Goal: Task Accomplishment & Management: Use online tool/utility

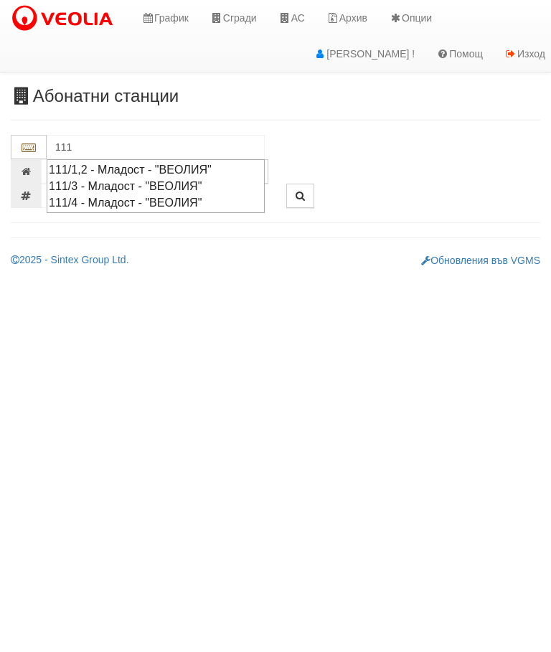
click at [111, 183] on div "111/3 - Младост - "ВЕОЛИЯ"" at bounding box center [156, 186] width 214 height 16
type input "111/3 - Младост - "ВЕОЛИЯ""
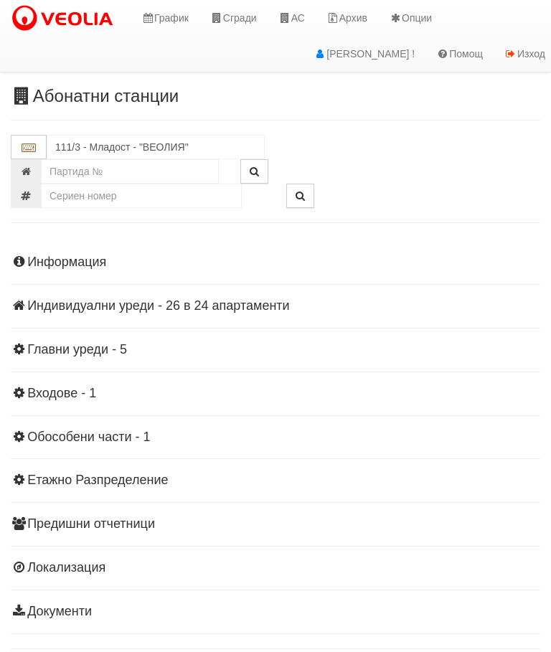
click at [188, 299] on h4 "Индивидуални уреди - 26 в 24 апартаменти" at bounding box center [275, 306] width 529 height 14
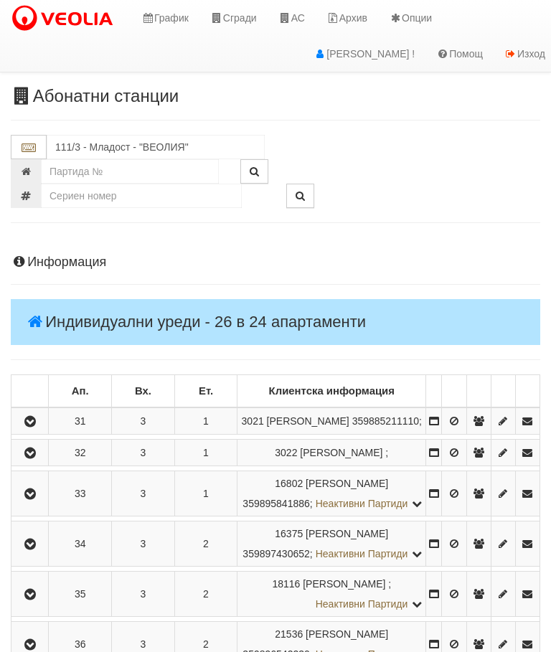
click at [39, 427] on icon "button" at bounding box center [30, 422] width 17 height 10
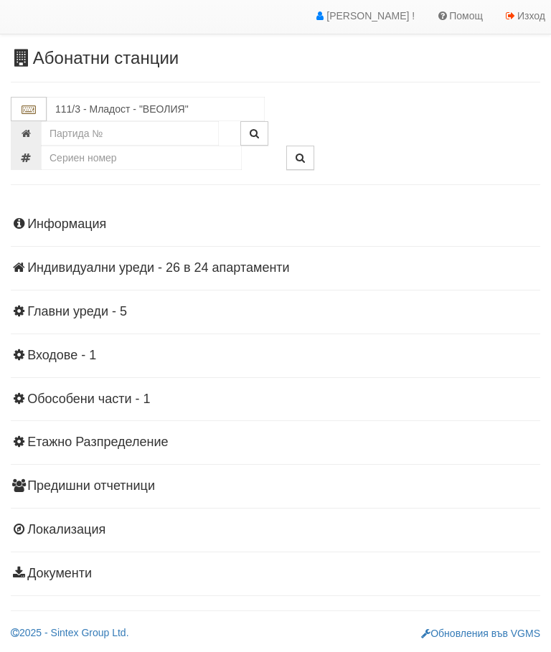
scroll to position [32, 0]
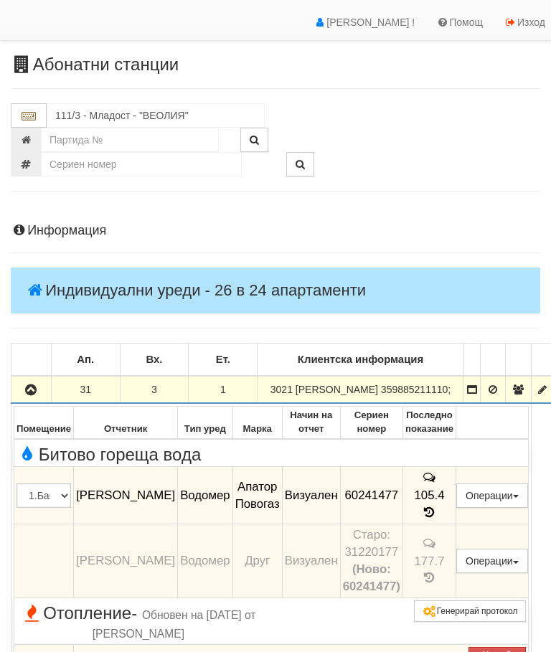
click at [207, 273] on h4 "Индивидуални уреди - 26 в 24 апартаменти" at bounding box center [275, 290] width 529 height 46
click at [35, 395] on icon "button" at bounding box center [30, 390] width 17 height 10
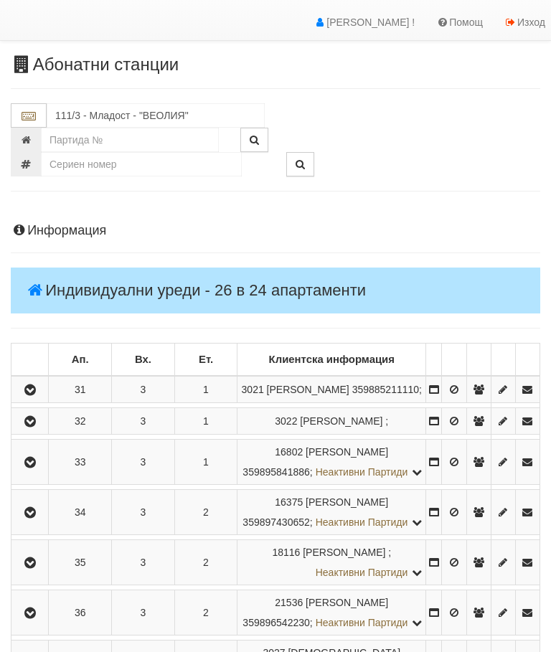
click at [34, 427] on icon "button" at bounding box center [30, 422] width 17 height 10
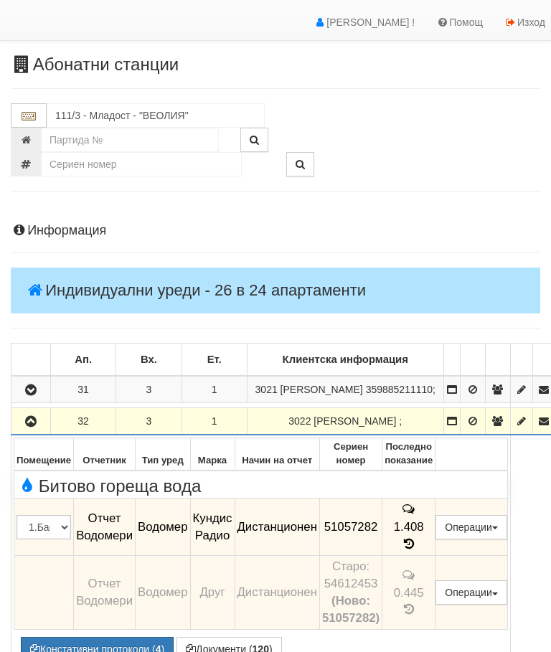
click at [29, 430] on button "button" at bounding box center [31, 421] width 34 height 22
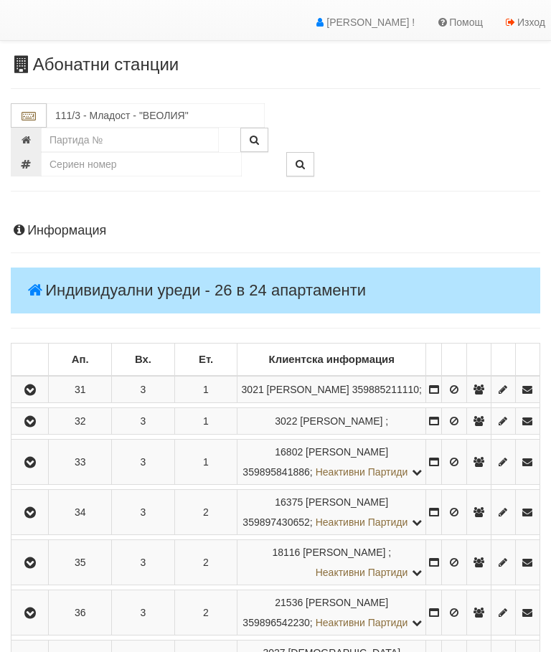
click at [36, 467] on icon "button" at bounding box center [30, 462] width 17 height 10
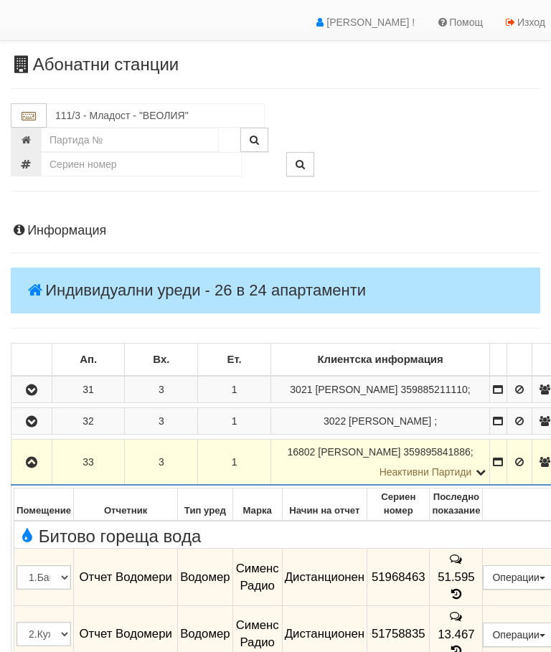
click at [28, 467] on icon "button" at bounding box center [31, 462] width 17 height 10
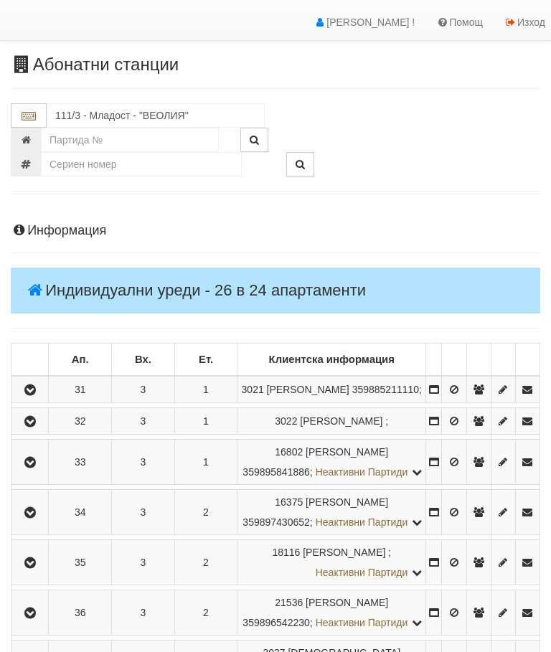
click at [37, 518] on icon "button" at bounding box center [30, 513] width 17 height 10
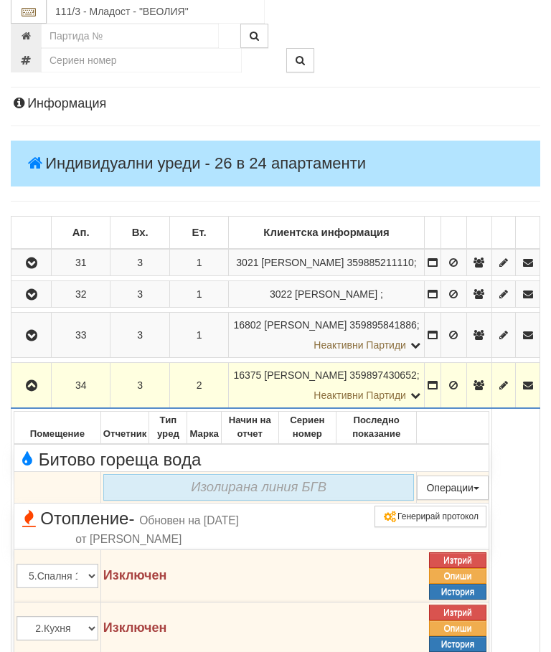
scroll to position [158, 0]
click at [42, 396] on button "button" at bounding box center [31, 385] width 35 height 22
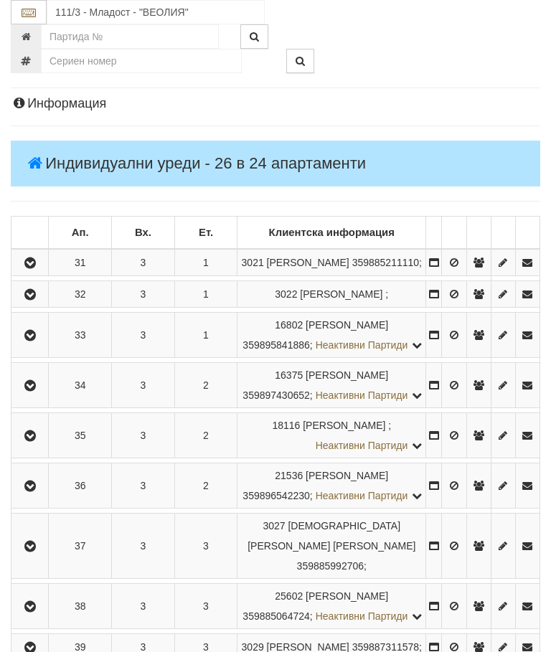
click at [34, 441] on icon "button" at bounding box center [30, 436] width 17 height 10
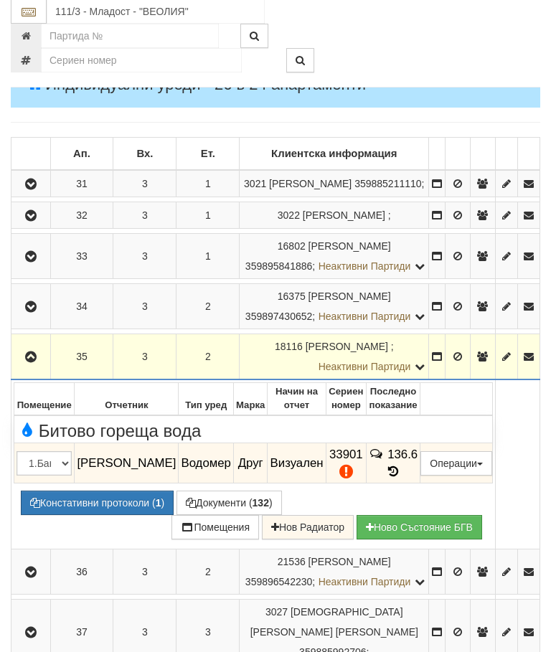
scroll to position [236, 0]
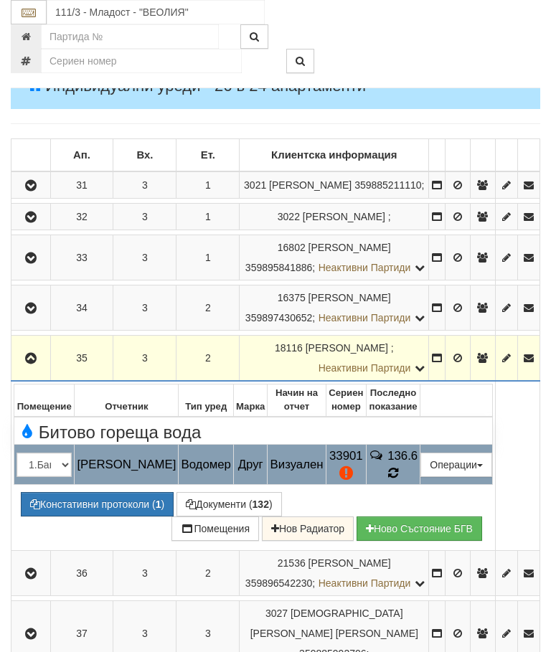
click at [398, 479] on icon at bounding box center [393, 473] width 10 height 12
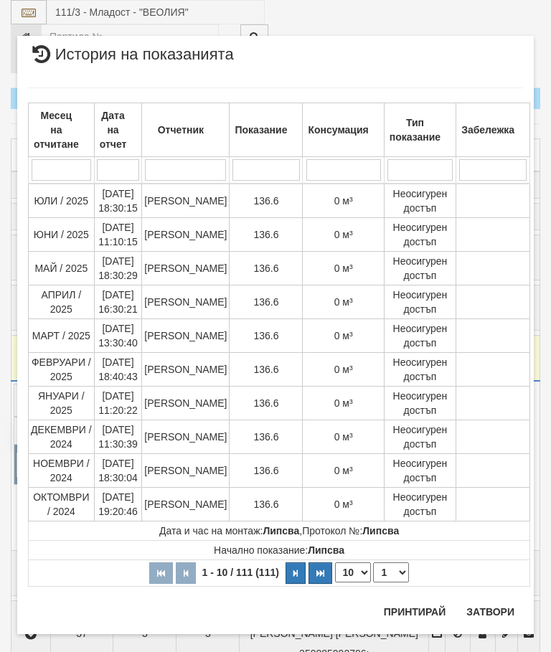
click at [478, 607] on button "Затвори" at bounding box center [489, 611] width 65 height 23
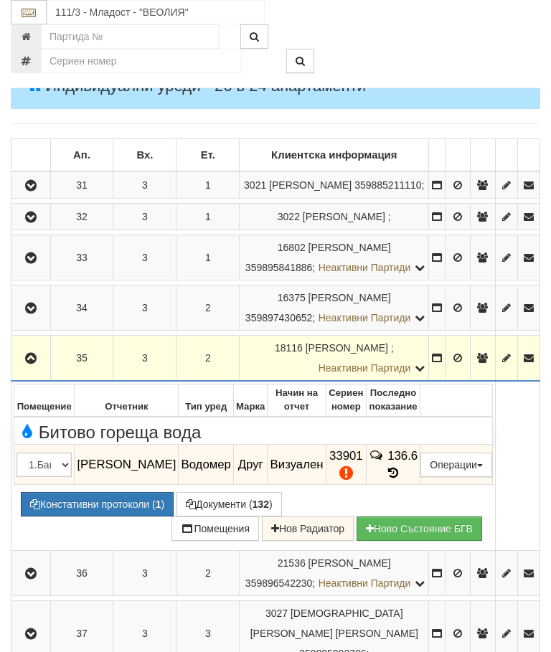
click at [25, 363] on icon "button" at bounding box center [30, 358] width 17 height 10
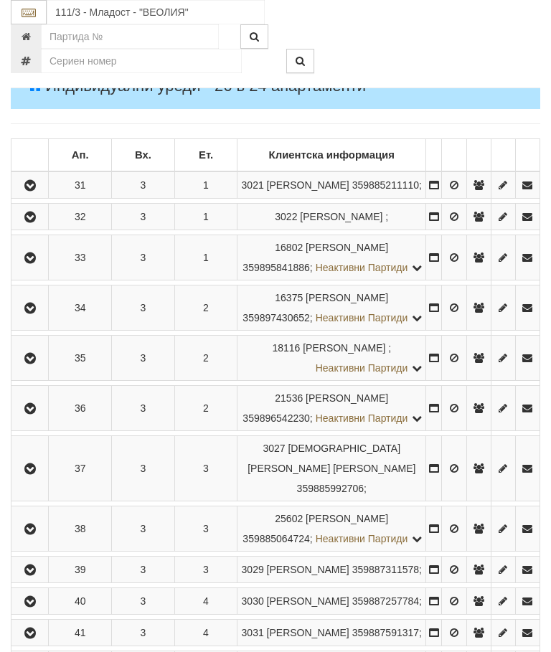
click at [32, 368] on button "button" at bounding box center [30, 358] width 32 height 22
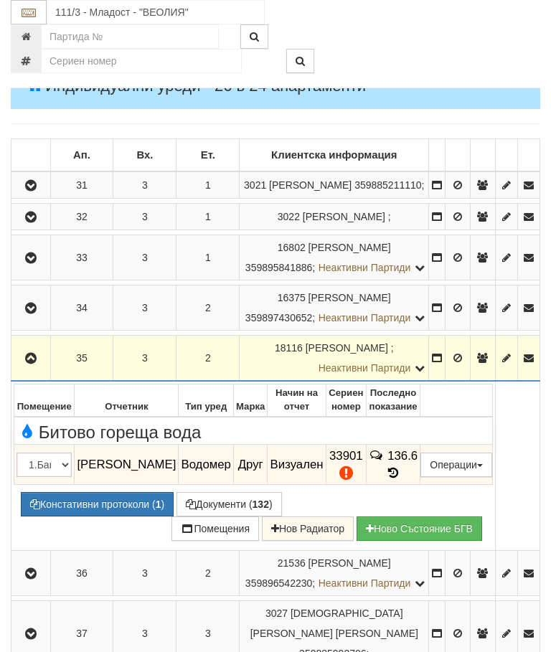
click at [30, 363] on icon "button" at bounding box center [30, 358] width 17 height 10
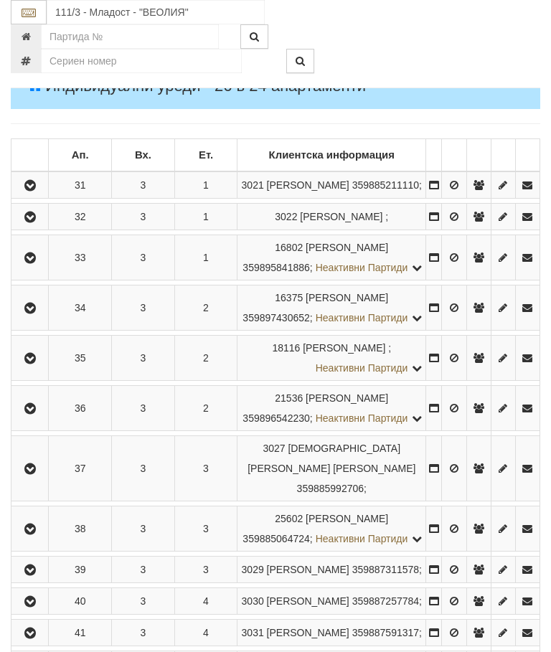
click at [29, 414] on icon "button" at bounding box center [30, 409] width 17 height 10
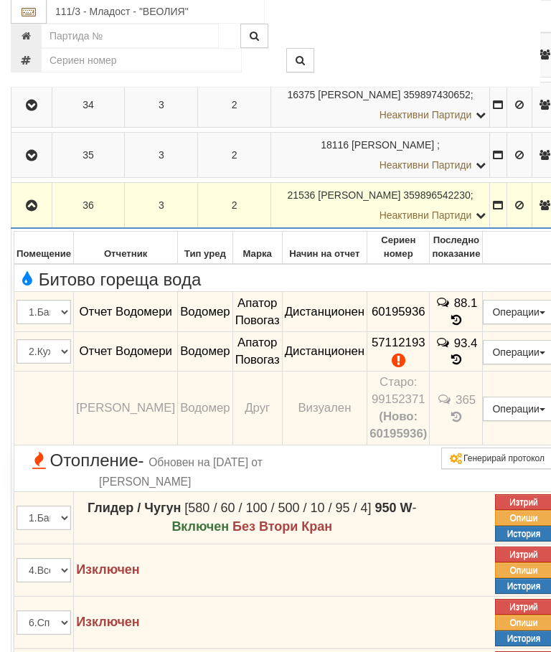
scroll to position [439, 0]
click at [0, 0] on button "Редакция / Протокол" at bounding box center [0, 0] width 0 height 0
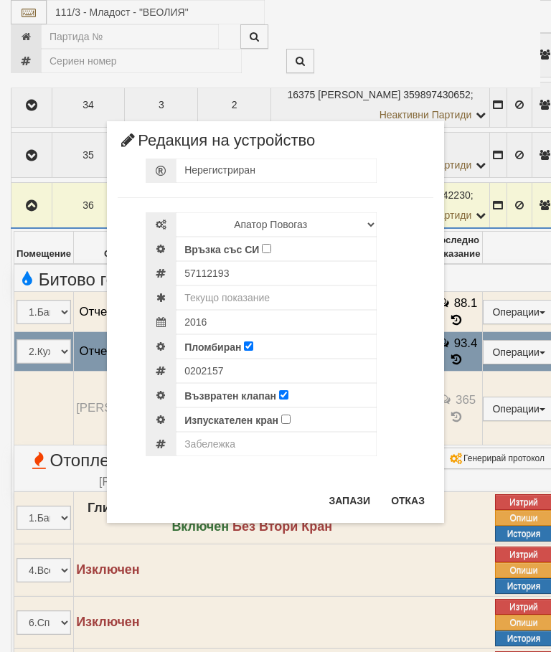
click at [409, 503] on button "Отказ" at bounding box center [407, 500] width 51 height 23
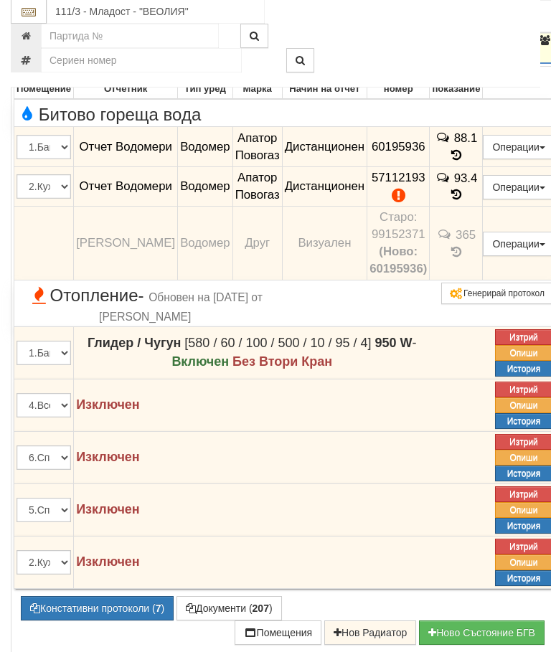
scroll to position [604, 0]
click at [100, 617] on button "Констативни протоколи ( 7 )" at bounding box center [97, 608] width 153 height 24
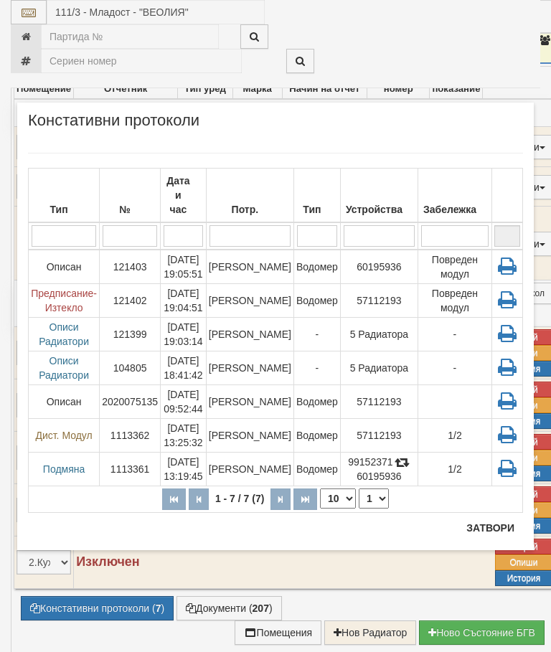
click at [250, 384] on td "Дилян Георгиев" at bounding box center [249, 401] width 87 height 34
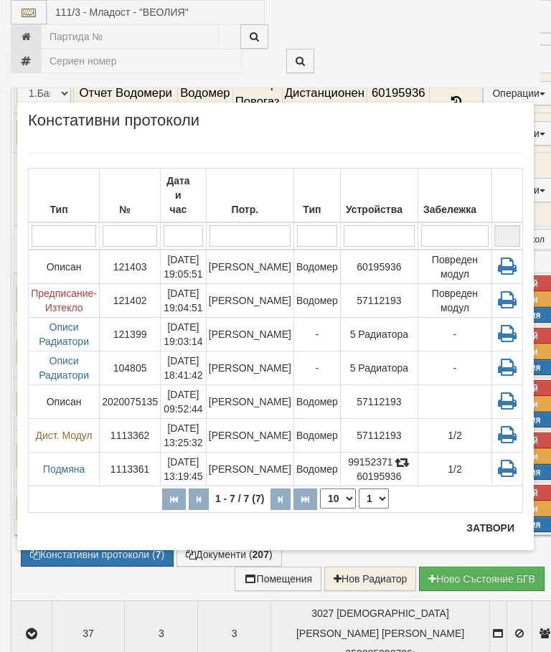
click at [264, 283] on td "[PERSON_NAME]" at bounding box center [249, 300] width 87 height 34
click at [257, 384] on td "Дилян Георгиев" at bounding box center [249, 401] width 87 height 34
click at [257, 418] on td "Светлин Замфиров" at bounding box center [249, 435] width 87 height 34
click at [259, 249] on td "[PERSON_NAME]" at bounding box center [249, 266] width 87 height 34
click at [488, 527] on button "Затвори" at bounding box center [489, 527] width 65 height 23
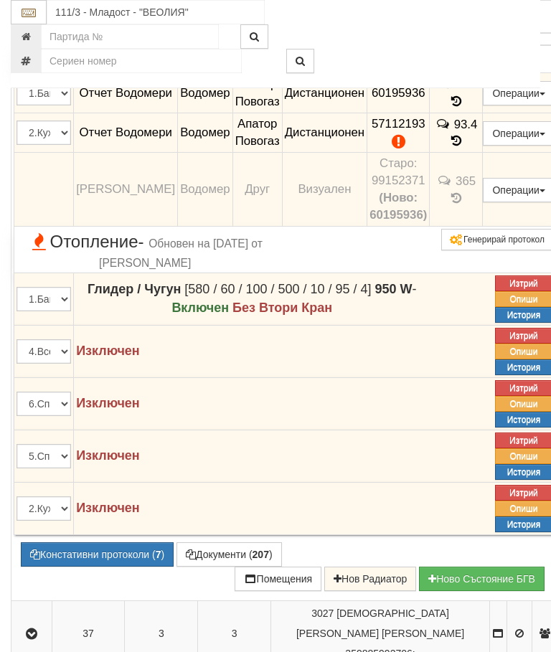
click at [105, 565] on button "Констативни протоколи ( 7 )" at bounding box center [97, 554] width 153 height 24
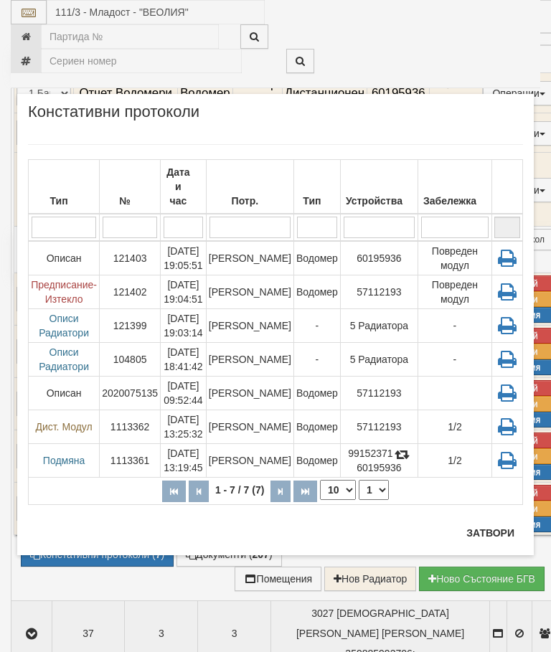
click at [256, 411] on td "Светлин Замфиров" at bounding box center [249, 427] width 87 height 34
click at [478, 533] on button "Затвори" at bounding box center [489, 532] width 65 height 23
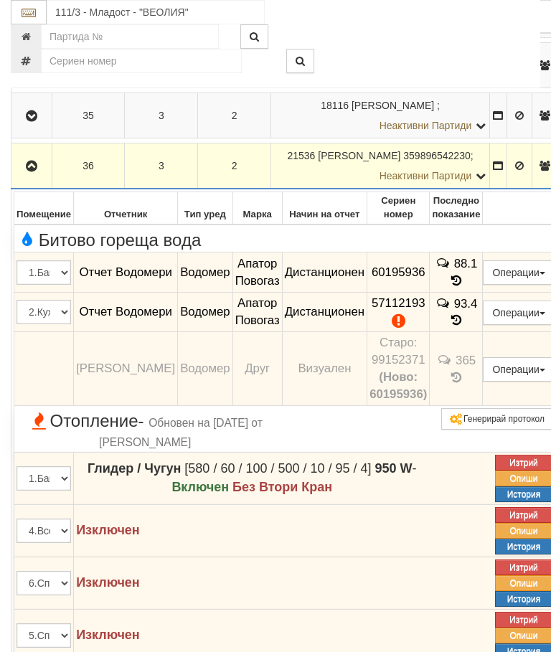
scroll to position [477, 0]
click at [37, 173] on button "button" at bounding box center [32, 167] width 36 height 22
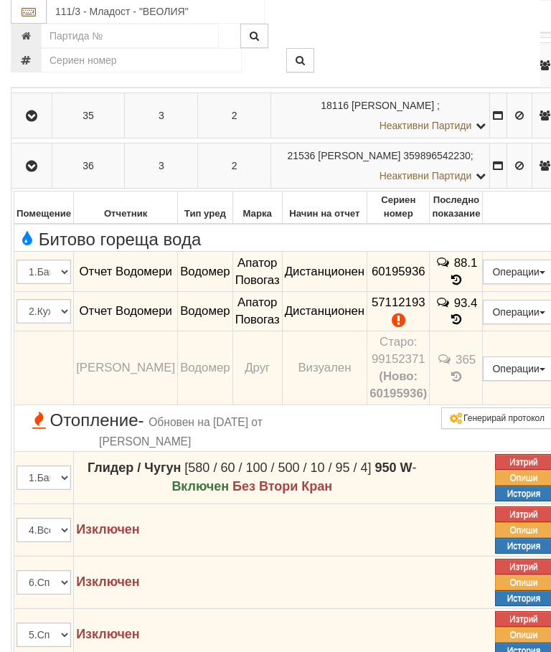
scroll to position [478, 0]
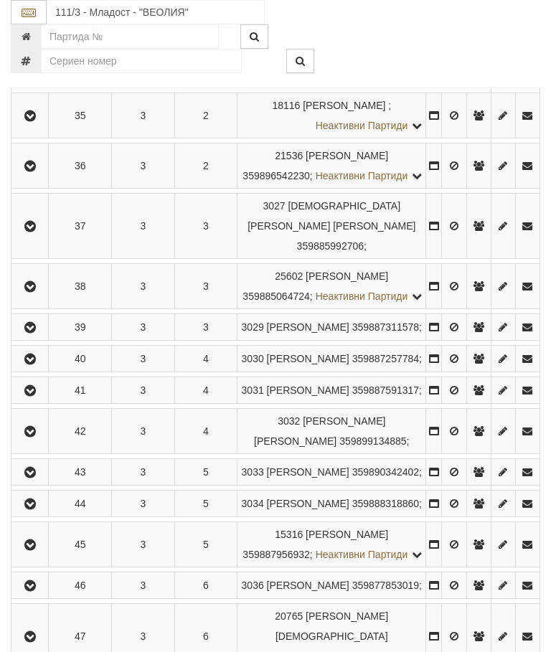
click at [31, 232] on icon "button" at bounding box center [30, 227] width 17 height 10
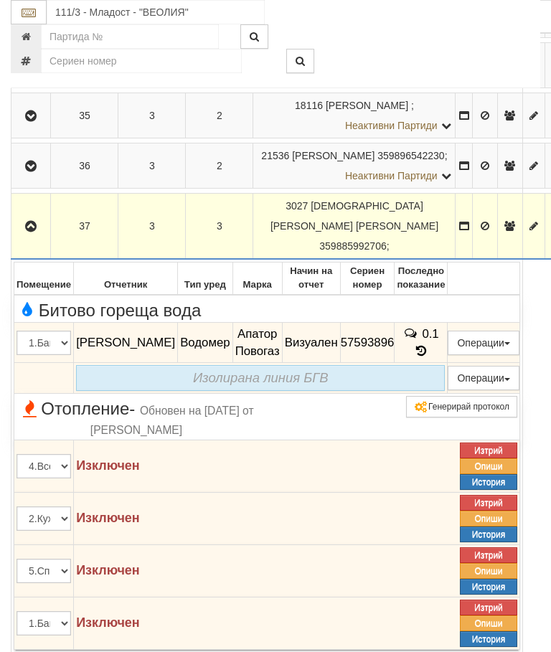
click at [29, 230] on icon "button" at bounding box center [30, 227] width 17 height 10
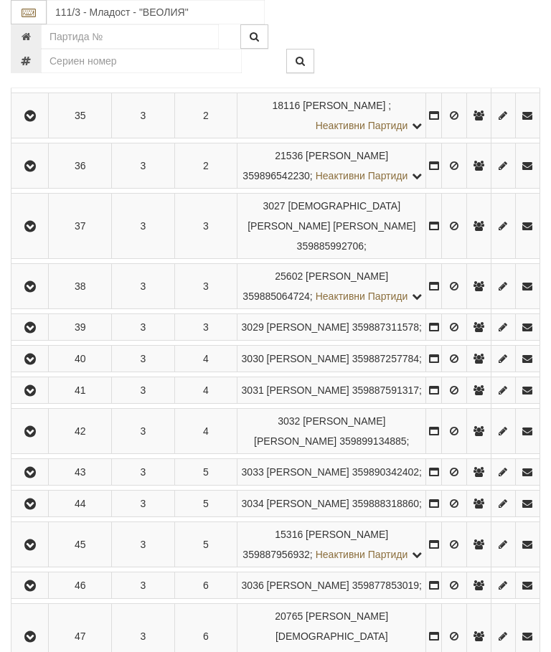
click at [37, 292] on icon "button" at bounding box center [30, 287] width 17 height 10
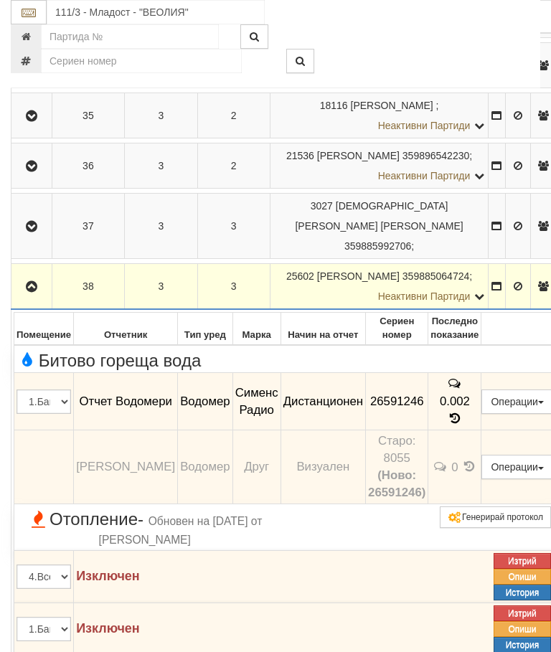
click at [34, 270] on td at bounding box center [31, 287] width 41 height 46
click at [40, 285] on icon "button" at bounding box center [31, 287] width 17 height 10
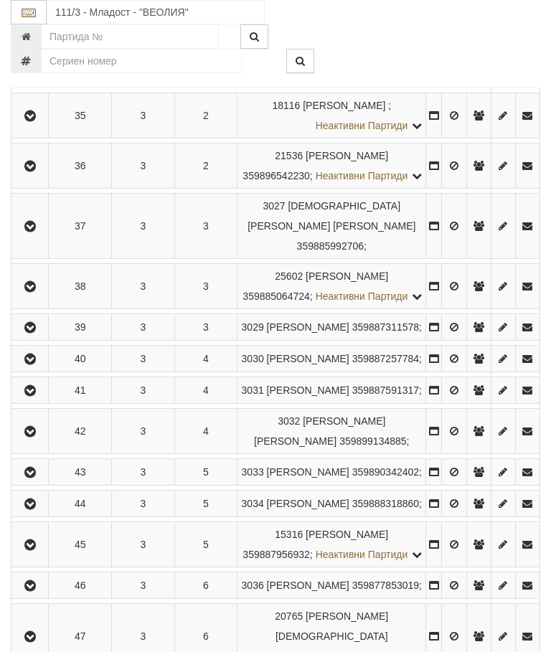
click at [34, 333] on icon "button" at bounding box center [30, 328] width 17 height 10
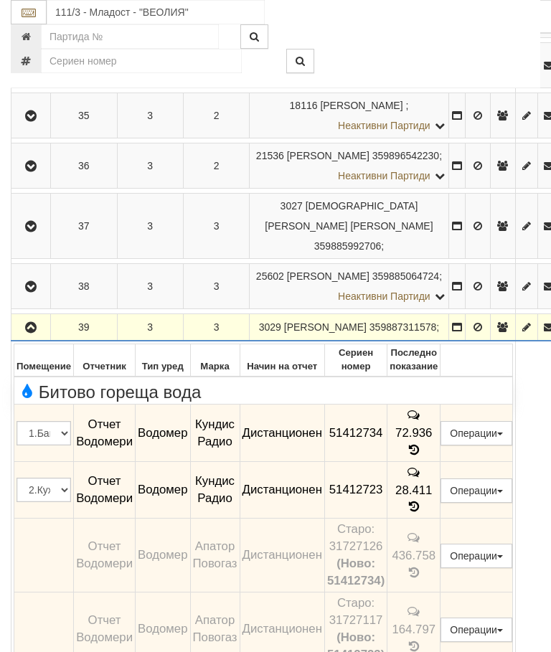
click at [32, 327] on icon "button" at bounding box center [30, 328] width 17 height 10
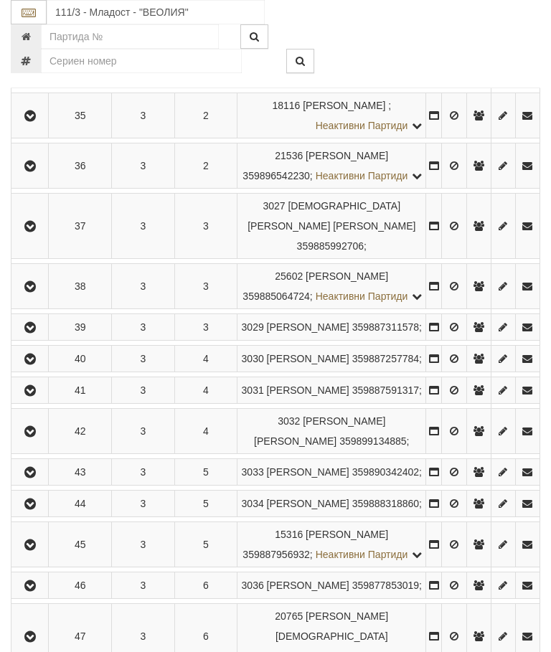
click at [35, 364] on icon "button" at bounding box center [30, 359] width 17 height 10
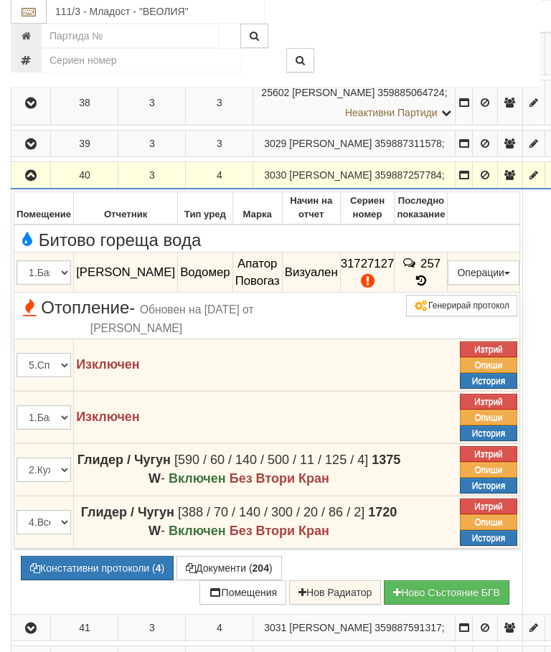
scroll to position [681, 0]
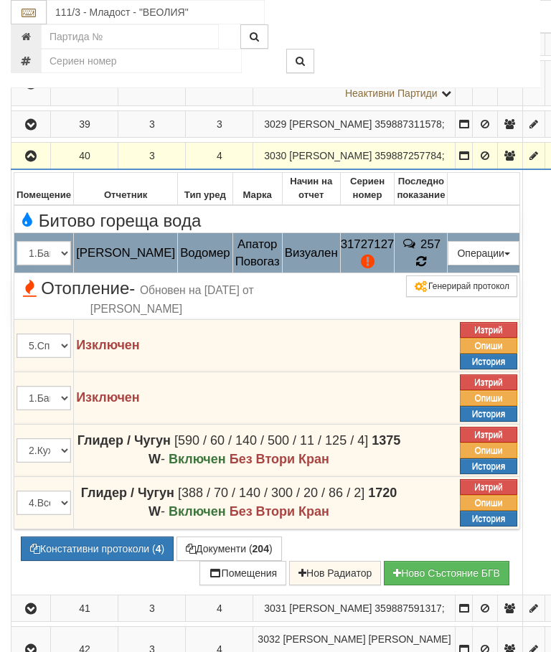
click at [426, 268] on icon at bounding box center [420, 261] width 11 height 13
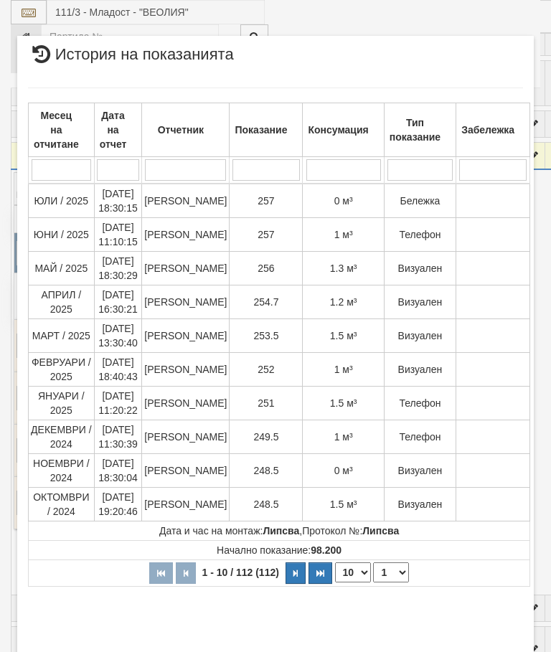
select select "10"
select select "1"
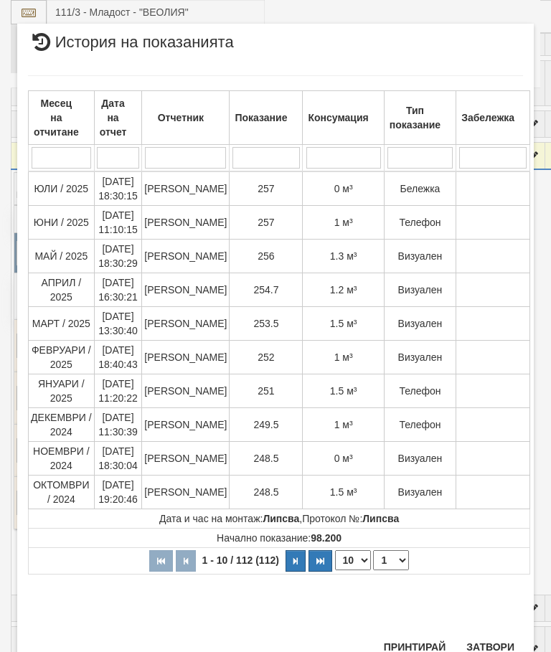
scroll to position [1227, 0]
click at [495, 636] on button "Затвори" at bounding box center [489, 647] width 65 height 23
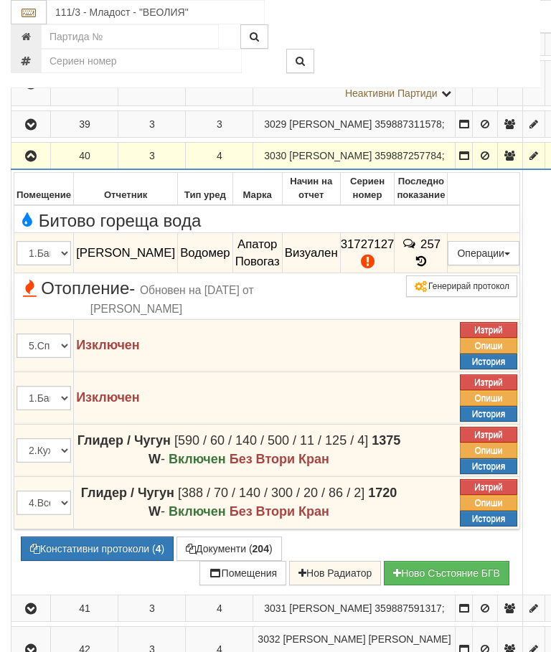
click at [29, 161] on icon "button" at bounding box center [30, 156] width 17 height 10
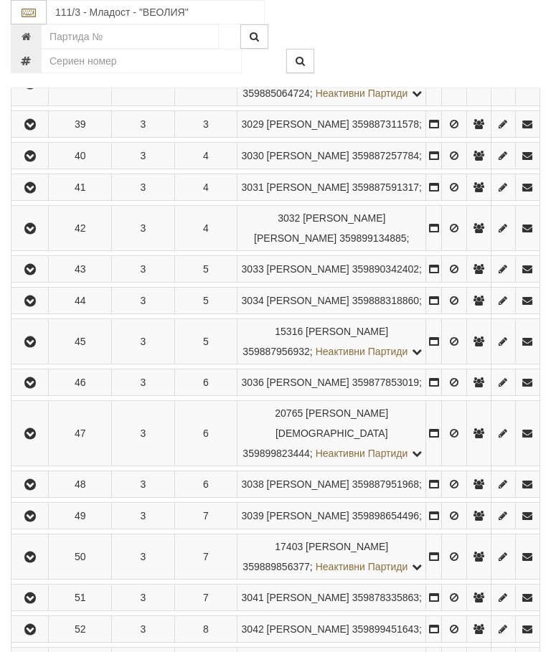
click at [37, 198] on button "button" at bounding box center [30, 187] width 32 height 22
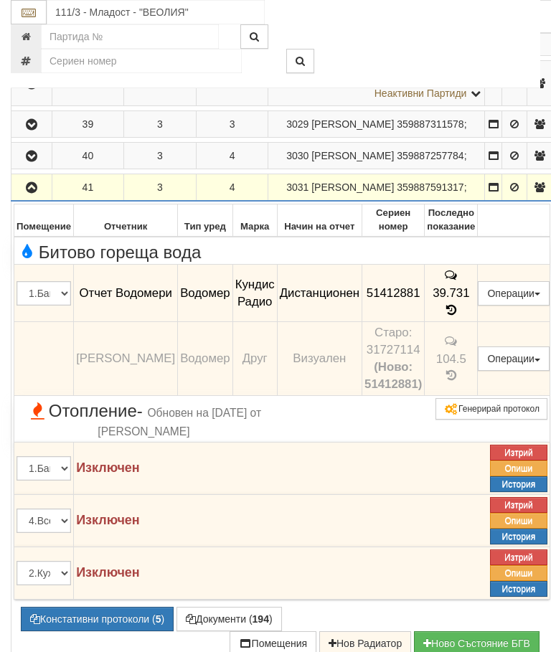
click at [32, 193] on icon "button" at bounding box center [31, 188] width 17 height 10
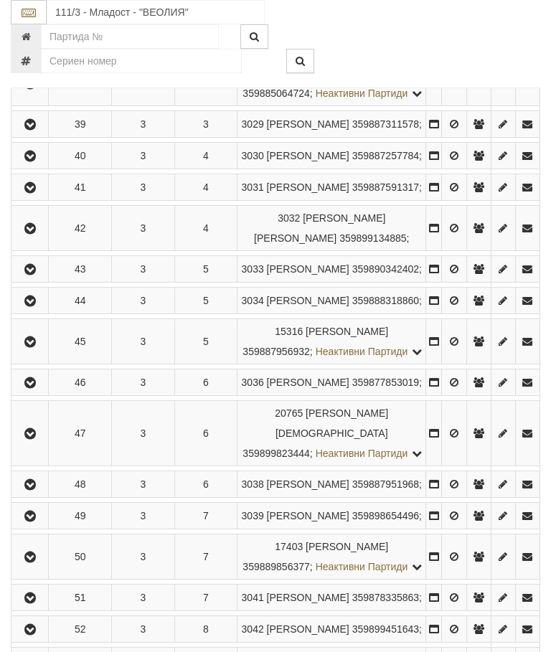
click at [38, 234] on icon "button" at bounding box center [30, 229] width 17 height 10
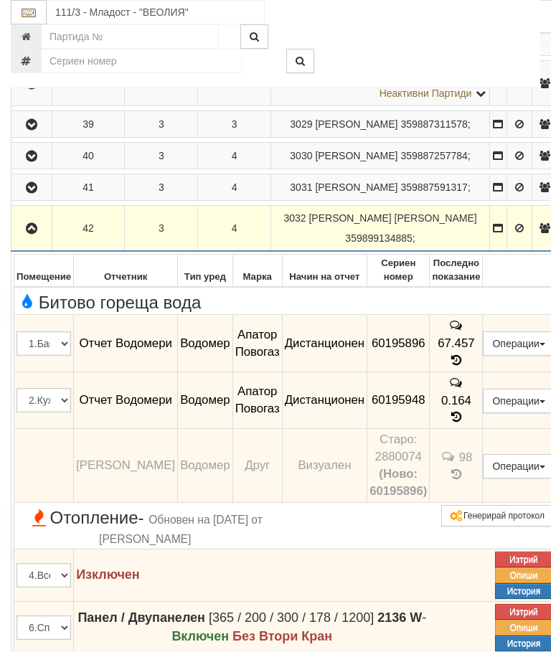
click at [37, 239] on button "button" at bounding box center [32, 228] width 36 height 22
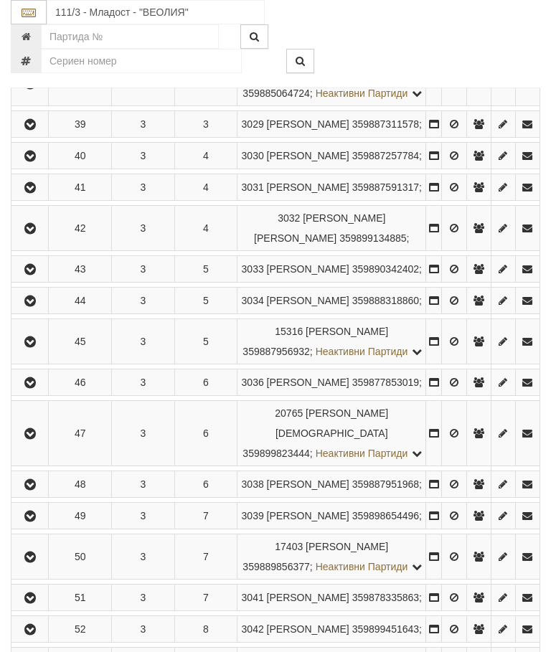
click at [29, 275] on icon "button" at bounding box center [30, 270] width 17 height 10
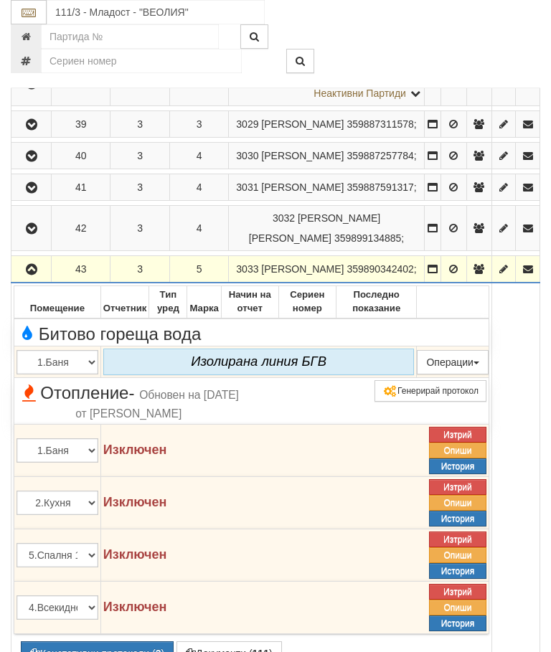
click at [29, 275] on icon "button" at bounding box center [31, 270] width 17 height 10
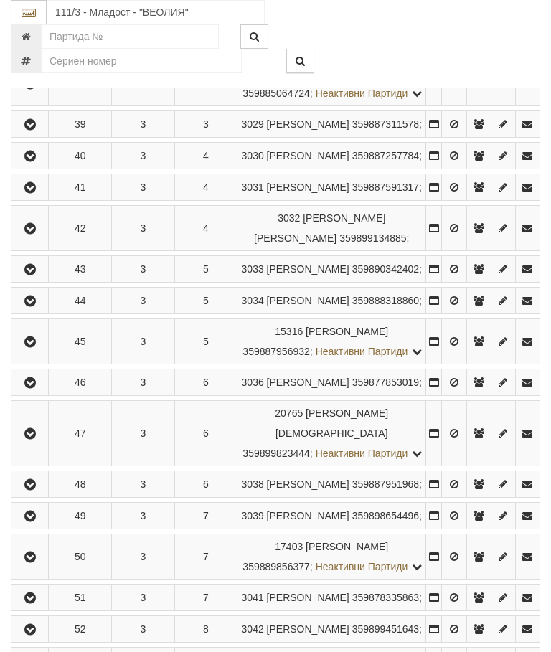
click at [42, 311] on button "button" at bounding box center [30, 301] width 32 height 22
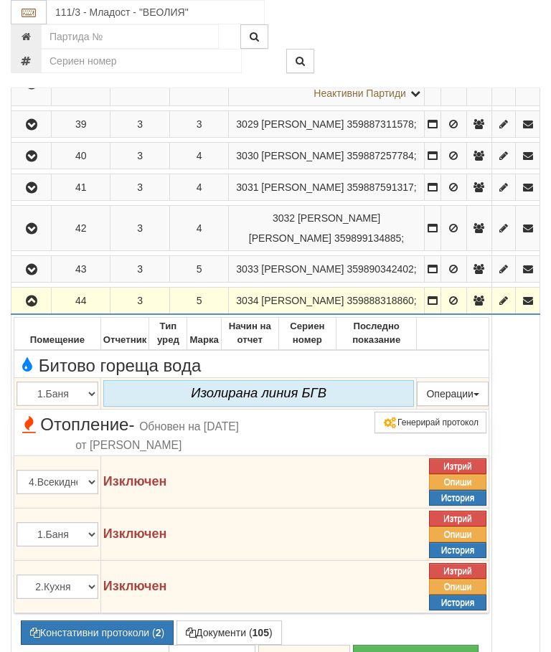
click at [39, 306] on icon "button" at bounding box center [31, 301] width 17 height 10
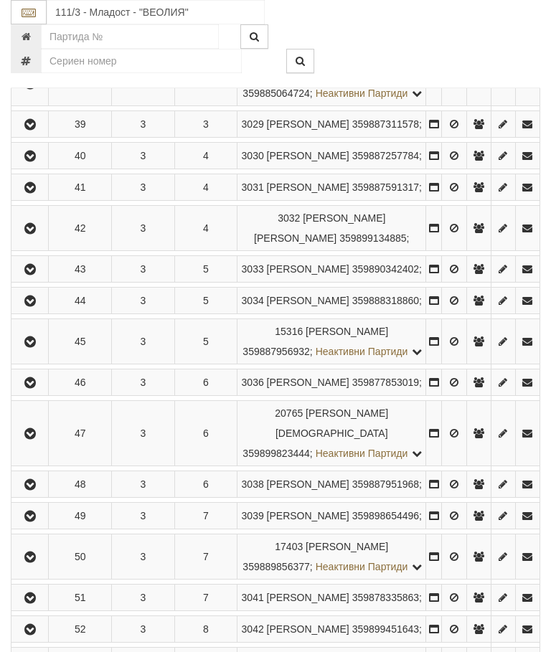
click at [39, 352] on button "button" at bounding box center [30, 341] width 32 height 22
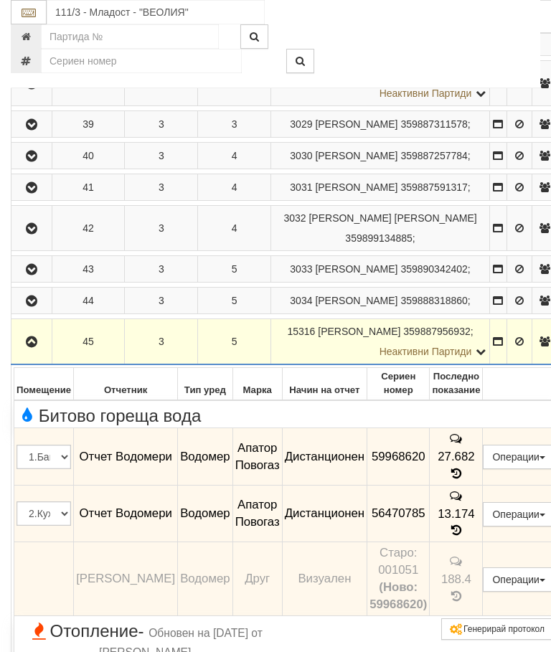
click at [32, 352] on button "button" at bounding box center [32, 341] width 36 height 22
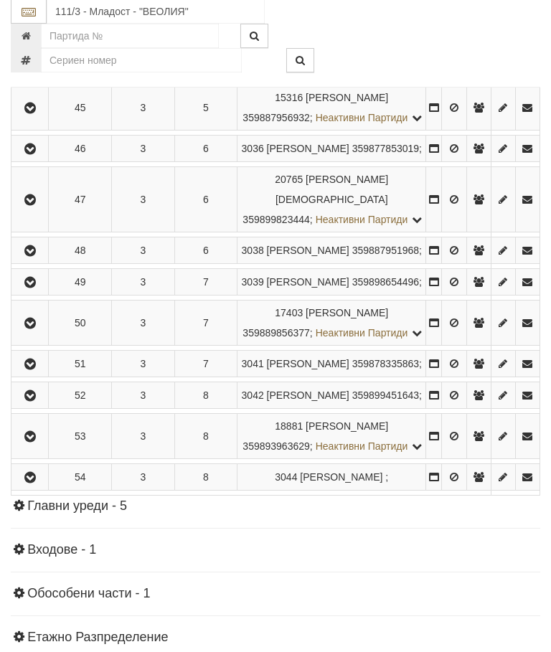
click at [27, 155] on icon "button" at bounding box center [30, 150] width 17 height 10
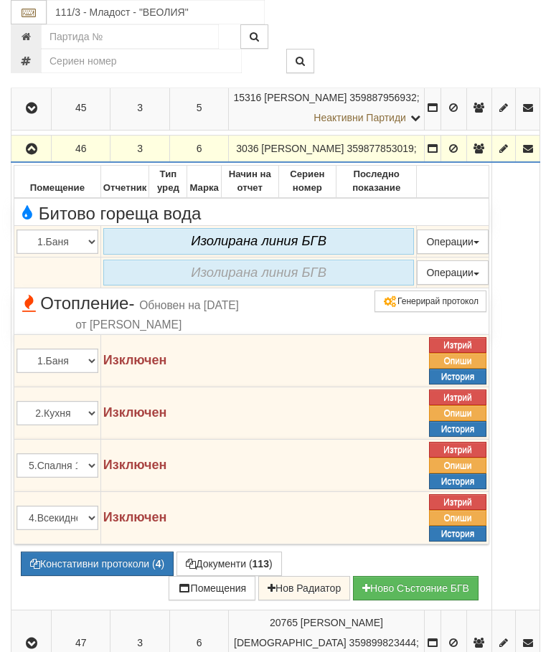
click at [39, 154] on icon "button" at bounding box center [31, 149] width 17 height 10
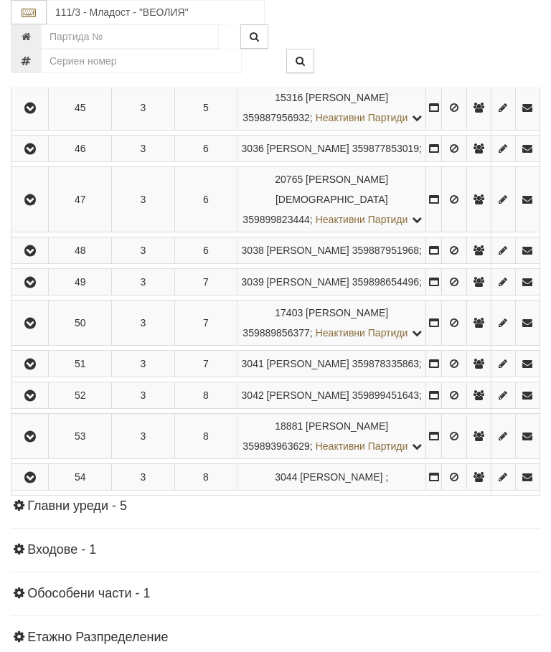
click at [39, 205] on icon "button" at bounding box center [30, 200] width 17 height 10
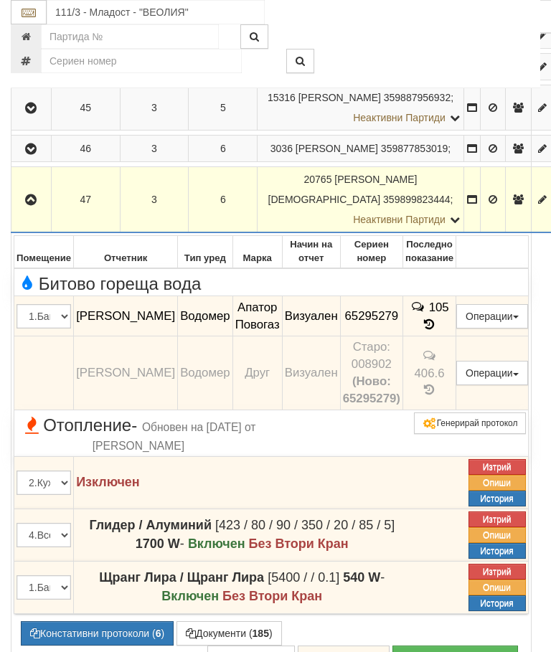
click at [39, 205] on icon "button" at bounding box center [30, 200] width 17 height 10
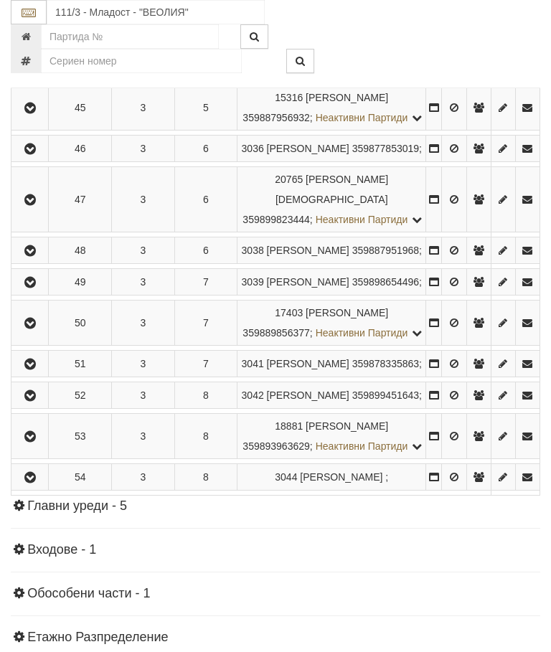
click at [35, 256] on icon "button" at bounding box center [30, 251] width 17 height 10
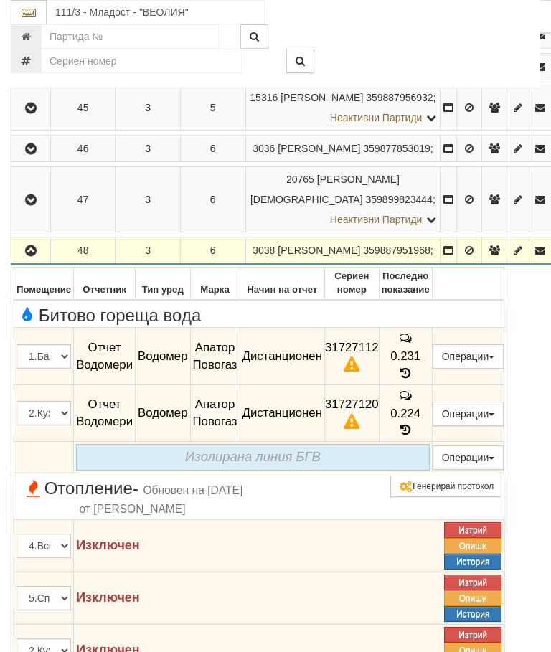
click at [33, 256] on icon "button" at bounding box center [30, 251] width 17 height 10
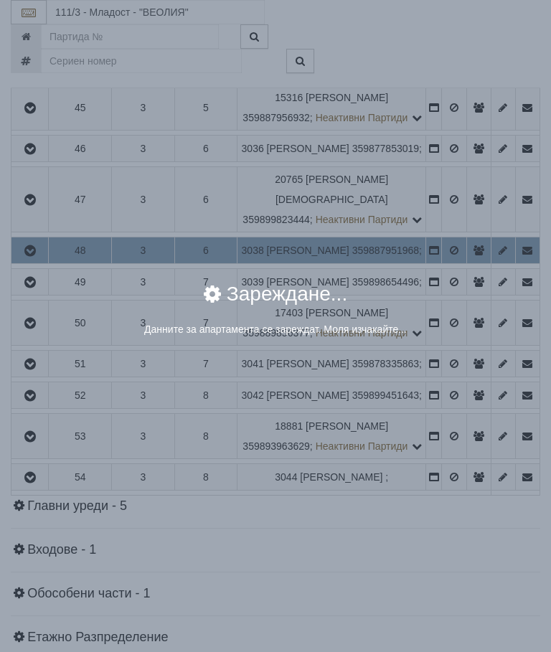
click at [487, 488] on div "× Зареждане... Данните за апартамента се зареждат. Моля изчакайте..." at bounding box center [275, 326] width 551 height 652
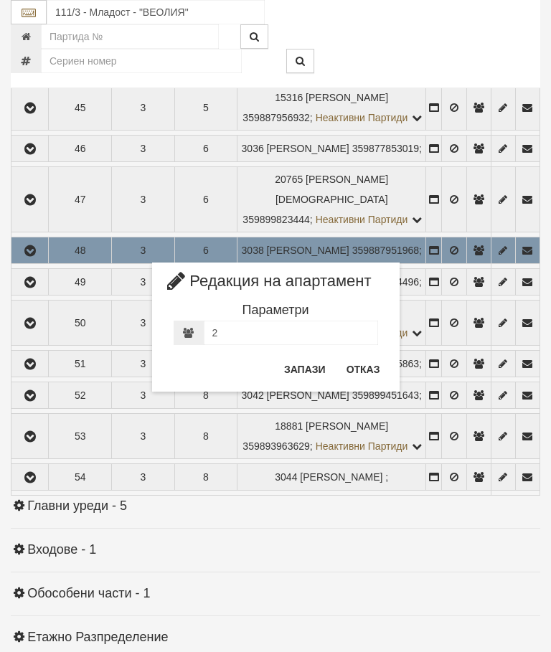
click at [371, 369] on button "Отказ" at bounding box center [363, 369] width 51 height 23
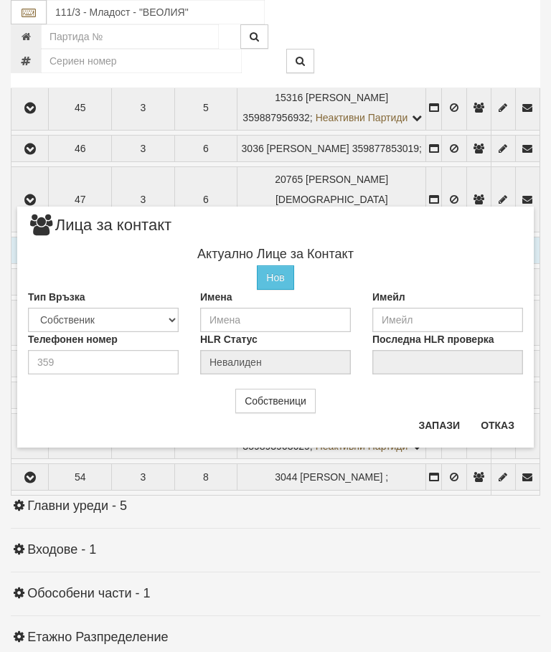
click at [500, 424] on button "Отказ" at bounding box center [497, 425] width 51 height 23
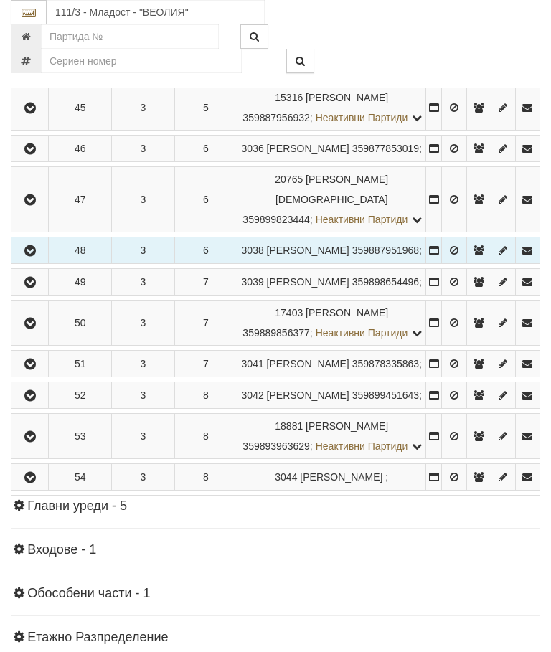
click at [37, 256] on icon "button" at bounding box center [30, 251] width 17 height 10
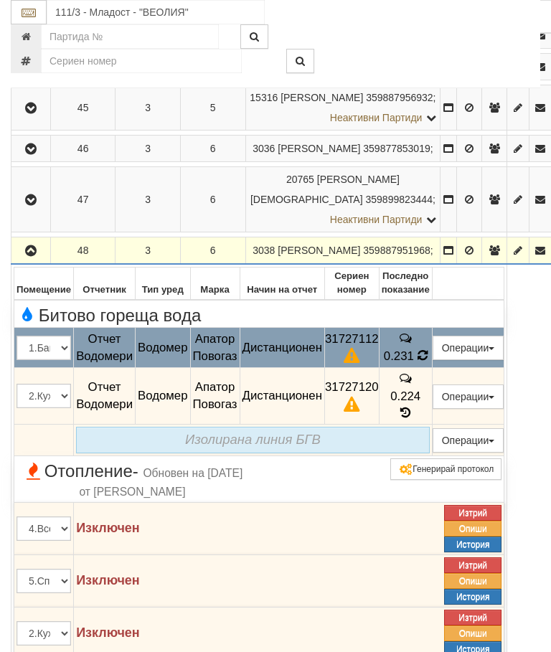
click at [432, 368] on td "0.231" at bounding box center [405, 348] width 53 height 40
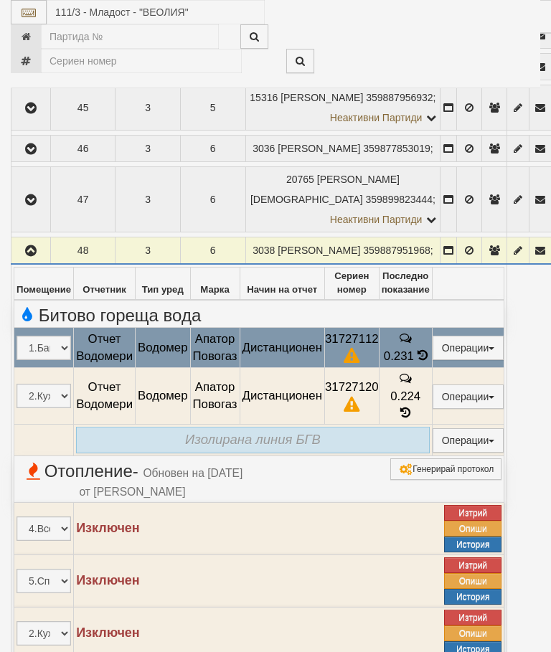
select select "10"
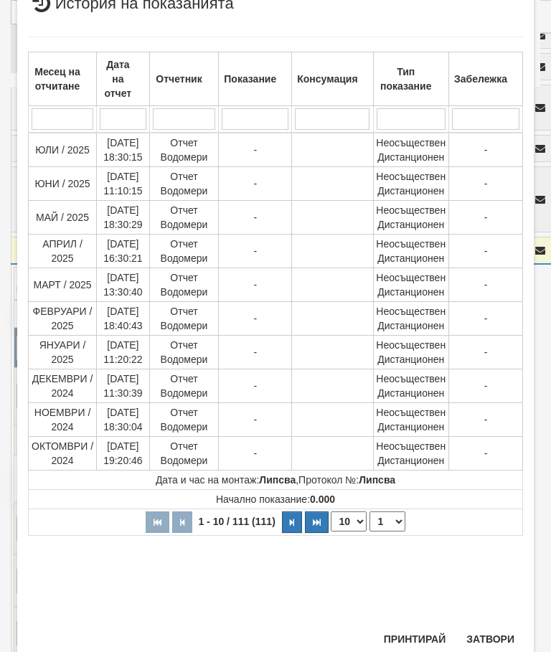
scroll to position [670, 0]
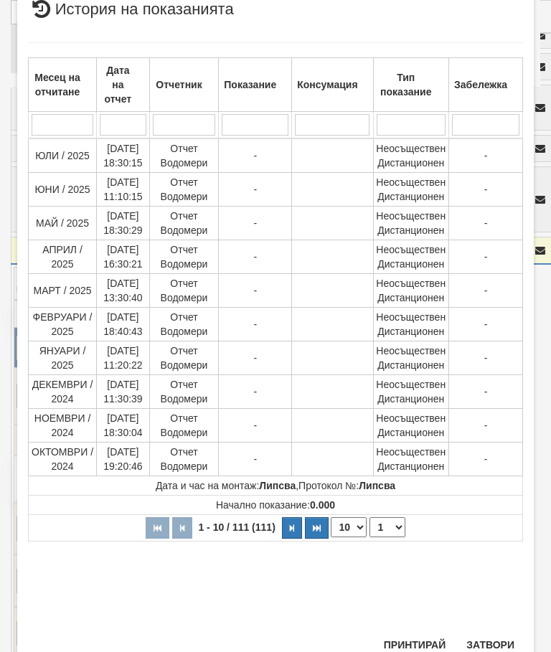
click at [390, 529] on select "1 2 3 4 5 6 7 8 9 10 11 12" at bounding box center [387, 527] width 36 height 20
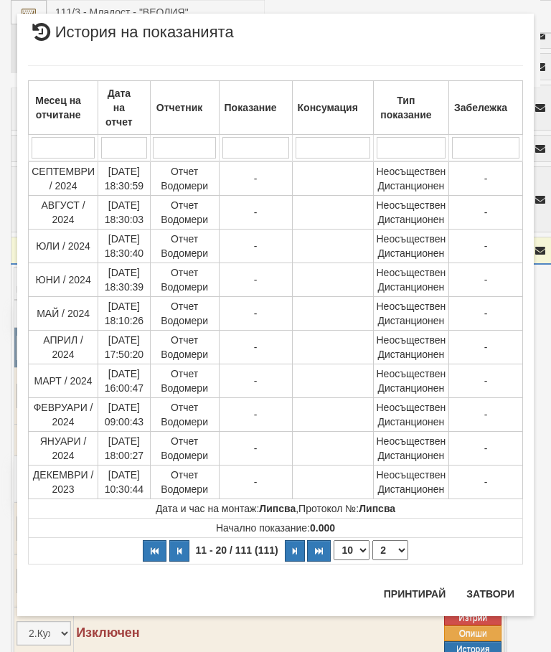
scroll to position [0, 0]
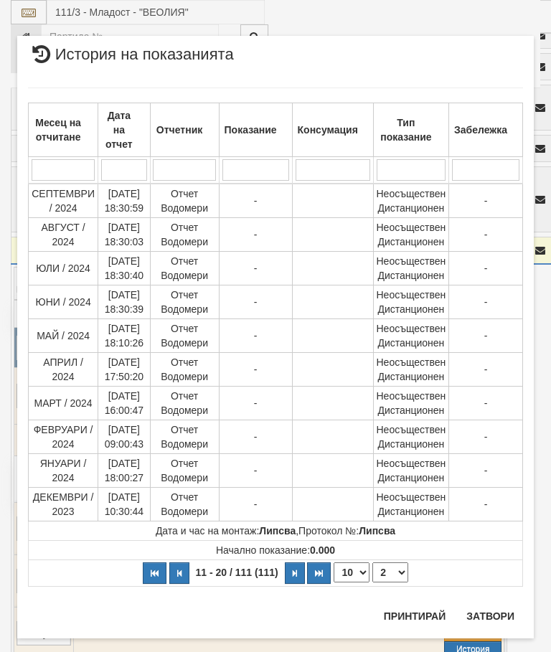
click at [390, 579] on select "1 2 3 4 5 6 7 8 9 10 11 12" at bounding box center [390, 572] width 36 height 20
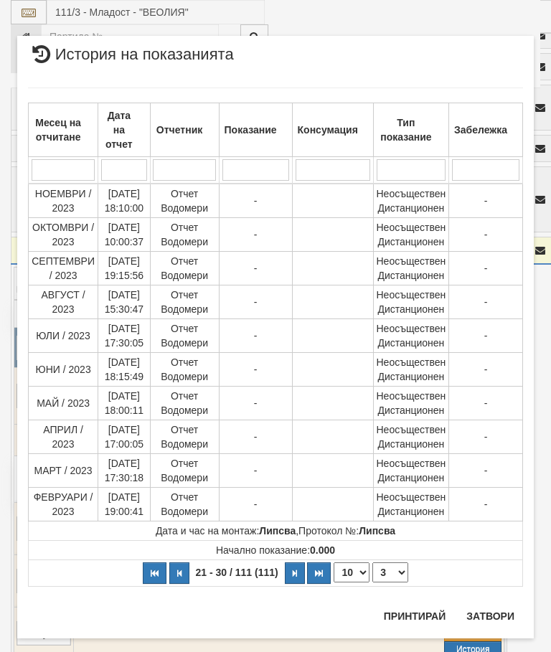
click at [388, 579] on select "1 2 3 4 5 6 7 8 9 10 11 12" at bounding box center [390, 572] width 36 height 20
select select "4"
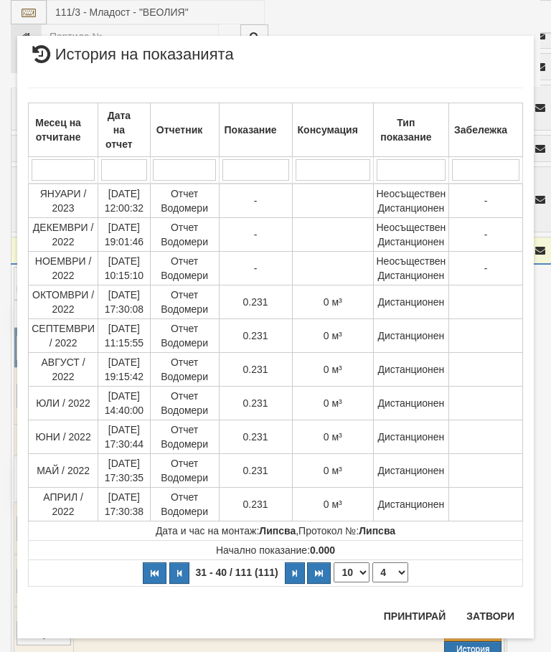
click at [492, 606] on button "Затвори" at bounding box center [489, 615] width 65 height 23
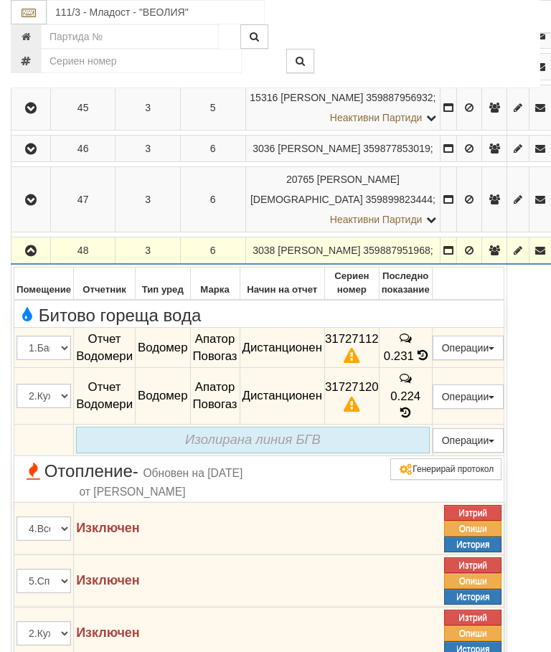
click at [30, 256] on icon "button" at bounding box center [30, 251] width 17 height 10
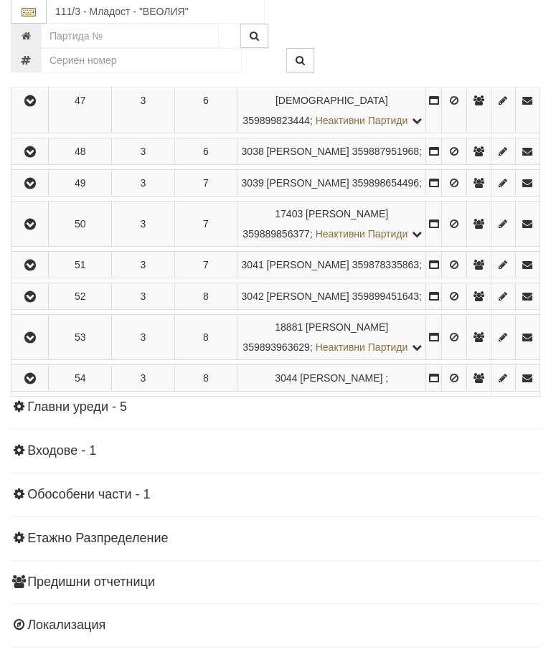
scroll to position [1052, 0]
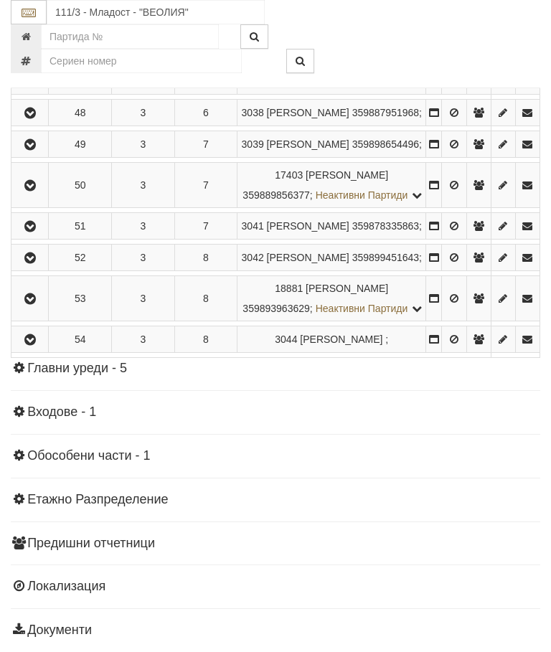
click at [37, 150] on icon "button" at bounding box center [30, 145] width 17 height 10
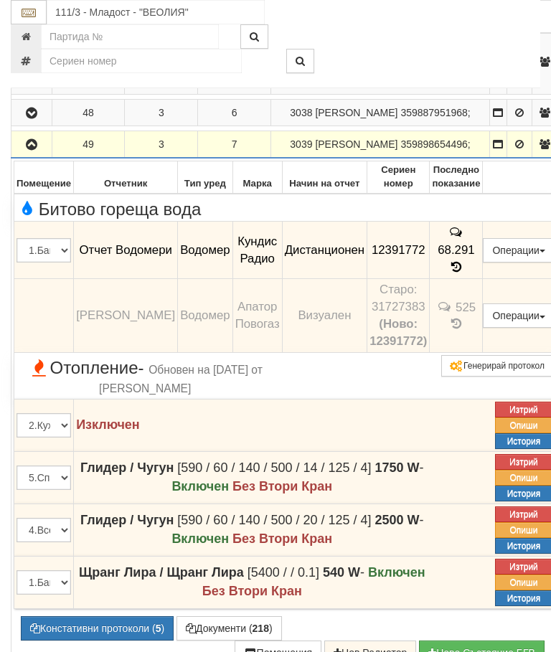
click at [27, 150] on icon "button" at bounding box center [31, 145] width 17 height 10
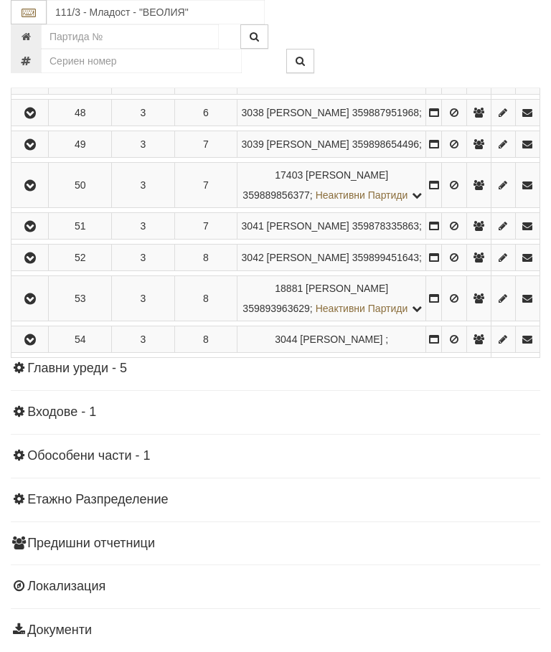
click at [40, 196] on button "button" at bounding box center [30, 185] width 32 height 22
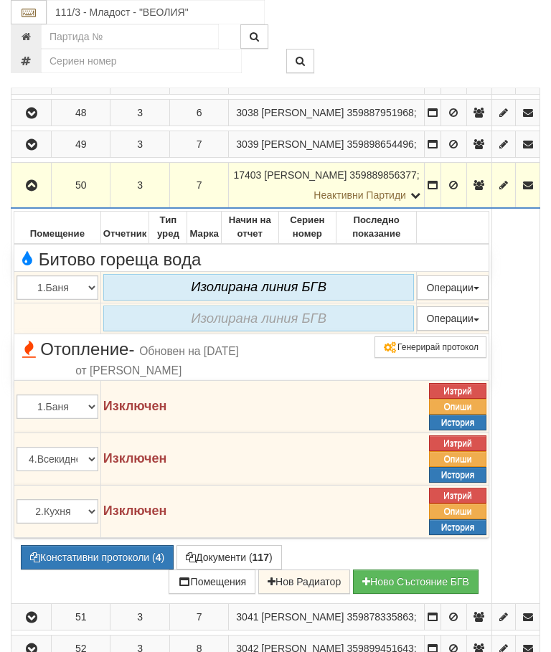
click at [35, 209] on td at bounding box center [31, 186] width 40 height 46
click at [29, 196] on button "button" at bounding box center [31, 185] width 35 height 22
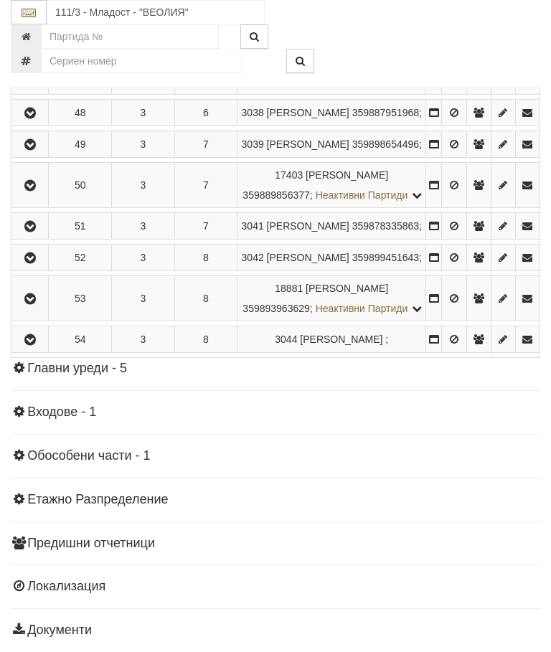
click at [44, 237] on button "button" at bounding box center [30, 226] width 32 height 22
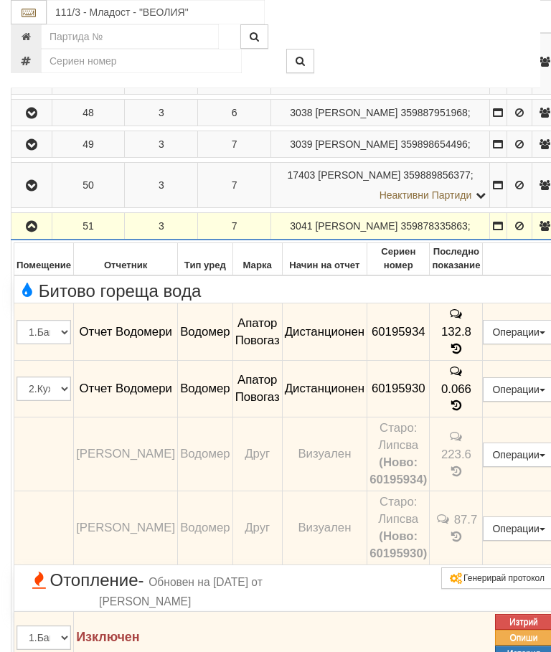
click at [27, 232] on icon "button" at bounding box center [31, 227] width 17 height 10
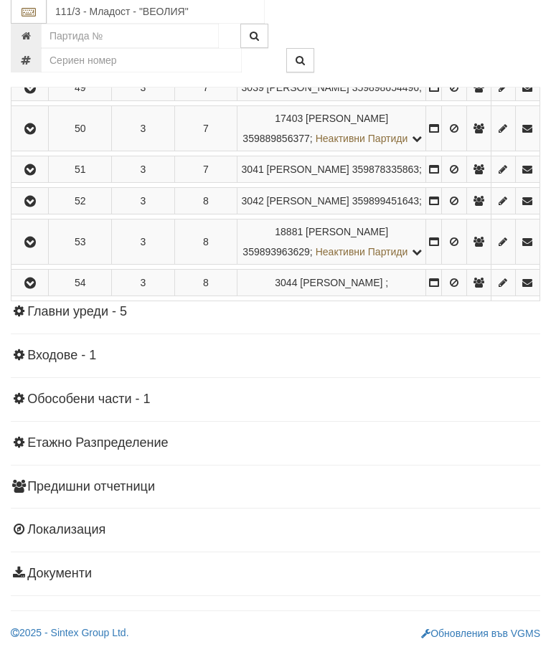
click at [39, 207] on icon "button" at bounding box center [30, 202] width 17 height 10
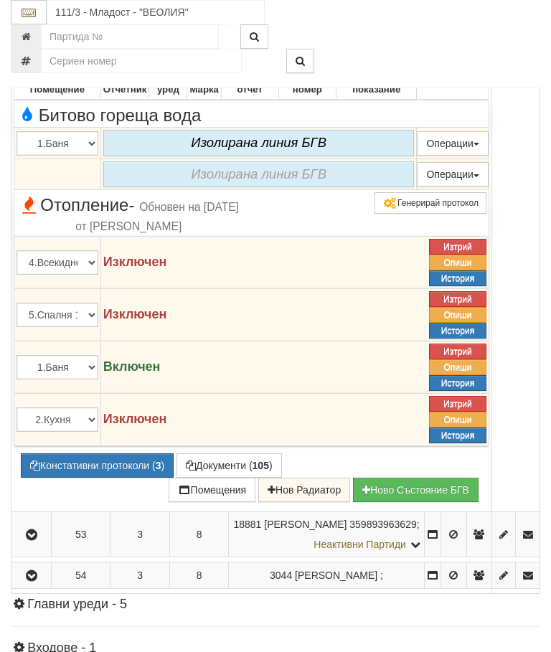
click at [33, 56] on icon "button" at bounding box center [31, 51] width 17 height 10
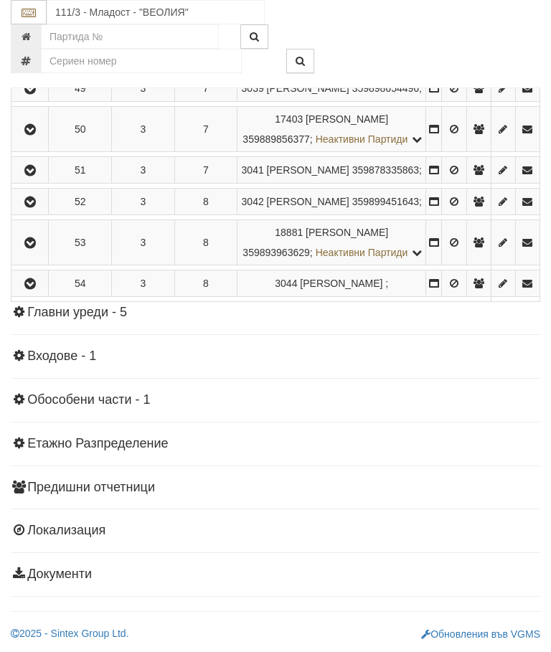
click at [39, 248] on icon "button" at bounding box center [30, 243] width 17 height 10
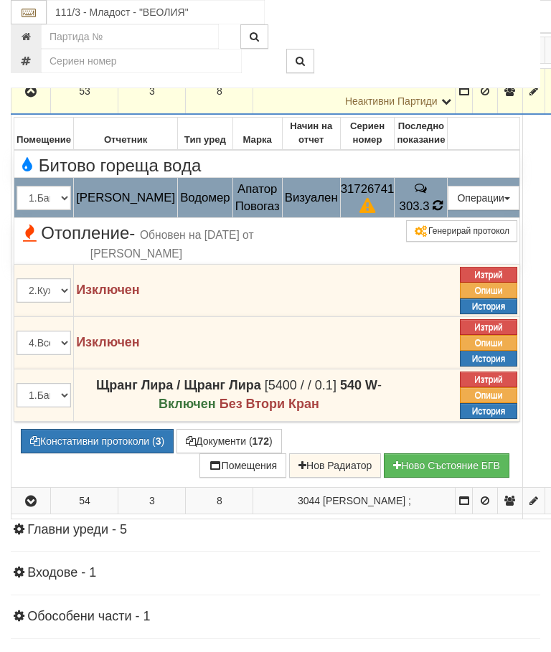
click at [442, 211] on icon at bounding box center [437, 205] width 10 height 12
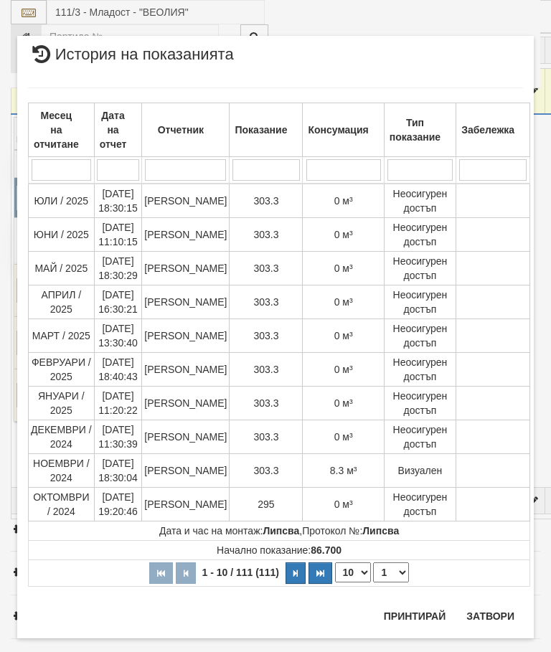
click at [388, 573] on select "1 2 3 4 5 6 7 8 9 10 11 12" at bounding box center [391, 572] width 36 height 20
select select "2"
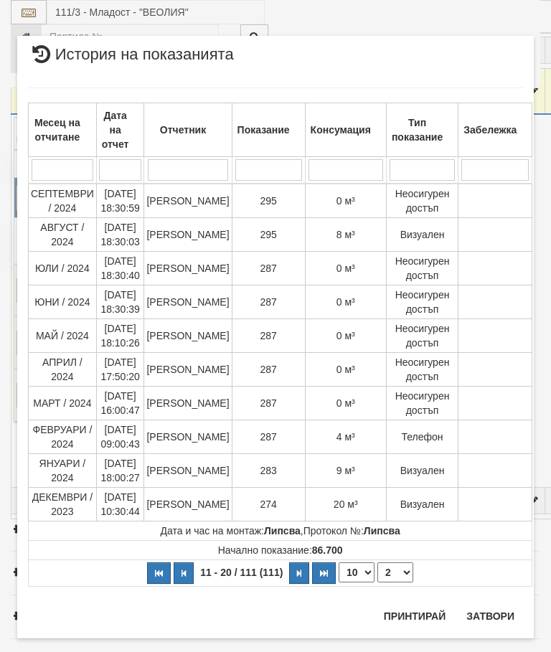
click at [488, 607] on button "Затвори" at bounding box center [489, 615] width 65 height 23
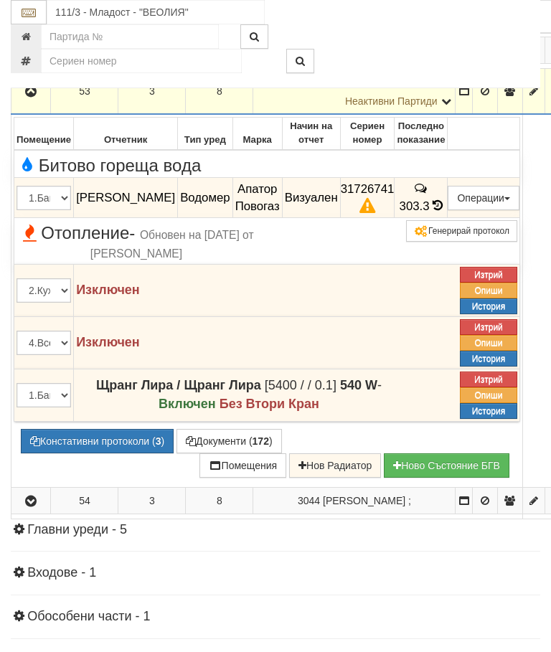
click at [28, 97] on icon "button" at bounding box center [30, 92] width 17 height 10
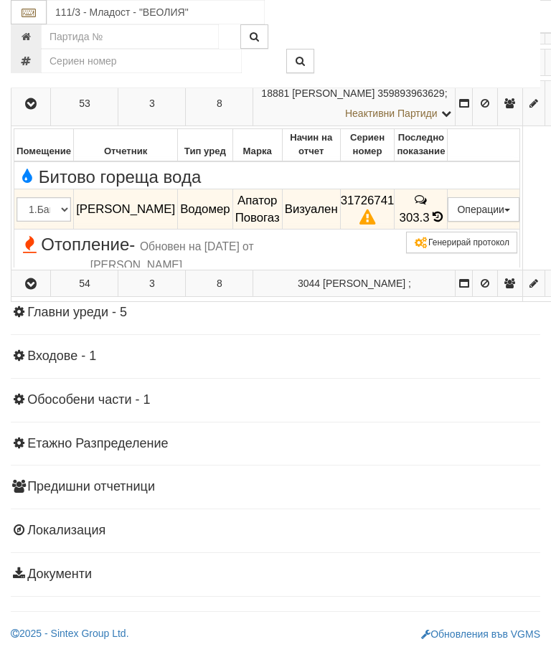
scroll to position [1232, 0]
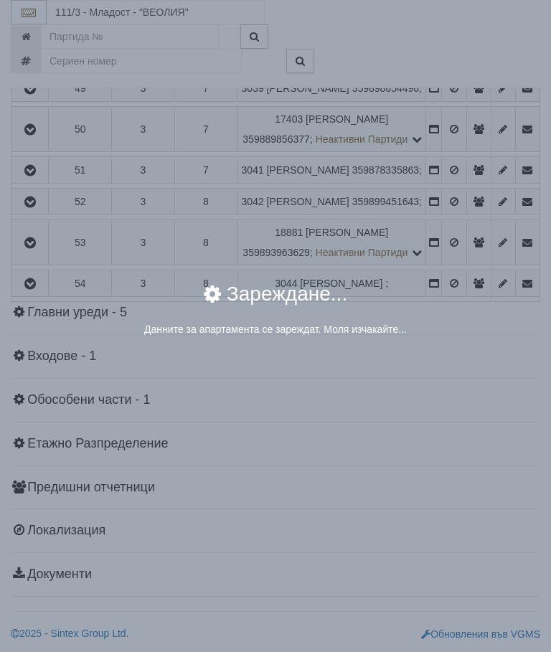
click at [455, 453] on div "× Зареждане... Данните за апартамента се зареждат. Моля изчакайте..." at bounding box center [275, 326] width 551 height 652
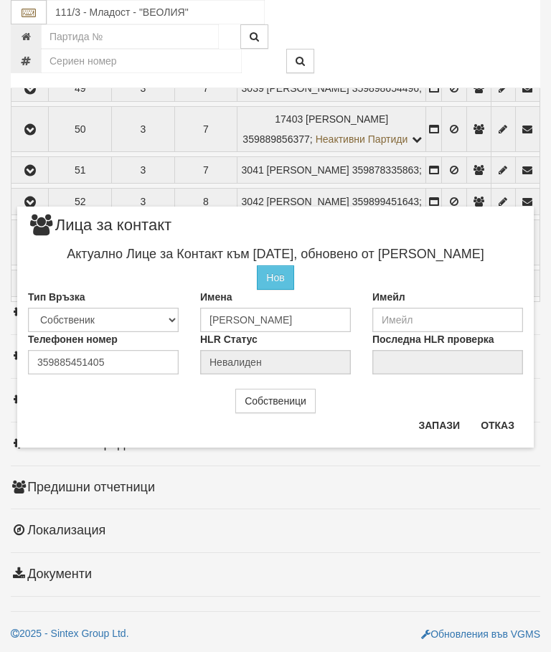
click at [498, 427] on button "Отказ" at bounding box center [497, 425] width 51 height 23
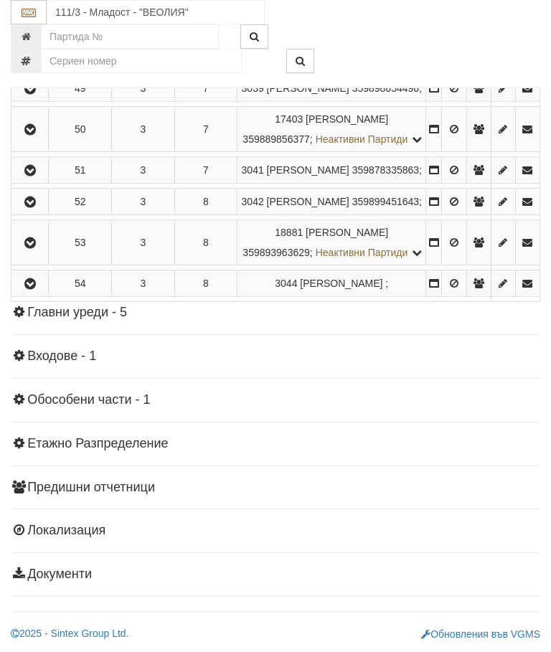
click at [34, 248] on icon "button" at bounding box center [30, 243] width 17 height 10
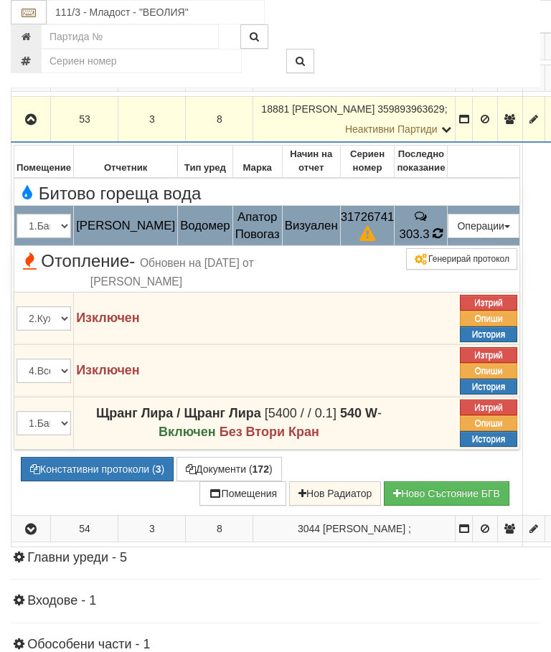
click at [442, 239] on icon at bounding box center [437, 233] width 10 height 12
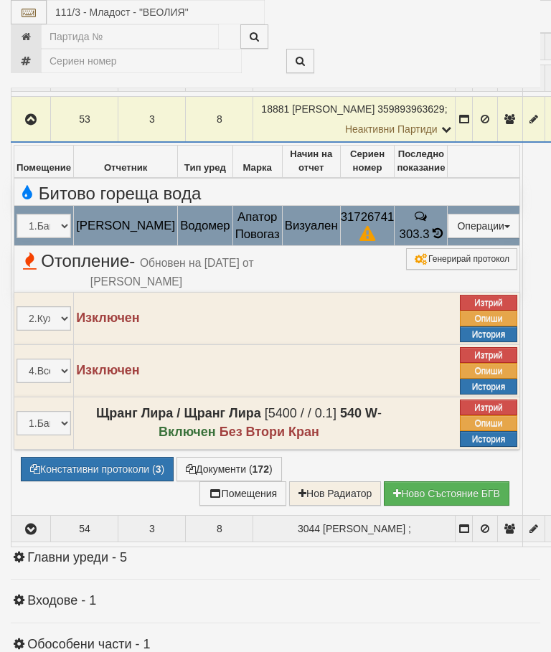
select select "10"
select select "1"
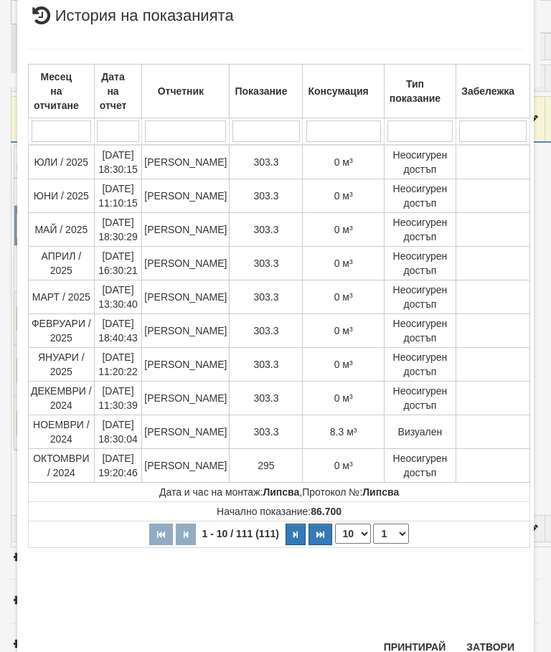
scroll to position [756, 0]
click at [490, 639] on button "Затвори" at bounding box center [489, 647] width 65 height 23
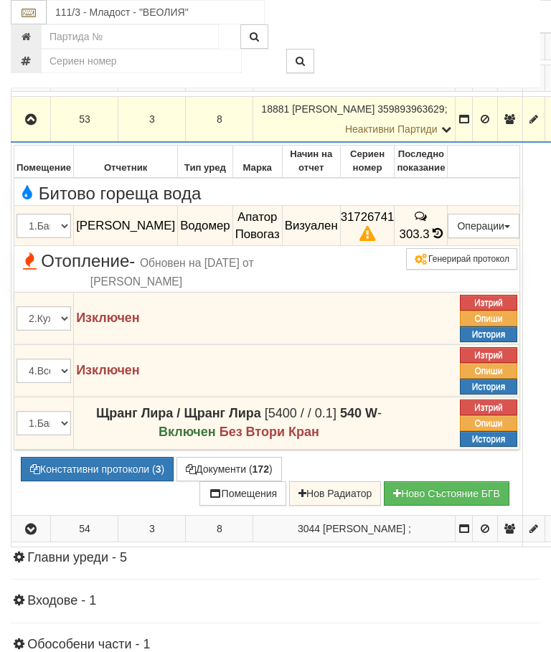
click at [34, 125] on icon "button" at bounding box center [30, 120] width 17 height 10
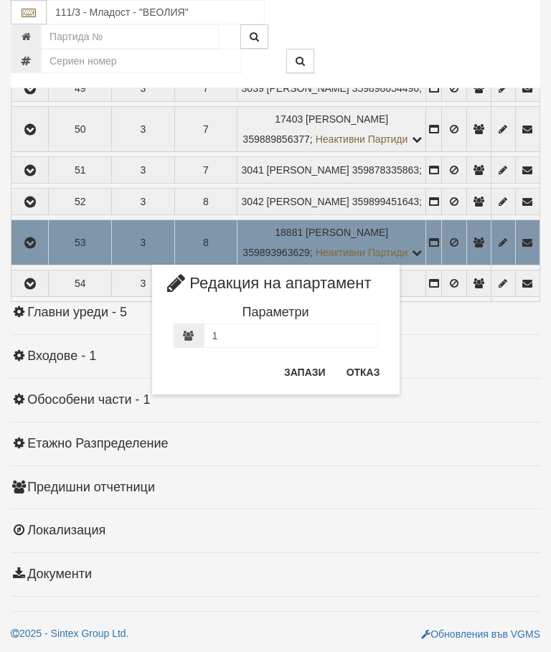
click at [373, 368] on button "Отказ" at bounding box center [363, 372] width 51 height 23
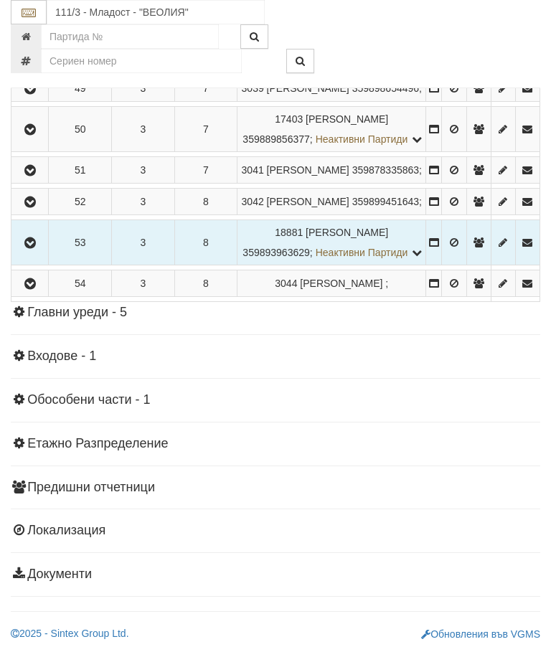
click at [27, 289] on icon "button" at bounding box center [30, 284] width 17 height 10
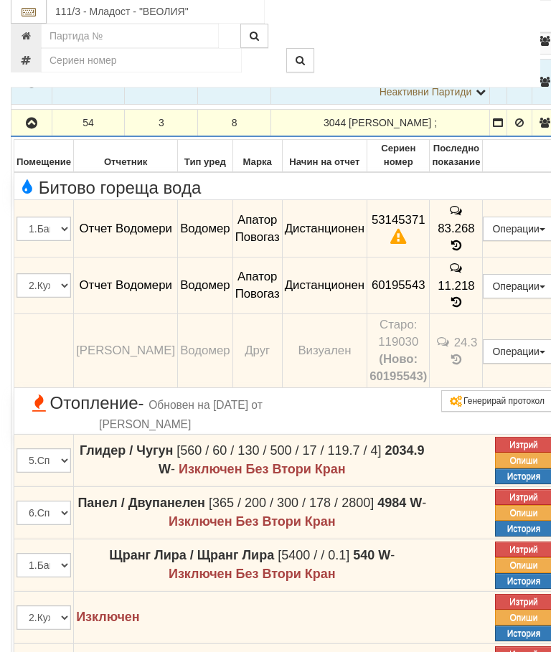
scroll to position [1288, 0]
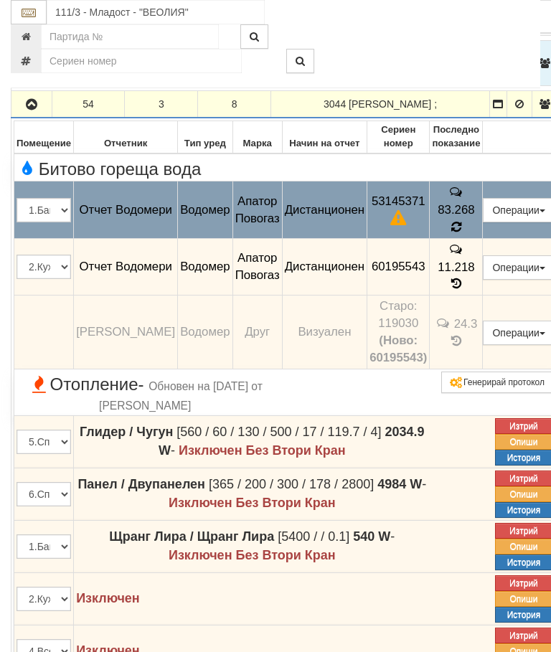
click at [461, 234] on icon at bounding box center [455, 227] width 11 height 13
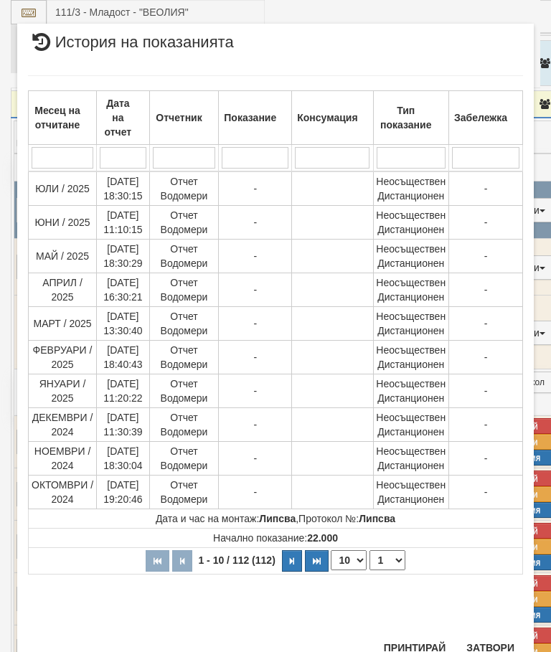
scroll to position [1215, 0]
click at [390, 559] on select "1 2 3 4 5 6 7 8 9 10 11 12" at bounding box center [387, 560] width 36 height 20
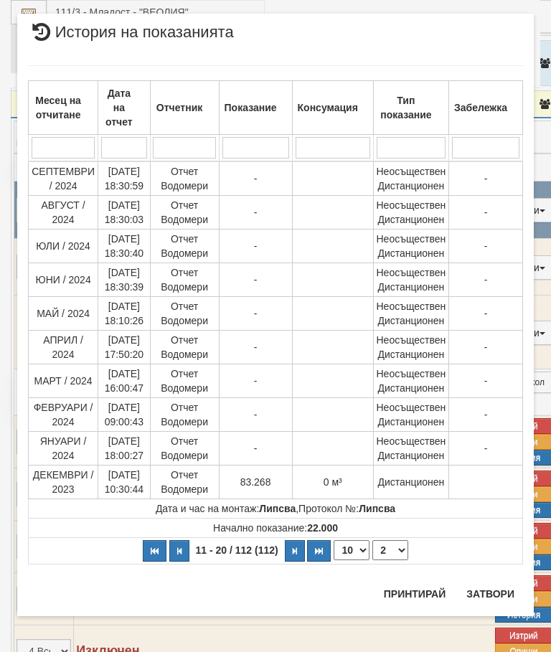
scroll to position [0, 0]
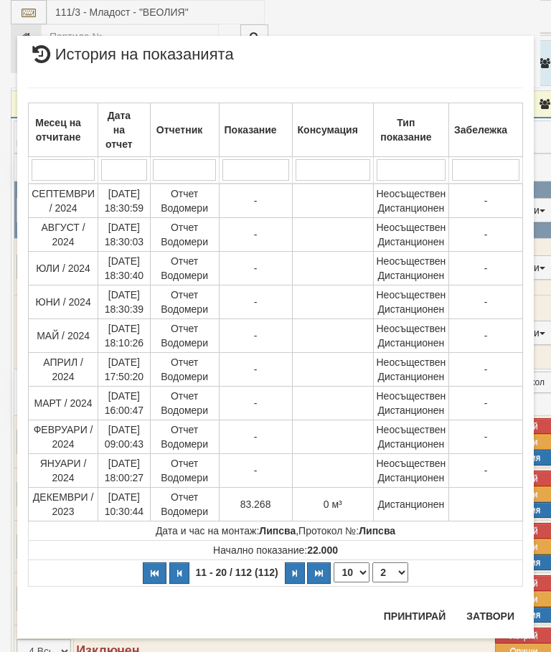
click at [399, 569] on select "1 2 3 4 5 6 7 8 9 10 11 12" at bounding box center [390, 572] width 36 height 20
select select "3"
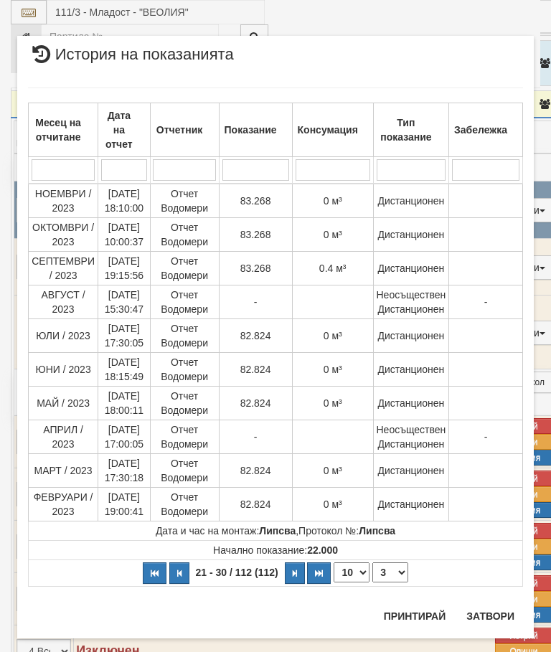
click at [488, 616] on button "Затвори" at bounding box center [489, 615] width 65 height 23
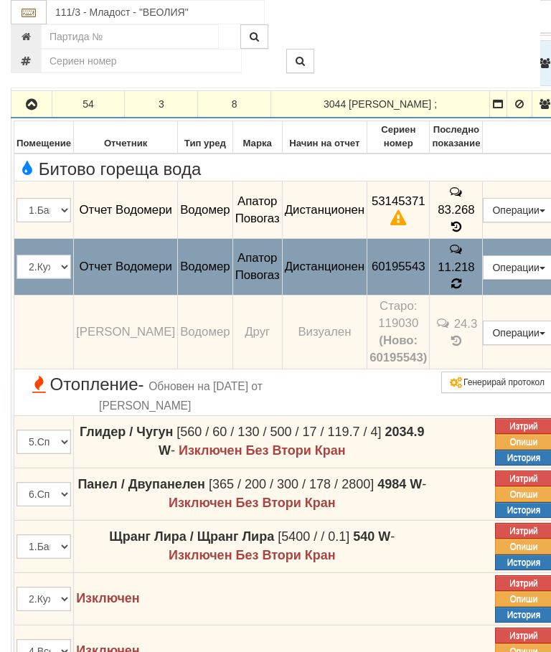
click at [461, 290] on icon at bounding box center [456, 283] width 10 height 12
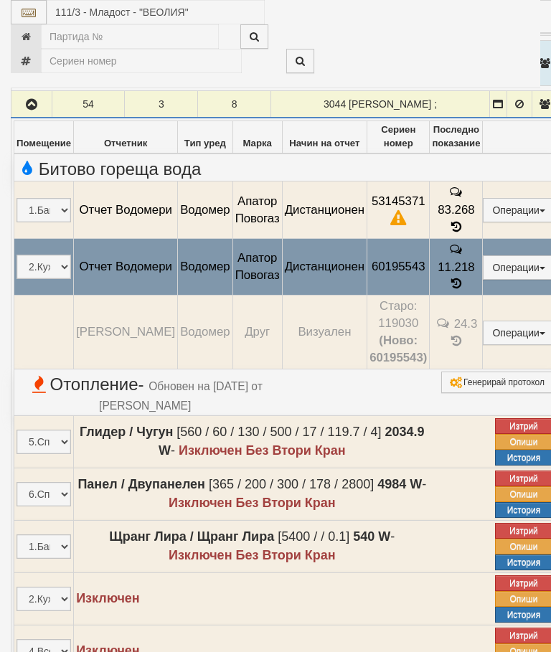
select select "10"
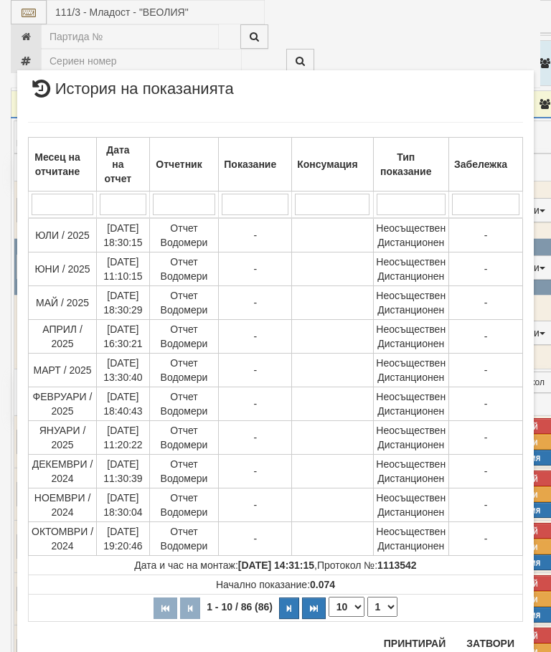
scroll to position [1445, 0]
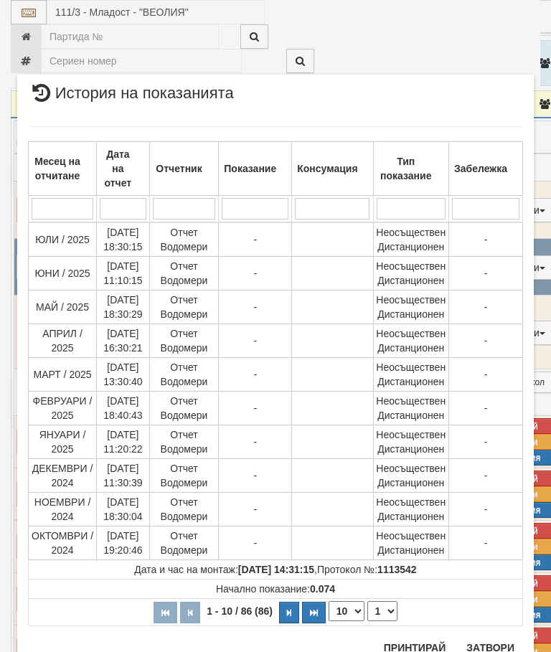
click at [388, 607] on select "1 2 3 4 5 6 7 8 9" at bounding box center [382, 611] width 30 height 20
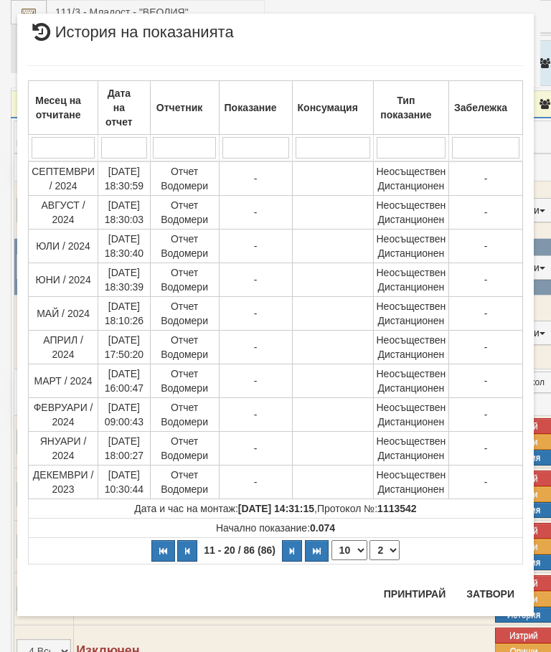
scroll to position [0, 0]
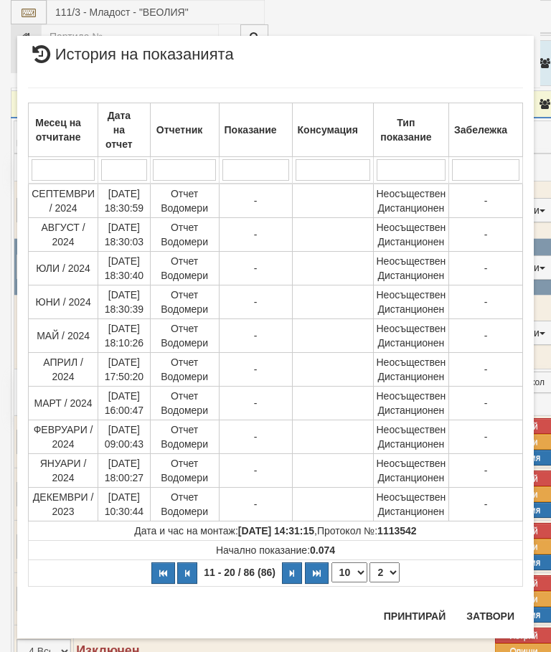
click at [390, 574] on select "1 2 3 4 5 6 7 8 9" at bounding box center [384, 572] width 30 height 20
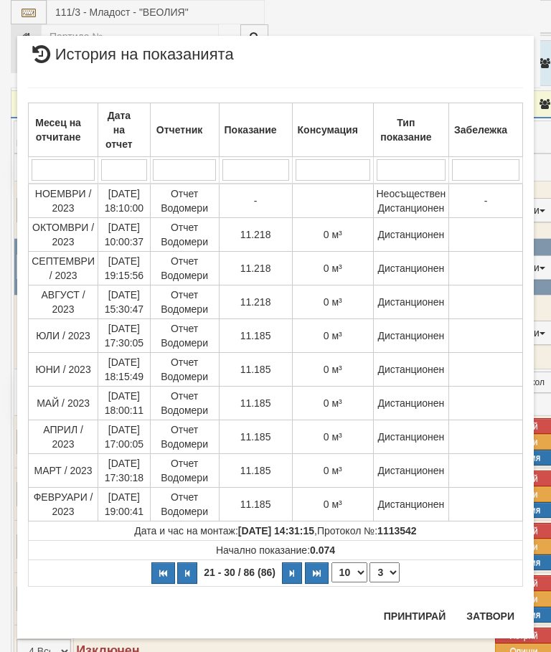
select select "3"
click at [474, 612] on button "Затвори" at bounding box center [489, 615] width 65 height 23
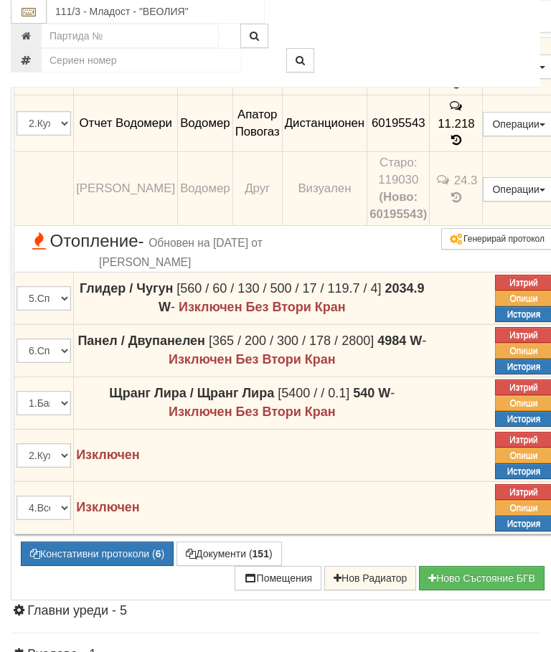
click at [100, 566] on button "Констативни протоколи ( 6 )" at bounding box center [97, 554] width 153 height 24
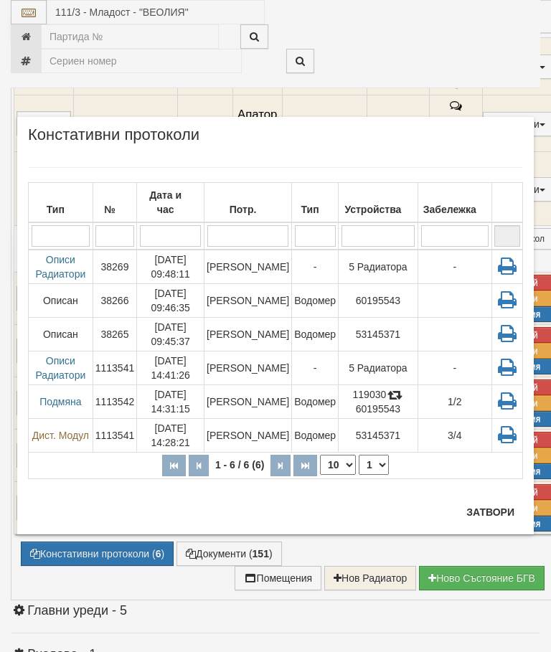
click at [313, 246] on input "search" at bounding box center [315, 236] width 41 height 22
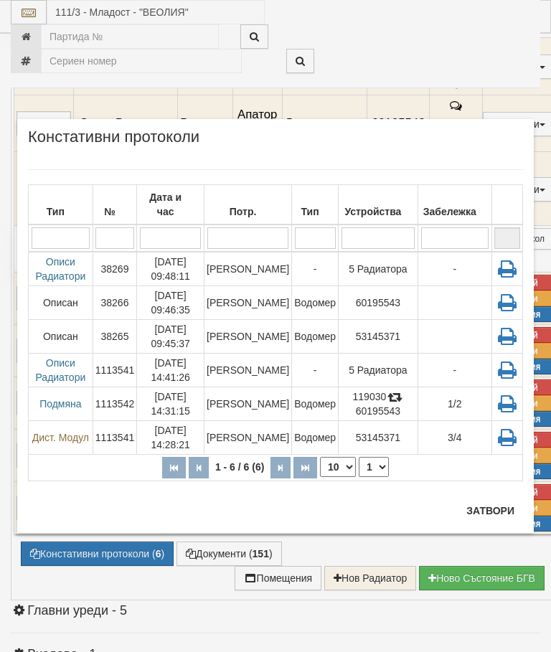
scroll to position [1708, 113]
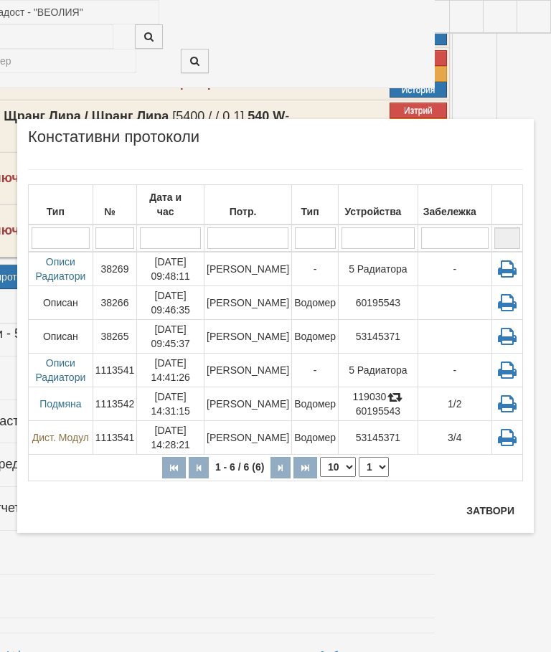
click at [315, 329] on td "Водомер" at bounding box center [315, 337] width 47 height 34
click at [489, 496] on div "× Констативни протоколи Тип № Дата и час Потр. Тип Устройства Забележка 1 - 6 /…" at bounding box center [275, 326] width 516 height 414
click at [497, 508] on button "Затвори" at bounding box center [489, 510] width 65 height 23
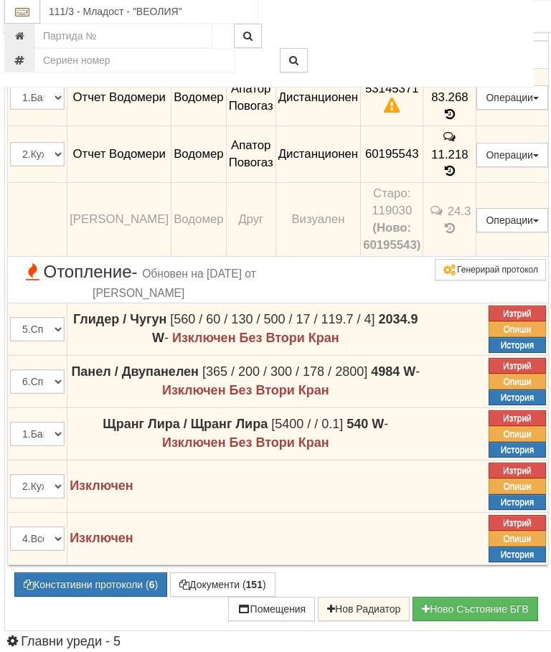
scroll to position [1400, 5]
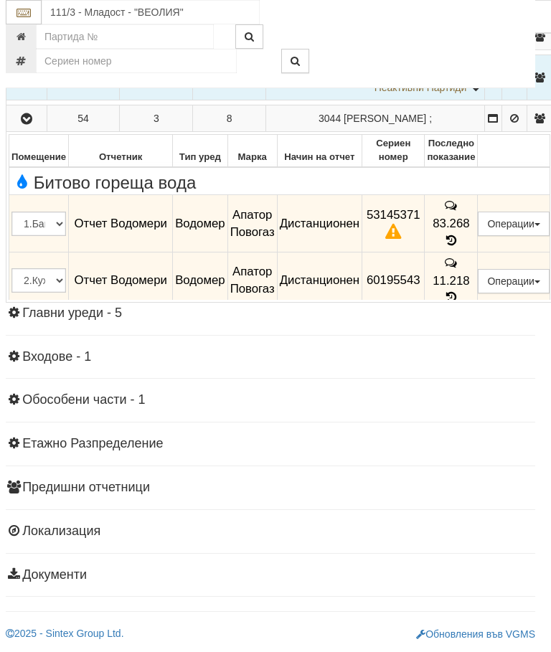
scroll to position [1229, 5]
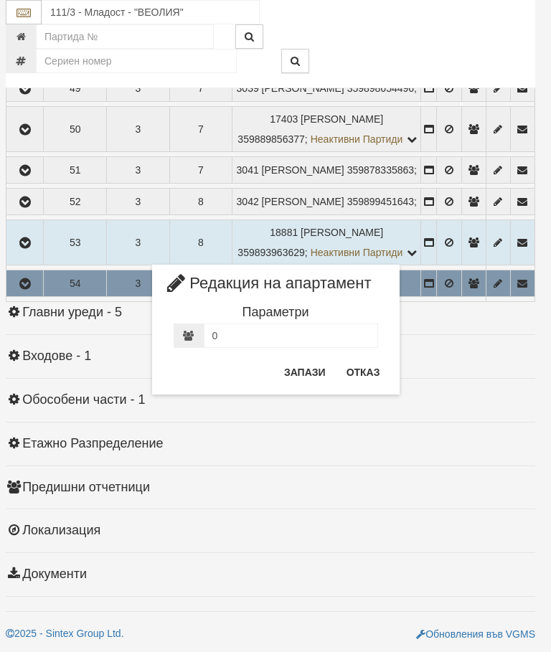
click at [373, 361] on button "Отказ" at bounding box center [363, 372] width 51 height 23
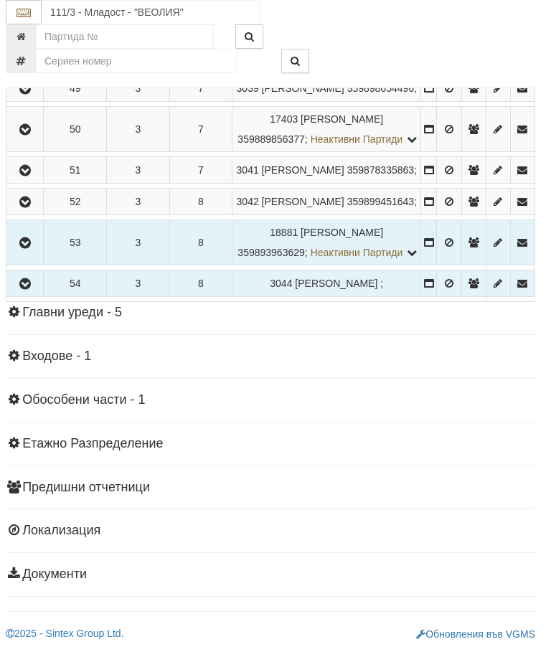
click at [34, 207] on icon "button" at bounding box center [24, 202] width 17 height 10
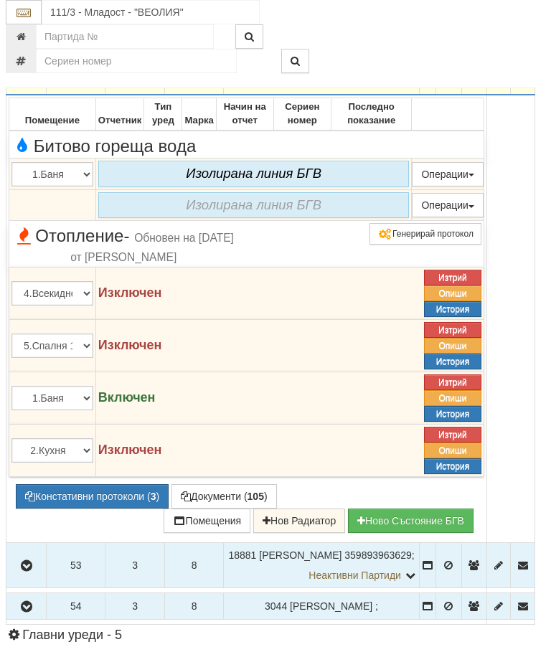
click at [29, 87] on icon "button" at bounding box center [26, 82] width 17 height 10
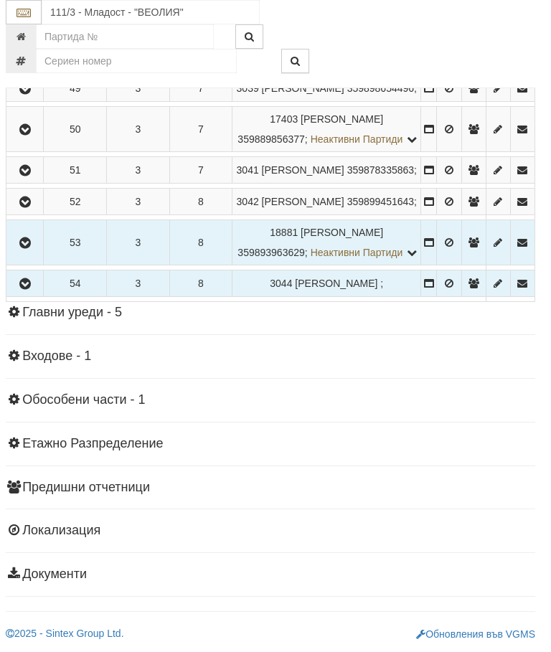
click at [37, 181] on button "button" at bounding box center [25, 170] width 32 height 22
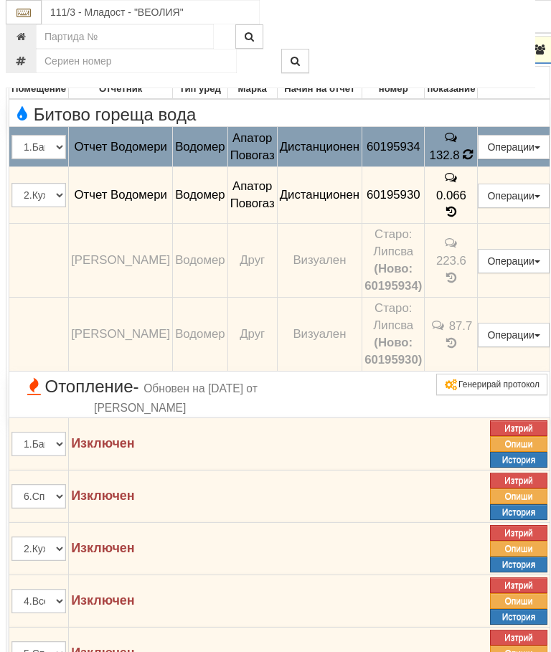
click at [473, 161] on icon at bounding box center [467, 154] width 11 height 13
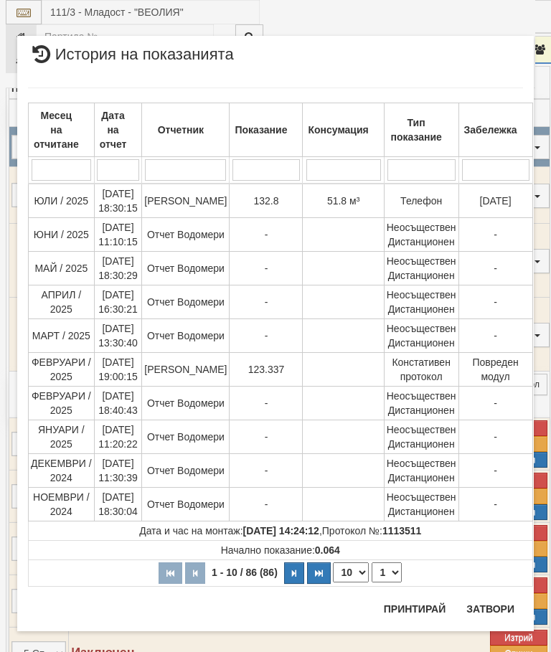
click at [498, 604] on button "Затвори" at bounding box center [489, 608] width 65 height 23
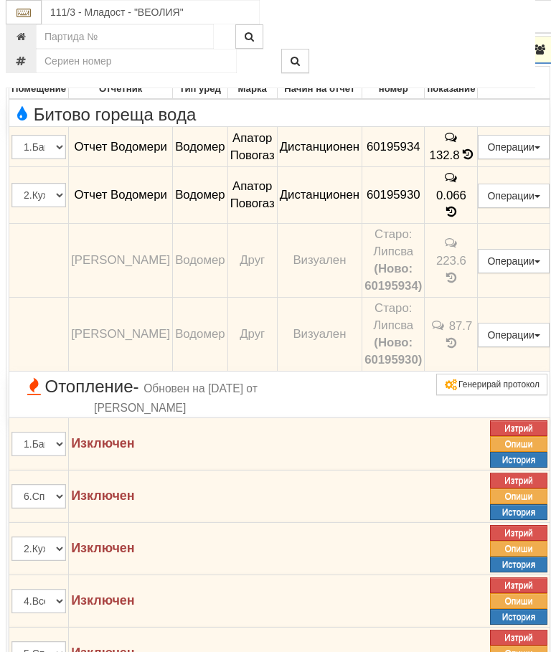
click at [32, 55] on icon "button" at bounding box center [26, 50] width 17 height 10
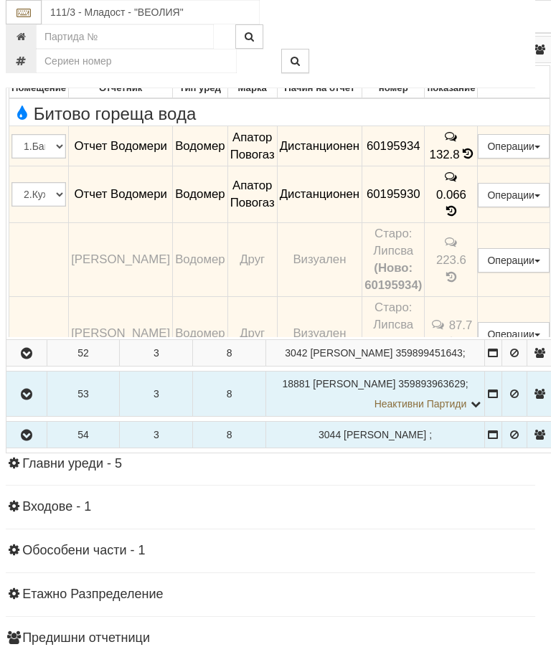
scroll to position [1226, 5]
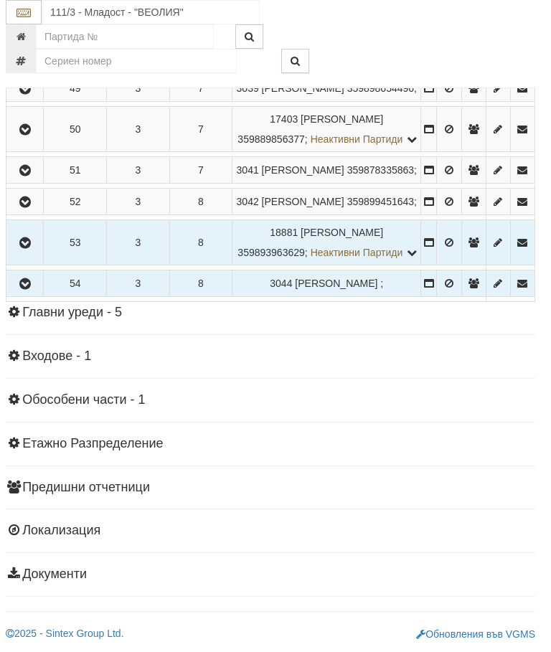
click at [37, 140] on button "button" at bounding box center [25, 129] width 32 height 22
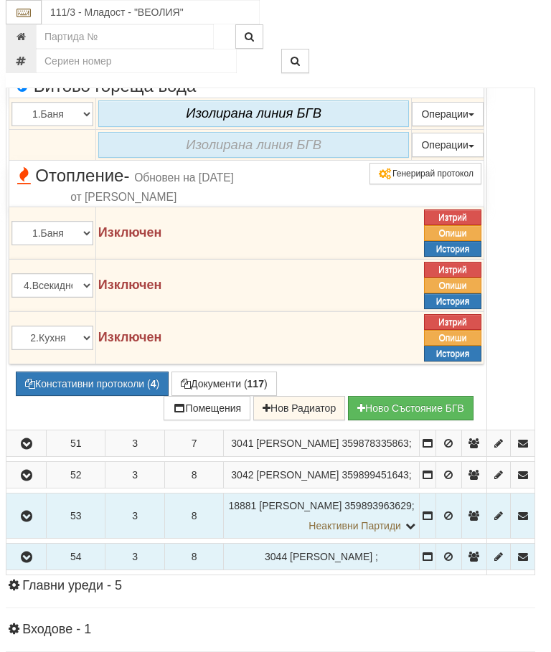
click at [24, 17] on icon "button" at bounding box center [26, 12] width 17 height 10
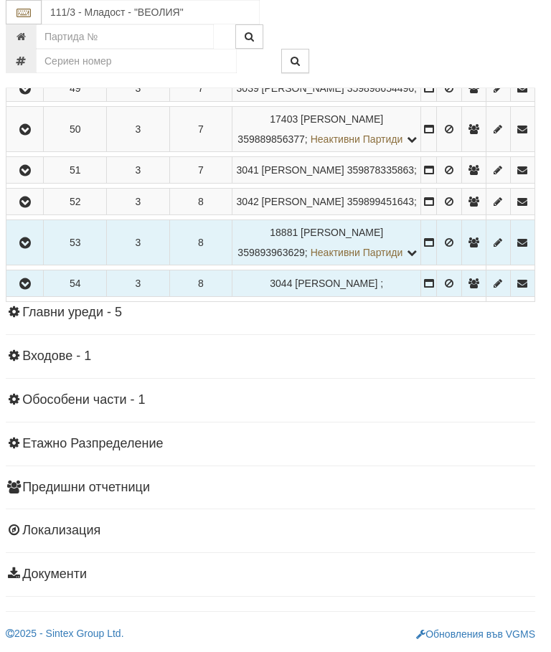
click at [34, 62] on icon "button" at bounding box center [24, 57] width 17 height 10
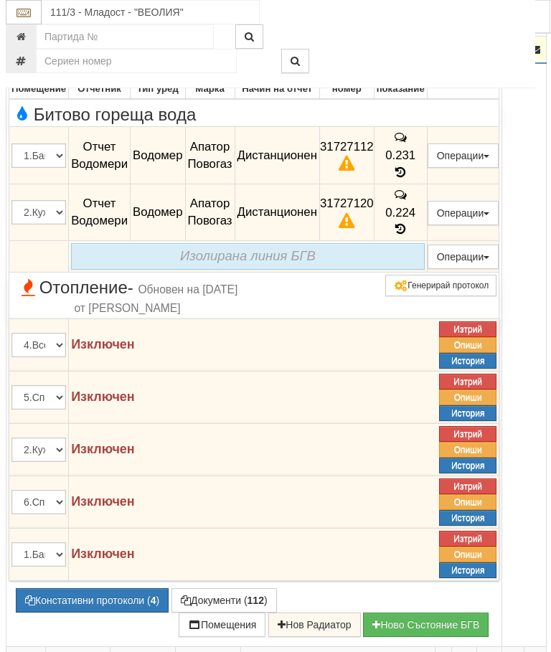
scroll to position [1105, 5]
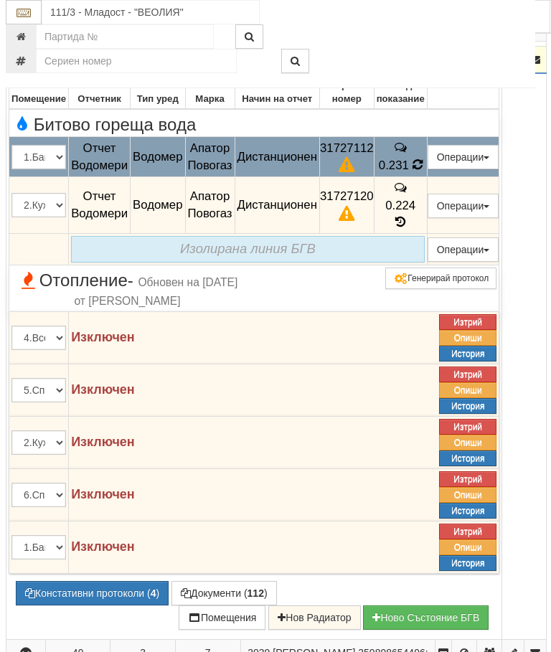
click at [427, 177] on td "0.231" at bounding box center [400, 157] width 53 height 40
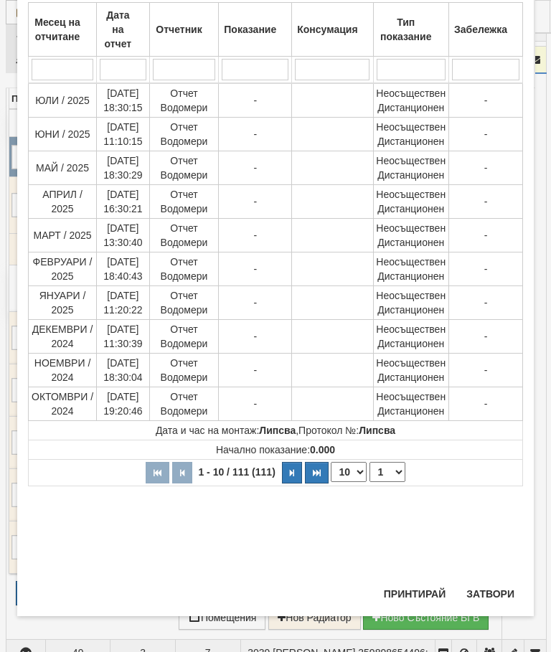
scroll to position [639, 0]
click at [505, 577] on div "Месец на отчитане Дата на отчет Отчетник Показание Консумация Тип показание Заб…" at bounding box center [275, 276] width 495 height 606
click at [483, 584] on button "Затвори" at bounding box center [489, 593] width 65 height 23
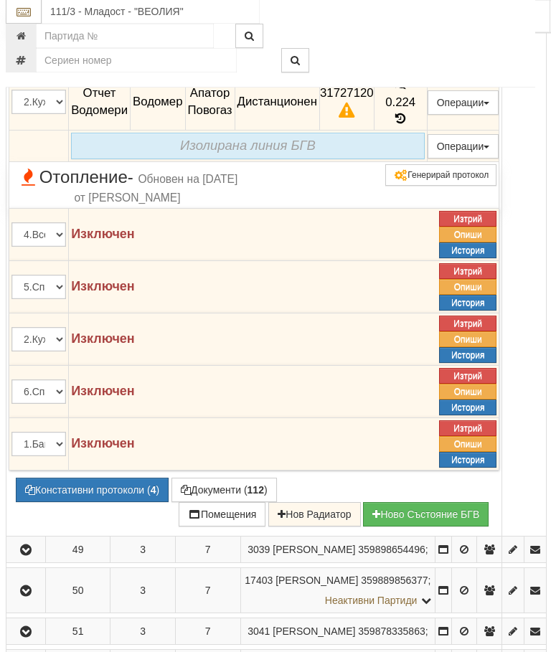
scroll to position [1208, 5]
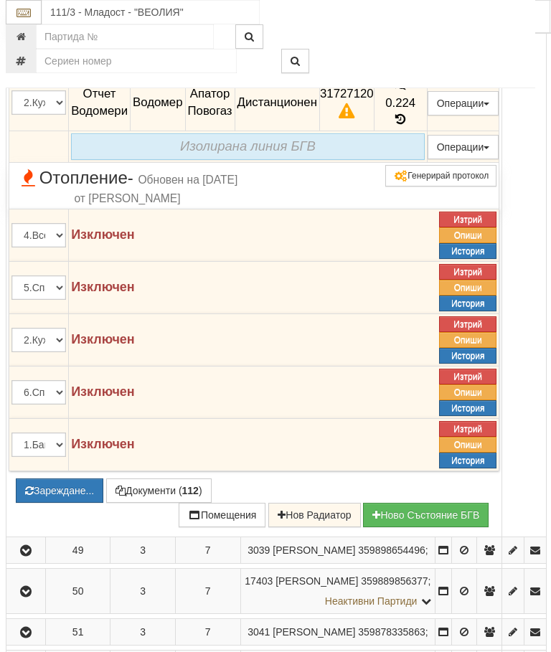
click at [111, 503] on button "Документи ( 112 )" at bounding box center [158, 490] width 105 height 24
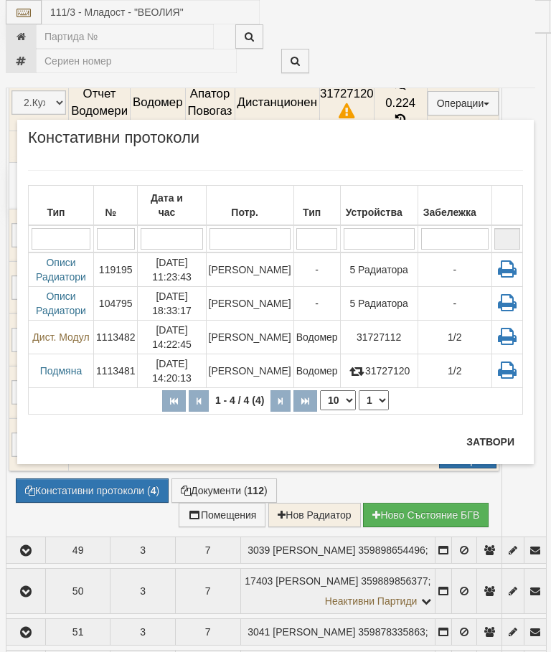
select select "10"
select select "1"
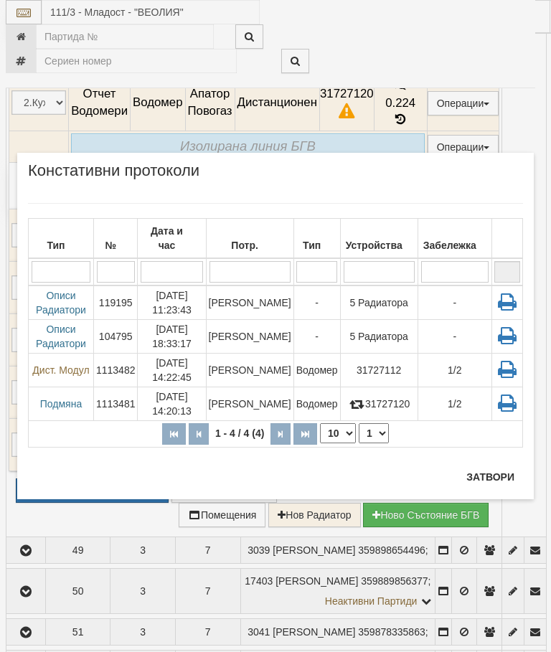
click at [309, 319] on td "-" at bounding box center [316, 302] width 47 height 34
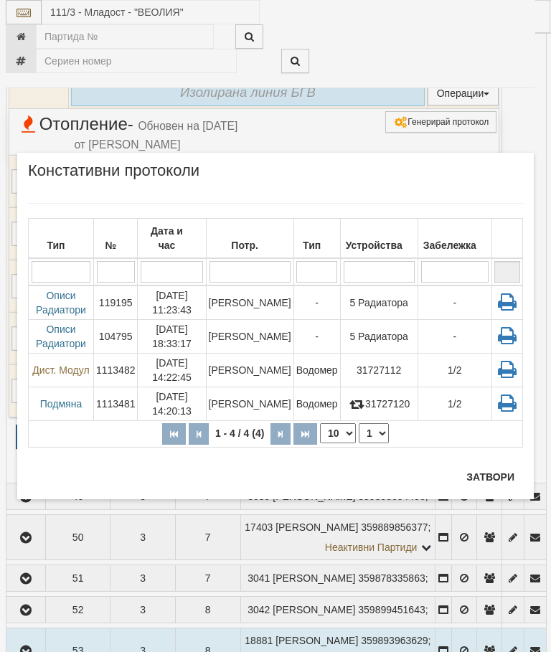
click at [379, 397] on td "31727120" at bounding box center [378, 403] width 77 height 34
click at [328, 361] on td "Водомер" at bounding box center [316, 370] width 47 height 34
click at [375, 400] on td "31727120" at bounding box center [378, 403] width 77 height 34
click at [482, 477] on button "Затвори" at bounding box center [489, 476] width 65 height 23
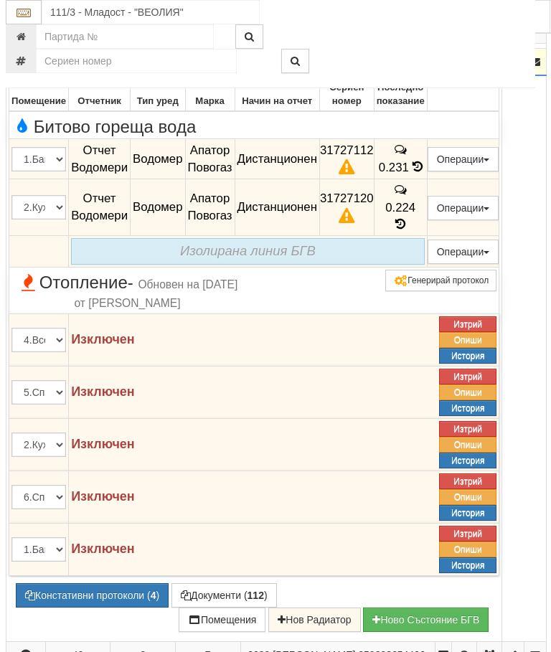
scroll to position [1108, 5]
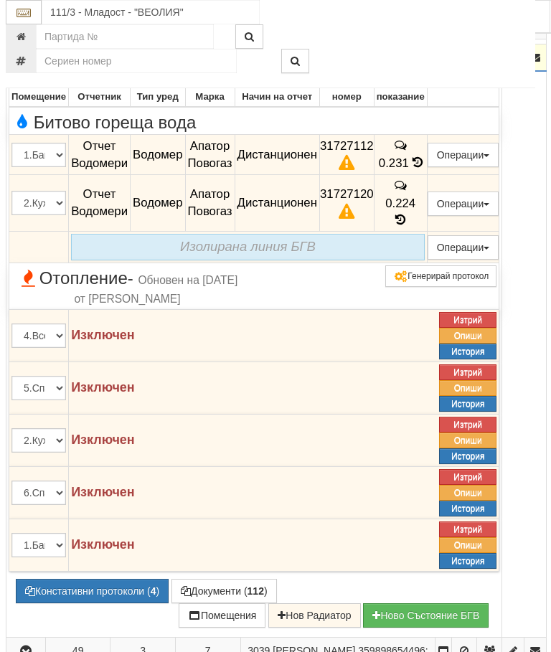
click at [31, 72] on td at bounding box center [25, 57] width 39 height 27
click at [29, 63] on icon "button" at bounding box center [25, 58] width 17 height 10
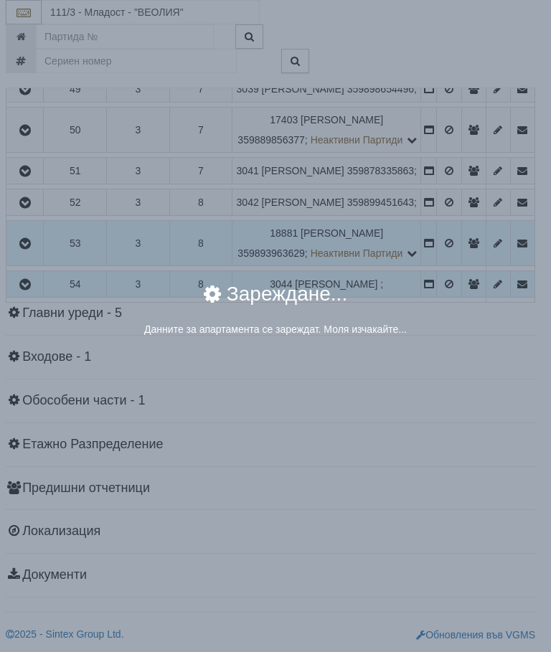
click at [484, 294] on div "Зареждане..." at bounding box center [275, 303] width 495 height 38
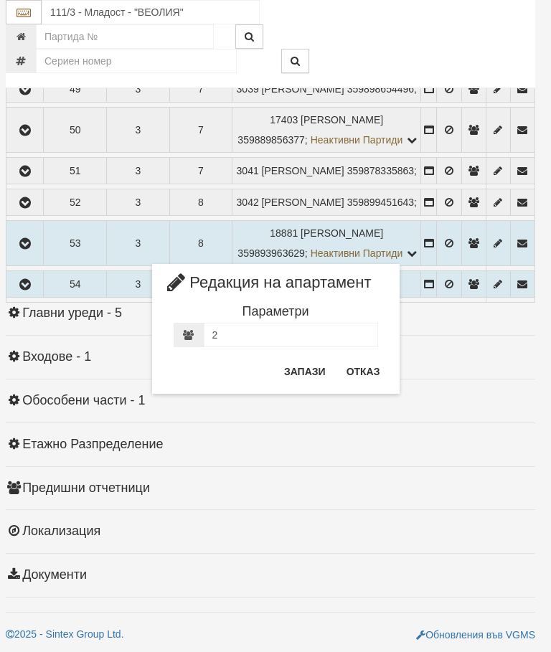
click at [366, 361] on button "Отказ" at bounding box center [363, 371] width 51 height 23
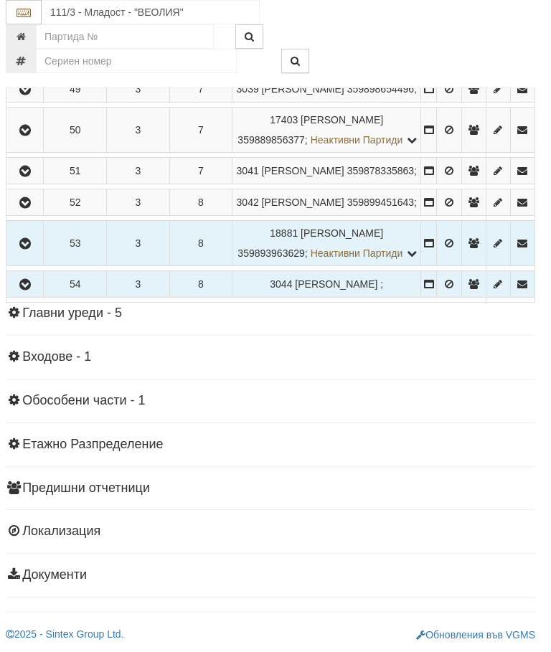
click at [19, 100] on button "button" at bounding box center [25, 89] width 32 height 22
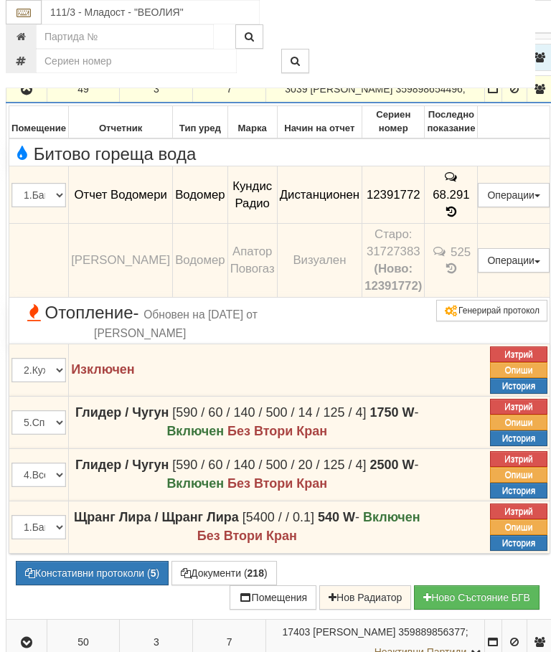
click at [17, 100] on button "button" at bounding box center [27, 89] width 36 height 22
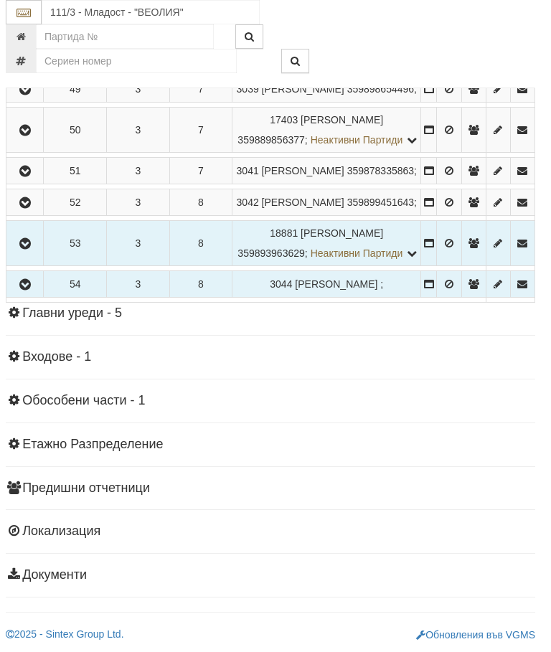
click at [39, 153] on td at bounding box center [24, 130] width 37 height 45
click at [34, 176] on icon "button" at bounding box center [24, 171] width 17 height 10
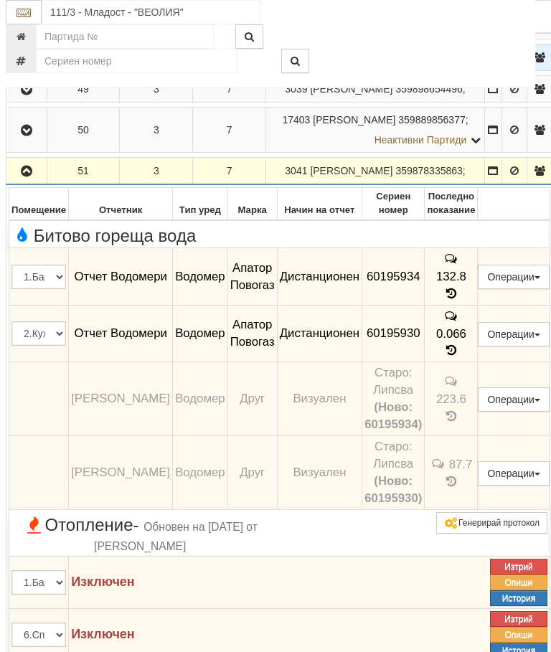
click at [25, 176] on icon "button" at bounding box center [26, 171] width 17 height 10
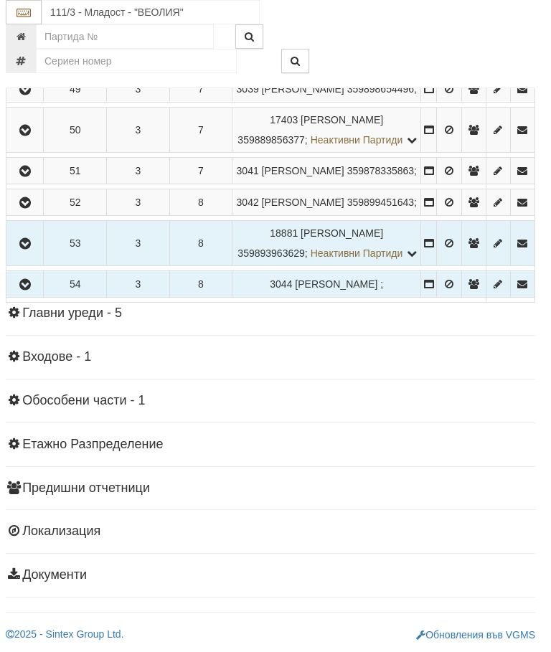
click at [32, 208] on icon "button" at bounding box center [24, 203] width 17 height 10
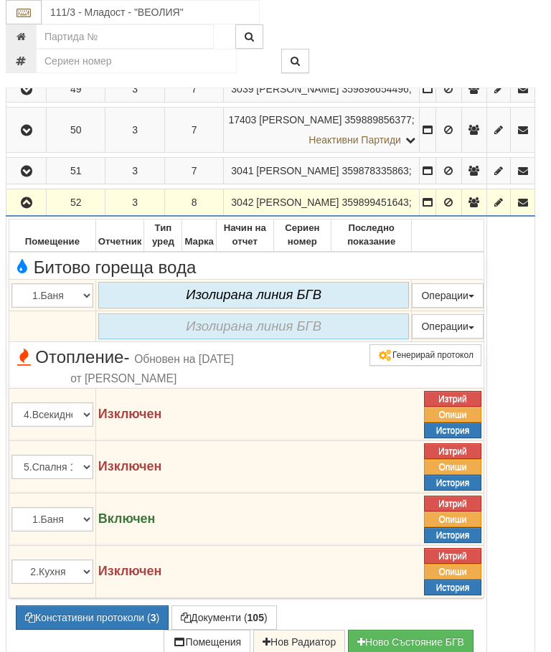
click at [29, 208] on icon "button" at bounding box center [26, 203] width 17 height 10
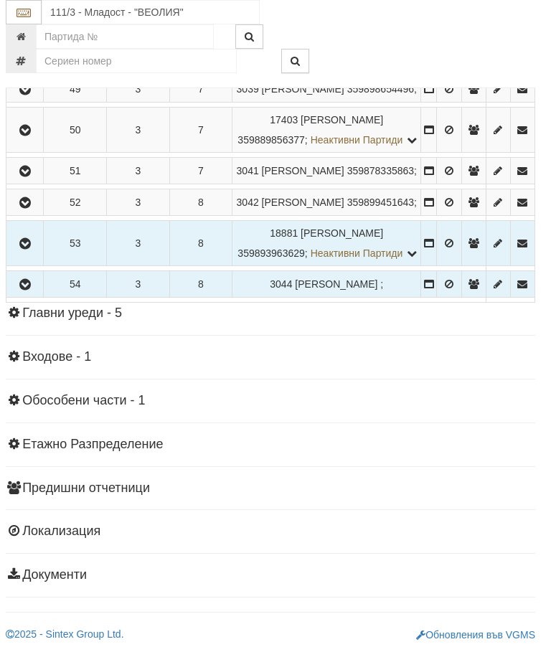
click at [27, 249] on icon "button" at bounding box center [24, 244] width 17 height 10
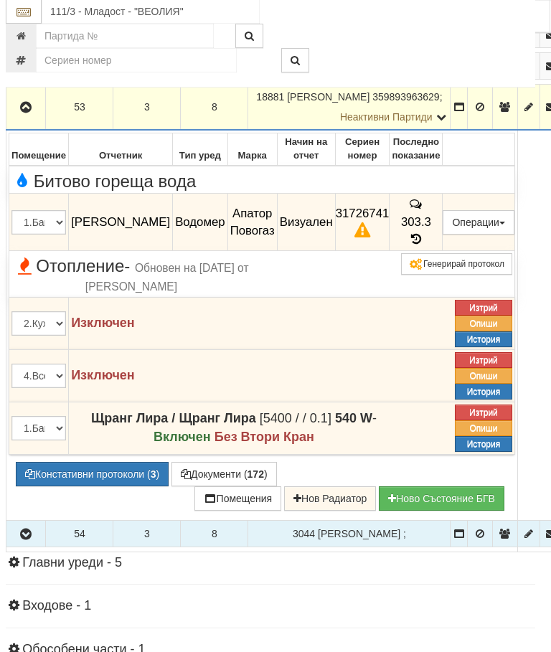
scroll to position [1245, 5]
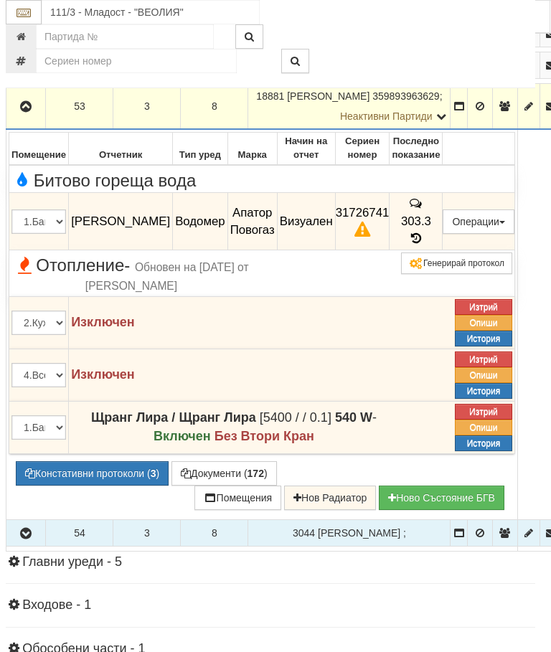
click at [94, 485] on button "Констативни протоколи ( 3 )" at bounding box center [92, 473] width 153 height 24
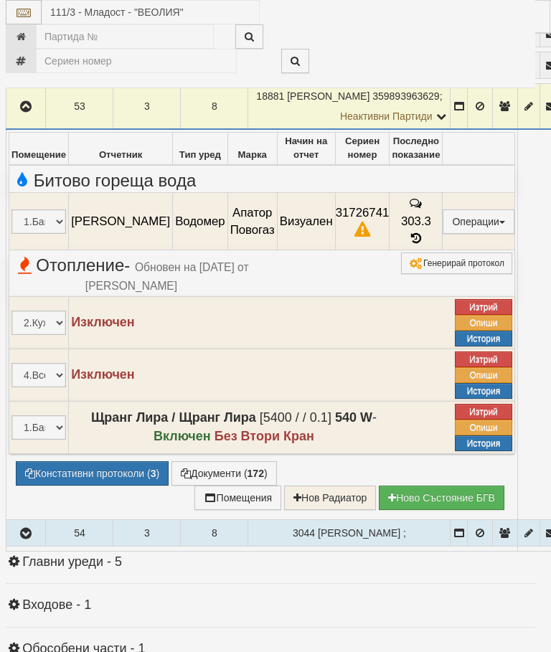
select select "10"
select select "1"
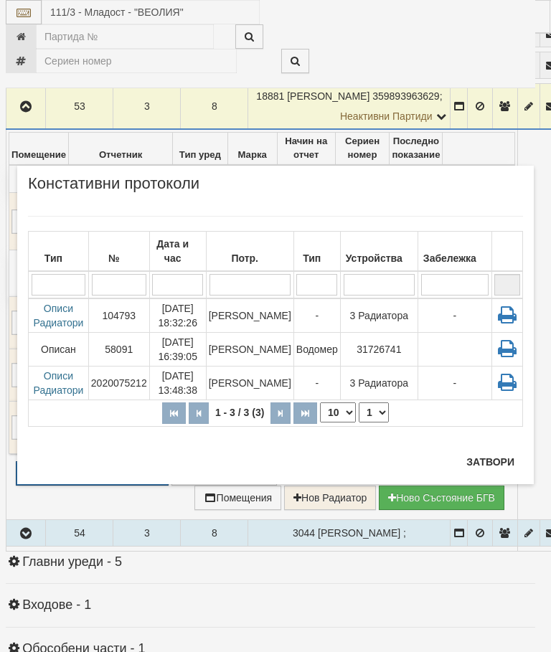
click at [261, 293] on input "search" at bounding box center [249, 285] width 81 height 22
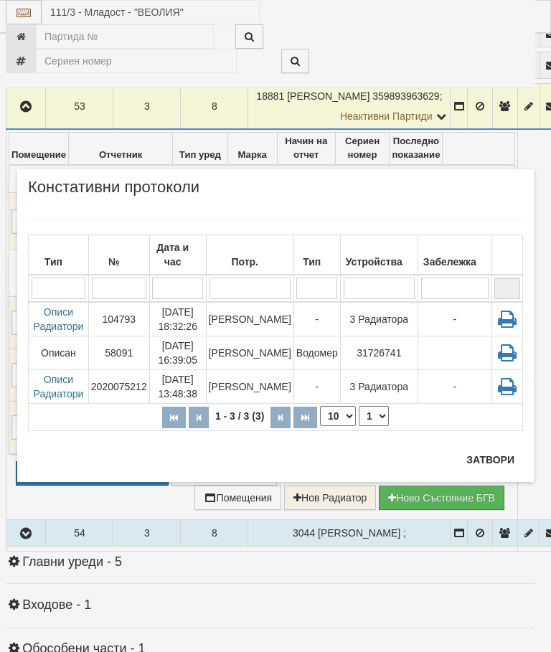
scroll to position [1570, 72]
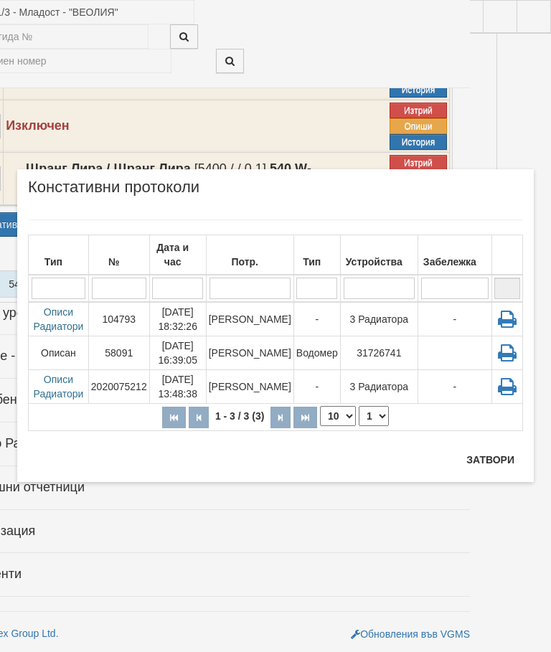
click at [482, 454] on button "Затвори" at bounding box center [489, 459] width 65 height 23
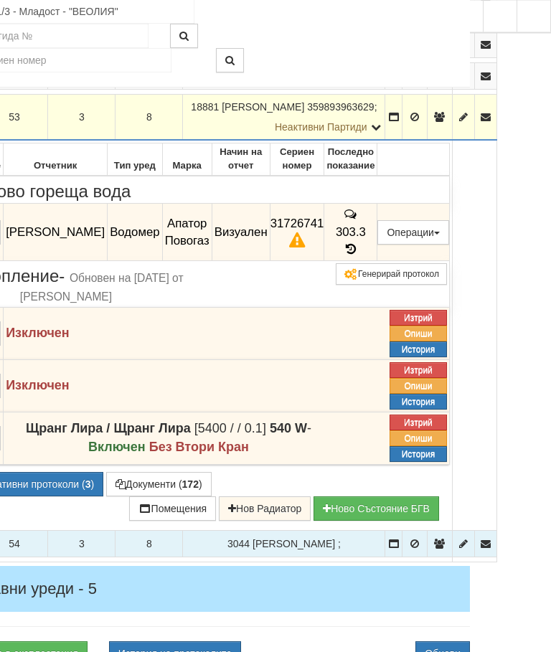
scroll to position [1230, 72]
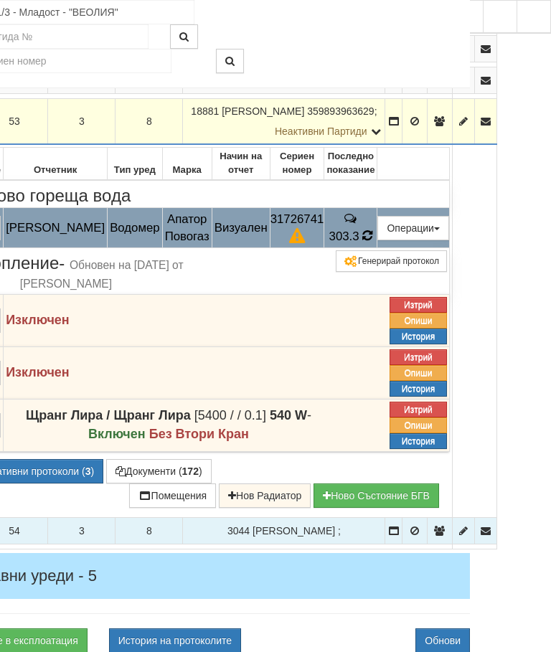
click at [372, 242] on icon at bounding box center [367, 235] width 10 height 12
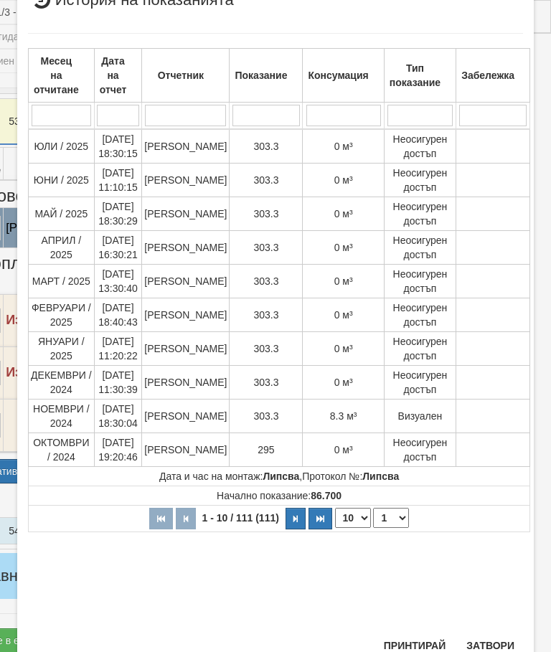
scroll to position [470, 0]
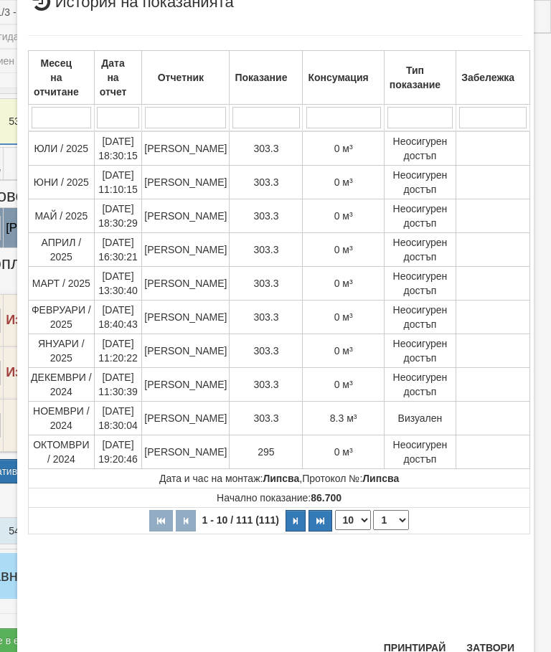
click at [481, 636] on button "Затвори" at bounding box center [489, 647] width 65 height 23
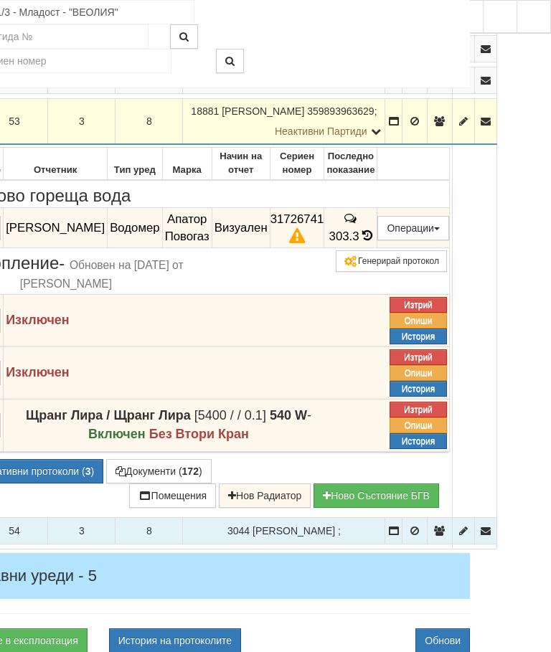
click at [19, 145] on td "53" at bounding box center [14, 122] width 67 height 46
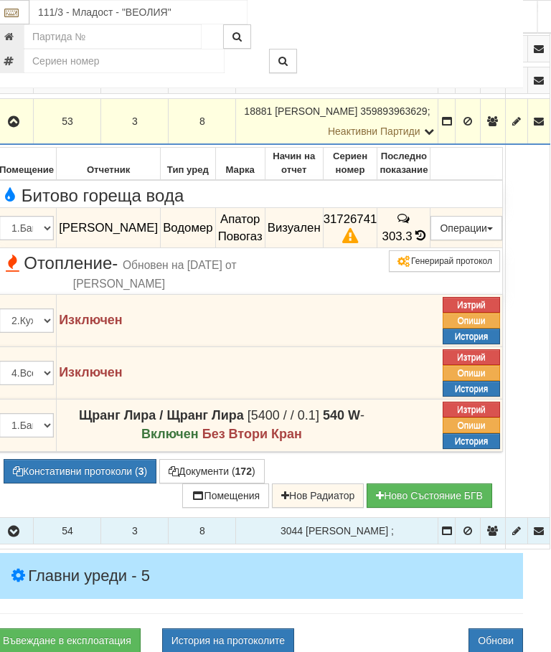
click at [28, 132] on button "button" at bounding box center [14, 121] width 34 height 22
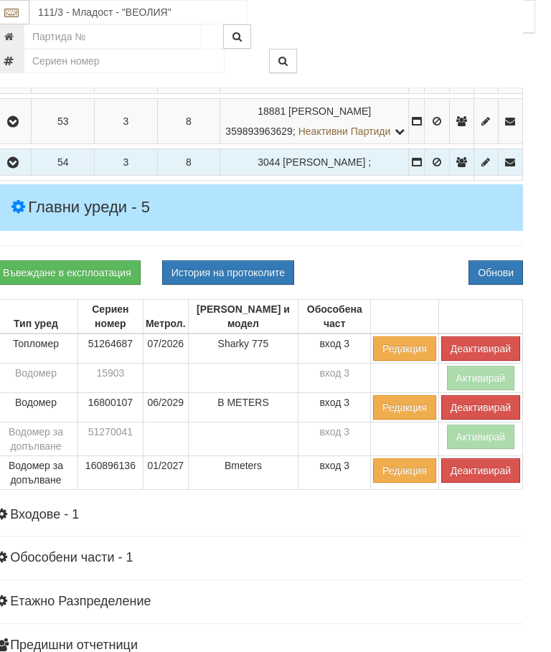
scroll to position [1230, 5]
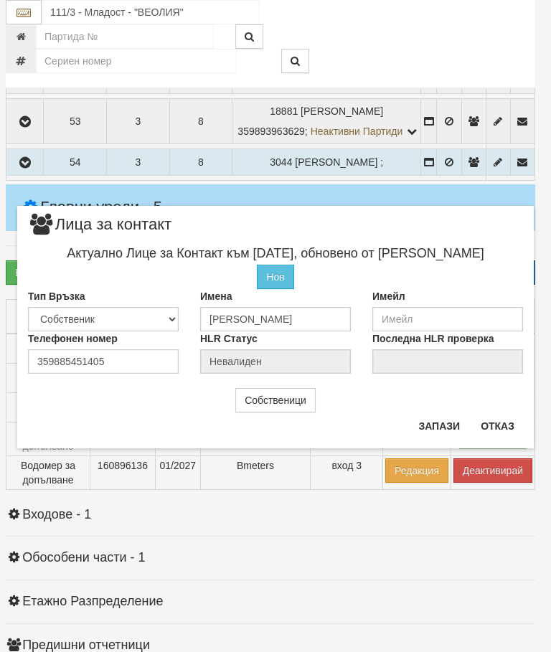
click at [506, 429] on button "Отказ" at bounding box center [497, 425] width 51 height 23
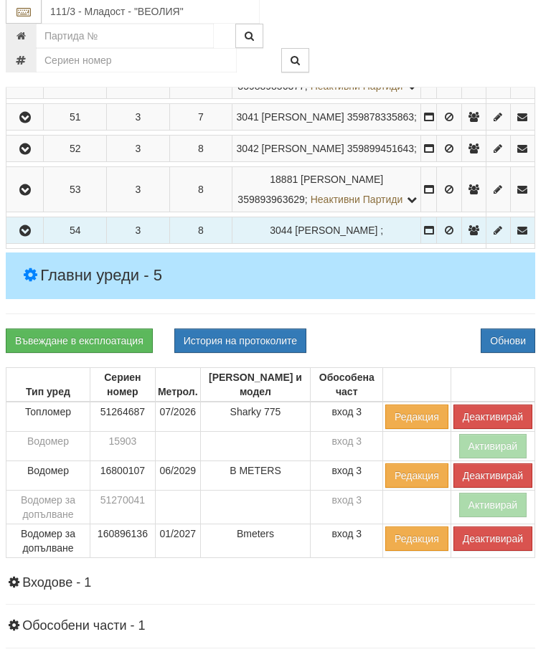
scroll to position [1161, 5]
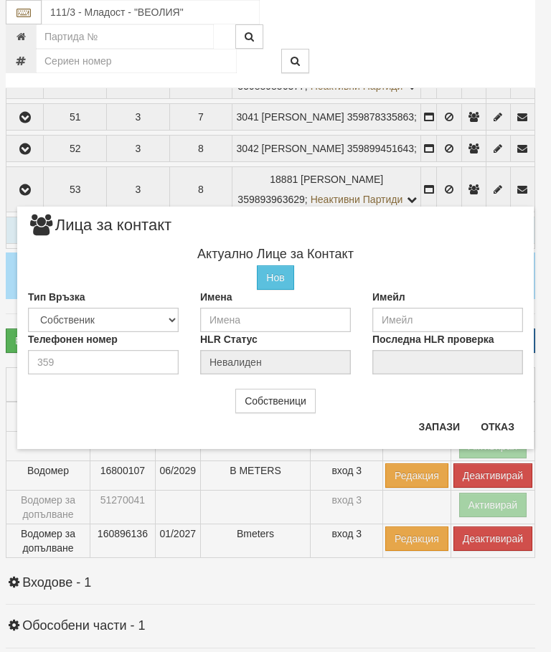
click at [490, 431] on button "Отказ" at bounding box center [497, 426] width 51 height 23
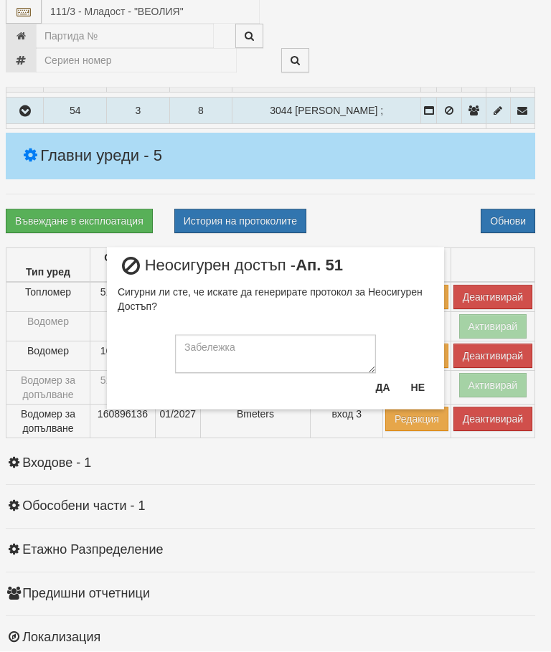
scroll to position [1344, 5]
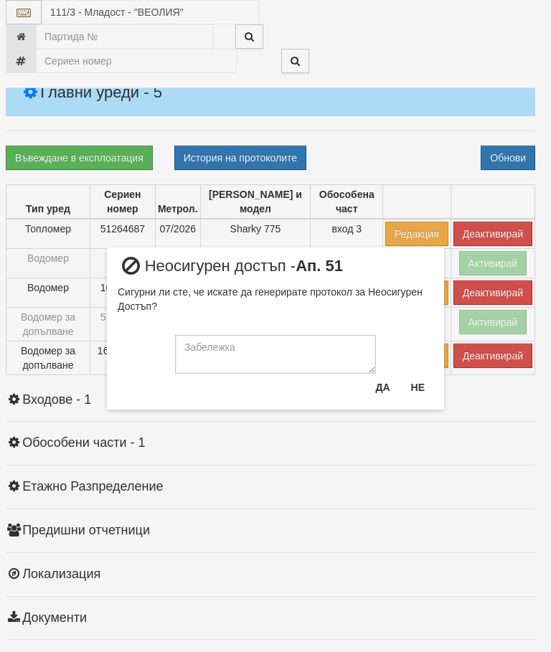
click at [426, 387] on button "Не" at bounding box center [417, 387] width 31 height 23
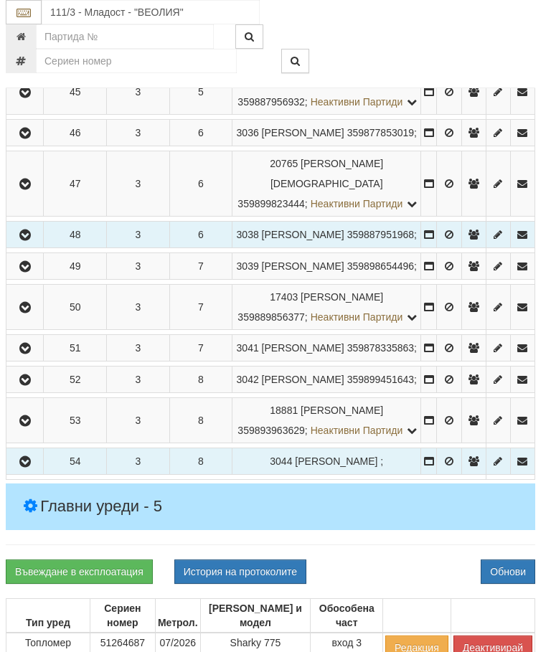
scroll to position [842, 5]
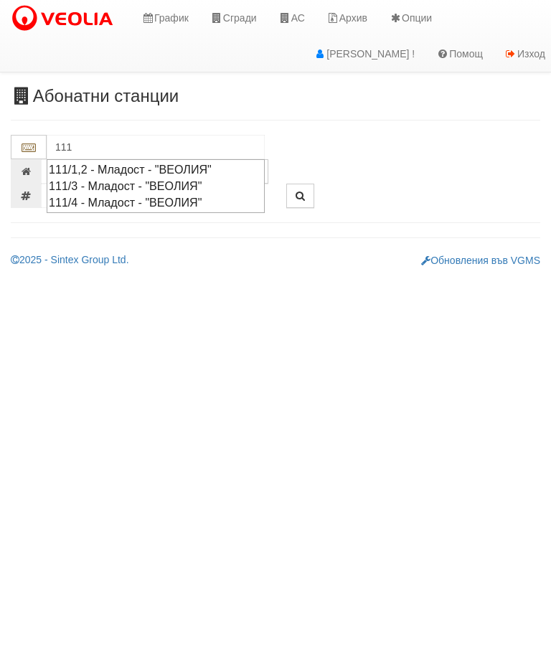
click at [186, 204] on div "111/4 - Младост - "ВЕОЛИЯ"" at bounding box center [156, 202] width 214 height 16
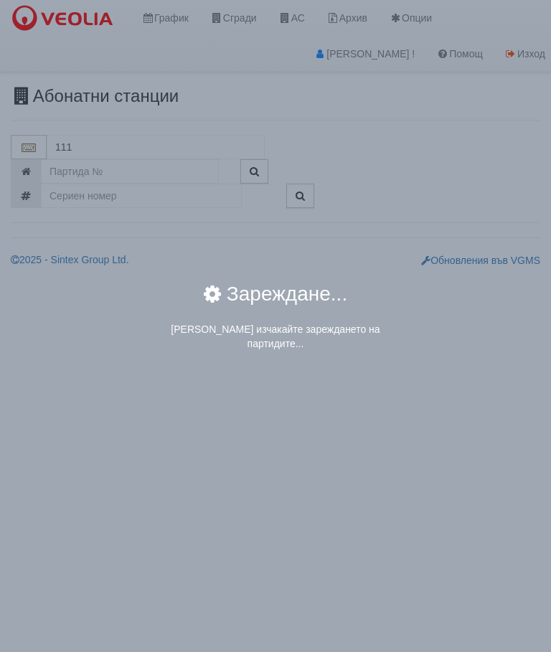
type input "111/4 - Младост - "ВЕОЛИЯ""
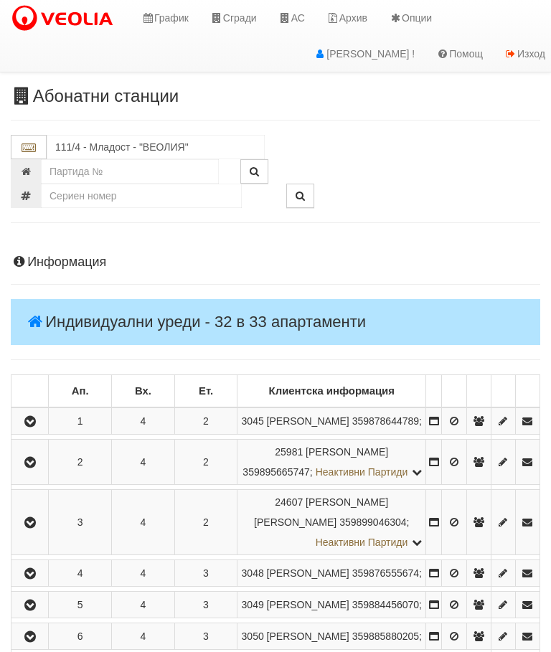
click at [34, 427] on icon "button" at bounding box center [30, 422] width 17 height 10
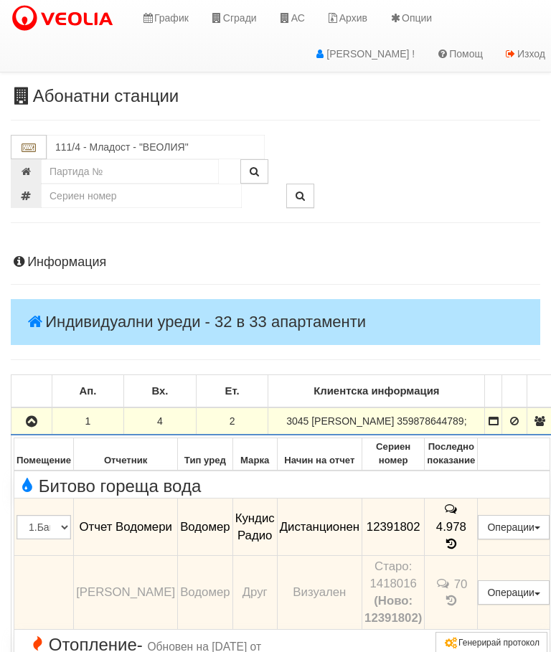
click at [26, 419] on icon "button" at bounding box center [31, 422] width 17 height 10
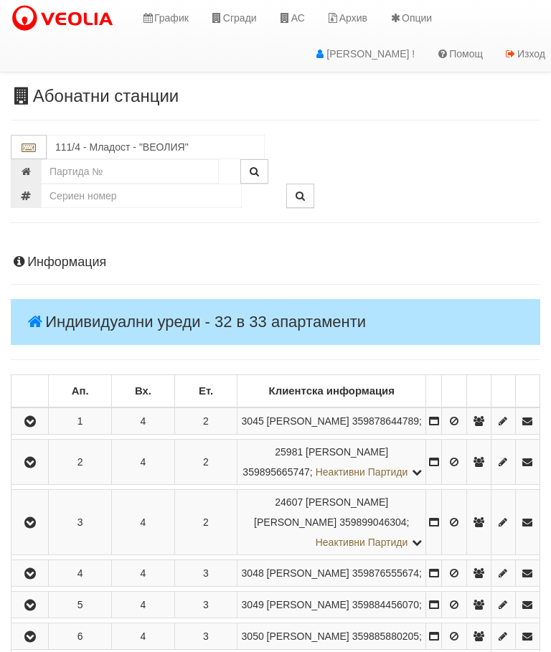
click at [30, 467] on icon "button" at bounding box center [30, 462] width 17 height 10
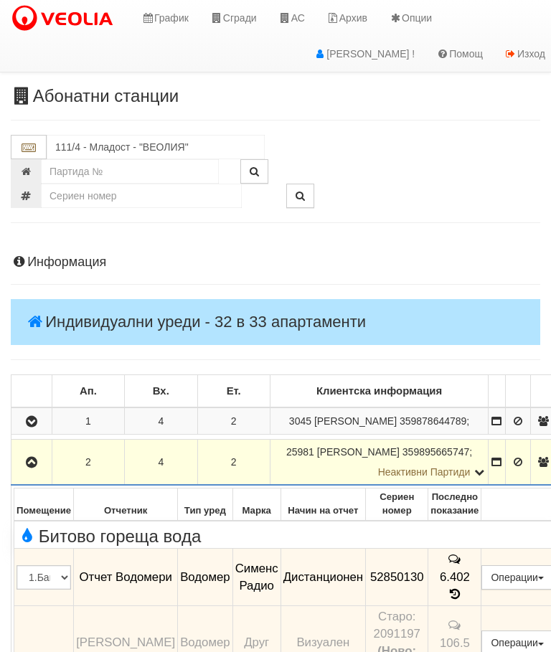
click at [36, 461] on icon "button" at bounding box center [31, 462] width 17 height 10
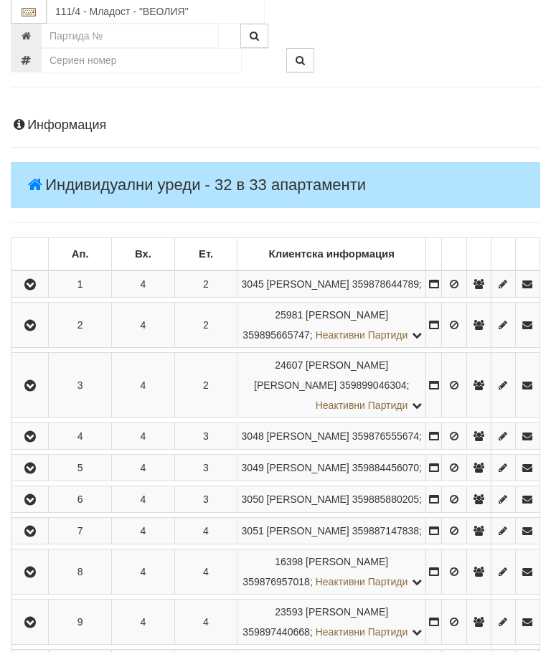
scroll to position [137, 0]
click at [34, 396] on button "button" at bounding box center [30, 385] width 32 height 22
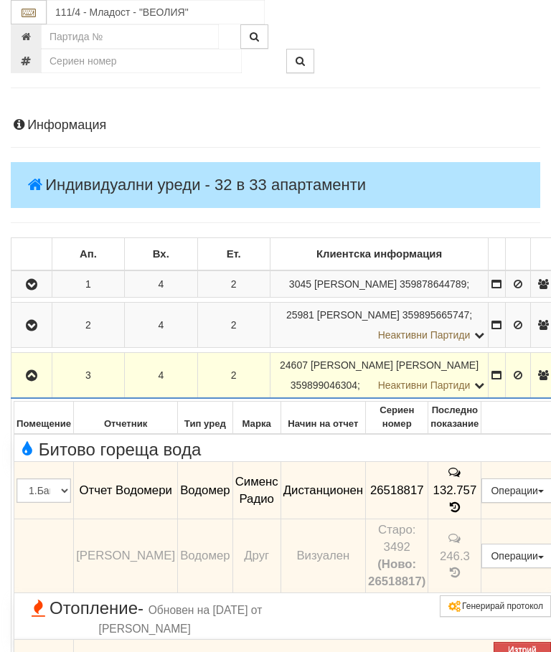
click at [36, 364] on button "button" at bounding box center [32, 375] width 36 height 22
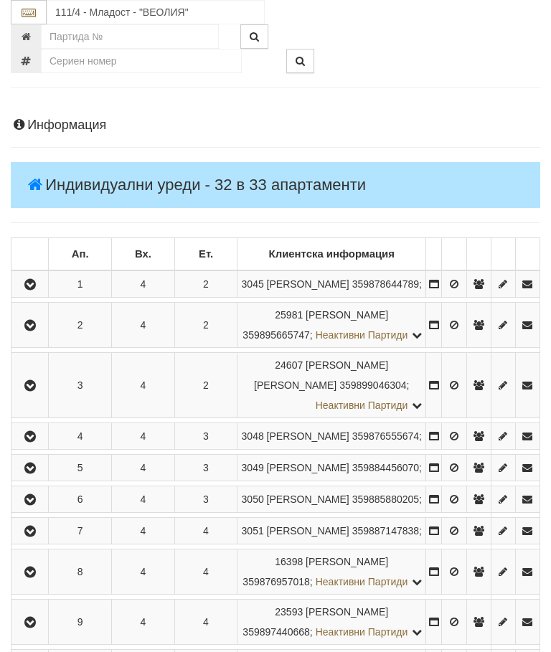
click at [29, 442] on icon "button" at bounding box center [30, 437] width 17 height 10
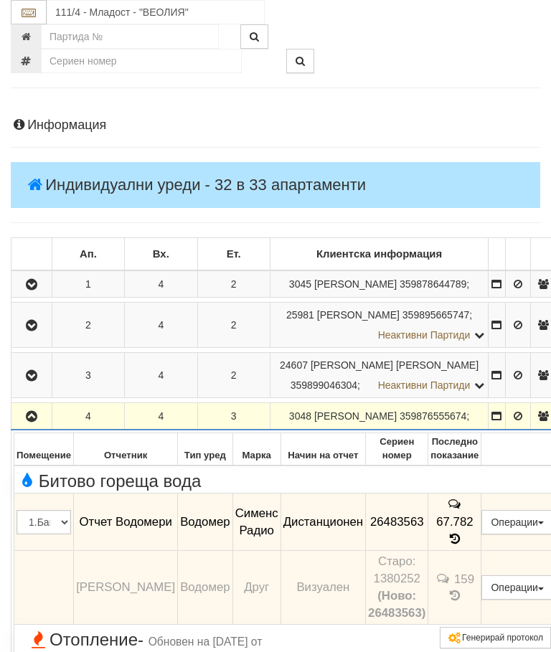
click at [27, 413] on icon "button" at bounding box center [31, 417] width 17 height 10
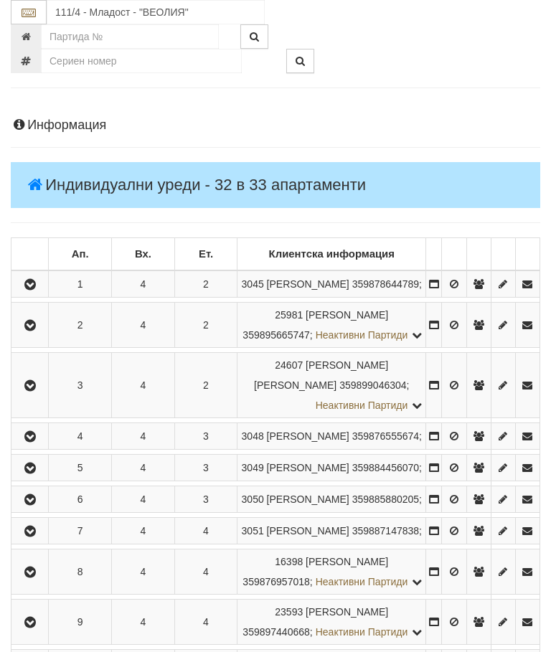
click at [32, 473] on icon "button" at bounding box center [30, 468] width 17 height 10
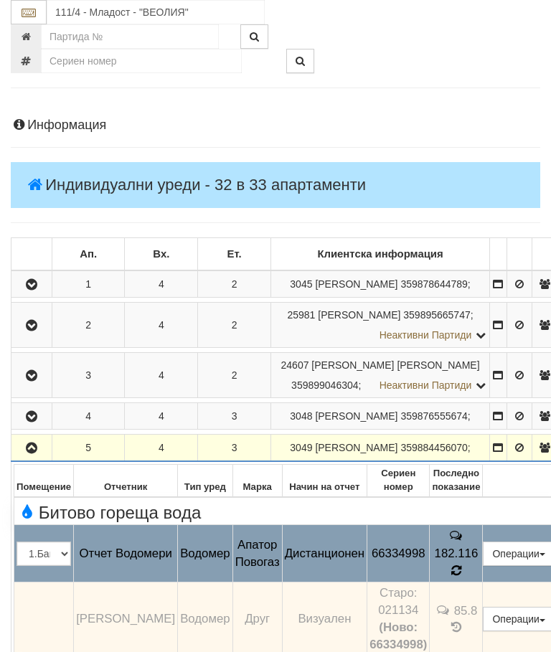
click at [463, 572] on icon at bounding box center [456, 570] width 14 height 14
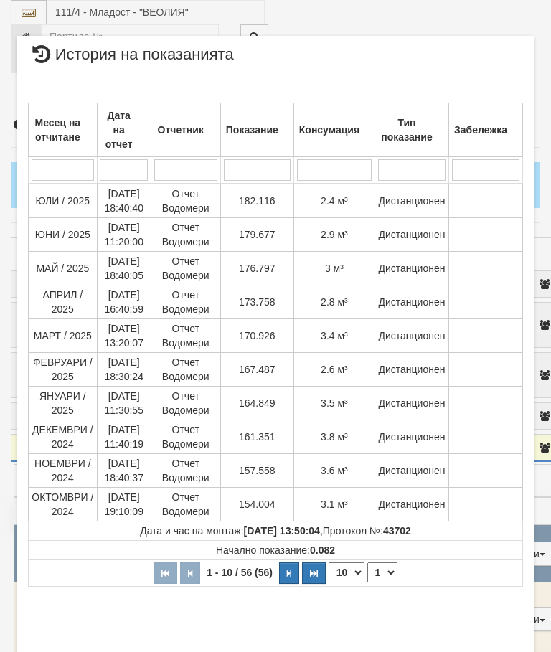
select select "10"
select select "1"
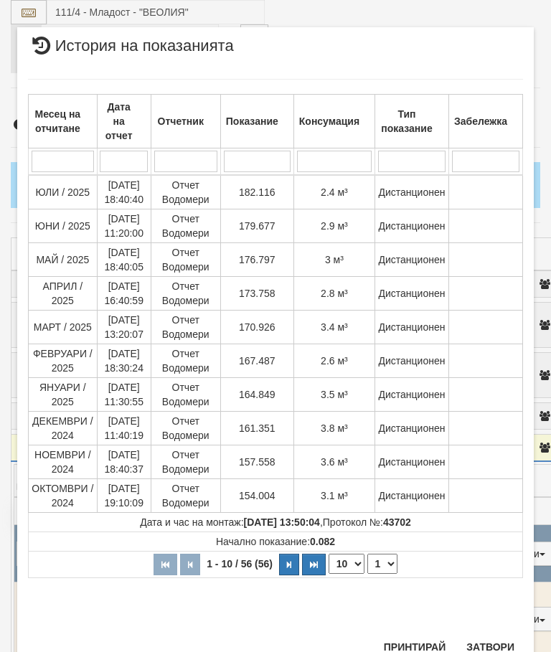
scroll to position [554, 0]
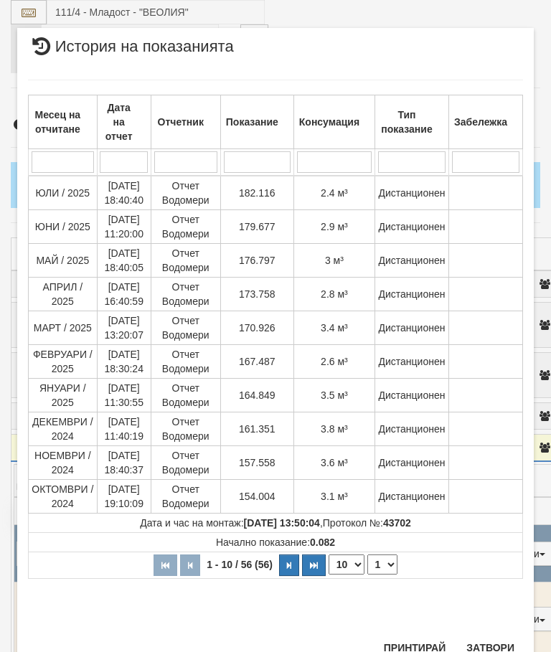
click at [491, 650] on button "Затвори" at bounding box center [489, 647] width 65 height 23
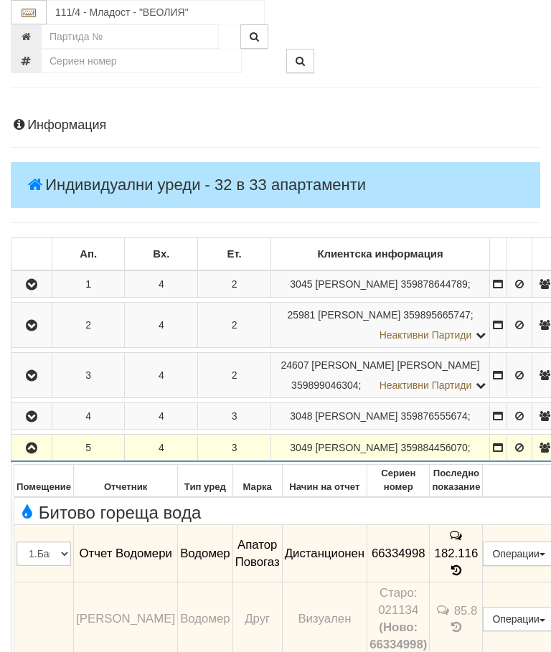
click at [28, 453] on icon "button" at bounding box center [31, 448] width 17 height 10
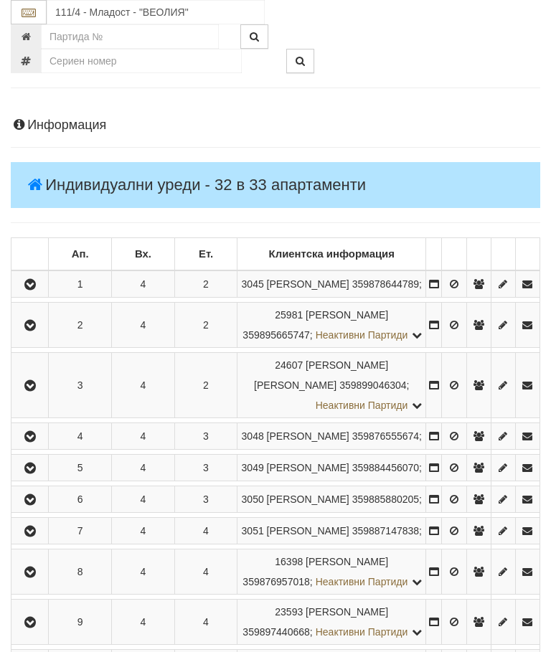
click at [39, 505] on icon "button" at bounding box center [30, 500] width 17 height 10
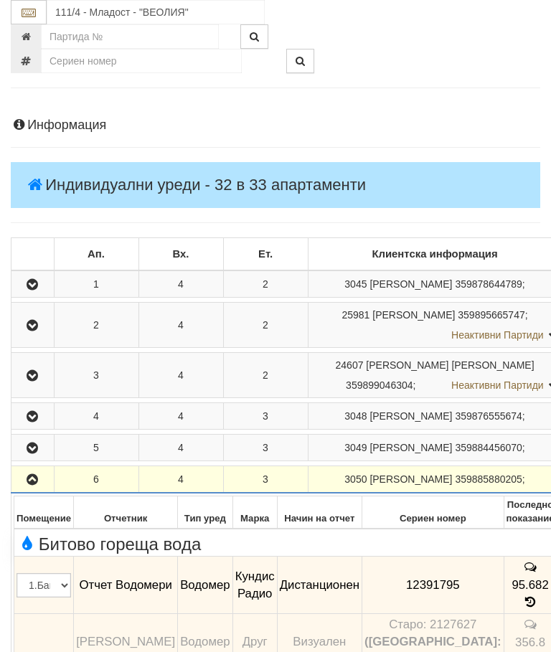
click at [32, 485] on icon "button" at bounding box center [32, 480] width 17 height 10
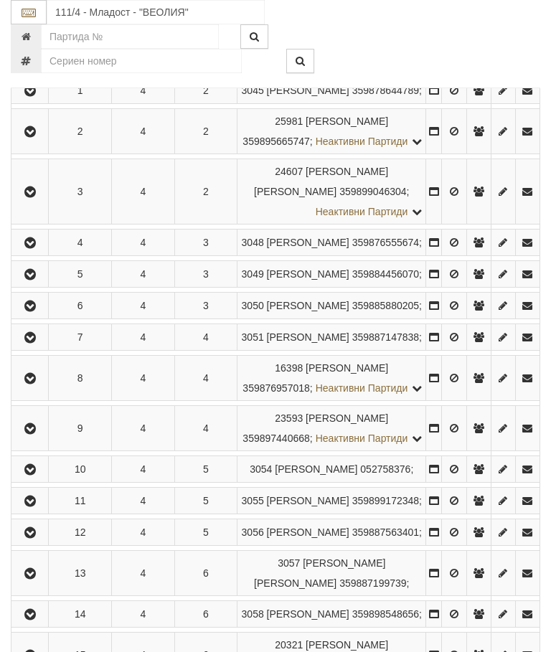
scroll to position [337, 0]
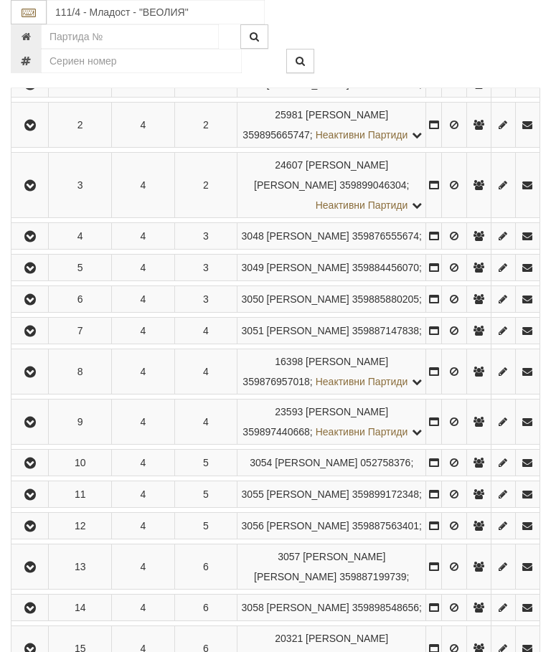
click at [39, 336] on icon "button" at bounding box center [30, 331] width 17 height 10
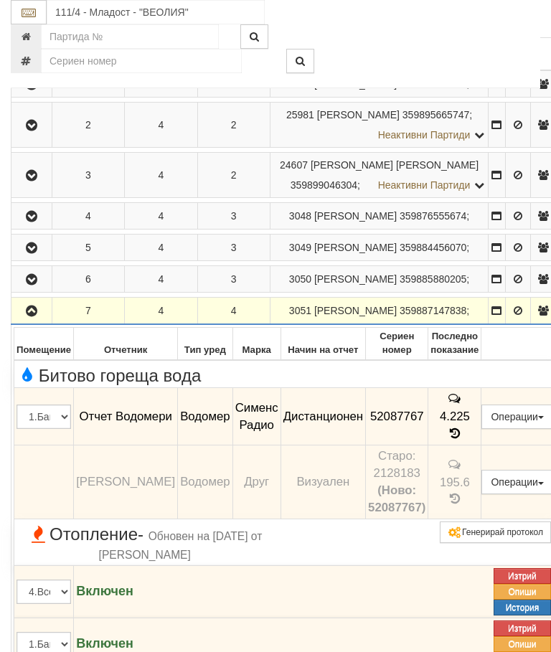
click at [36, 316] on icon "button" at bounding box center [31, 311] width 17 height 10
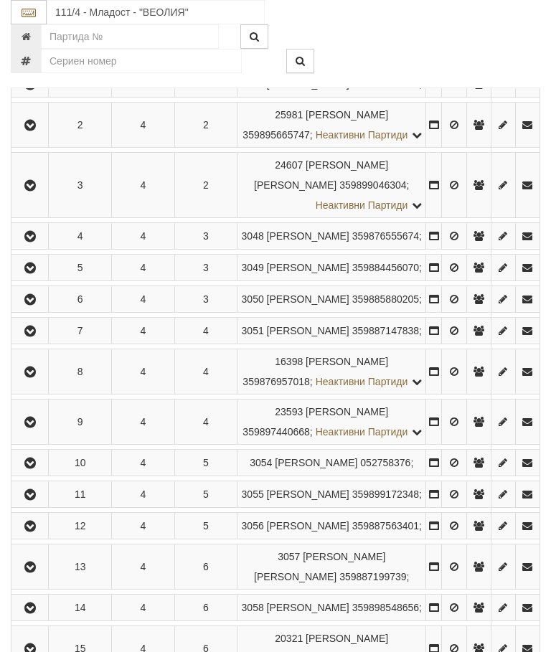
click at [34, 305] on icon "button" at bounding box center [30, 300] width 17 height 10
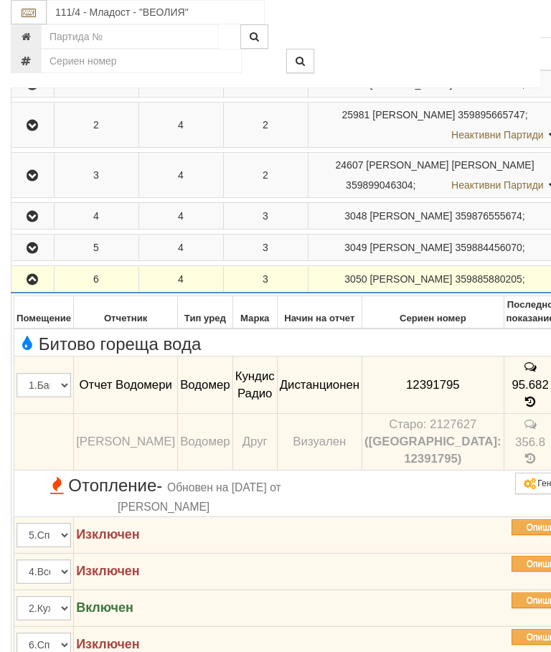
click at [29, 285] on icon "button" at bounding box center [32, 280] width 17 height 10
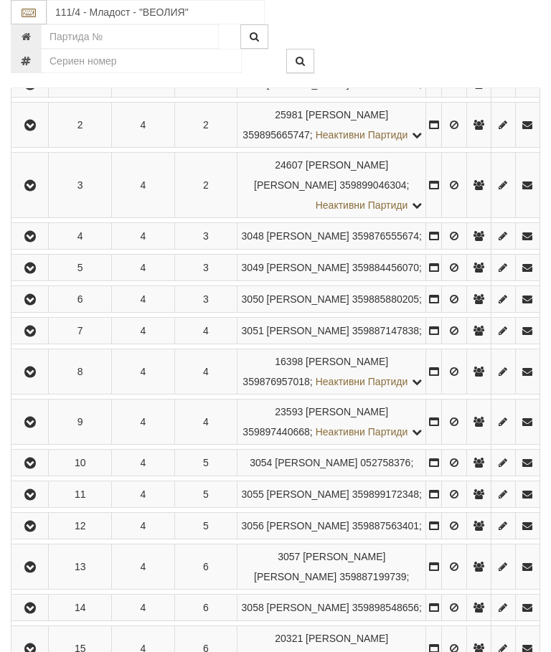
click at [30, 377] on icon "button" at bounding box center [30, 372] width 17 height 10
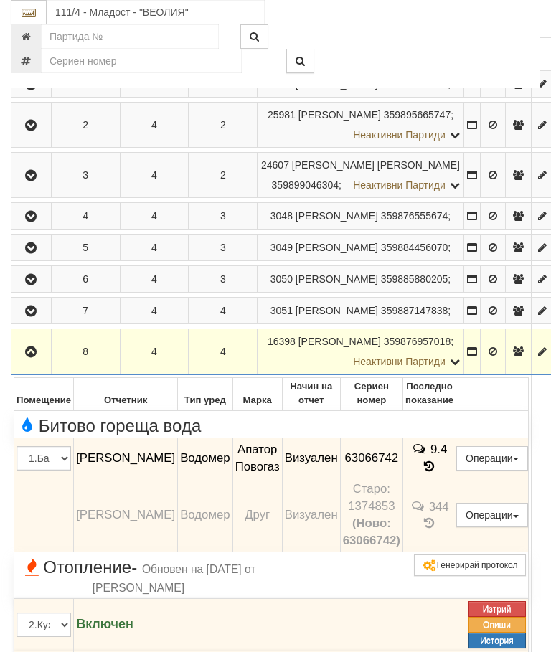
click at [30, 357] on icon "button" at bounding box center [30, 352] width 17 height 10
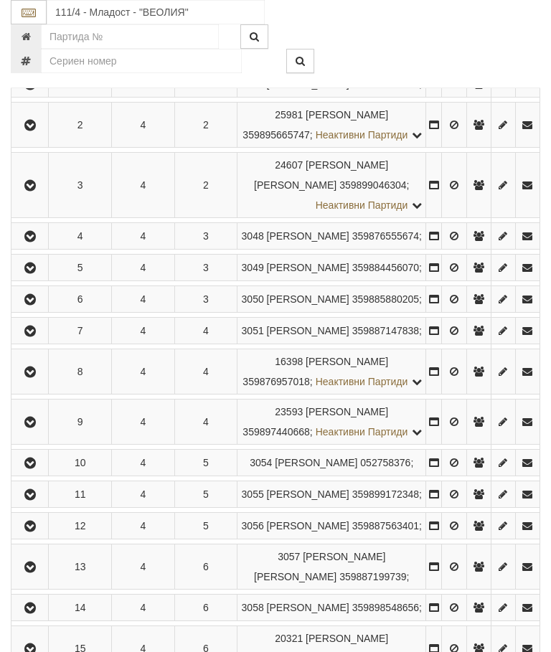
click at [37, 427] on icon "button" at bounding box center [30, 422] width 17 height 10
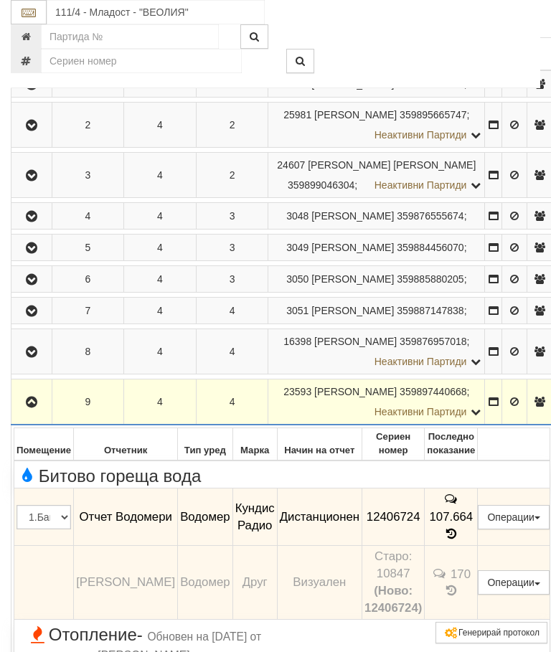
click at [22, 412] on button "button" at bounding box center [32, 402] width 36 height 22
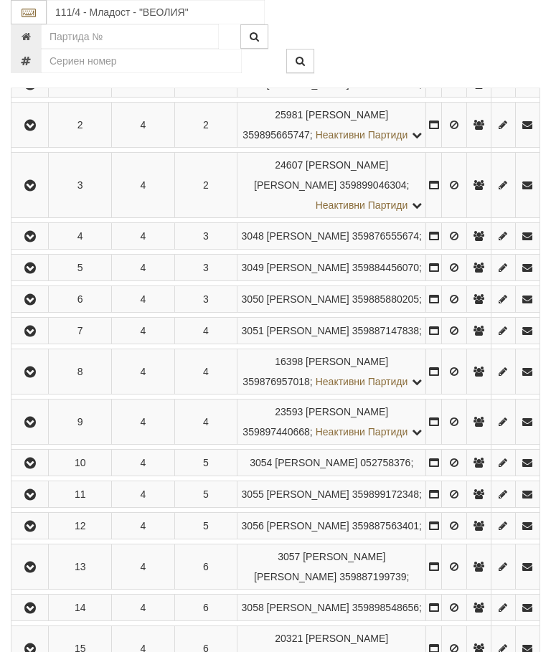
click at [32, 468] on icon "button" at bounding box center [30, 463] width 17 height 10
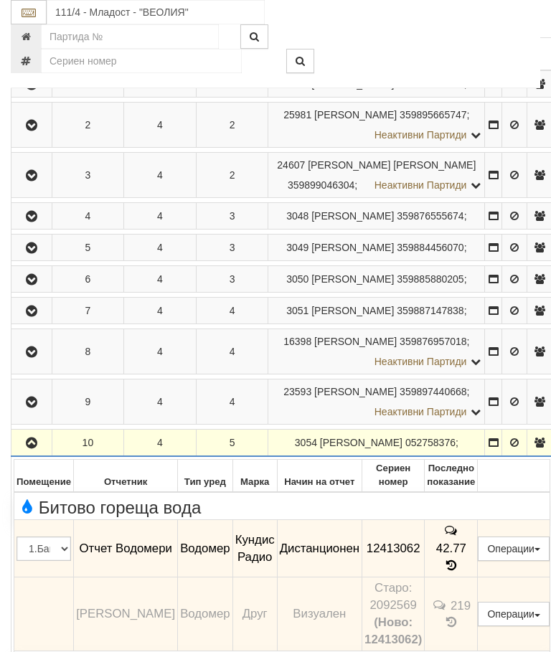
click at [32, 453] on button "button" at bounding box center [32, 443] width 36 height 22
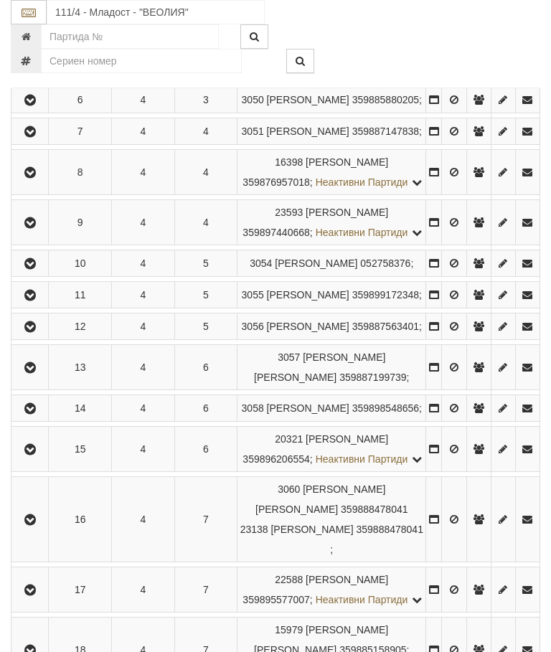
scroll to position [614, 0]
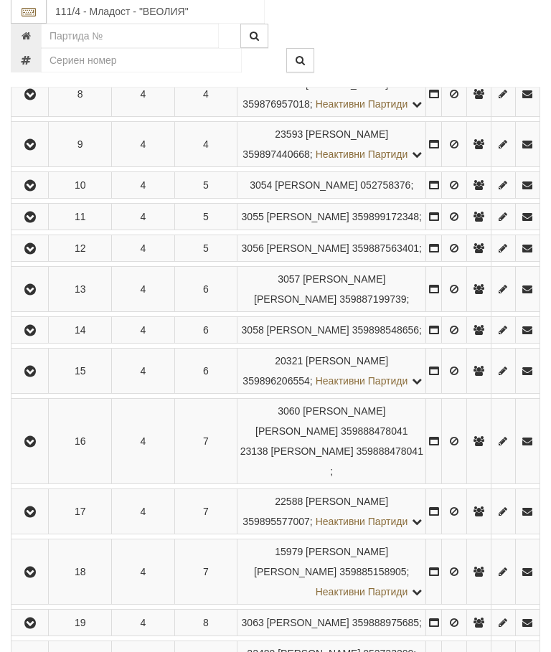
click at [32, 223] on icon "button" at bounding box center [30, 218] width 17 height 10
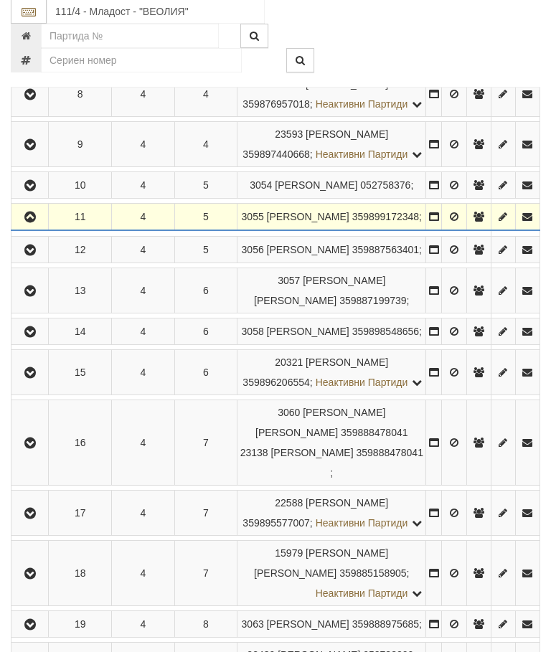
scroll to position [614, 0]
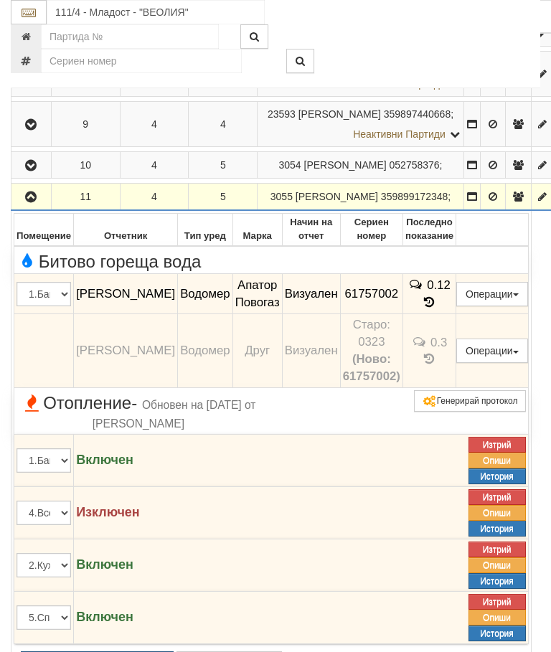
click at [37, 202] on icon "button" at bounding box center [30, 197] width 17 height 10
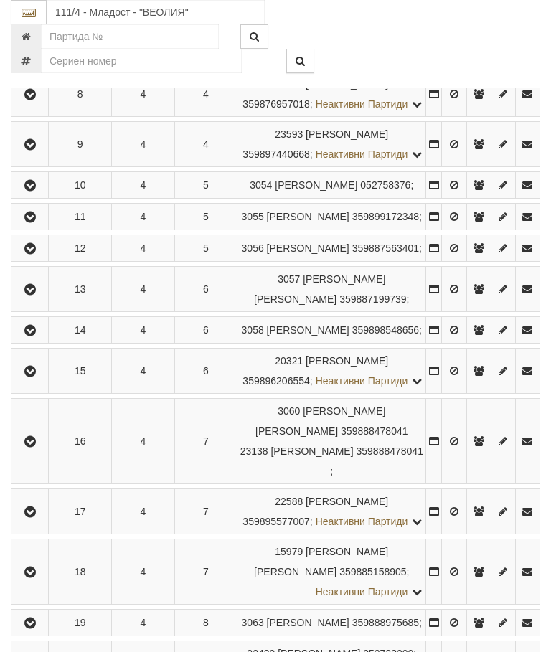
click at [32, 254] on icon "button" at bounding box center [30, 249] width 17 height 10
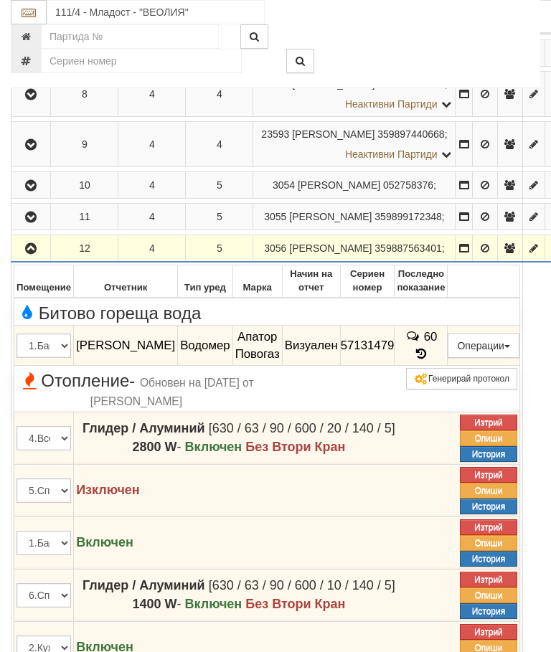
click at [34, 254] on icon "button" at bounding box center [30, 249] width 17 height 10
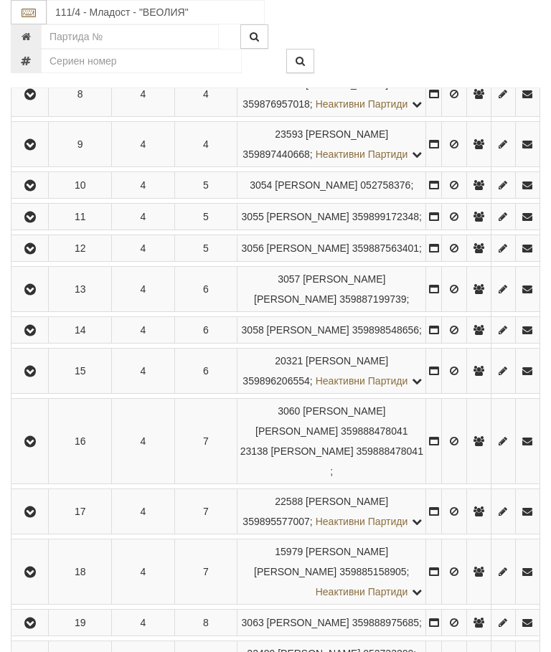
click at [31, 300] on button "button" at bounding box center [30, 289] width 32 height 22
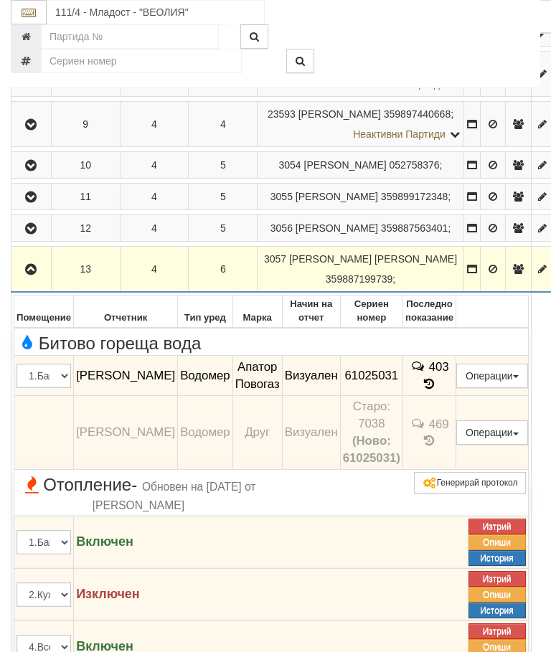
click at [24, 275] on icon "button" at bounding box center [30, 270] width 17 height 10
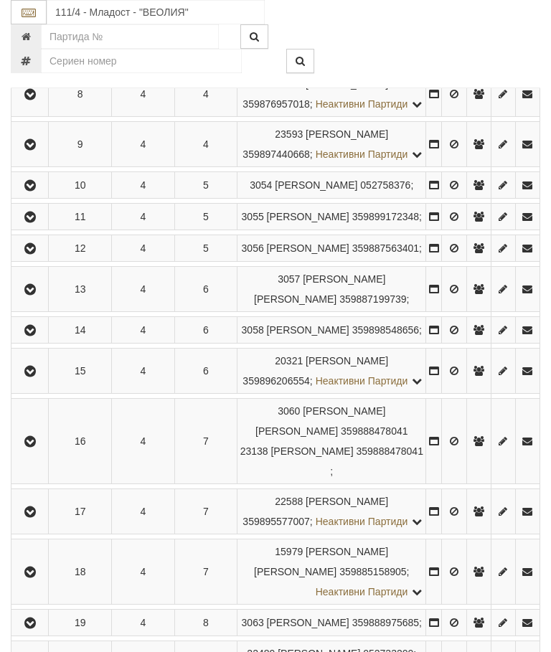
click at [32, 336] on icon "button" at bounding box center [30, 330] width 17 height 10
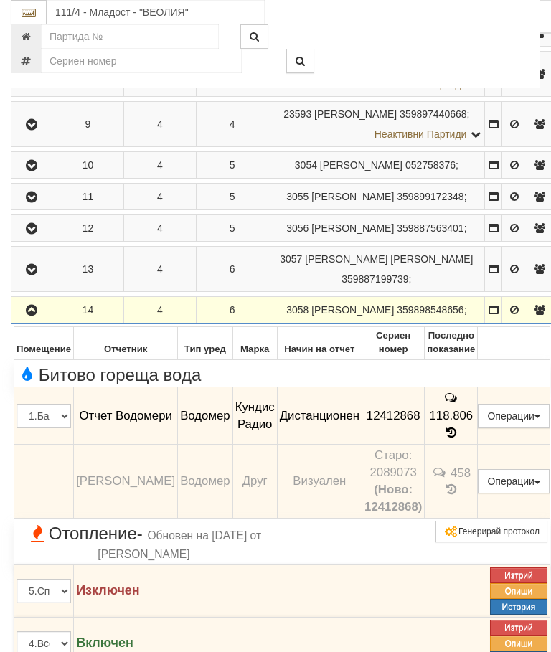
click at [24, 320] on button "button" at bounding box center [32, 310] width 36 height 22
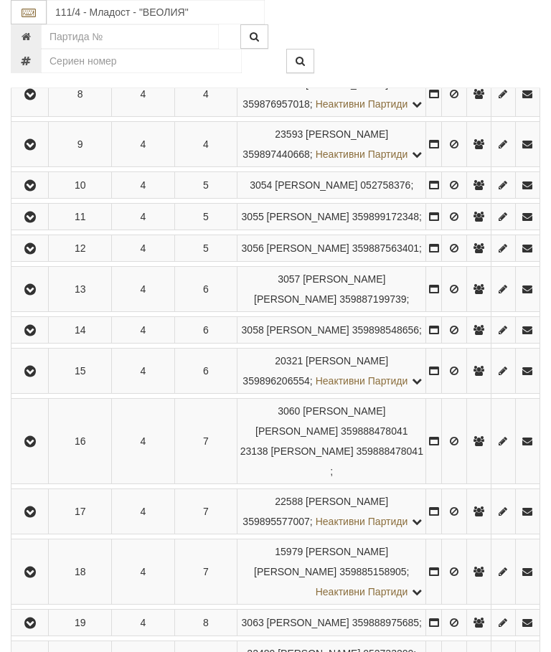
click at [34, 376] on icon "button" at bounding box center [30, 371] width 17 height 10
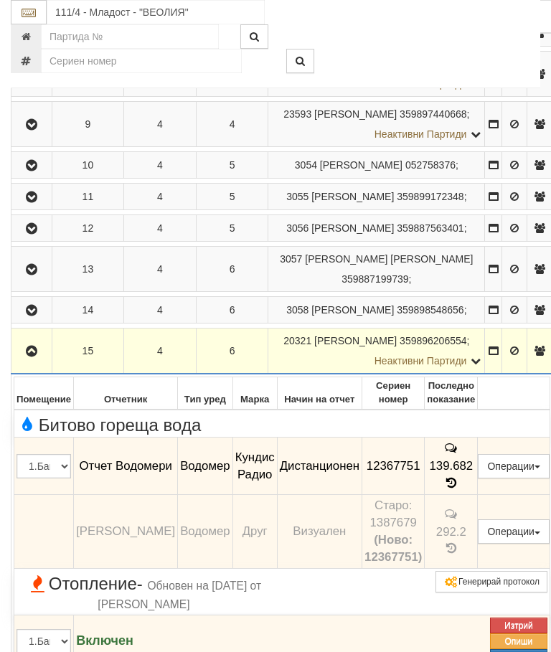
click at [34, 356] on icon "button" at bounding box center [31, 351] width 17 height 10
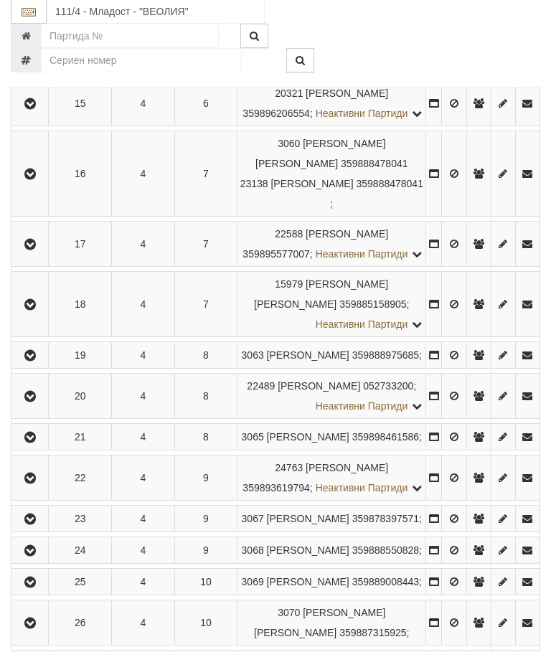
click at [30, 180] on icon "button" at bounding box center [30, 175] width 17 height 10
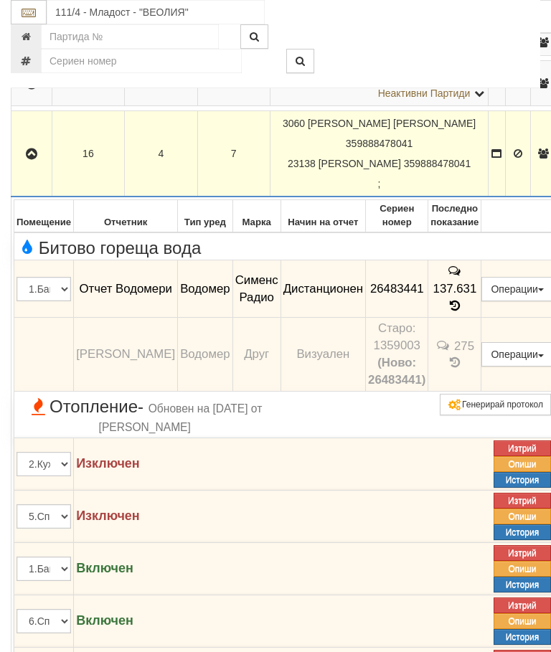
click at [31, 159] on icon "button" at bounding box center [31, 154] width 17 height 10
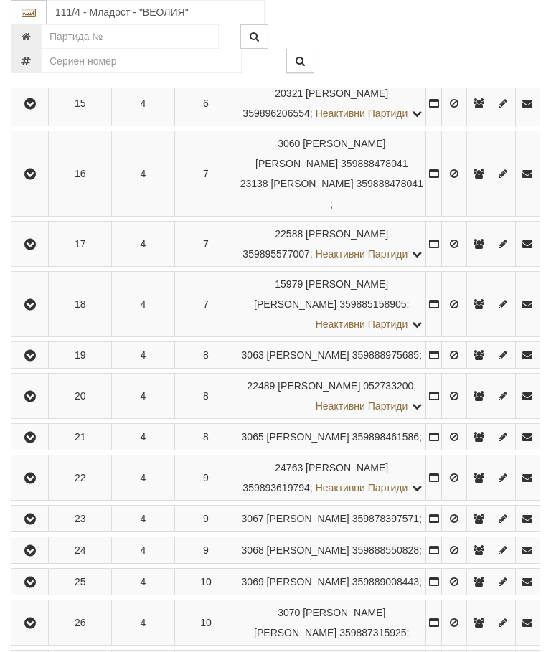
click at [29, 249] on icon "button" at bounding box center [30, 244] width 17 height 10
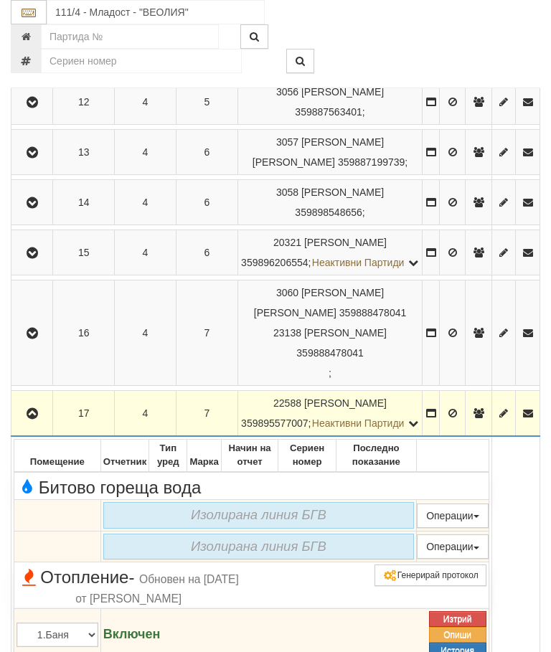
click at [32, 419] on icon "button" at bounding box center [32, 414] width 17 height 10
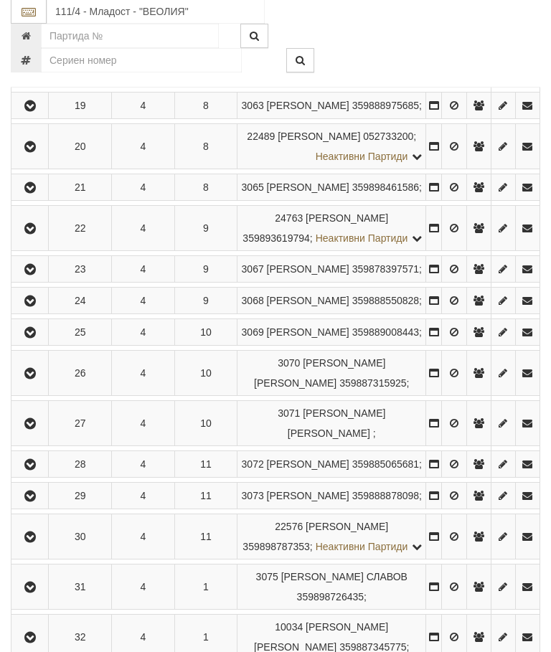
click at [33, 61] on icon "button" at bounding box center [30, 56] width 17 height 10
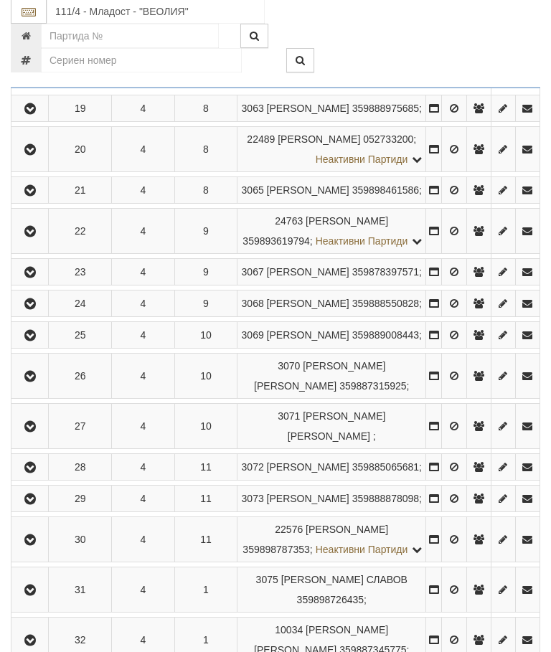
scroll to position [1131, 0]
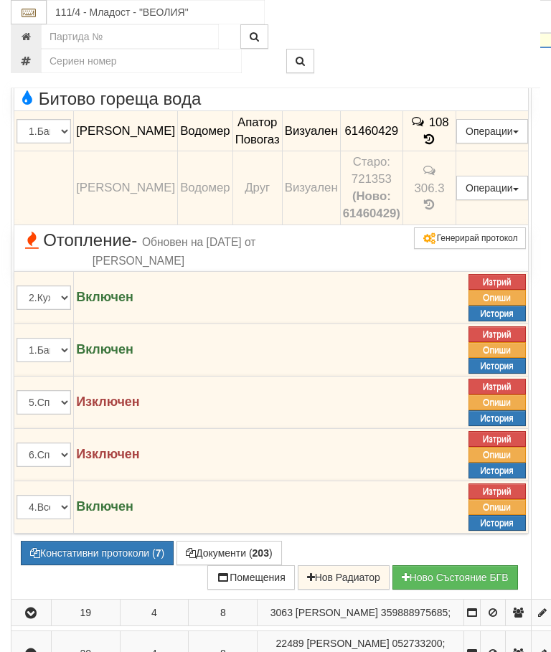
click at [28, 30] on icon "button" at bounding box center [30, 25] width 17 height 10
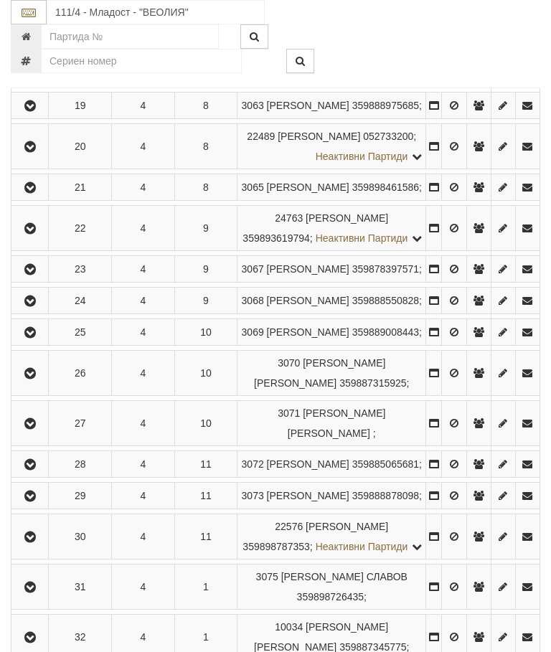
click at [32, 111] on icon "button" at bounding box center [30, 106] width 17 height 10
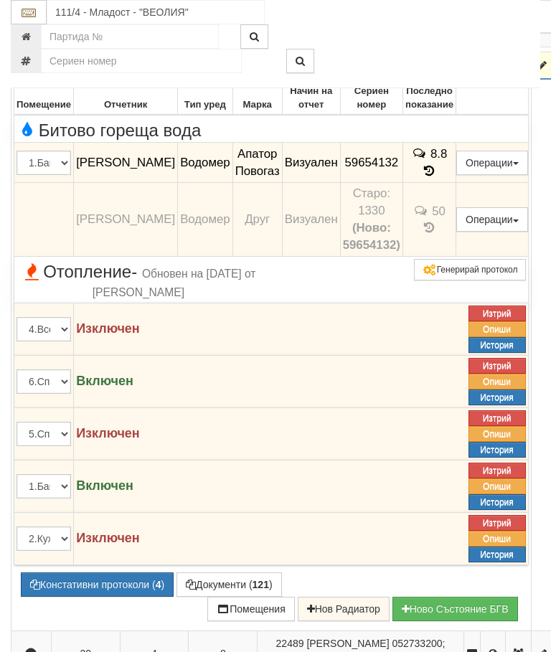
click at [29, 71] on icon "button" at bounding box center [30, 66] width 17 height 10
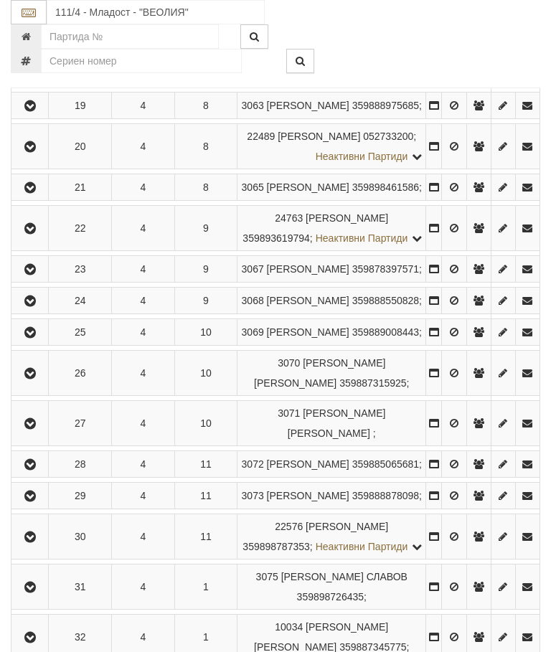
click at [34, 152] on icon "button" at bounding box center [30, 147] width 17 height 10
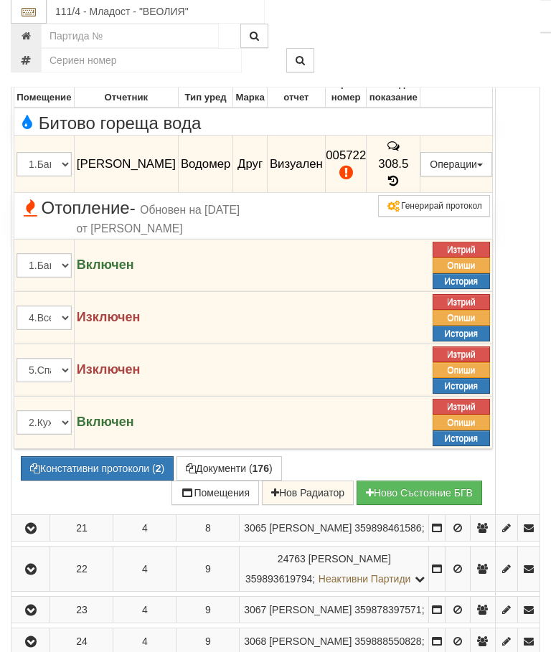
click at [32, 55] on icon "button" at bounding box center [30, 50] width 17 height 10
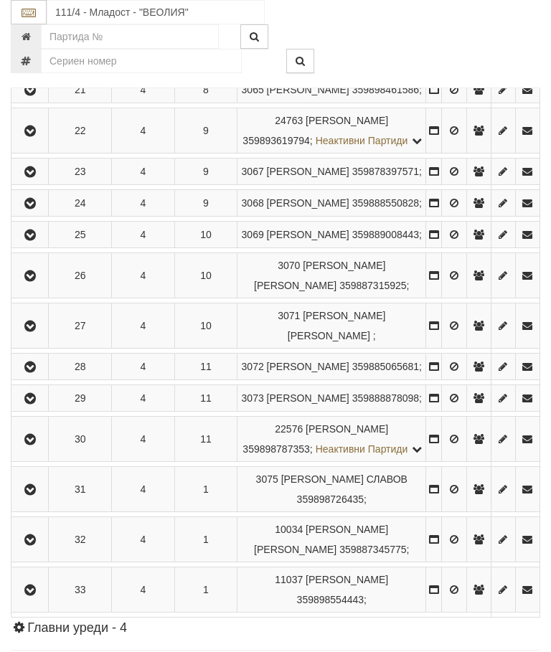
click at [36, 95] on icon "button" at bounding box center [30, 90] width 17 height 10
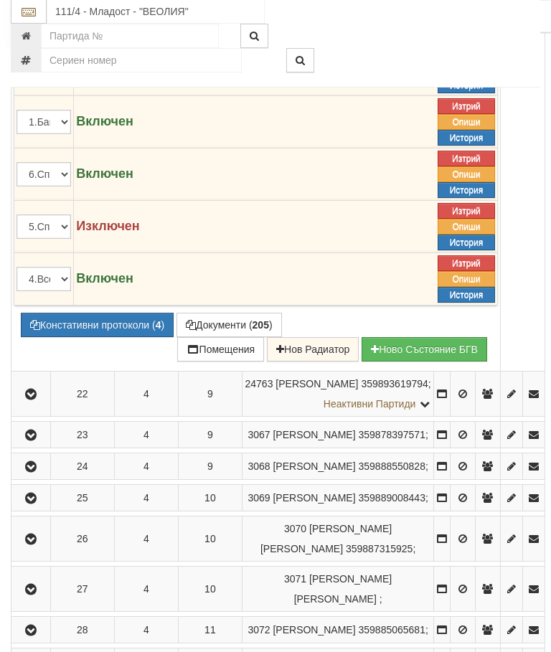
scroll to position [1439, 0]
click at [90, 337] on button "Констативни протоколи ( 4 )" at bounding box center [97, 325] width 153 height 24
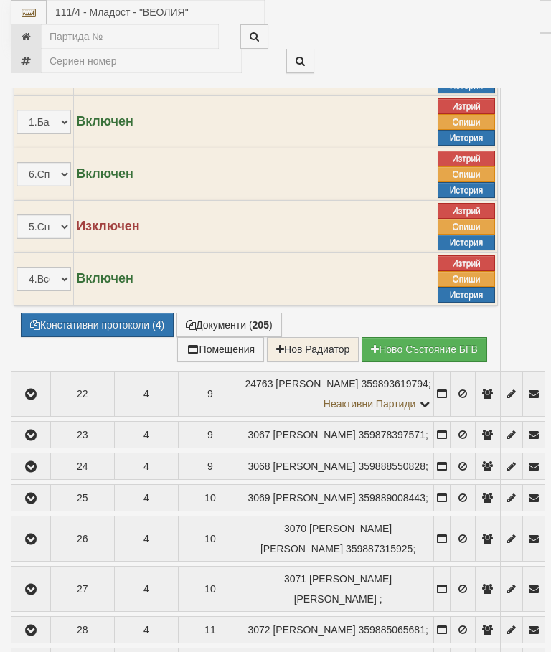
select select "10"
select select "1"
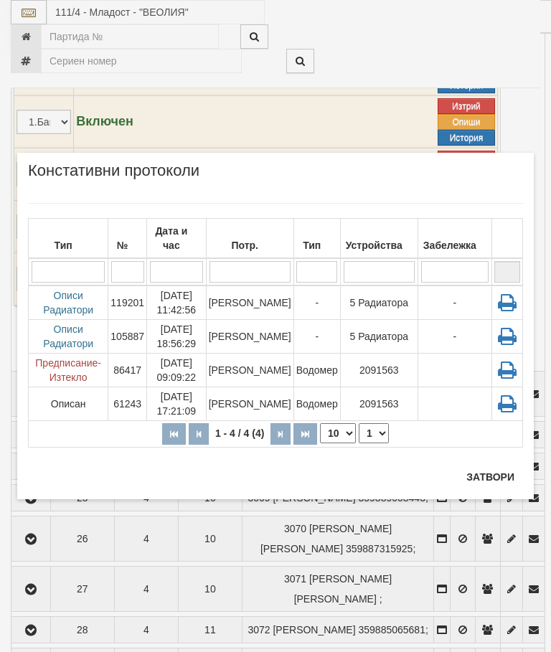
click at [201, 314] on td "12/01/2025 11:42:56" at bounding box center [177, 302] width 60 height 34
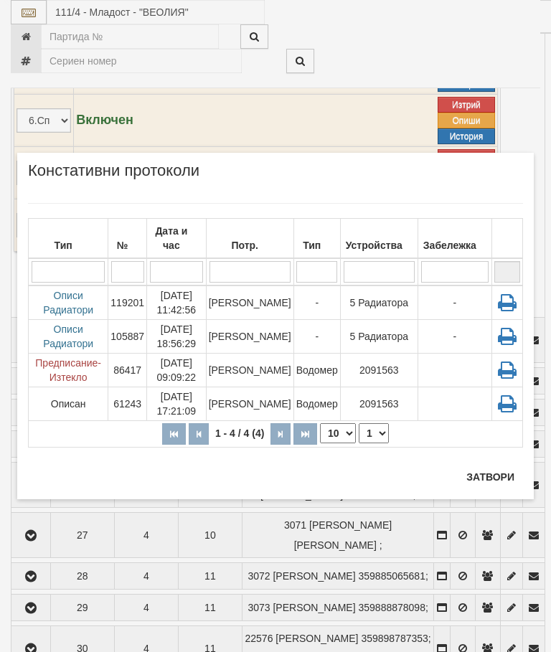
click at [487, 470] on button "Затвори" at bounding box center [489, 476] width 65 height 23
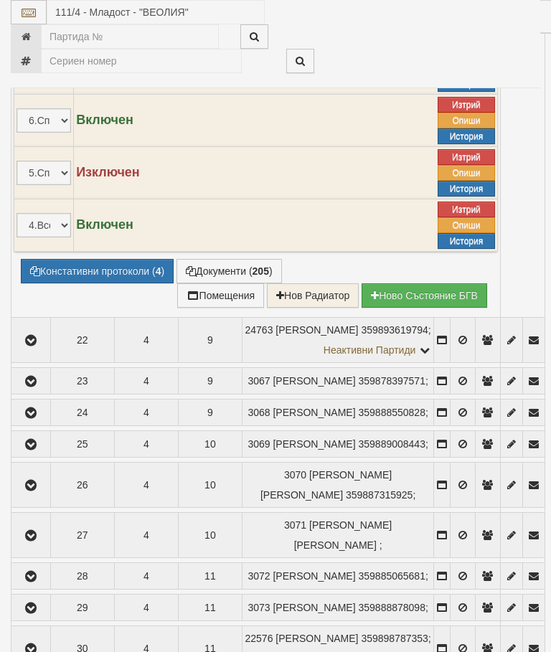
select select "10"
select select "1"
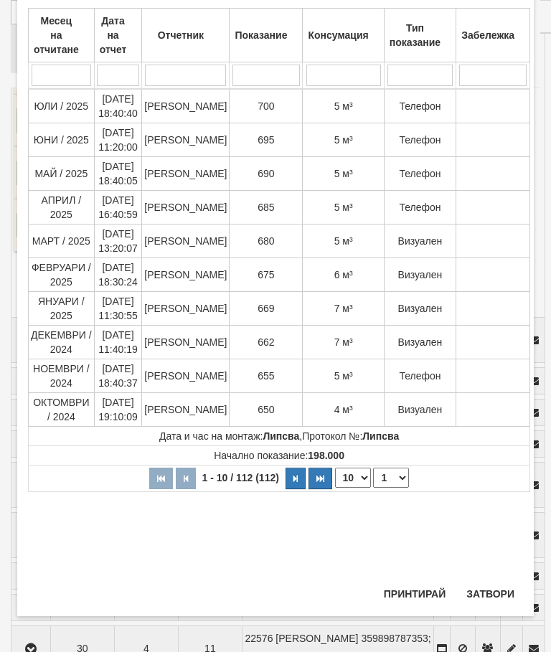
scroll to position [756, 0]
click at [495, 583] on button "Затвори" at bounding box center [489, 593] width 65 height 23
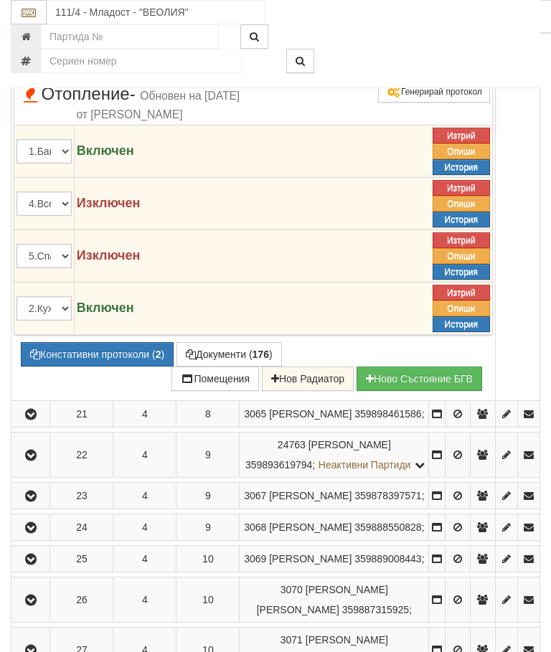
click at [418, 75] on icon at bounding box center [410, 67] width 16 height 16
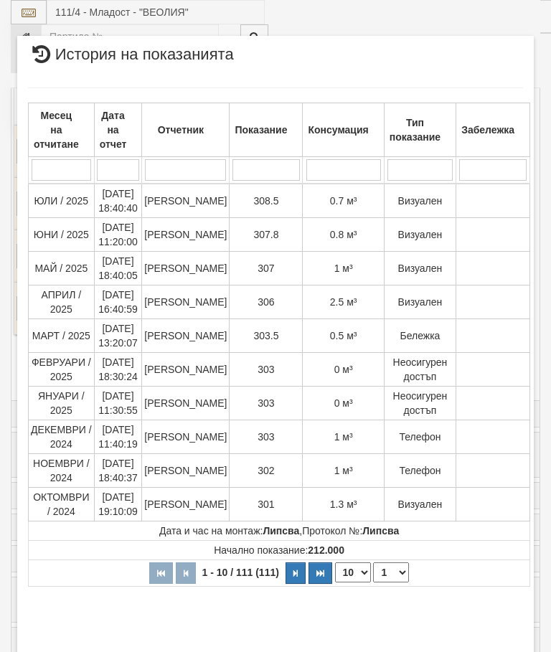
select select "10"
select select "1"
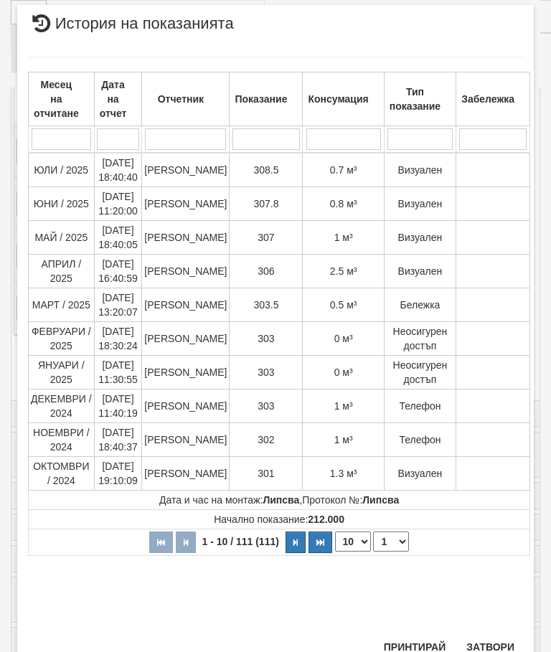
scroll to position [895, 0]
click at [475, 636] on button "Затвори" at bounding box center [489, 647] width 65 height 23
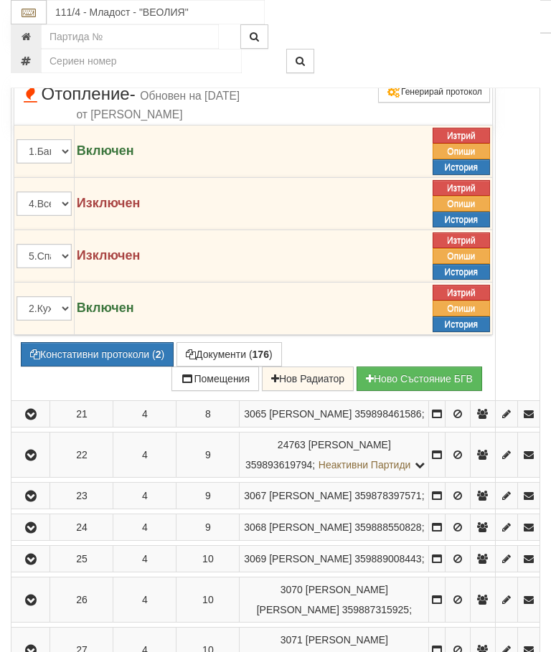
click at [107, 366] on button "Констативни протоколи ( 2 )" at bounding box center [97, 354] width 153 height 24
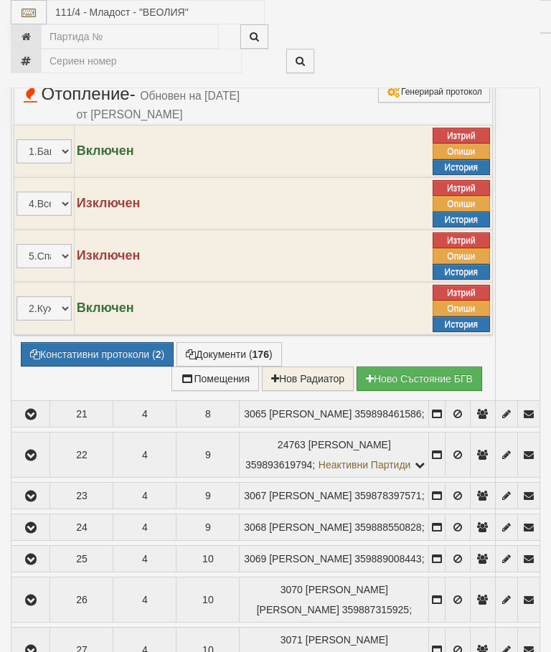
select select "10"
select select "1"
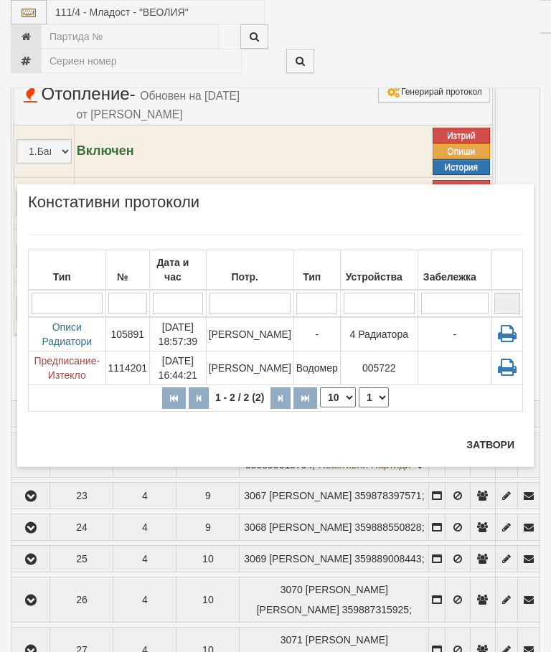
click at [493, 437] on button "Затвори" at bounding box center [489, 444] width 65 height 23
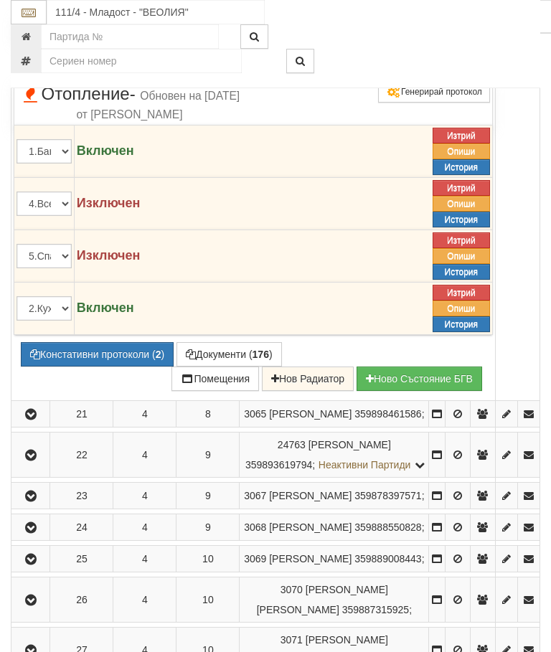
click at [0, 0] on button "Редакция / Протокол" at bounding box center [0, 0] width 0 height 0
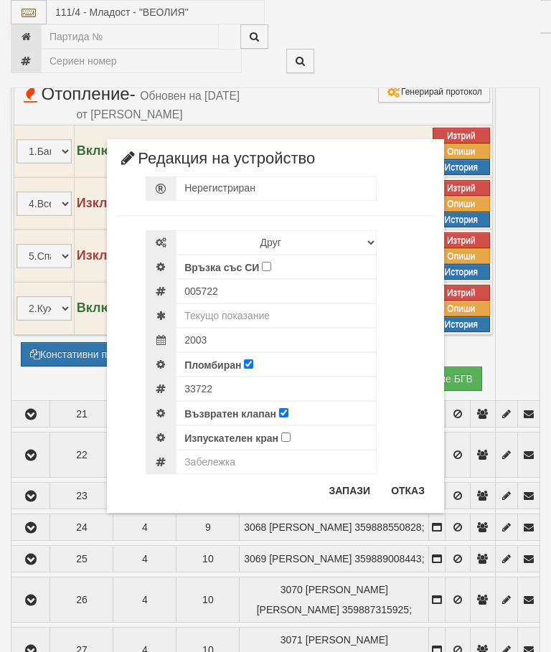
click at [515, 32] on div "× Редакция на устройство Нерегистриран Избери Марка и модел Апатор Повогаз Друг…" at bounding box center [275, 256] width 538 height 513
click at [413, 485] on button "Отказ" at bounding box center [407, 490] width 51 height 23
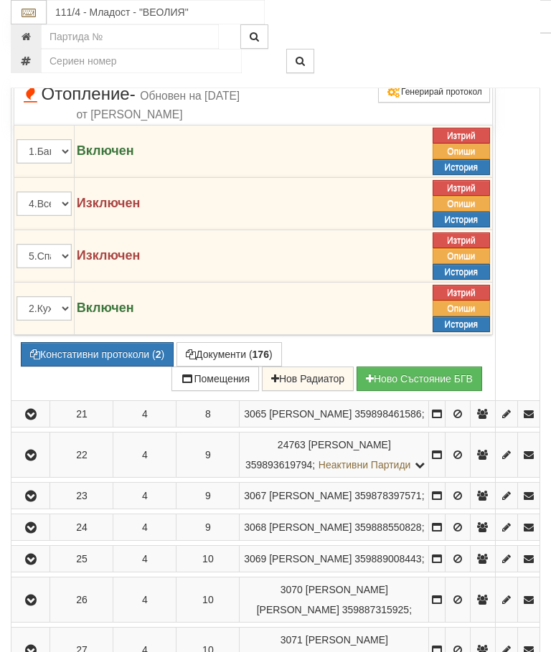
click at [415, 73] on span at bounding box center [410, 67] width 10 height 14
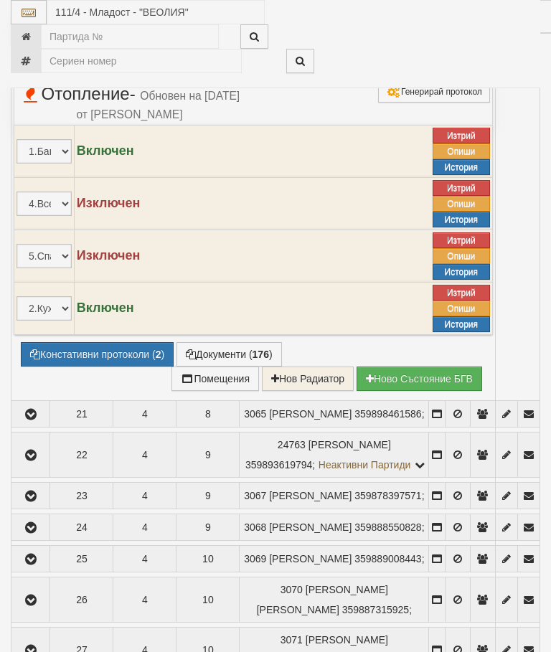
select select "10"
select select "1"
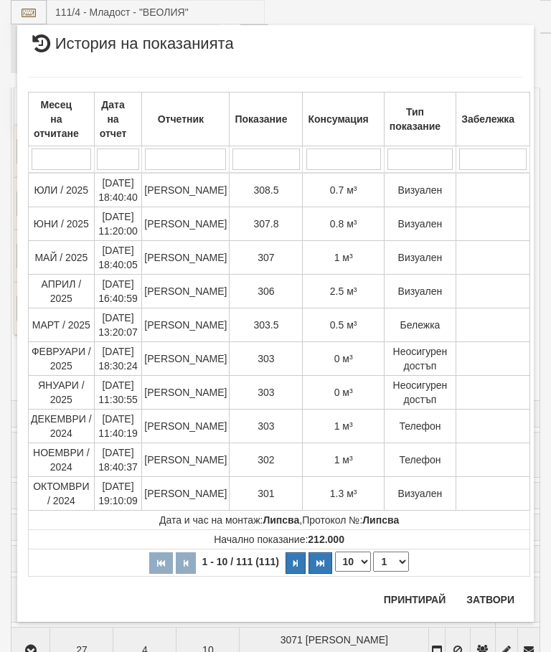
scroll to position [1949, 0]
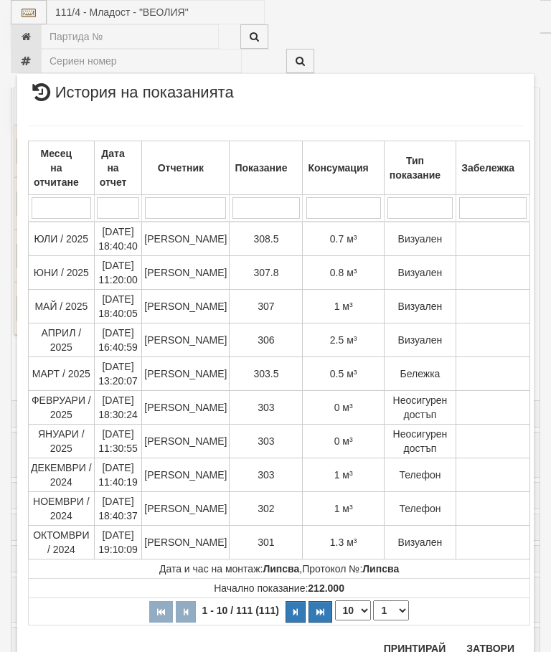
click at [495, 645] on button "Затвори" at bounding box center [489, 648] width 65 height 23
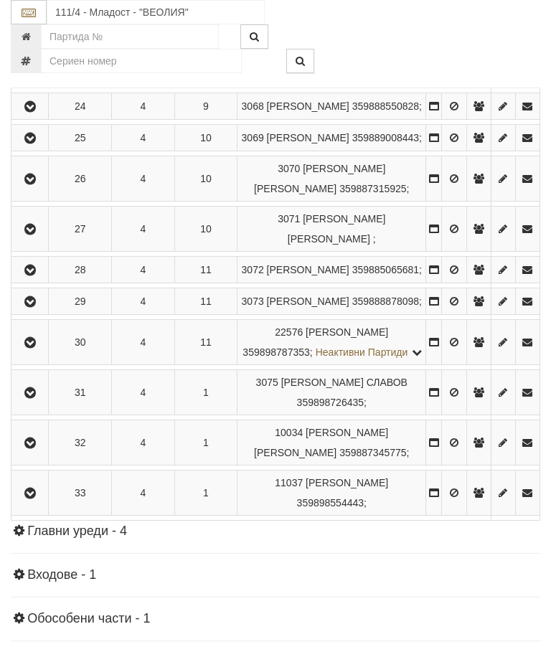
click at [43, 57] on td at bounding box center [29, 33] width 37 height 45
click at [46, 44] on button "button" at bounding box center [30, 34] width 32 height 22
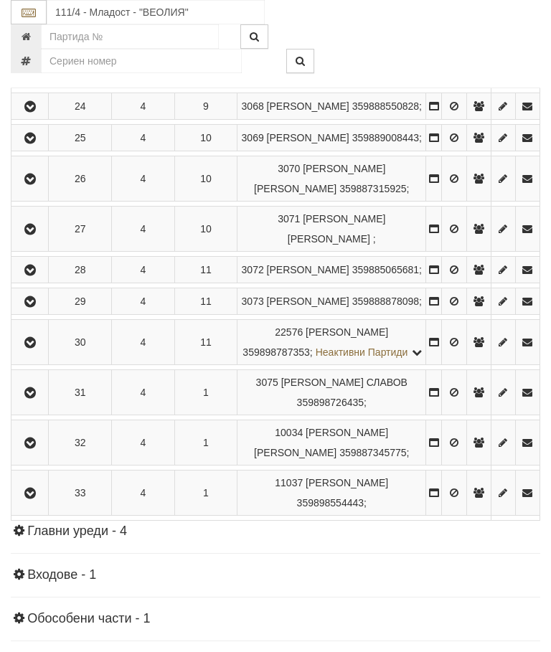
click at [34, 80] on icon "button" at bounding box center [30, 75] width 17 height 10
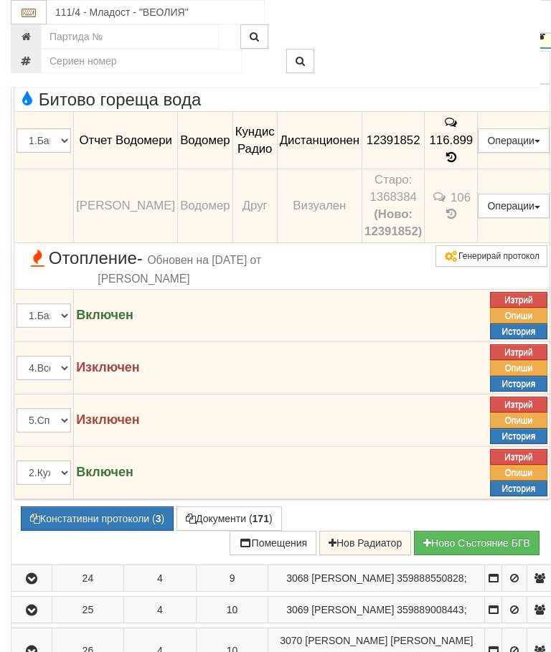
click at [32, 40] on icon "button" at bounding box center [31, 35] width 17 height 10
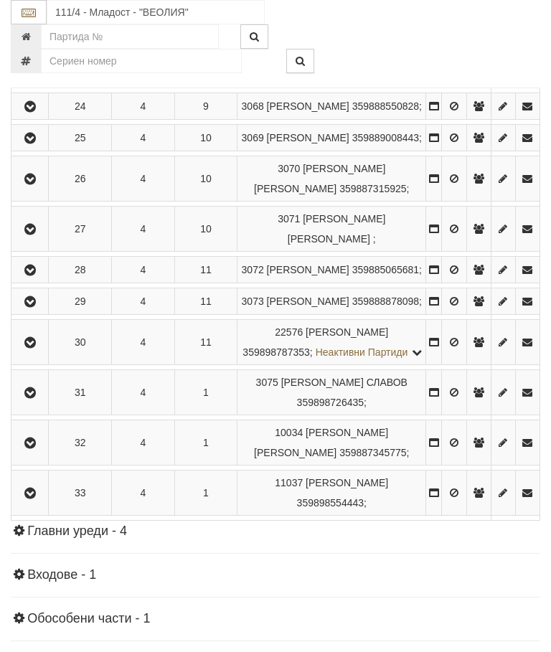
click at [34, 112] on icon "button" at bounding box center [30, 107] width 17 height 10
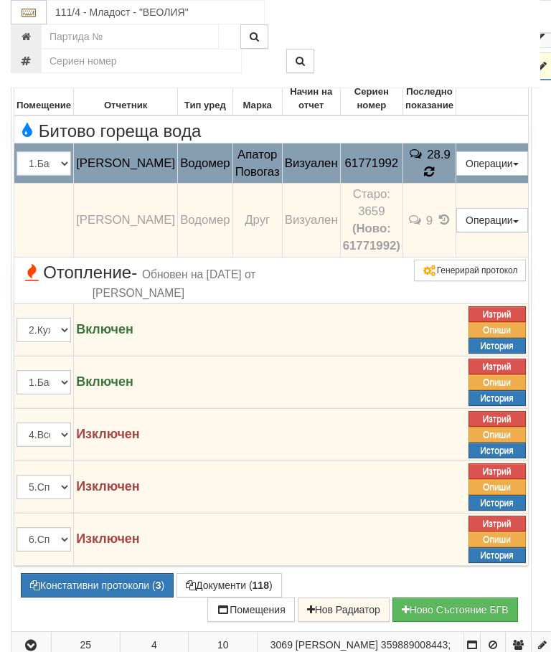
click at [437, 179] on icon at bounding box center [430, 171] width 16 height 15
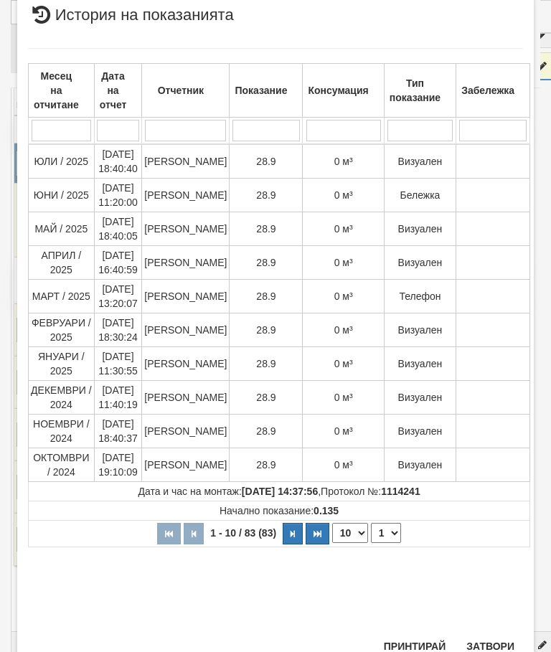
scroll to position [535, 0]
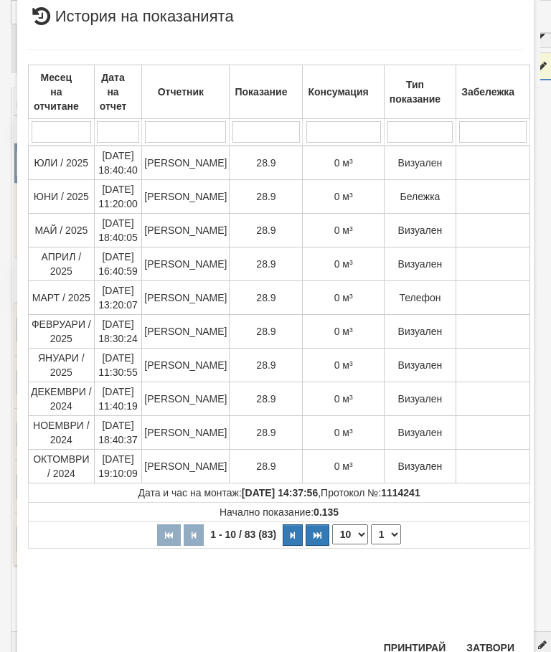
click at [490, 639] on button "Затвори" at bounding box center [489, 647] width 65 height 23
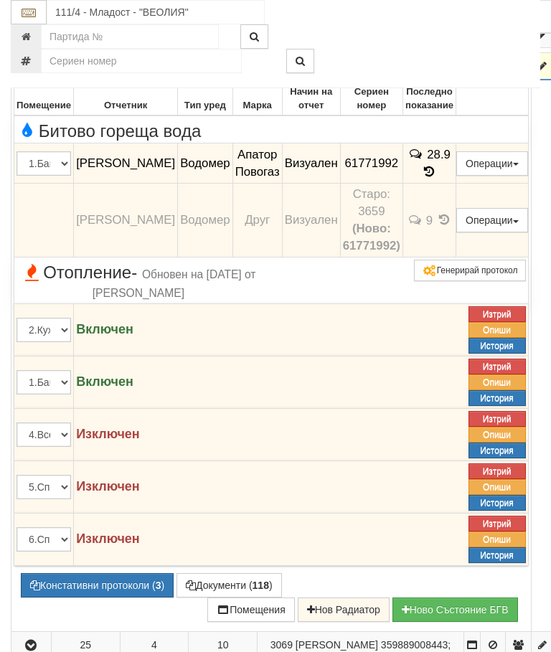
click at [32, 72] on icon "button" at bounding box center [30, 67] width 17 height 10
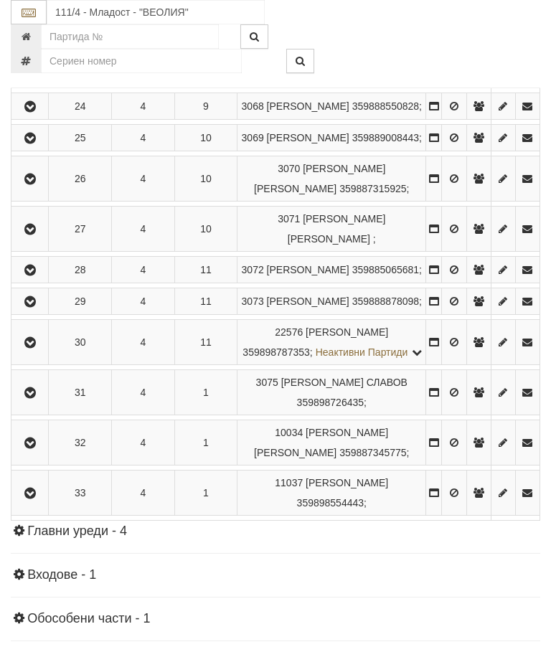
click at [31, 148] on button "button" at bounding box center [30, 138] width 32 height 22
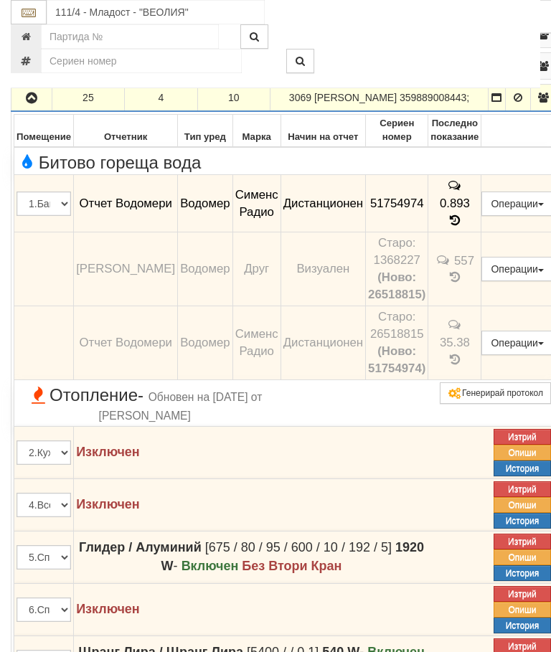
click at [32, 103] on icon "button" at bounding box center [31, 98] width 17 height 10
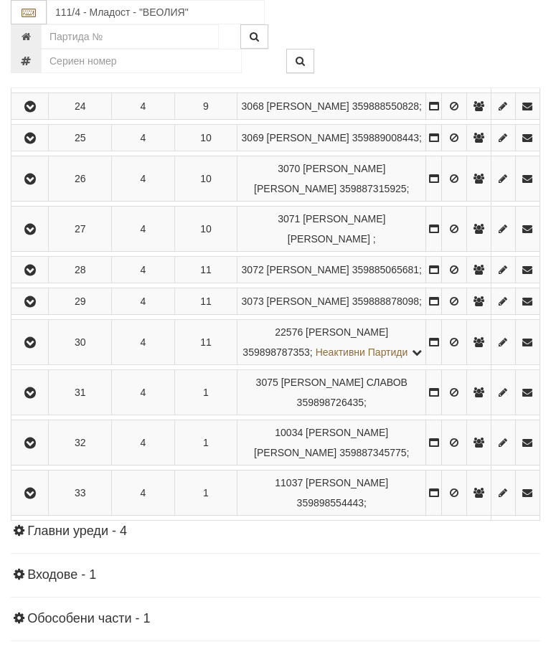
click at [34, 184] on icon "button" at bounding box center [30, 179] width 17 height 10
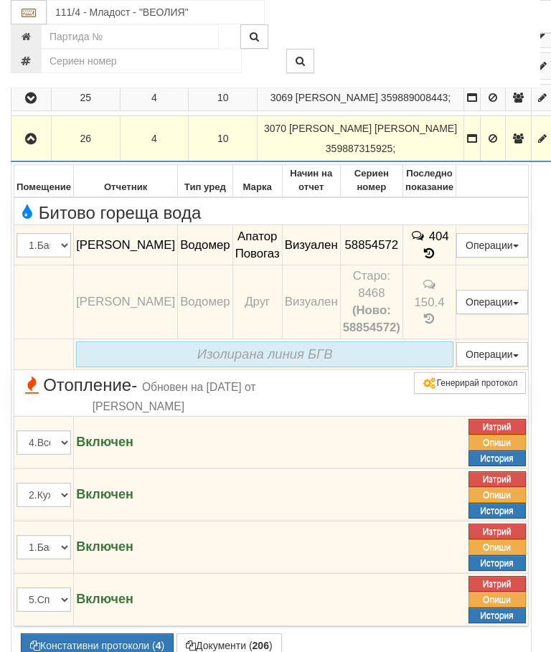
click at [27, 144] on icon "button" at bounding box center [30, 139] width 17 height 10
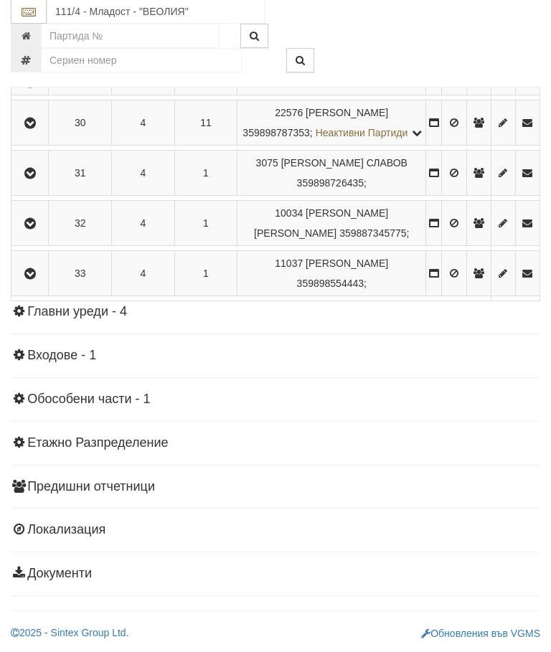
click at [37, 16] on icon "button" at bounding box center [30, 11] width 17 height 10
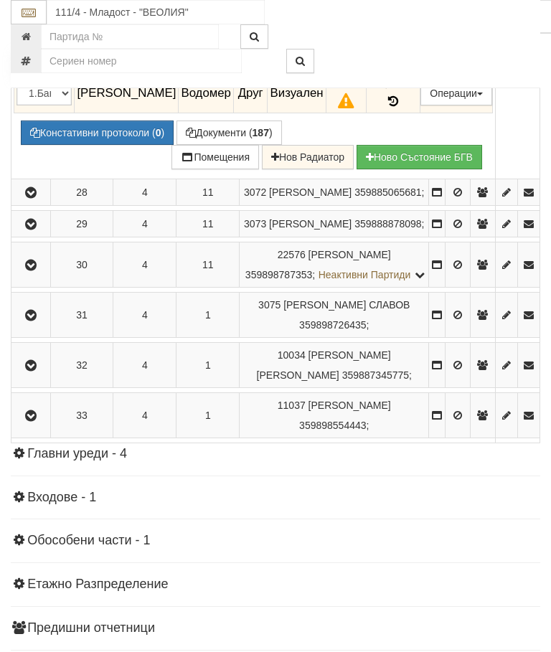
click at [401, 108] on icon at bounding box center [393, 101] width 16 height 12
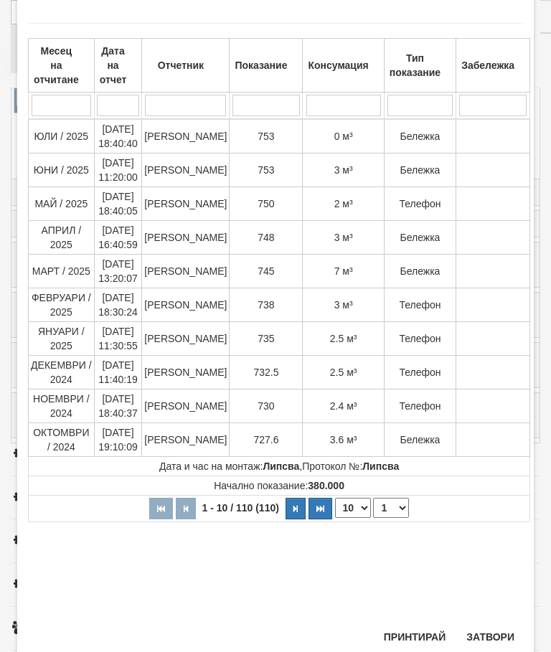
scroll to position [424, 0]
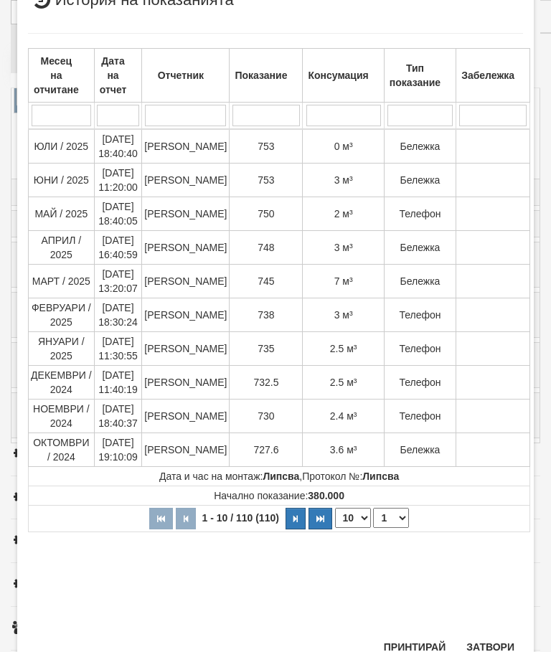
click at [495, 632] on div "Месец на отчитане Дата на отчет Отчетник Показание Консумация Тип показание Заб…" at bounding box center [275, 326] width 495 height 614
click at [492, 642] on button "Затвори" at bounding box center [489, 646] width 65 height 23
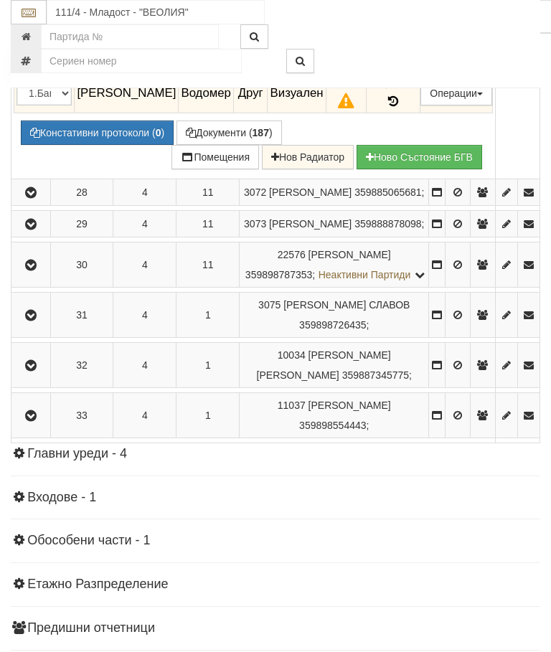
click at [110, 145] on button "Констативни протоколи ( 0 )" at bounding box center [97, 132] width 153 height 24
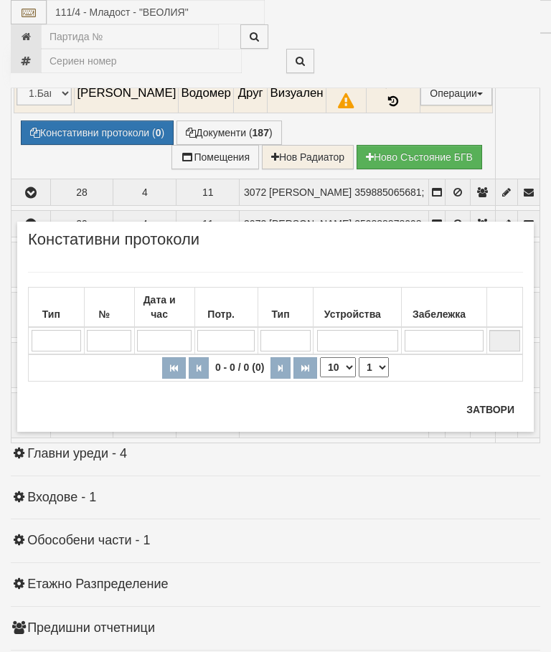
click at [492, 409] on button "Затвори" at bounding box center [489, 409] width 65 height 23
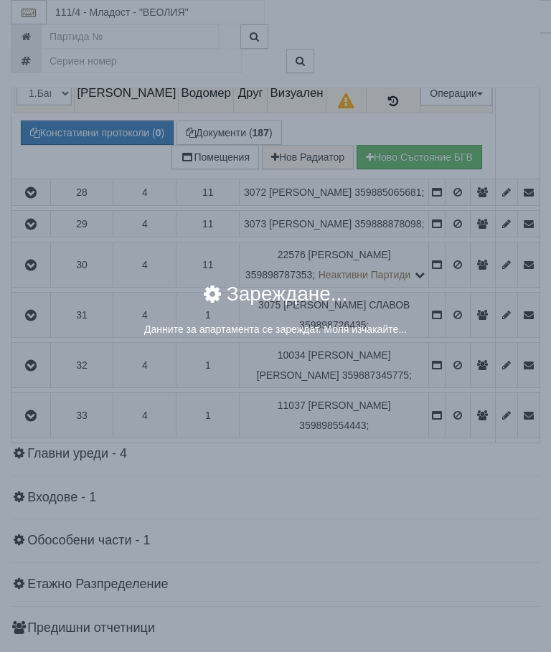
click at [510, 346] on div "× Зареждане... Данните за апартамента се зареждат. Моля изчакайте..." at bounding box center [275, 316] width 516 height 87
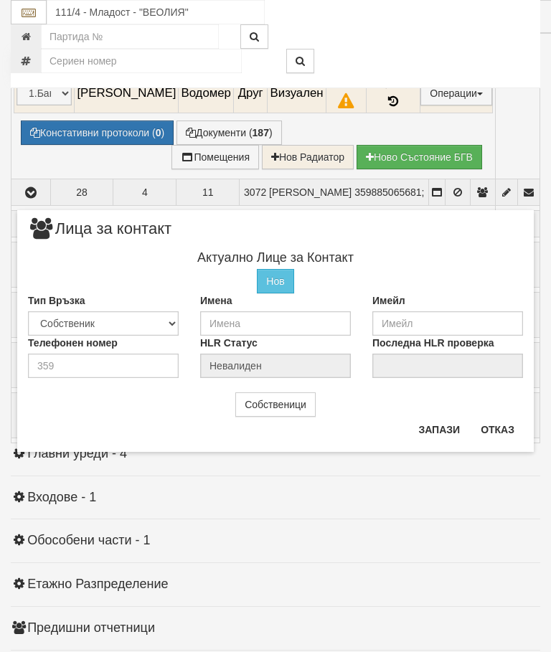
click at [505, 423] on button "Отказ" at bounding box center [497, 429] width 51 height 23
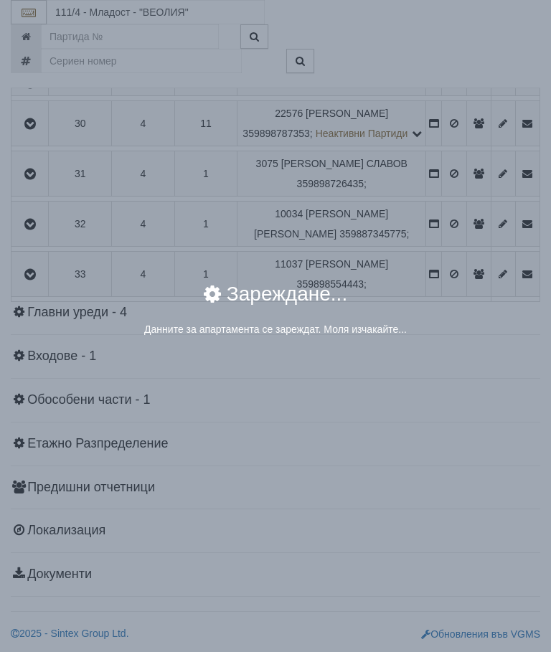
click at [488, 465] on div "× Зареждане... Данните за апартамента се зареждат. Моля изчакайте..." at bounding box center [275, 326] width 551 height 652
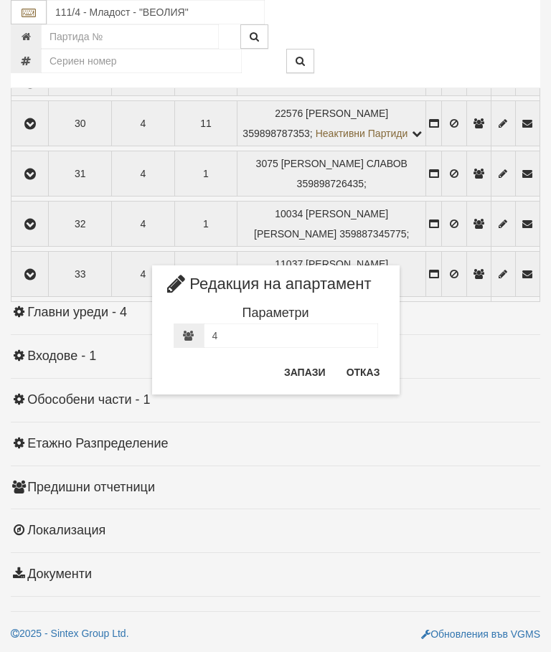
click at [371, 372] on button "Отказ" at bounding box center [363, 372] width 51 height 23
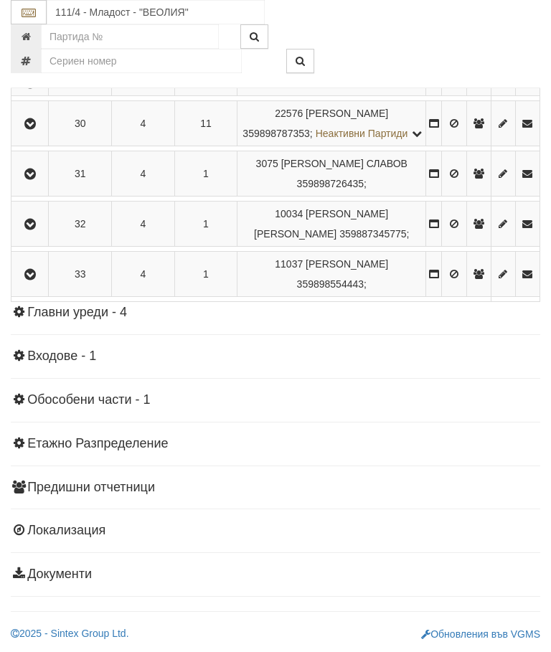
click at [28, 57] on icon "button" at bounding box center [30, 52] width 17 height 10
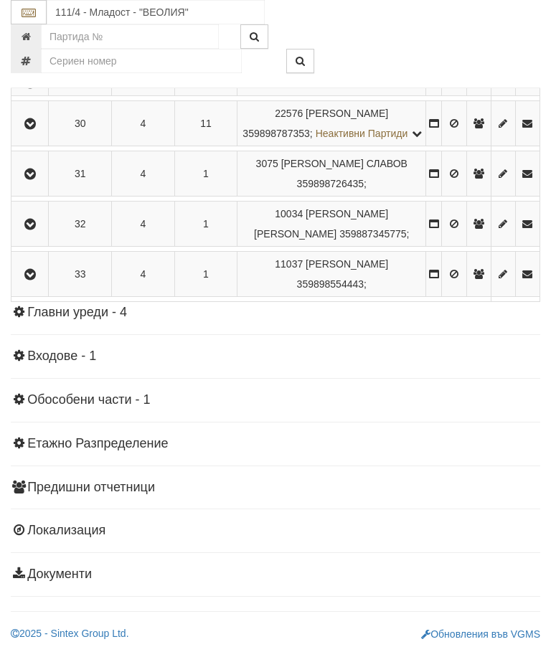
click at [23, 93] on button "button" at bounding box center [30, 83] width 32 height 22
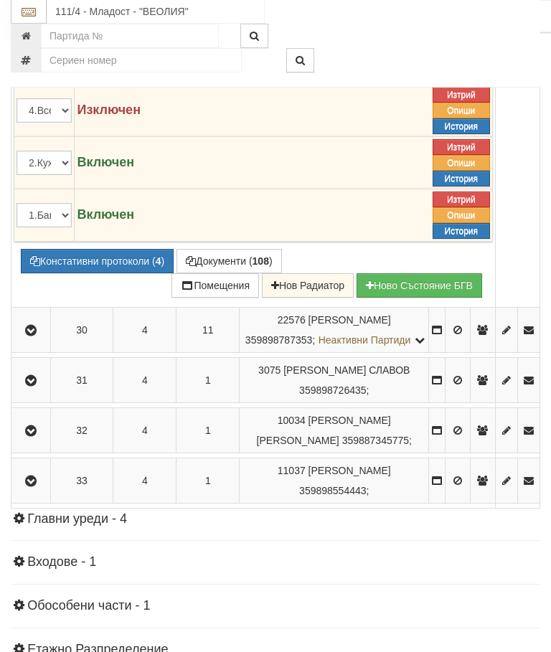
scroll to position [1782, 0]
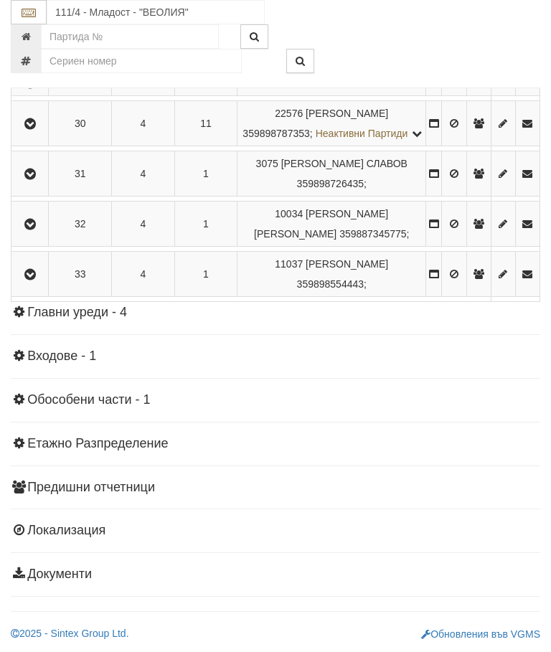
click at [39, 129] on icon "button" at bounding box center [30, 124] width 17 height 10
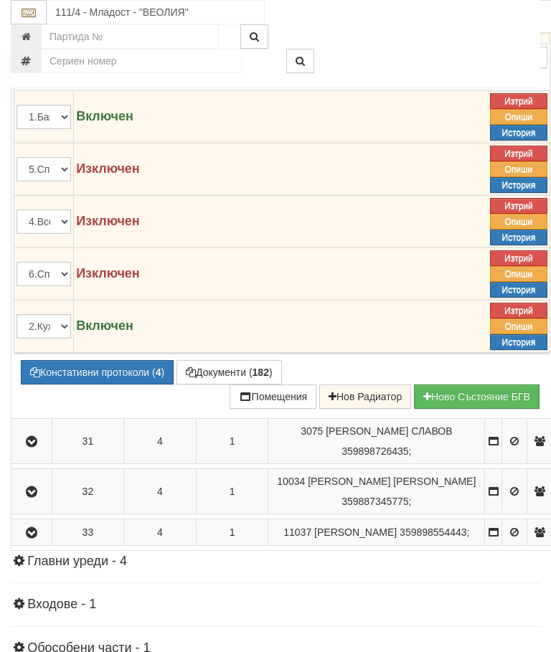
scroll to position [1704, 0]
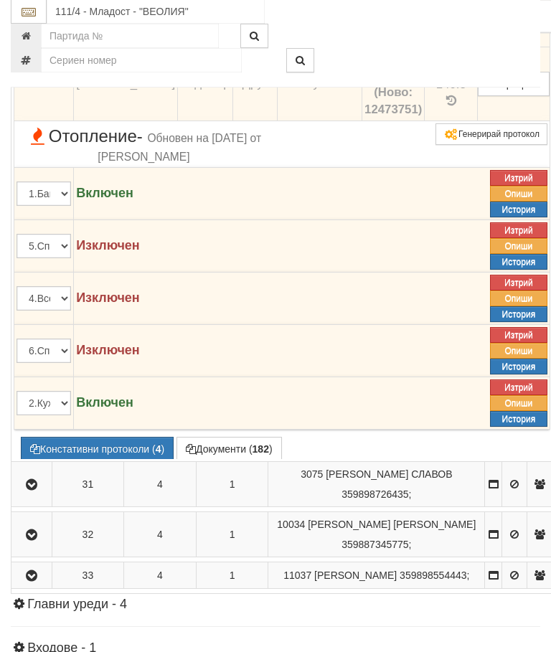
scroll to position [1701, 0]
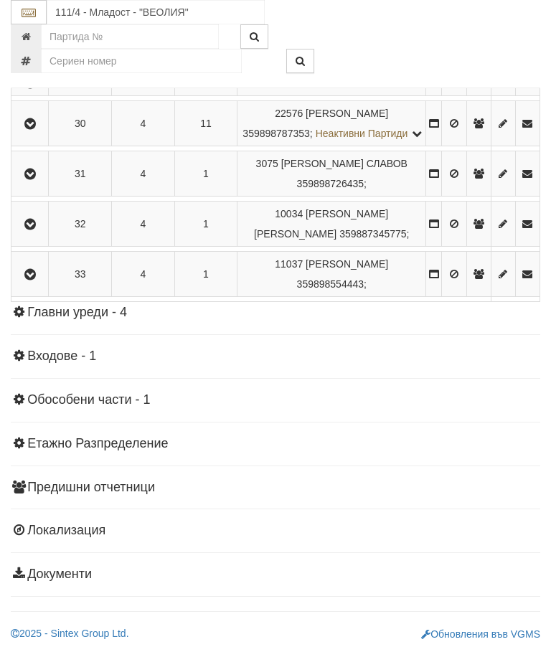
click at [35, 179] on icon "button" at bounding box center [30, 174] width 17 height 10
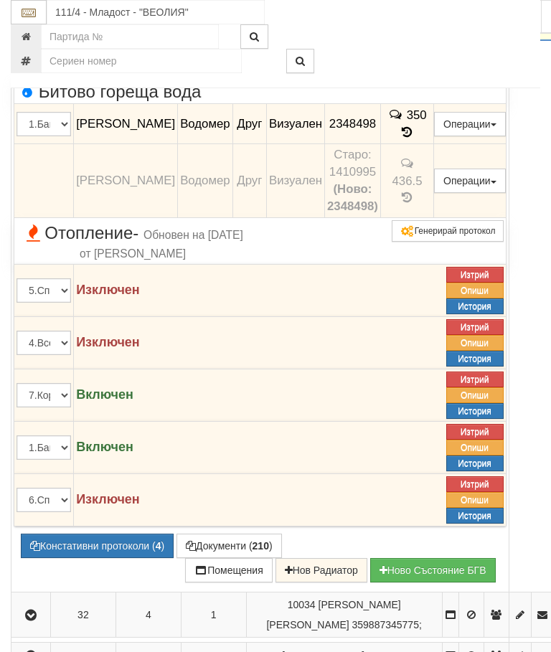
click at [33, 23] on icon "button" at bounding box center [30, 18] width 17 height 10
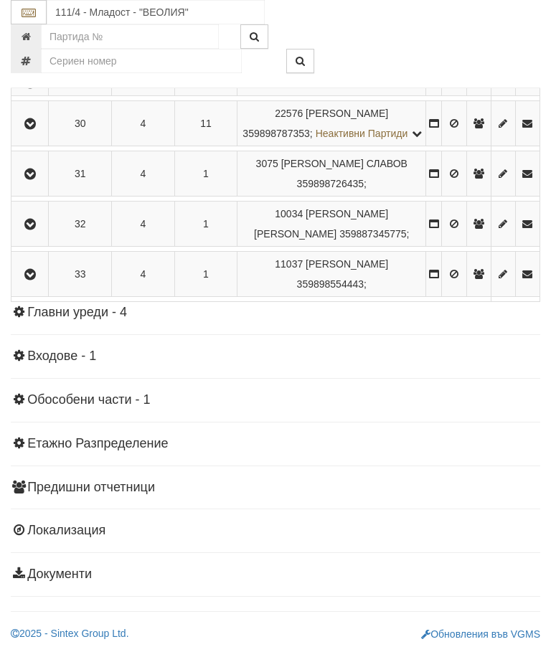
click at [33, 229] on icon "button" at bounding box center [30, 224] width 17 height 10
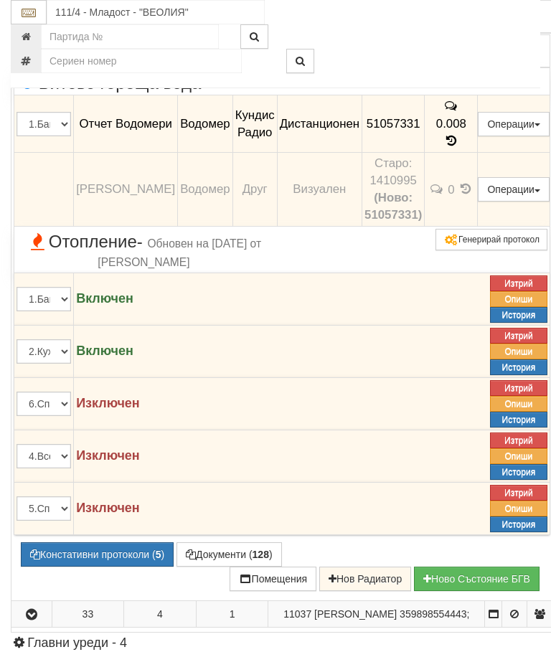
click at [29, 19] on button "button" at bounding box center [32, 9] width 36 height 22
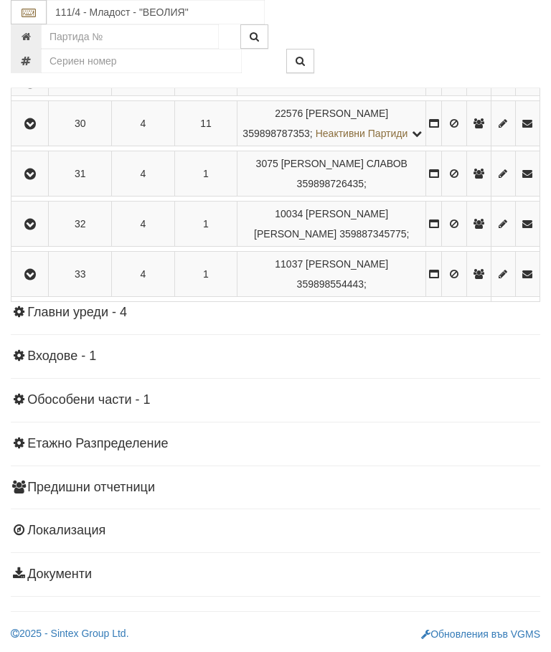
scroll to position [1809, 0]
click at [36, 280] on icon "button" at bounding box center [30, 275] width 17 height 10
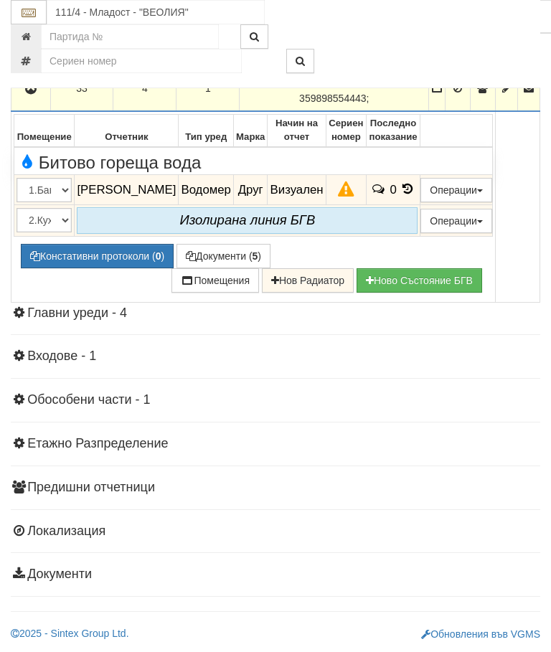
click at [28, 94] on icon "button" at bounding box center [30, 89] width 17 height 10
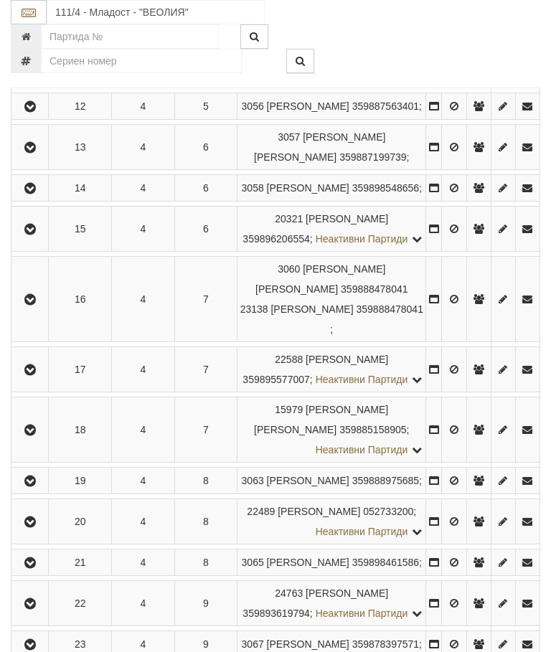
scroll to position [754, 0]
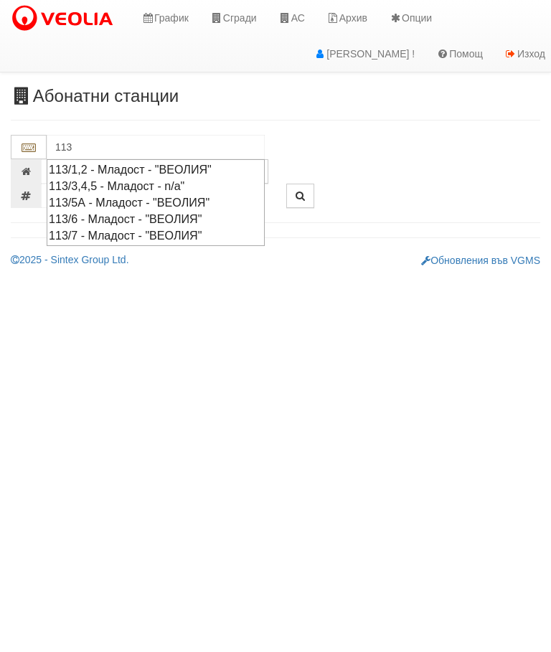
click at [146, 165] on div "113/1,2 - Младост - "ВЕОЛИЯ"" at bounding box center [156, 169] width 214 height 16
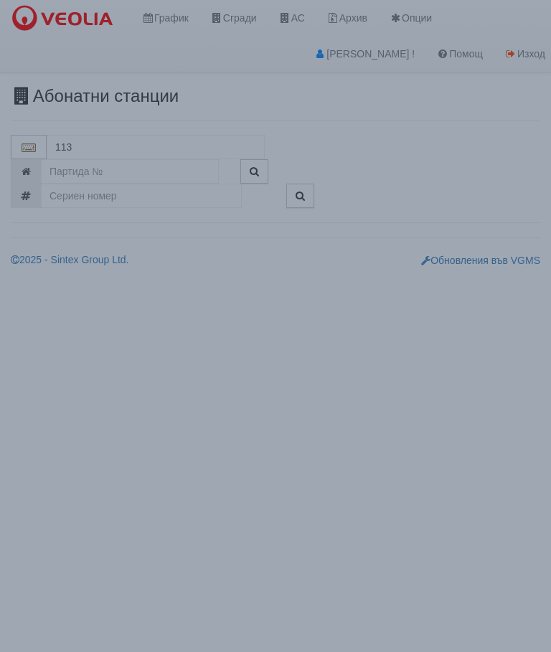
type input "113/1,2 - Младост - "ВЕОЛИЯ""
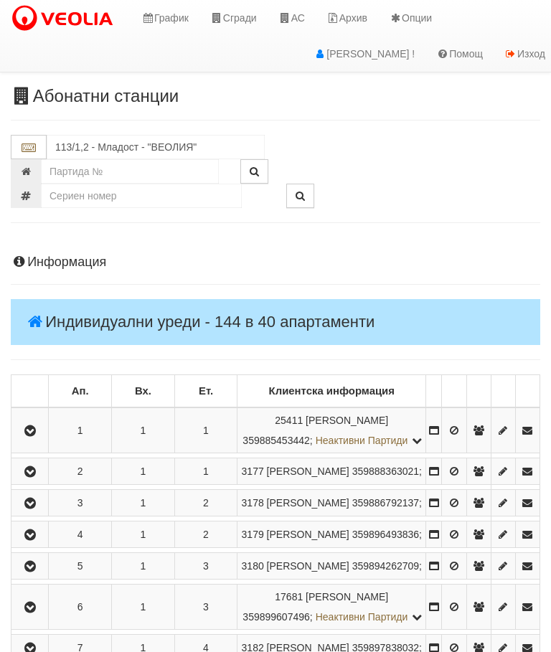
click at [43, 441] on button "button" at bounding box center [30, 430] width 32 height 22
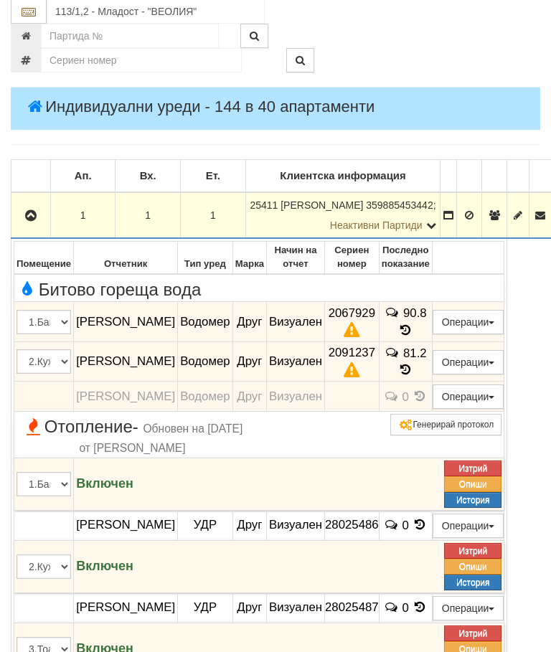
scroll to position [215, 0]
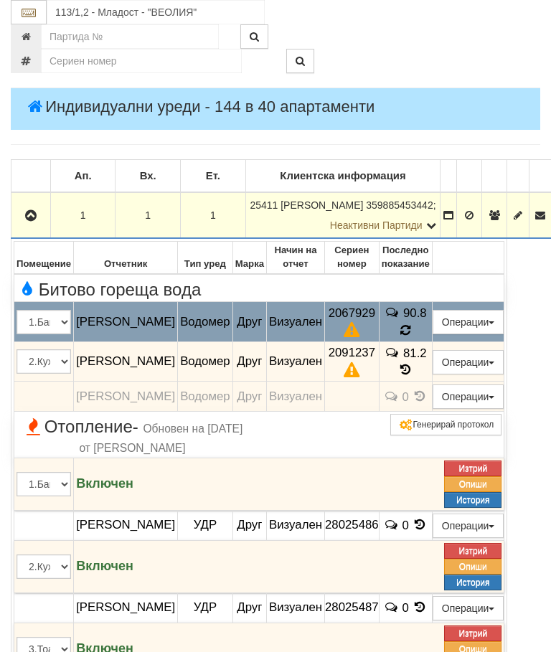
click at [411, 323] on icon at bounding box center [404, 330] width 11 height 14
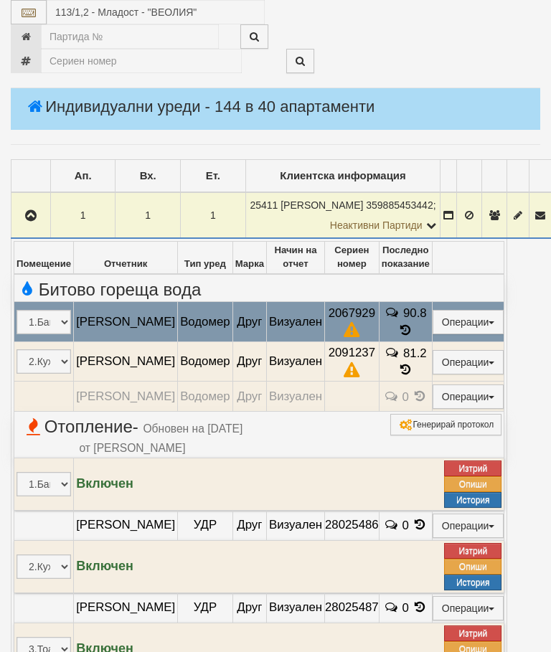
select select "10"
select select "1"
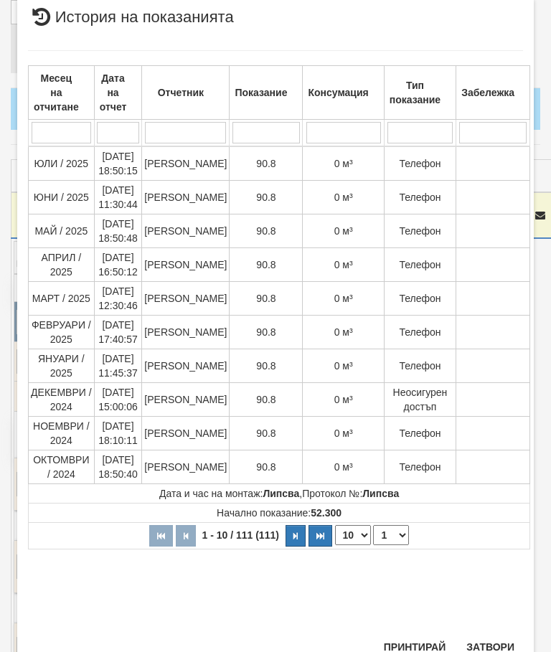
scroll to position [776, 0]
click at [488, 636] on button "Затвори" at bounding box center [489, 647] width 65 height 23
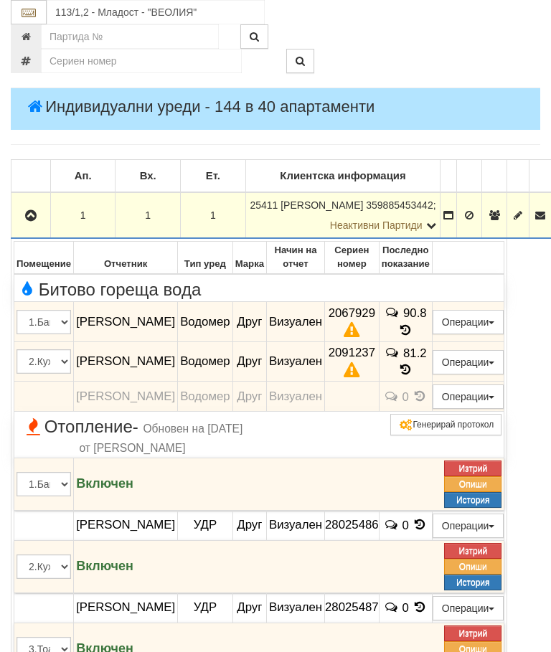
click at [32, 206] on button "button" at bounding box center [31, 215] width 34 height 22
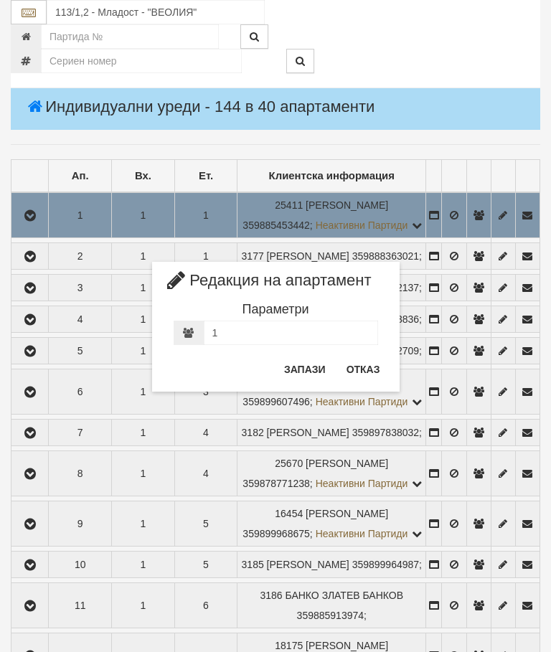
click at [358, 372] on button "Отказ" at bounding box center [363, 369] width 51 height 23
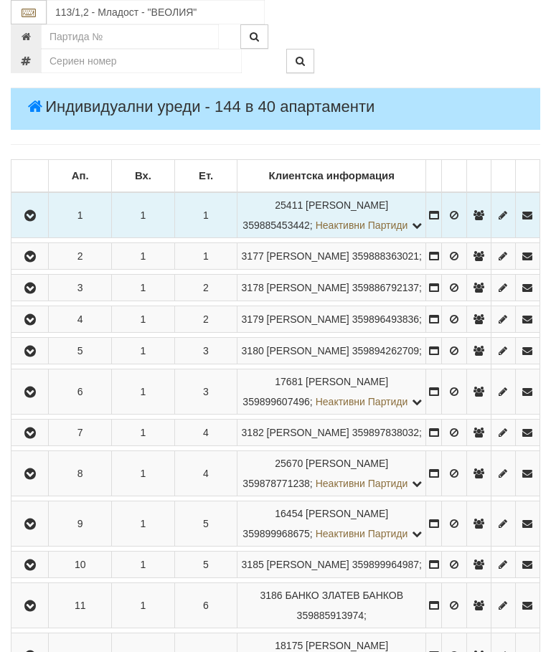
click at [35, 219] on icon "button" at bounding box center [30, 216] width 17 height 10
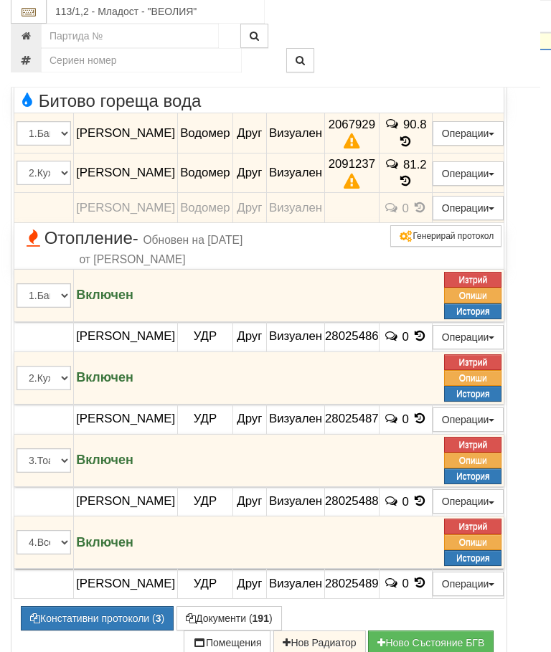
scroll to position [518, 0]
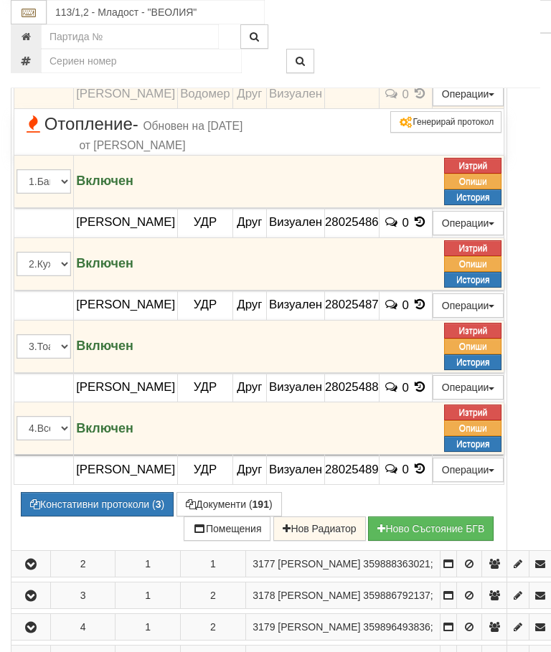
click at [106, 516] on button "Констативни протоколи ( 3 )" at bounding box center [97, 504] width 153 height 24
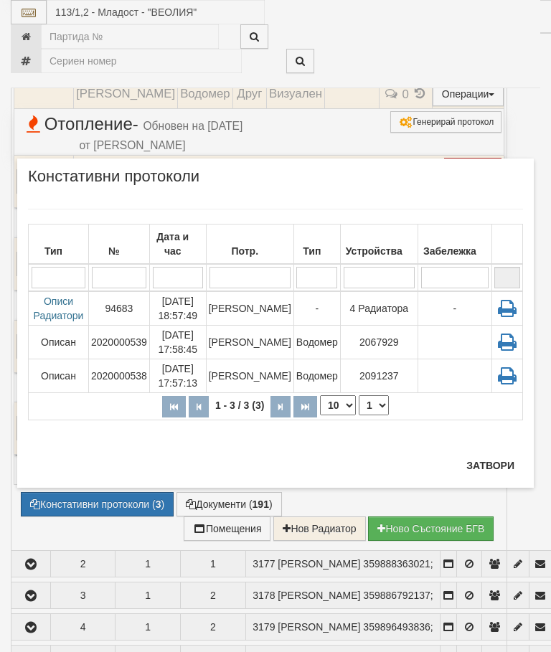
click at [492, 462] on button "Затвори" at bounding box center [489, 465] width 65 height 23
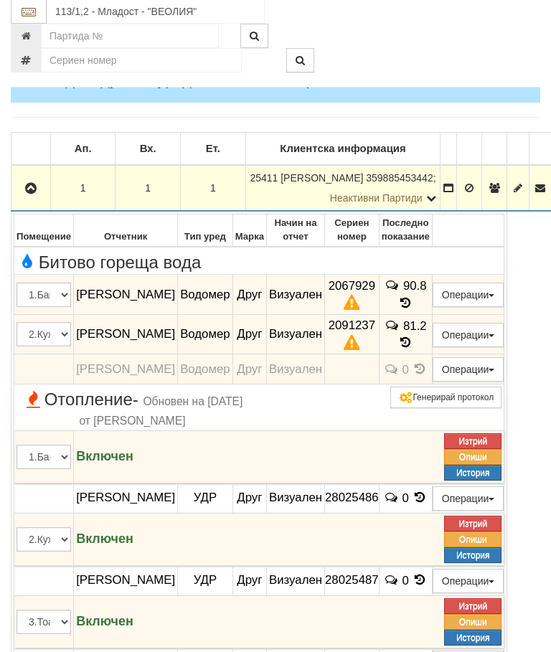
scroll to position [219, 0]
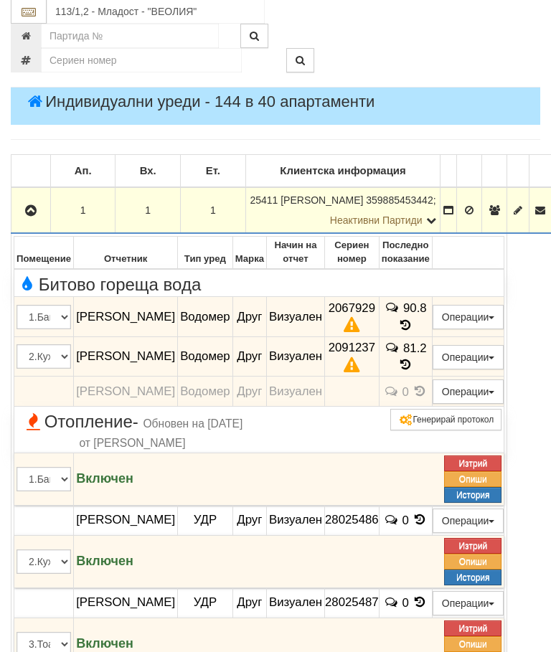
click at [27, 206] on icon "button" at bounding box center [30, 211] width 17 height 10
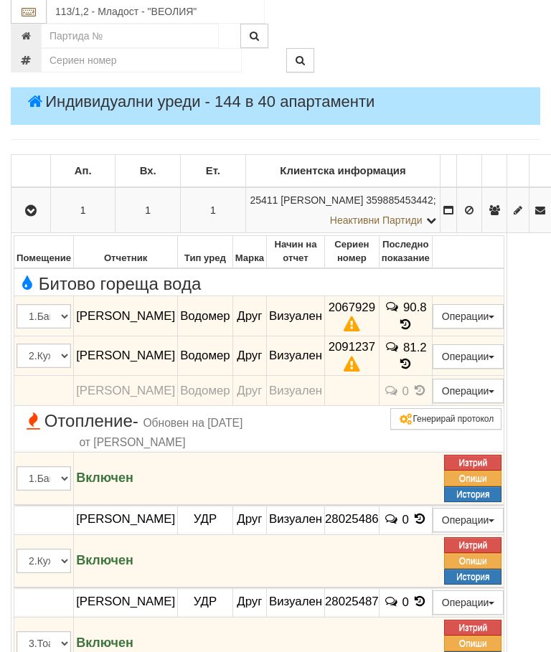
scroll to position [220, 0]
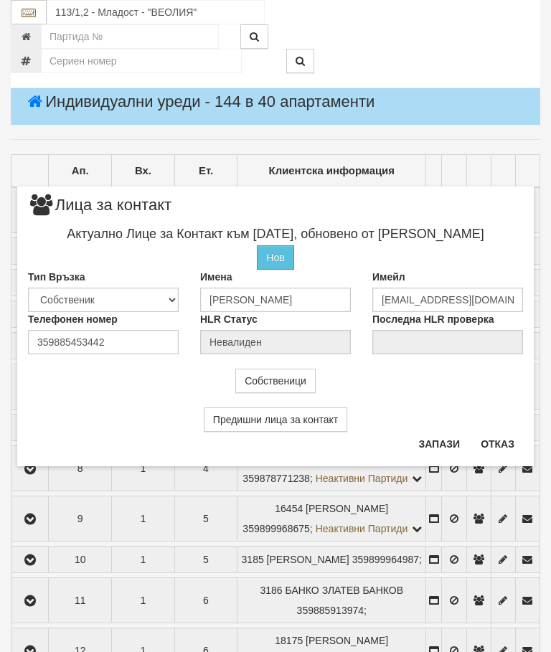
click at [504, 450] on button "Отказ" at bounding box center [497, 443] width 51 height 23
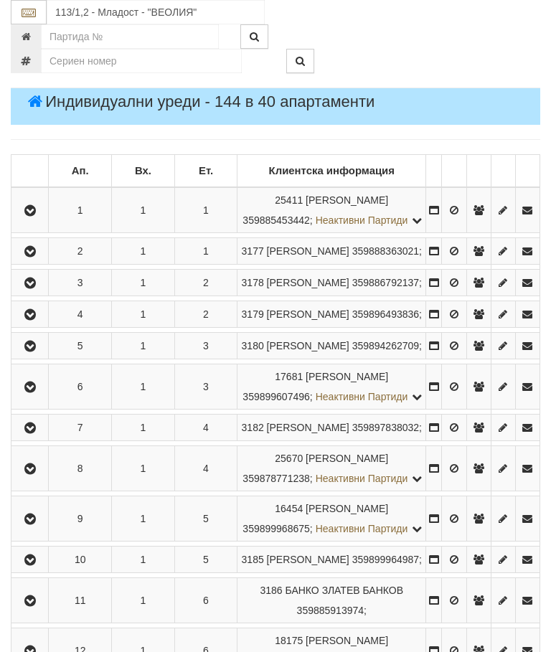
click at [27, 262] on button "button" at bounding box center [30, 251] width 32 height 22
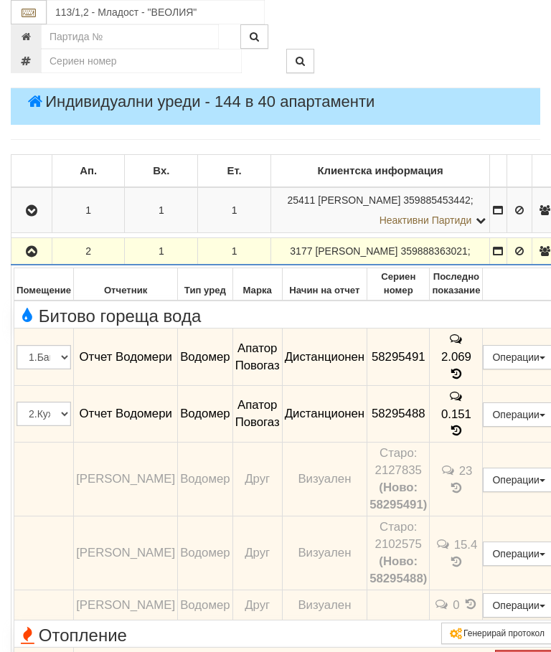
click at [30, 254] on icon "button" at bounding box center [31, 252] width 17 height 10
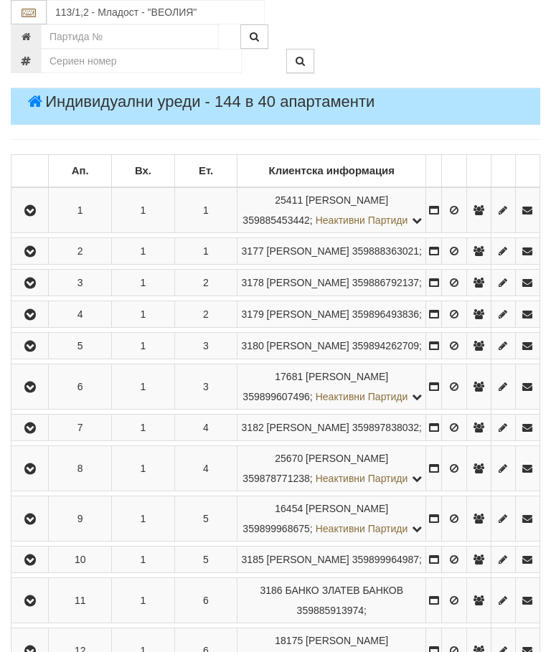
click at [33, 288] on icon "button" at bounding box center [30, 283] width 17 height 10
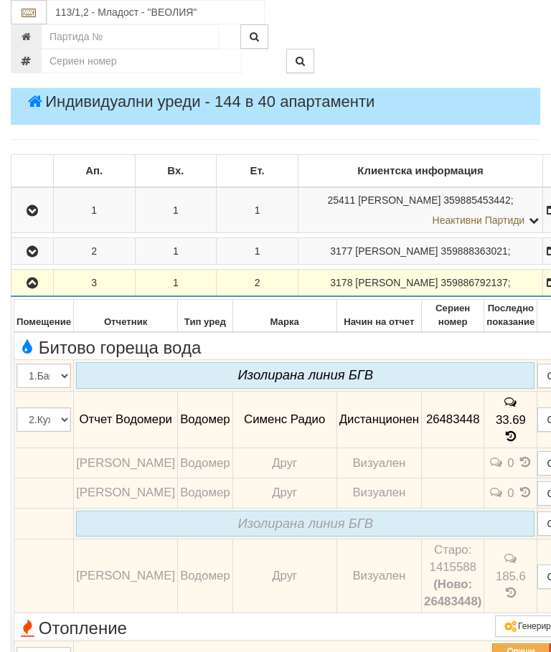
click at [34, 288] on icon "button" at bounding box center [32, 283] width 17 height 10
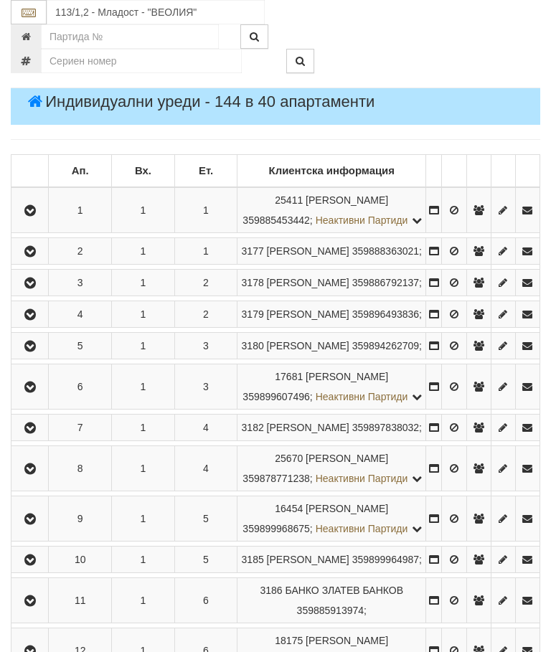
click at [34, 320] on icon "button" at bounding box center [30, 315] width 17 height 10
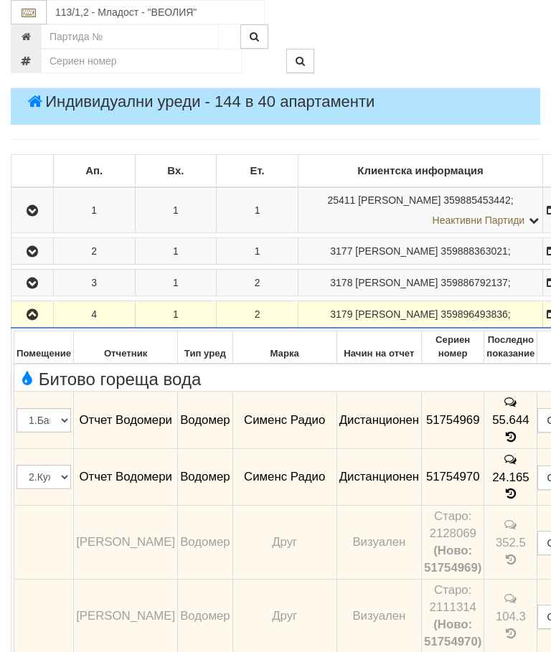
click at [31, 320] on icon "button" at bounding box center [32, 315] width 17 height 10
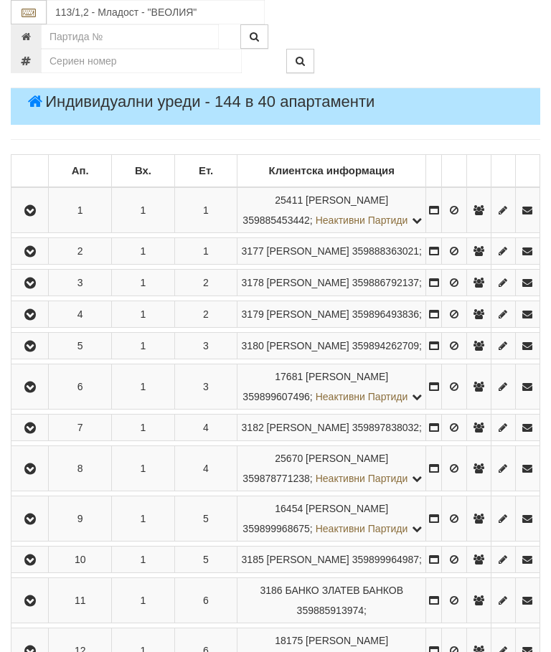
click at [37, 351] on icon "button" at bounding box center [30, 346] width 17 height 10
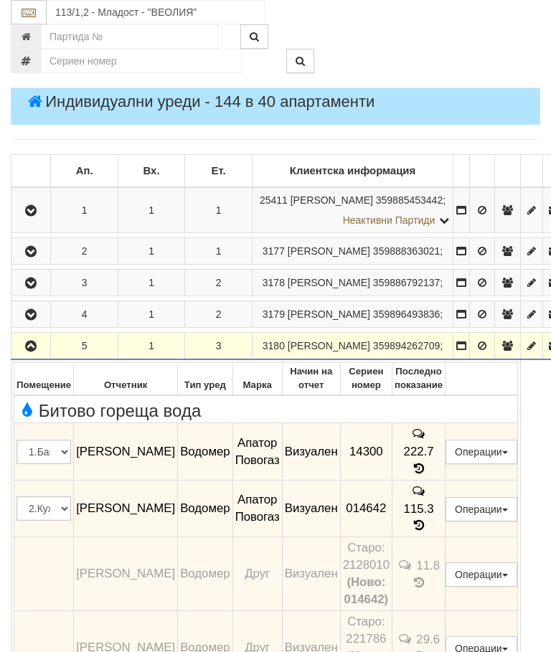
click at [34, 351] on icon "button" at bounding box center [30, 346] width 17 height 10
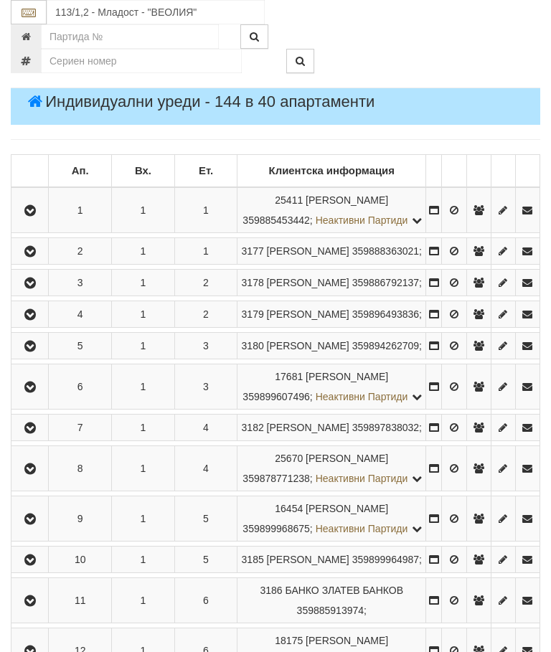
click at [38, 397] on button "button" at bounding box center [30, 387] width 32 height 22
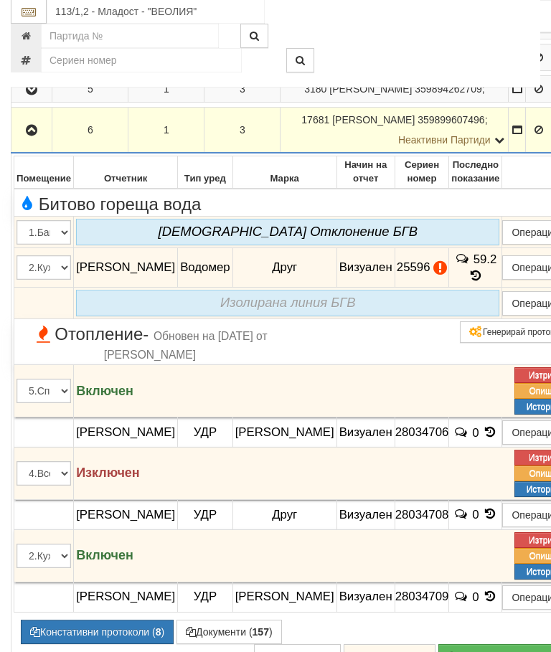
scroll to position [477, 0]
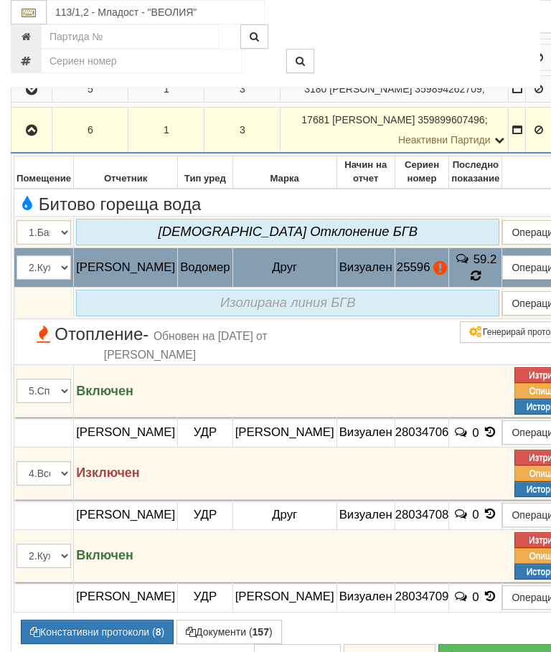
click at [474, 282] on icon at bounding box center [475, 276] width 10 height 12
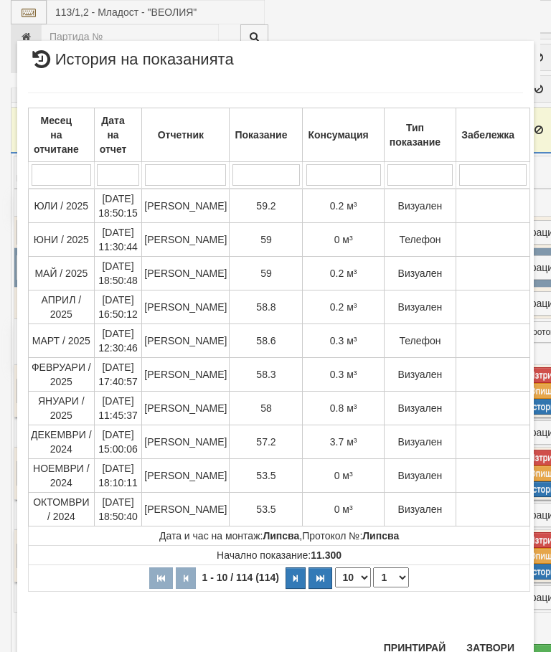
scroll to position [1521, 0]
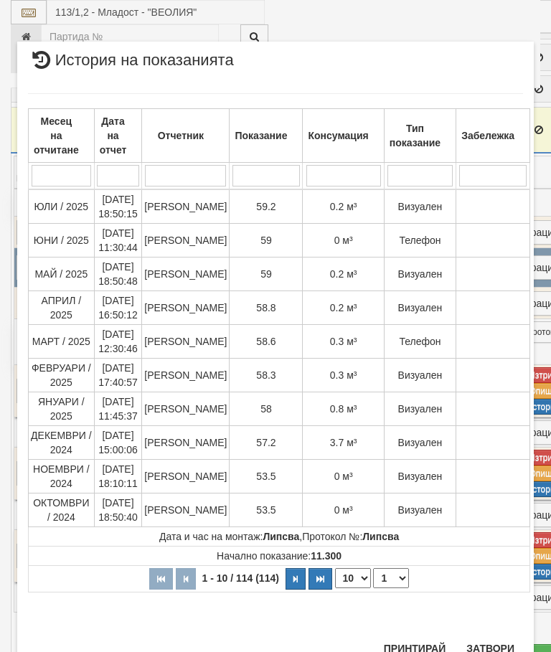
click at [491, 637] on button "Затвори" at bounding box center [489, 648] width 65 height 23
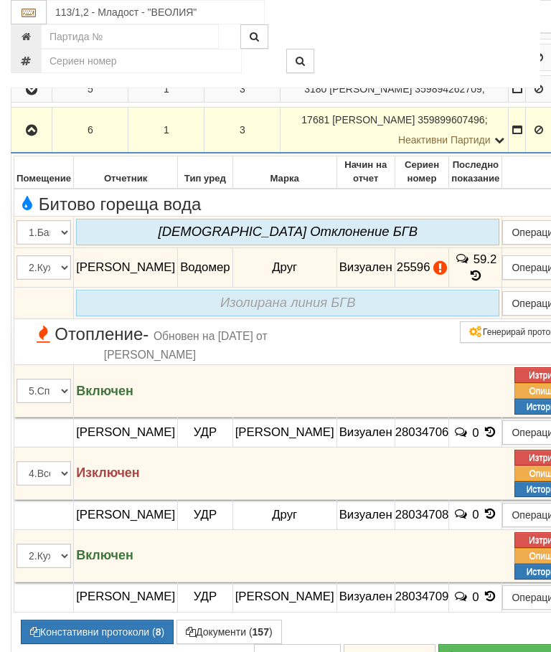
click at [0, 0] on button "Редакция / Протокол" at bounding box center [0, 0] width 0 height 0
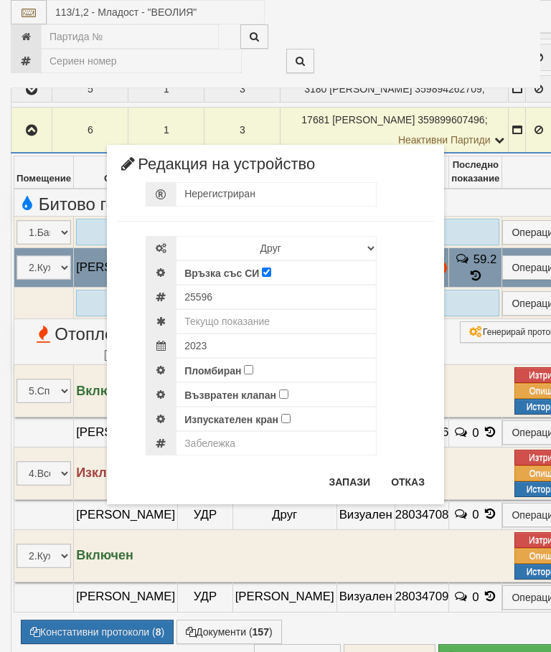
click at [504, 55] on div "× Редакция на устройство Нерегистриран Избери Марка и модел Апатор Повогаз Друг…" at bounding box center [275, 252] width 538 height 504
click at [408, 480] on button "Отказ" at bounding box center [407, 481] width 51 height 23
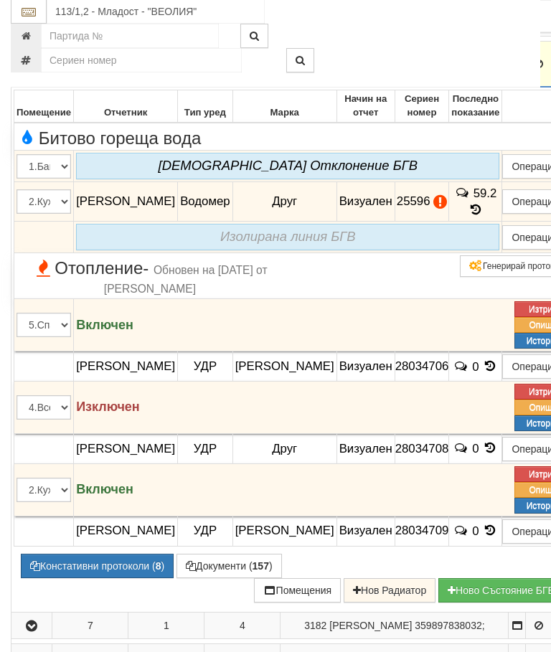
click at [92, 579] on button "Констативни протоколи ( 8 )" at bounding box center [97, 566] width 153 height 24
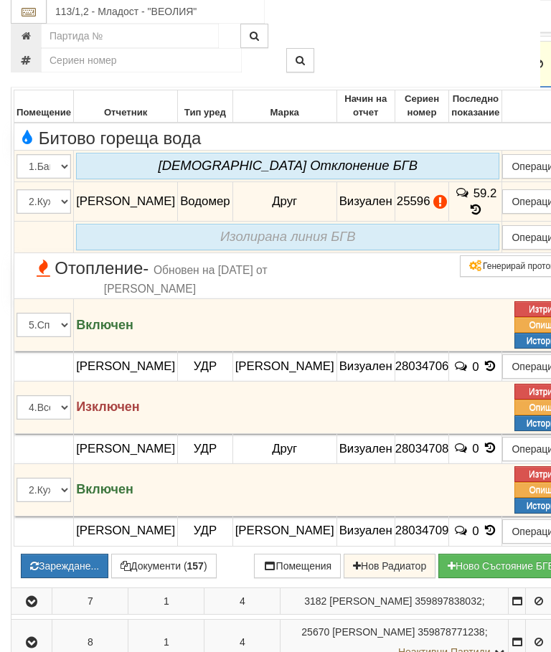
scroll to position [543, 0]
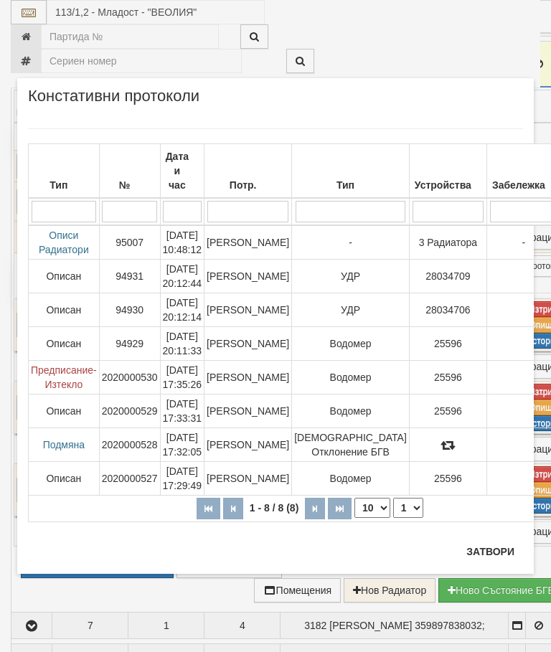
click at [303, 427] on td "Няма Oтклонение БГВ" at bounding box center [351, 444] width 118 height 34
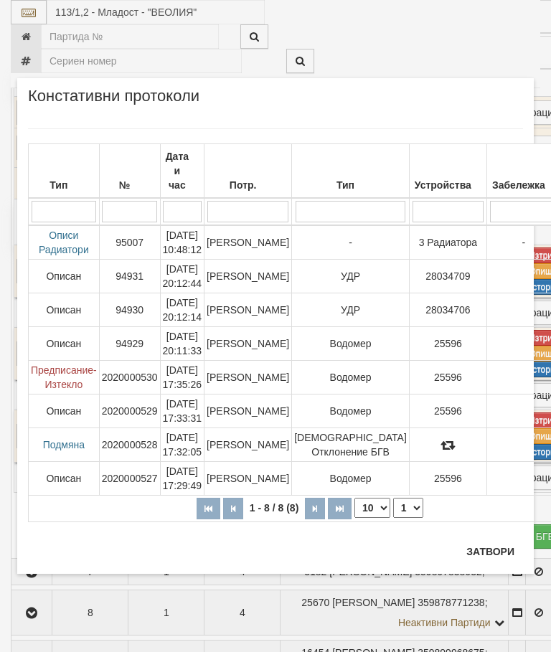
click at [489, 548] on button "Затвори" at bounding box center [489, 551] width 65 height 23
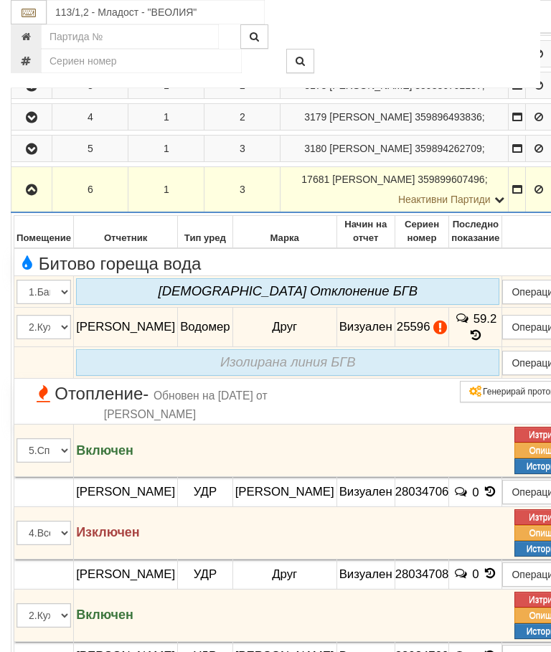
scroll to position [419, 0]
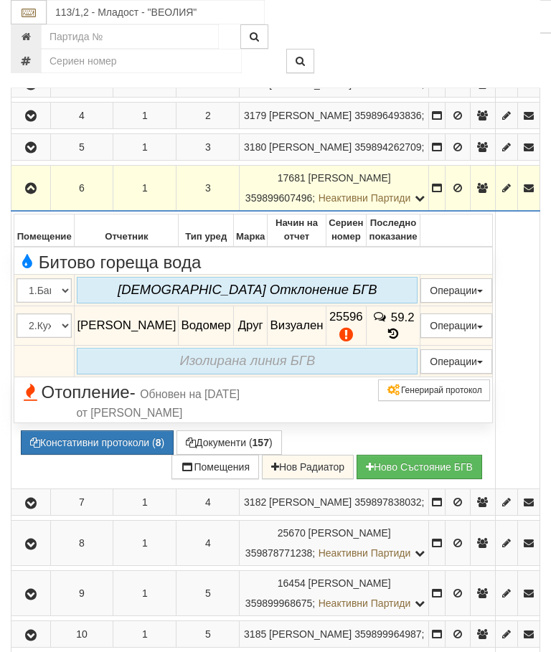
click at [33, 211] on td at bounding box center [30, 189] width 39 height 46
click at [35, 194] on icon "button" at bounding box center [30, 189] width 17 height 10
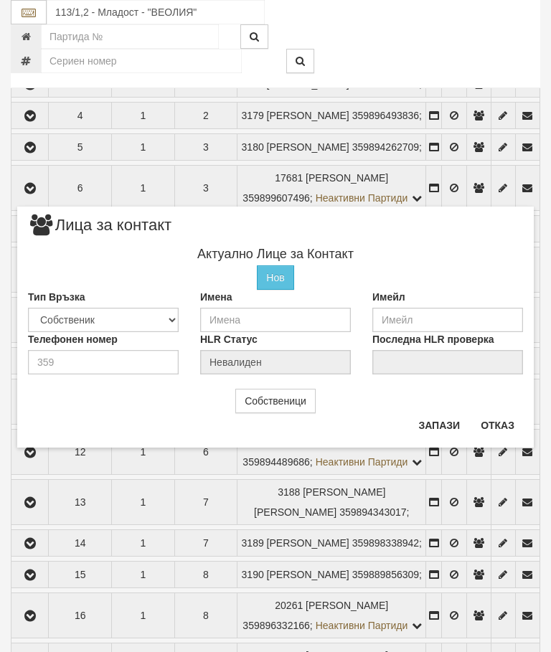
click at [493, 424] on button "Отказ" at bounding box center [497, 425] width 51 height 23
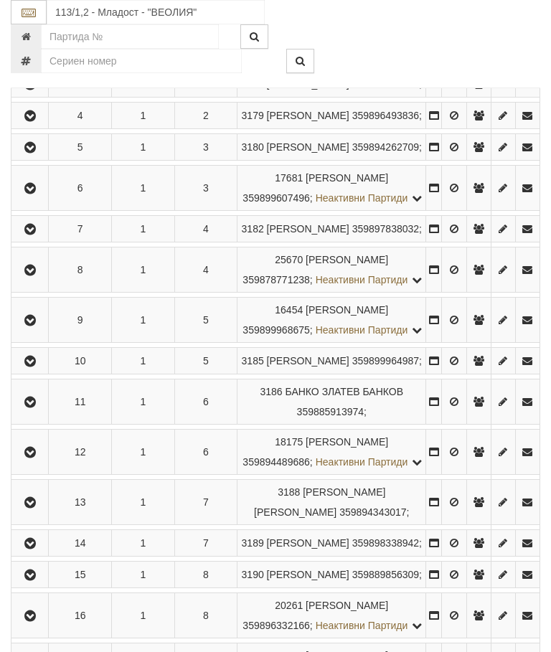
click at [26, 234] on icon "button" at bounding box center [30, 229] width 17 height 10
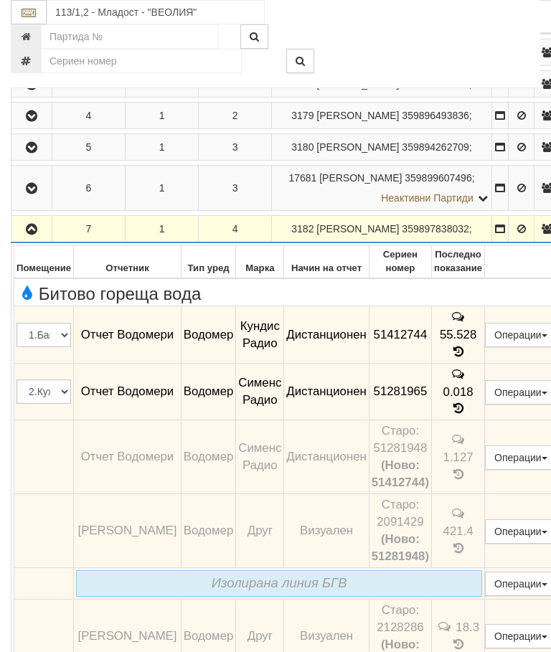
click at [35, 234] on icon "button" at bounding box center [31, 229] width 17 height 10
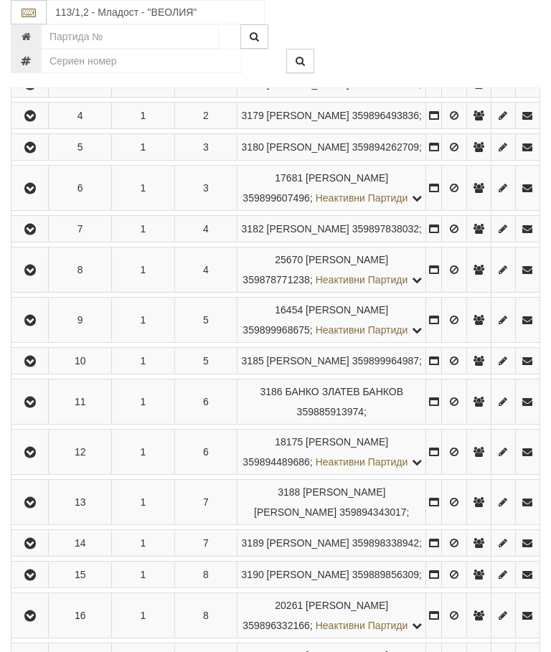
click at [29, 275] on icon "button" at bounding box center [30, 270] width 17 height 10
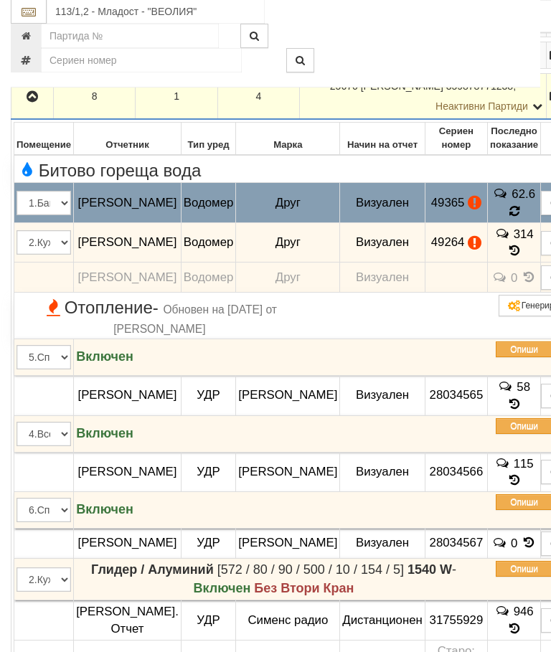
scroll to position [592, 0]
click at [488, 223] on td "62.6" at bounding box center [514, 203] width 53 height 40
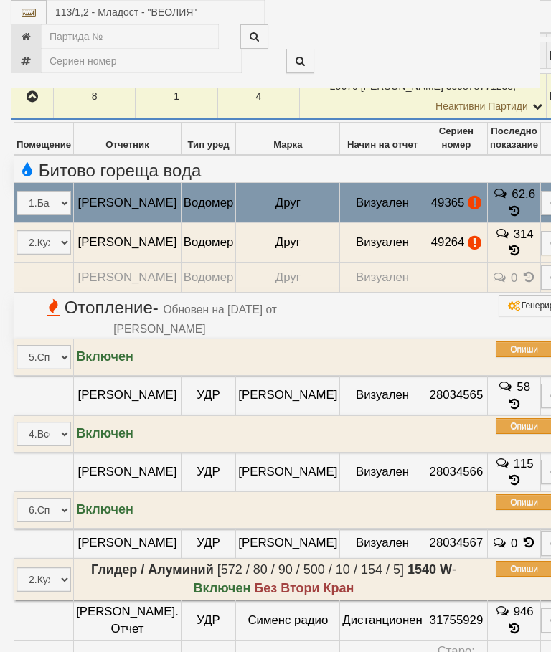
select select "10"
select select "1"
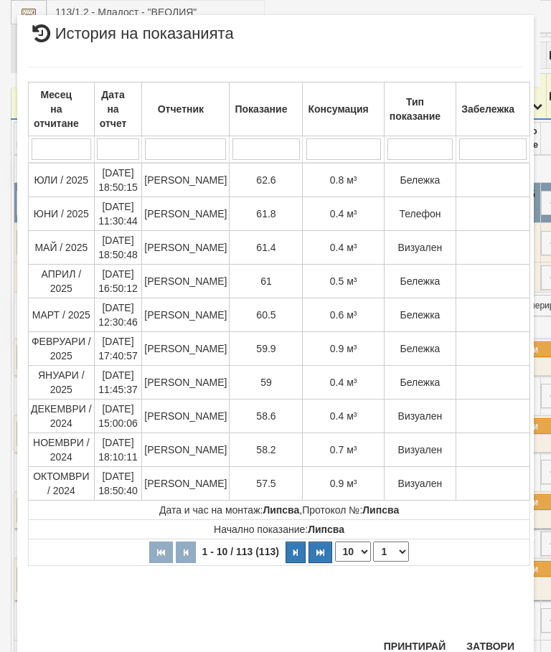
scroll to position [1106, 0]
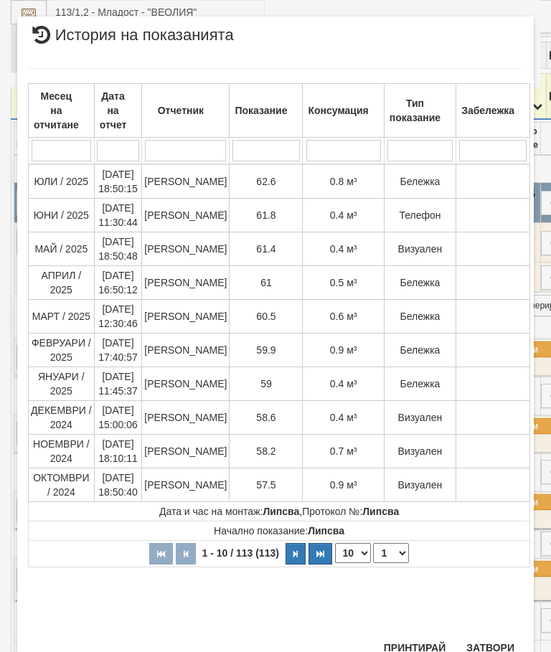
click at [488, 637] on button "Затвори" at bounding box center [489, 647] width 65 height 23
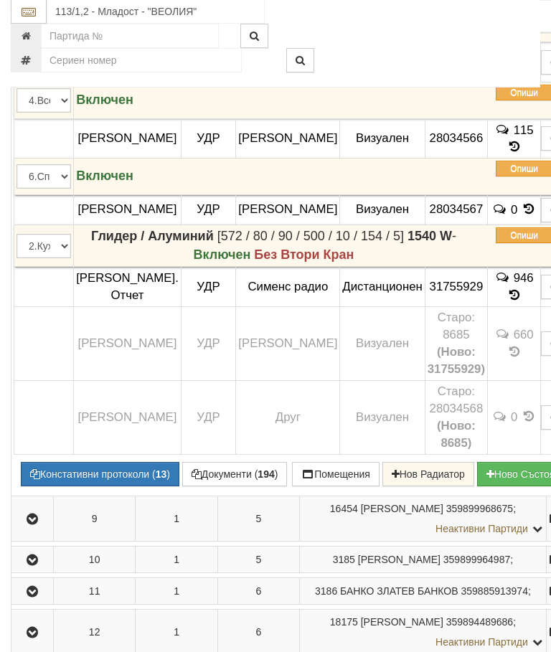
scroll to position [930, 0]
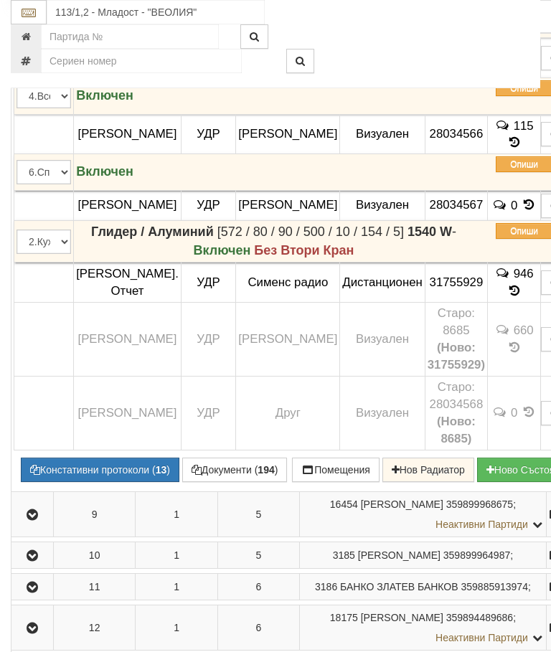
click at [110, 491] on td "Записите се зареждат... Помещение Отчетник Тип уред Марка Начин на отчет Сериен…" at bounding box center [313, 136] width 604 height 710
click at [110, 482] on button "Констативни протоколи ( 13 )" at bounding box center [100, 469] width 158 height 24
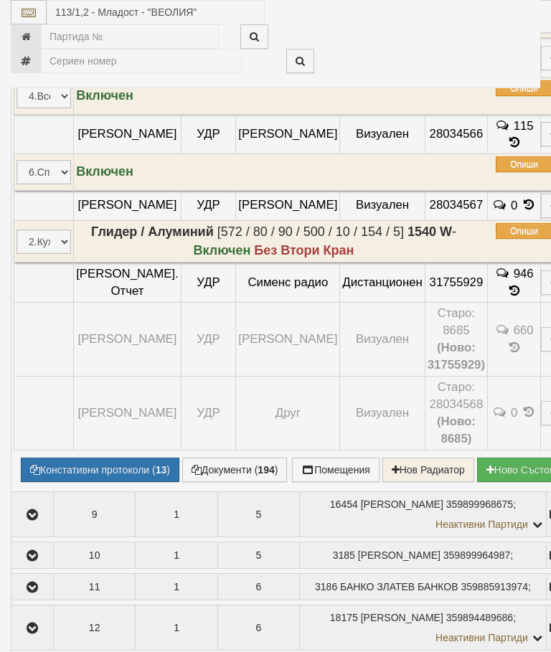
select select "10"
select select "1"
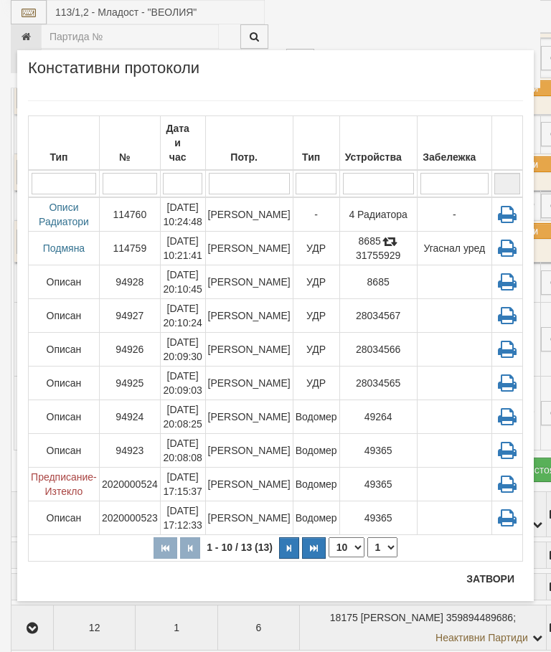
click at [486, 579] on button "Затвори" at bounding box center [489, 578] width 65 height 23
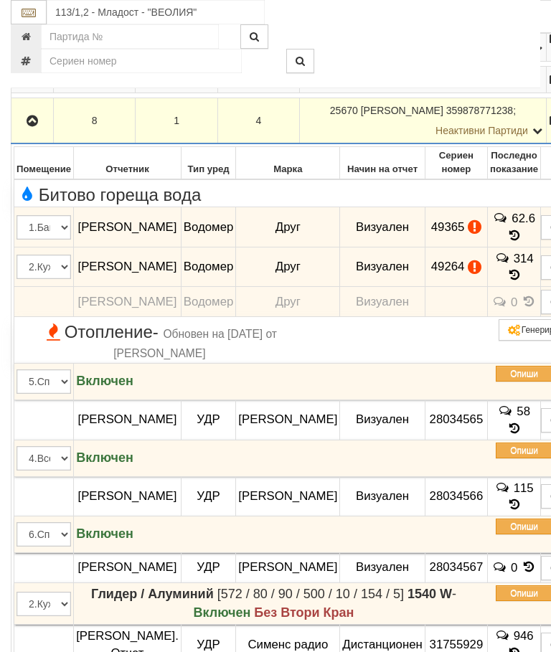
scroll to position [567, 0]
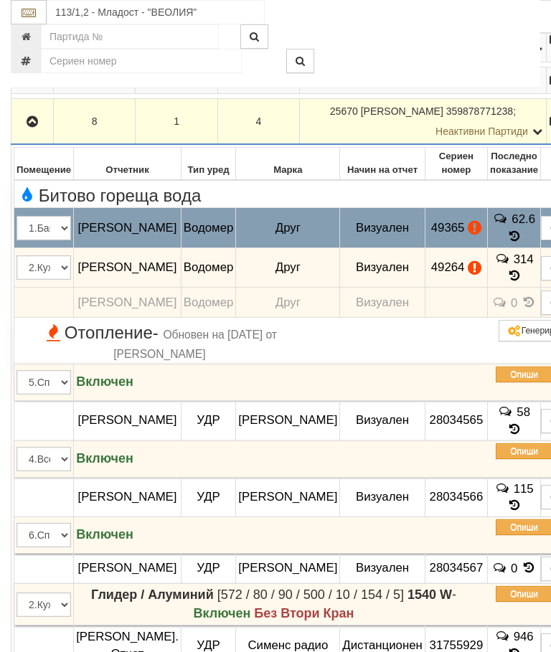
click at [0, 0] on button "Редакция / Протокол" at bounding box center [0, 0] width 0 height 0
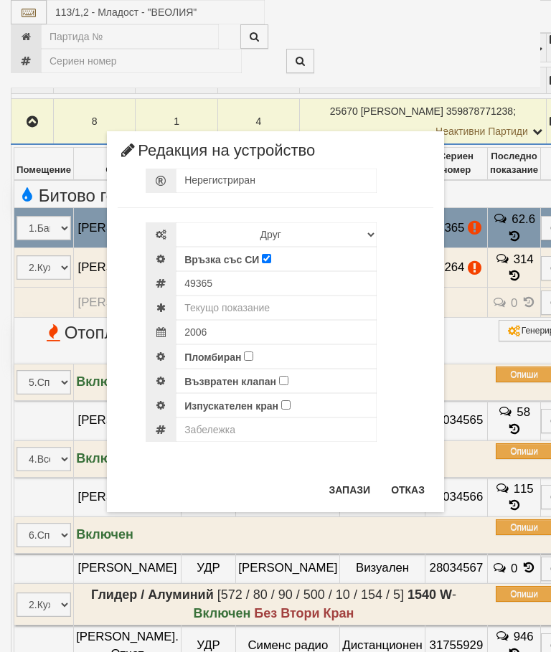
click at [412, 486] on button "Отказ" at bounding box center [407, 489] width 51 height 23
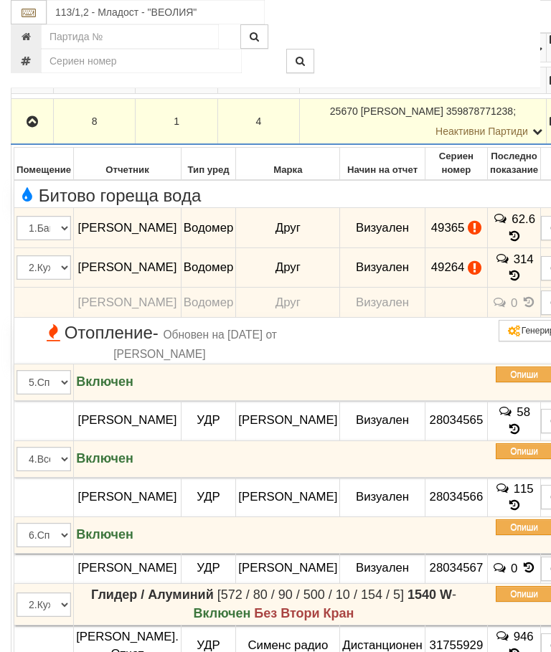
click at [0, 0] on button "Редакция / Протокол" at bounding box center [0, 0] width 0 height 0
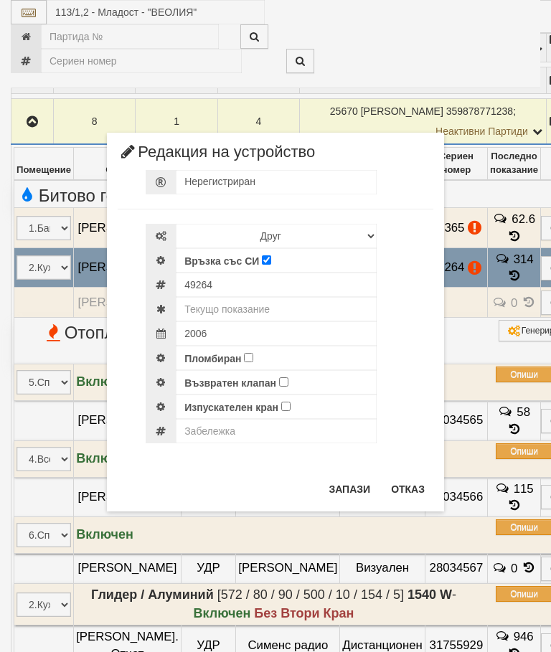
click at [417, 486] on button "Отказ" at bounding box center [407, 488] width 51 height 23
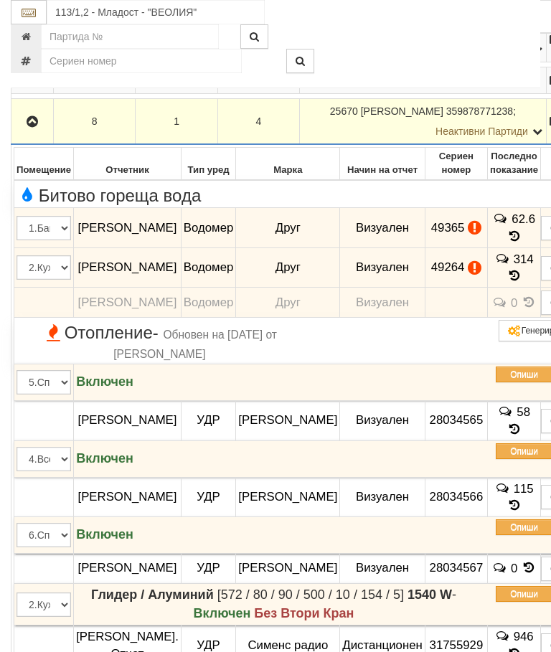
click at [27, 127] on icon "button" at bounding box center [32, 122] width 17 height 10
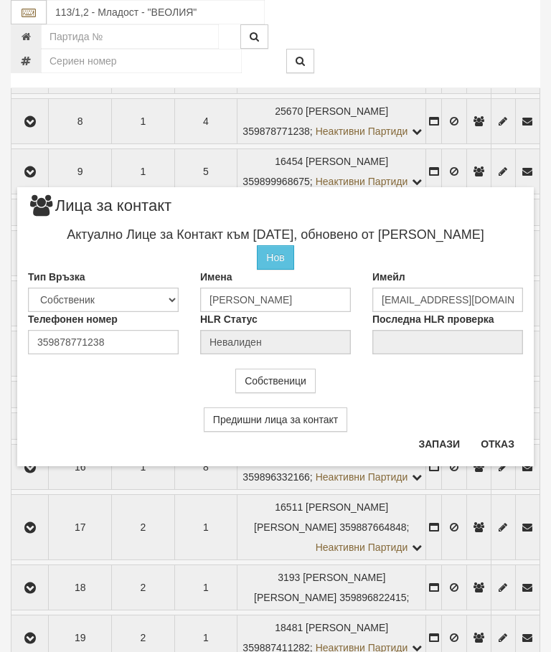
click at [497, 432] on button "Отказ" at bounding box center [497, 443] width 51 height 23
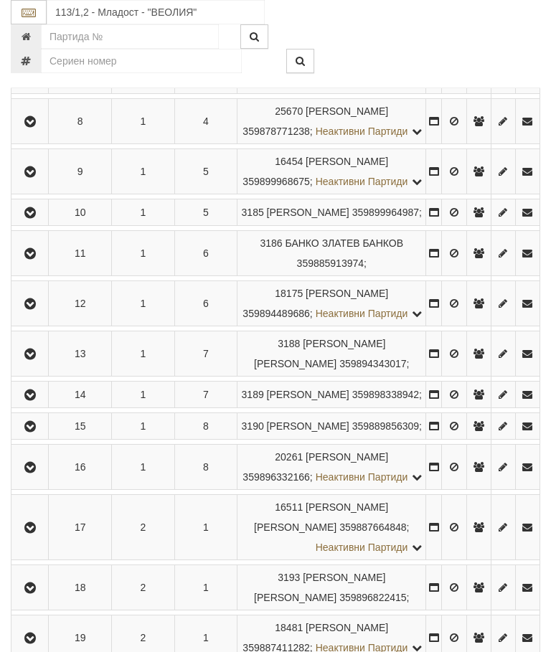
click at [32, 177] on icon "button" at bounding box center [30, 172] width 17 height 10
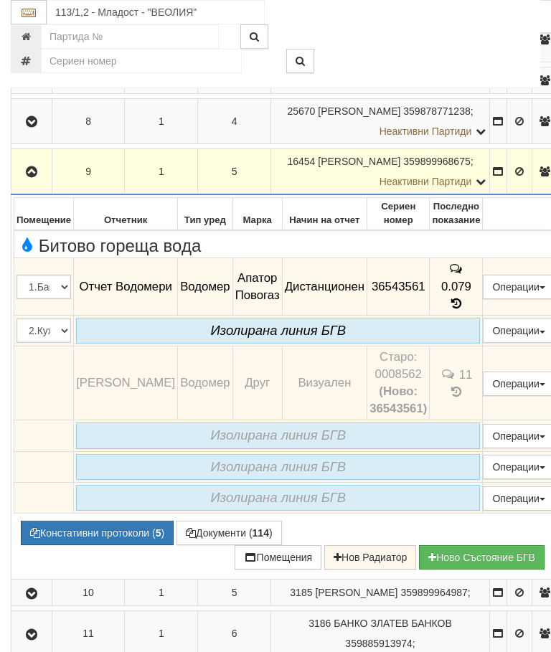
click at [37, 182] on button "button" at bounding box center [32, 172] width 36 height 22
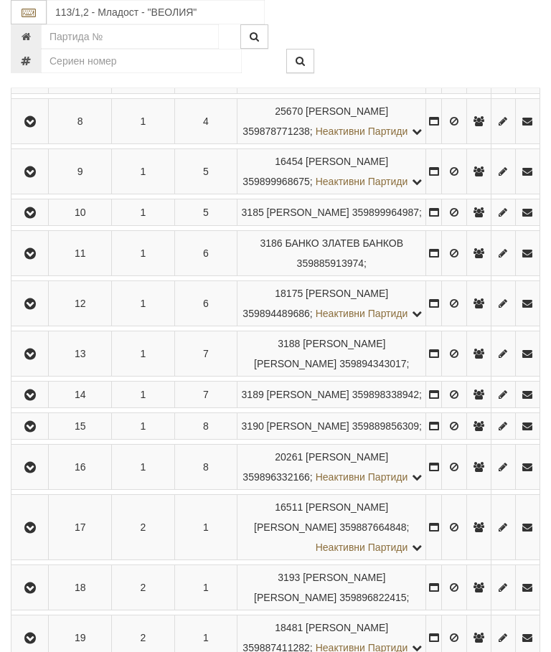
click at [27, 226] on td at bounding box center [29, 212] width 37 height 27
click at [35, 218] on icon "button" at bounding box center [30, 213] width 17 height 10
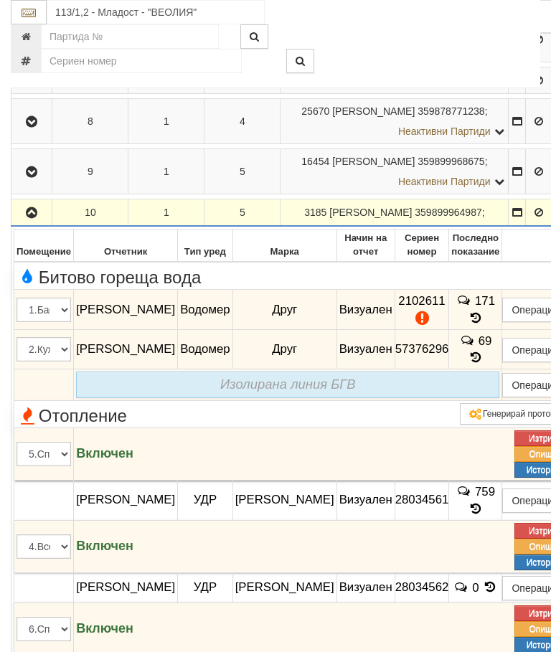
click at [0, 0] on button "Редакция / Протокол" at bounding box center [0, 0] width 0 height 0
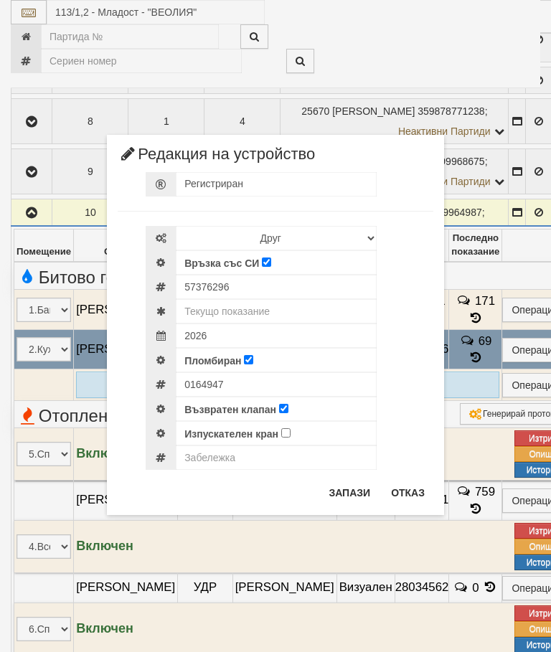
click at [395, 485] on button "Отказ" at bounding box center [407, 492] width 51 height 23
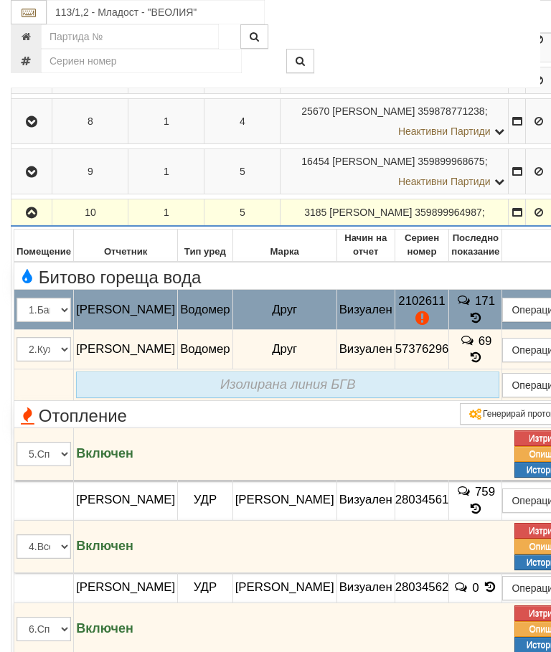
click at [0, 0] on button "Редакция / Протокол" at bounding box center [0, 0] width 0 height 0
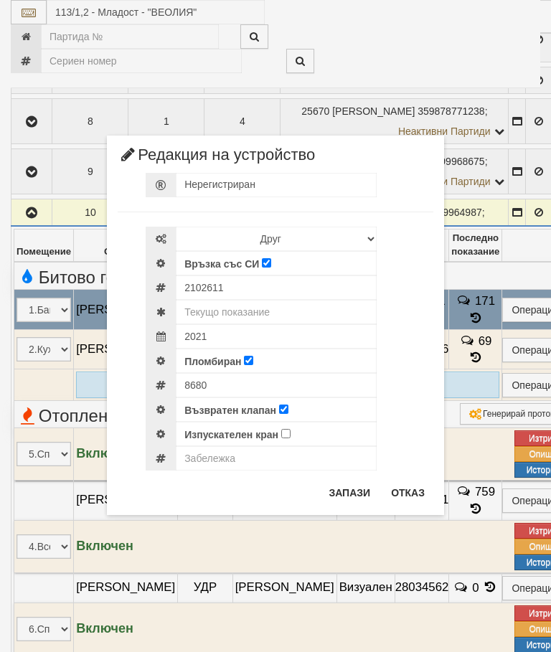
click at [504, 25] on div "× Редакция на устройство Нерегистриран Избери Марка и модел Апатор Повогаз Друг…" at bounding box center [275, 257] width 538 height 515
click at [409, 500] on button "Отказ" at bounding box center [407, 492] width 51 height 23
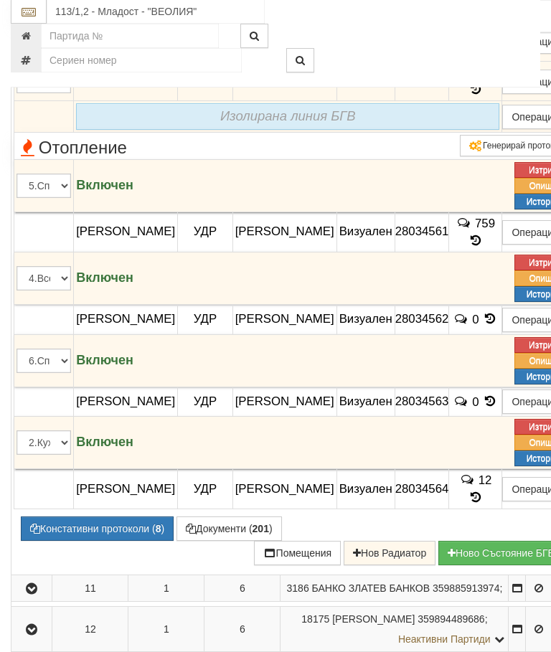
scroll to position [832, 0]
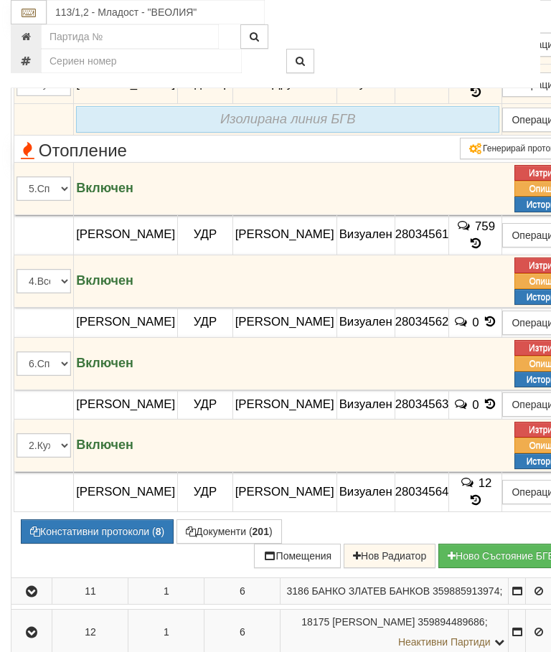
click at [100, 543] on button "Констативни протоколи ( 8 )" at bounding box center [97, 531] width 153 height 24
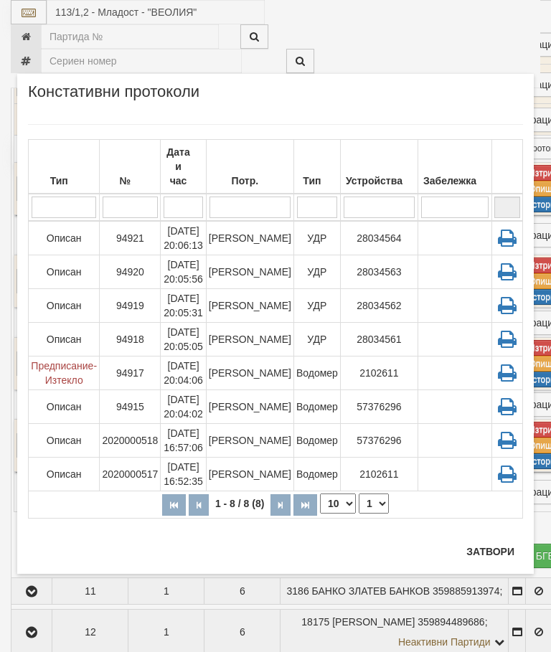
click at [492, 546] on button "Затвори" at bounding box center [489, 551] width 65 height 23
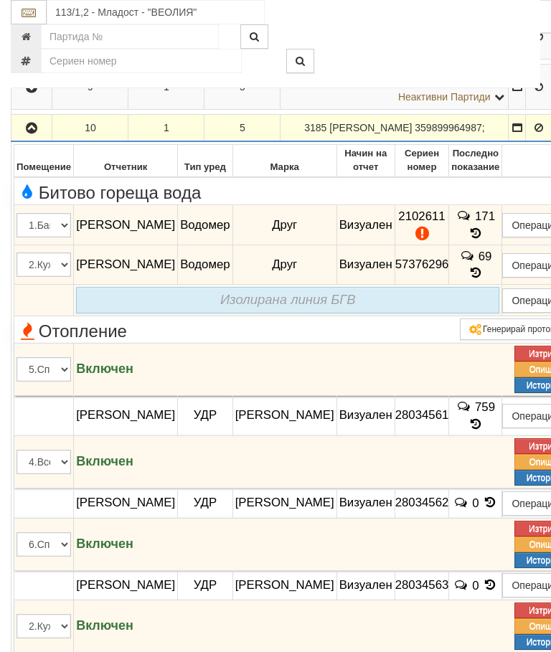
scroll to position [655, 0]
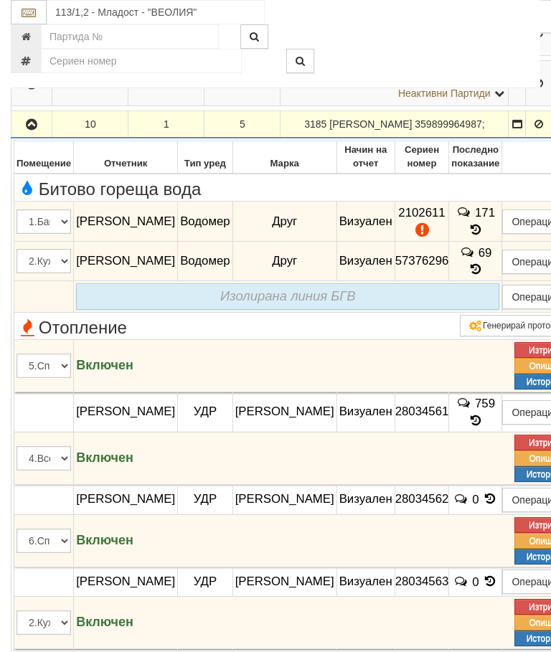
click at [36, 135] on button "button" at bounding box center [32, 124] width 36 height 22
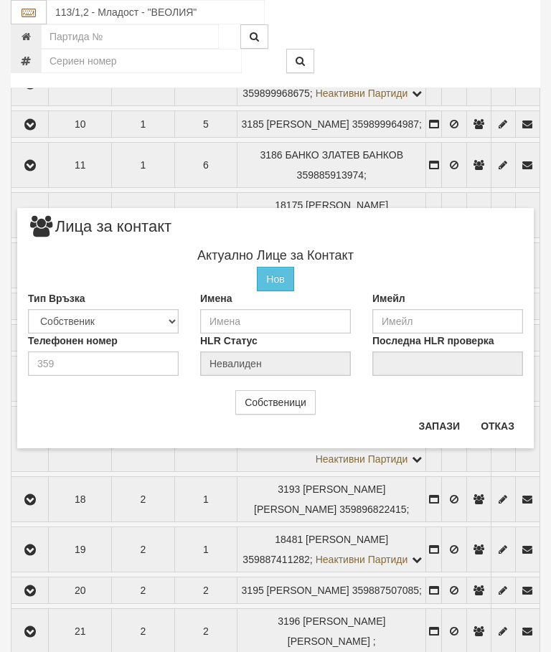
click at [492, 432] on button "Отказ" at bounding box center [497, 425] width 51 height 23
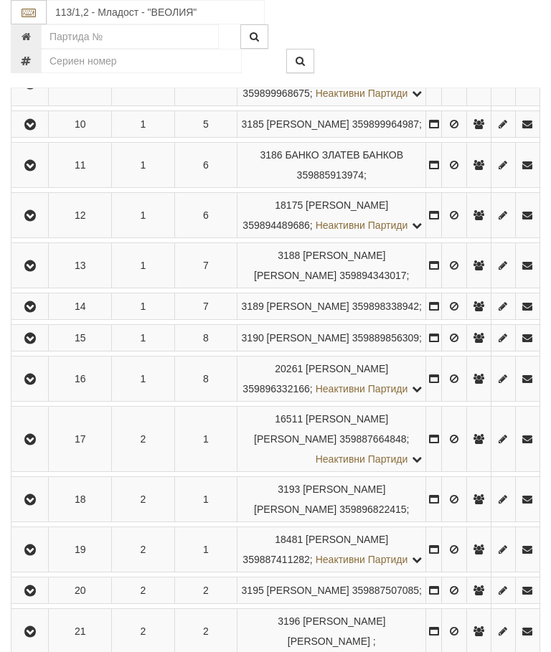
click at [29, 171] on icon "button" at bounding box center [30, 166] width 17 height 10
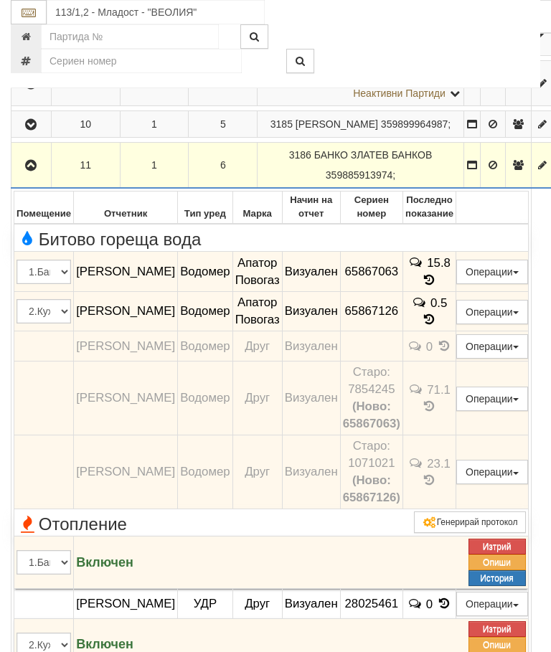
click at [32, 171] on icon "button" at bounding box center [30, 166] width 17 height 10
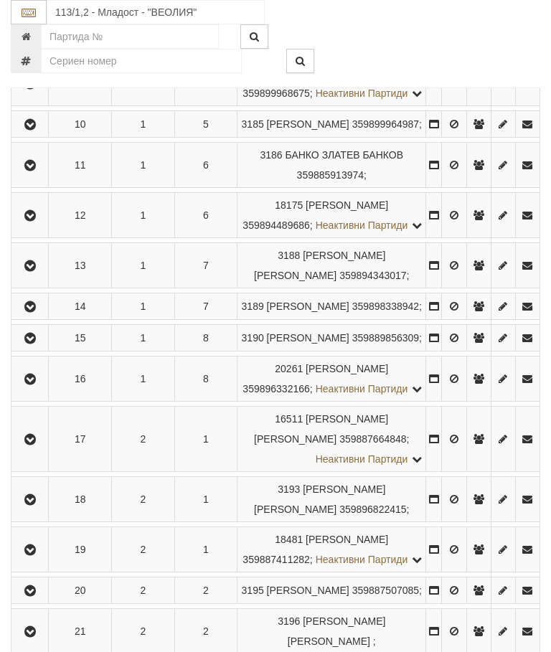
click at [24, 226] on button "button" at bounding box center [30, 215] width 32 height 22
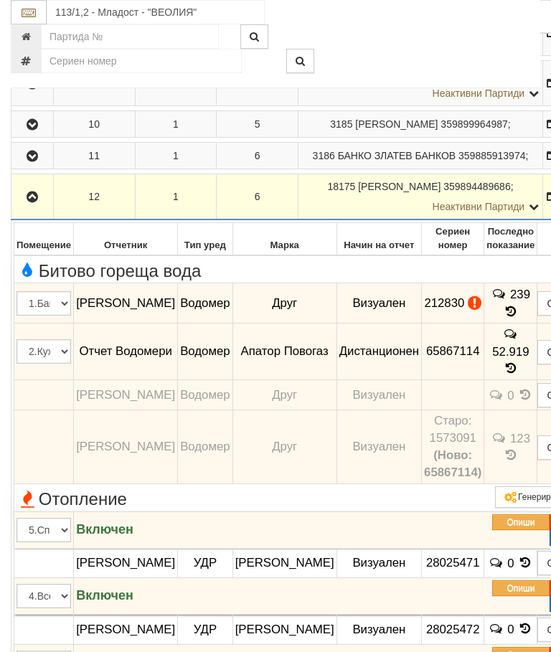
click at [0, 0] on button "Редакция / Протокол" at bounding box center [0, 0] width 0 height 0
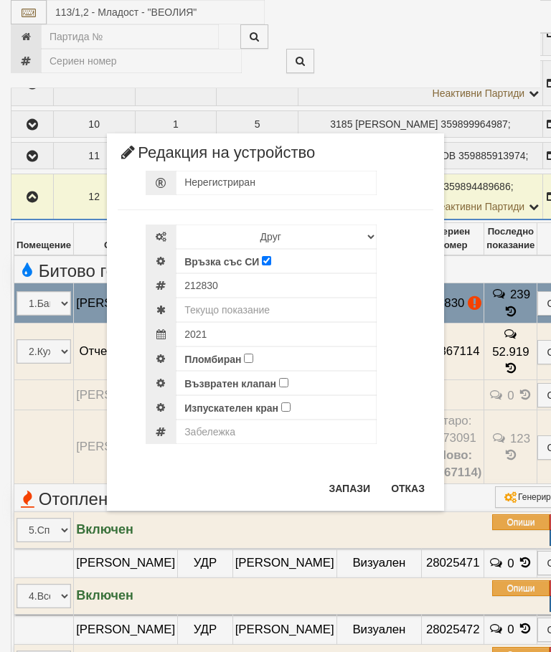
click at [411, 486] on button "Отказ" at bounding box center [407, 488] width 51 height 23
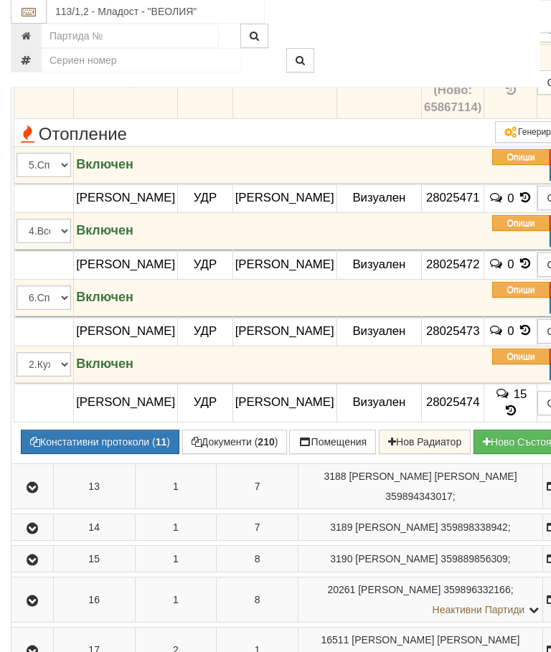
scroll to position [1020, 0]
click at [98, 454] on button "Констативни протоколи ( 11 )" at bounding box center [100, 441] width 158 height 24
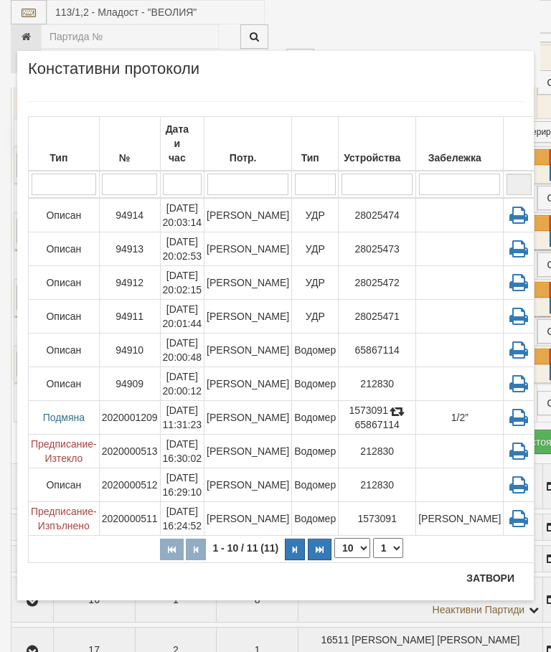
click at [488, 578] on button "Затвори" at bounding box center [489, 577] width 65 height 23
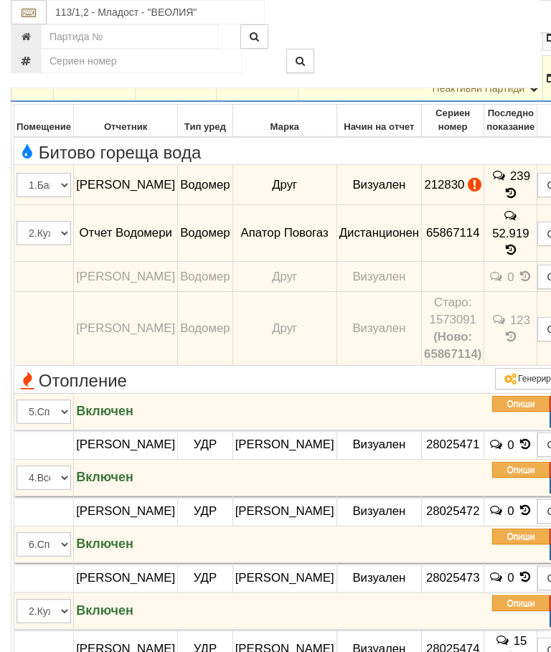
scroll to position [773, 0]
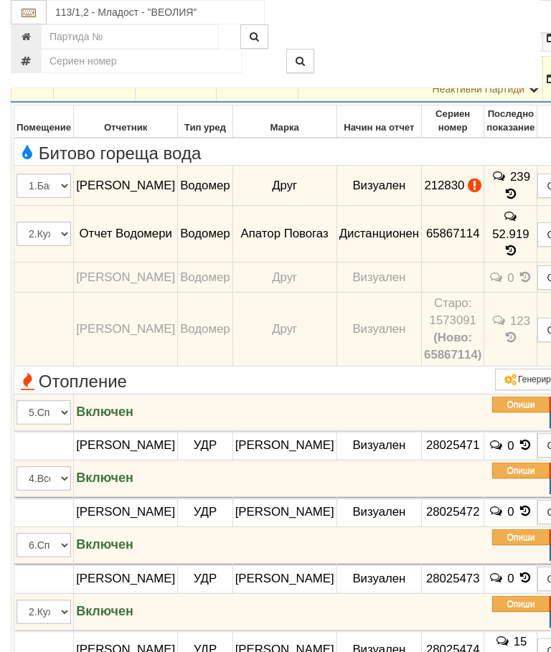
click at [0, 0] on button "Редакция / Протокол" at bounding box center [0, 0] width 0 height 0
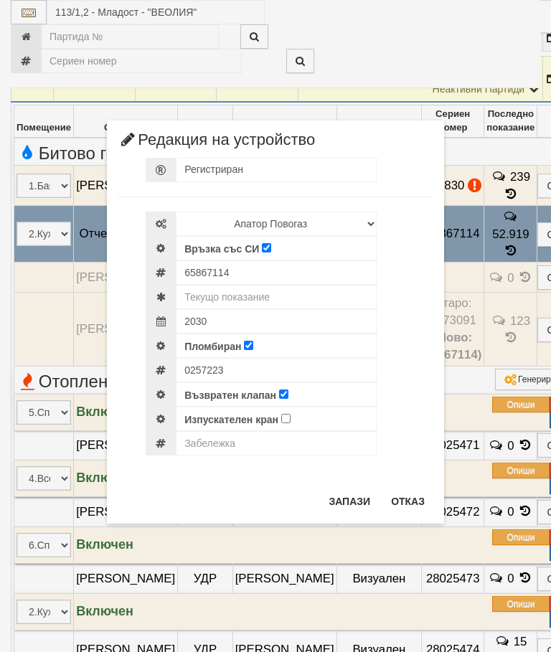
click at [404, 505] on button "Отказ" at bounding box center [407, 501] width 51 height 23
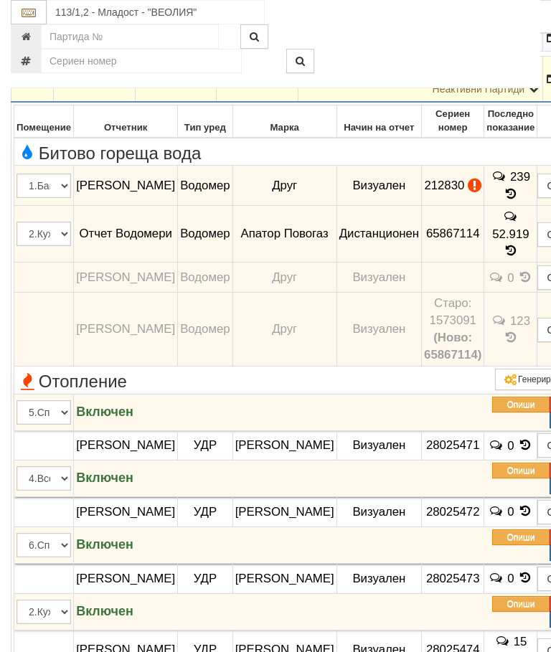
click at [513, 200] on icon at bounding box center [511, 194] width 16 height 12
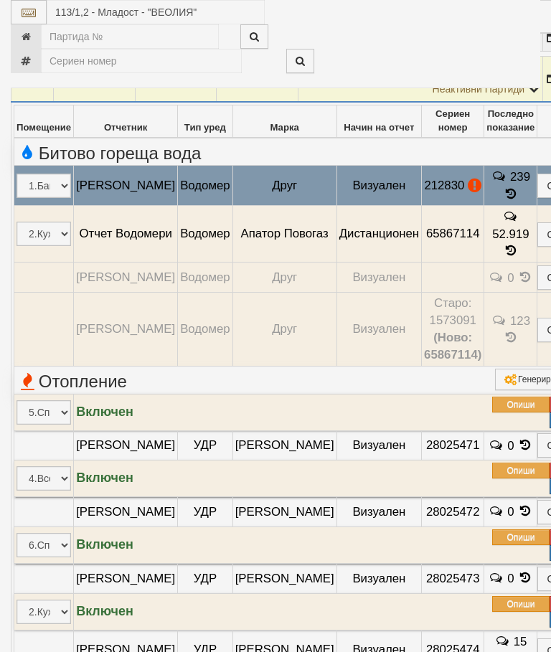
select select "10"
select select "1"
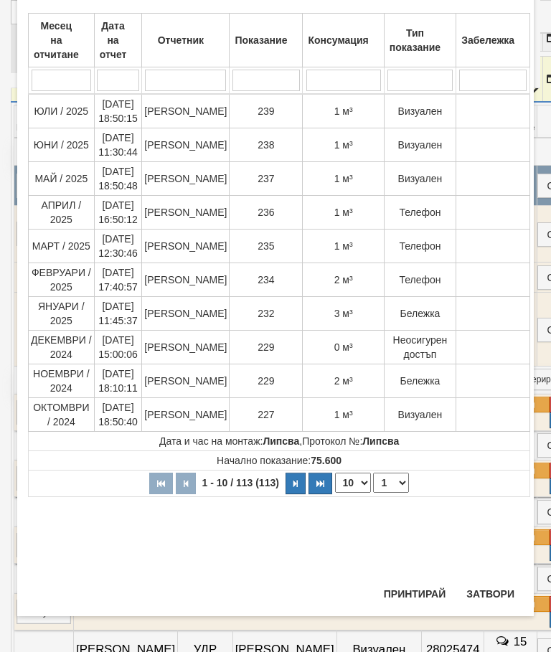
scroll to position [859, 0]
click at [486, 589] on button "Затвори" at bounding box center [489, 593] width 65 height 23
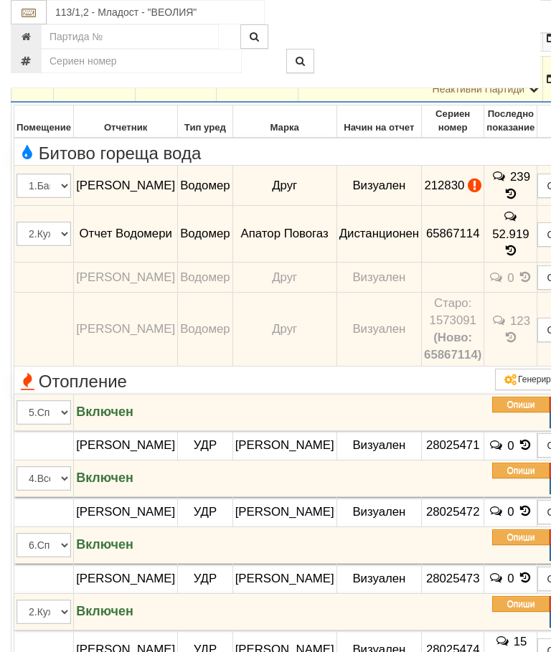
click at [34, 90] on button "button" at bounding box center [32, 79] width 37 height 22
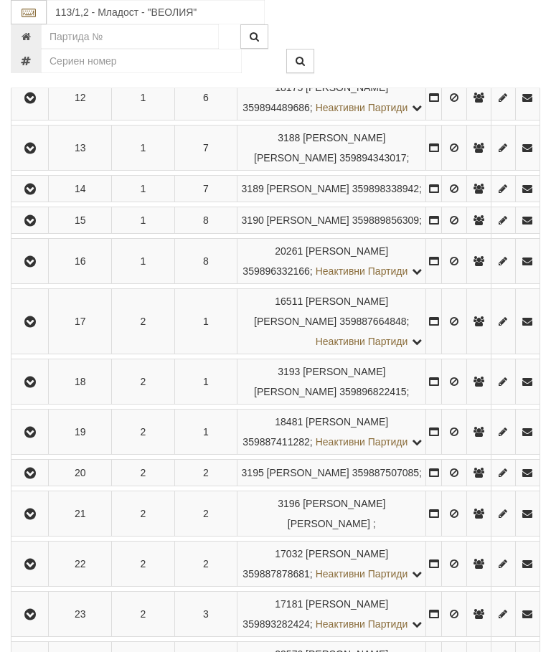
click at [32, 153] on icon "button" at bounding box center [30, 148] width 17 height 10
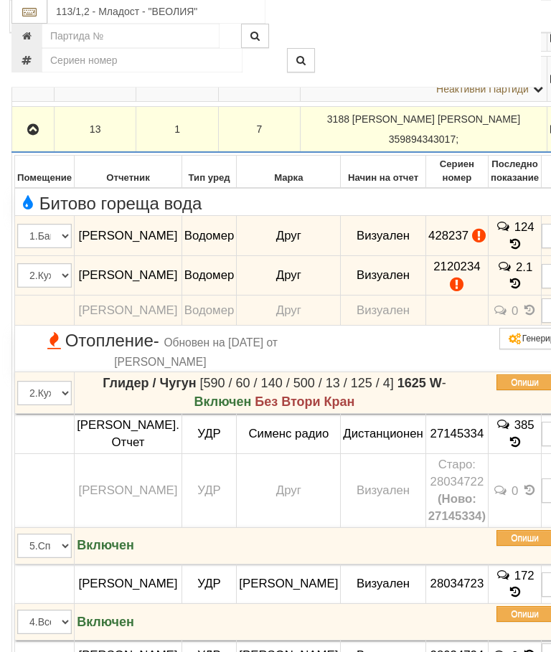
scroll to position [773, 0]
click at [34, 135] on icon "button" at bounding box center [32, 130] width 17 height 10
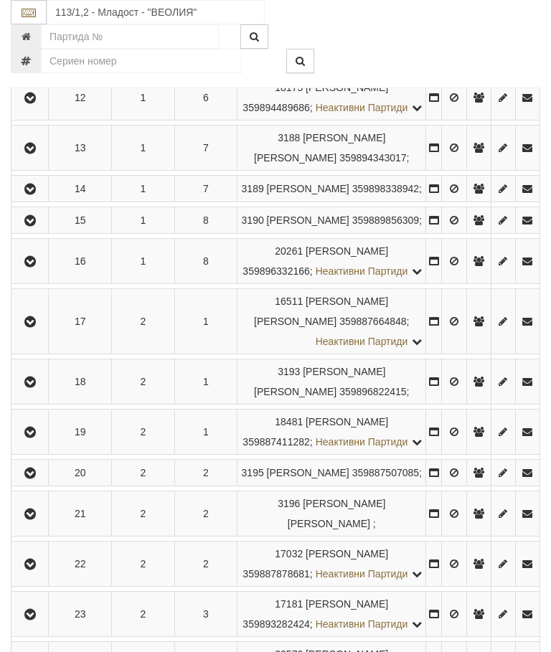
click at [36, 153] on icon "button" at bounding box center [30, 148] width 17 height 10
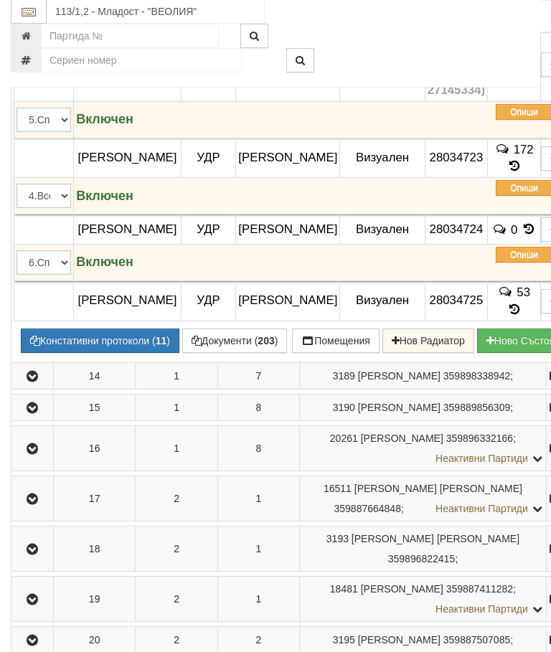
scroll to position [1197, 0]
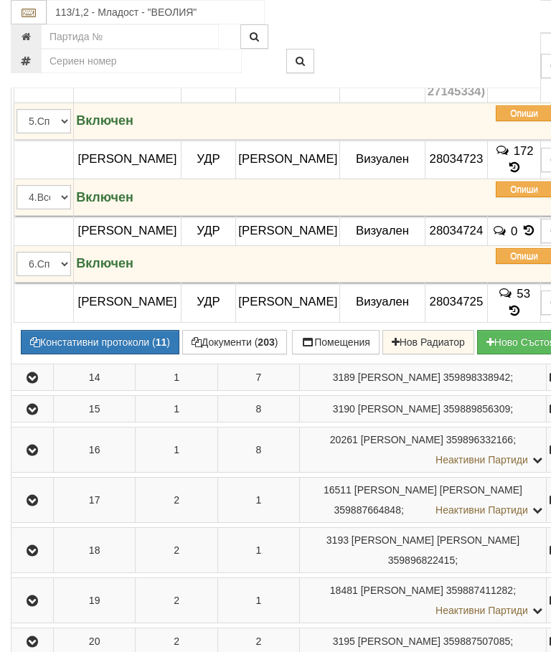
click at [108, 354] on button "Констативни протоколи ( 11 )" at bounding box center [100, 342] width 158 height 24
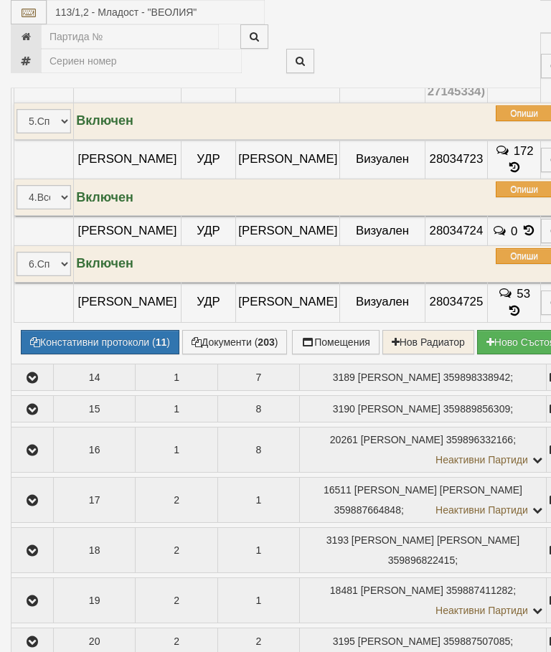
select select "10"
select select "1"
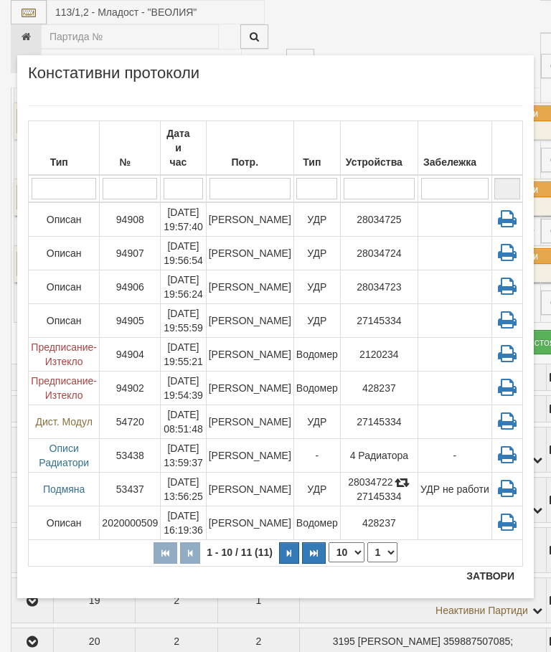
click at [490, 574] on button "Затвори" at bounding box center [489, 575] width 65 height 23
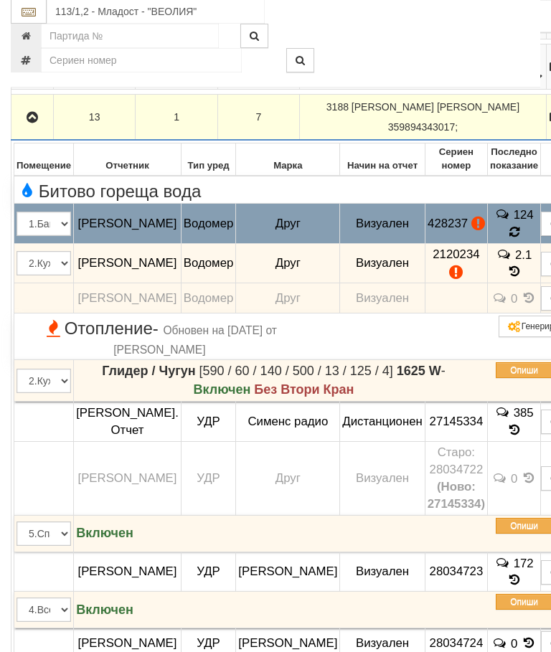
scroll to position [785, 0]
click at [515, 239] on icon at bounding box center [513, 232] width 11 height 13
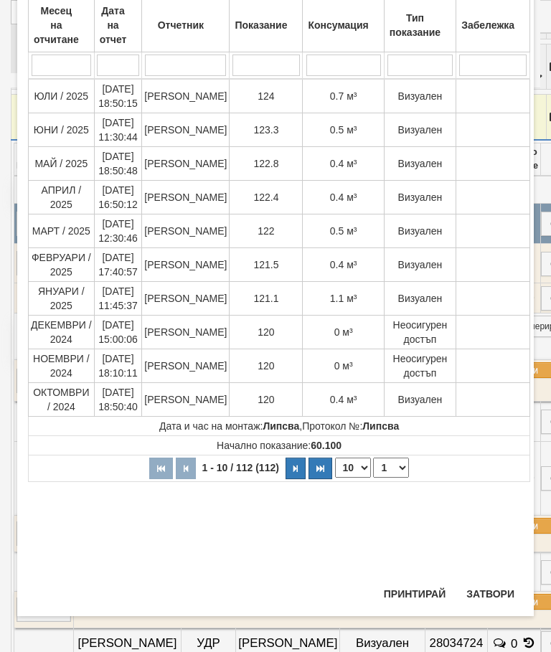
scroll to position [549, 0]
click at [488, 587] on button "Затвори" at bounding box center [489, 593] width 65 height 23
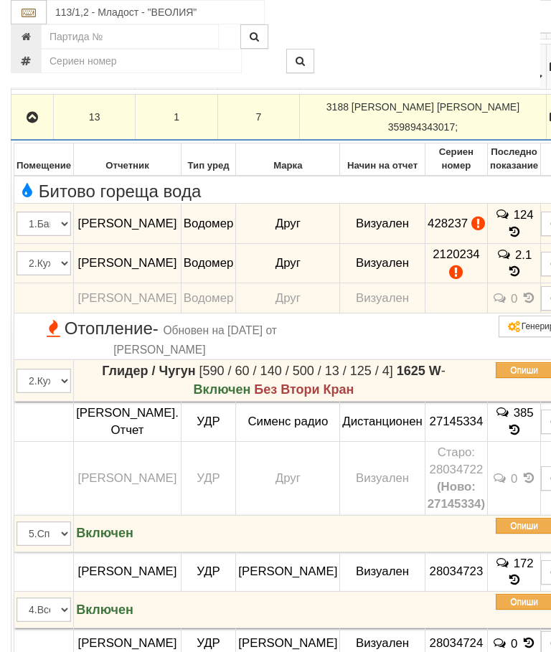
click at [32, 123] on icon "button" at bounding box center [32, 118] width 17 height 10
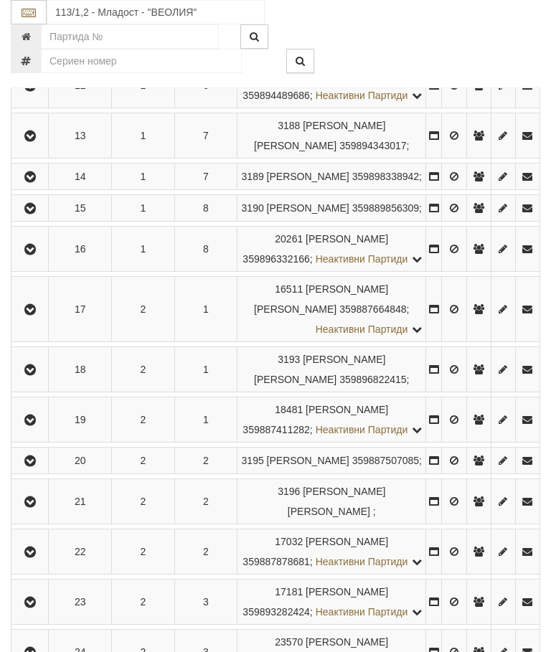
click at [39, 182] on icon "button" at bounding box center [30, 177] width 17 height 10
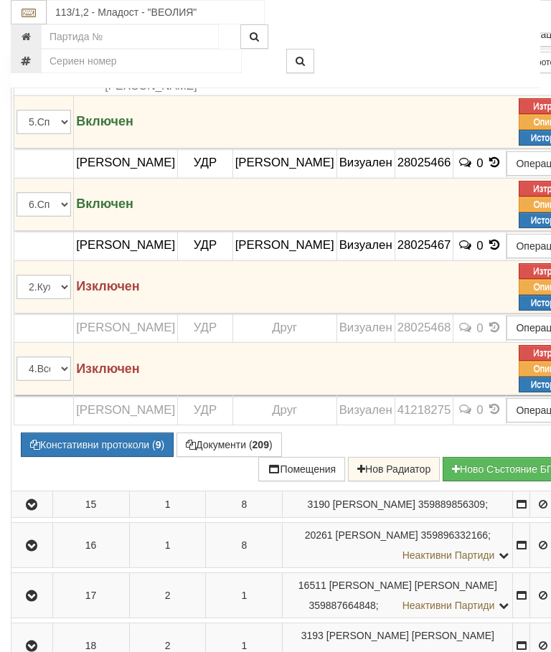
scroll to position [1104, 0]
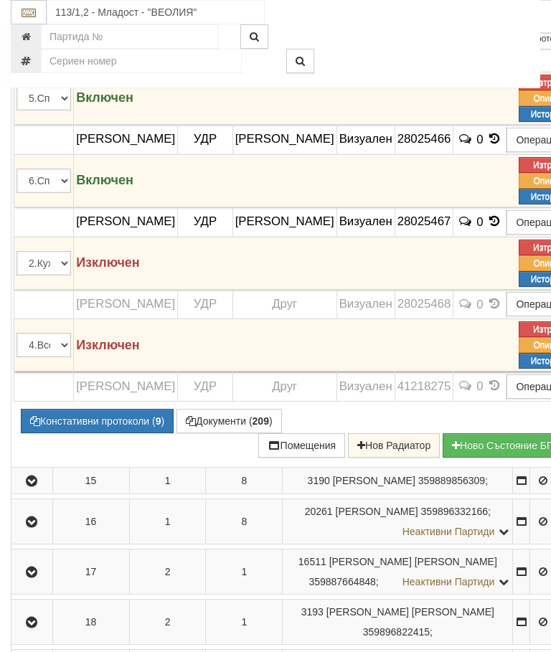
click at [91, 433] on button "Констативни протоколи ( 9 )" at bounding box center [97, 421] width 153 height 24
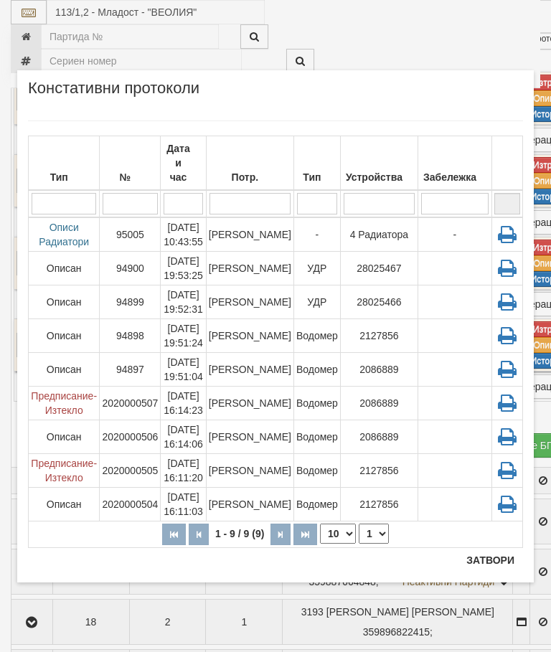
click at [479, 568] on button "Затвори" at bounding box center [489, 559] width 65 height 23
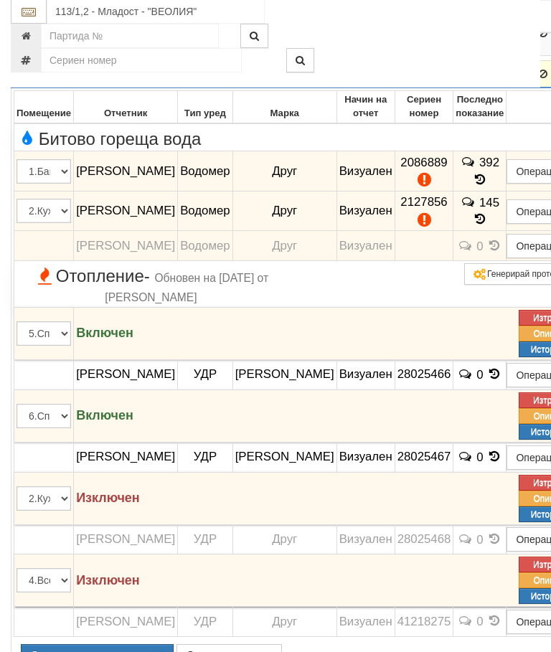
scroll to position [845, 0]
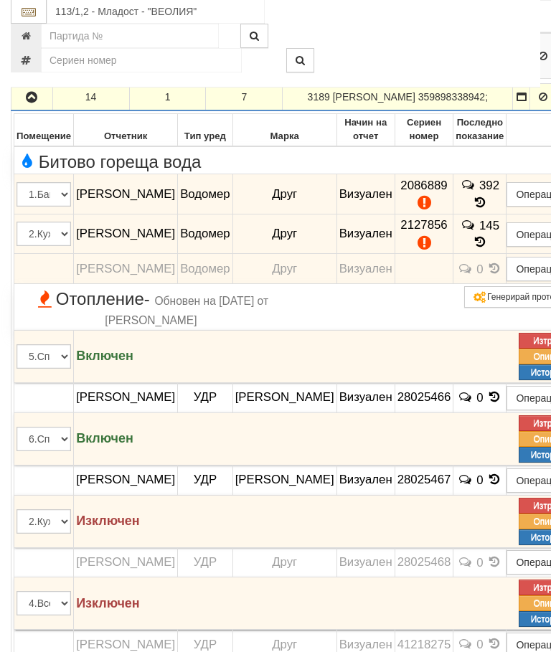
click at [31, 103] on icon "button" at bounding box center [31, 98] width 17 height 10
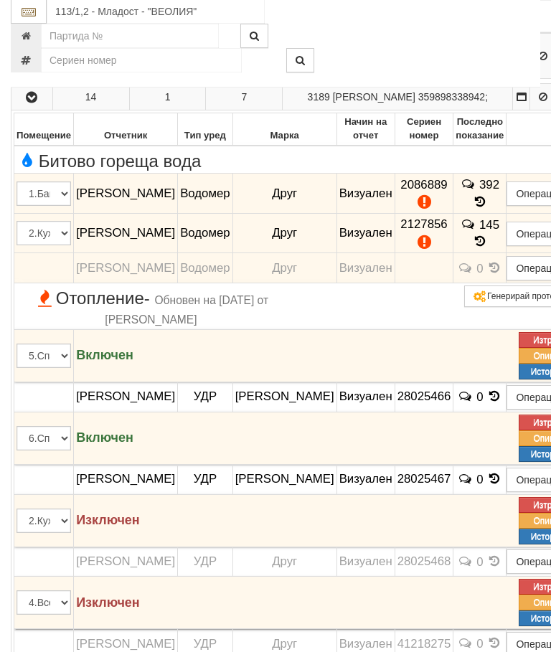
scroll to position [846, 0]
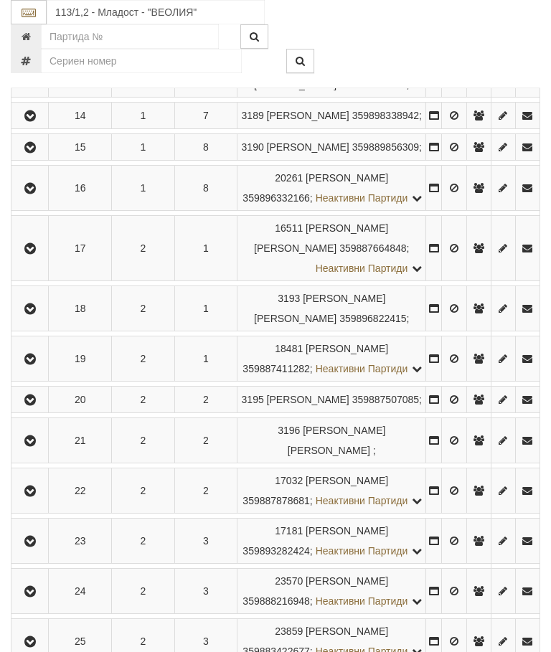
click at [34, 153] on icon "button" at bounding box center [30, 148] width 17 height 10
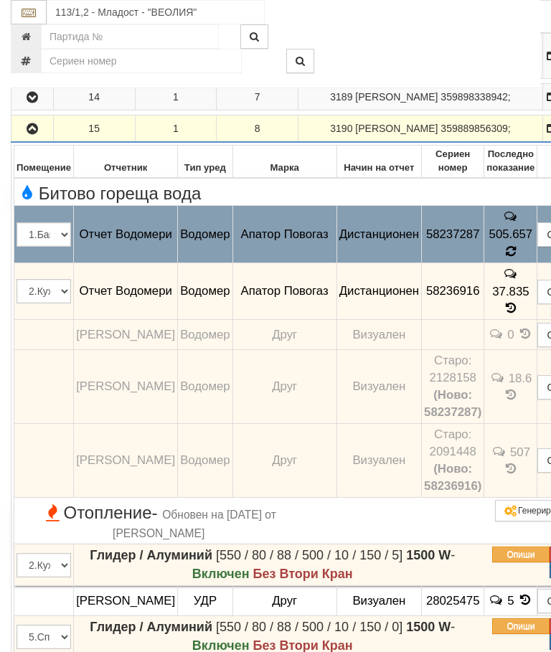
click at [505, 257] on icon at bounding box center [510, 251] width 10 height 12
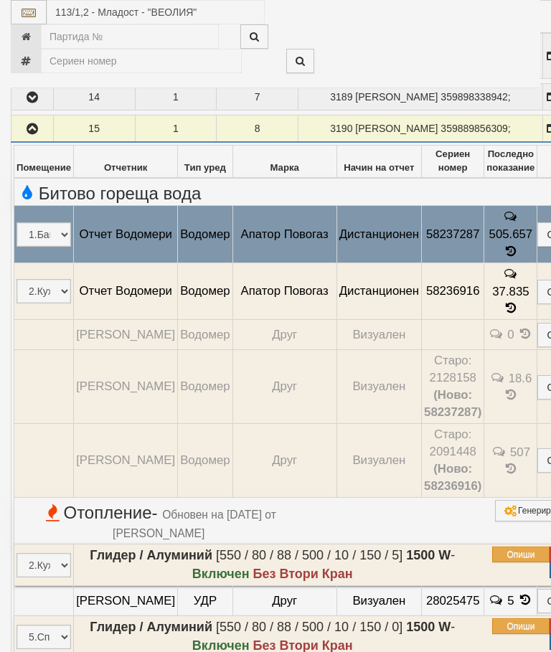
select select "10"
select select "1"
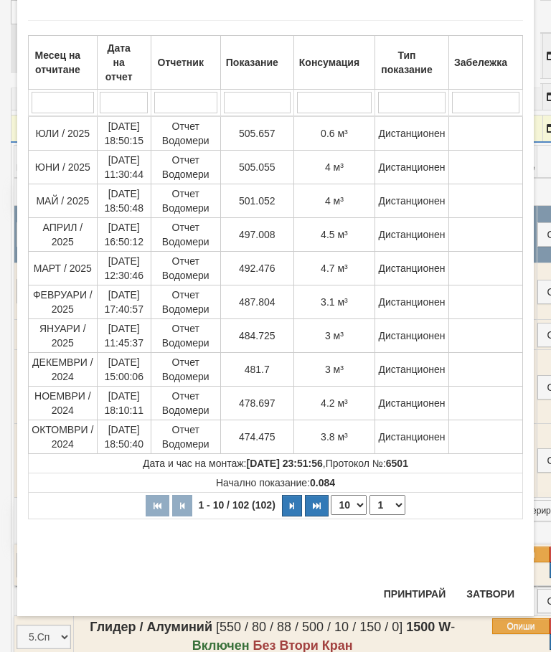
scroll to position [1140, 0]
click at [494, 585] on button "Затвори" at bounding box center [489, 593] width 65 height 23
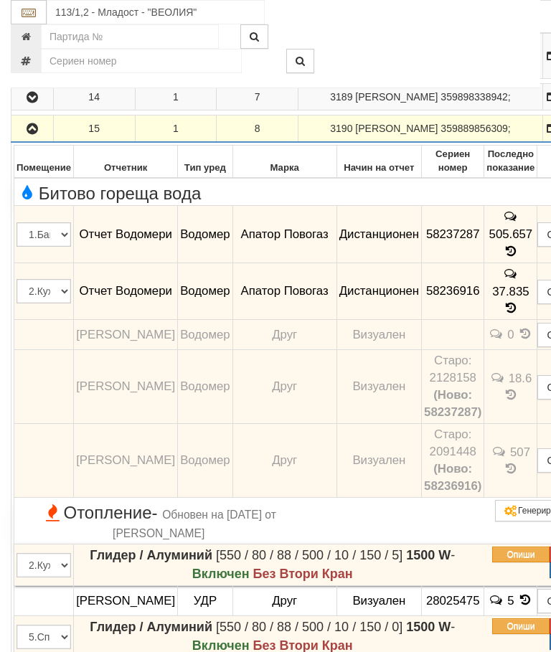
click at [503, 314] on icon at bounding box center [511, 308] width 16 height 12
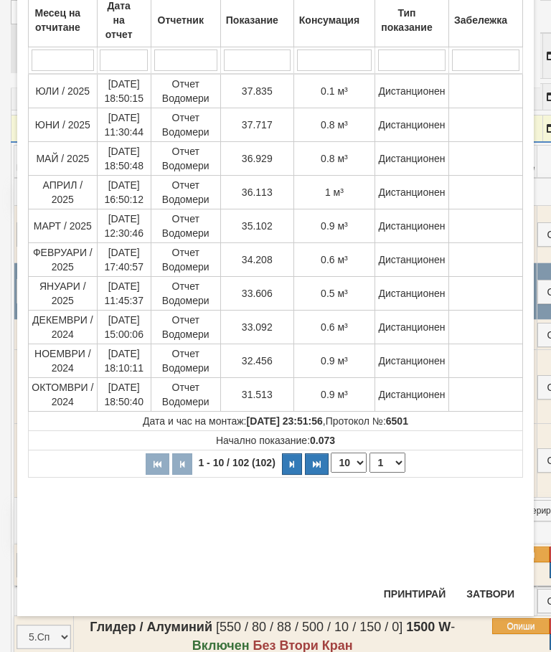
scroll to position [424, 0]
click at [490, 589] on button "Затвори" at bounding box center [489, 594] width 65 height 23
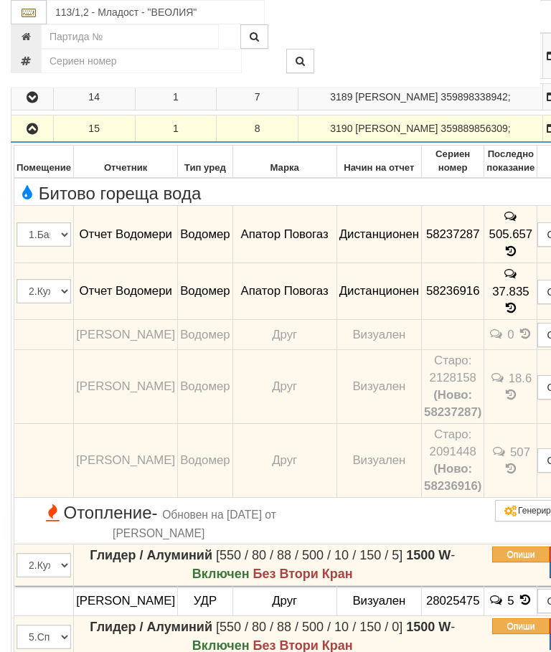
click at [34, 134] on icon "button" at bounding box center [32, 129] width 17 height 10
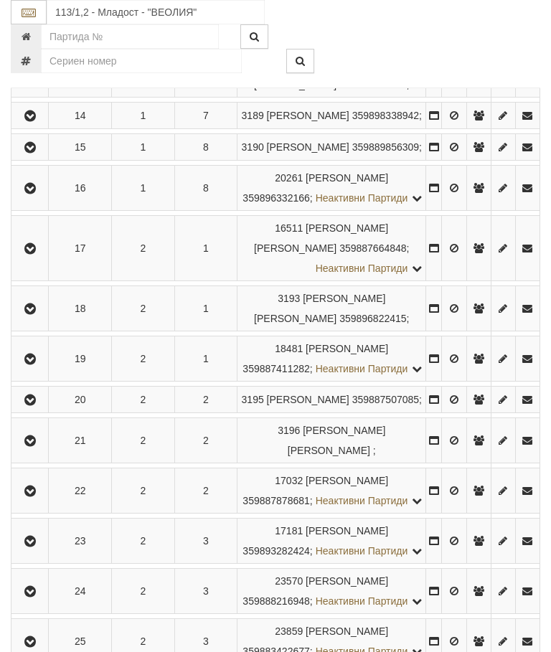
click at [37, 194] on icon "button" at bounding box center [30, 189] width 17 height 10
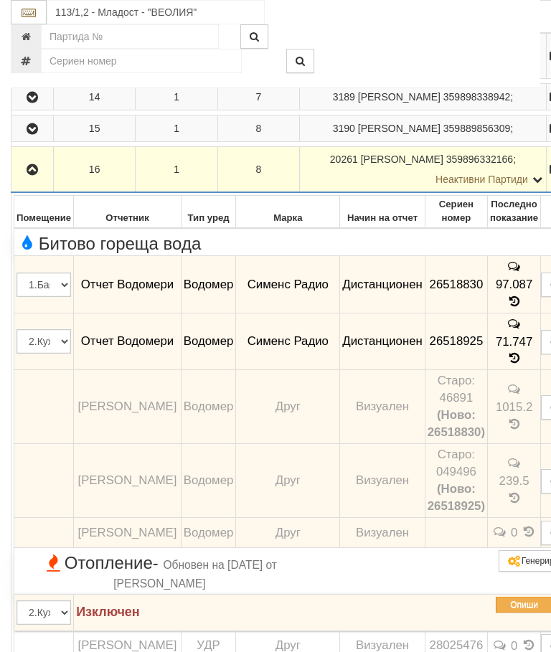
click at [29, 175] on icon "button" at bounding box center [32, 170] width 17 height 10
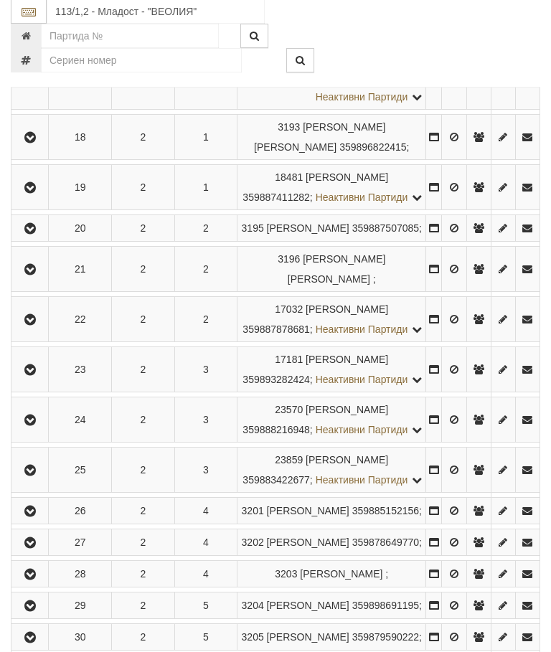
click at [28, 83] on icon "button" at bounding box center [30, 78] width 17 height 10
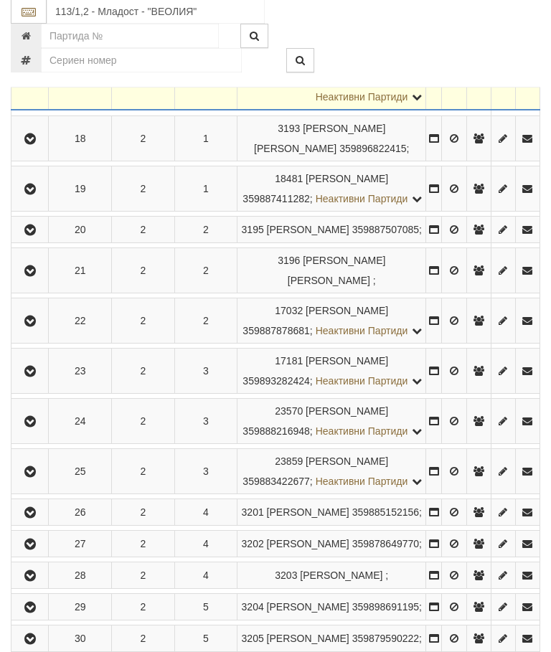
scroll to position [1017, 0]
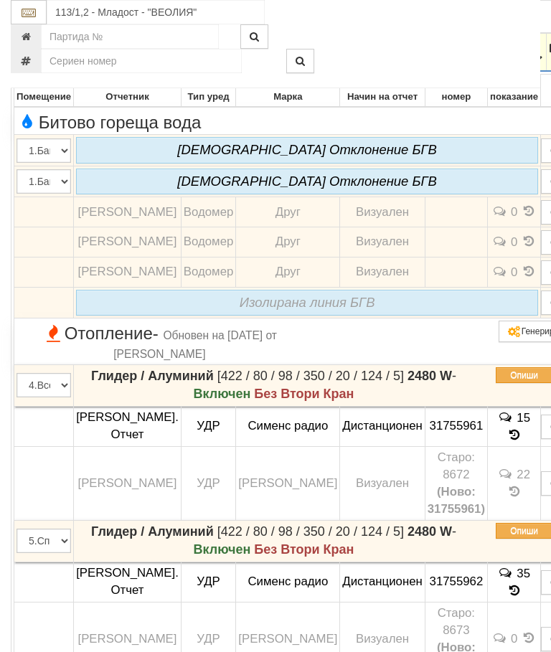
click at [27, 54] on icon "button" at bounding box center [32, 49] width 17 height 10
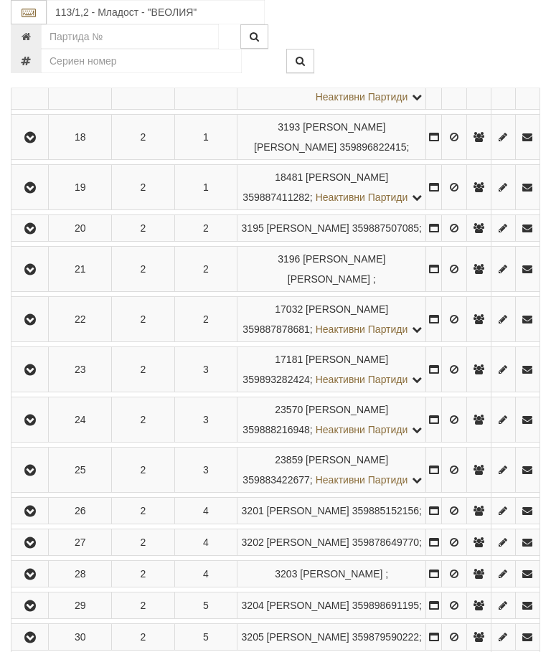
click at [35, 143] on icon "button" at bounding box center [30, 138] width 17 height 10
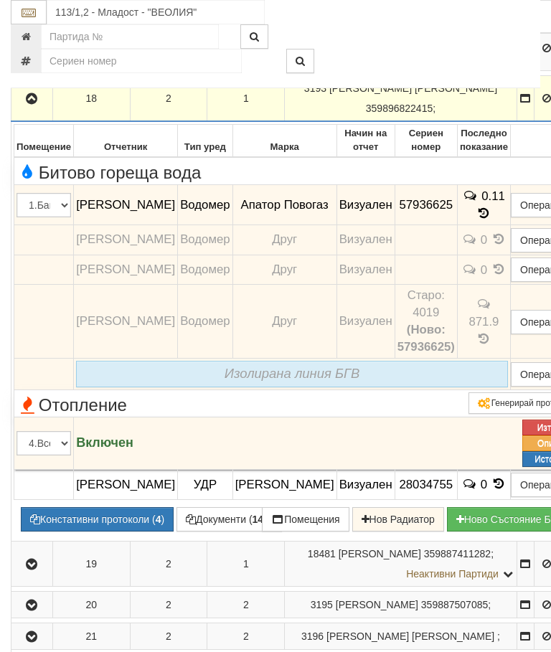
click at [33, 104] on icon "button" at bounding box center [31, 99] width 17 height 10
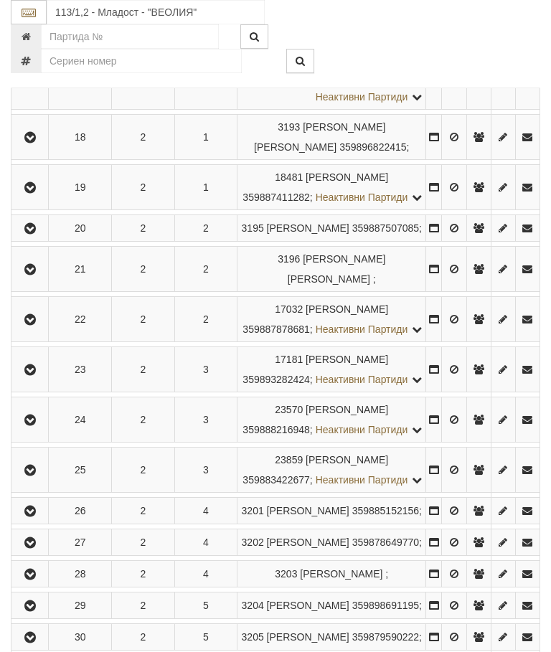
click at [34, 193] on icon "button" at bounding box center [30, 188] width 17 height 10
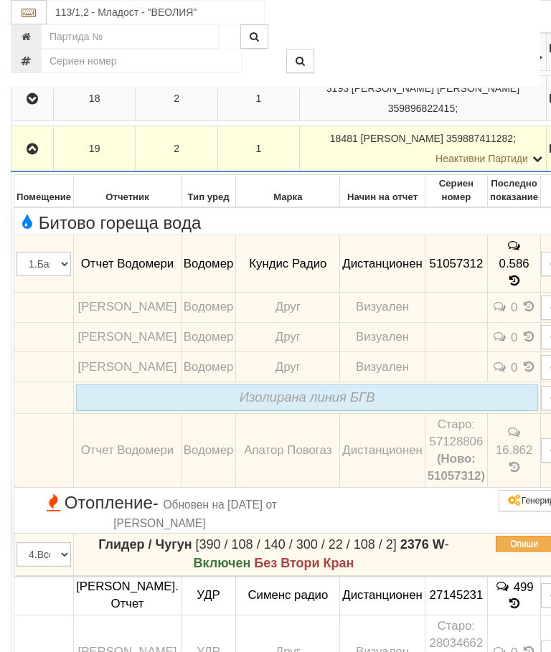
click at [34, 154] on icon "button" at bounding box center [32, 149] width 17 height 10
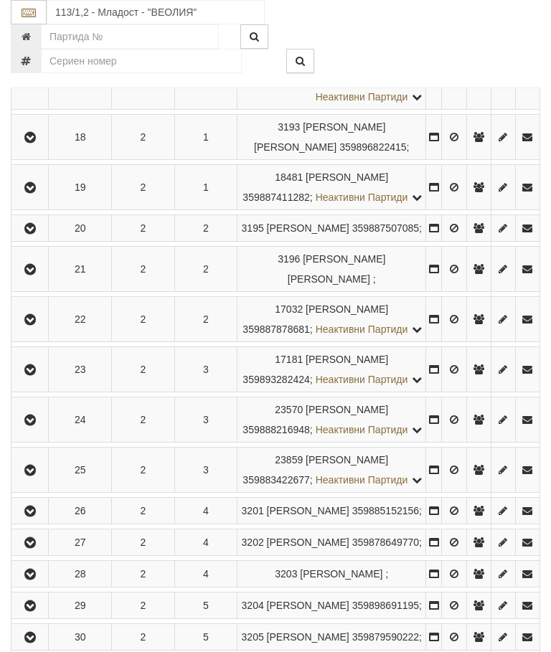
click at [38, 234] on icon "button" at bounding box center [30, 229] width 17 height 10
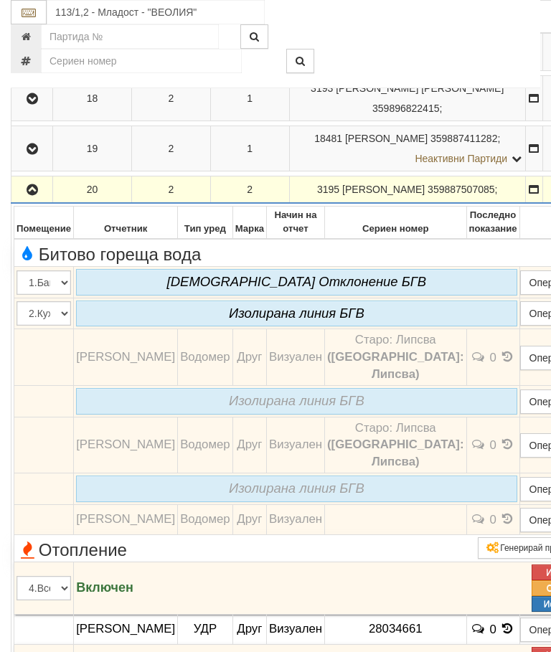
click at [34, 195] on icon "button" at bounding box center [32, 190] width 17 height 10
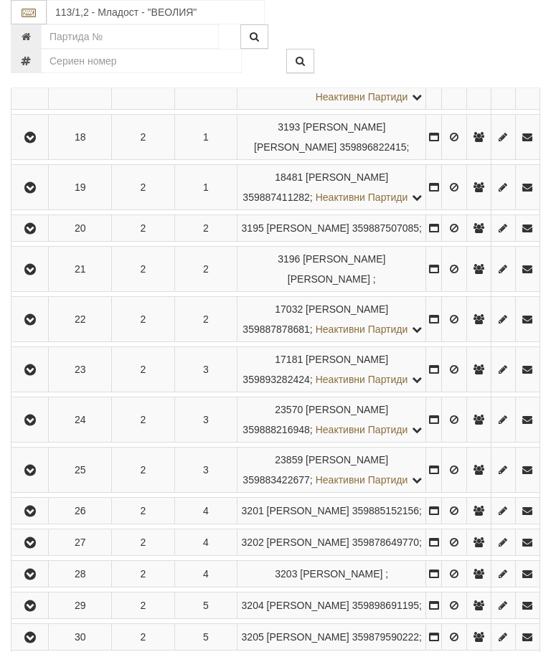
click at [32, 275] on icon "button" at bounding box center [30, 270] width 17 height 10
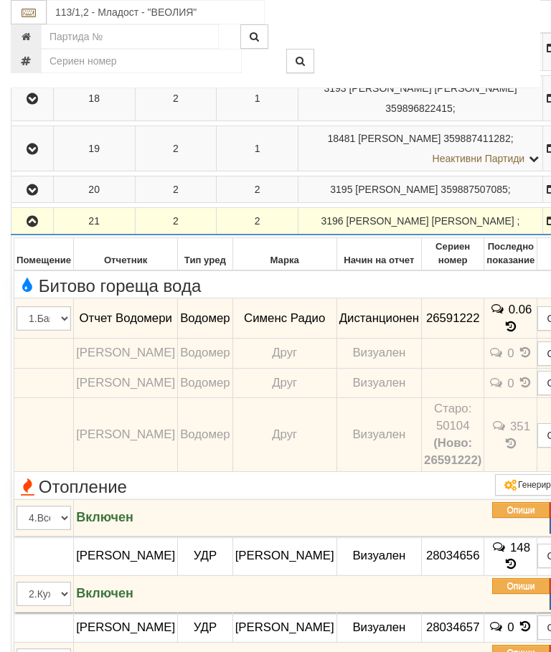
click at [32, 227] on icon "button" at bounding box center [32, 222] width 17 height 10
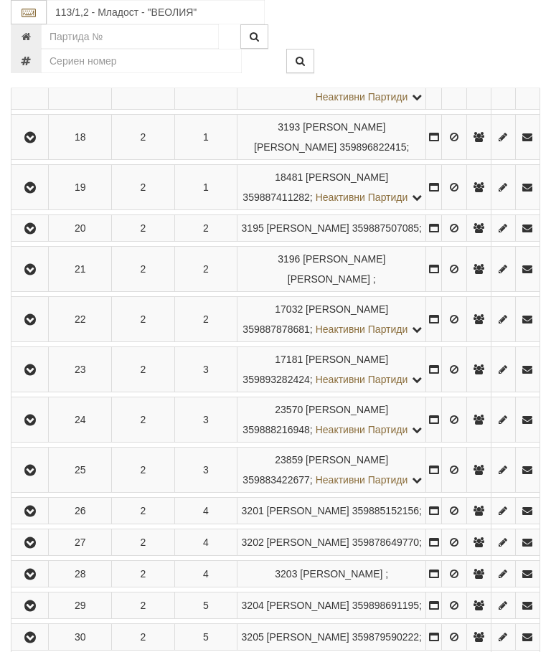
click at [34, 325] on icon "button" at bounding box center [30, 320] width 17 height 10
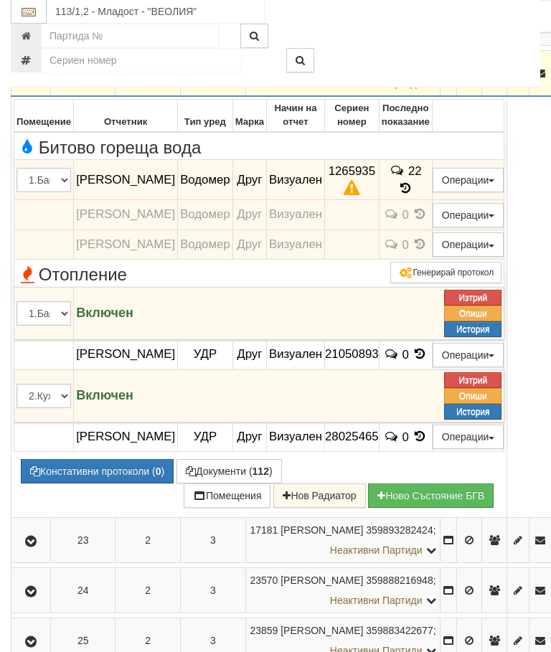
scroll to position [1274, 0]
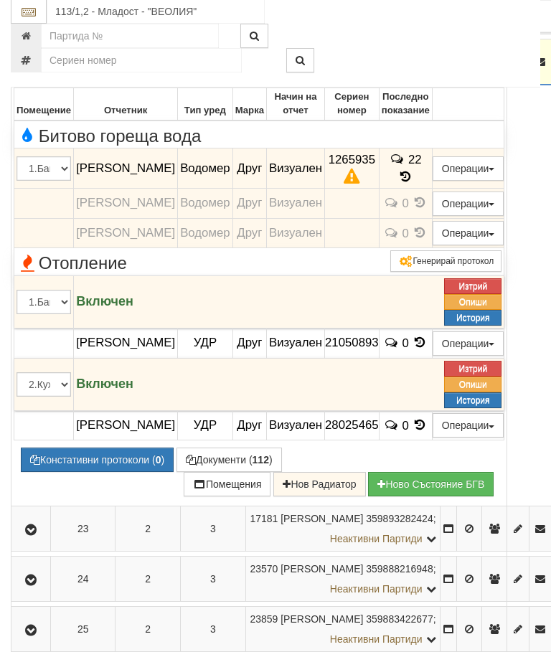
click at [32, 68] on icon "button" at bounding box center [30, 63] width 17 height 10
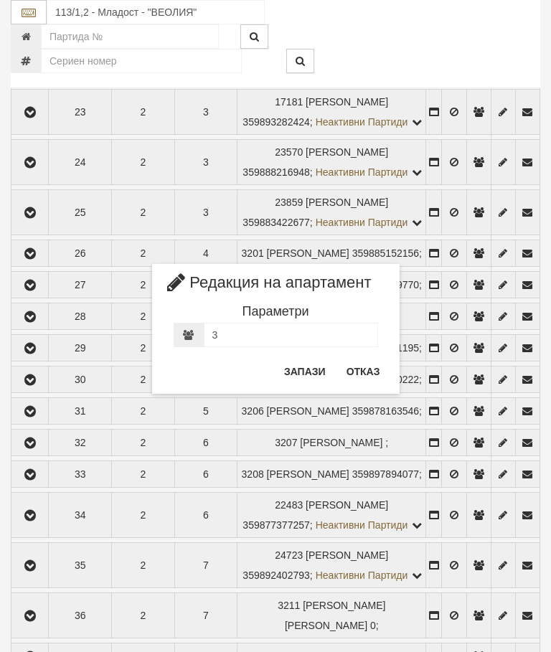
click at [368, 367] on button "Отказ" at bounding box center [363, 371] width 51 height 23
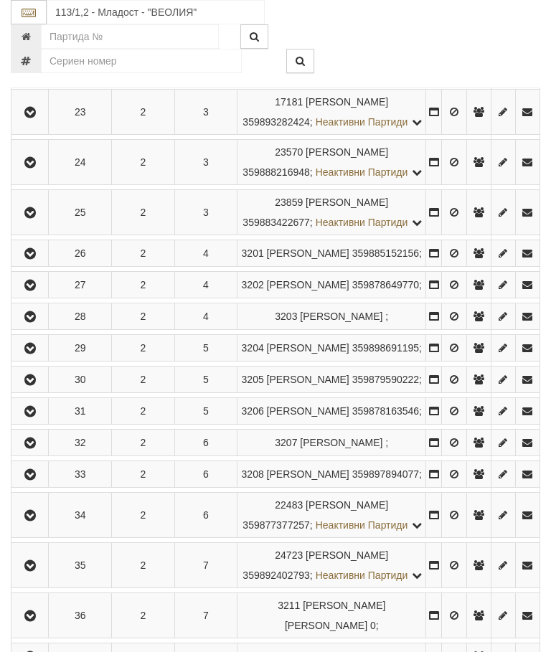
click at [28, 72] on button "button" at bounding box center [30, 62] width 32 height 22
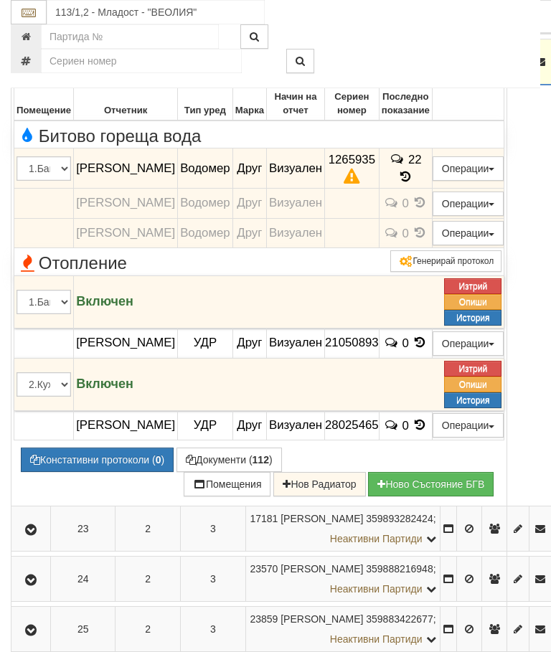
click at [108, 472] on button "Констативни протоколи ( 0 )" at bounding box center [97, 459] width 153 height 24
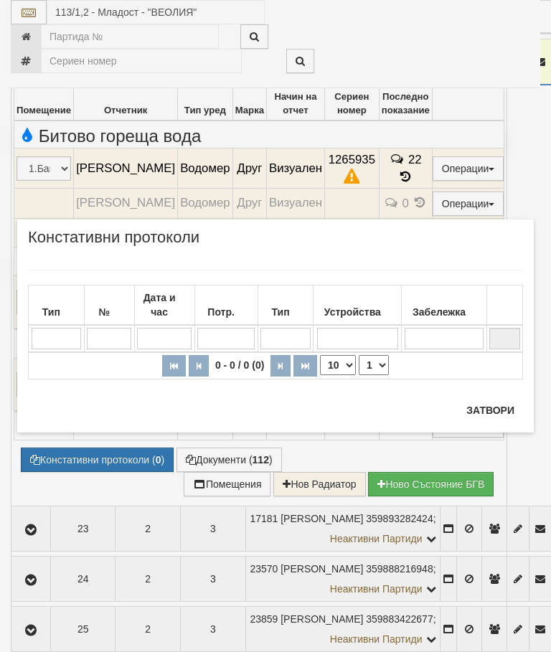
click at [489, 418] on button "Затвори" at bounding box center [489, 410] width 65 height 23
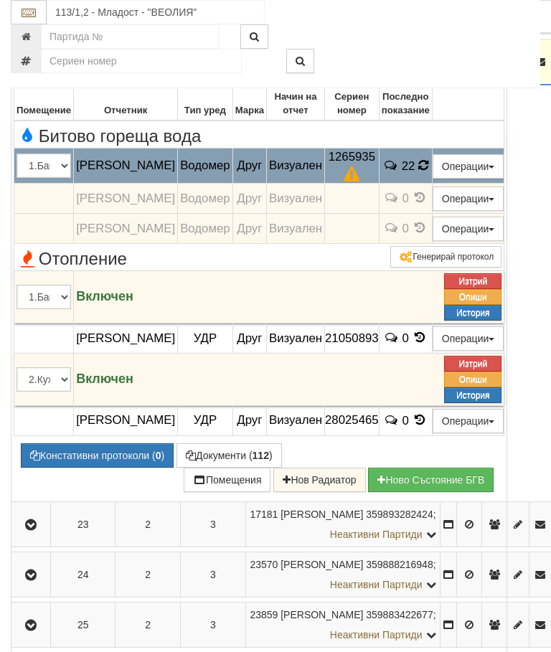
click at [428, 171] on icon at bounding box center [423, 165] width 10 height 12
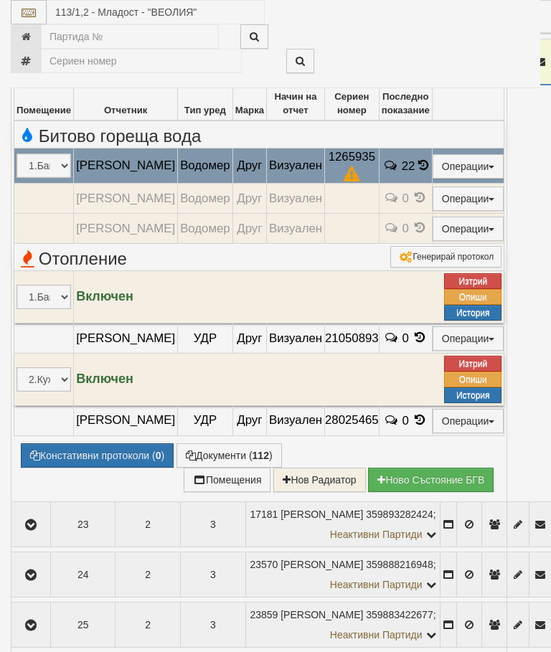
select select "10"
select select "1"
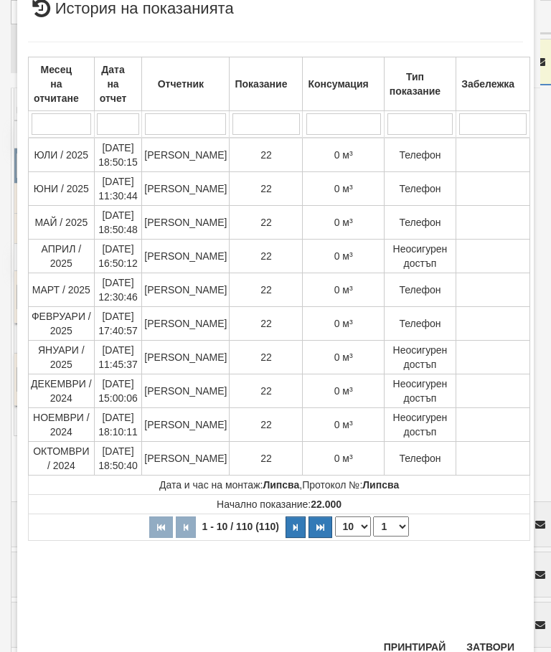
scroll to position [607, 0]
click at [491, 637] on button "Затвори" at bounding box center [489, 647] width 65 height 23
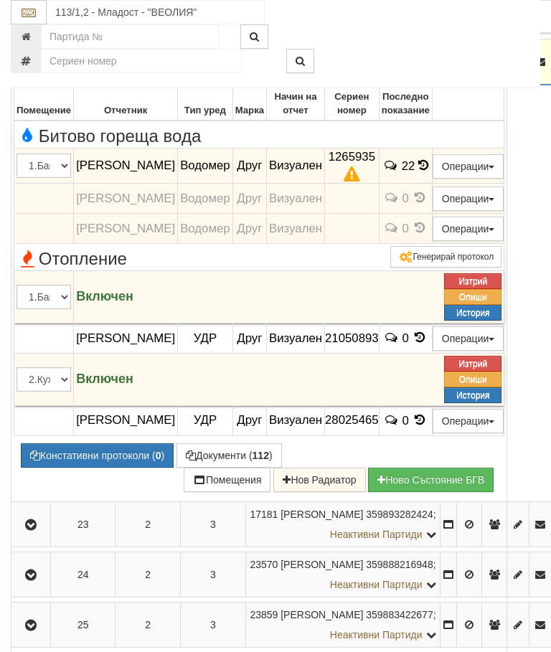
click at [31, 67] on icon "button" at bounding box center [30, 62] width 17 height 10
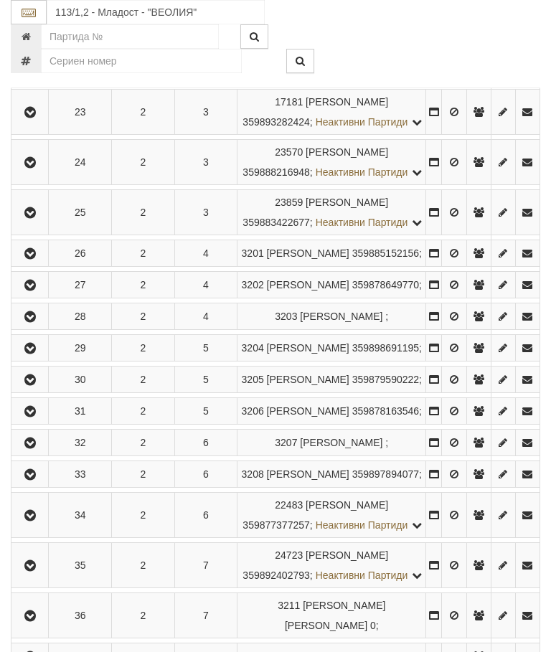
click at [38, 135] on td at bounding box center [29, 112] width 37 height 45
click at [27, 118] on icon "button" at bounding box center [30, 113] width 17 height 10
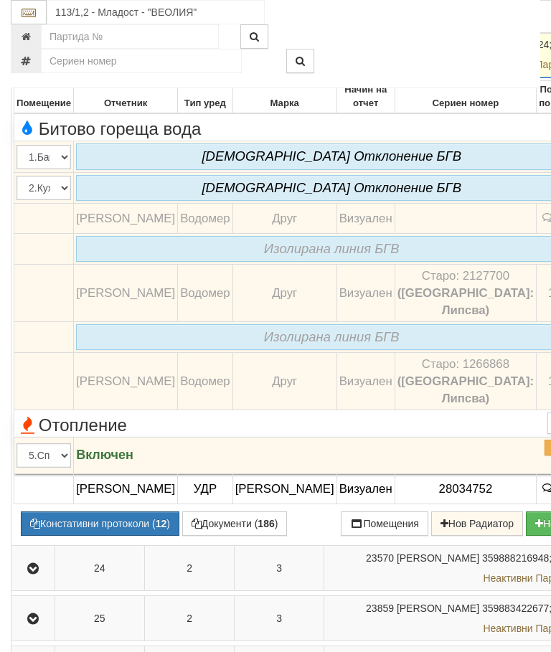
click at [26, 60] on icon "button" at bounding box center [32, 55] width 17 height 10
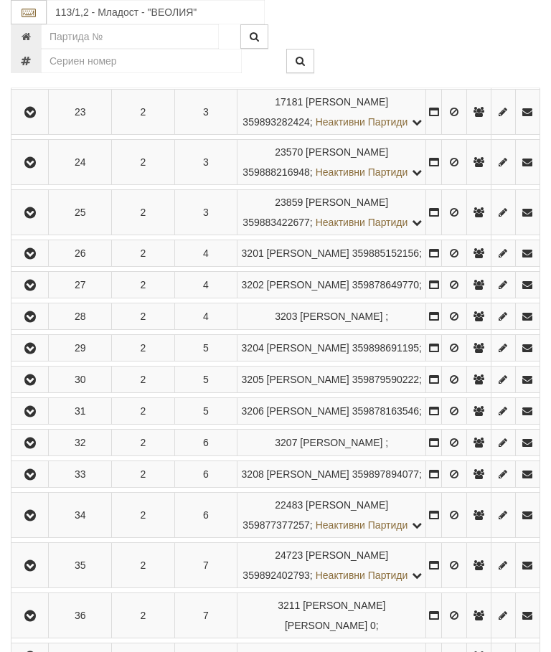
click at [34, 168] on icon "button" at bounding box center [30, 163] width 17 height 10
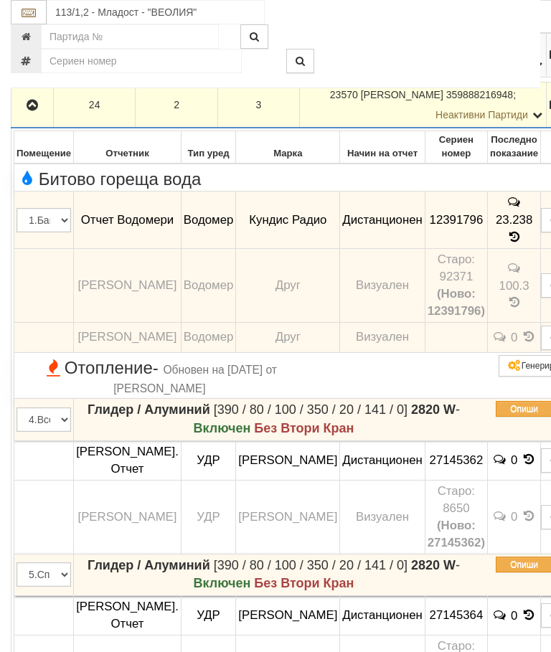
click at [32, 110] on icon "button" at bounding box center [32, 105] width 17 height 10
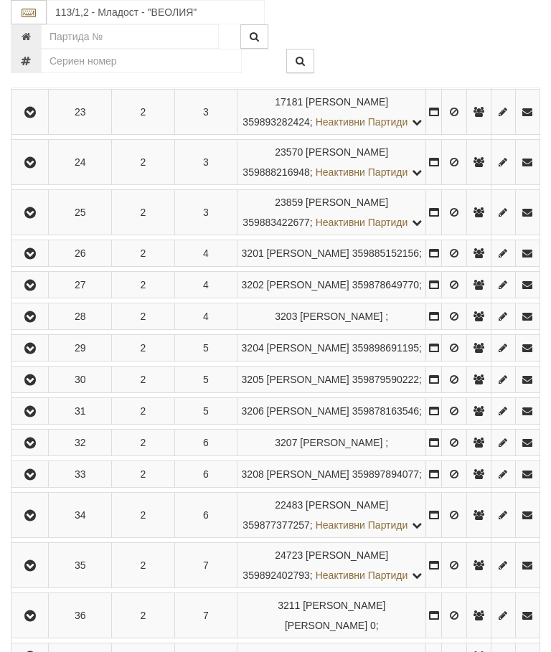
click at [36, 218] on icon "button" at bounding box center [30, 213] width 17 height 10
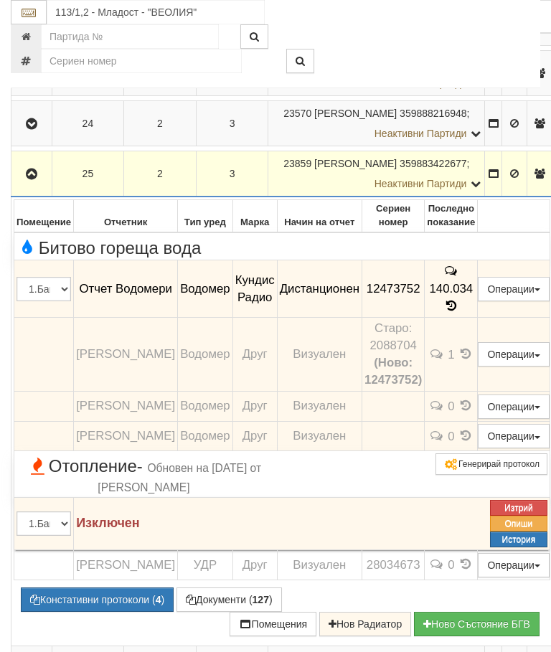
click at [24, 197] on td at bounding box center [31, 174] width 41 height 46
click at [33, 179] on icon "button" at bounding box center [31, 174] width 17 height 10
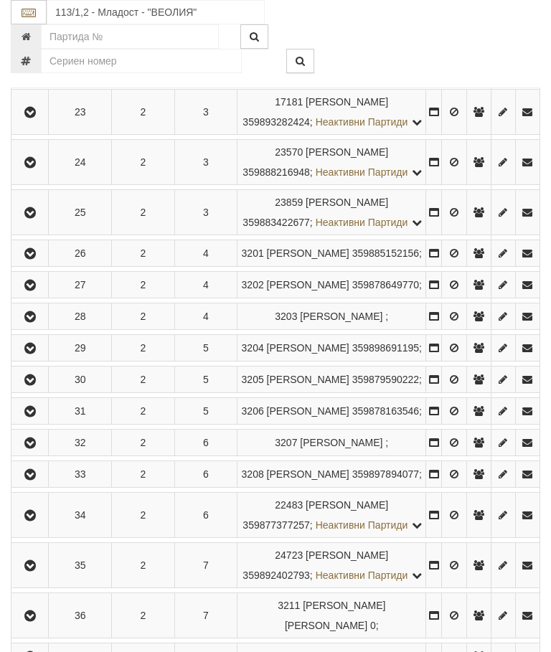
click at [36, 259] on icon "button" at bounding box center [30, 254] width 17 height 10
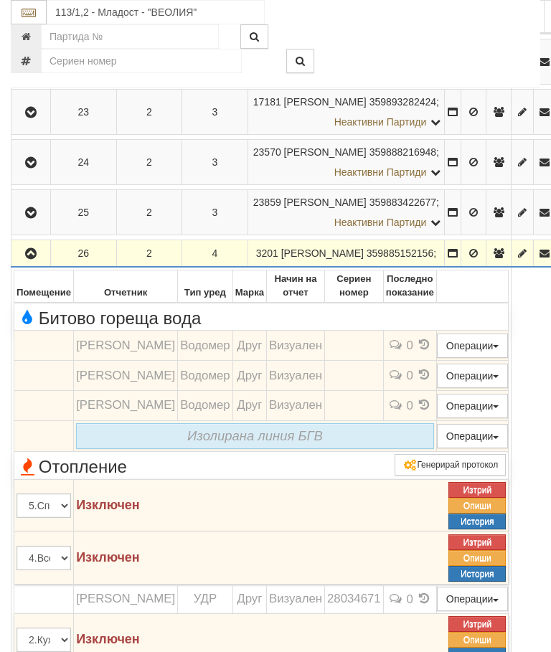
click at [28, 259] on icon "button" at bounding box center [30, 254] width 17 height 10
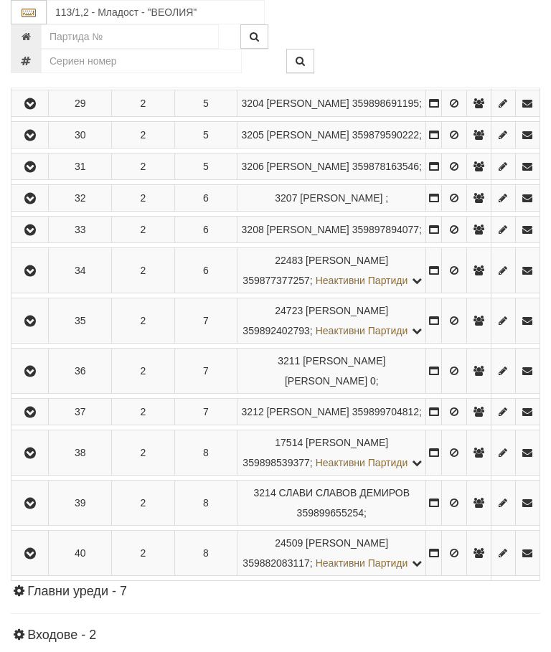
scroll to position [1536, 0]
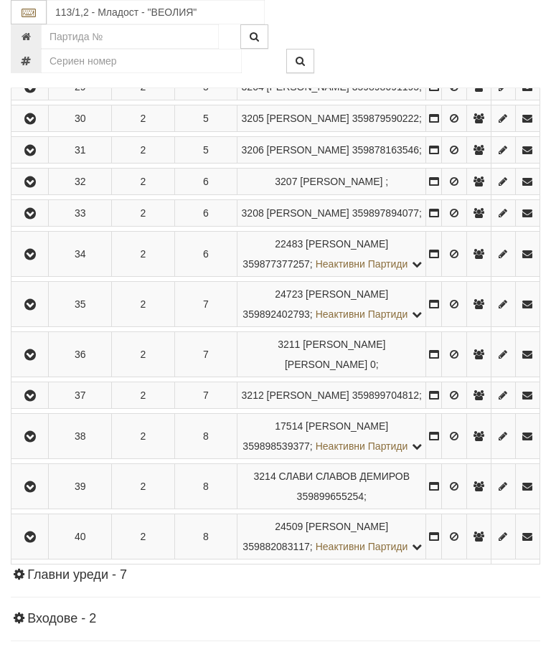
click at [32, 29] on icon "button" at bounding box center [30, 24] width 17 height 10
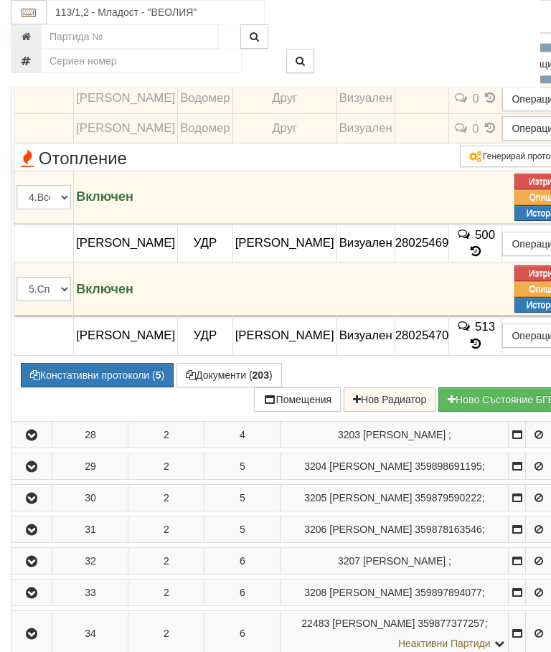
click at [487, 78] on icon at bounding box center [492, 71] width 11 height 13
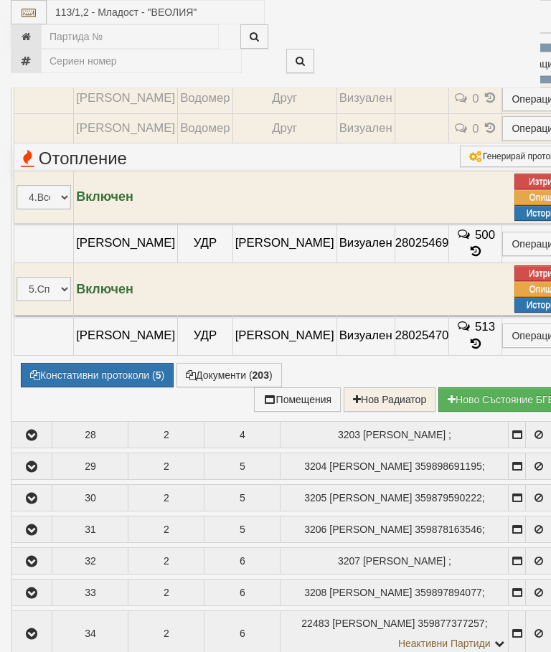
select select "10"
select select "1"
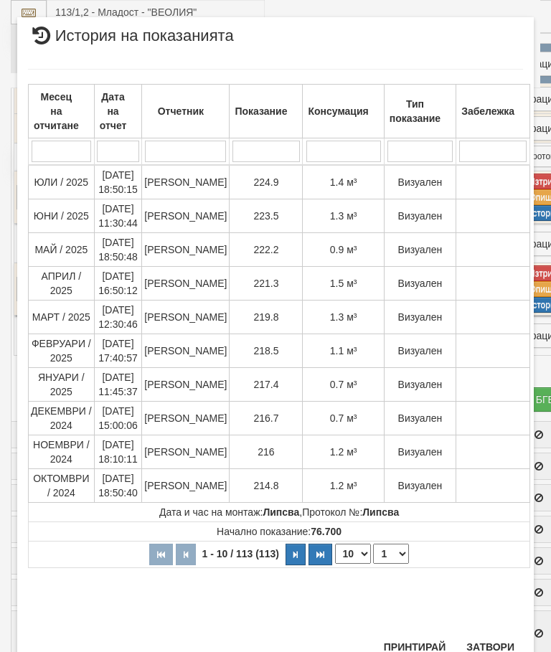
scroll to position [1131, 0]
click at [494, 637] on button "Затвори" at bounding box center [489, 647] width 65 height 23
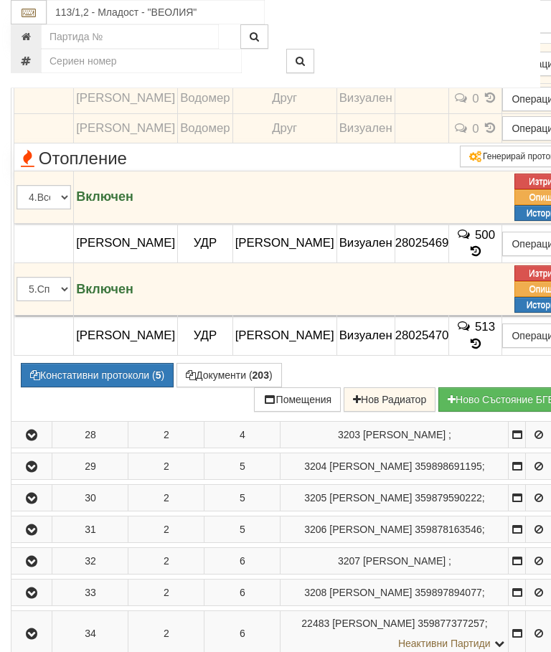
click at [0, 0] on button "Редакция / Протокол" at bounding box center [0, 0] width 0 height 0
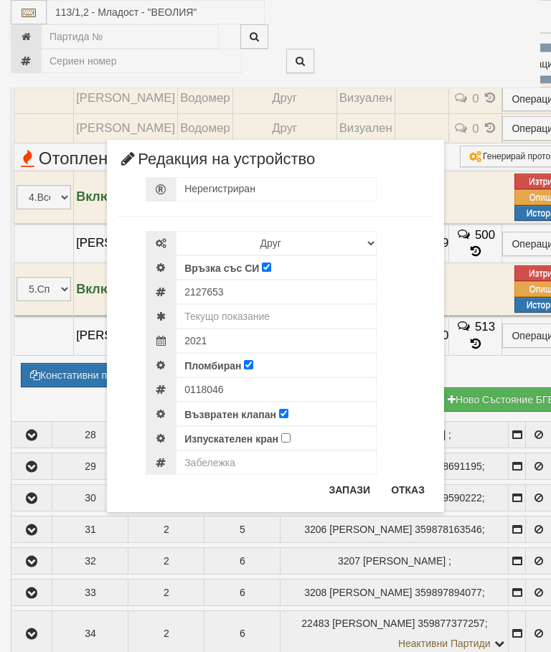
click at [412, 488] on button "Отказ" at bounding box center [407, 489] width 51 height 23
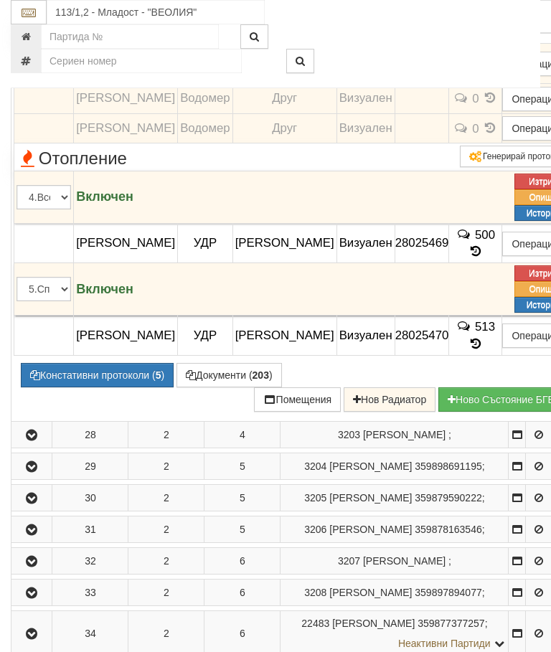
click at [108, 387] on button "Констативни протоколи ( 5 )" at bounding box center [97, 375] width 153 height 24
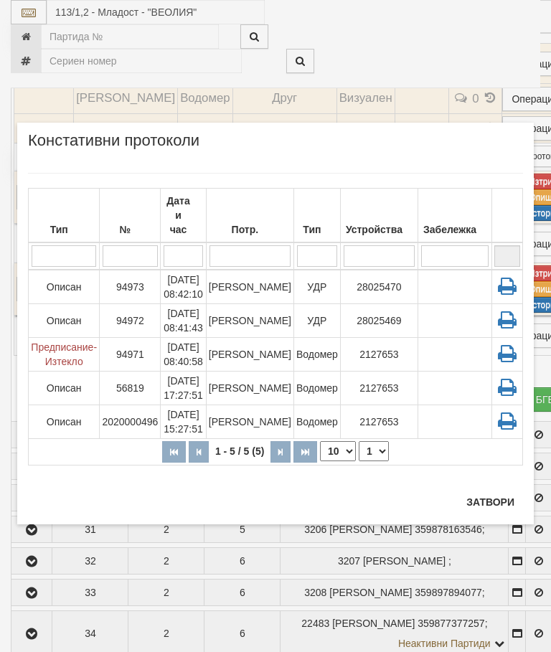
click at [490, 503] on button "Затвори" at bounding box center [489, 501] width 65 height 23
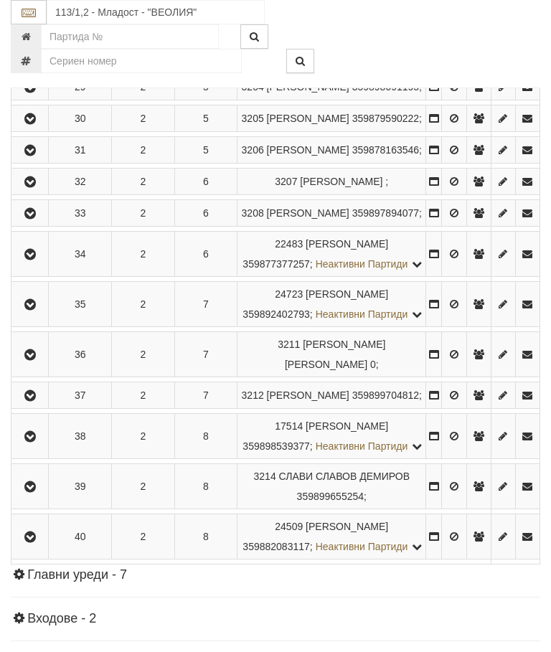
click at [29, 66] on button "button" at bounding box center [30, 55] width 32 height 22
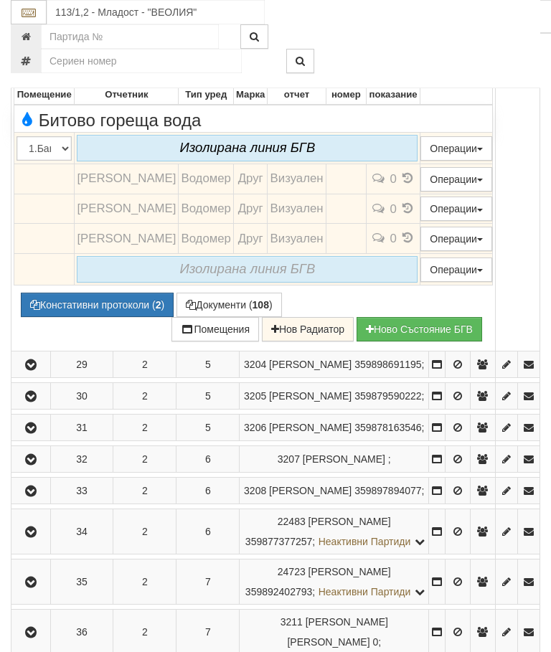
click at [34, 37] on td at bounding box center [30, 24] width 39 height 27
click at [33, 37] on td at bounding box center [30, 24] width 39 height 27
click at [29, 61] on icon "button" at bounding box center [30, 56] width 17 height 10
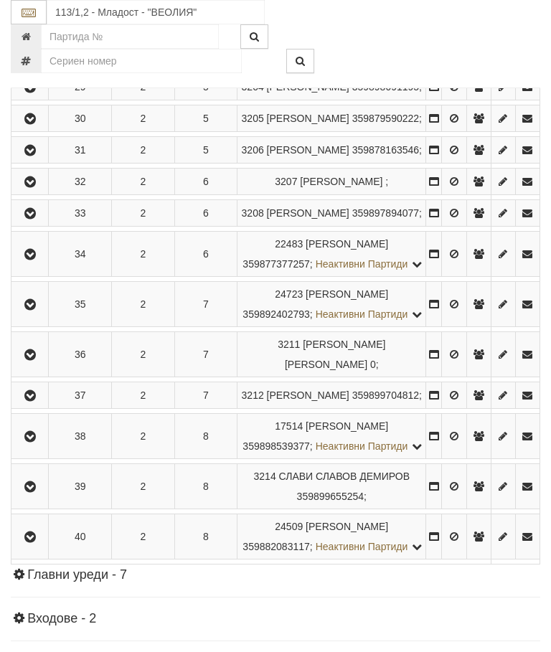
click at [32, 98] on button "button" at bounding box center [30, 87] width 32 height 22
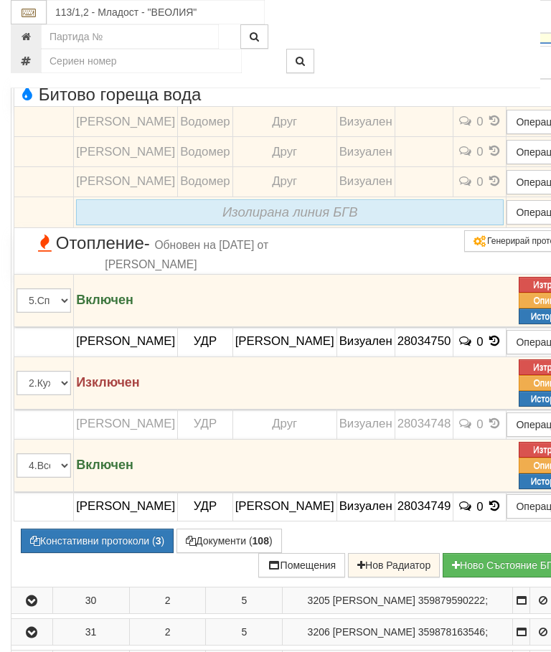
click at [37, 35] on icon "button" at bounding box center [31, 30] width 17 height 10
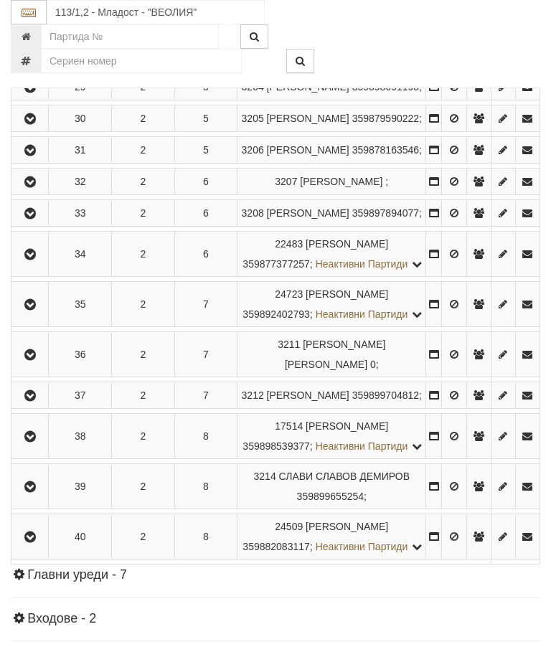
click at [34, 92] on icon "button" at bounding box center [30, 87] width 17 height 10
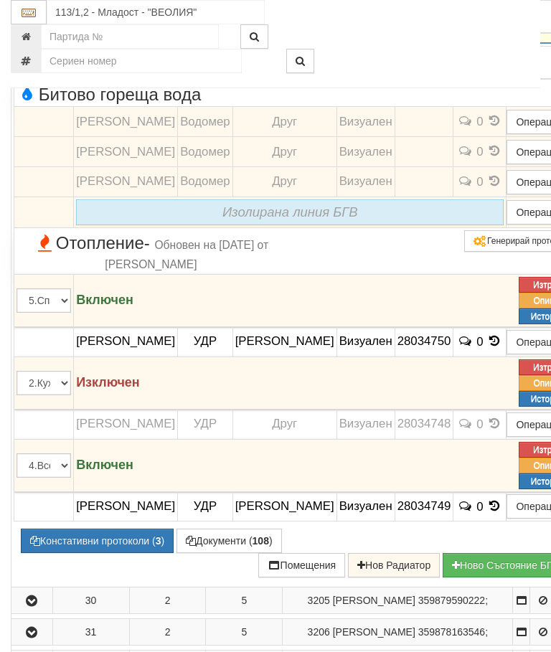
click at [32, 40] on button "button" at bounding box center [32, 30] width 37 height 22
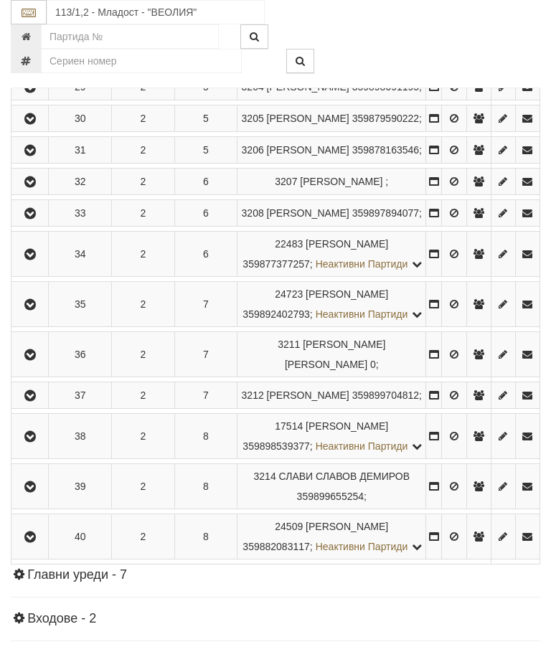
click at [29, 124] on icon "button" at bounding box center [30, 119] width 17 height 10
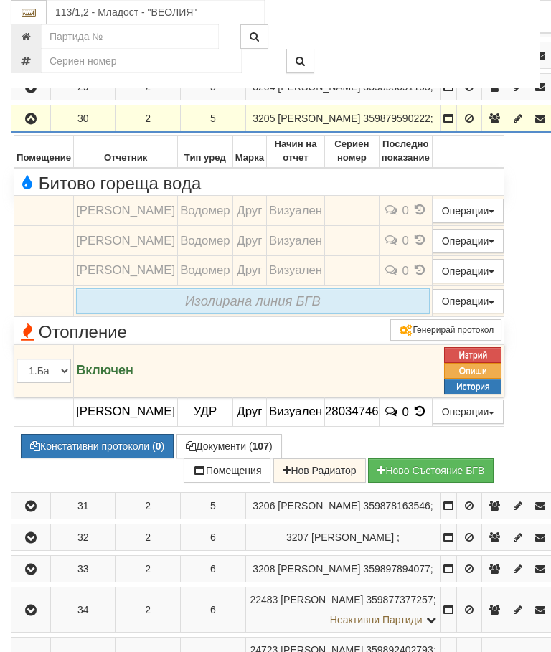
click at [21, 129] on button "button" at bounding box center [31, 119] width 34 height 22
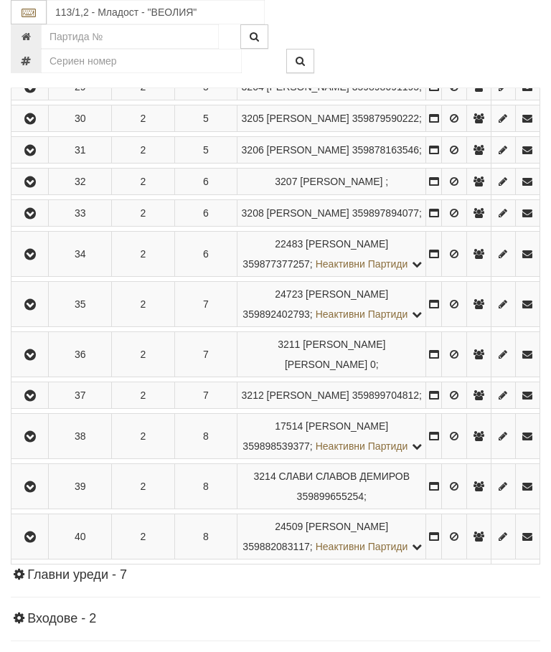
click at [38, 156] on icon "button" at bounding box center [30, 151] width 17 height 10
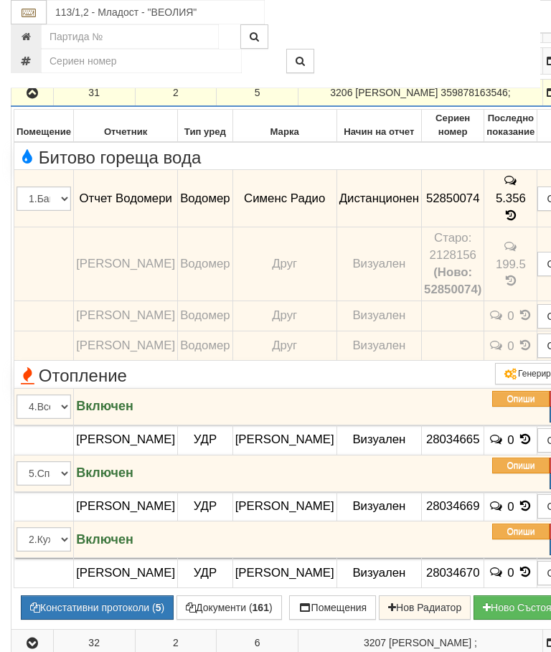
click at [29, 98] on icon "button" at bounding box center [32, 93] width 17 height 10
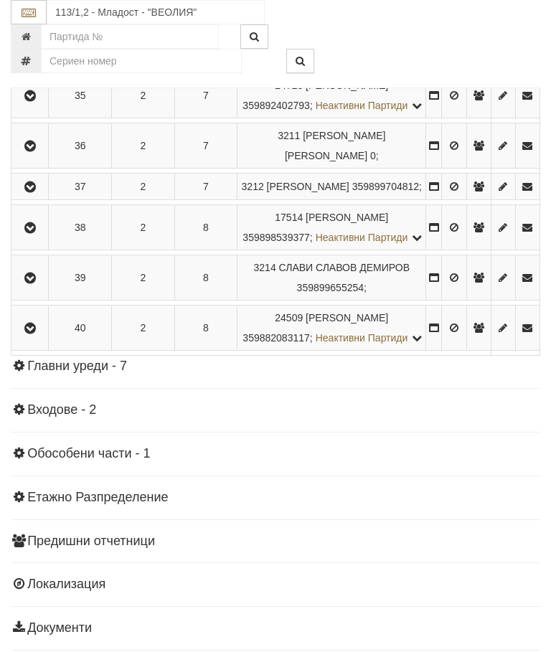
scroll to position [1814, 0]
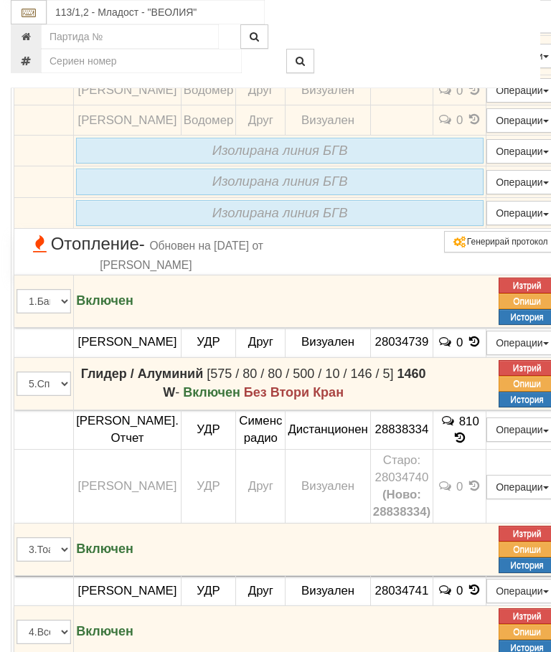
scroll to position [1763, 0]
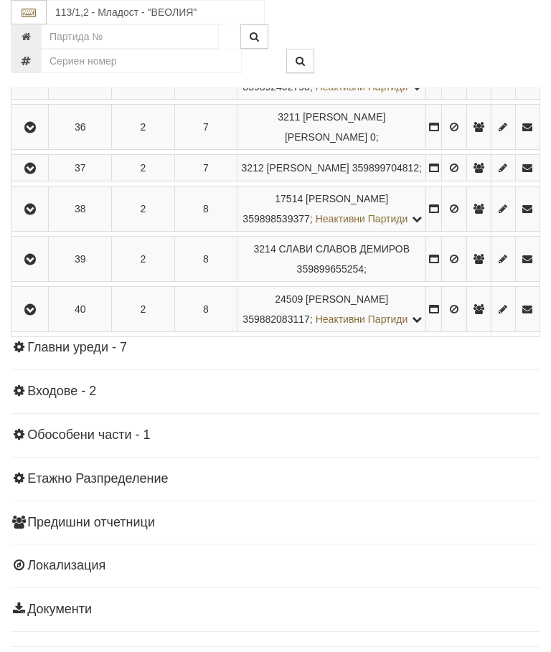
click at [34, 32] on icon "button" at bounding box center [30, 27] width 17 height 10
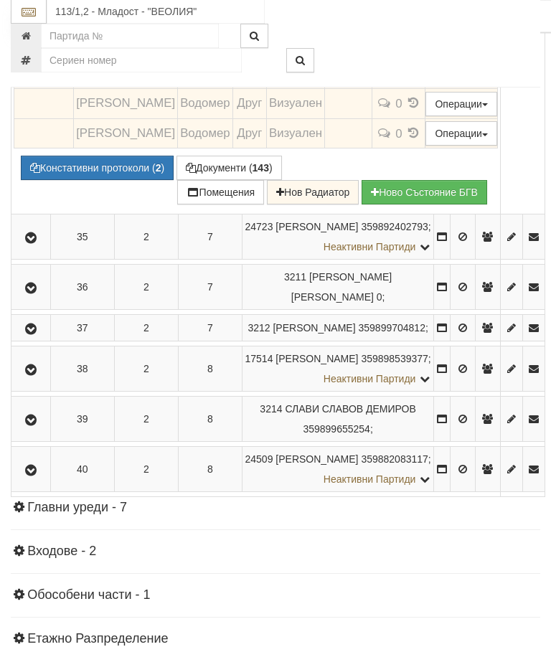
scroll to position [1845, 0]
click at [406, 83] on icon at bounding box center [399, 77] width 16 height 12
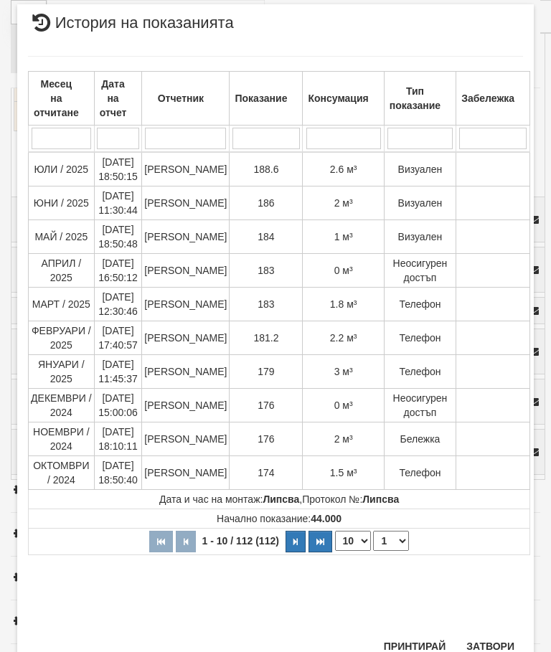
scroll to position [904, 0]
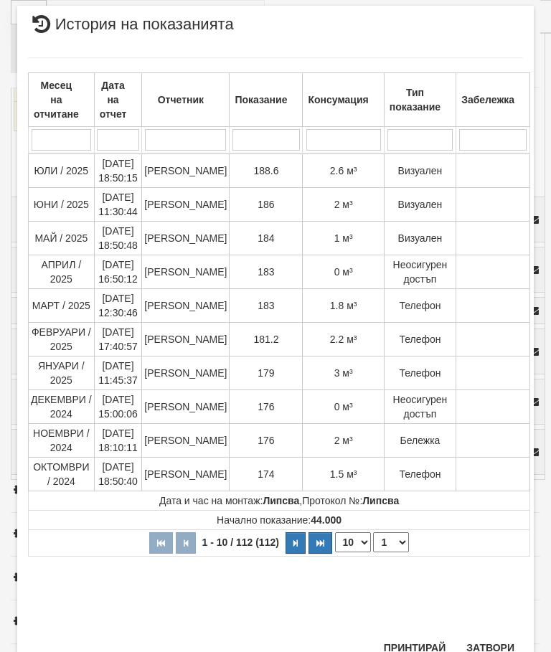
click at [495, 636] on button "Затвори" at bounding box center [489, 647] width 65 height 23
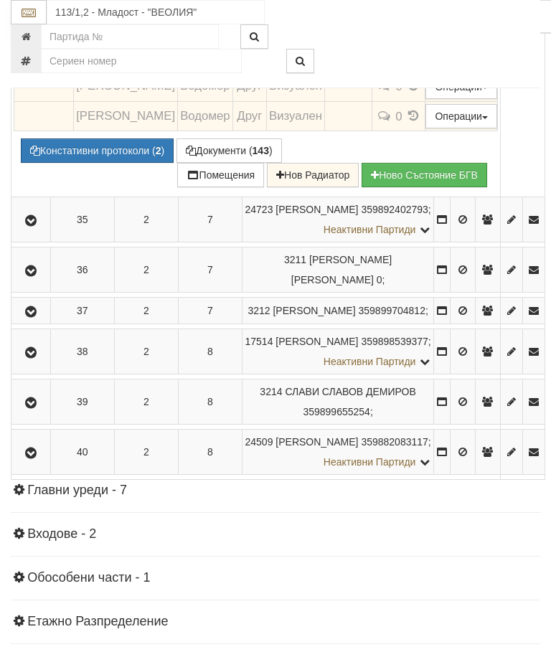
click at [0, 0] on button "Редакция / Протокол" at bounding box center [0, 0] width 0 height 0
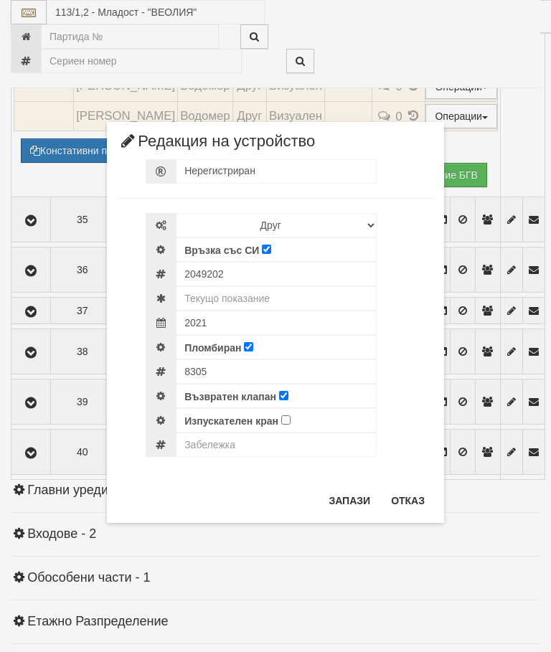
click at [520, 48] on div "× Редакция на устройство Нерегистриран Избери Марка и модел Апатор Повогаз Друг…" at bounding box center [275, 261] width 538 height 523
click at [409, 496] on button "Отказ" at bounding box center [407, 500] width 51 height 23
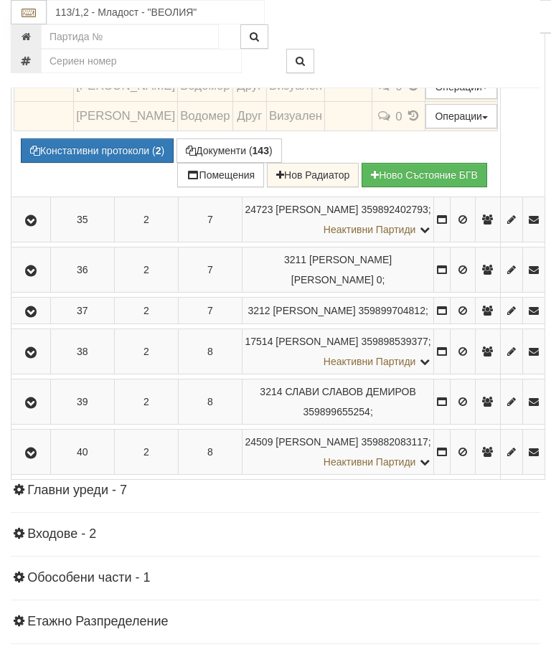
click at [97, 163] on button "Констативни протоколи ( 2 )" at bounding box center [97, 150] width 153 height 24
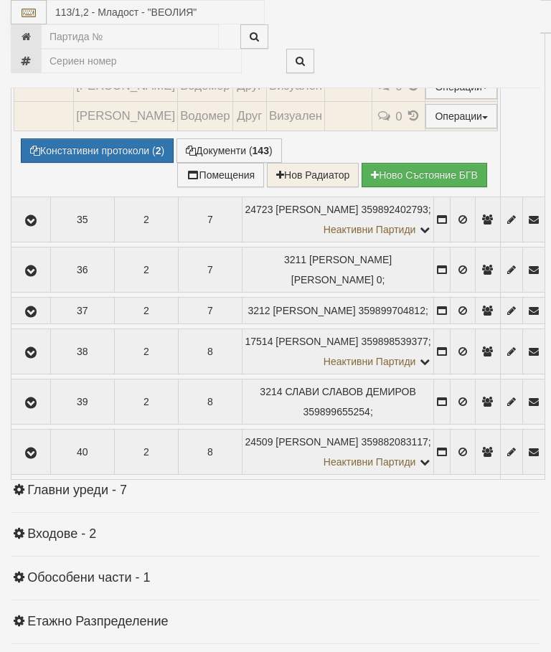
select select "10"
select select "1"
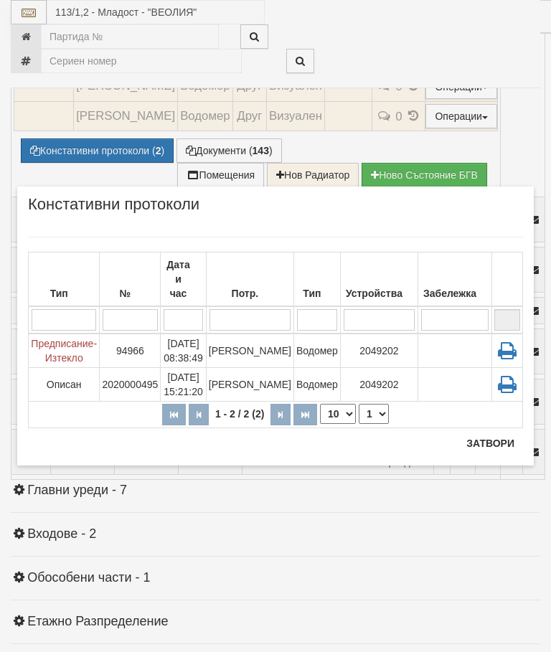
click at [497, 432] on button "Затвори" at bounding box center [489, 443] width 65 height 23
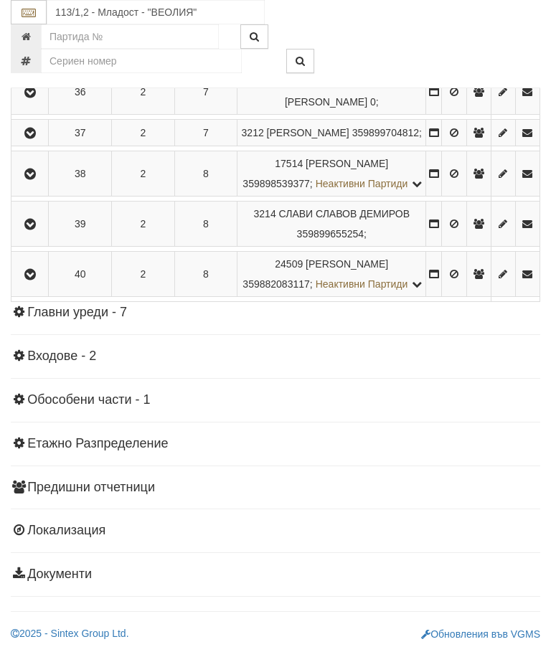
click at [22, 52] on button "button" at bounding box center [30, 42] width 32 height 22
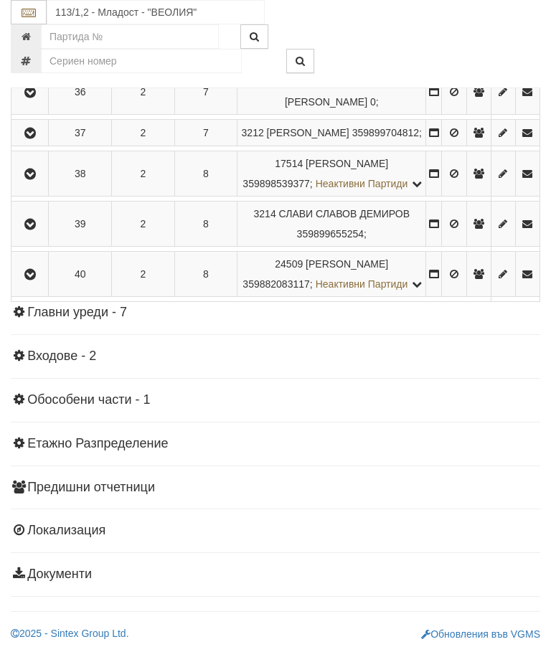
click at [30, 98] on icon "button" at bounding box center [30, 92] width 17 height 10
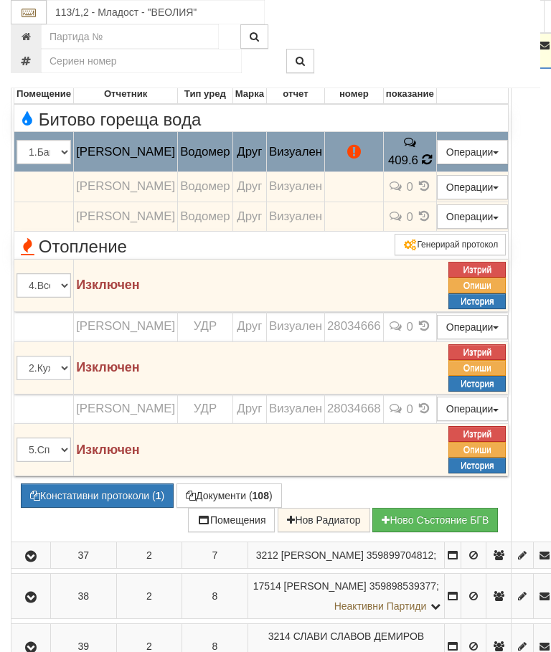
click at [432, 166] on icon at bounding box center [427, 159] width 10 height 12
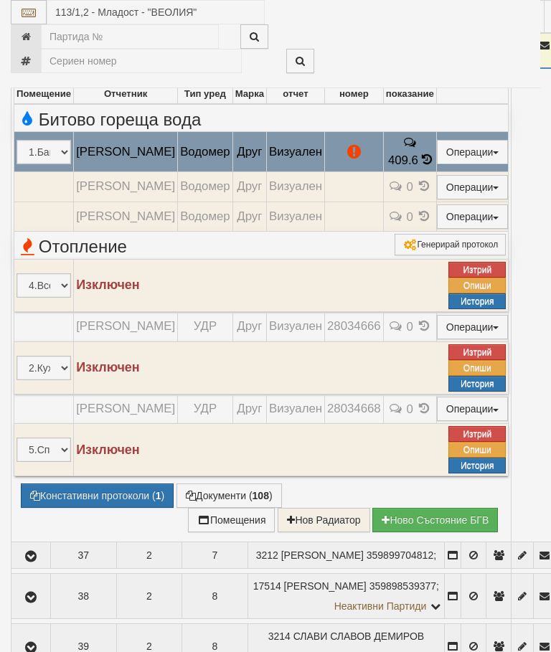
select select "10"
select select "1"
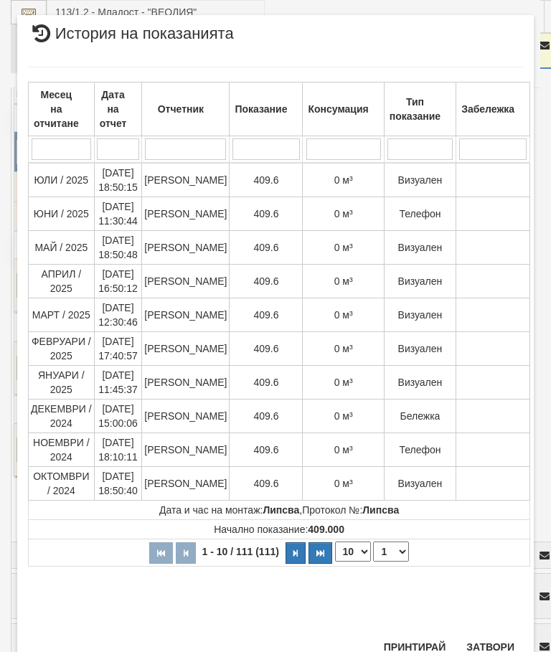
scroll to position [1118, 0]
click at [493, 632] on div "Месец на отчитане Дата на отчет Отчетник Показание Консумация Тип показание Заб…" at bounding box center [275, 342] width 495 height 579
click at [495, 647] on button "Затвори" at bounding box center [489, 647] width 65 height 23
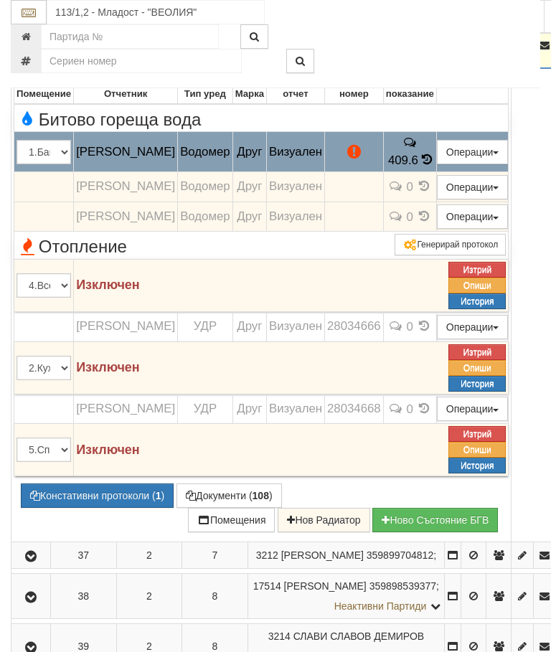
click at [0, 0] on button "Редакция / Протокол" at bounding box center [0, 0] width 0 height 0
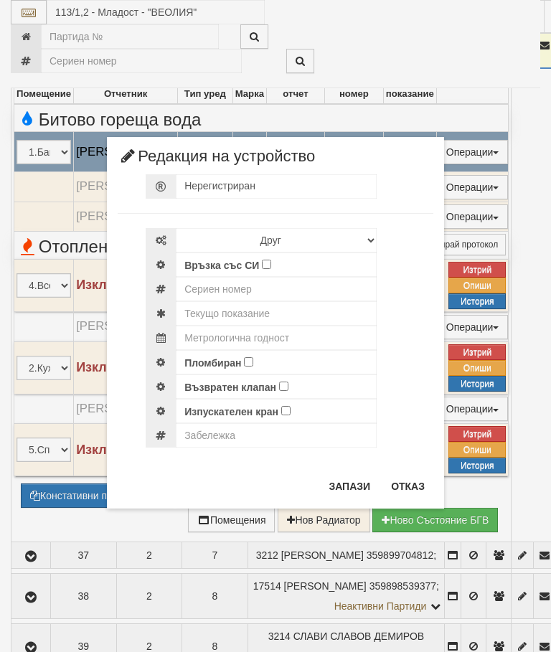
click at [460, 65] on div "× Редакция на устройство Нерегистриран Избери Марка и модел Апатор Повогаз Друг…" at bounding box center [275, 254] width 538 height 508
click at [407, 486] on button "Отказ" at bounding box center [407, 486] width 51 height 23
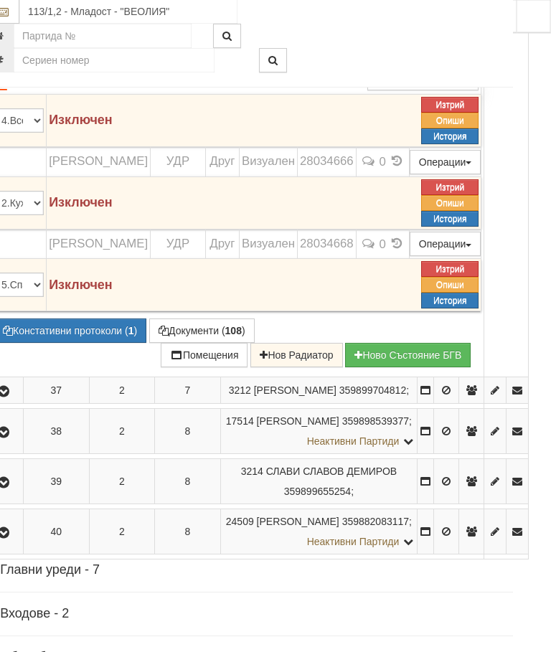
scroll to position [2010, 27]
click at [62, 343] on button "Констативни протоколи ( 1 )" at bounding box center [70, 330] width 153 height 24
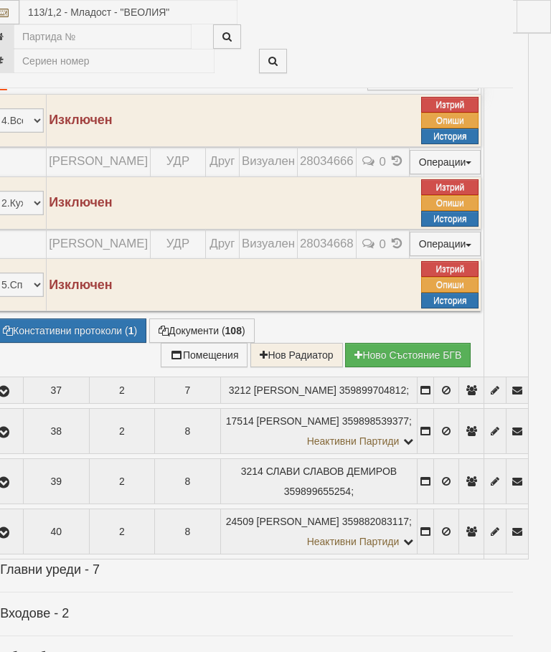
select select "10"
select select "1"
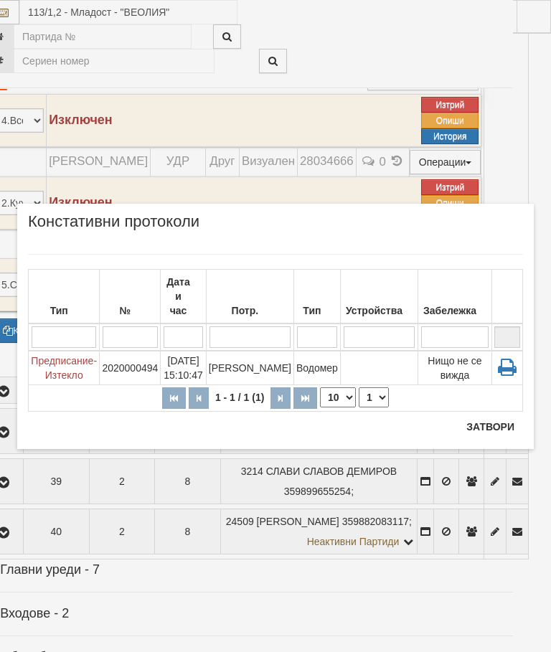
click at [257, 300] on div "Потр." at bounding box center [250, 310] width 82 height 20
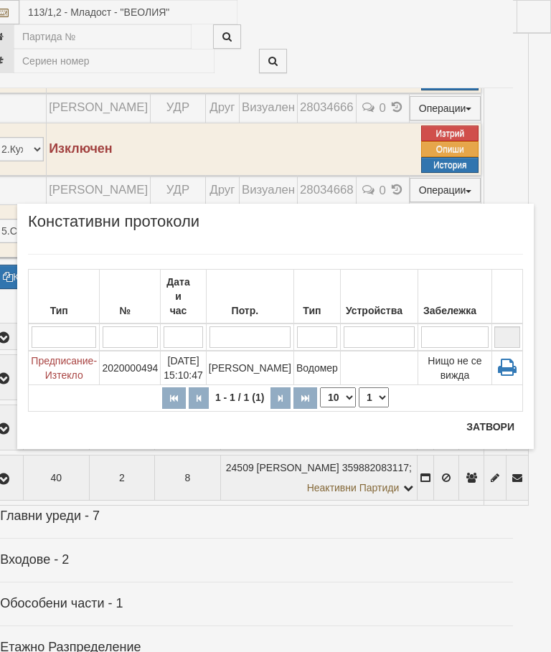
click at [484, 422] on button "Затвори" at bounding box center [489, 426] width 65 height 23
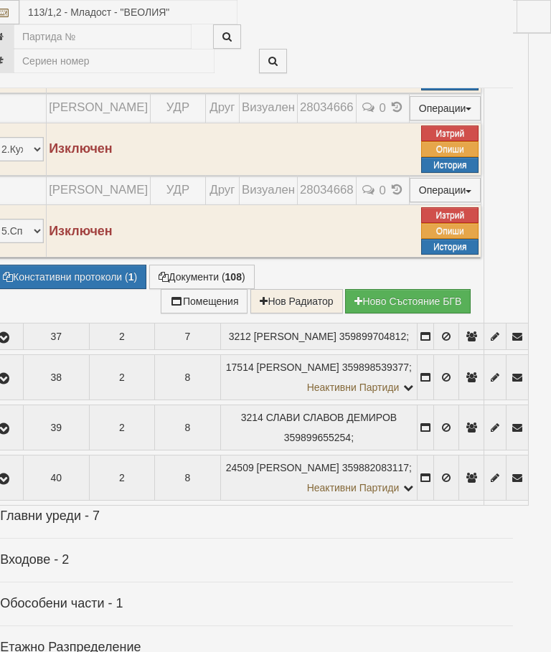
select select "10"
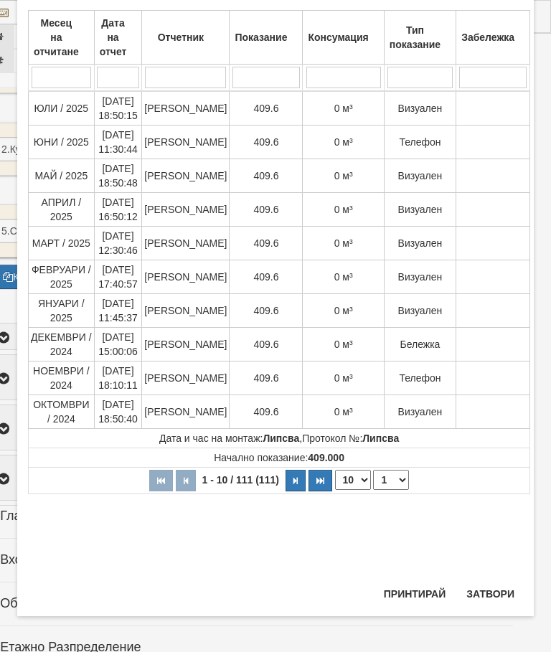
scroll to position [821, 0]
click at [387, 477] on select "1 2 3 4 5 6 7 8 9 10 11 12" at bounding box center [391, 480] width 36 height 20
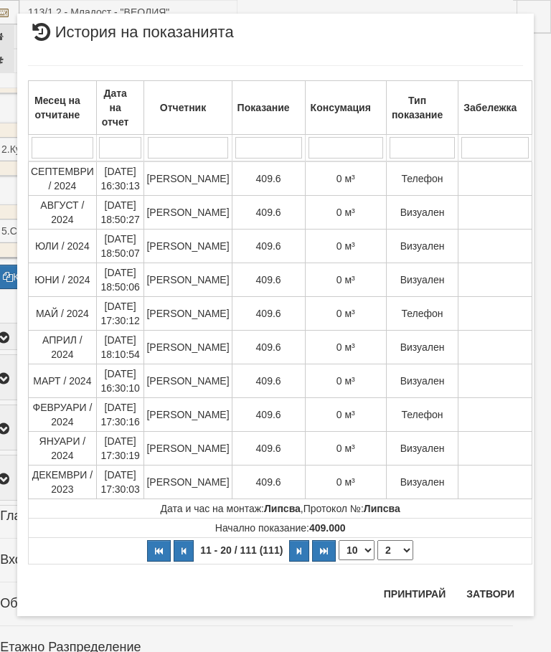
scroll to position [0, 0]
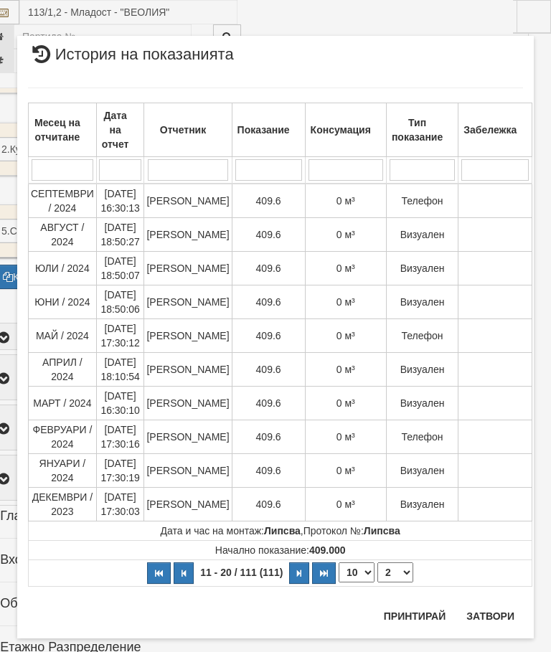
click at [390, 567] on select "1 2 3 4 5 6 7 8 9 10 11 12" at bounding box center [395, 572] width 36 height 20
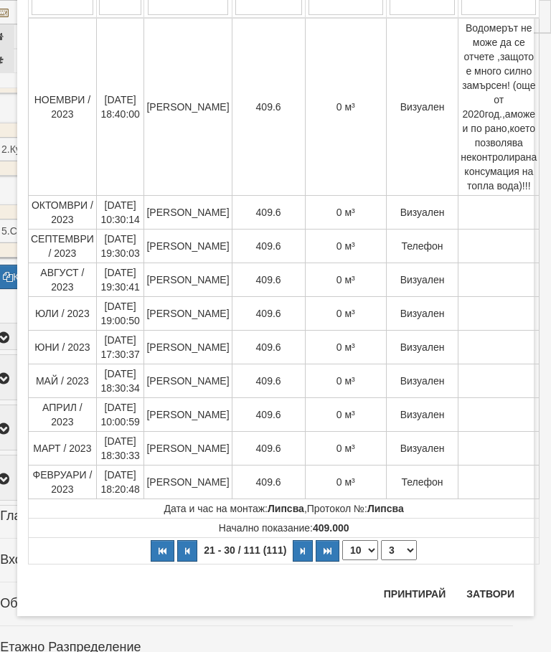
scroll to position [166, 0]
click at [400, 548] on select "1 2 3 4 5 6 7 8 9 10 11 12" at bounding box center [399, 550] width 36 height 20
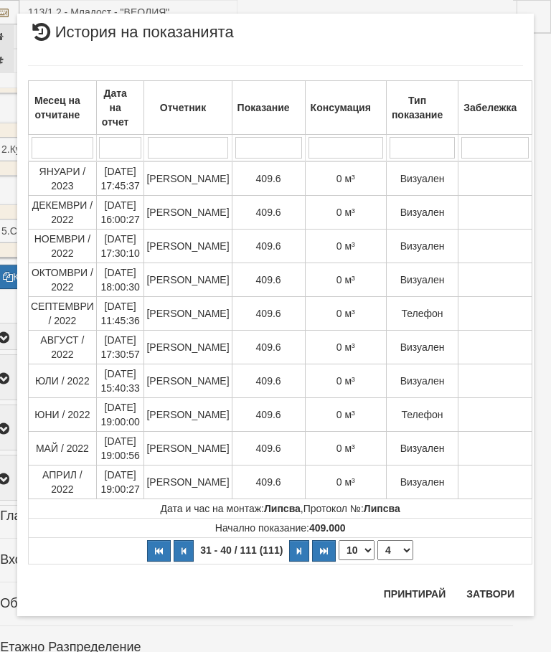
scroll to position [22, 0]
click at [396, 548] on select "1 2 3 4 5 6 7 8 9 10 11 12" at bounding box center [395, 550] width 36 height 20
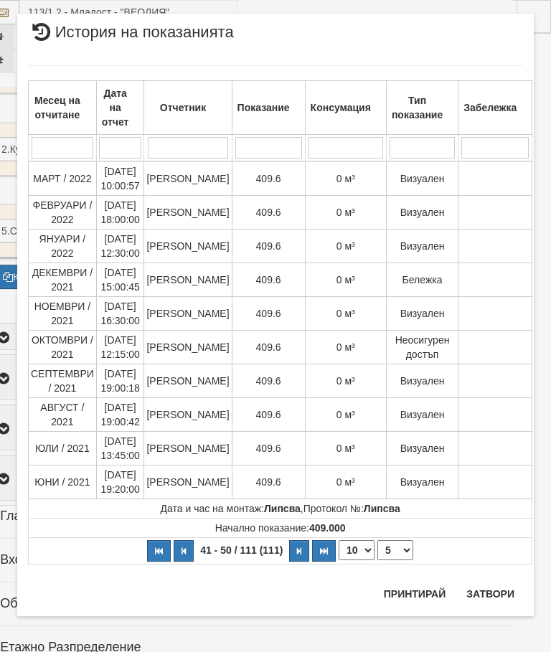
click at [389, 556] on select "1 2 3 4 5 6 7 8 9 10 11 12" at bounding box center [395, 550] width 36 height 20
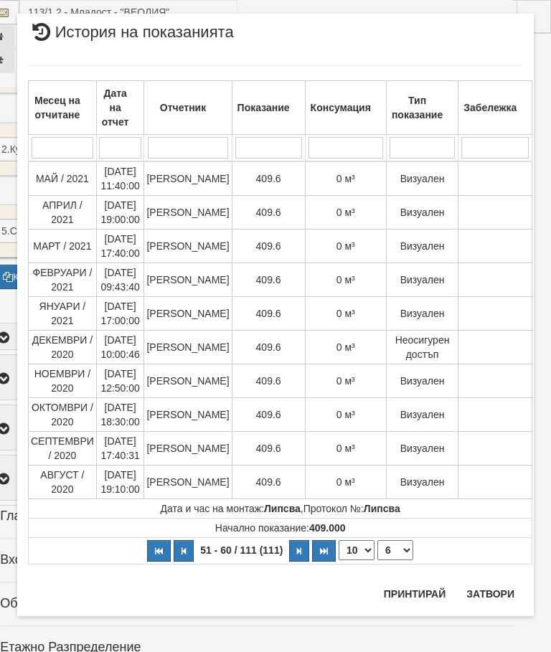
click at [394, 545] on select "1 2 3 4 5 6 7 8 9 10 11 12" at bounding box center [395, 550] width 36 height 20
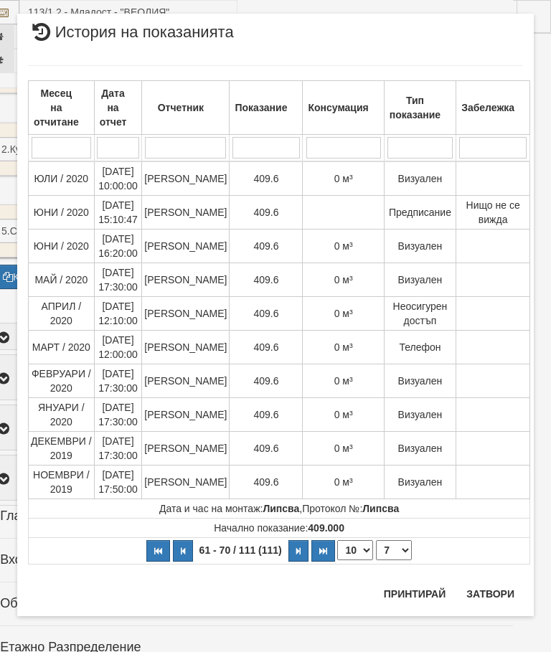
click at [397, 548] on select "1 2 3 4 5 6 7 8 9 10 11 12" at bounding box center [394, 550] width 36 height 20
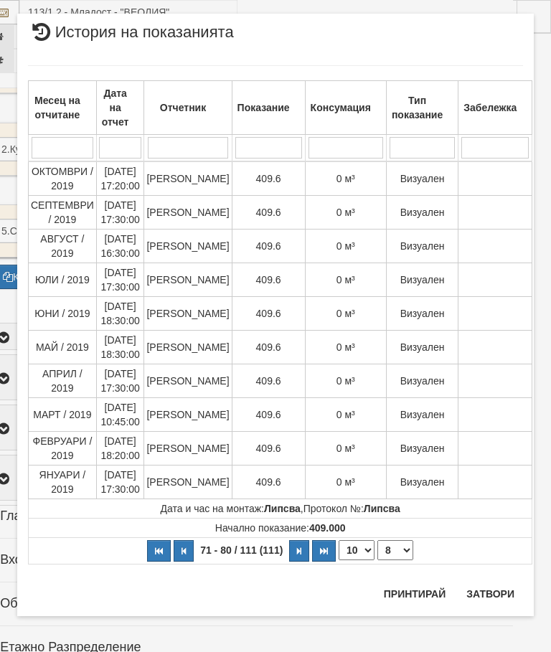
click at [386, 545] on select "1 2 3 4 5 6 7 8 9 10 11 12" at bounding box center [395, 550] width 36 height 20
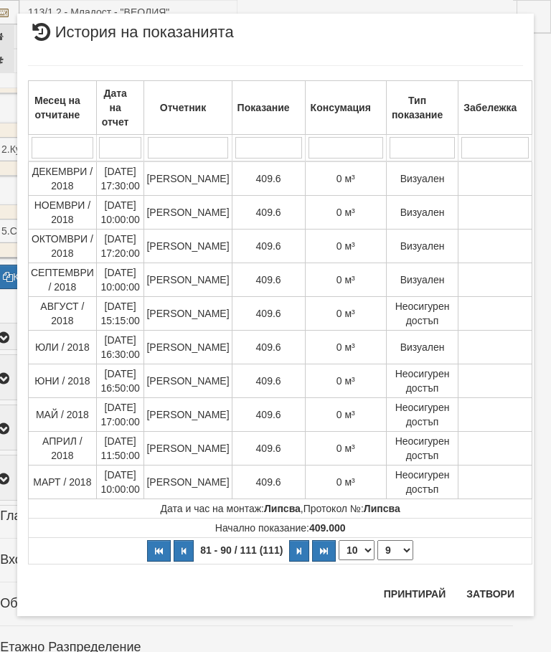
click at [391, 543] on select "1 2 3 4 5 6 7 8 9 10 11 12" at bounding box center [395, 550] width 36 height 20
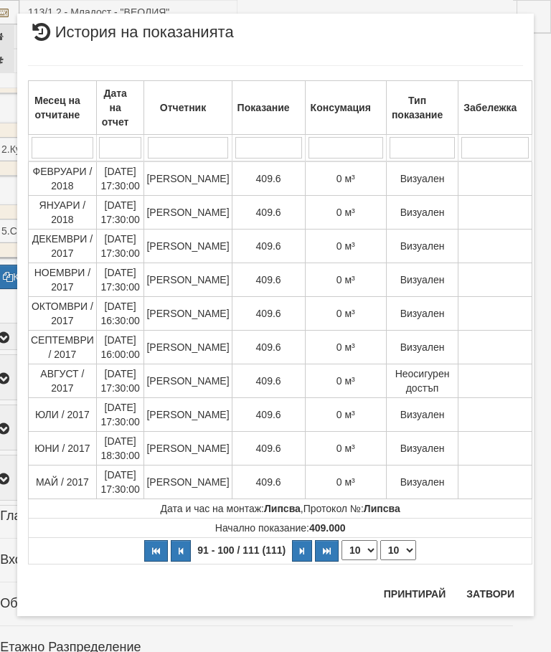
click at [396, 546] on select "1 2 3 4 5 6 7 8 9 10 11 12" at bounding box center [398, 550] width 36 height 20
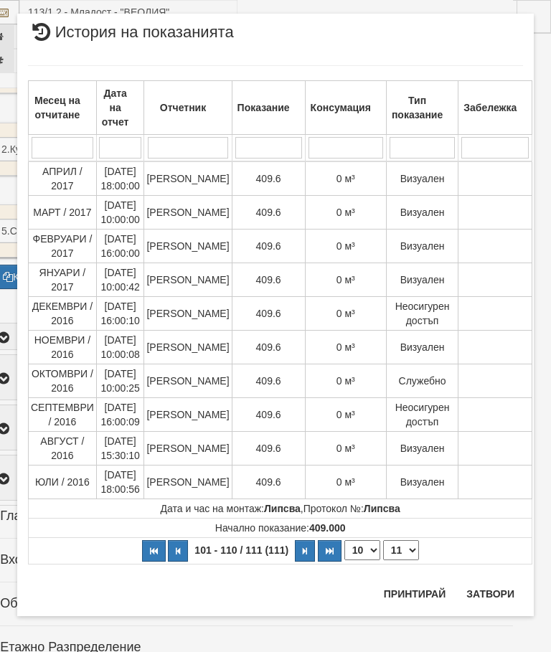
click at [399, 542] on select "1 2 3 4 5 6 7 8 9 10 11 12" at bounding box center [401, 550] width 36 height 20
select select "12"
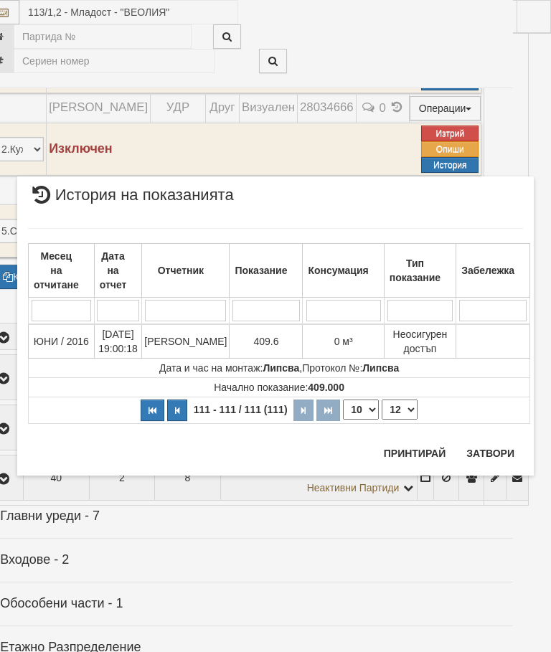
scroll to position [0, 0]
click at [482, 445] on button "Затвори" at bounding box center [489, 453] width 65 height 23
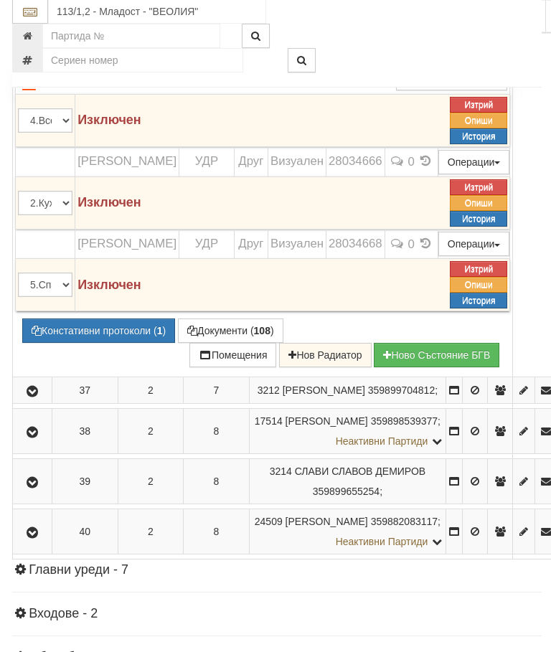
scroll to position [2010, 0]
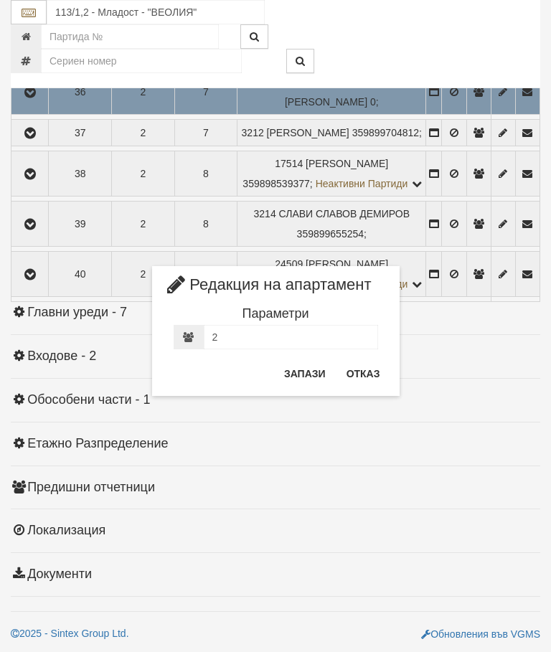
click at [356, 366] on button "Отказ" at bounding box center [363, 373] width 51 height 23
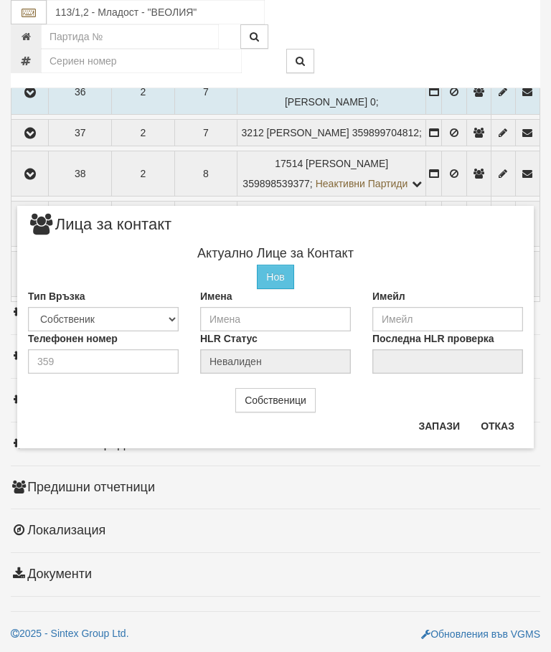
click at [513, 414] on button "Отказ" at bounding box center [497, 425] width 51 height 23
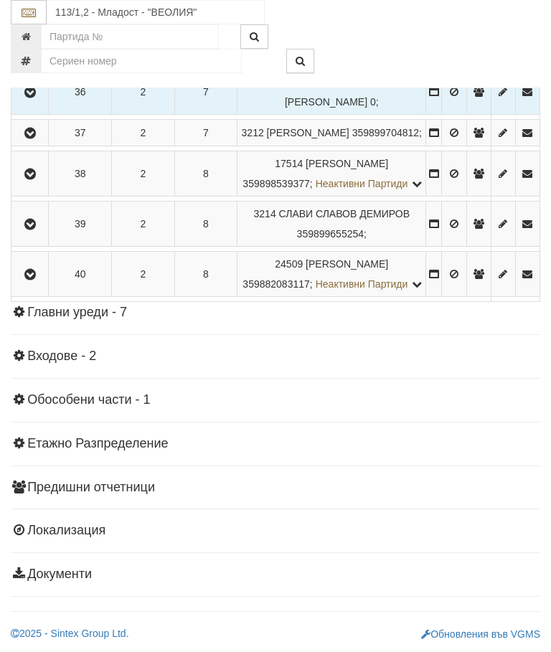
click at [31, 98] on icon "button" at bounding box center [30, 92] width 17 height 10
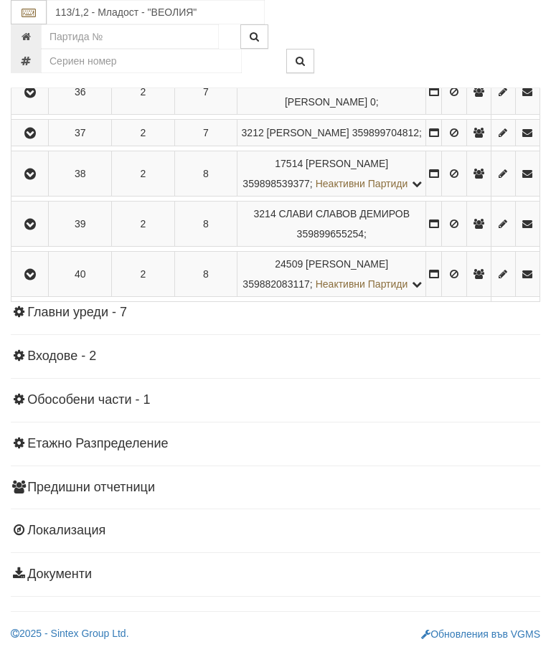
click at [39, 138] on icon "button" at bounding box center [30, 133] width 17 height 10
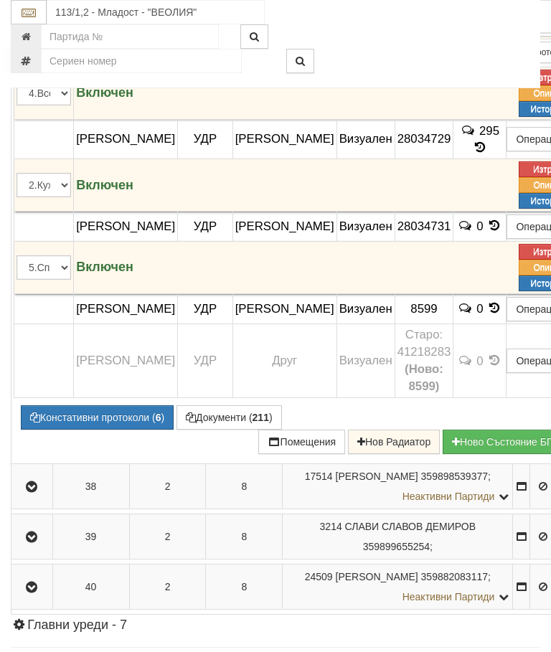
click at [0, 0] on button "Редакция / Протокол" at bounding box center [0, 0] width 0 height 0
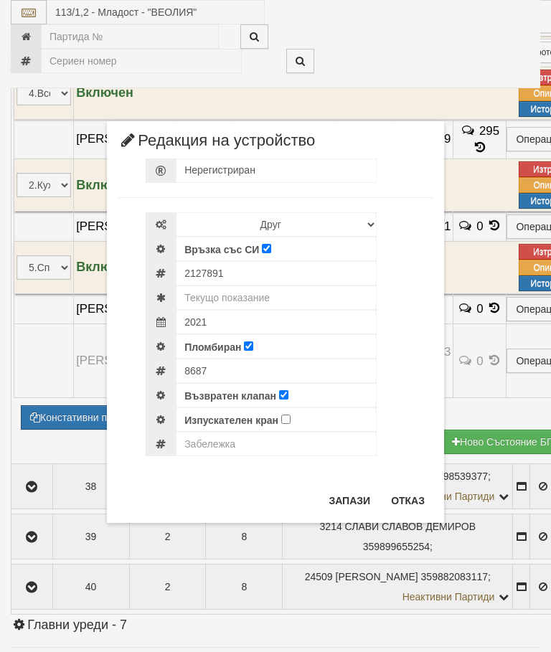
click at [415, 493] on button "Отказ" at bounding box center [407, 500] width 51 height 23
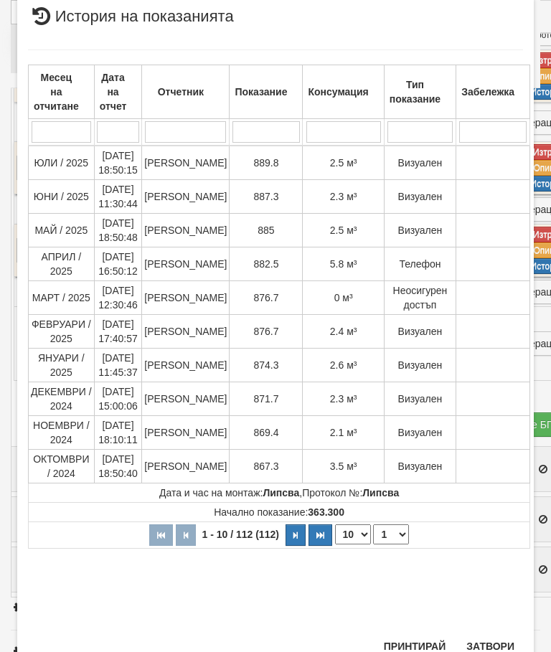
scroll to position [784, 0]
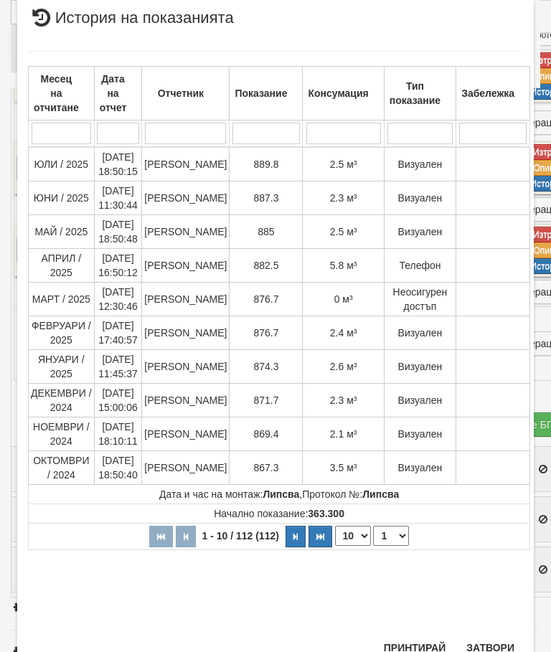
click at [493, 639] on button "Затвори" at bounding box center [489, 647] width 65 height 23
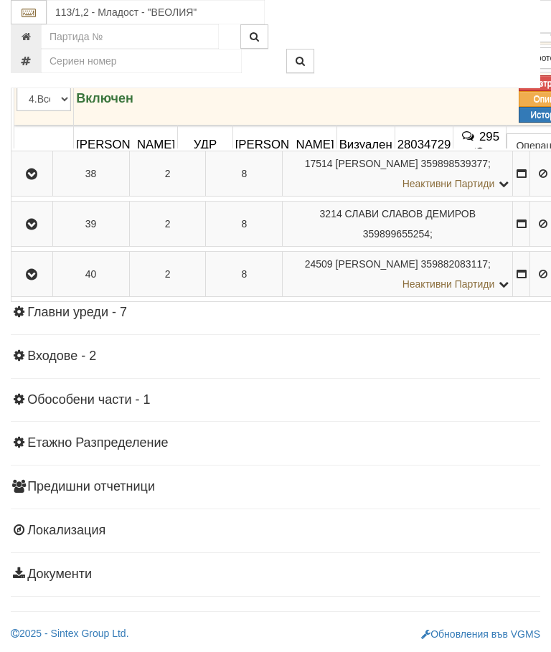
scroll to position [1992, 0]
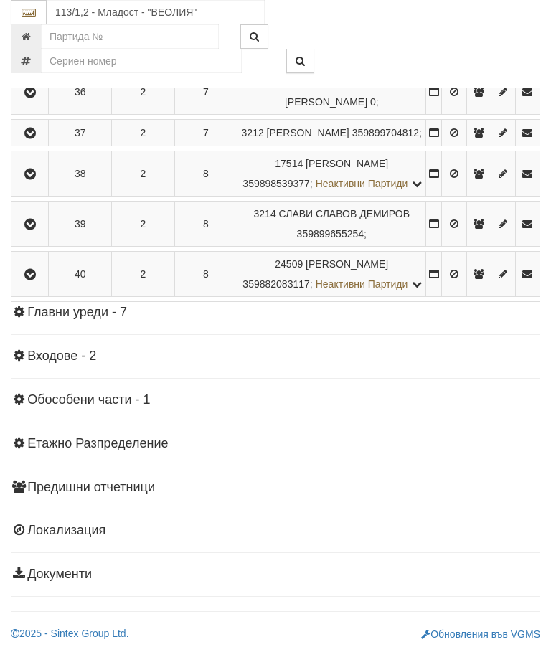
click at [39, 138] on icon "button" at bounding box center [30, 133] width 17 height 10
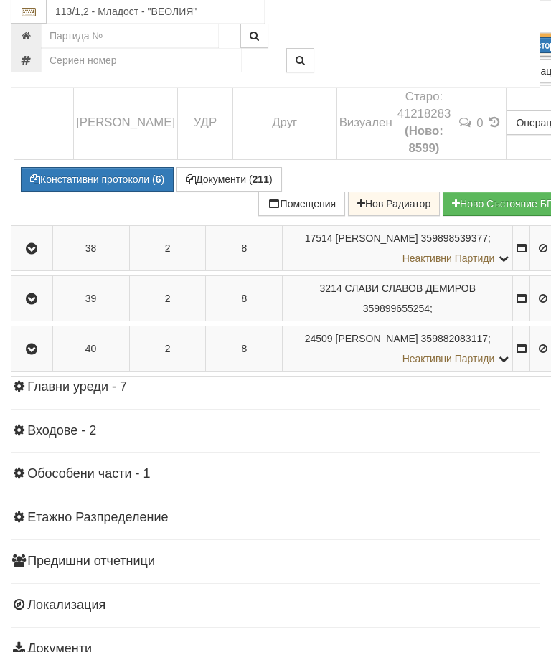
scroll to position [2295, 0]
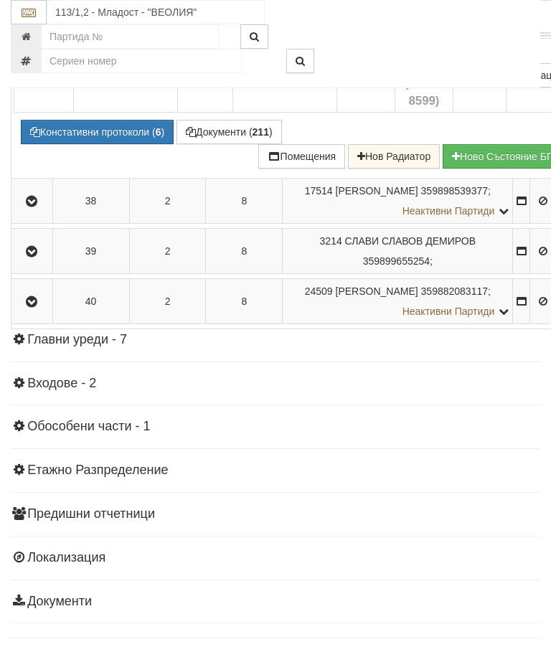
click at [108, 144] on button "Констативни протоколи ( 6 )" at bounding box center [97, 132] width 153 height 24
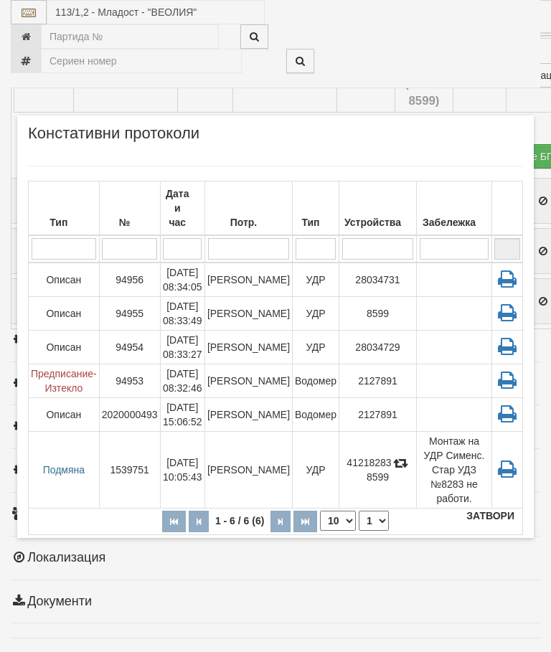
click at [490, 518] on button "Затвори" at bounding box center [489, 515] width 65 height 23
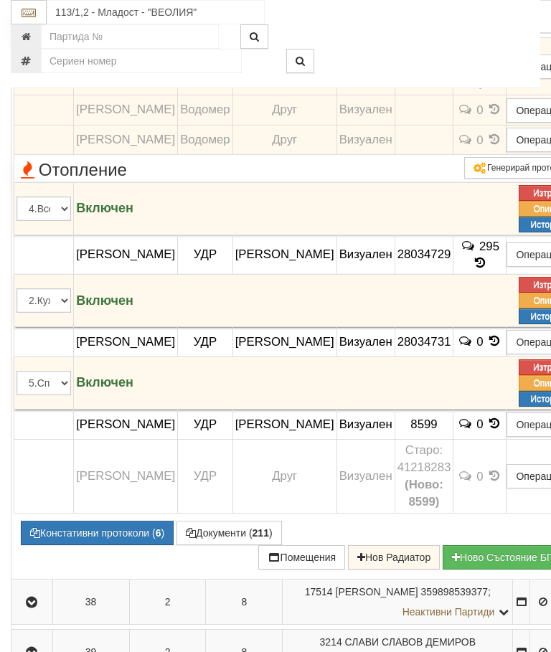
scroll to position [1870, 0]
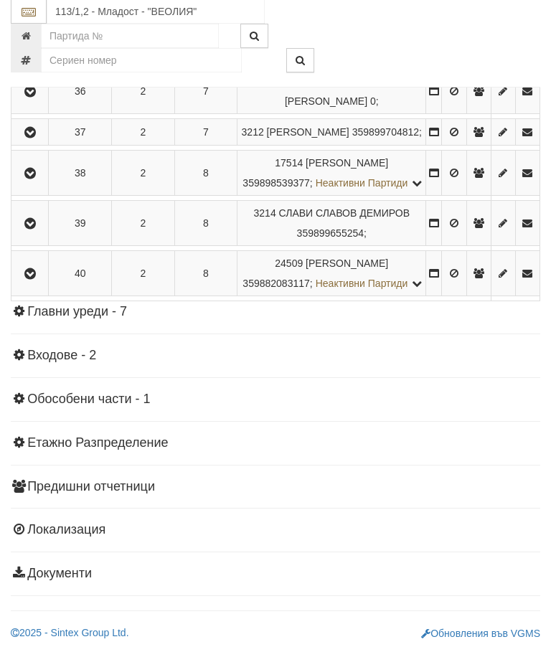
scroll to position [2134, 0]
click at [26, 98] on icon "button" at bounding box center [30, 92] width 17 height 10
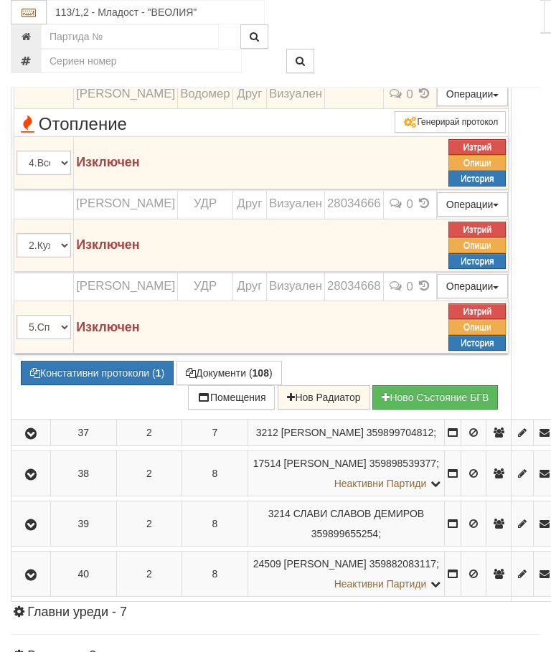
scroll to position [1955, 0]
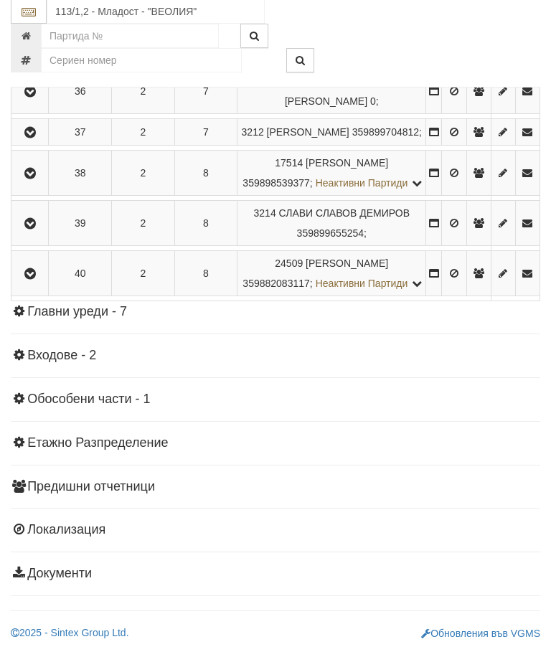
scroll to position [2184, 0]
click at [37, 184] on button "button" at bounding box center [30, 174] width 32 height 22
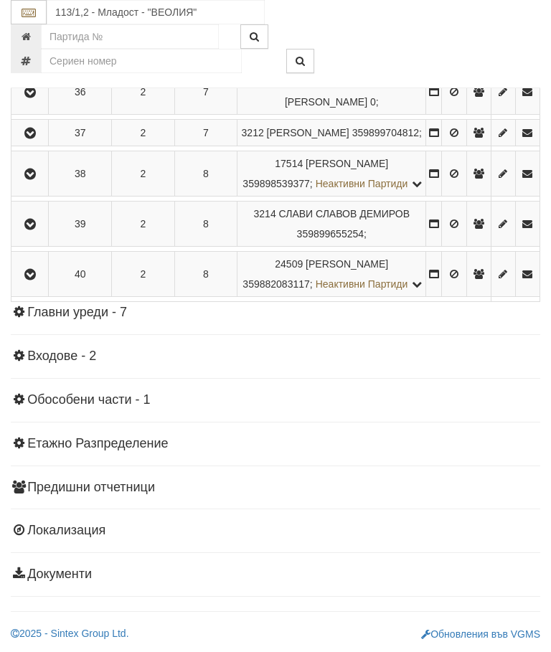
scroll to position [2115, 0]
click at [37, 229] on icon "button" at bounding box center [30, 224] width 17 height 10
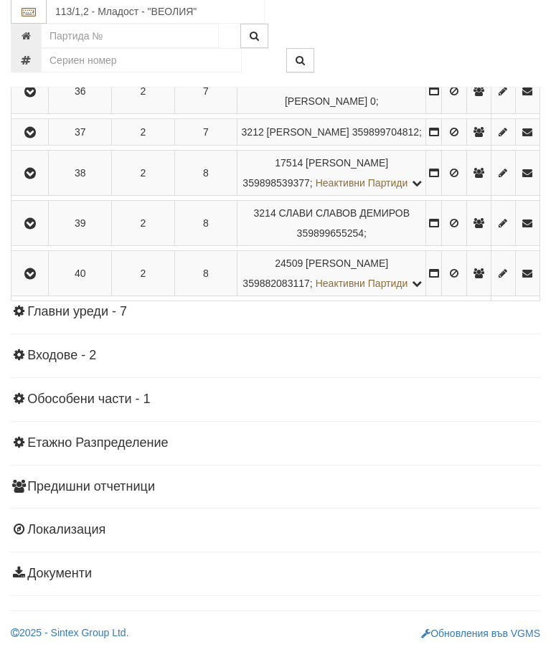
scroll to position [2134, 0]
click at [36, 280] on icon "button" at bounding box center [30, 275] width 17 height 10
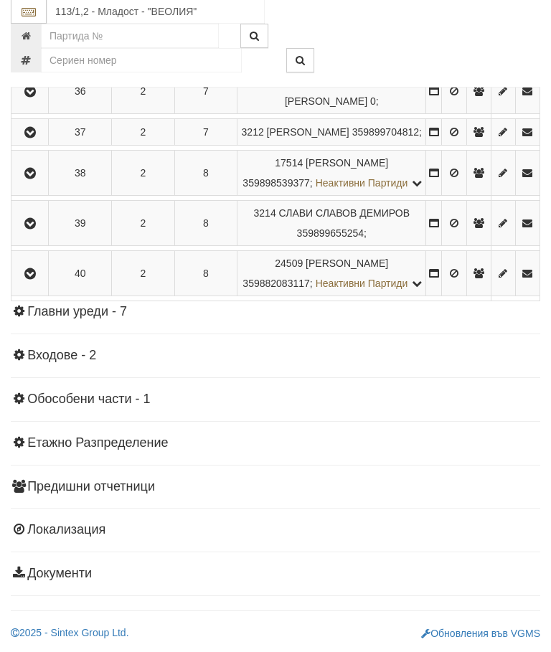
scroll to position [1727, 0]
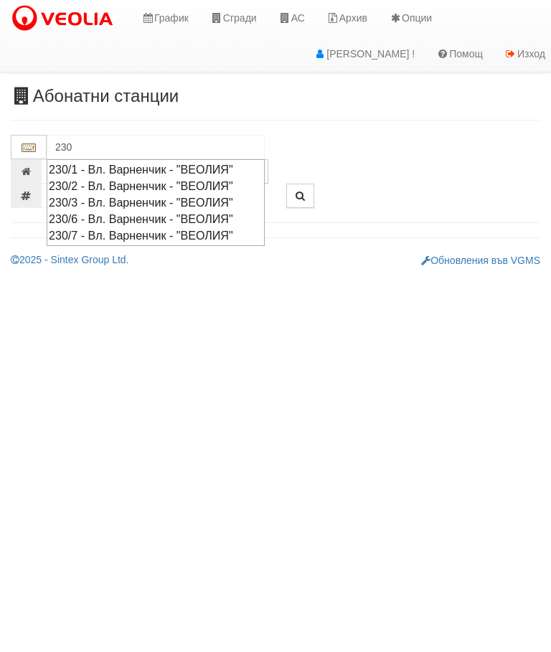
click at [112, 186] on div "230/2 - Вл. Варненчик - "ВЕОЛИЯ"" at bounding box center [156, 186] width 214 height 16
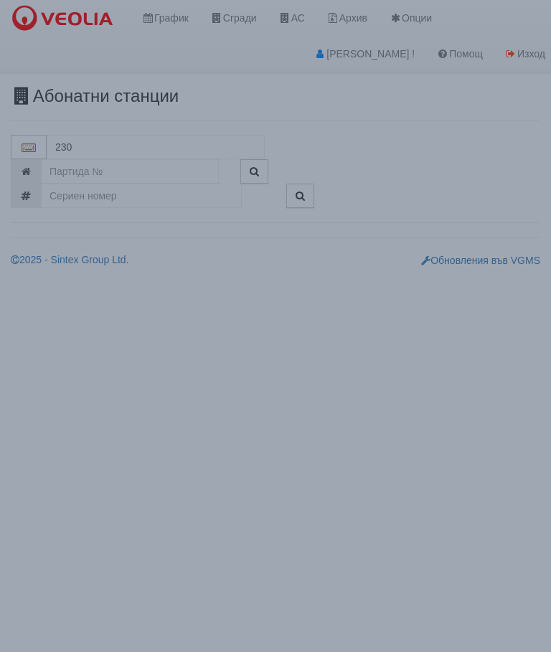
type input "230/2 - Вл. Варненчик - "ВЕОЛИЯ""
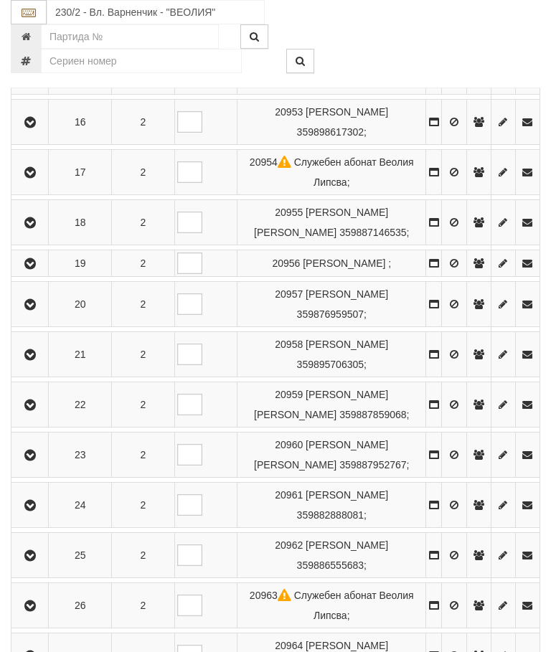
scroll to position [1052, 0]
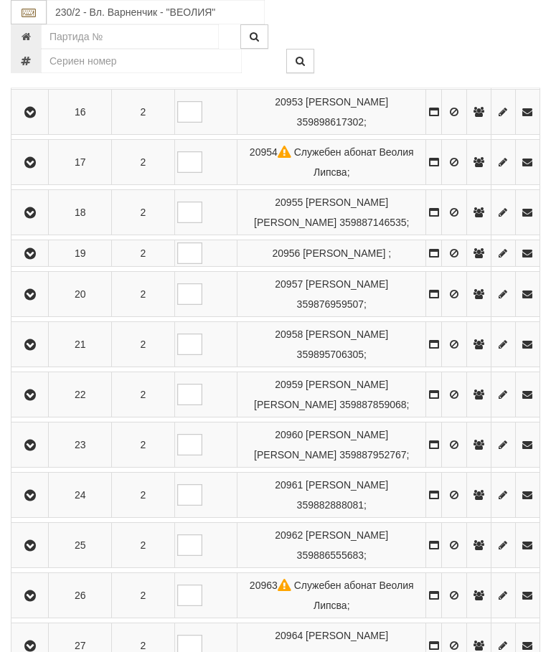
click at [36, 259] on icon "button" at bounding box center [30, 254] width 17 height 10
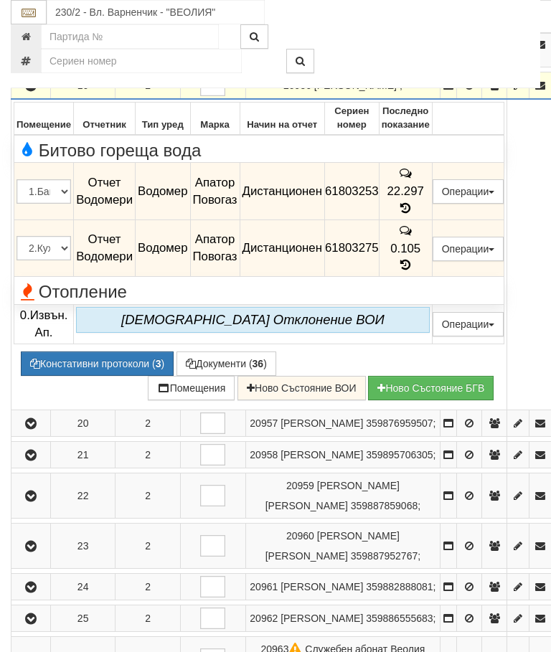
click at [413, 214] on icon at bounding box center [405, 208] width 16 height 12
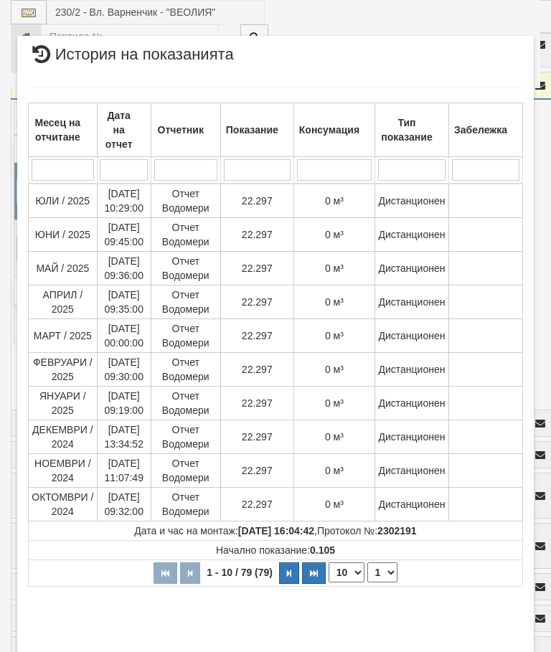
select select "10"
select select "1"
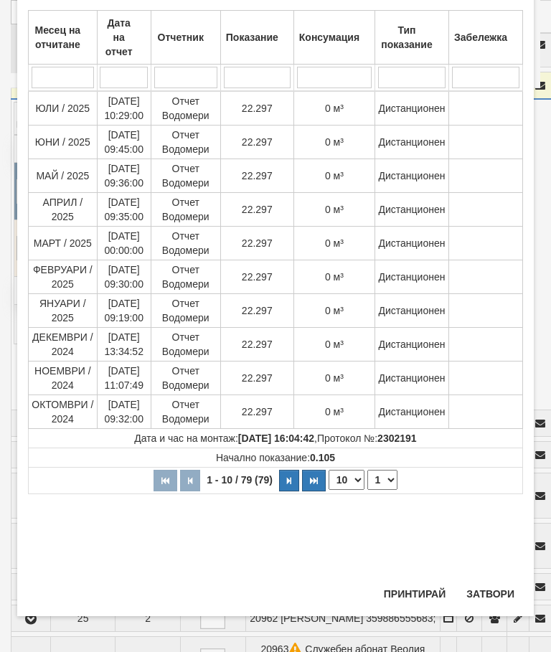
scroll to position [549, 0]
click at [485, 583] on button "Затвори" at bounding box center [489, 593] width 65 height 23
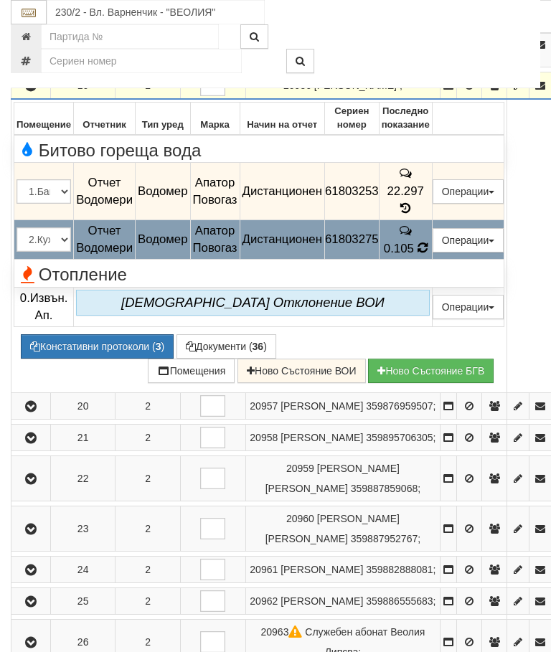
click at [414, 255] on span "0.105" at bounding box center [399, 248] width 30 height 14
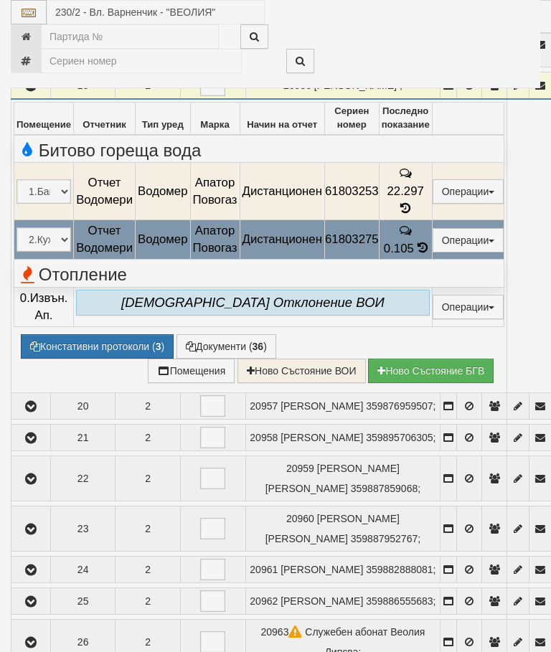
select select "10"
select select "1"
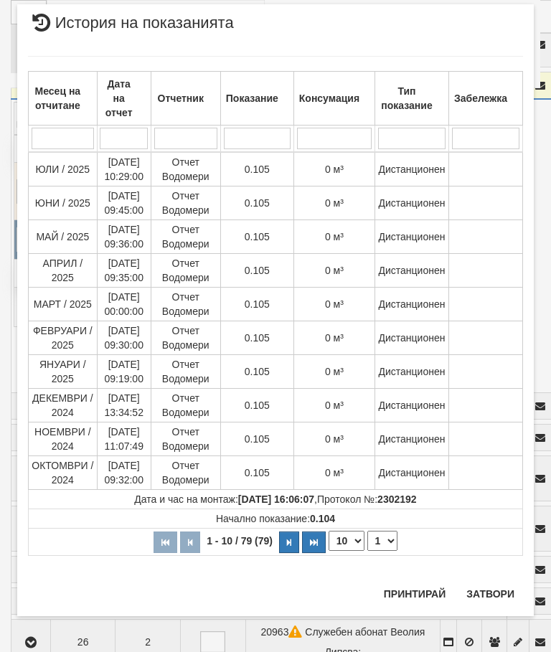
scroll to position [1199, 0]
click at [484, 589] on button "Затвори" at bounding box center [489, 593] width 65 height 23
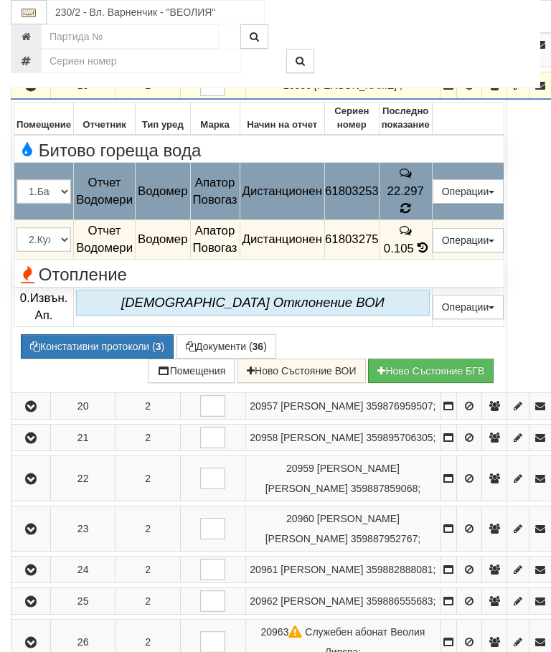
click at [411, 214] on icon at bounding box center [404, 207] width 11 height 13
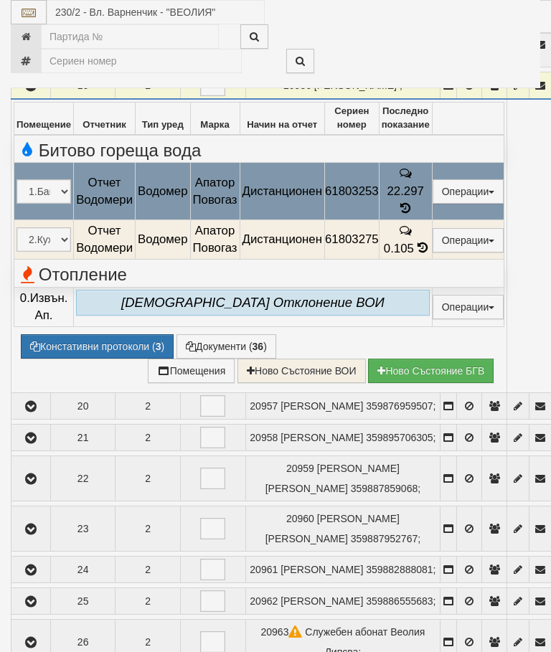
select select "10"
select select "1"
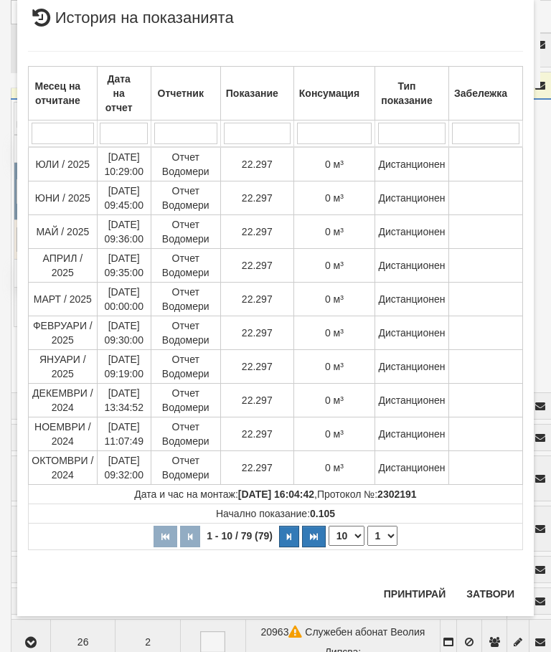
scroll to position [1153, 0]
click at [489, 585] on button "Затвори" at bounding box center [489, 593] width 65 height 23
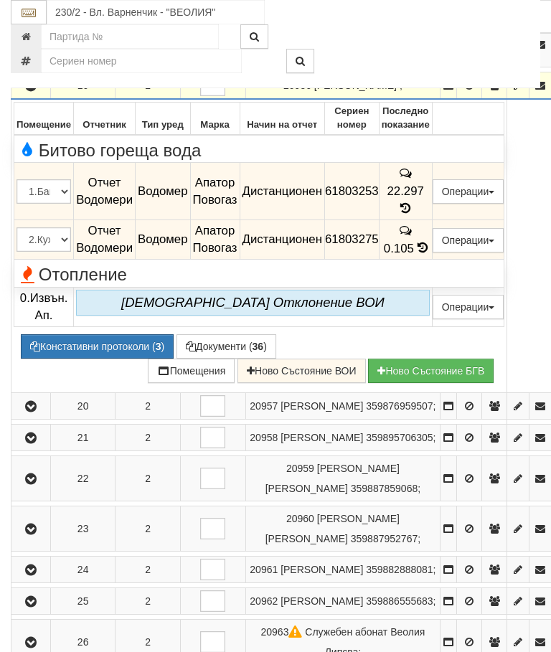
click at [26, 91] on icon "button" at bounding box center [30, 86] width 17 height 10
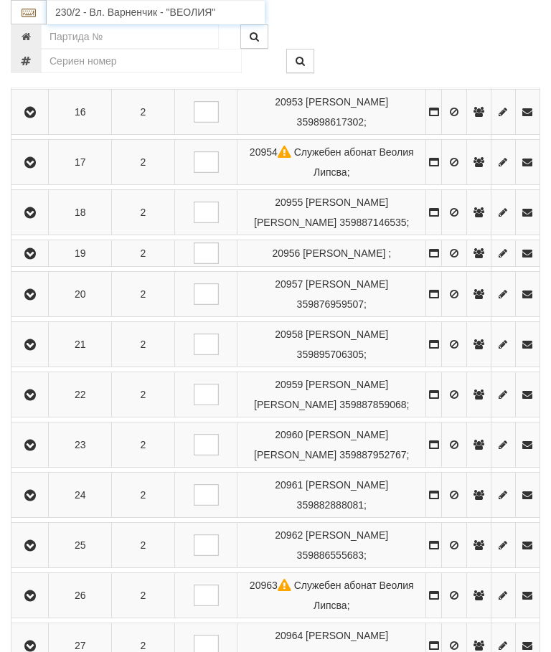
click at [113, 12] on input "230/2 - Вл. Варненчик - "ВЕОЛИЯ"" at bounding box center [156, 12] width 218 height 24
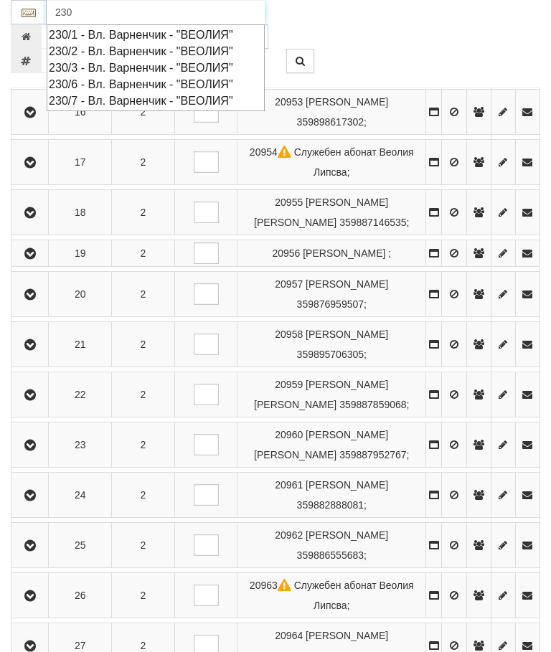
click at [126, 67] on div "230/3 - Вл. Варненчик - "ВЕОЛИЯ"" at bounding box center [156, 68] width 214 height 16
type input "230/3 - Вл. Варненчик - "ВЕОЛИЯ""
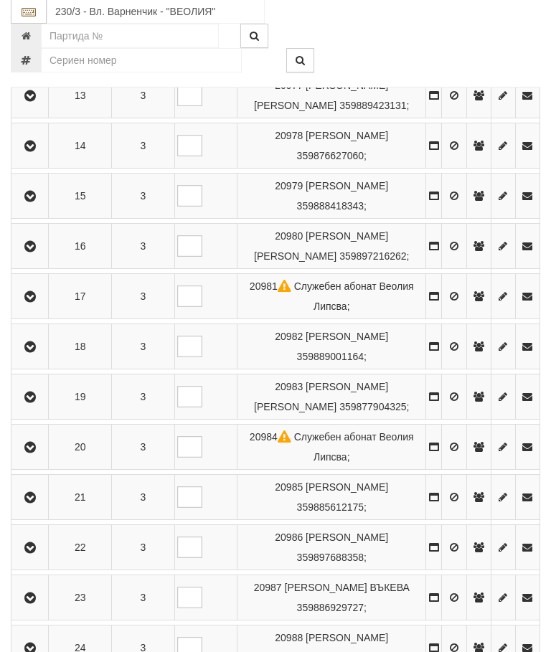
scroll to position [934, 0]
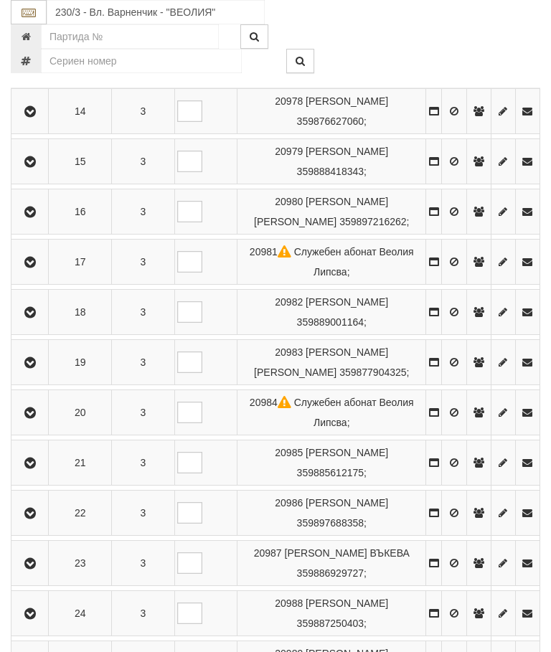
click at [27, 368] on icon "button" at bounding box center [30, 363] width 17 height 10
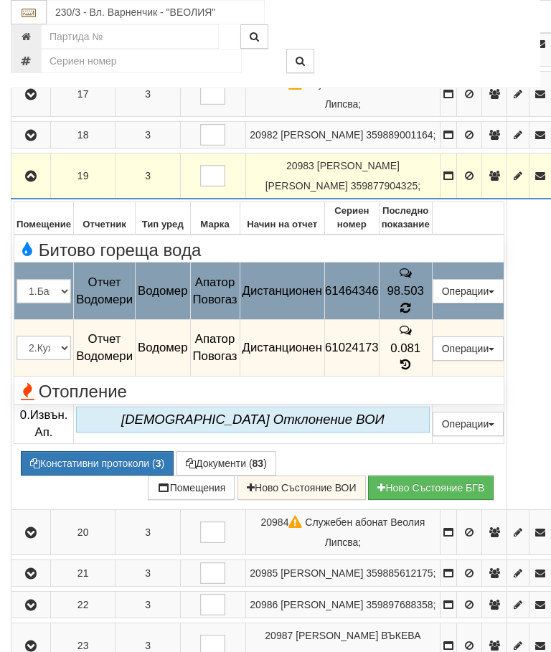
click at [411, 315] on icon at bounding box center [405, 308] width 11 height 13
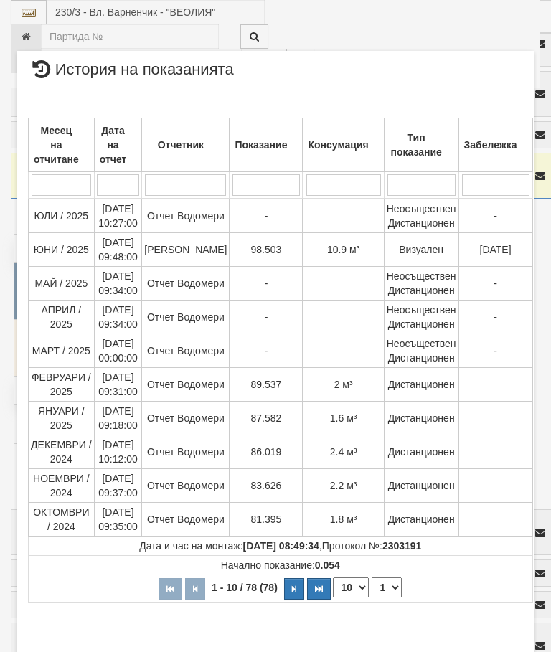
scroll to position [509, 0]
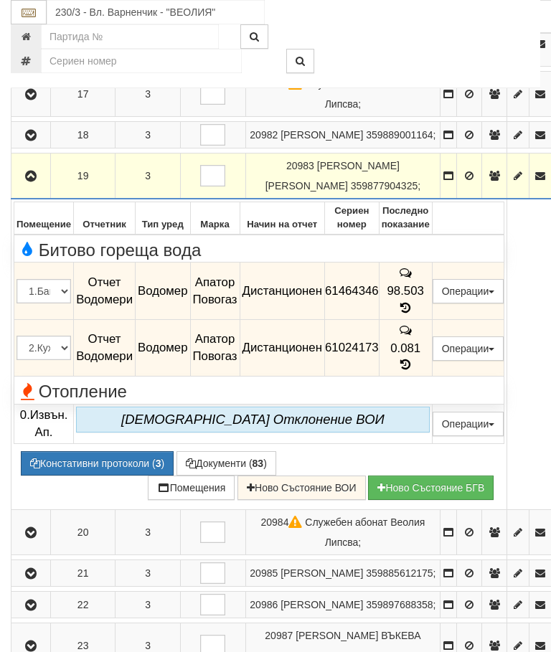
click at [34, 181] on icon "button" at bounding box center [30, 176] width 17 height 10
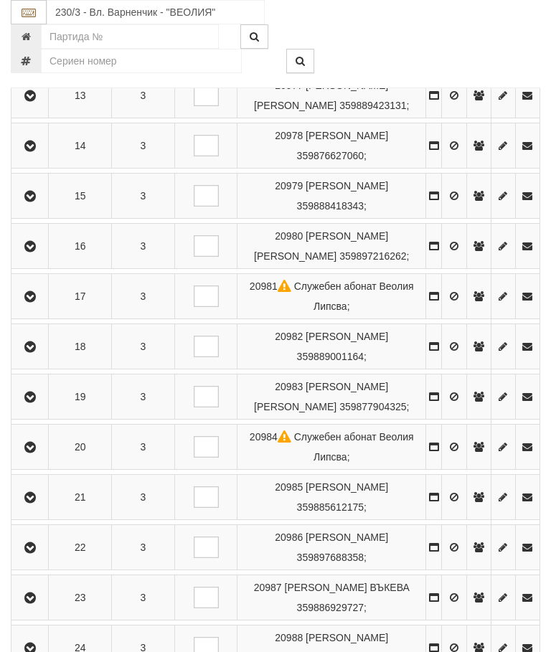
scroll to position [899, 0]
click at [34, 152] on icon "button" at bounding box center [30, 147] width 17 height 10
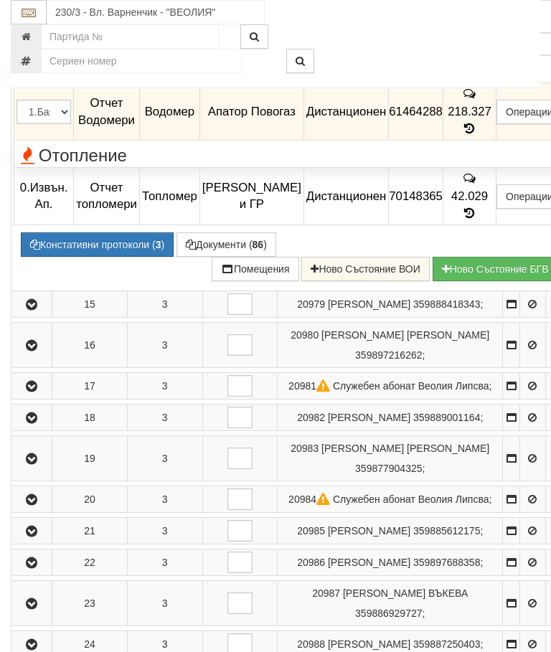
click at [477, 141] on td "218.327" at bounding box center [468, 111] width 53 height 57
click at [475, 141] on td "218.327" at bounding box center [468, 111] width 53 height 57
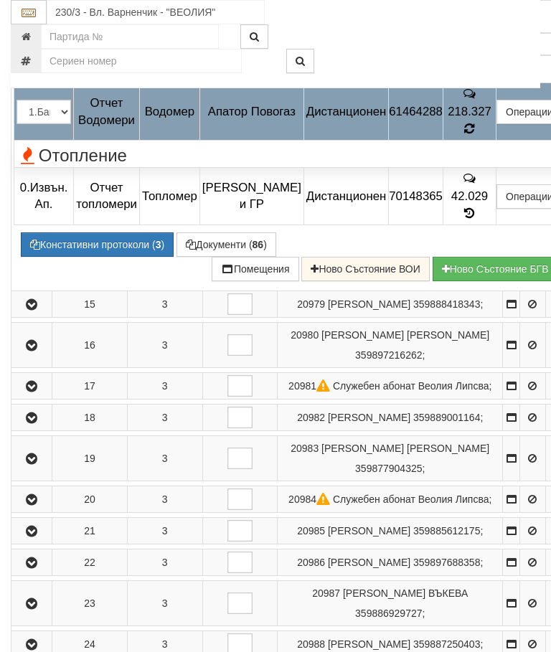
click at [494, 167] on td "Отопление" at bounding box center [291, 153] width 554 height 27
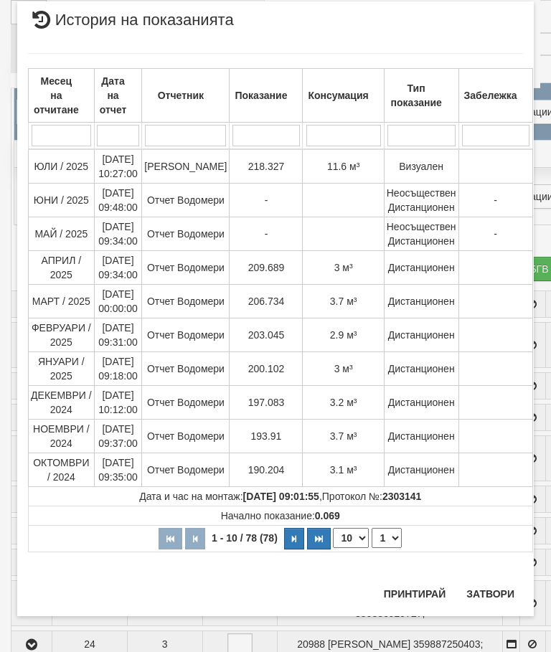
scroll to position [1154, 0]
click at [498, 591] on button "Затвори" at bounding box center [489, 593] width 65 height 23
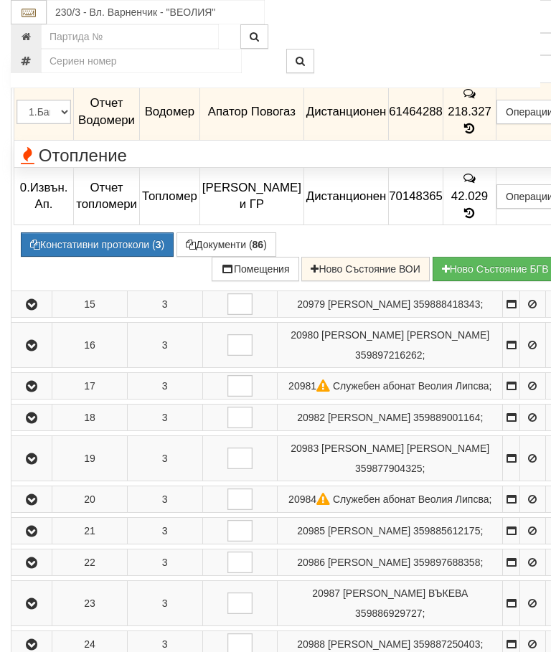
click at [475, 135] on icon at bounding box center [469, 129] width 11 height 13
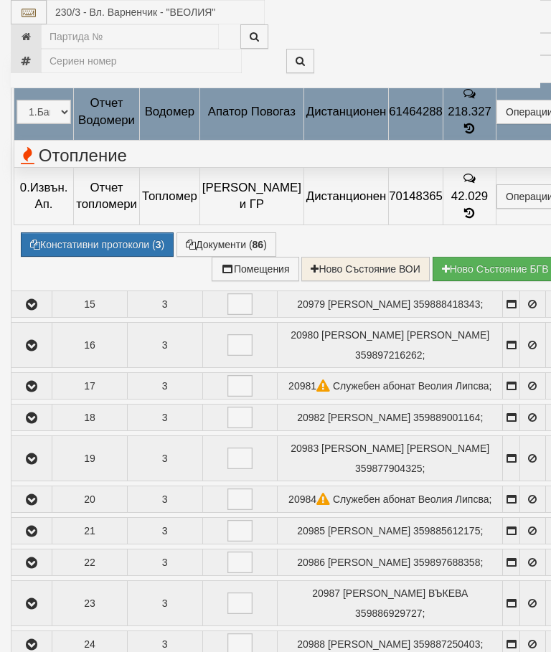
select select "10"
select select "1"
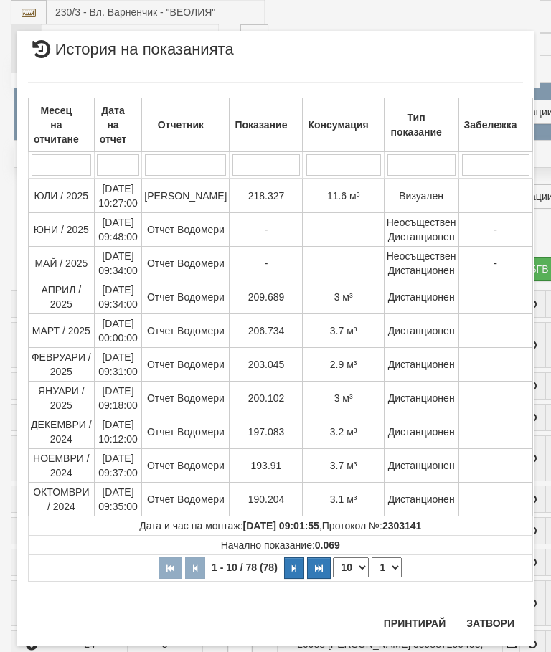
scroll to position [1125, 0]
click at [500, 619] on button "Затвори" at bounding box center [489, 622] width 65 height 23
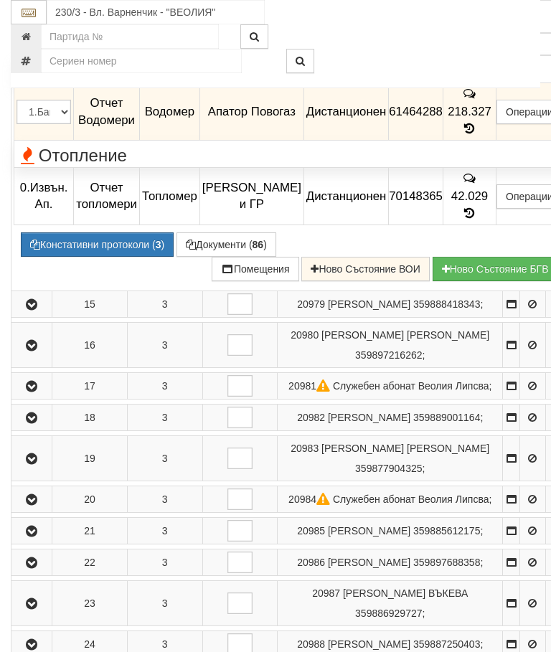
click at [23, 16] on button "button" at bounding box center [32, 6] width 36 height 22
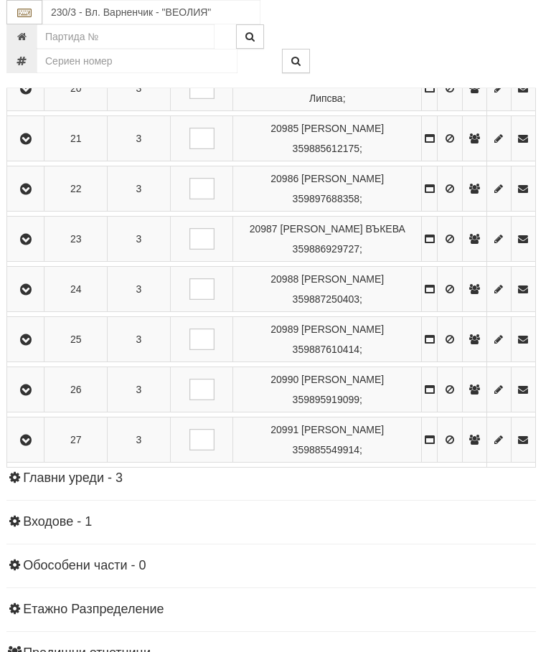
scroll to position [1278, 4]
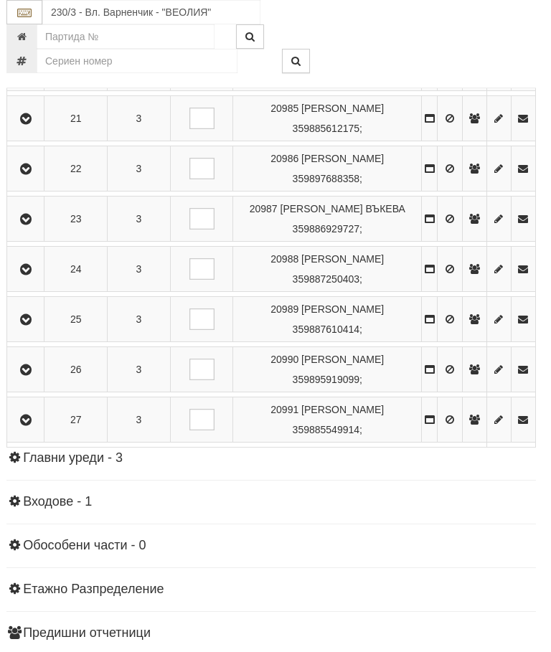
click at [30, 174] on icon "button" at bounding box center [25, 169] width 17 height 10
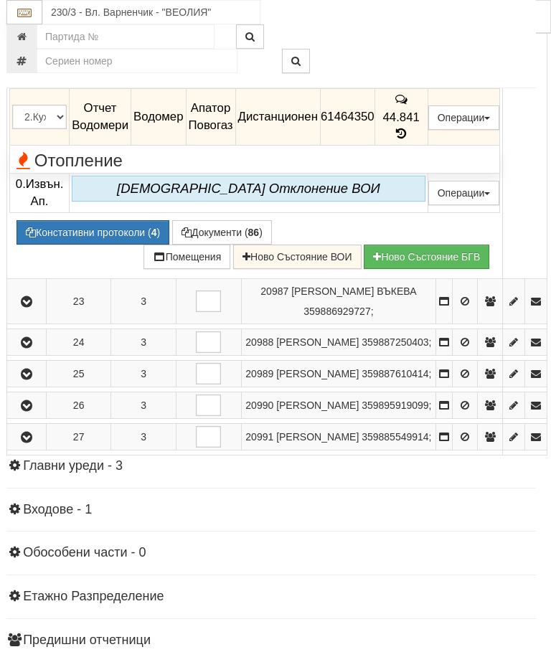
click at [406, 83] on icon at bounding box center [401, 77] width 10 height 12
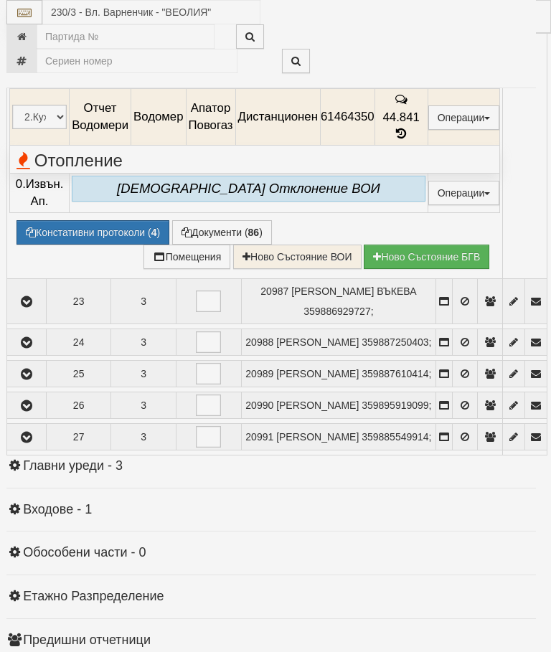
select select "10"
select select "1"
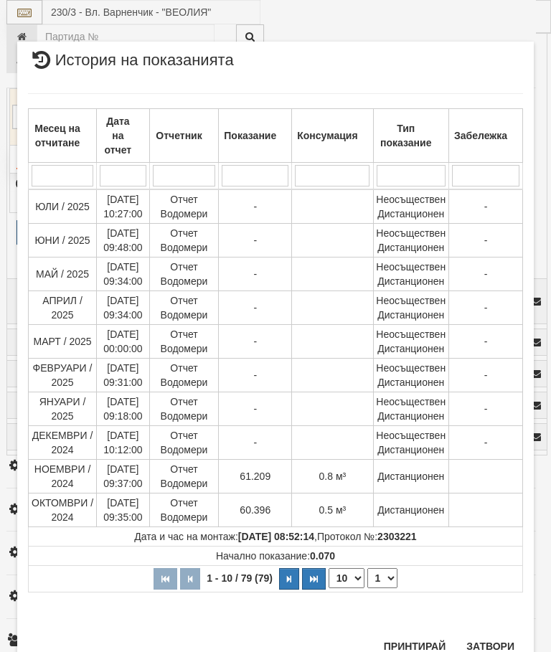
scroll to position [1029, 0]
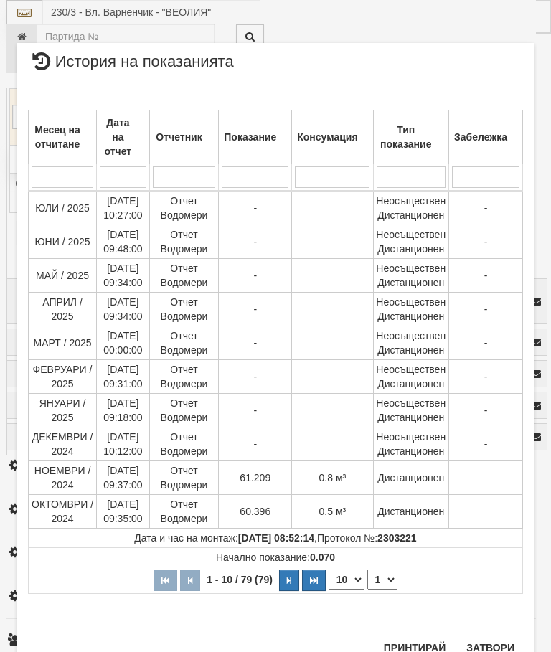
click at [486, 647] on button "Затвори" at bounding box center [489, 647] width 65 height 23
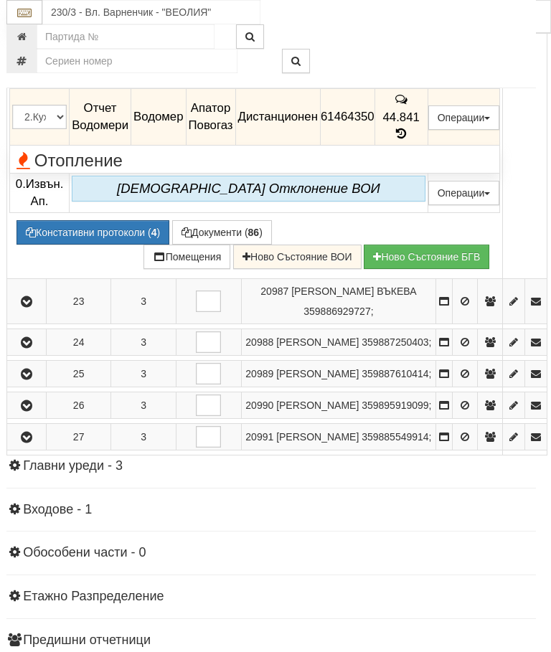
click at [409, 140] on icon at bounding box center [401, 134] width 16 height 12
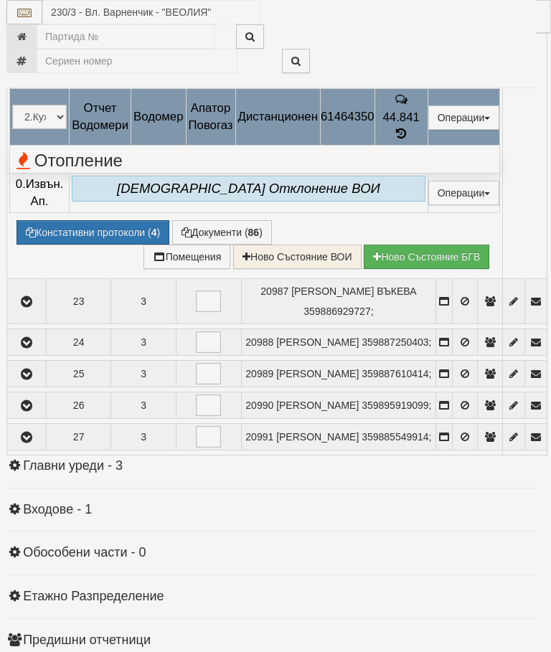
select select "10"
select select "1"
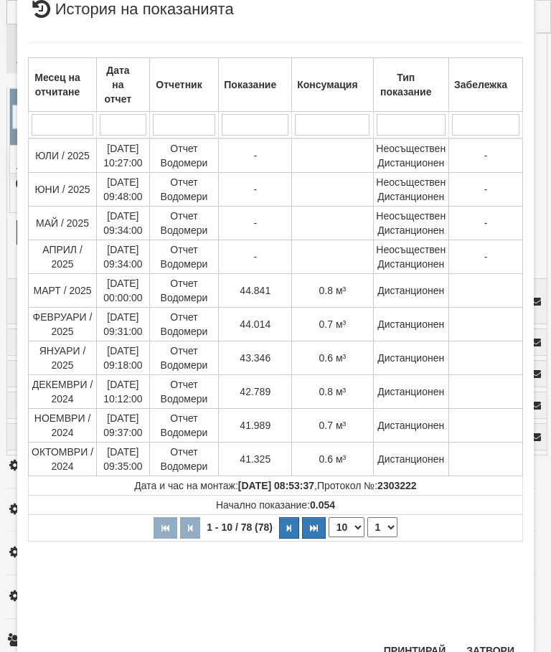
scroll to position [365, 0]
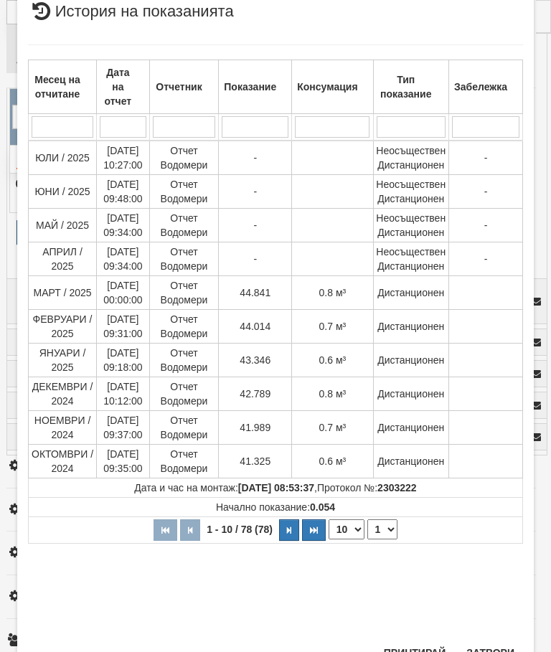
click at [490, 651] on button "Затвори" at bounding box center [489, 652] width 65 height 23
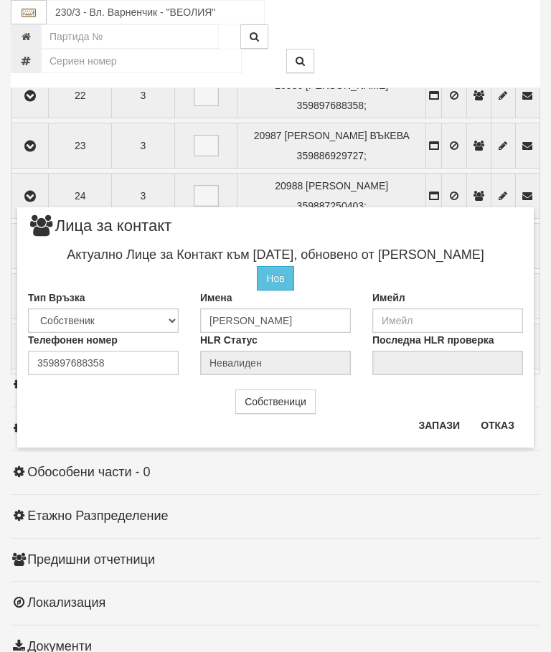
scroll to position [1354, 0]
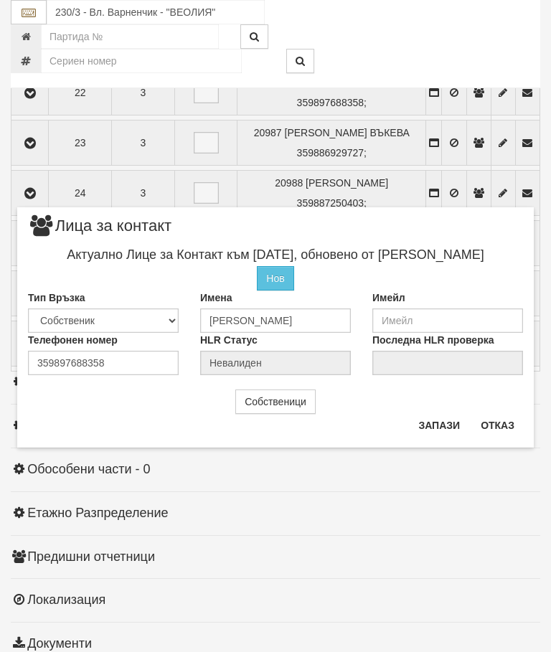
click at [495, 420] on button "Отказ" at bounding box center [497, 425] width 51 height 23
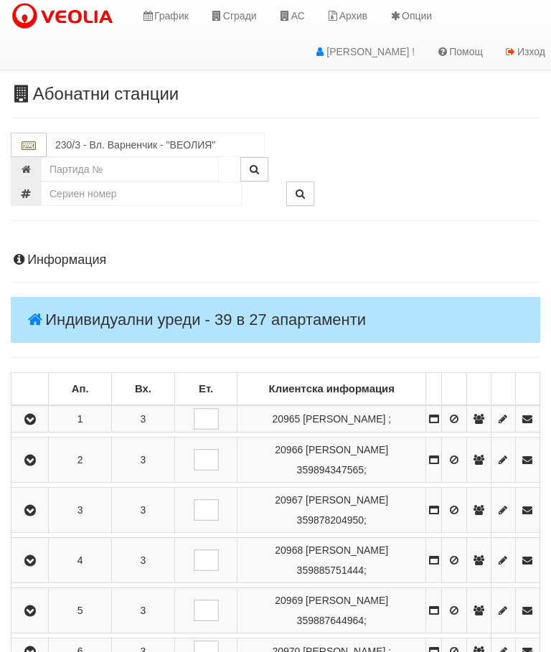
scroll to position [0, 0]
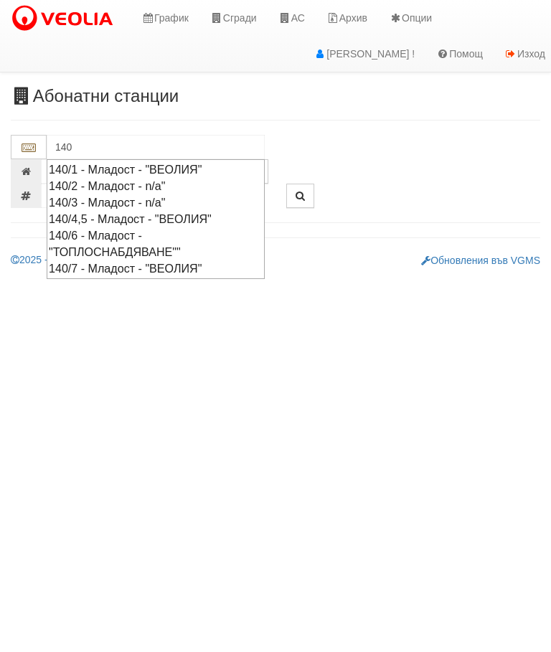
click at [199, 265] on div "140/7 - Младост - "ВЕОЛИЯ"" at bounding box center [156, 268] width 214 height 16
type input "140/7 - Младост - "ВЕОЛИЯ""
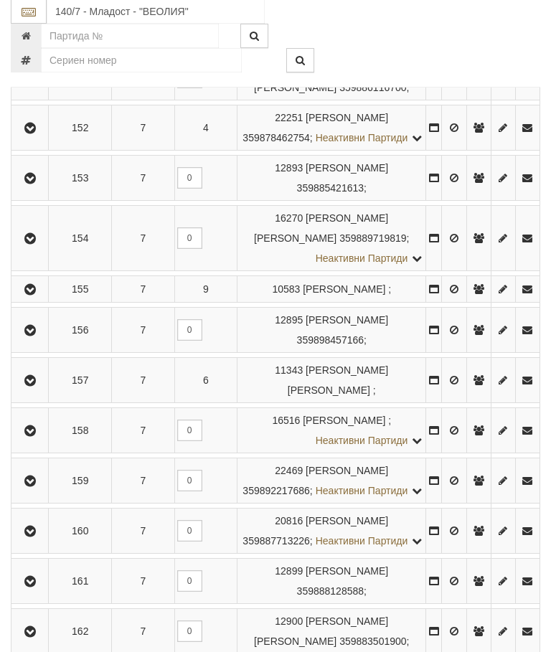
scroll to position [941, 0]
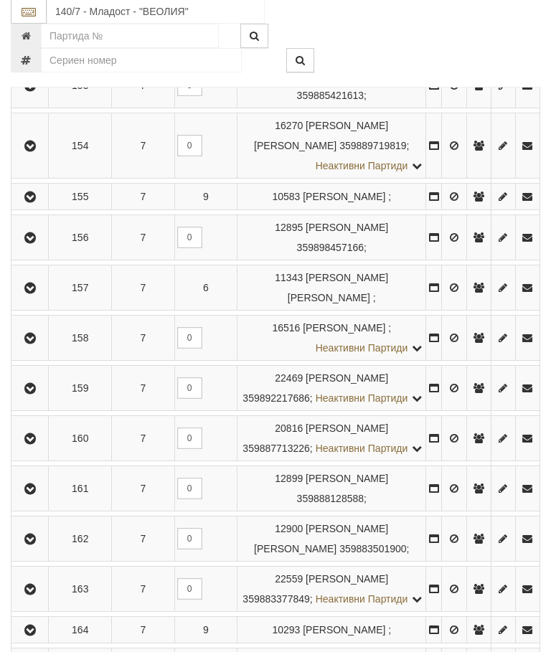
click at [29, 294] on icon "button" at bounding box center [30, 289] width 17 height 10
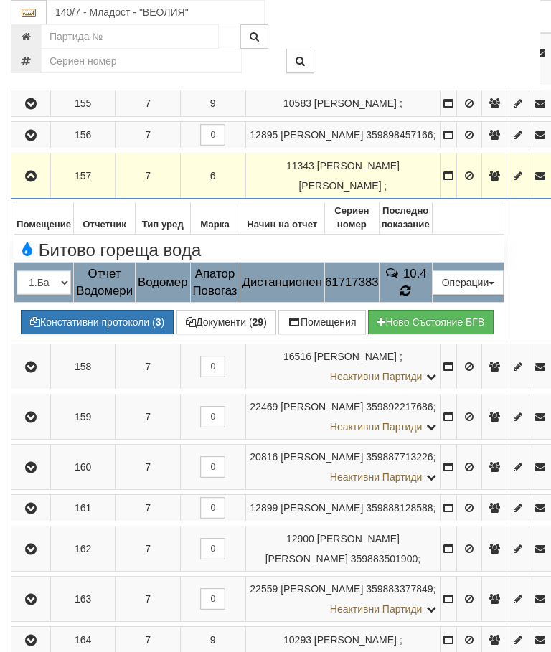
click at [410, 298] on span at bounding box center [405, 291] width 10 height 14
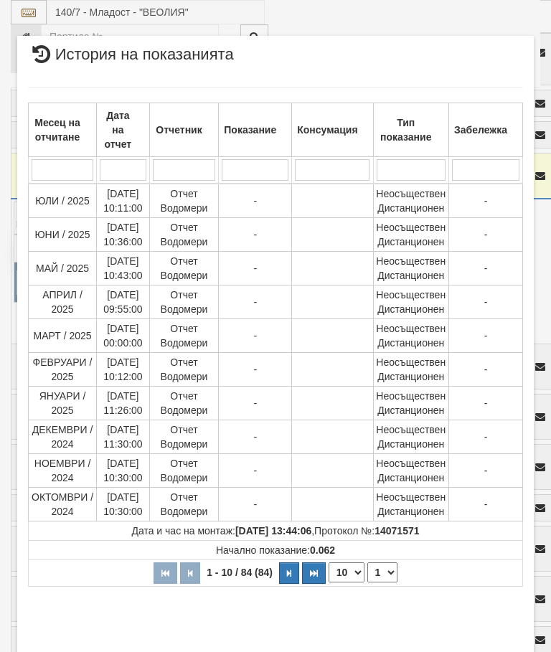
select select "10"
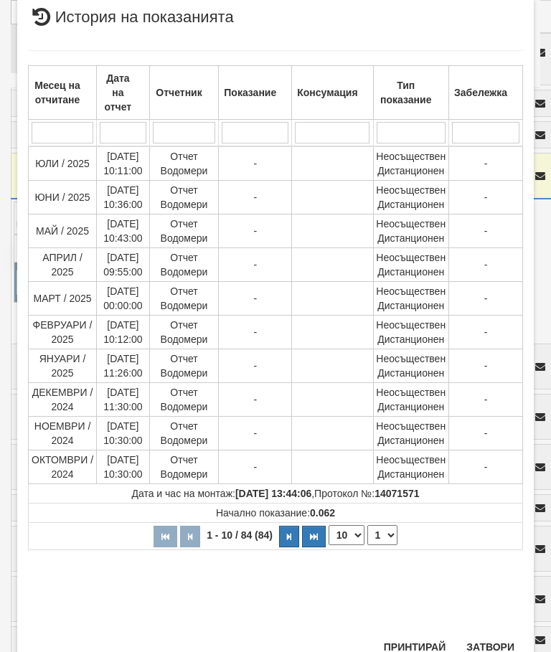
scroll to position [561, 0]
click at [386, 543] on select "1 2 3 4 5 6 7 8 9" at bounding box center [382, 535] width 30 height 20
select select "2"
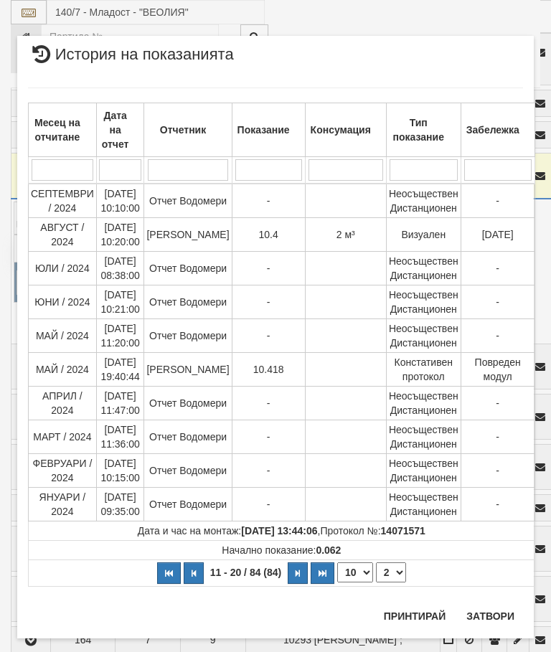
scroll to position [0, 0]
click at [490, 604] on button "Затвори" at bounding box center [489, 615] width 65 height 23
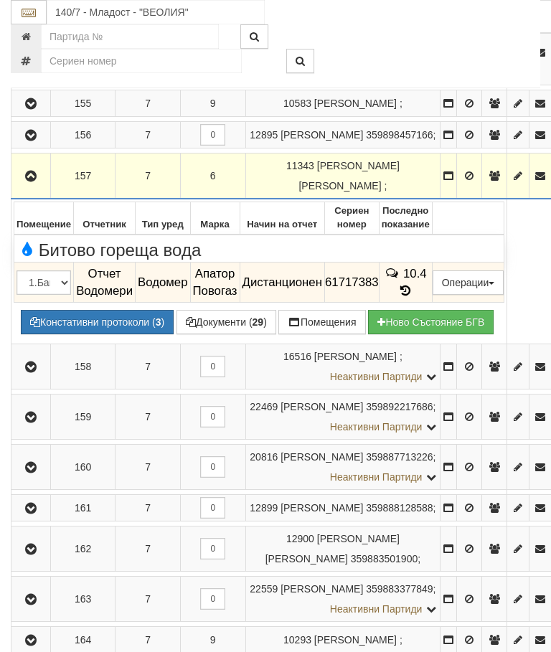
click at [24, 186] on button "button" at bounding box center [31, 176] width 34 height 22
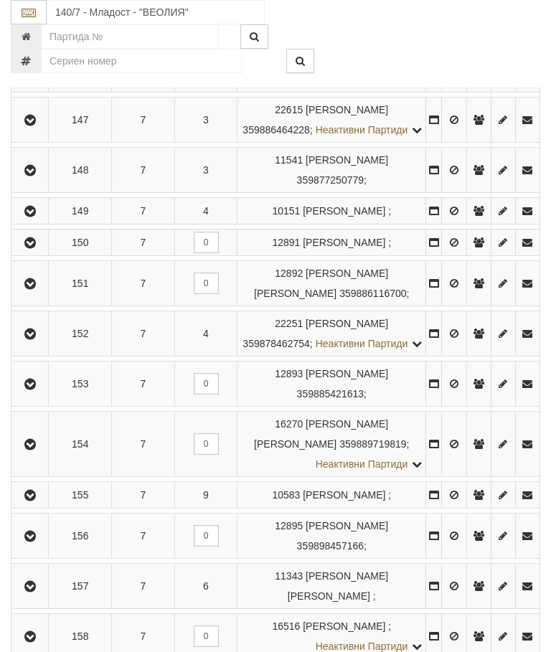
scroll to position [628, 0]
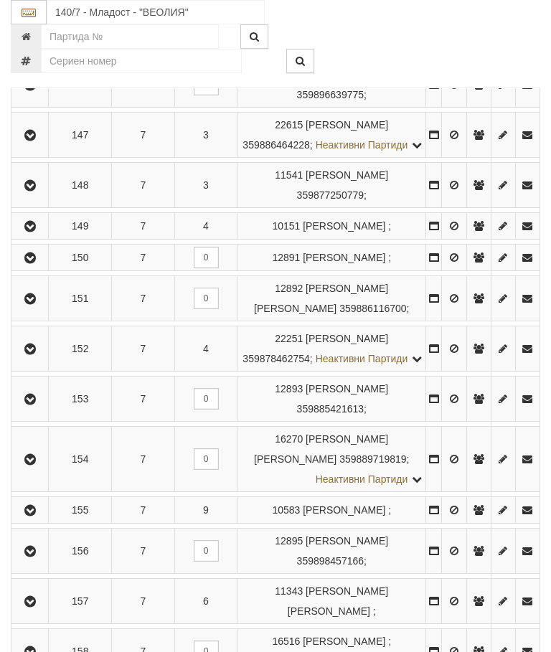
click at [31, 90] on icon "button" at bounding box center [30, 85] width 17 height 10
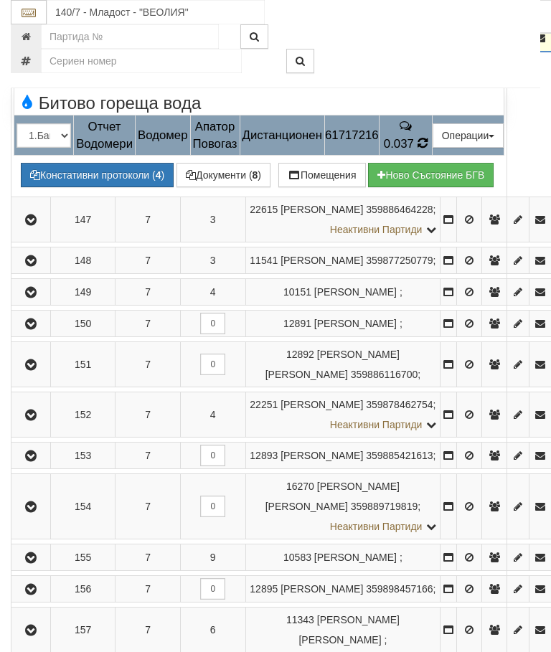
click at [432, 156] on td "0.037" at bounding box center [405, 135] width 53 height 40
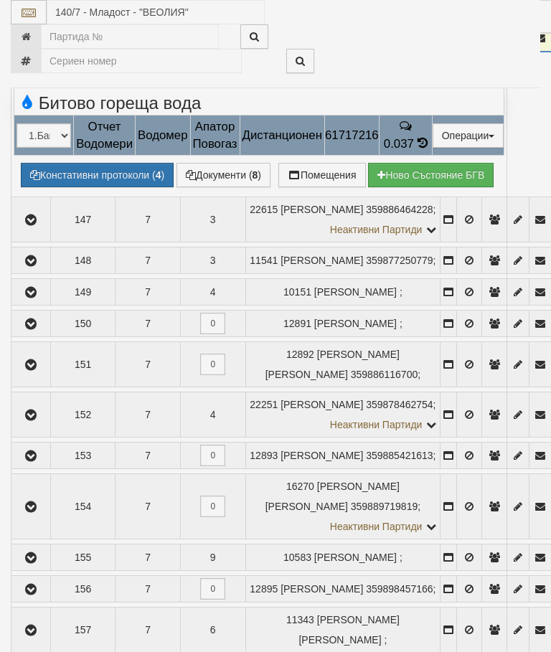
select select "10"
select select "1"
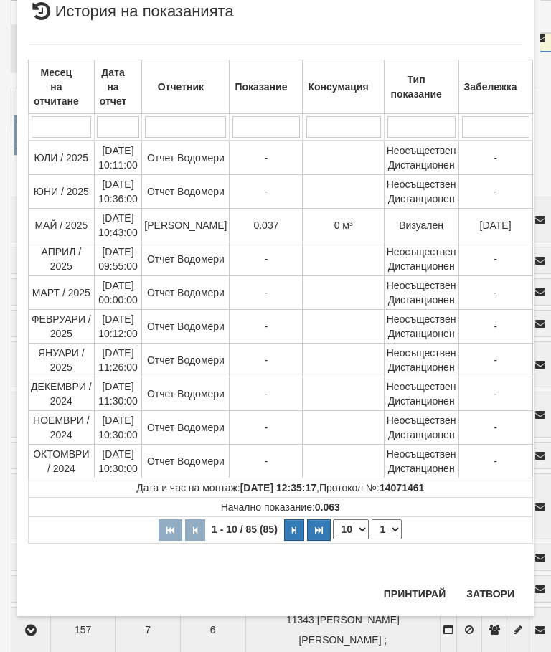
scroll to position [1187, 0]
click at [489, 584] on button "Затвори" at bounding box center [489, 593] width 65 height 23
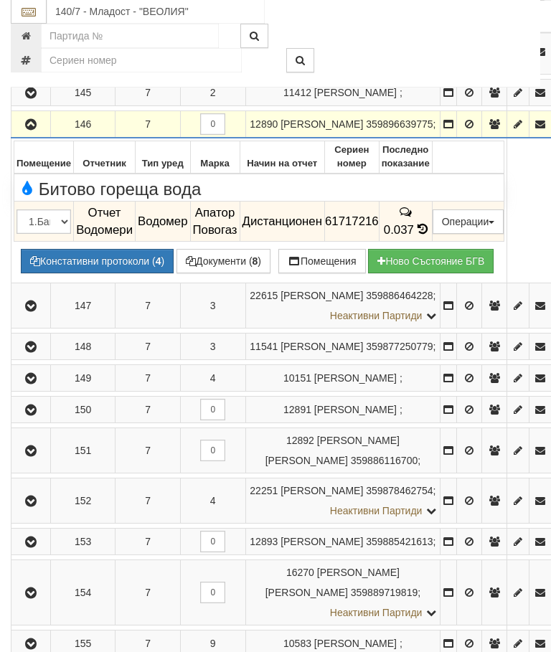
click at [29, 130] on icon "button" at bounding box center [30, 125] width 17 height 10
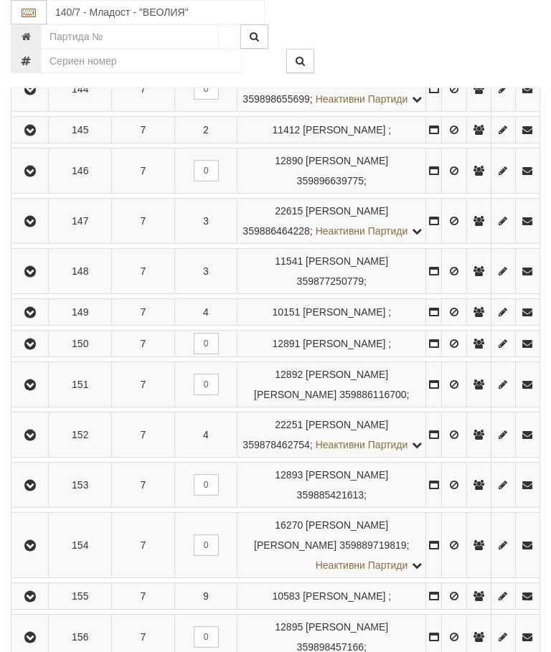
click at [32, 227] on icon "button" at bounding box center [30, 222] width 17 height 10
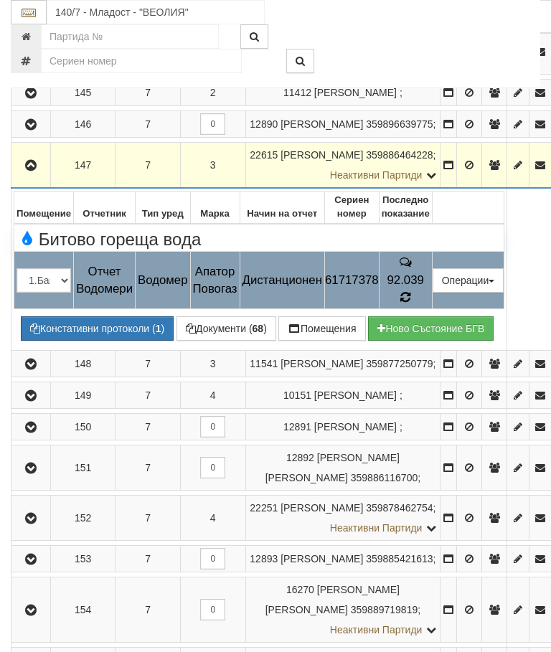
click at [410, 304] on span at bounding box center [405, 297] width 10 height 14
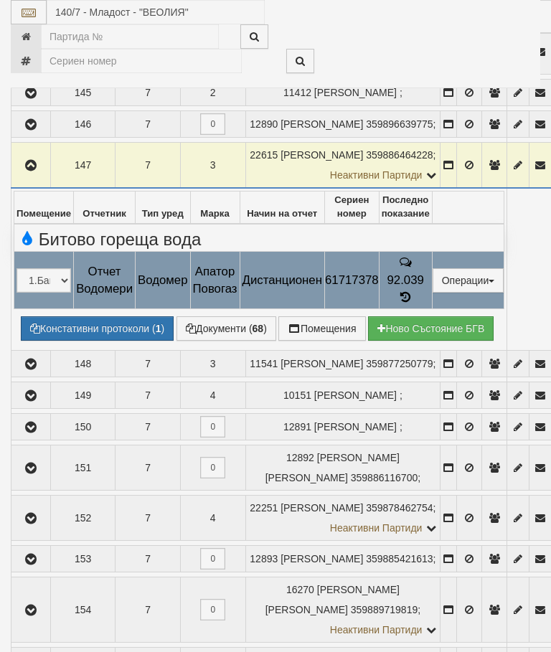
select select "10"
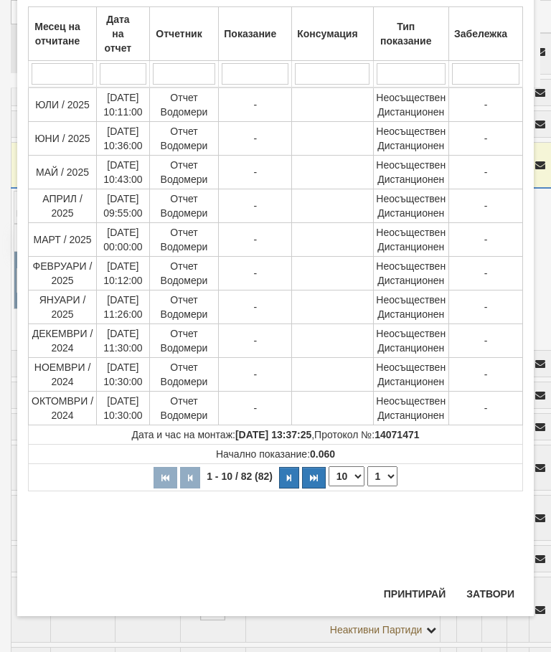
scroll to position [523, 0]
click at [384, 475] on select "1 2 3 4 5 6 7 8 9" at bounding box center [382, 476] width 30 height 20
select select "2"
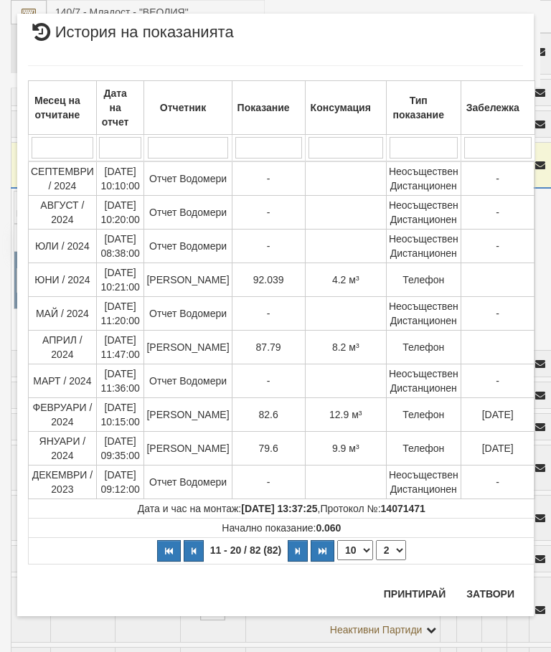
scroll to position [0, 0]
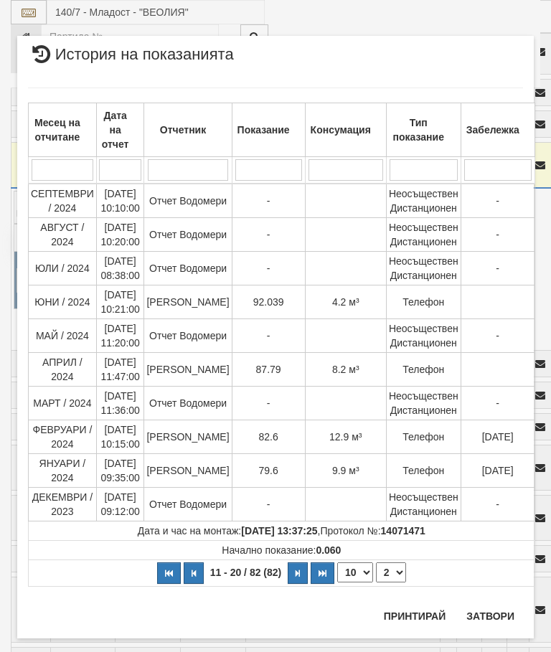
click at [482, 613] on button "Затвори" at bounding box center [489, 615] width 65 height 23
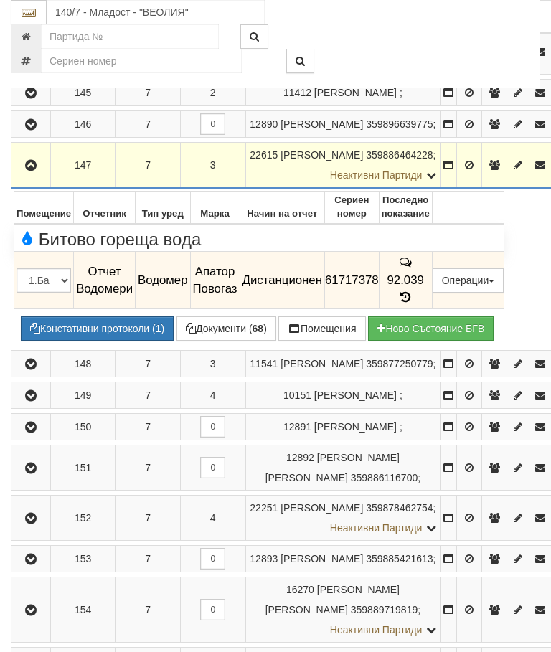
click at [23, 176] on button "button" at bounding box center [31, 165] width 34 height 22
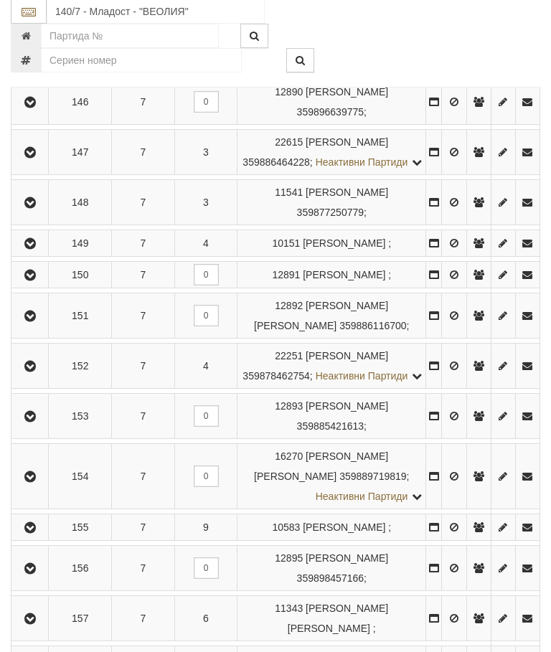
click at [33, 281] on icon "button" at bounding box center [30, 276] width 17 height 10
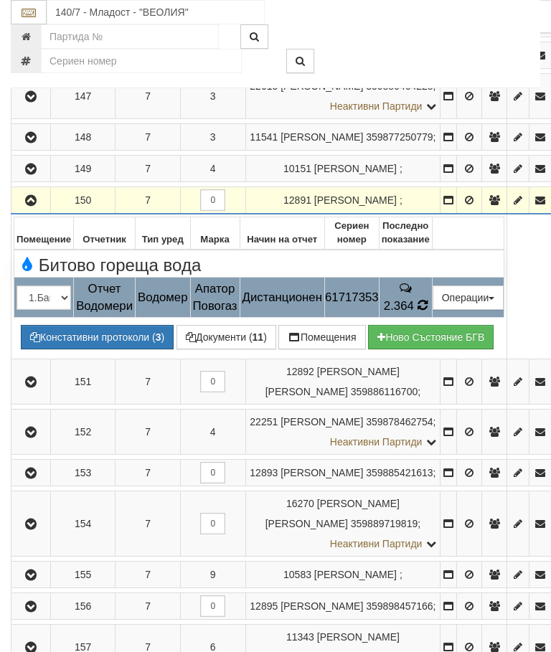
click at [432, 318] on td "2.364" at bounding box center [405, 297] width 53 height 40
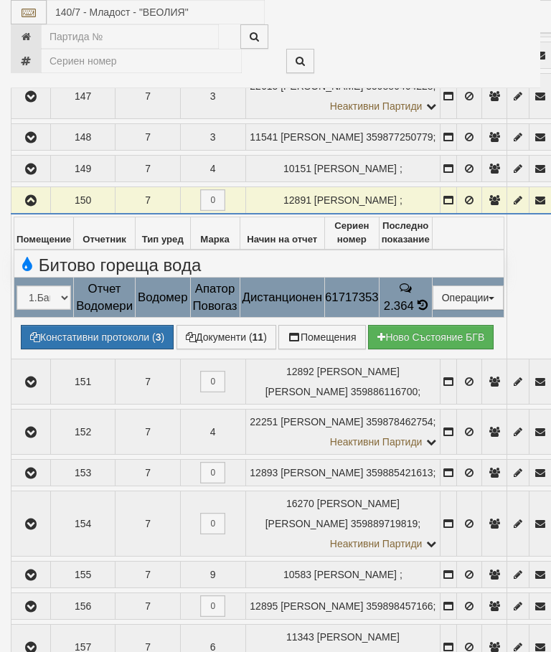
select select "10"
select select "1"
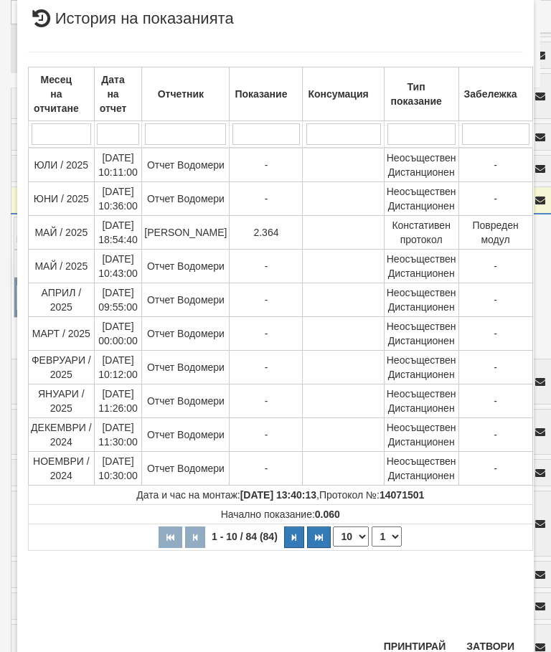
scroll to position [601, 0]
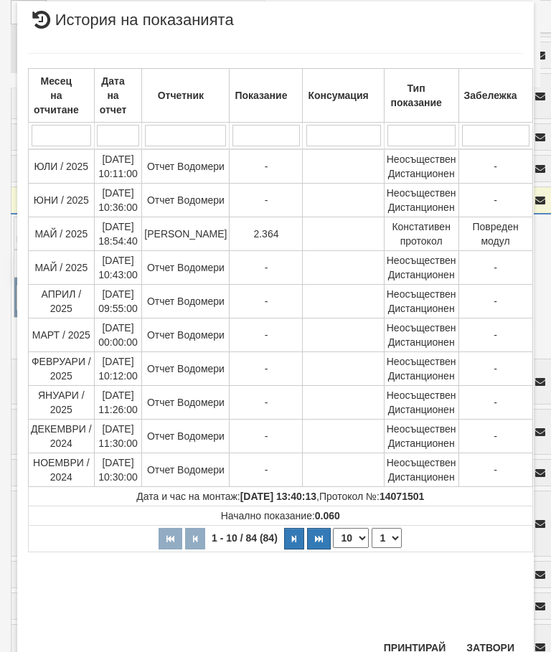
click at [499, 642] on button "Затвори" at bounding box center [489, 647] width 65 height 23
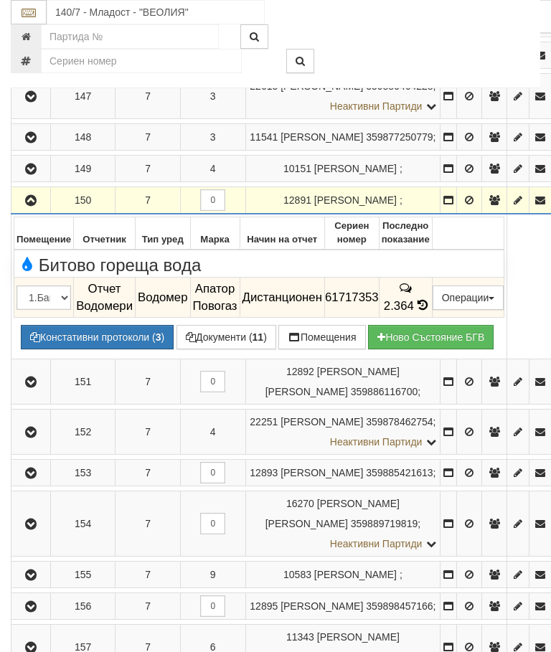
click at [20, 211] on button "button" at bounding box center [31, 200] width 34 height 22
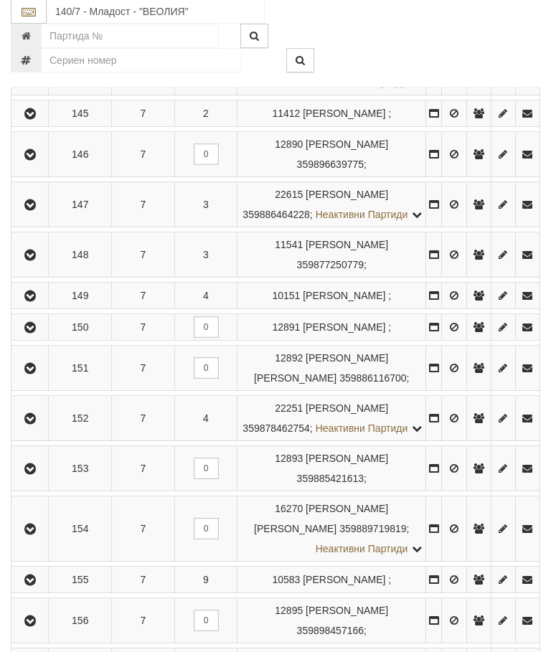
click at [23, 216] on button "button" at bounding box center [30, 205] width 32 height 22
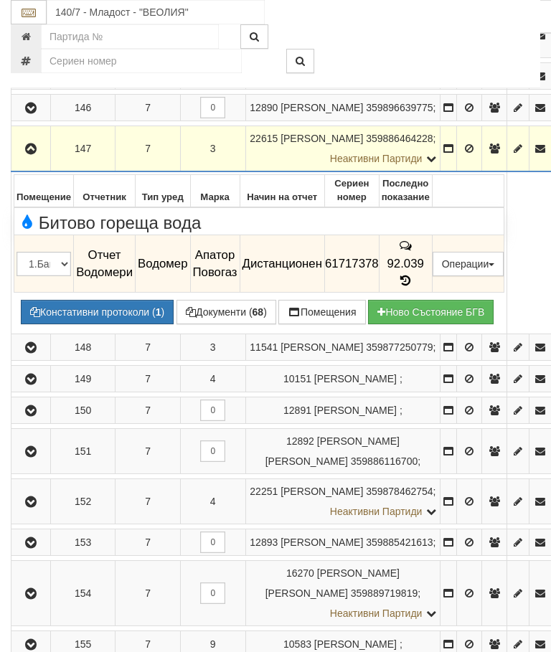
click at [413, 287] on icon at bounding box center [405, 281] width 16 height 12
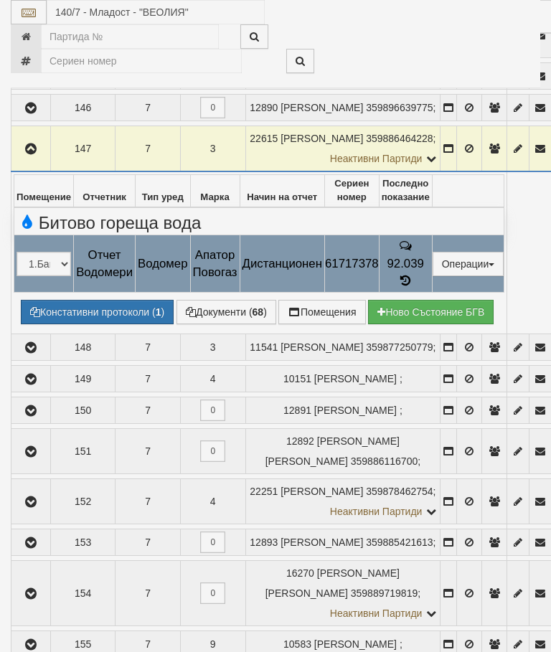
select select "10"
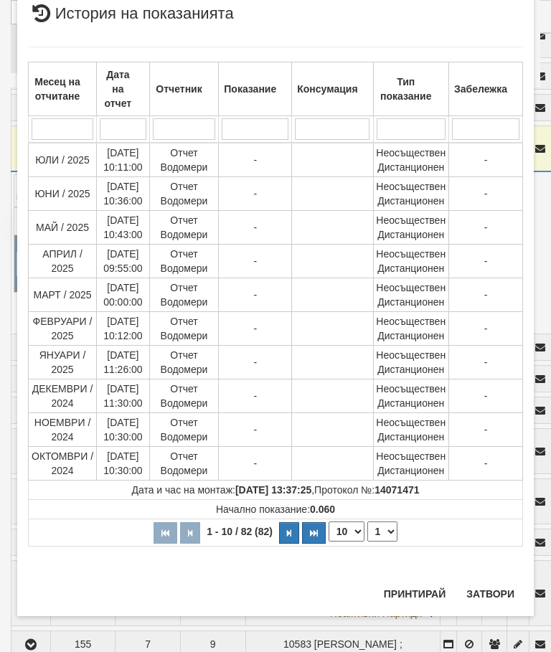
scroll to position [1162, 0]
click at [380, 525] on select "1 2 3 4 5 6 7 8 9" at bounding box center [382, 531] width 30 height 20
select select "2"
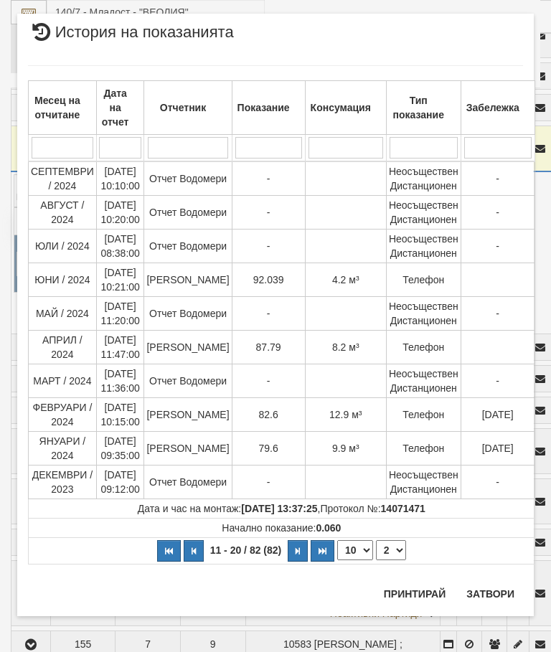
scroll to position [0, 0]
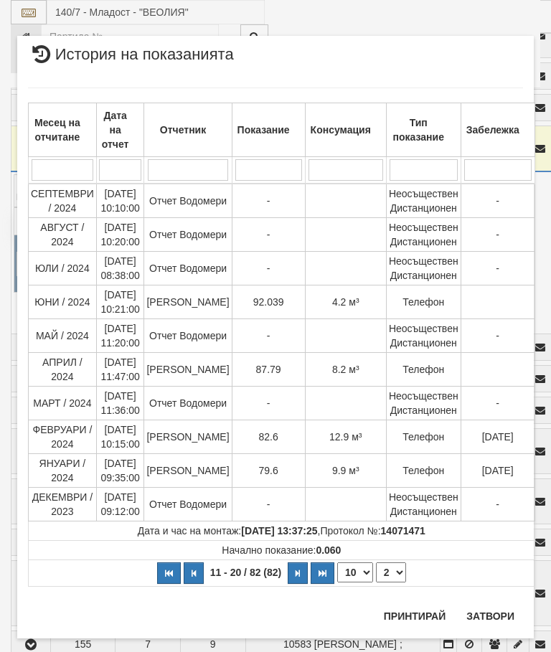
click at [491, 614] on button "Затвори" at bounding box center [489, 615] width 65 height 23
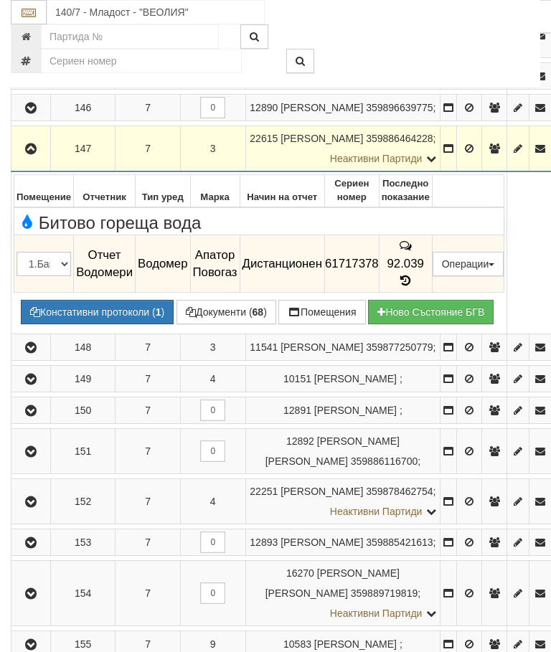
click at [19, 159] on button "button" at bounding box center [31, 149] width 34 height 22
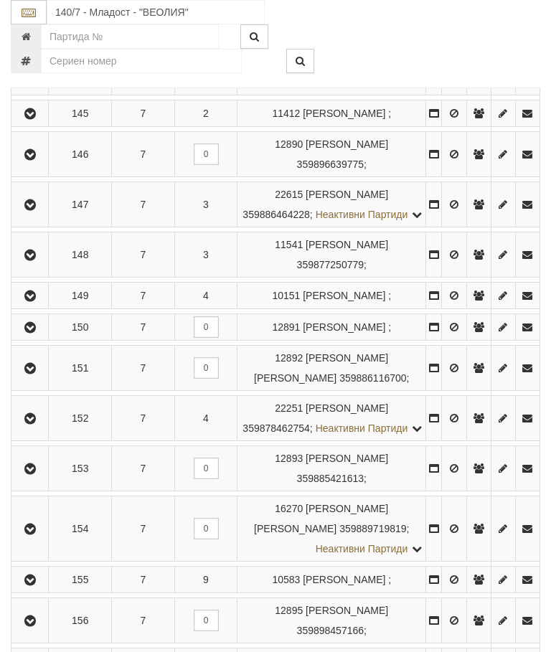
click at [27, 165] on button "button" at bounding box center [30, 154] width 32 height 22
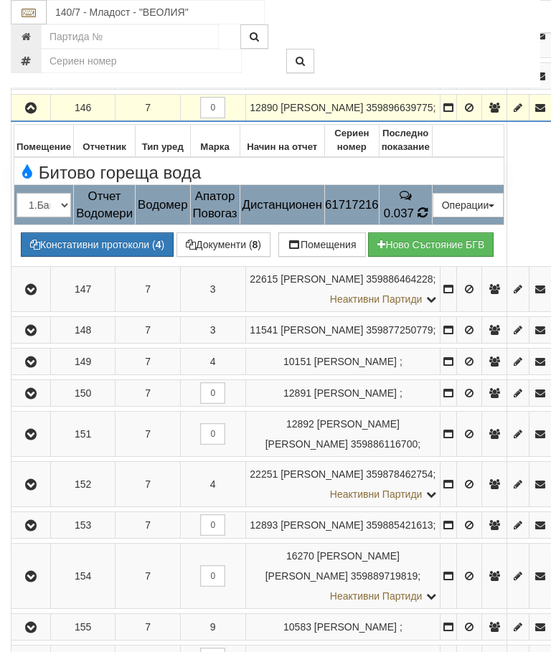
click at [432, 225] on td "0.037" at bounding box center [405, 205] width 53 height 40
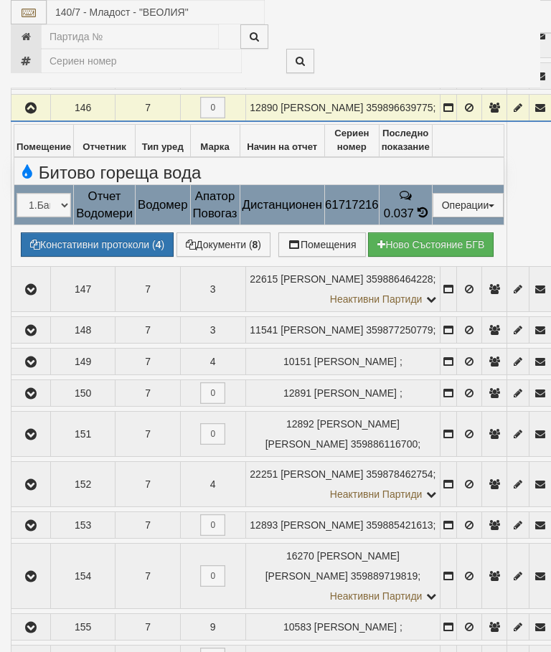
select select "10"
select select "1"
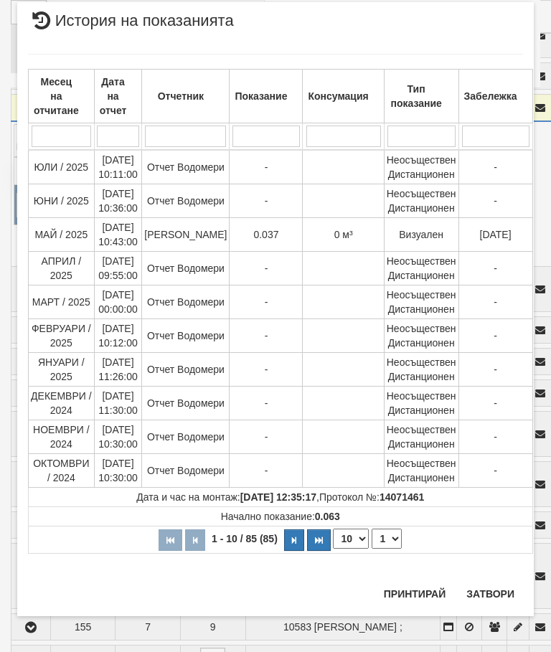
scroll to position [1286, 0]
click at [495, 593] on button "Затвори" at bounding box center [489, 594] width 65 height 23
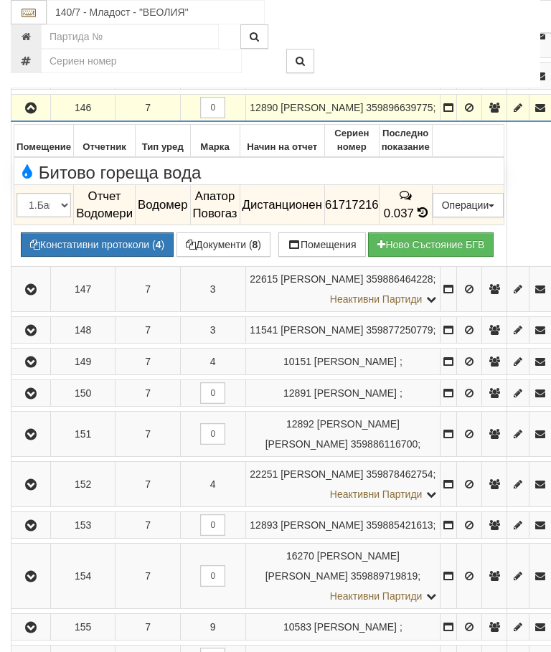
click at [35, 118] on button "button" at bounding box center [31, 108] width 34 height 22
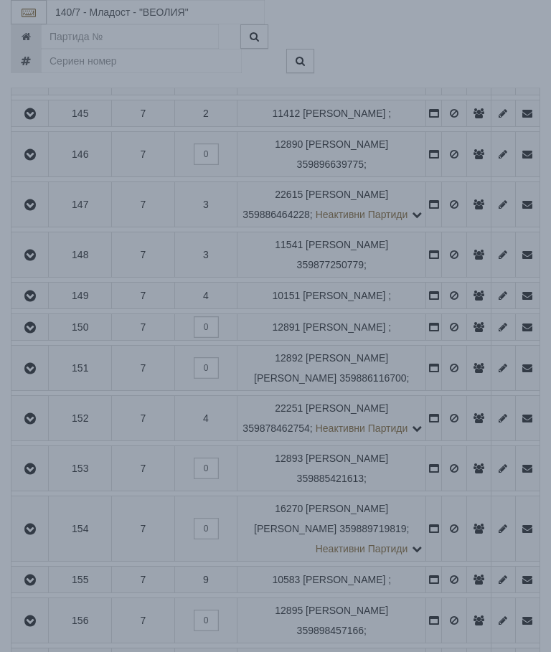
click at [447, 291] on div "Зареждане..." at bounding box center [275, 300] width 594 height 46
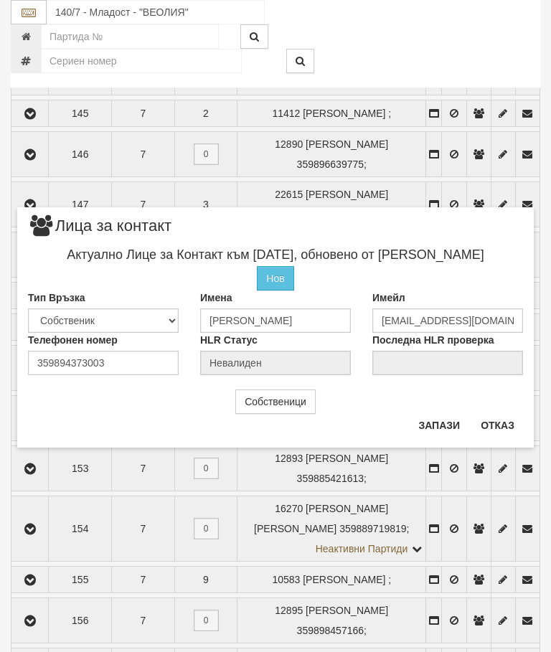
click at [508, 429] on button "Отказ" at bounding box center [497, 425] width 51 height 23
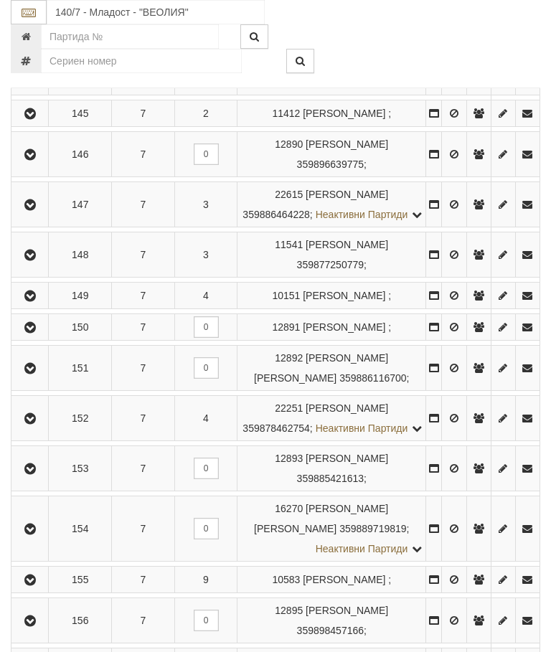
click at [36, 210] on icon "button" at bounding box center [30, 205] width 17 height 10
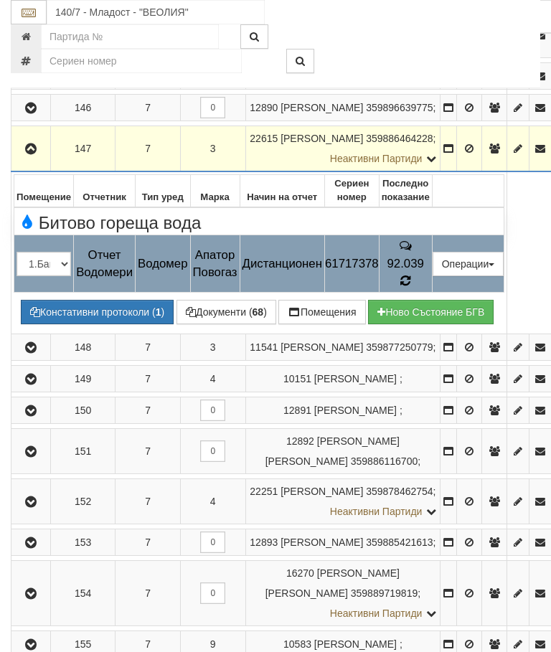
click at [411, 287] on icon at bounding box center [404, 280] width 11 height 13
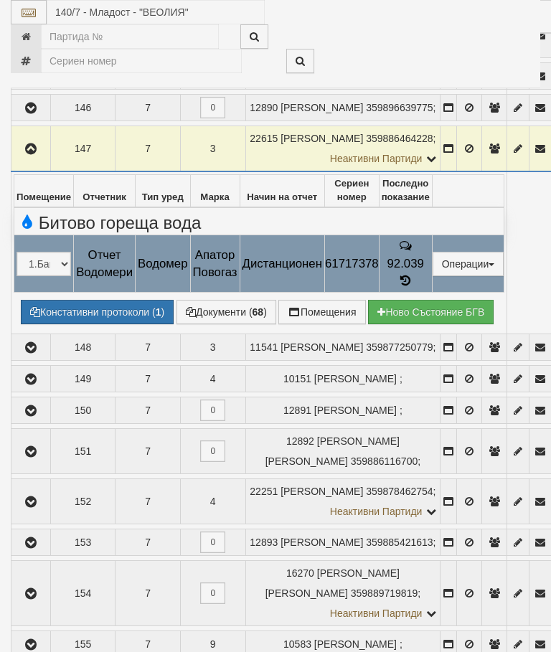
select select "10"
select select "1"
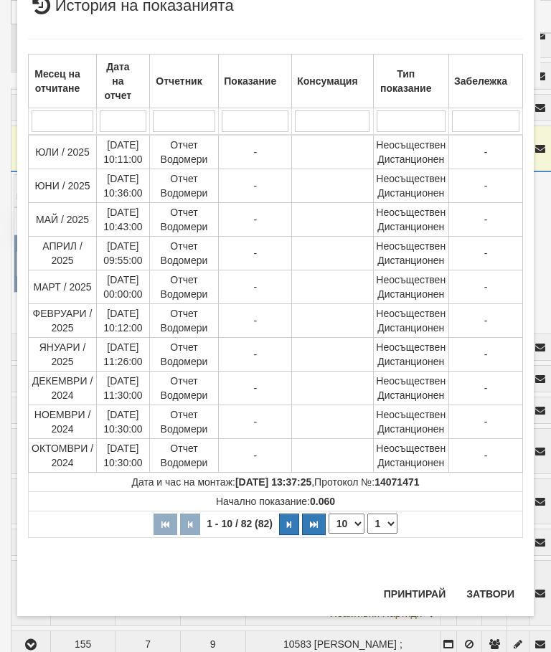
scroll to position [1084, 0]
click at [493, 588] on button "Затвори" at bounding box center [489, 593] width 65 height 23
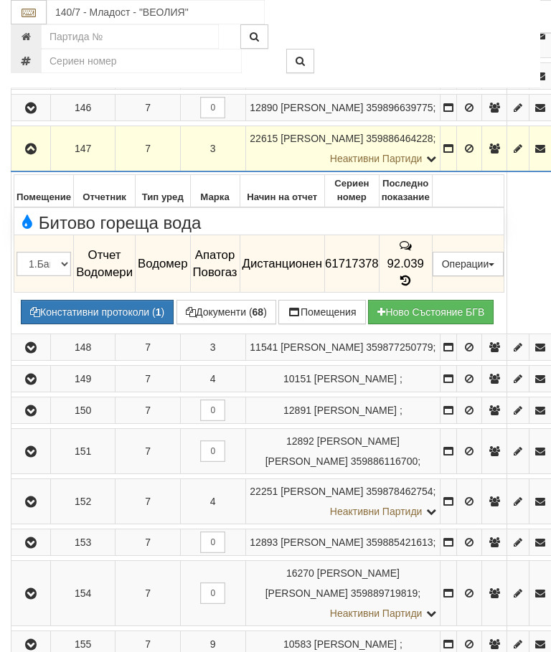
click at [25, 154] on icon "button" at bounding box center [30, 149] width 17 height 10
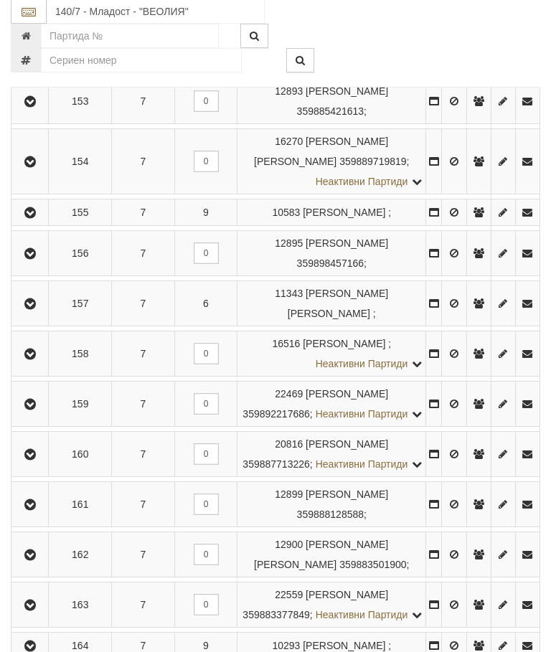
click at [31, 310] on icon "button" at bounding box center [30, 305] width 17 height 10
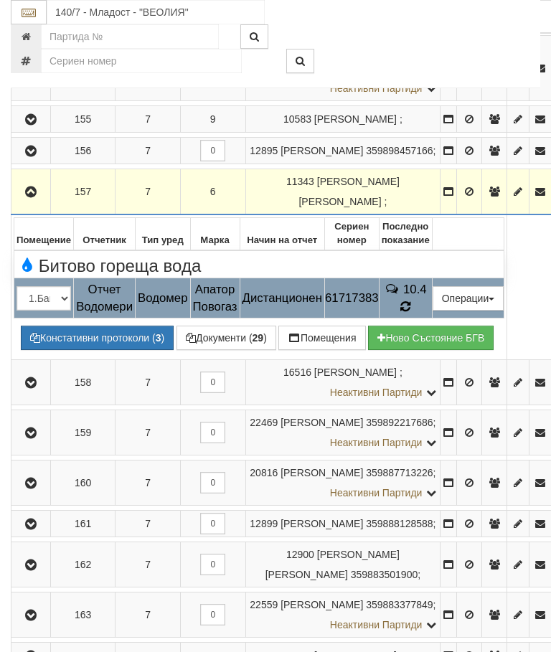
click at [411, 313] on icon at bounding box center [404, 307] width 11 height 14
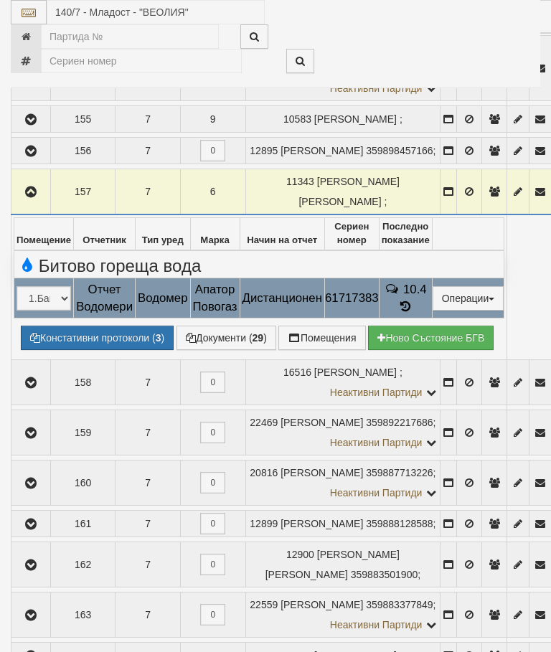
select select "10"
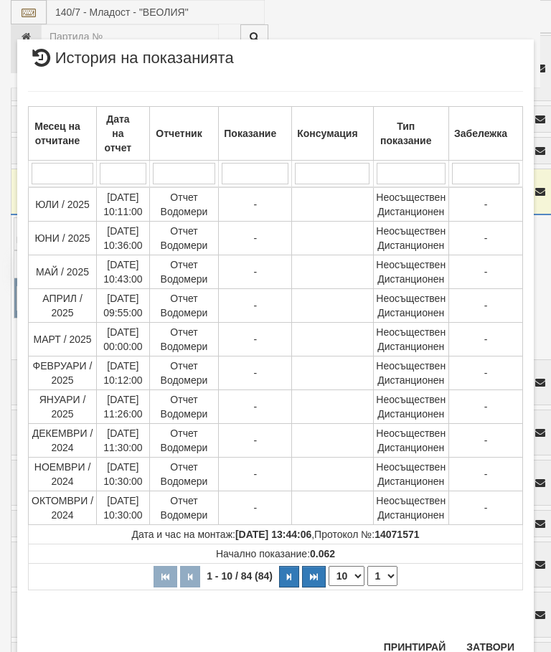
scroll to position [1053, 0]
click at [386, 574] on select "1 2 3 4 5 6 7 8 9" at bounding box center [382, 576] width 30 height 20
select select "2"
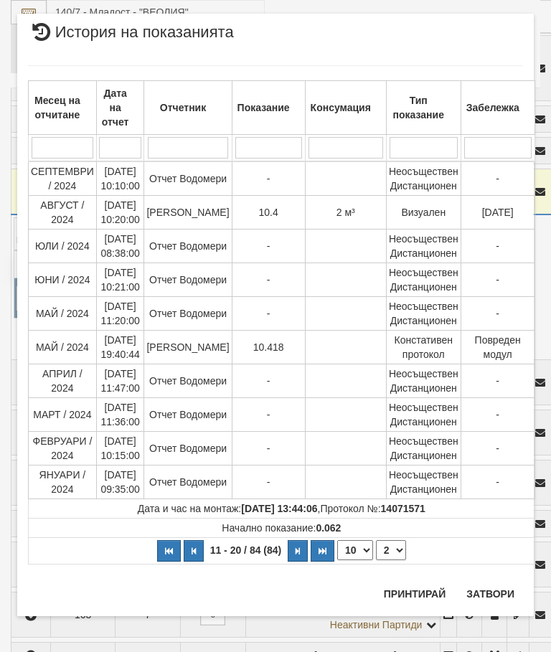
scroll to position [0, 0]
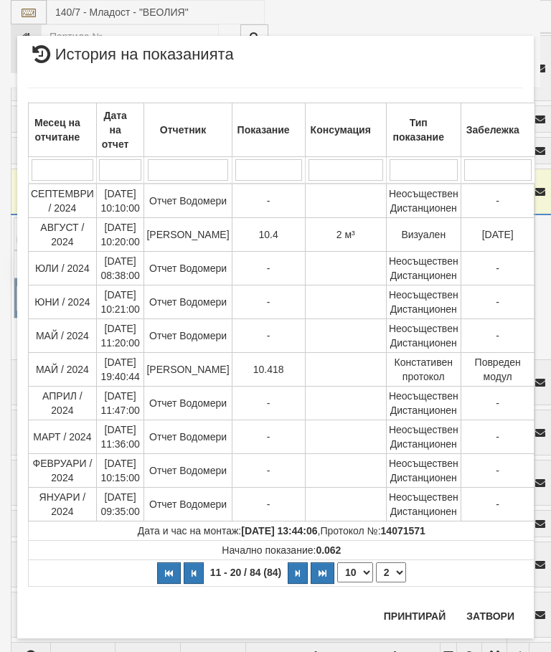
click at [488, 609] on button "Затвори" at bounding box center [489, 615] width 65 height 23
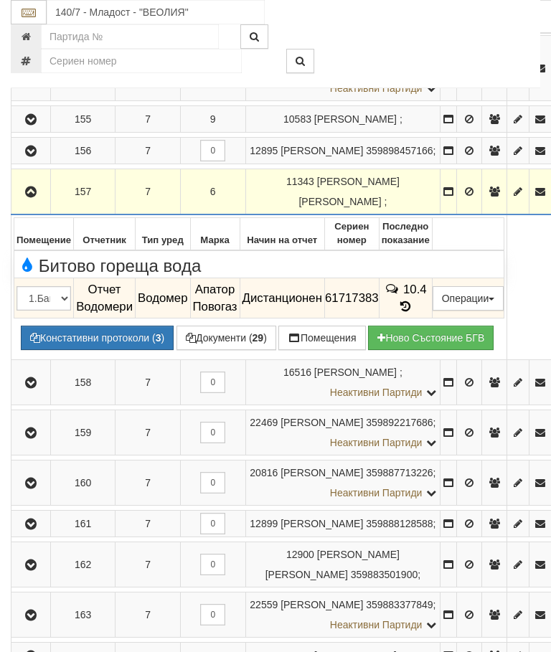
click at [25, 202] on button "button" at bounding box center [31, 192] width 34 height 22
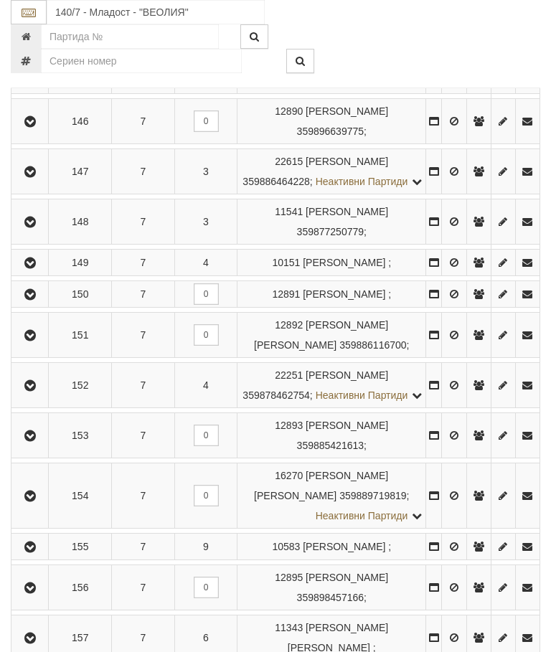
scroll to position [591, 0]
click at [32, 177] on icon "button" at bounding box center [30, 172] width 17 height 10
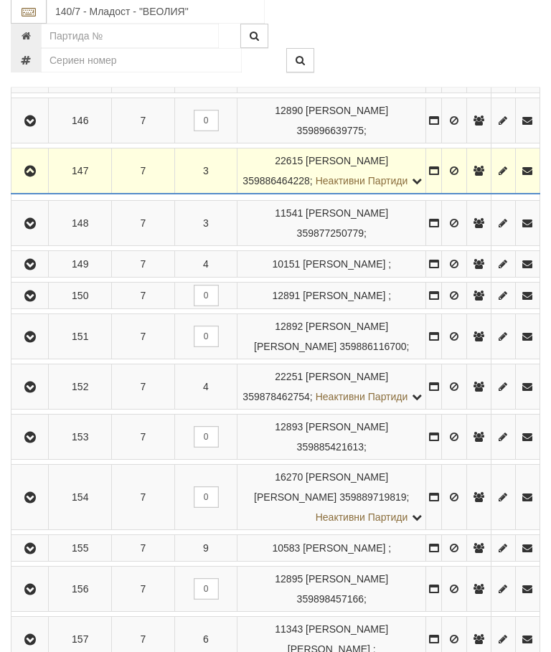
scroll to position [592, 0]
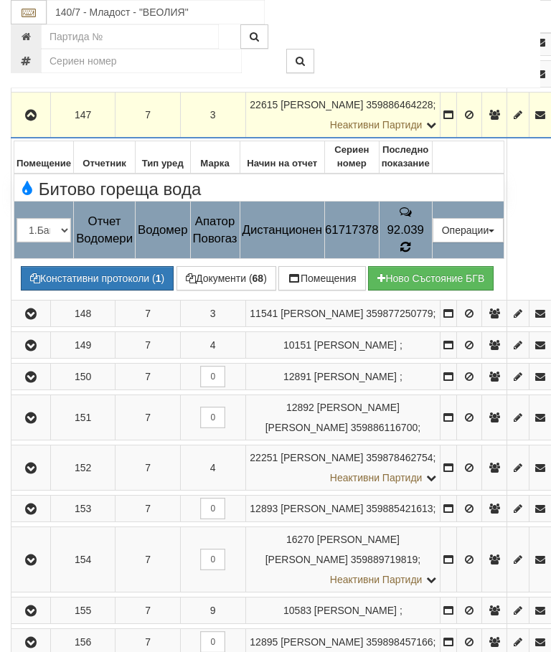
click at [411, 253] on icon at bounding box center [404, 246] width 11 height 13
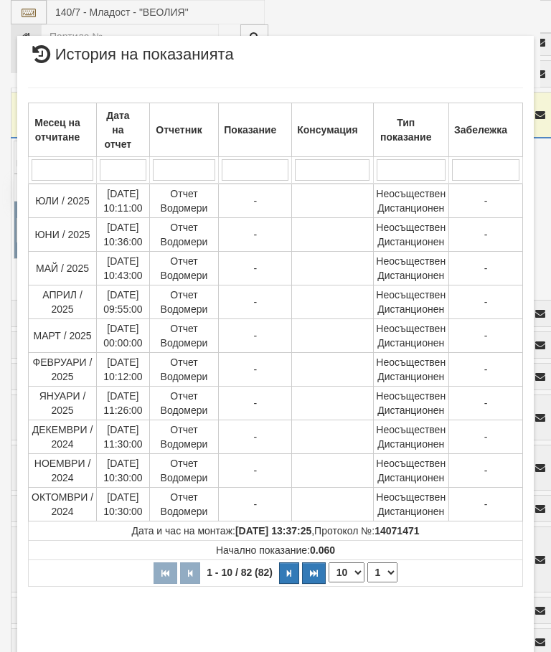
click at [376, 568] on select "1 2 3 4 5 6 7 8 9" at bounding box center [382, 572] width 30 height 20
select select "2"
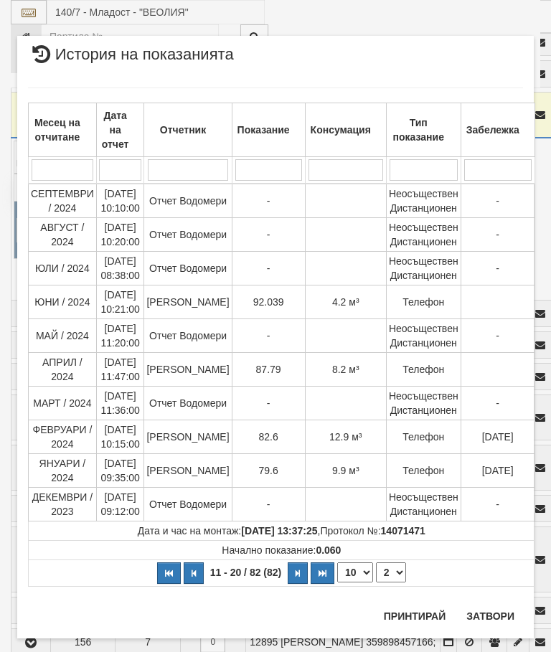
click at [487, 611] on button "Затвори" at bounding box center [489, 615] width 65 height 23
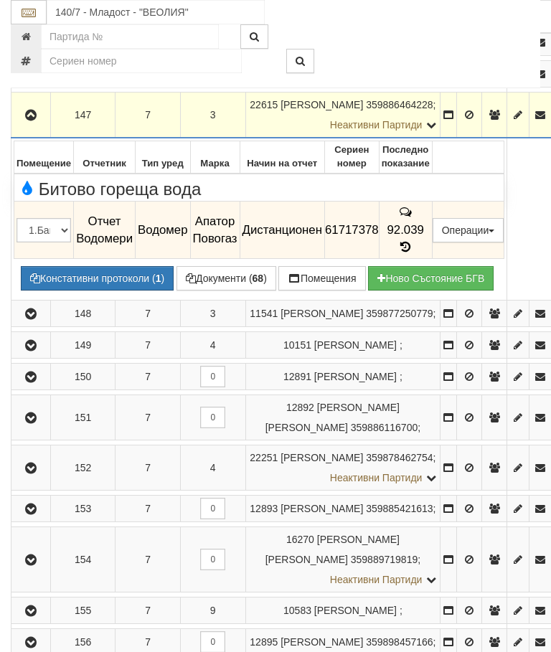
click at [24, 120] on icon "button" at bounding box center [30, 115] width 17 height 10
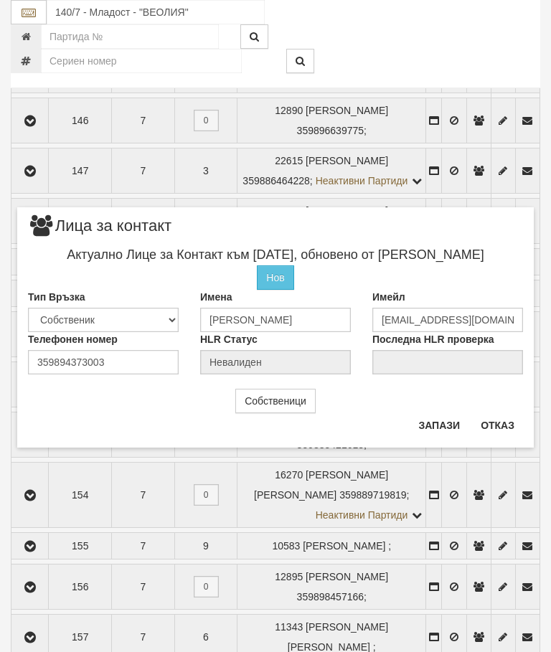
click at [496, 419] on button "Отказ" at bounding box center [497, 425] width 51 height 23
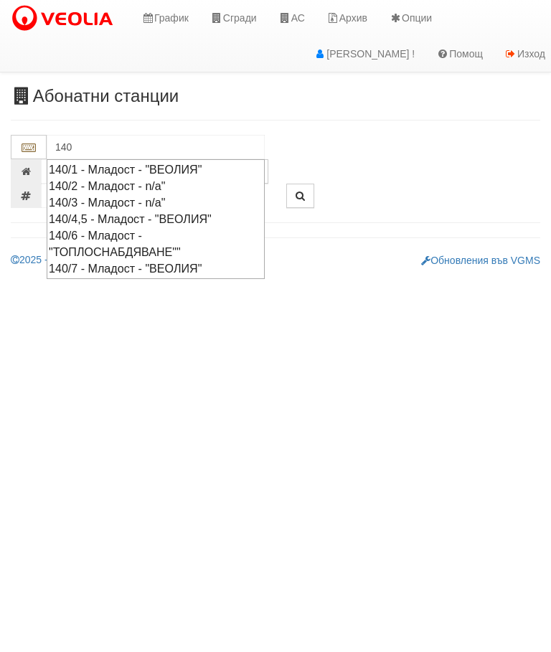
click at [200, 261] on div "140/7 - Младост - "ВЕОЛИЯ"" at bounding box center [156, 268] width 214 height 16
type input "140/7 - Младост - "ВЕОЛИЯ""
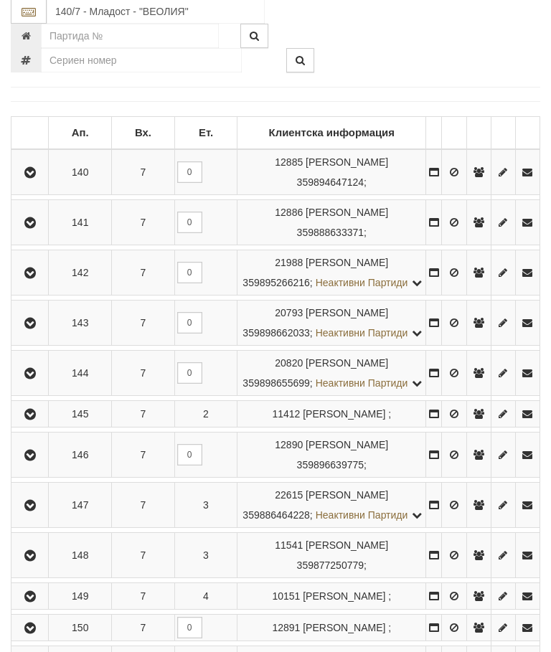
scroll to position [277, 0]
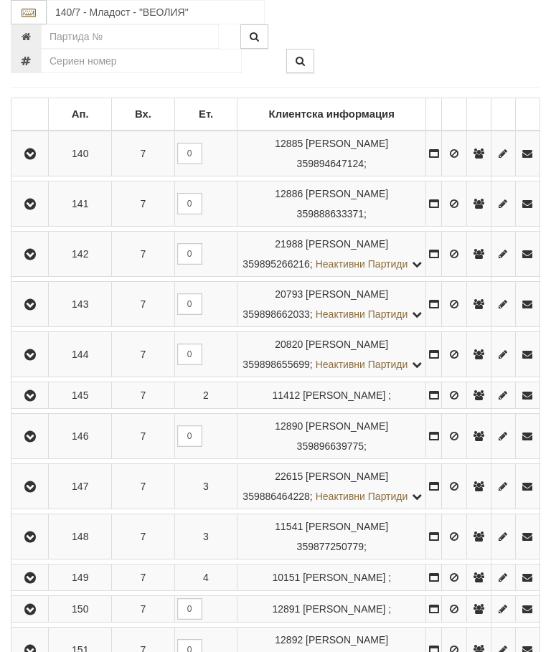
click at [148, 464] on td "Записите се зареждат..." at bounding box center [251, 461] width 480 height 5
click at [37, 492] on icon "button" at bounding box center [30, 487] width 17 height 10
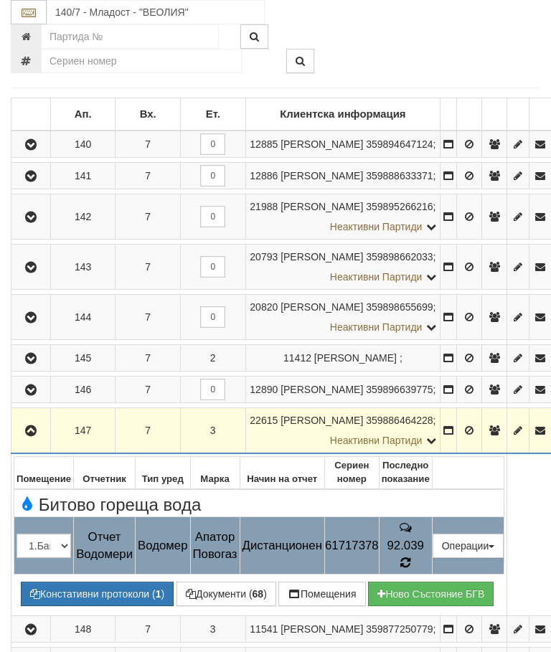
click at [411, 569] on icon at bounding box center [404, 563] width 11 height 14
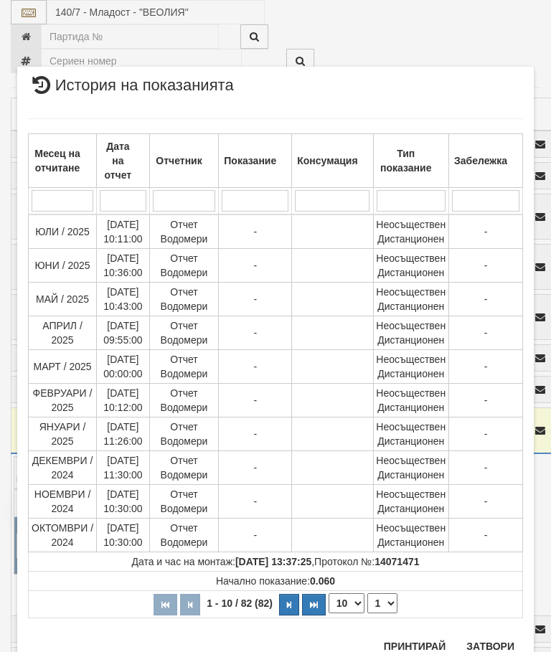
scroll to position [1279, 0]
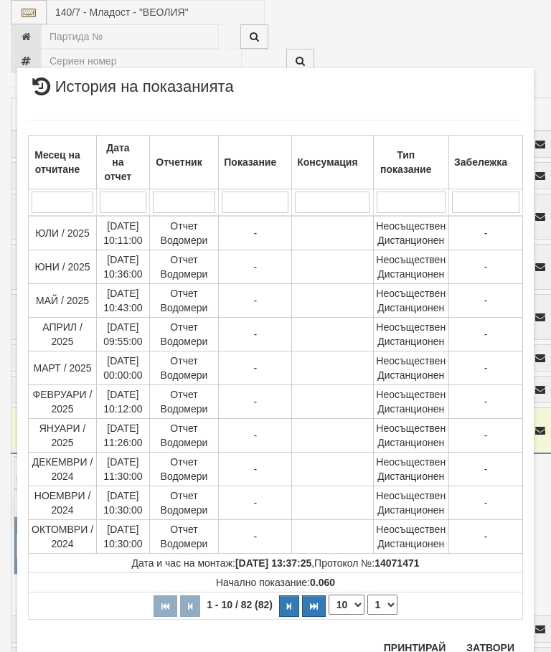
click at [498, 642] on button "Затвори" at bounding box center [489, 647] width 65 height 23
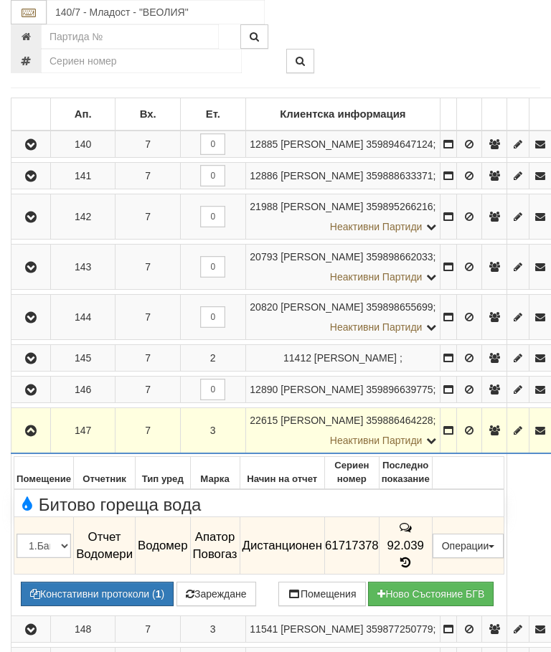
click at [235, 606] on button "Зареждане" at bounding box center [216, 593] width 80 height 24
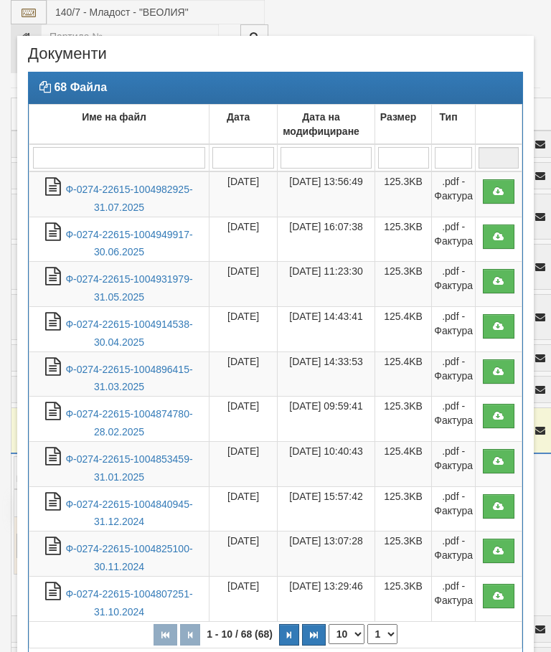
select select "10"
select select "1"
click at [161, 191] on link "Ф-0274-22615-1004982925-31.07.2025" at bounding box center [128, 198] width 127 height 29
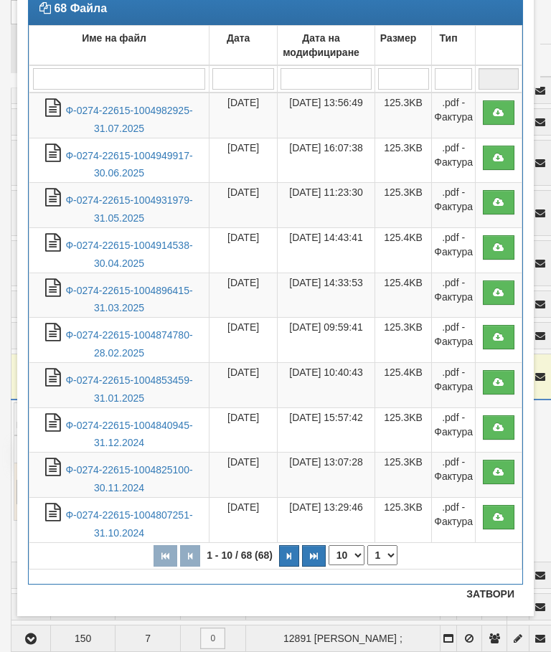
scroll to position [79, 0]
click at [482, 592] on button "Затвори" at bounding box center [489, 593] width 65 height 23
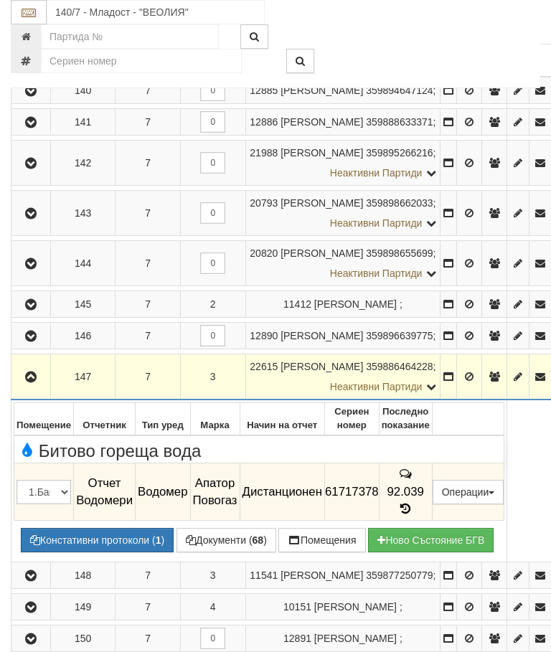
click at [29, 382] on icon "button" at bounding box center [30, 377] width 17 height 10
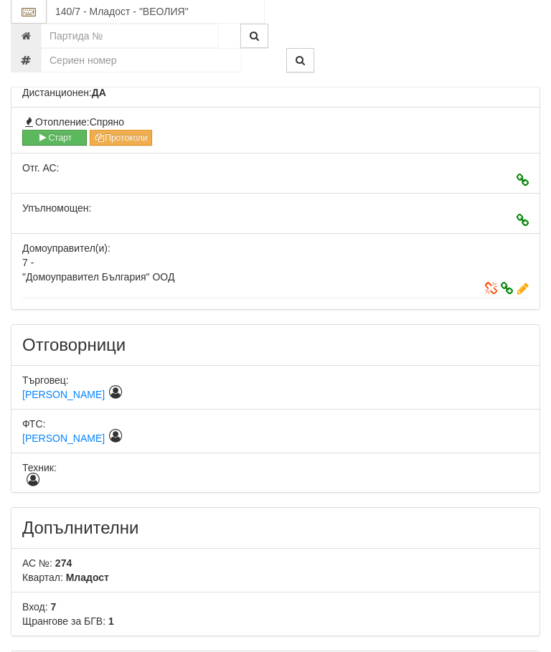
scroll to position [0, 0]
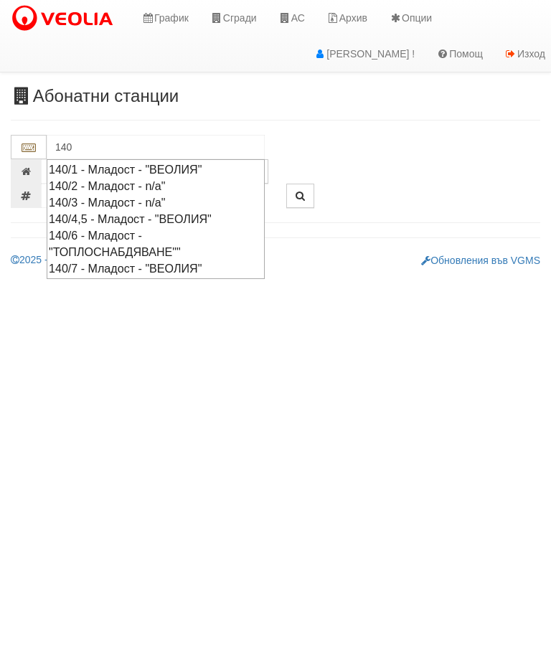
click at [201, 266] on div "140/7 - Младост - "ВЕОЛИЯ"" at bounding box center [156, 268] width 214 height 16
type input "140/7 - Младост - "ВЕОЛИЯ""
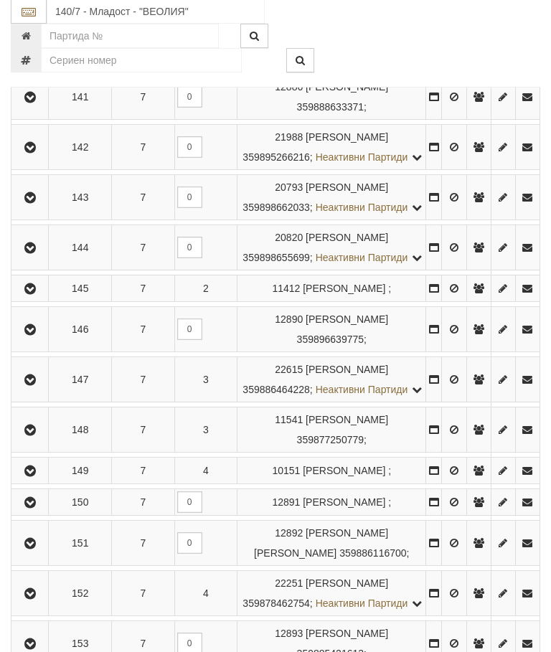
scroll to position [386, 0]
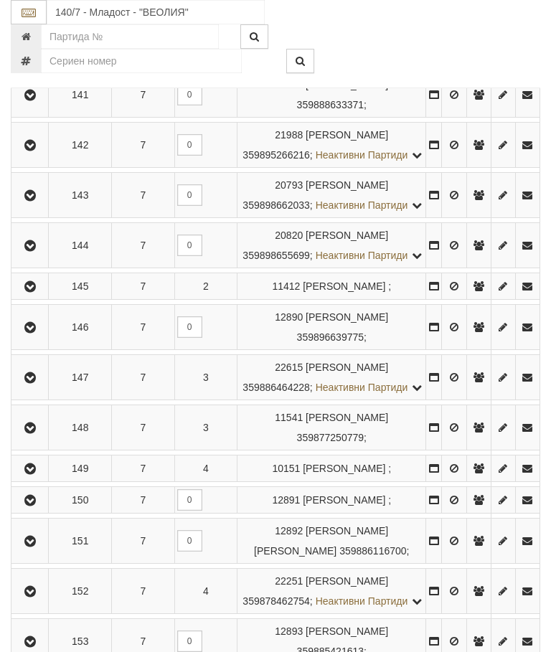
click at [36, 383] on icon "button" at bounding box center [30, 378] width 17 height 10
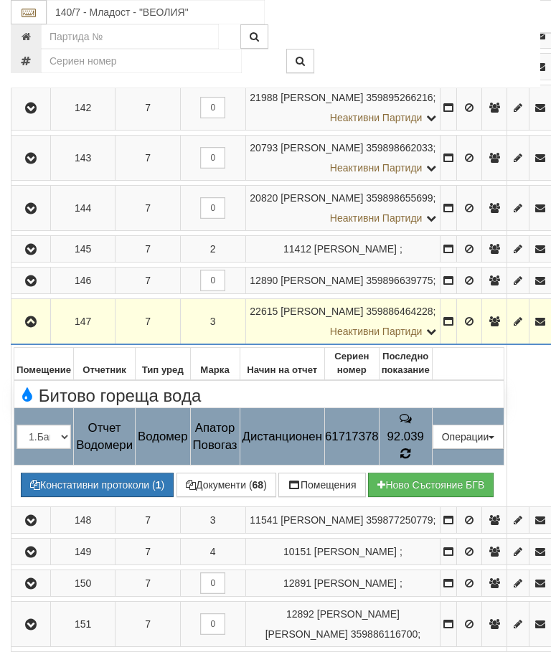
click at [411, 460] on icon at bounding box center [404, 453] width 11 height 13
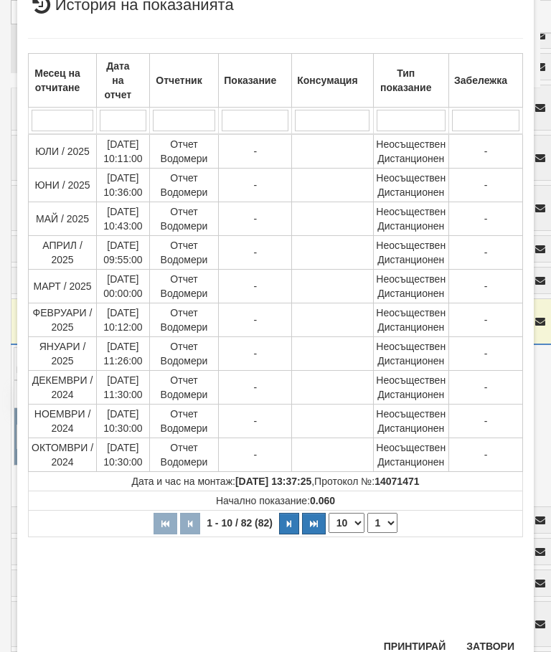
scroll to position [393, 0]
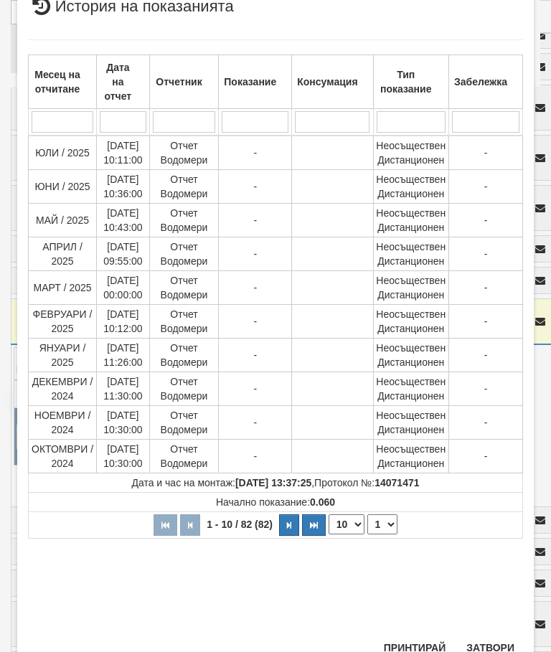
click at [494, 650] on button "Затвори" at bounding box center [489, 647] width 65 height 23
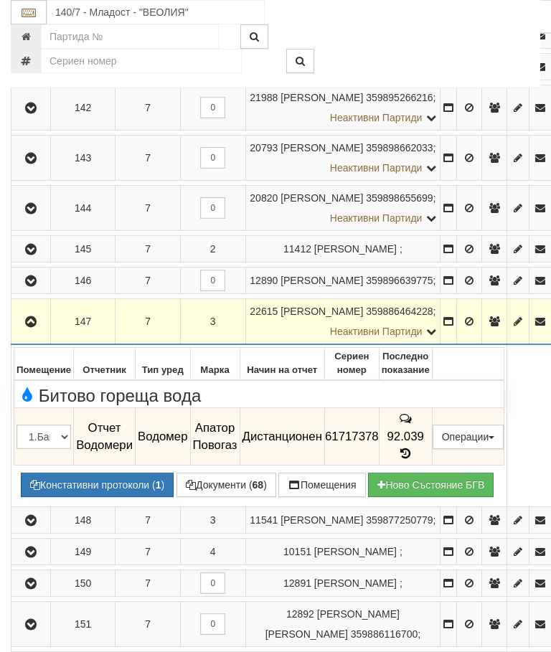
click at [29, 327] on icon "button" at bounding box center [30, 322] width 17 height 10
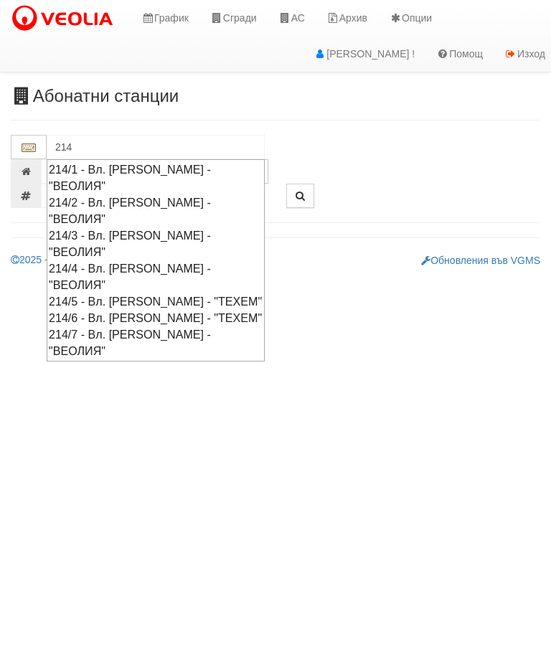
click at [149, 326] on div "214/7 - Вл. [PERSON_NAME] - "ВЕОЛИЯ"" at bounding box center [156, 342] width 214 height 33
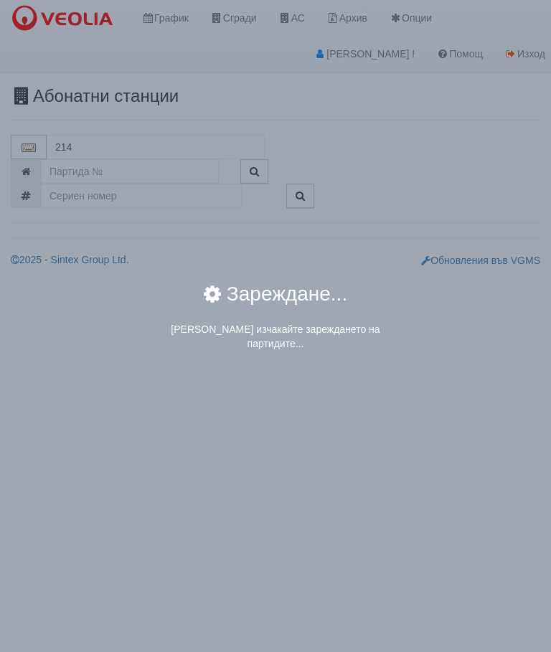
type input "214/7 - Вл. [PERSON_NAME] - "ВЕОЛИЯ""
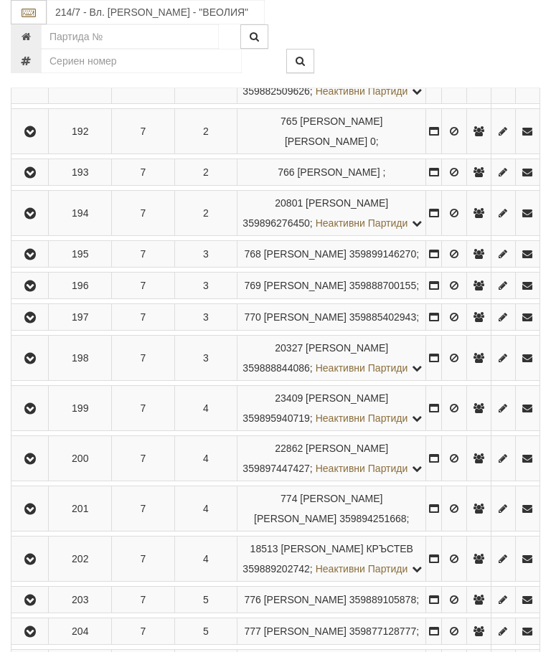
scroll to position [512, 0]
click at [34, 138] on icon "button" at bounding box center [30, 133] width 17 height 10
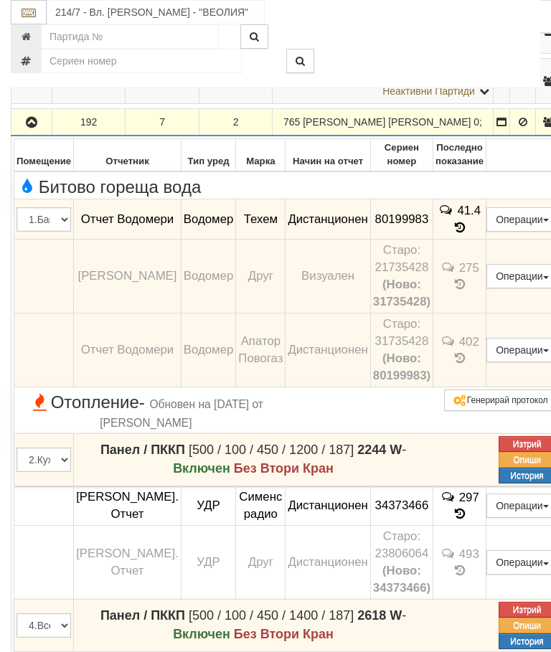
click at [481, 239] on td "41.4" at bounding box center [459, 219] width 53 height 40
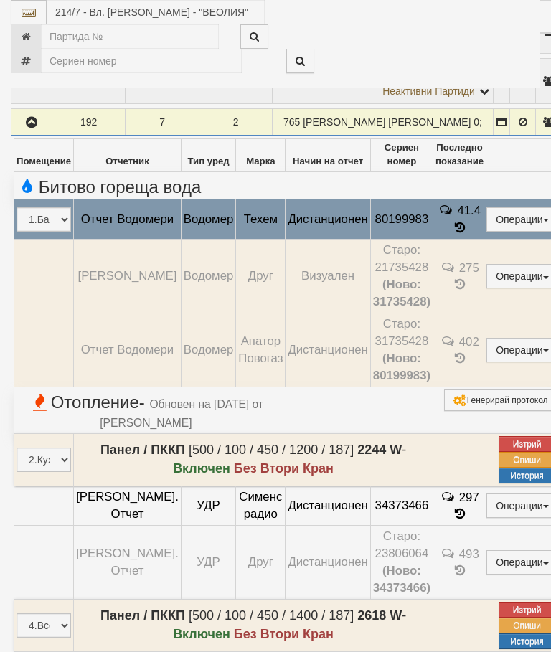
select select "10"
select select "1"
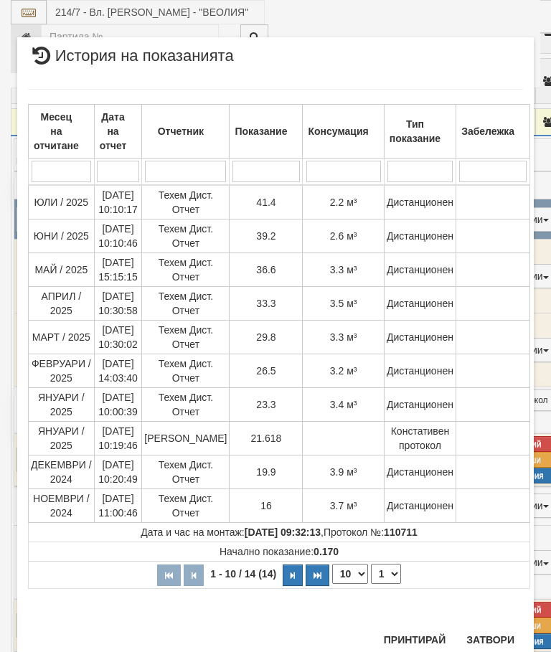
click at [490, 631] on button "Затвори" at bounding box center [489, 639] width 65 height 23
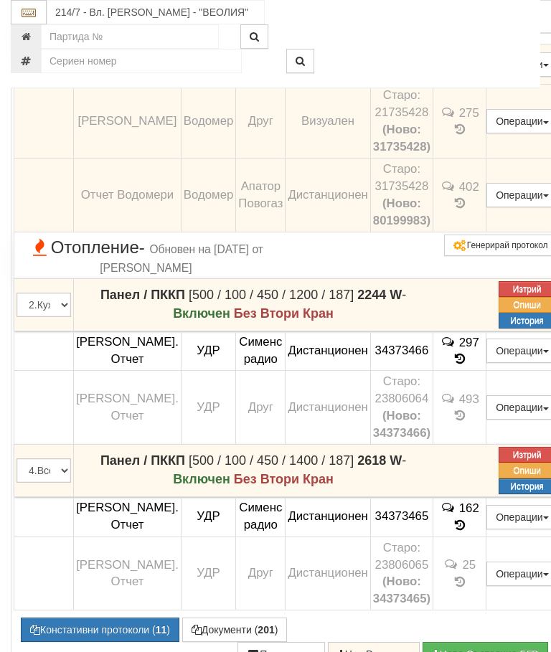
scroll to position [666, 0]
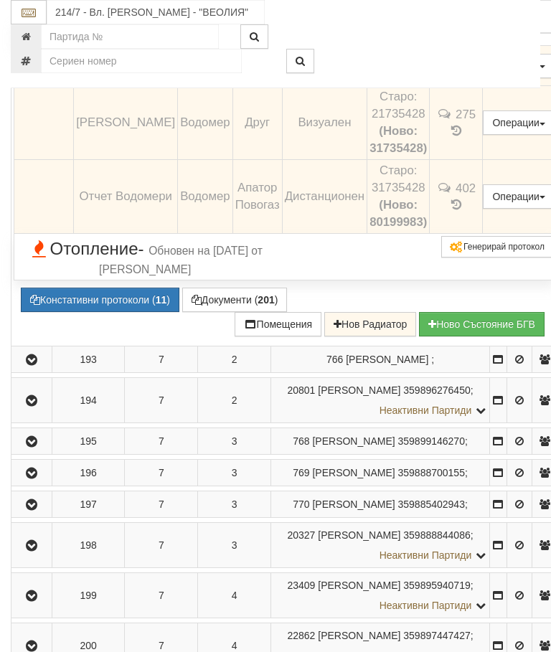
click at [101, 312] on button "Констативни протоколи ( 11 )" at bounding box center [100, 299] width 158 height 24
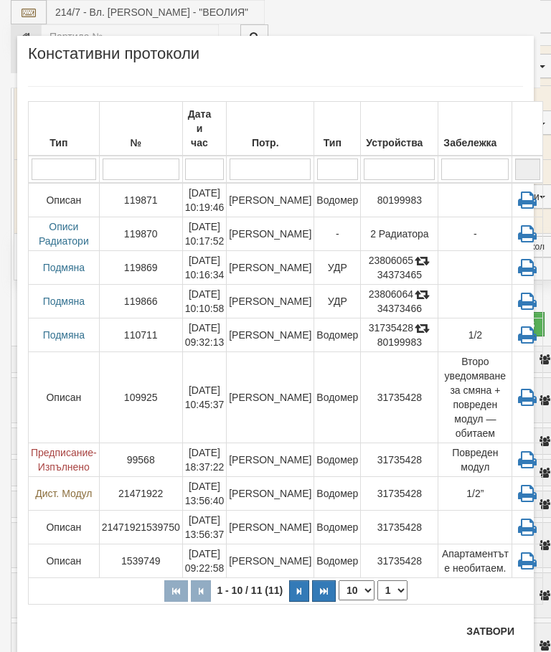
click at [493, 627] on button "Затвори" at bounding box center [489, 630] width 65 height 23
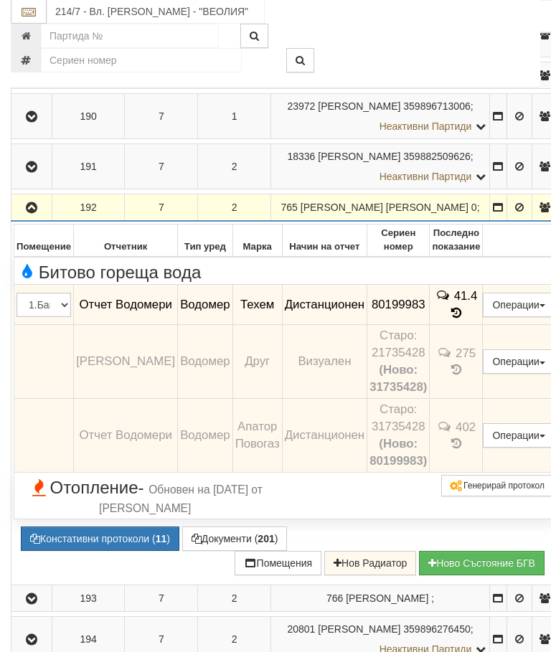
scroll to position [427, 0]
click at [0, 0] on button "Редакция / Протокол" at bounding box center [0, 0] width 0 height 0
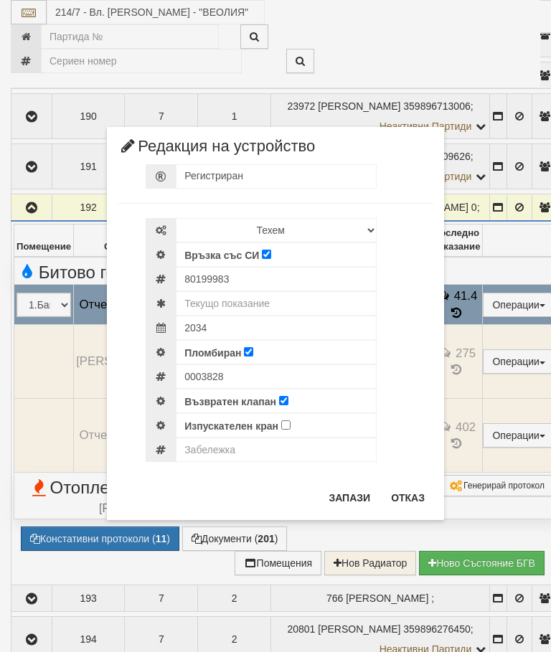
click at [404, 489] on button "Отказ" at bounding box center [407, 497] width 51 height 23
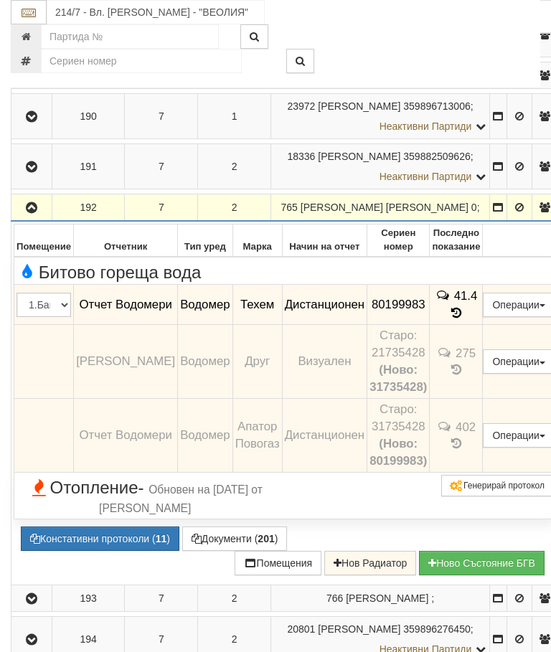
click at [112, 551] on button "Констативни протоколи ( 11 )" at bounding box center [100, 538] width 158 height 24
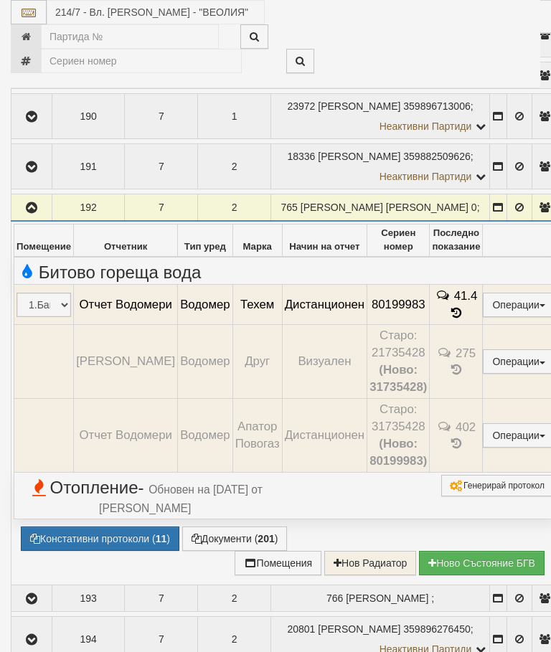
select select "10"
select select "1"
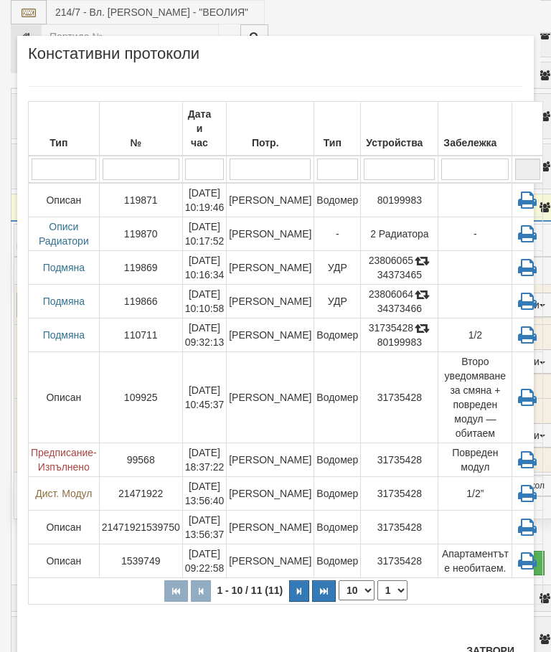
click at [217, 325] on td "28/06/2024 09:32:13" at bounding box center [204, 335] width 44 height 34
click at [489, 642] on button "Затвори" at bounding box center [489, 650] width 65 height 23
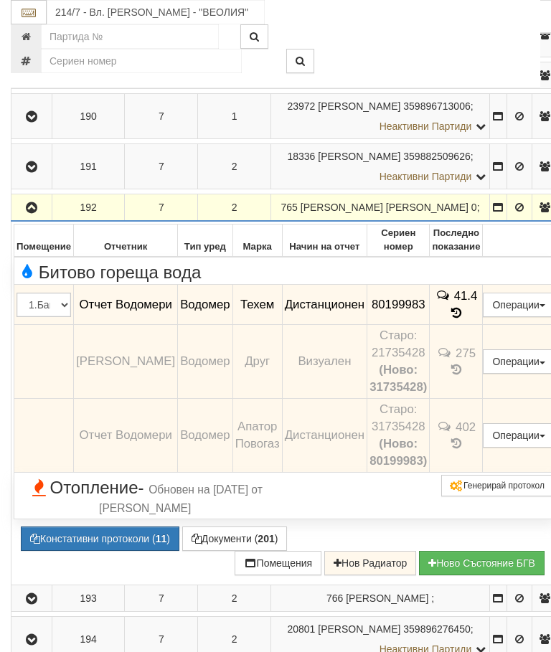
click at [21, 218] on button "button" at bounding box center [32, 207] width 36 height 22
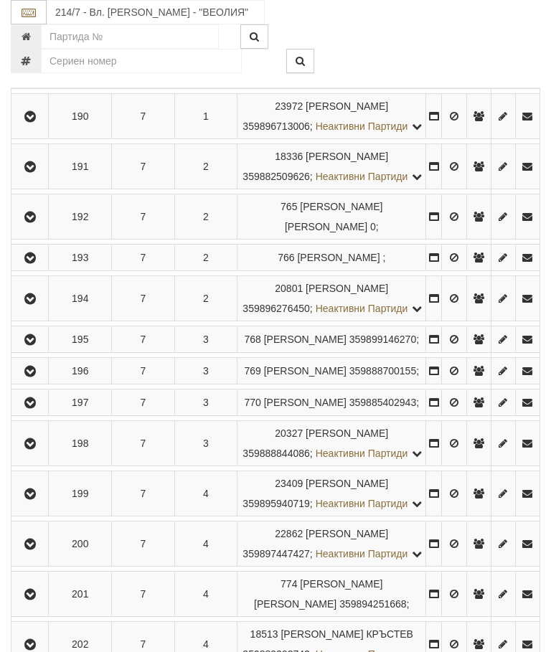
click at [28, 222] on icon "button" at bounding box center [30, 217] width 17 height 10
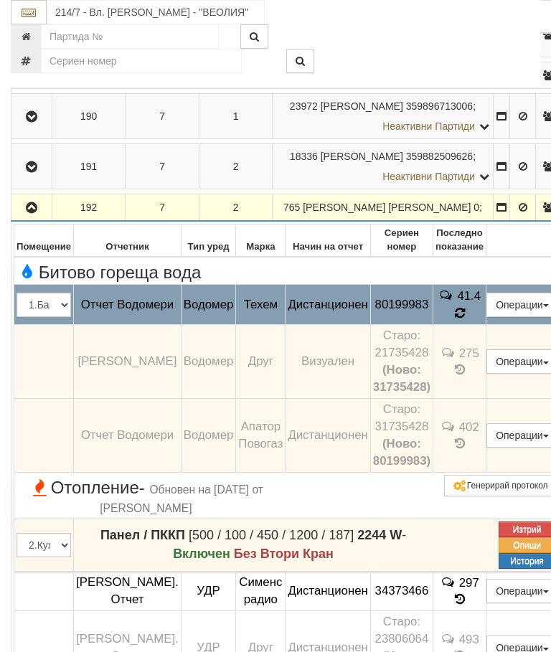
click at [480, 325] on td "41.4" at bounding box center [459, 305] width 53 height 40
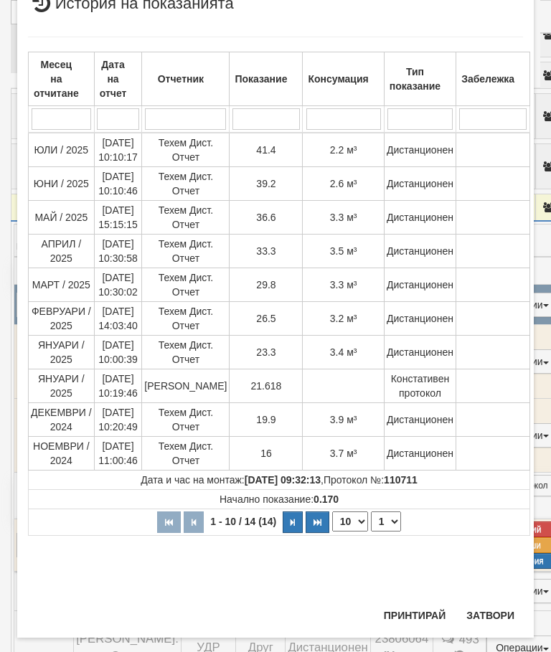
scroll to position [49, 0]
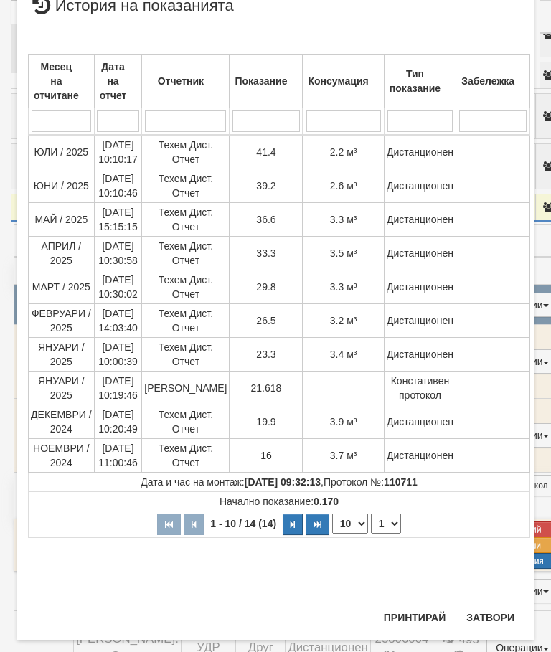
click at [181, 390] on td "Бойко Петков" at bounding box center [185, 388] width 87 height 34
click at [186, 389] on td "Бойко Петков" at bounding box center [185, 388] width 87 height 34
click at [186, 396] on td "Бойко Петков" at bounding box center [185, 388] width 87 height 34
click at [115, 394] on td "29/01/2025 10:19:46" at bounding box center [118, 388] width 48 height 34
click at [495, 611] on button "Затвори" at bounding box center [489, 617] width 65 height 23
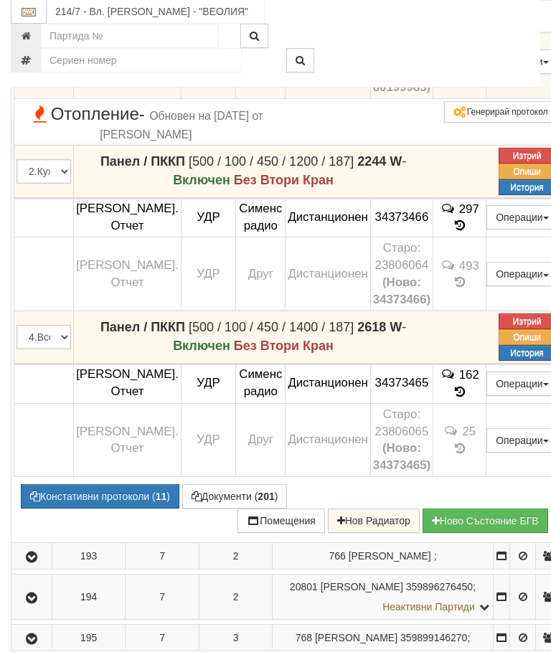
click at [94, 509] on button "Констативни протоколи ( 11 )" at bounding box center [100, 497] width 158 height 24
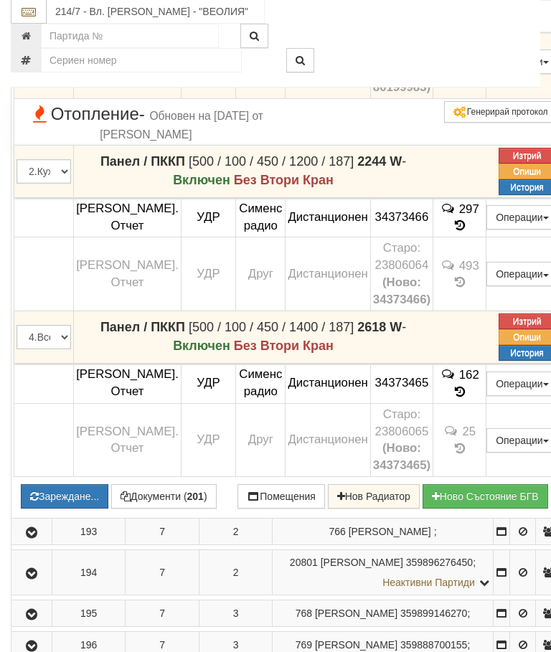
scroll to position [801, 0]
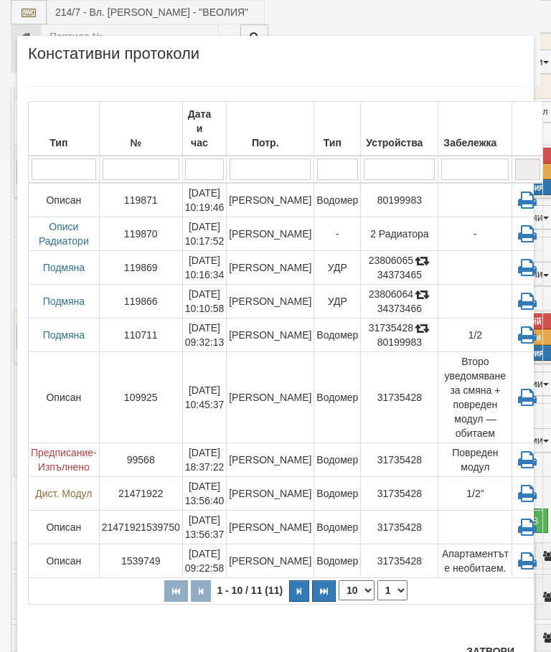
click at [203, 131] on div "Дата и час" at bounding box center [204, 128] width 39 height 49
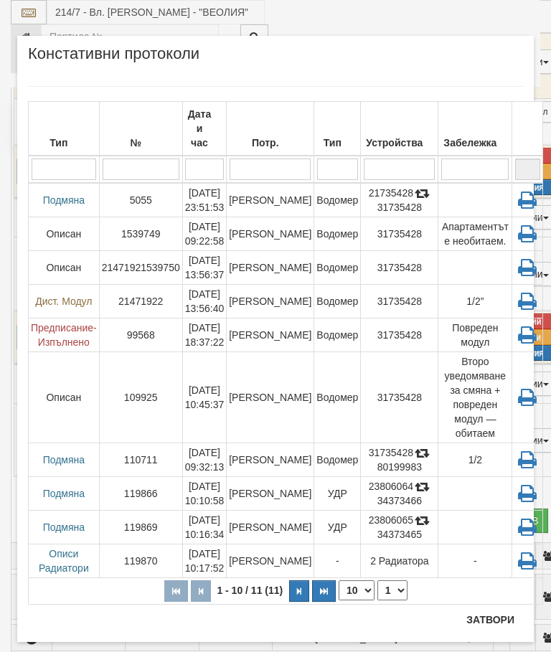
scroll to position [855, 0]
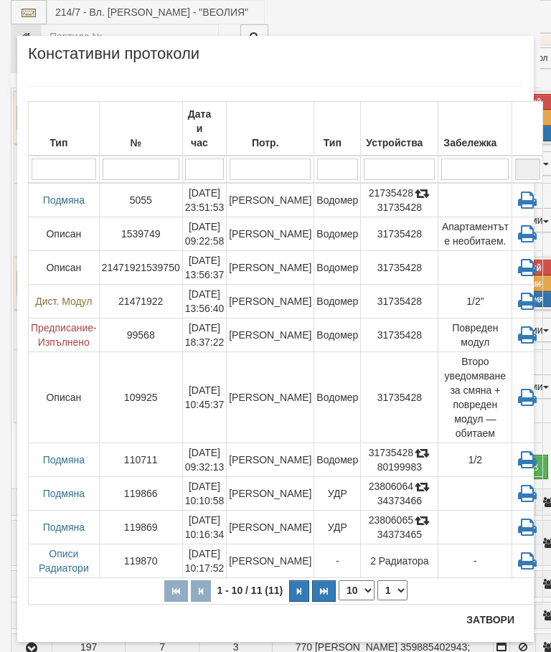
click at [482, 609] on button "Затвори" at bounding box center [489, 619] width 65 height 23
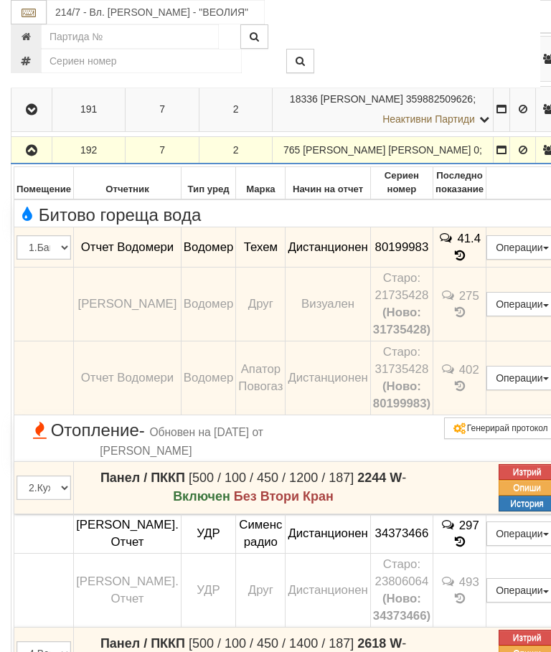
scroll to position [462, 0]
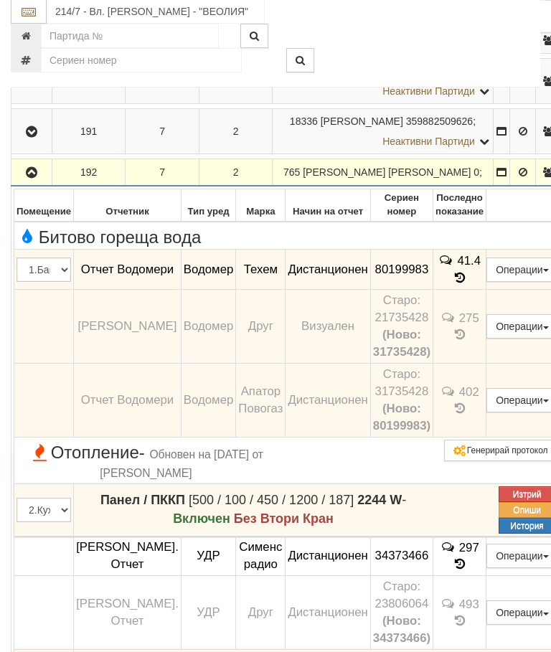
click at [29, 179] on icon "button" at bounding box center [31, 173] width 17 height 10
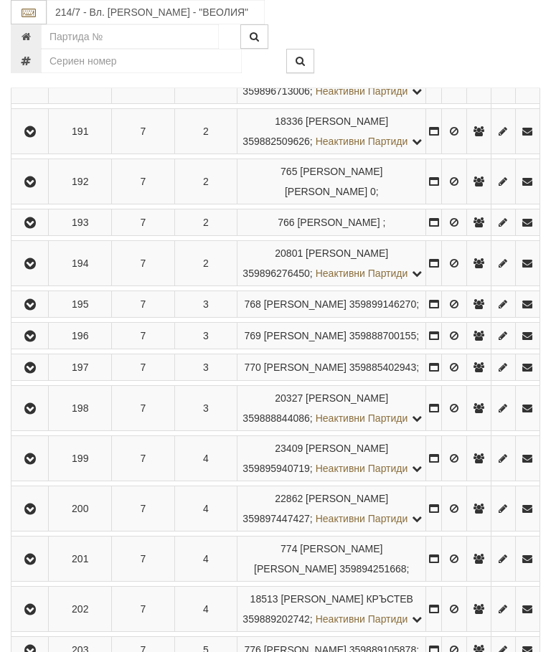
scroll to position [253, 0]
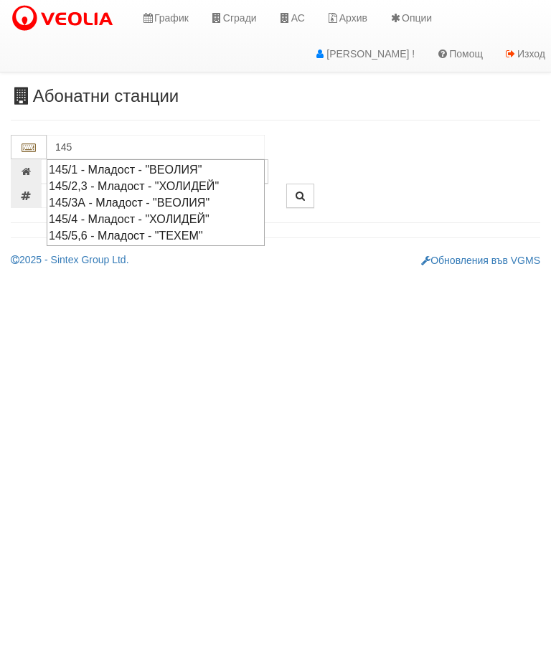
click at [120, 168] on div "145/1 - Младост - "ВЕОЛИЯ"" at bounding box center [156, 169] width 214 height 16
type input "145/1 - Младост - "ВЕОЛИЯ""
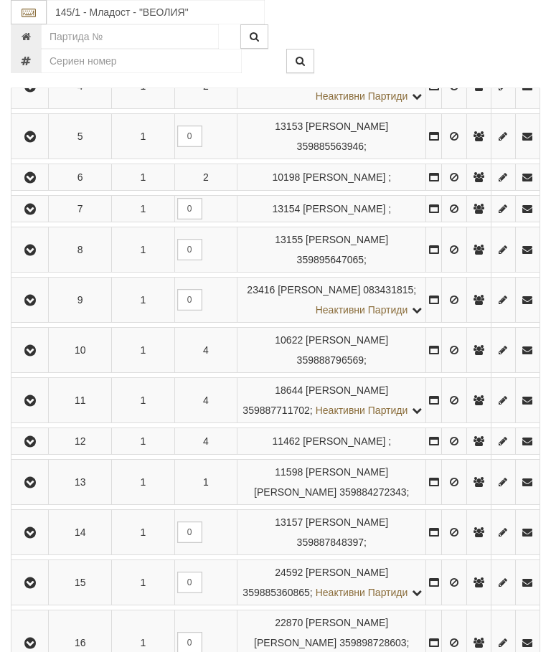
scroll to position [513, 0]
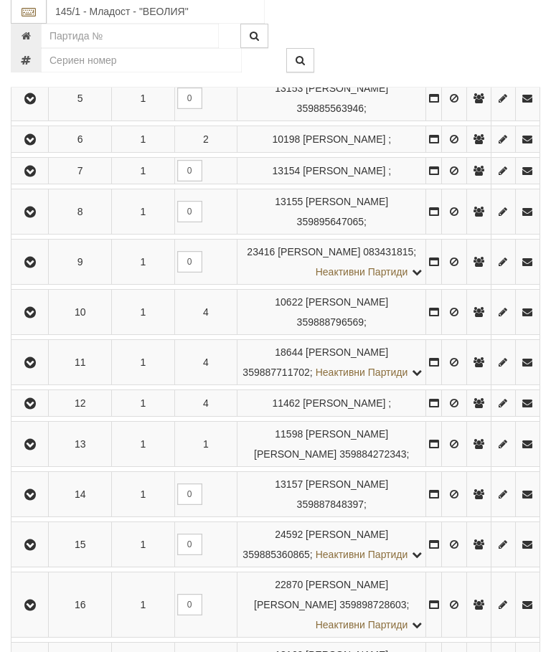
click at [37, 368] on icon "button" at bounding box center [30, 363] width 17 height 10
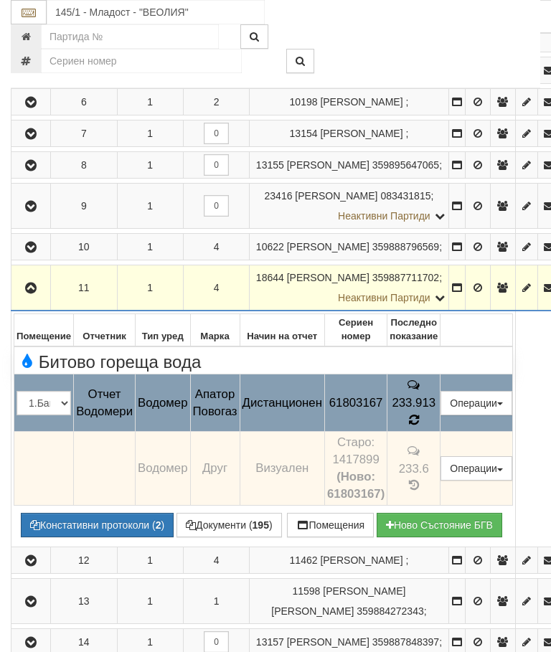
click at [421, 427] on icon at bounding box center [413, 420] width 15 height 16
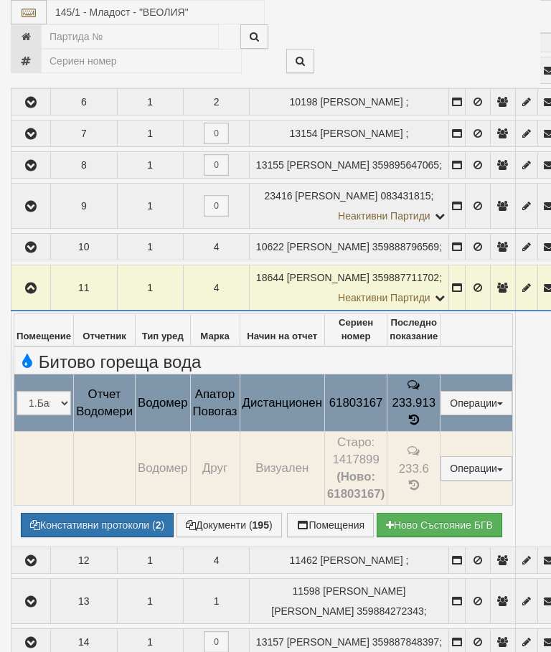
select select "10"
select select "1"
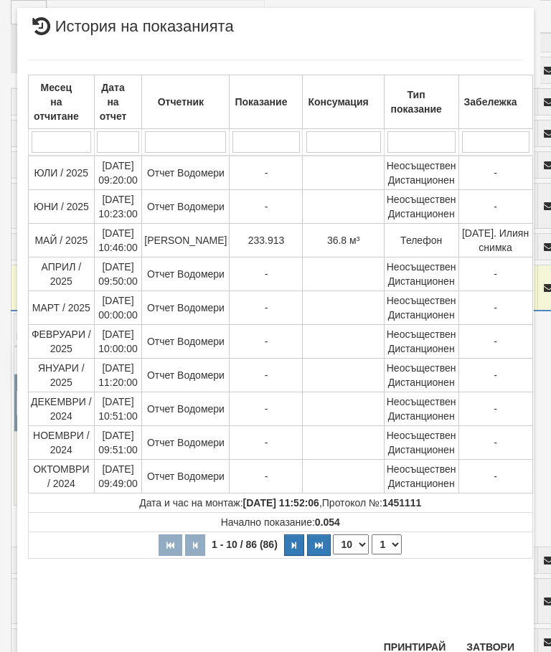
scroll to position [708, 0]
click at [503, 637] on button "Затвори" at bounding box center [489, 647] width 65 height 23
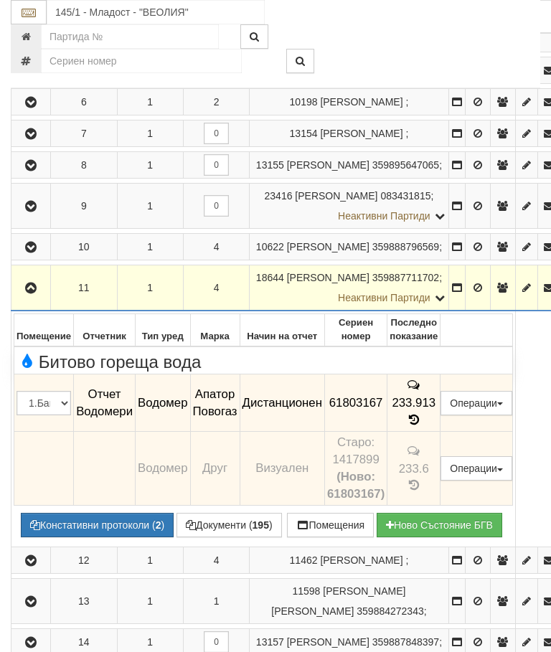
click at [42, 298] on button "button" at bounding box center [31, 288] width 34 height 22
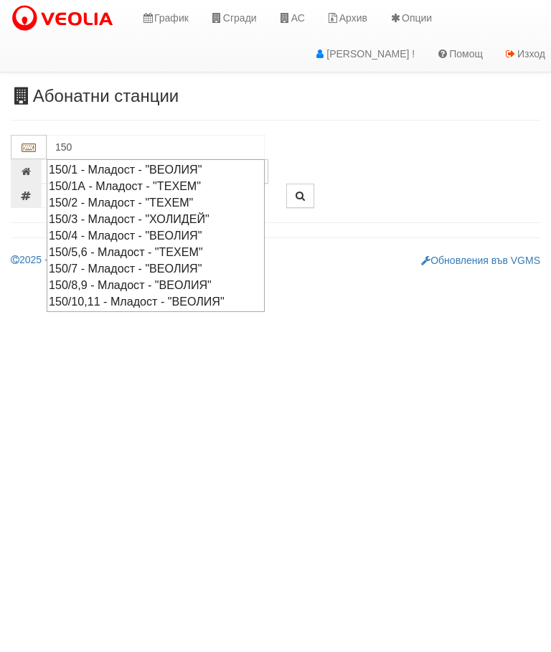
click at [137, 298] on div "150/10,11 - Младост - "ВЕОЛИЯ"" at bounding box center [156, 301] width 214 height 16
type input "150/10,11 - Младост - "ВЕОЛИЯ""
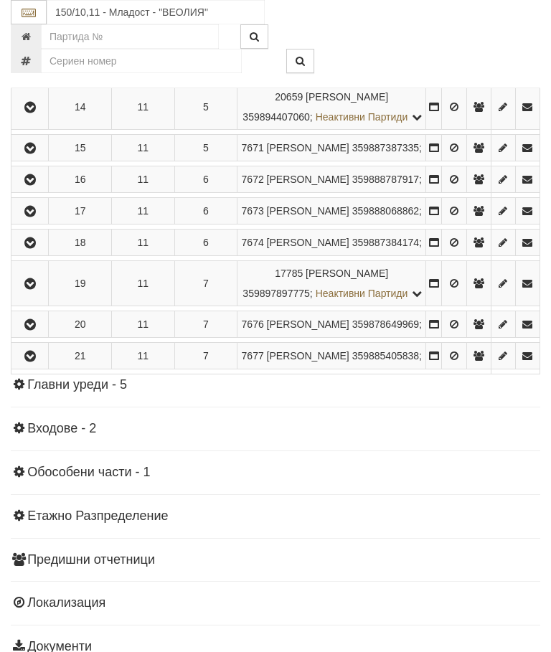
scroll to position [1718, 0]
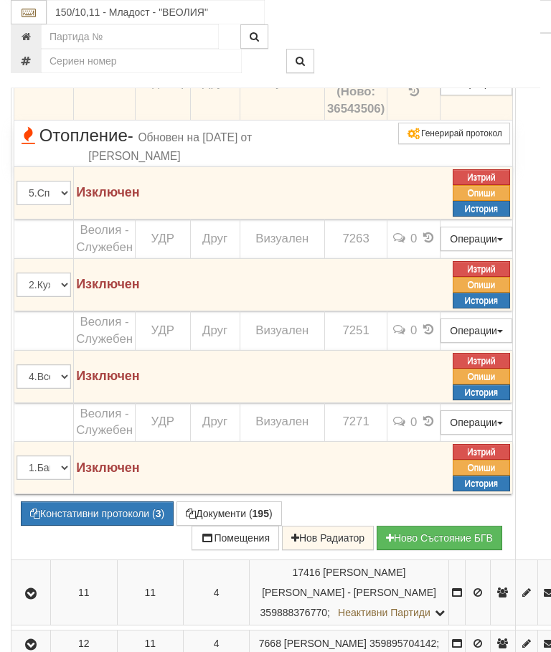
click at [421, 42] on icon at bounding box center [413, 35] width 15 height 16
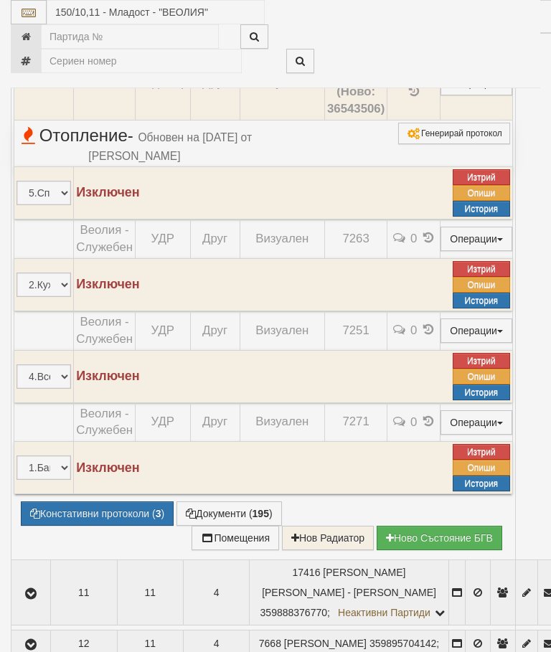
select select "10"
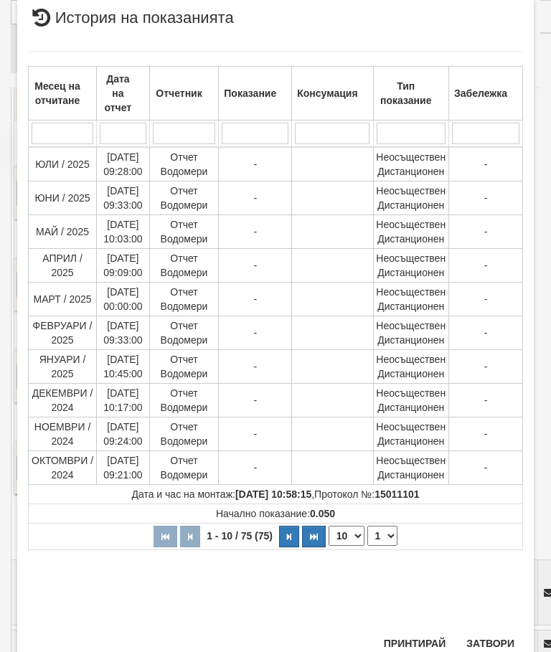
scroll to position [552, 0]
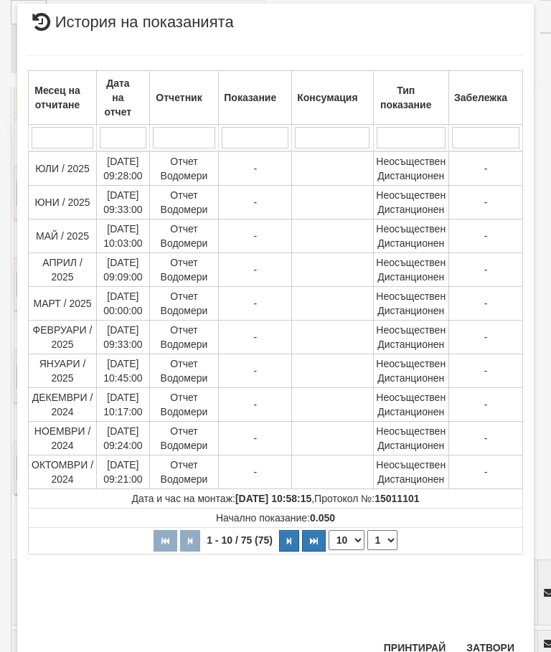
click at [382, 536] on select "1 2 3 4 5 6 7 8" at bounding box center [382, 540] width 30 height 20
select select "2"
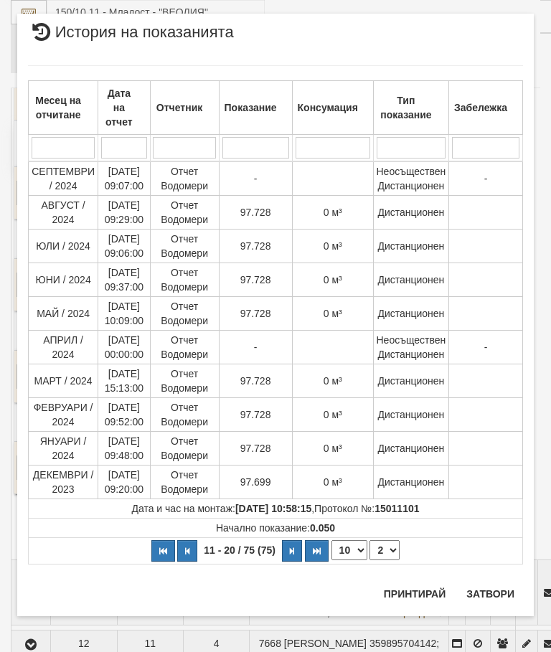
scroll to position [0, 0]
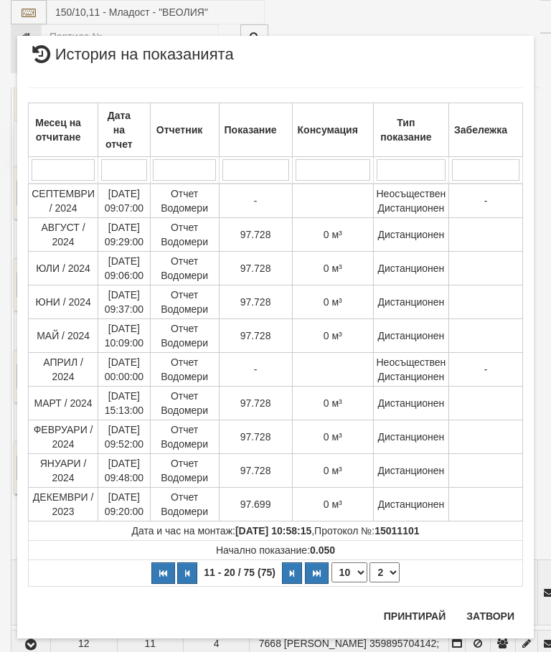
click at [475, 606] on button "Затвори" at bounding box center [489, 615] width 65 height 23
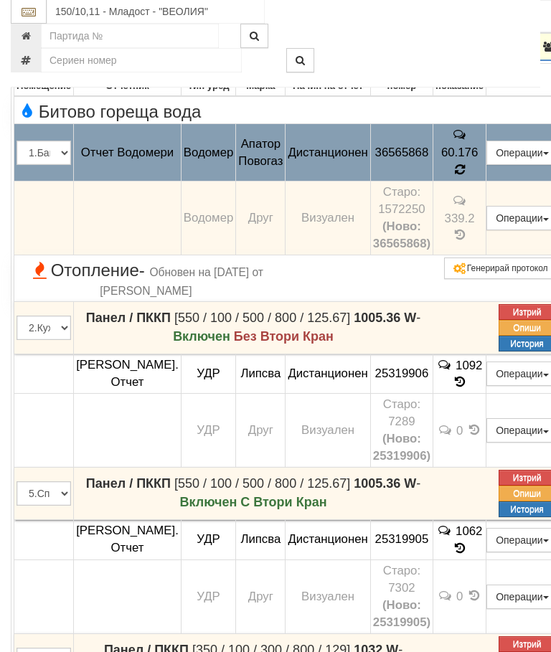
scroll to position [1412, 0]
click at [465, 175] on icon at bounding box center [458, 168] width 13 height 11
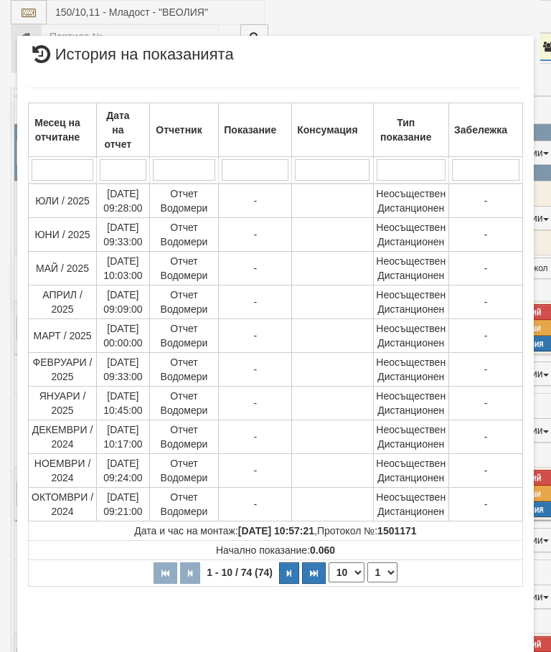
click at [383, 574] on select "1 2 3 4 5 6 7 8" at bounding box center [382, 572] width 30 height 20
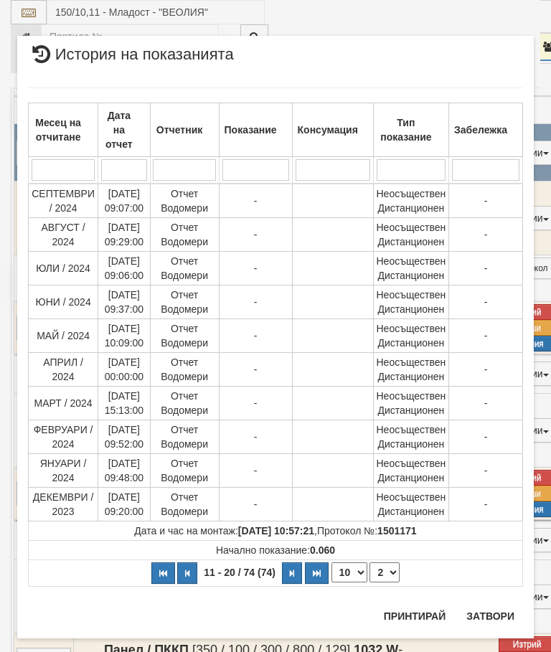
click at [386, 574] on select "1 2 3 4 5 6 7 8" at bounding box center [384, 572] width 30 height 20
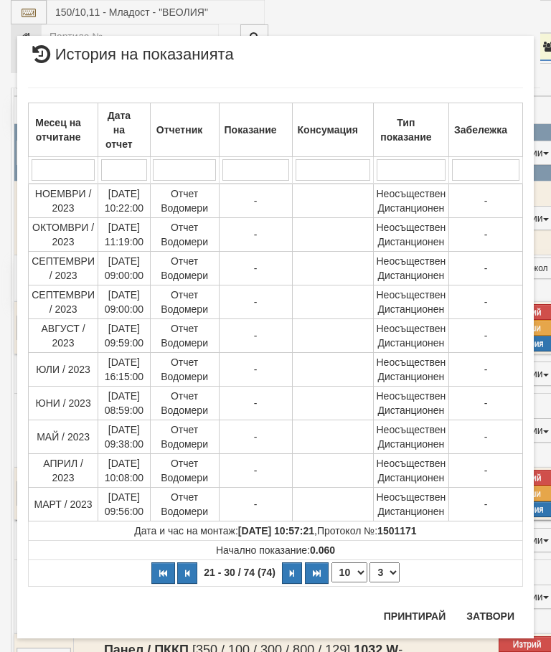
click at [387, 574] on select "1 2 3 4 5 6 7 8" at bounding box center [384, 572] width 30 height 20
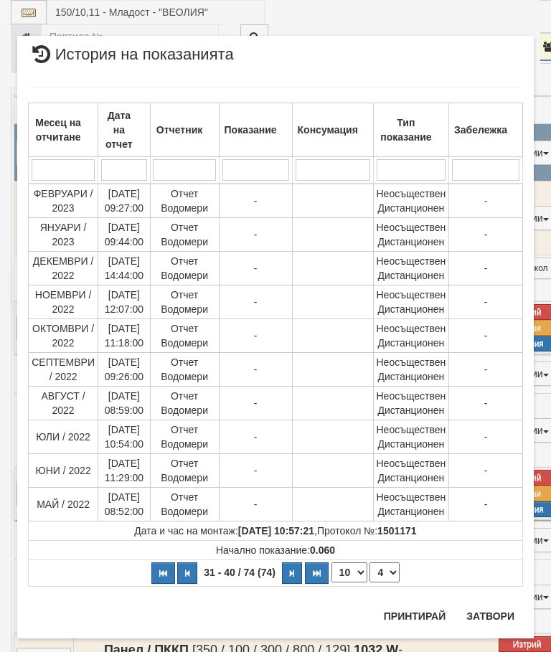
click at [381, 568] on select "1 2 3 4 5 6 7 8" at bounding box center [384, 572] width 30 height 20
select select "5"
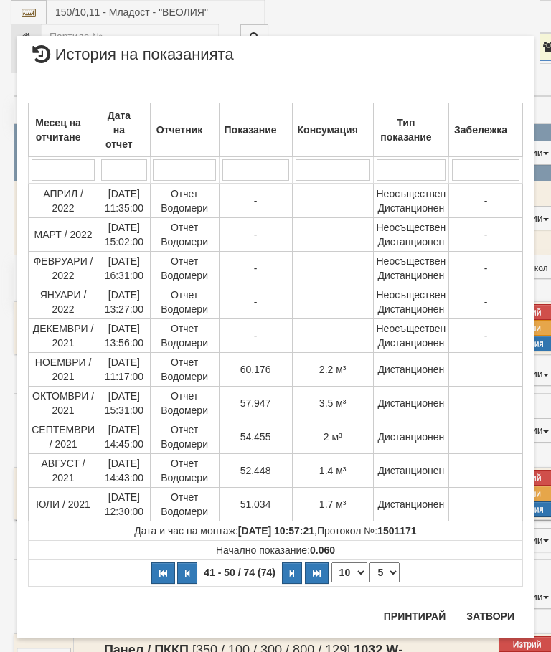
click at [482, 609] on button "Затвори" at bounding box center [489, 615] width 65 height 23
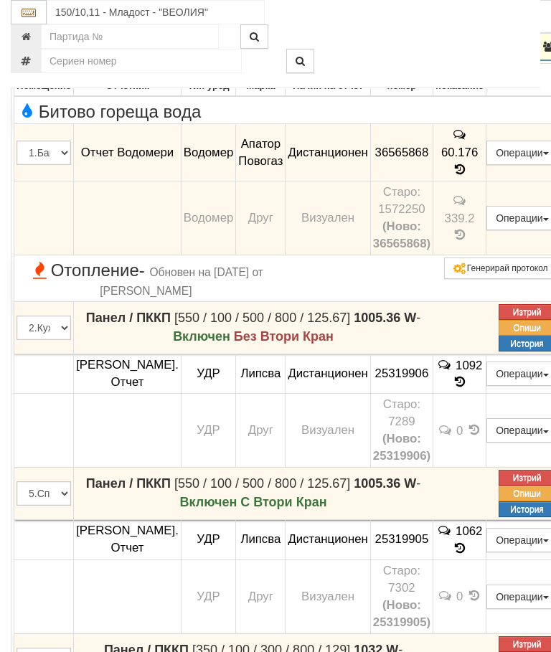
click at [34, 57] on button "button" at bounding box center [32, 47] width 36 height 22
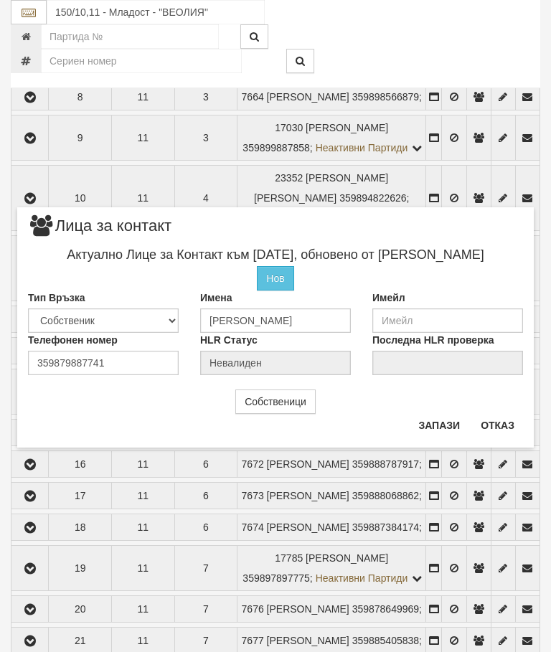
click at [501, 420] on button "Отказ" at bounding box center [497, 425] width 51 height 23
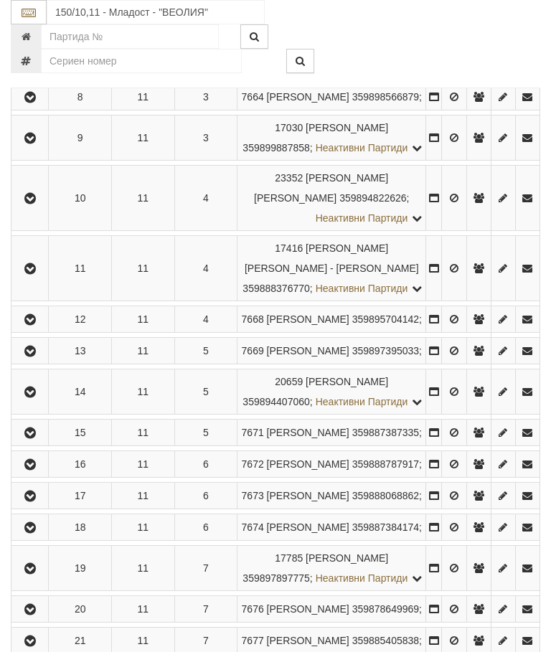
click at [32, 8] on icon "button" at bounding box center [30, 3] width 17 height 10
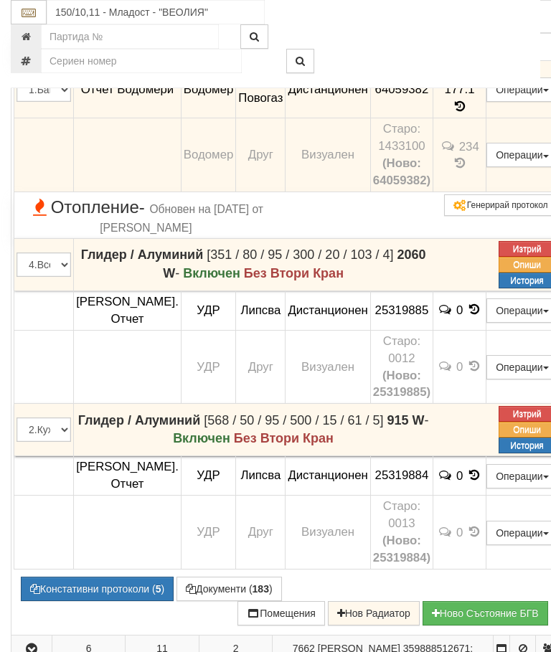
click at [467, 113] on icon at bounding box center [460, 106] width 16 height 12
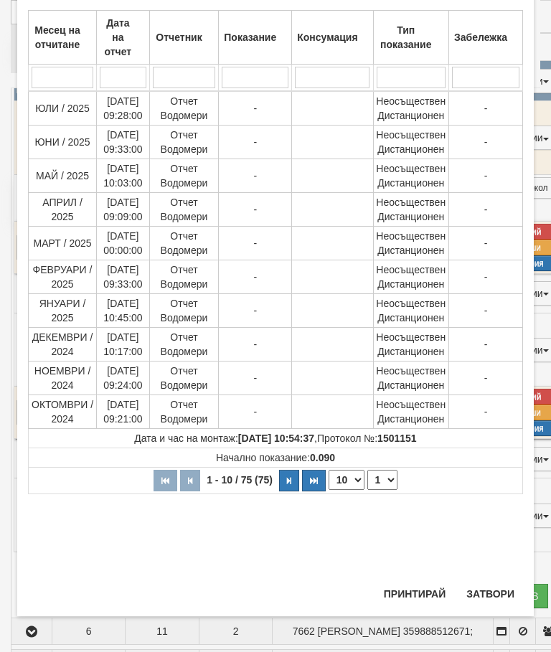
click at [386, 479] on select "1 2 3 4 5 6 7 8" at bounding box center [382, 480] width 30 height 20
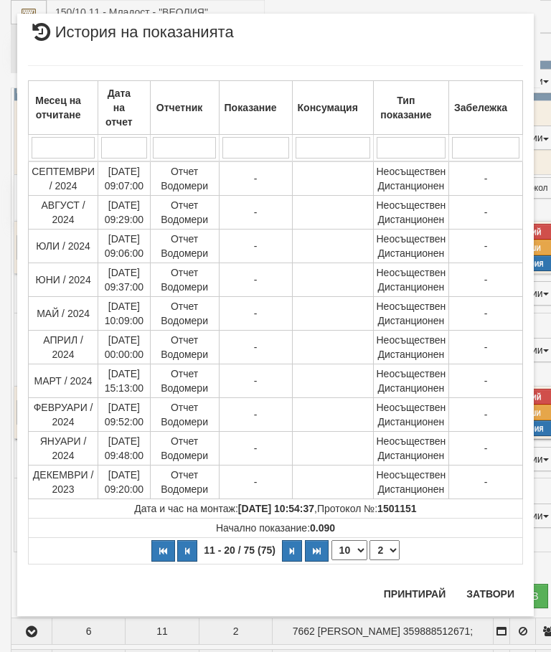
scroll to position [0, 0]
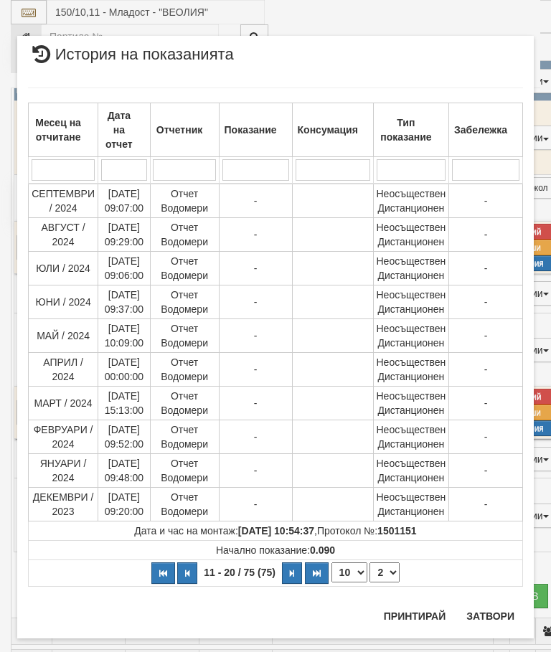
click at [386, 570] on select "1 2 3 4 5 6 7 8" at bounding box center [384, 572] width 30 height 20
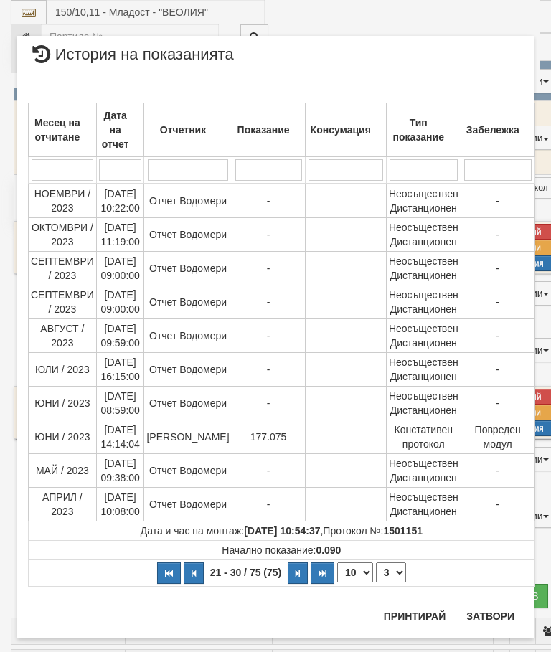
click at [386, 565] on select "1 2 3 4 5 6 7 8" at bounding box center [391, 572] width 30 height 20
select select "4"
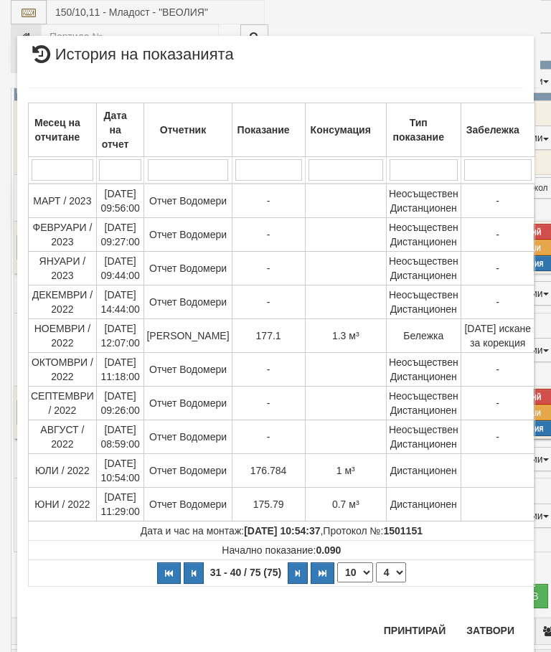
click at [493, 620] on button "Затвори" at bounding box center [489, 630] width 65 height 23
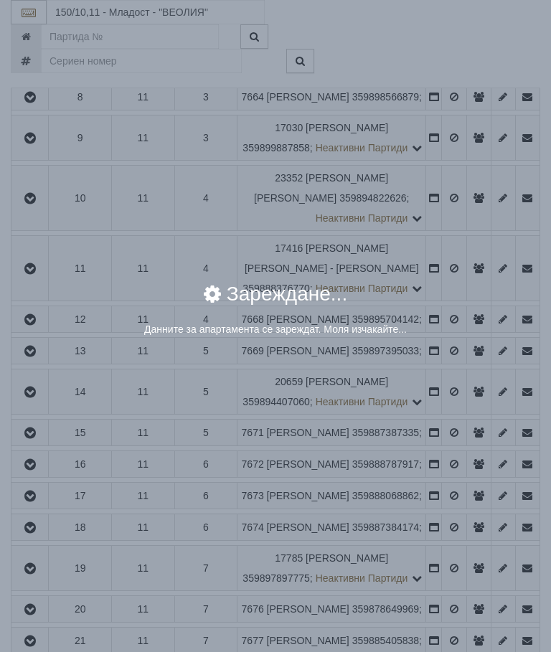
click at [486, 395] on div "× Зареждане... Данните за апартамента се зареждат. Моля изчакайте..." at bounding box center [275, 326] width 551 height 652
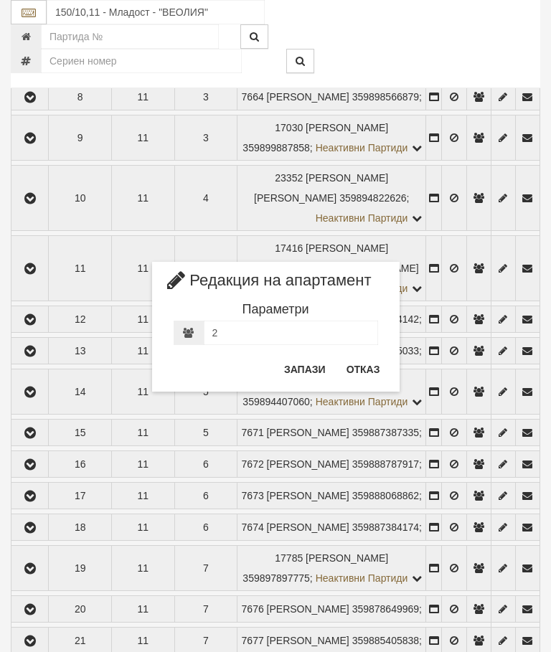
click at [488, 399] on div "× Редакция на апартамент Параметри 2 2 Запази Отказ" at bounding box center [275, 326] width 551 height 652
click at [366, 364] on button "Отказ" at bounding box center [363, 369] width 51 height 23
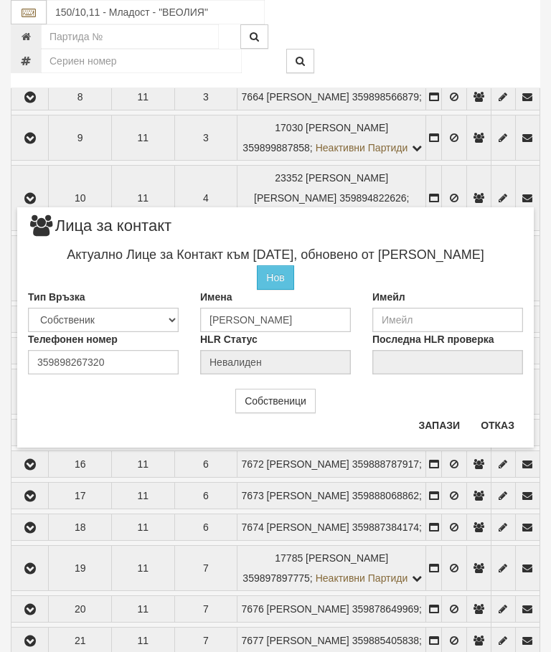
click at [493, 424] on button "Отказ" at bounding box center [497, 425] width 51 height 23
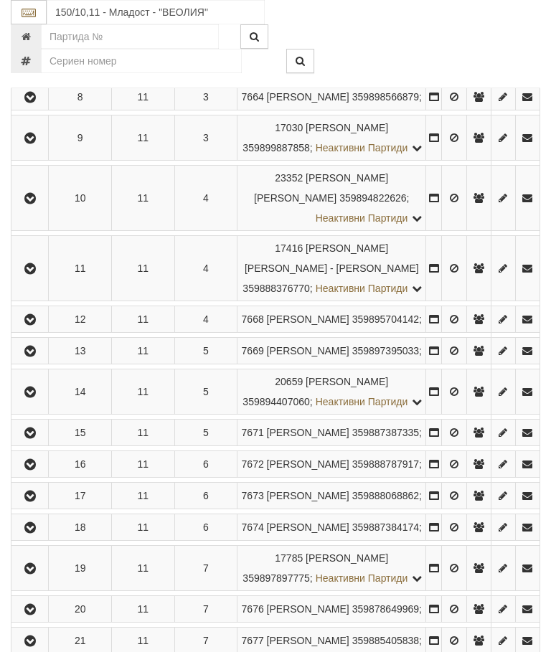
click at [31, 8] on icon "button" at bounding box center [30, 3] width 17 height 10
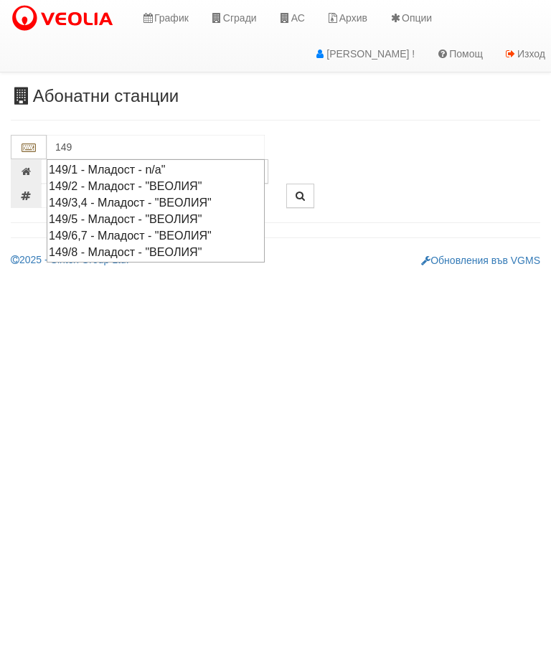
click at [186, 196] on div "149/3,4 - Младост - "ВЕОЛИЯ"" at bounding box center [156, 202] width 214 height 16
type input "149/3,4 - Младост - "ВЕОЛИЯ""
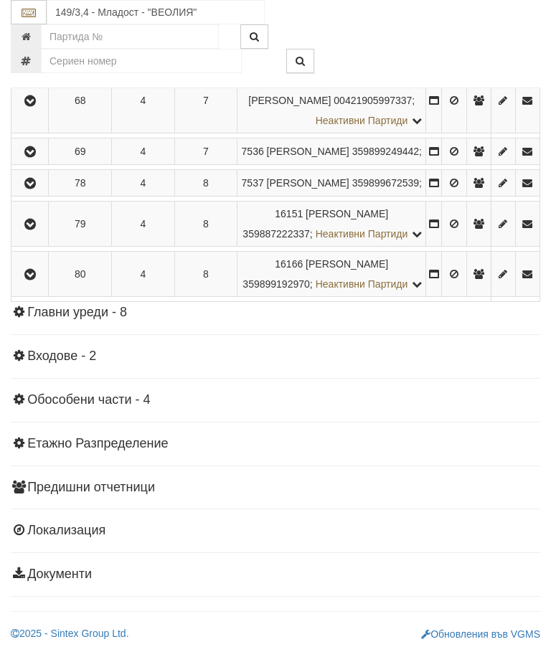
scroll to position [2083, 0]
click at [32, 5] on icon "button" at bounding box center [30, 0] width 17 height 10
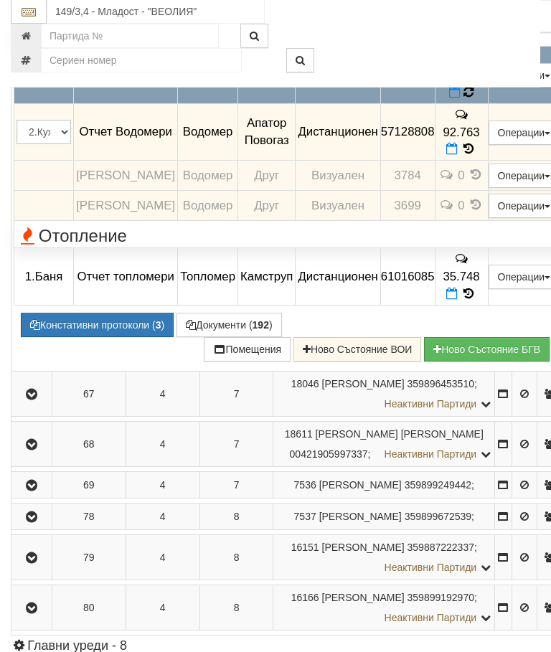
scroll to position [1791, 0]
click at [473, 98] on icon at bounding box center [468, 92] width 10 height 12
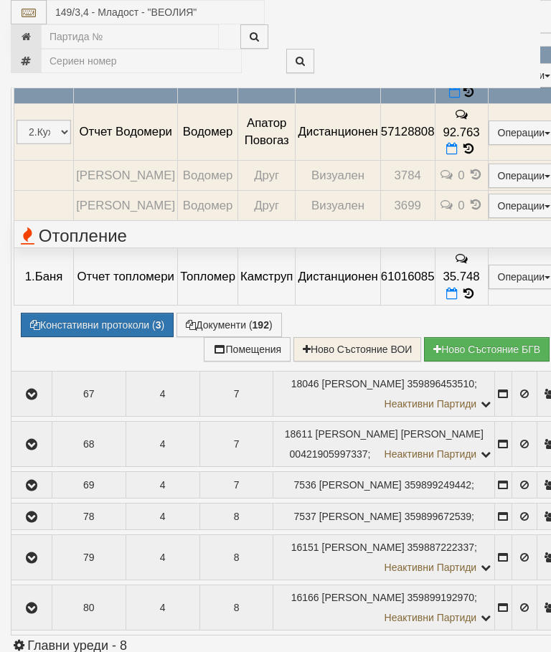
select select "10"
select select "1"
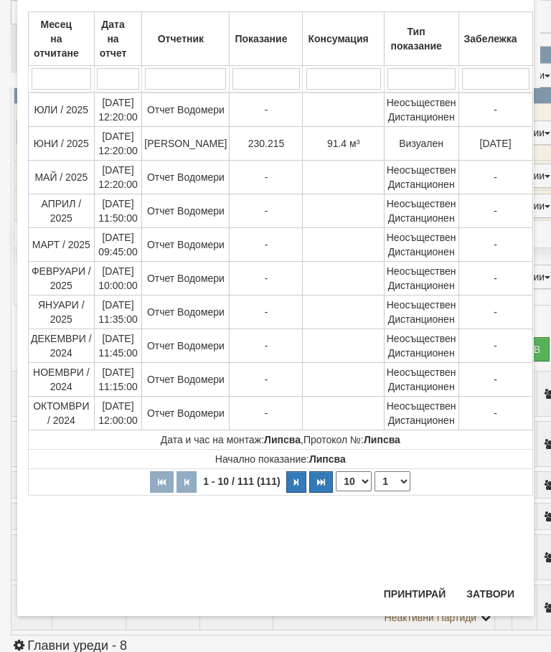
scroll to position [816, 0]
click at [486, 594] on button "Затвори" at bounding box center [489, 593] width 65 height 23
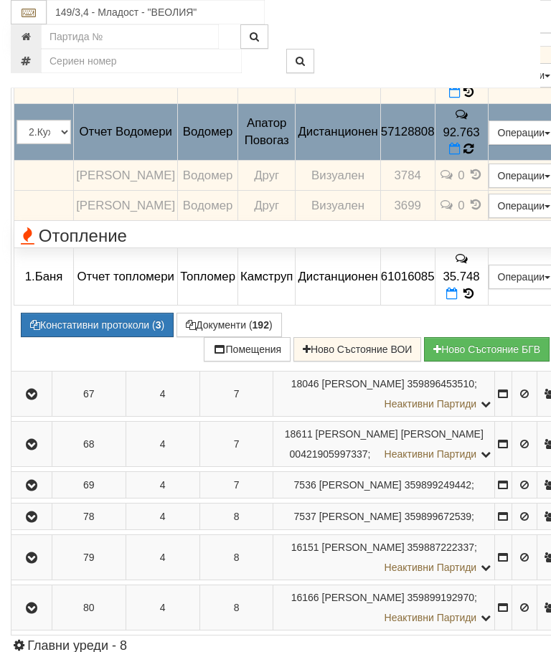
click at [473, 155] on icon at bounding box center [468, 149] width 10 height 12
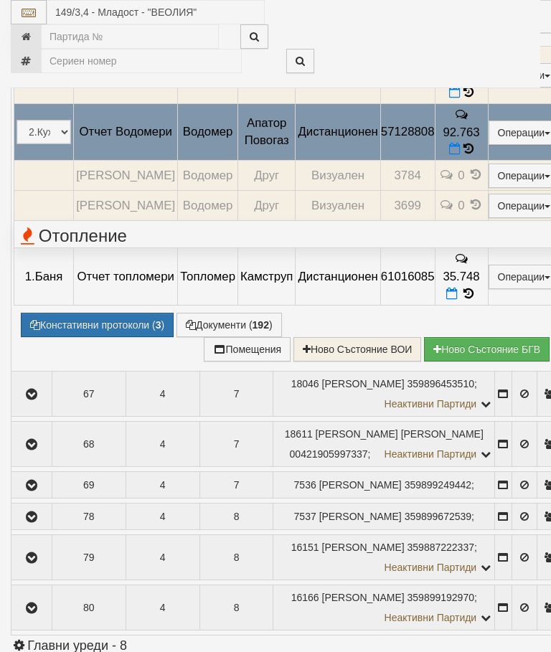
select select "10"
select select "1"
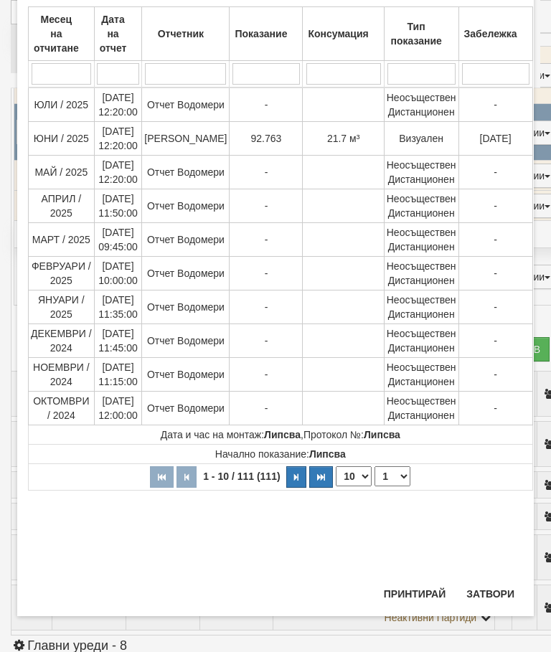
click at [493, 576] on div "Месец на отчитане Дата на отчет Отчетник Показание Консумация Тип показание Заб…" at bounding box center [275, 277] width 495 height 601
click at [493, 592] on button "Затвори" at bounding box center [489, 593] width 65 height 23
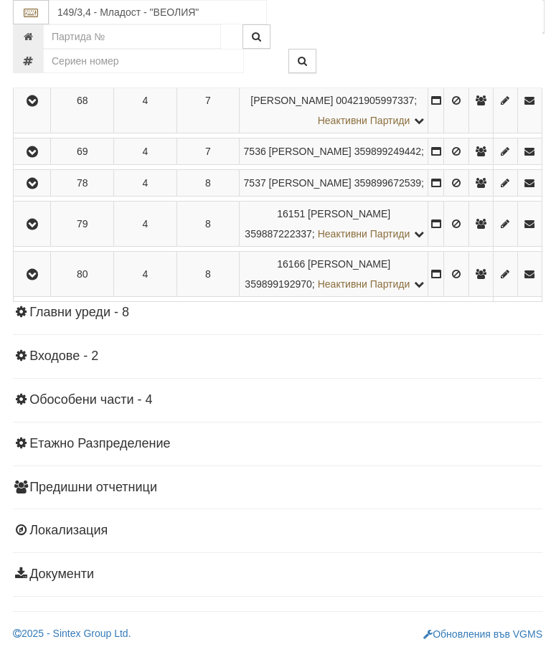
scroll to position [2368, 0]
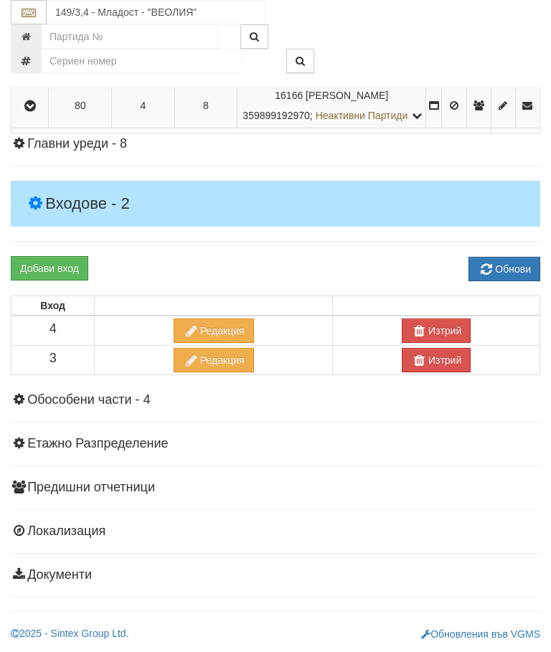
click at [34, 20] on icon "button" at bounding box center [30, 15] width 17 height 10
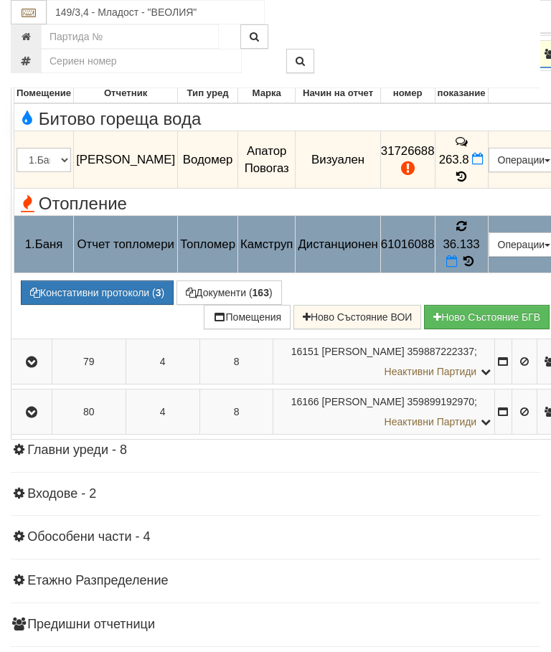
scroll to position [1873, 0]
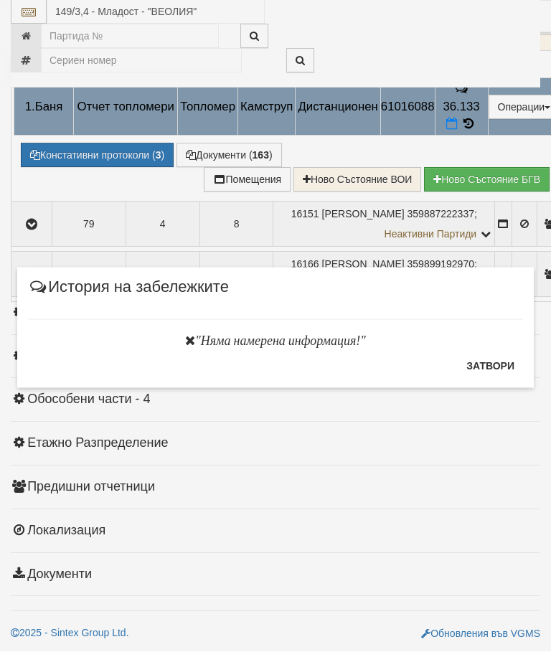
click at [495, 365] on button "Затвори" at bounding box center [489, 365] width 65 height 23
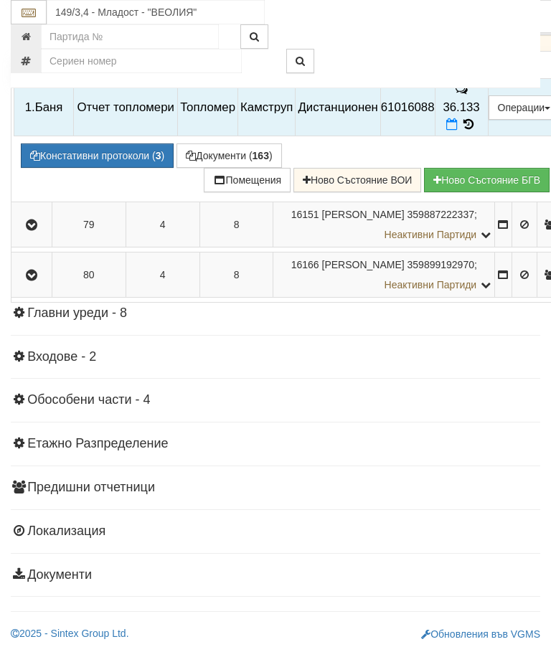
click at [469, 46] on icon at bounding box center [461, 40] width 16 height 12
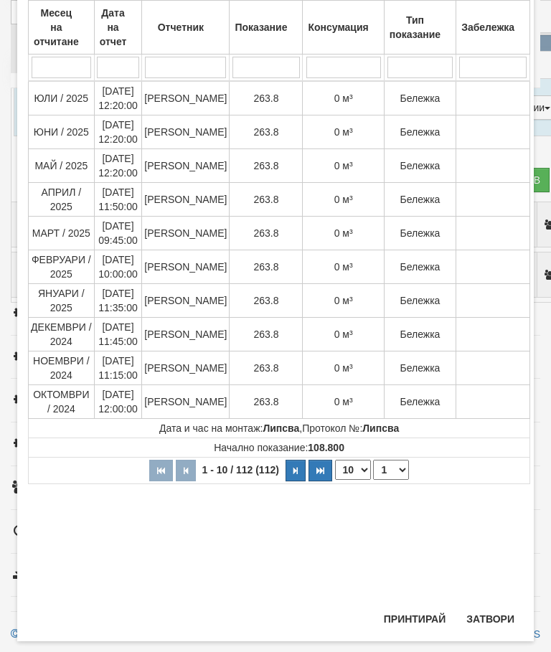
click at [499, 630] on button "Затвори" at bounding box center [489, 618] width 65 height 23
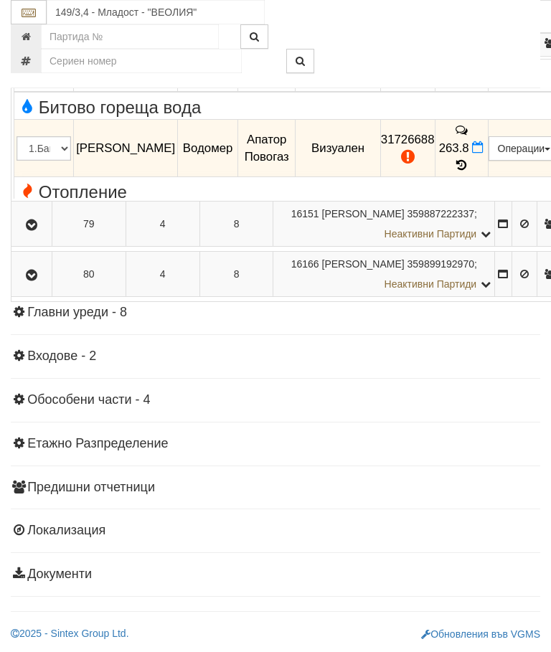
scroll to position [2054, 0]
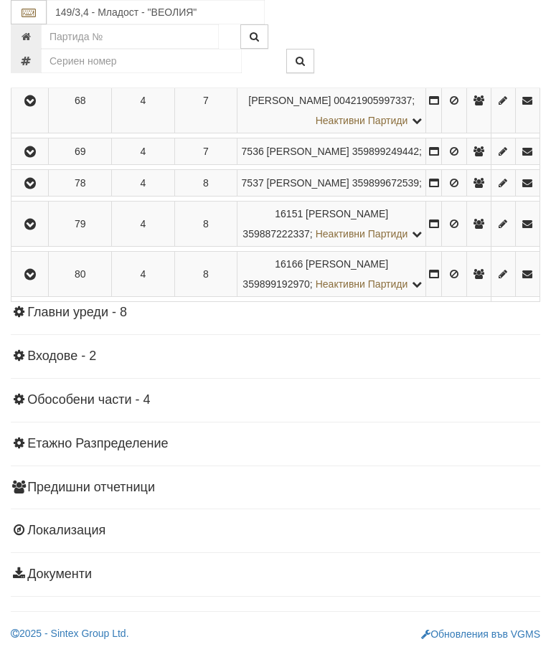
click at [34, 234] on button "button" at bounding box center [30, 224] width 32 height 22
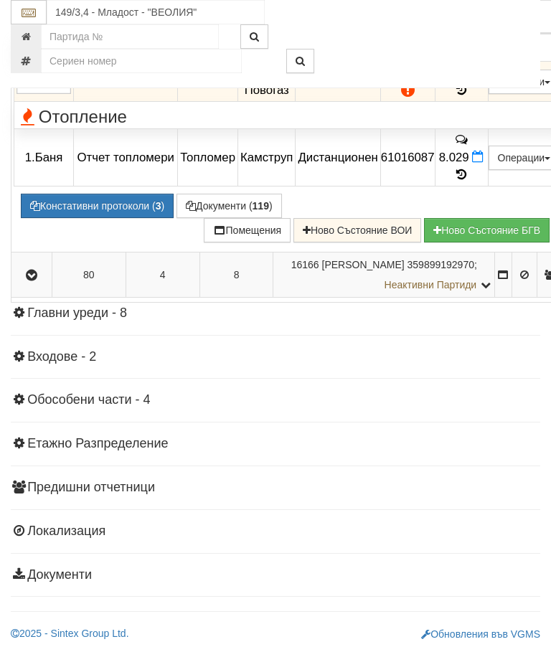
click at [488, 102] on td "62" at bounding box center [460, 82] width 53 height 40
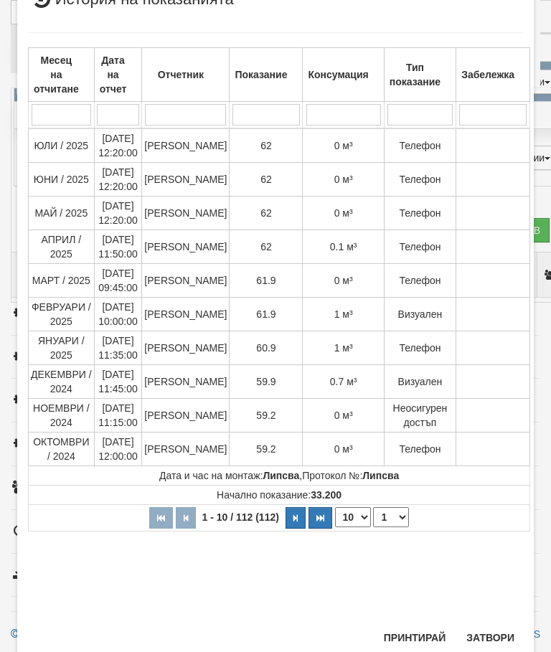
scroll to position [619, 0]
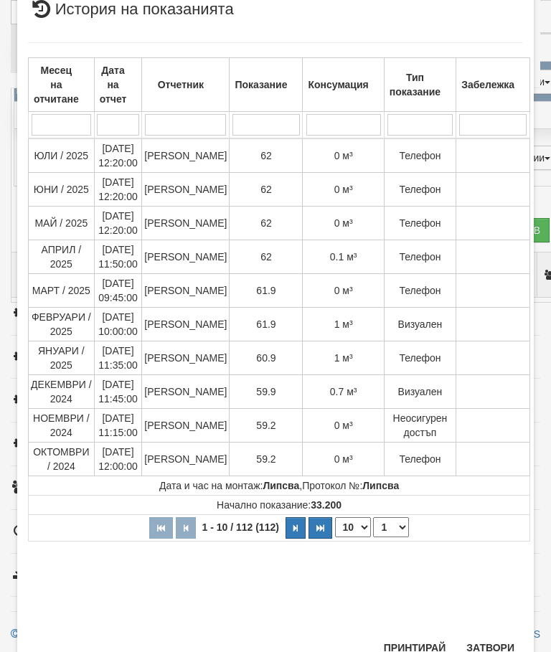
click at [498, 644] on button "Затвори" at bounding box center [489, 647] width 65 height 23
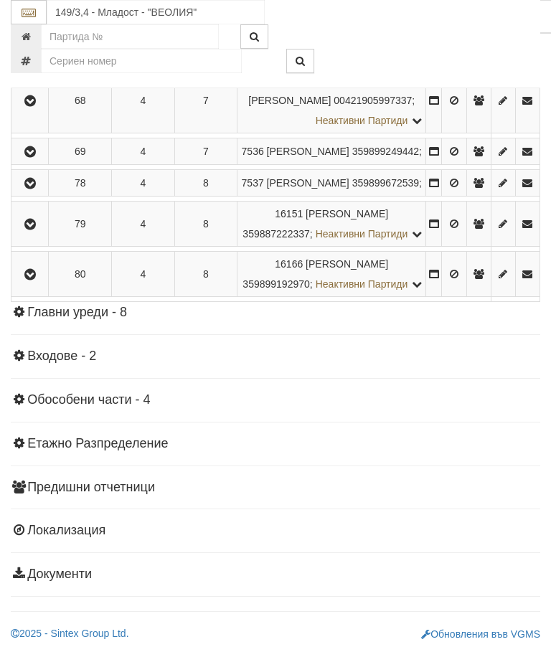
scroll to position [1915, 0]
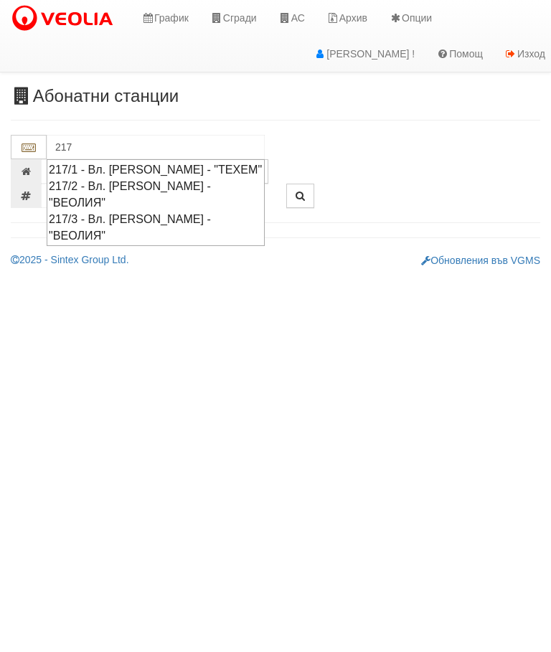
click at [179, 179] on div "217/2 - Вл. [PERSON_NAME] - "ВЕОЛИЯ"" at bounding box center [156, 194] width 214 height 33
type input "217/2 - Вл. [PERSON_NAME] - "ВЕОЛИЯ""
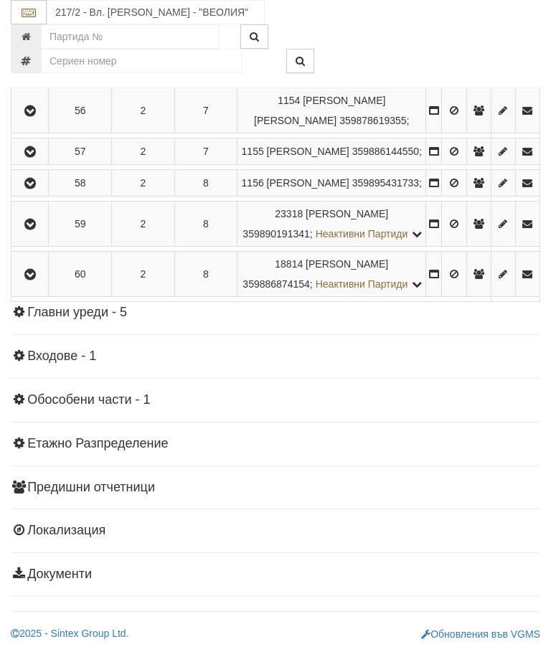
scroll to position [1491, 0]
click at [29, 229] on icon "button" at bounding box center [30, 224] width 17 height 10
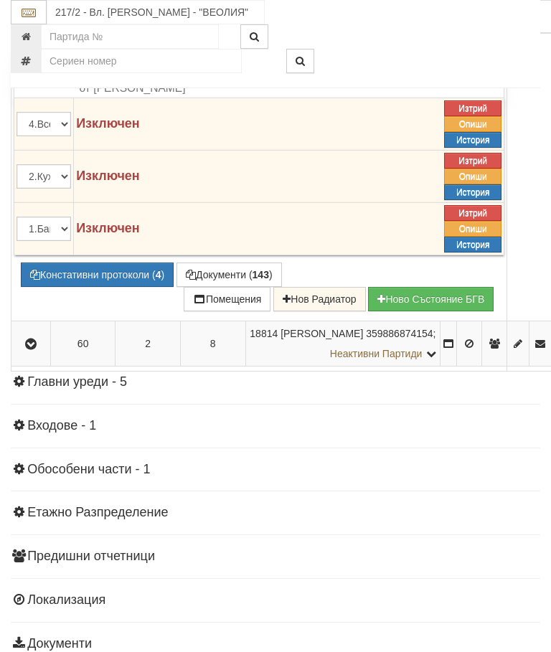
click at [432, 21] on td "206.5" at bounding box center [405, 1] width 53 height 40
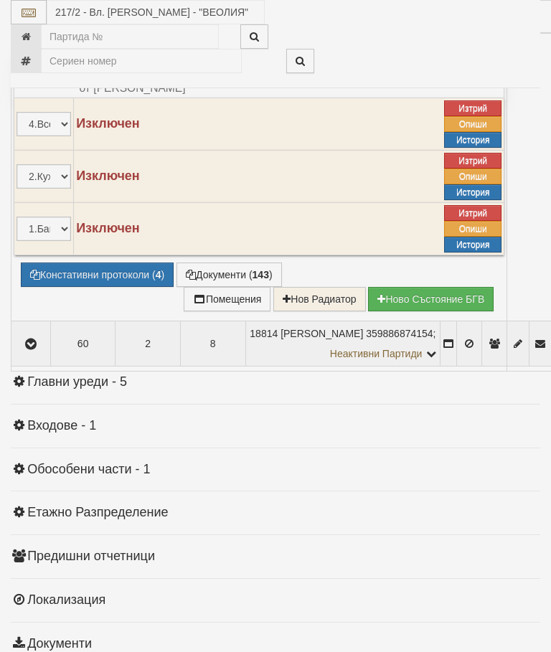
select select "10"
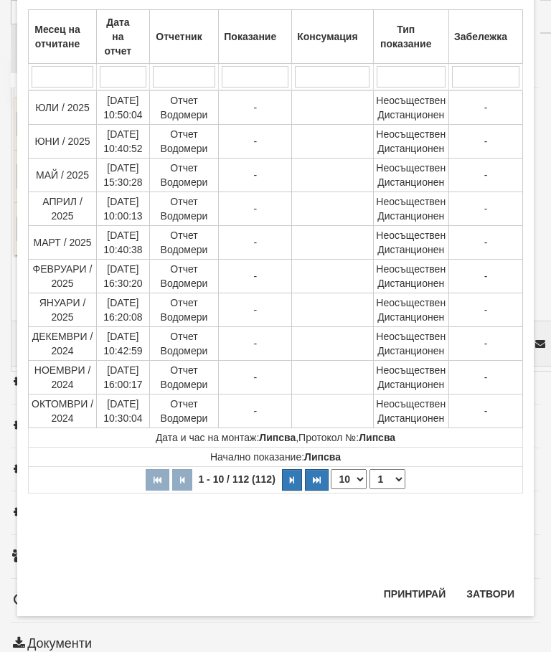
scroll to position [783, 0]
click at [389, 478] on select "1 2 3 4 5 6 7 8 9 10 11 12" at bounding box center [387, 479] width 36 height 20
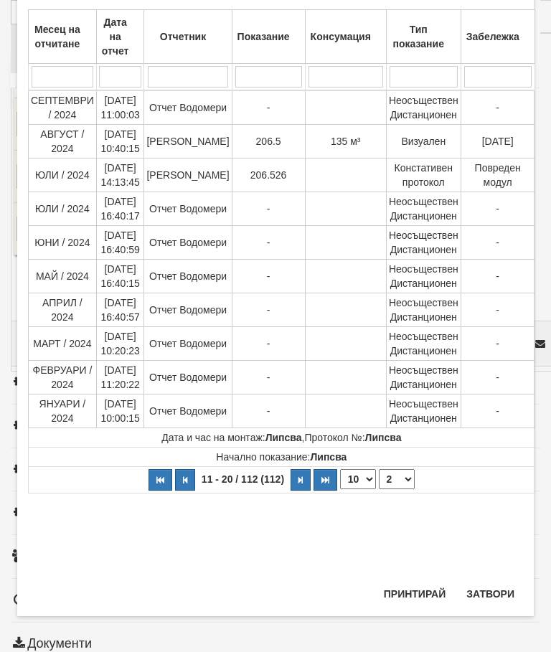
select select "2"
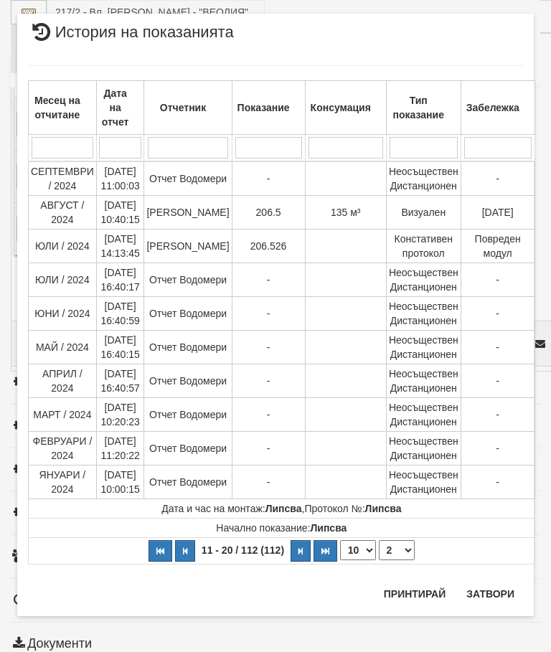
scroll to position [0, 0]
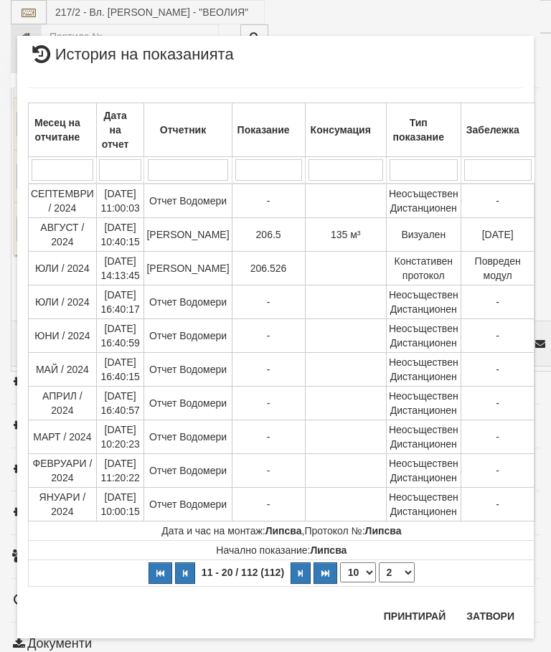
click at [500, 609] on button "Затвори" at bounding box center [489, 615] width 65 height 23
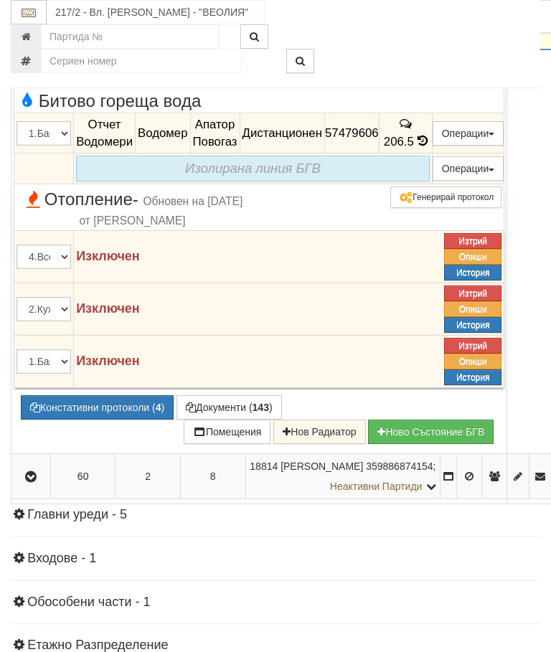
scroll to position [1359, 0]
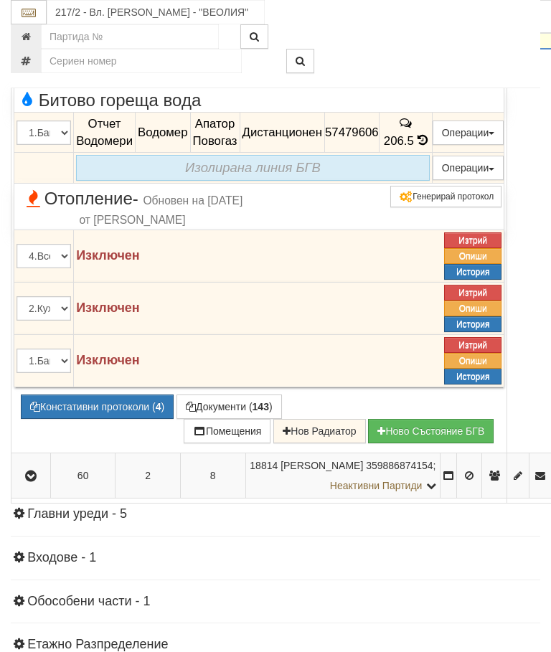
click at [27, 32] on icon "button" at bounding box center [30, 27] width 17 height 10
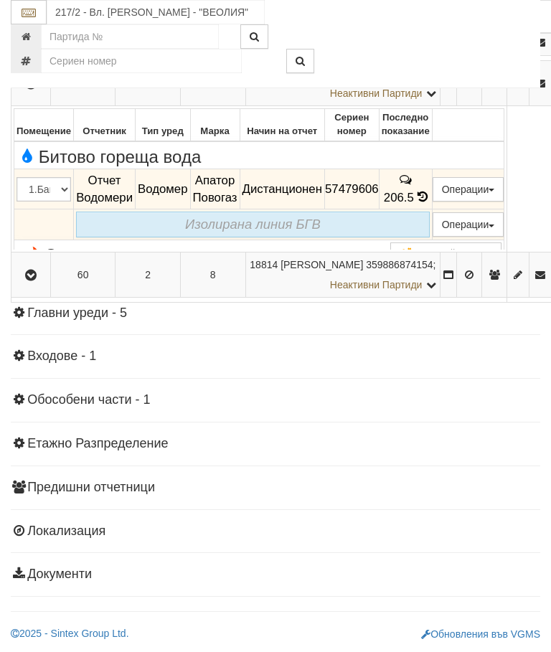
scroll to position [1308, 0]
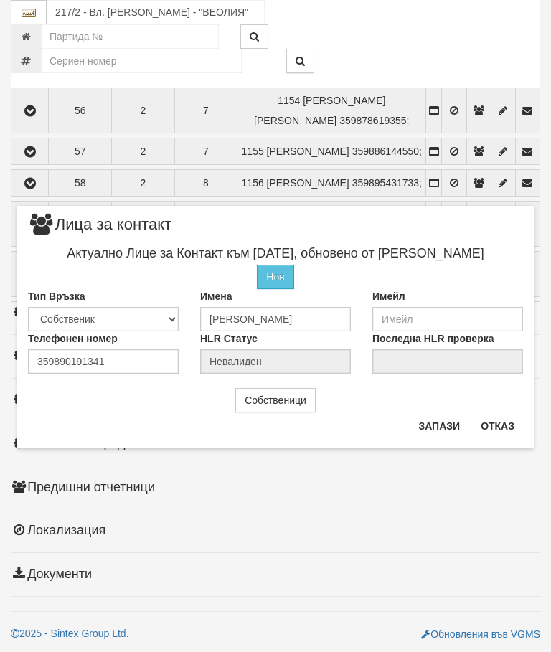
click at [509, 416] on button "Отказ" at bounding box center [497, 425] width 51 height 23
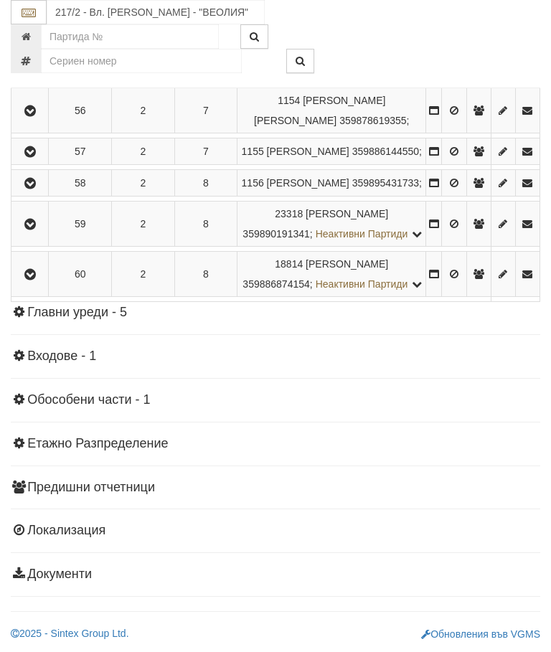
click at [37, 229] on icon "button" at bounding box center [30, 224] width 17 height 10
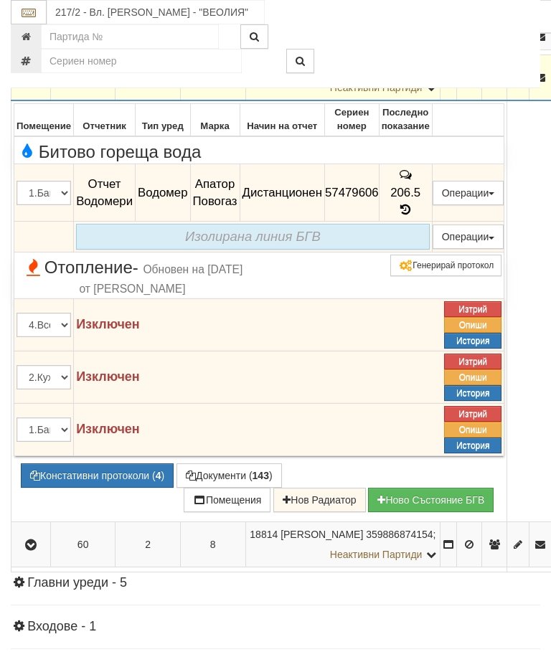
click at [99, 488] on button "Констативни протоколи ( 4 )" at bounding box center [97, 475] width 153 height 24
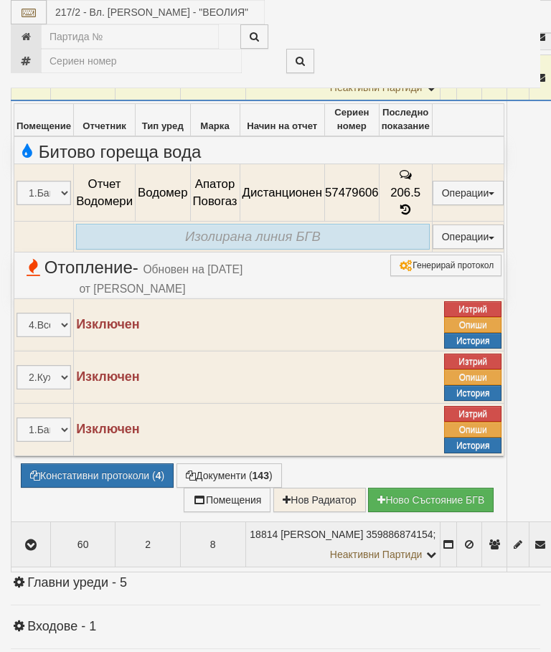
select select "10"
select select "1"
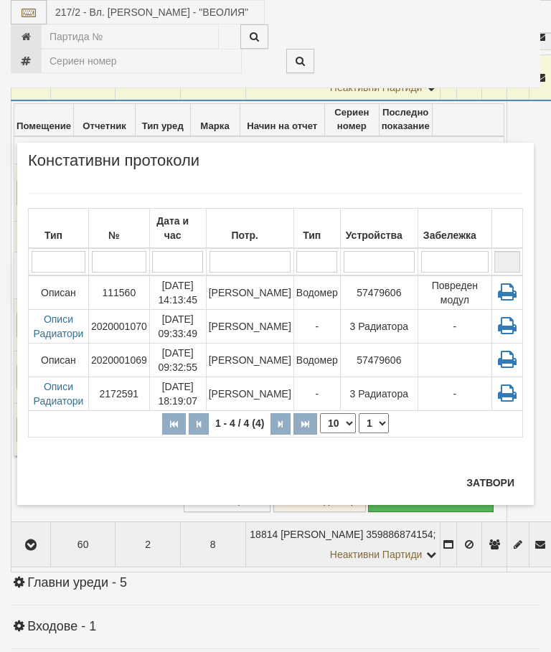
click at [485, 480] on button "Затвори" at bounding box center [489, 482] width 65 height 23
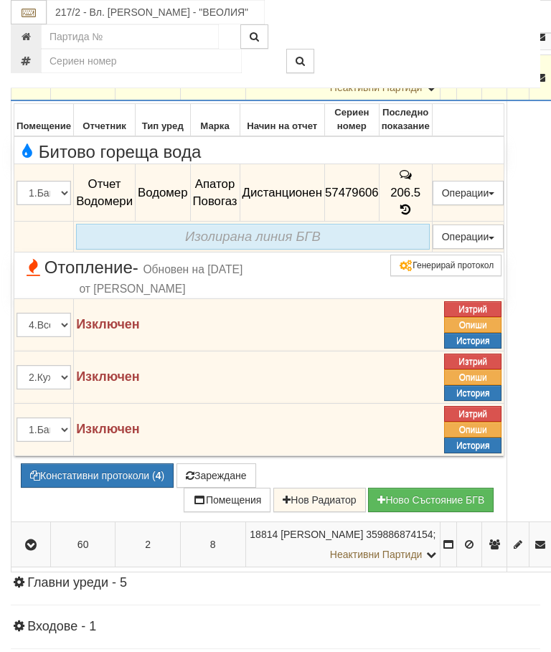
click at [218, 488] on button "Зареждане" at bounding box center [216, 475] width 80 height 24
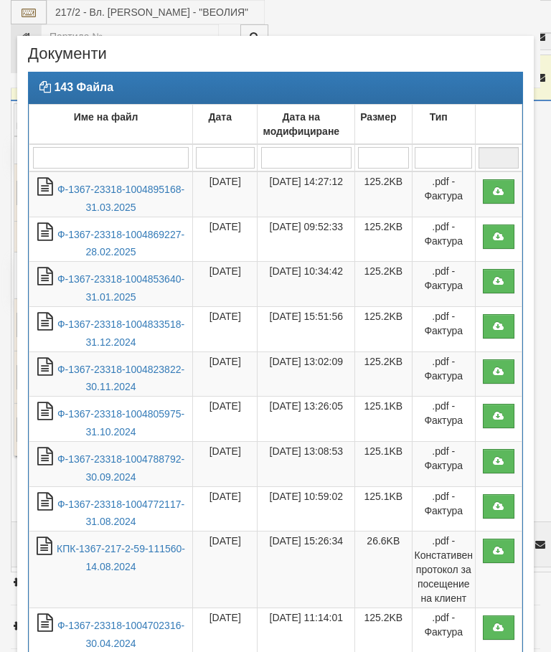
select select "10"
select select "1"
click at [148, 189] on link "Ф-1367-23318-1004895168-31.03.2025" at bounding box center [120, 198] width 127 height 29
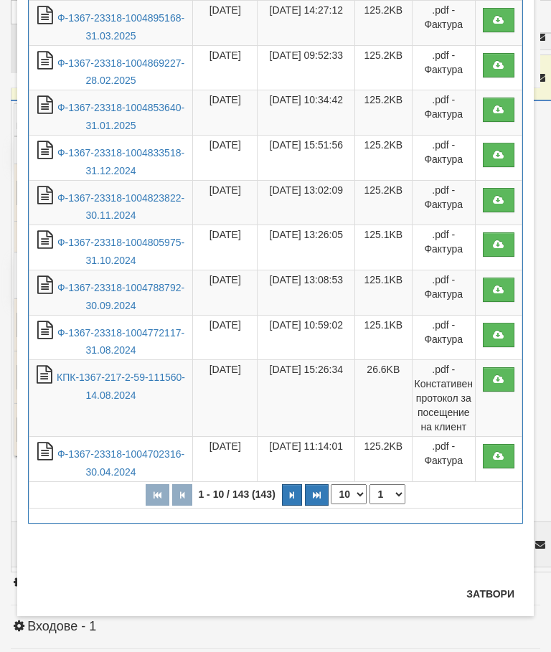
scroll to position [171, 0]
click at [485, 598] on button "Затвори" at bounding box center [489, 593] width 65 height 23
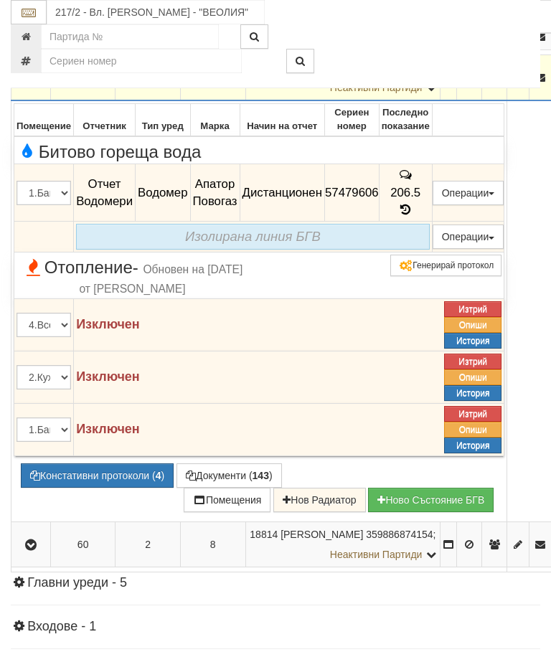
click at [21, 88] on button "button" at bounding box center [31, 78] width 34 height 22
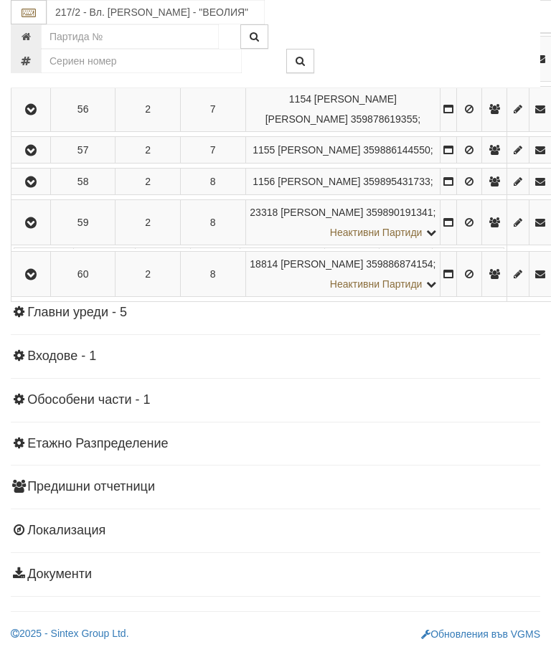
scroll to position [1287, 0]
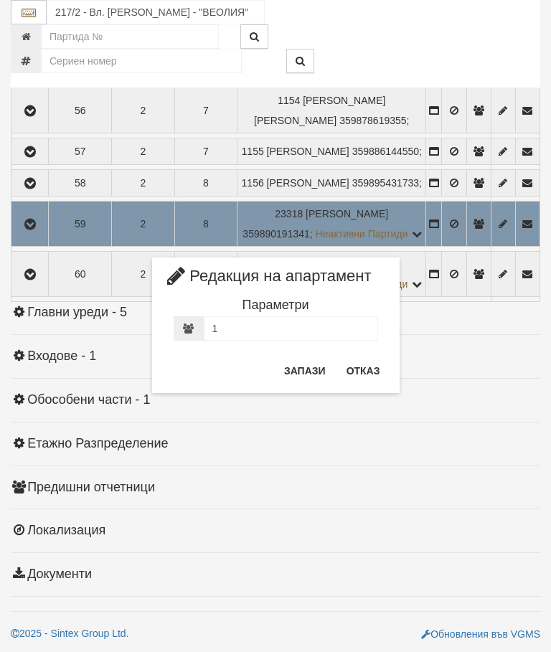
click at [360, 367] on button "Отказ" at bounding box center [363, 370] width 51 height 23
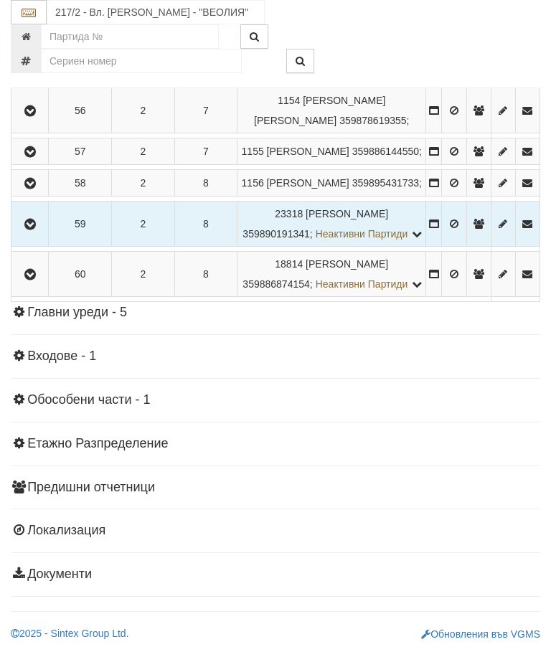
click at [35, 229] on icon "button" at bounding box center [30, 224] width 17 height 10
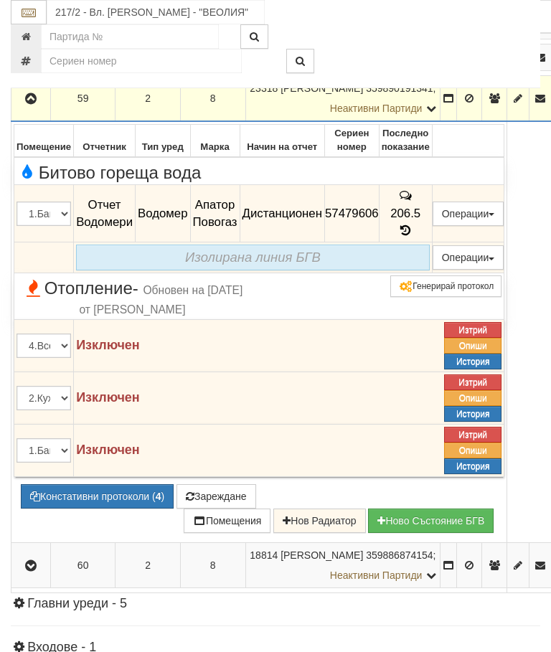
click at [232, 508] on button "Зареждане" at bounding box center [216, 496] width 80 height 24
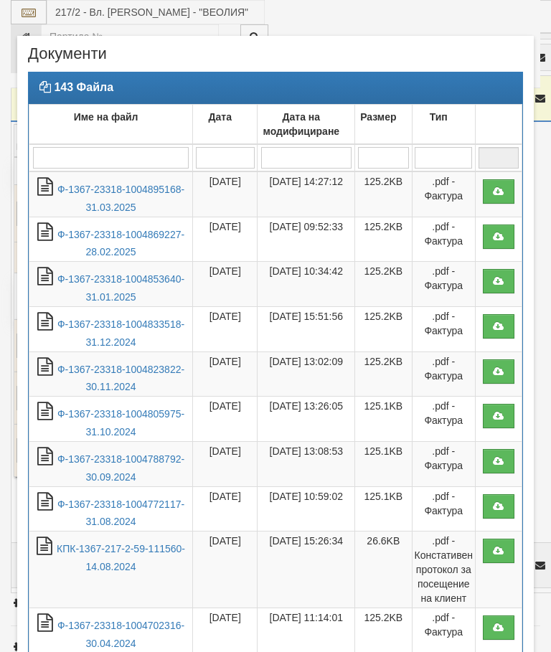
select select "10"
select select "1"
click at [132, 193] on link "Ф-1367-23318-1004895168-31.03.2025" at bounding box center [120, 198] width 127 height 29
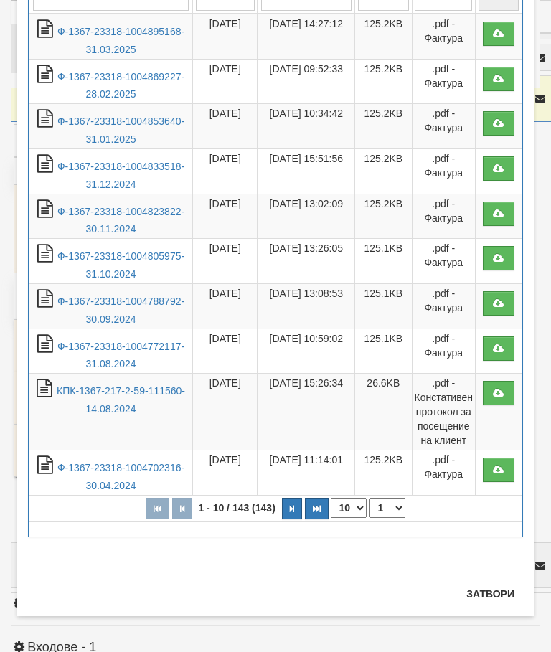
scroll to position [158, 0]
click at [495, 589] on button "Затвори" at bounding box center [489, 593] width 65 height 23
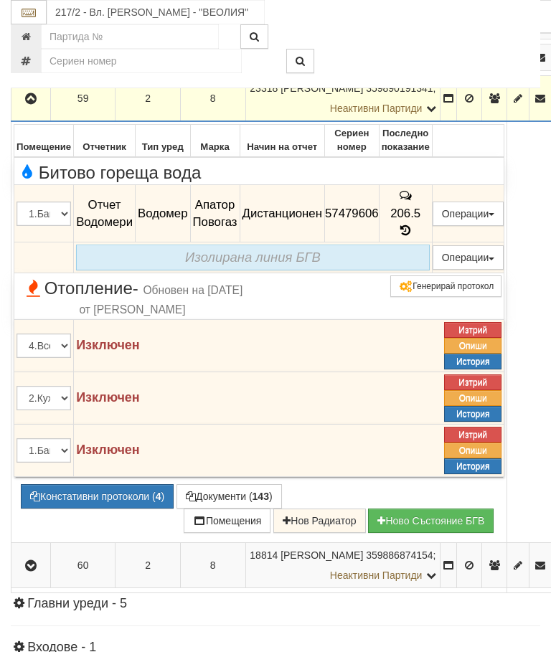
click at [37, 104] on icon "button" at bounding box center [30, 99] width 17 height 10
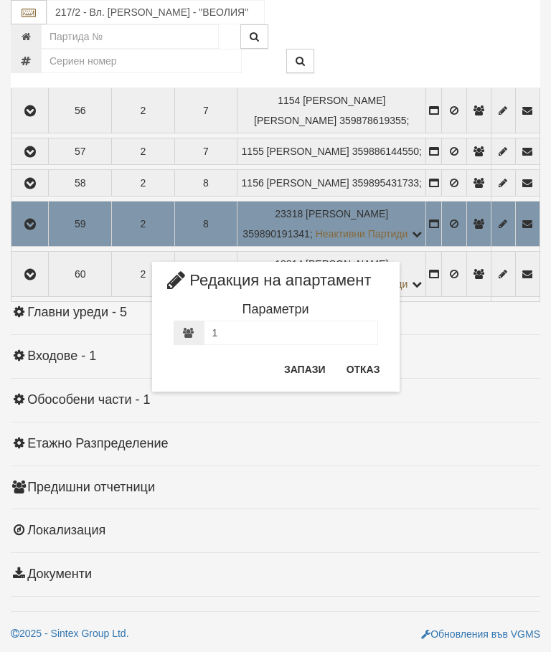
click at [364, 359] on button "Отказ" at bounding box center [363, 369] width 51 height 23
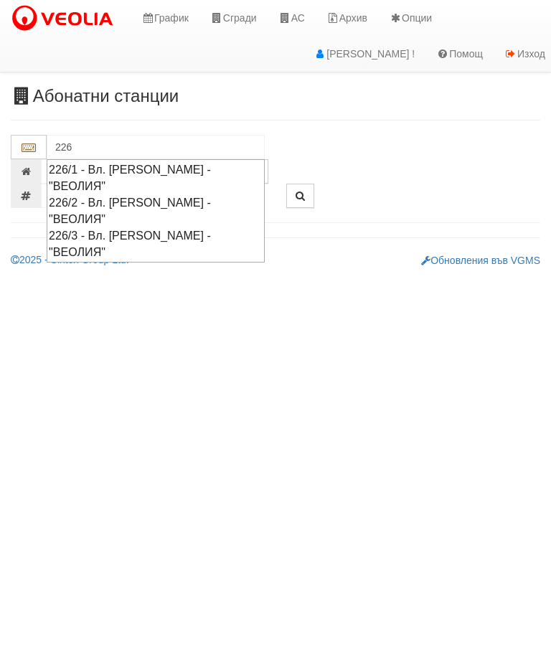
click at [143, 176] on div "226/1 - Вл. [PERSON_NAME] - "ВЕОЛИЯ"" at bounding box center [156, 177] width 214 height 33
type input "226/1 - Вл. [PERSON_NAME] - "ВЕОЛИЯ""
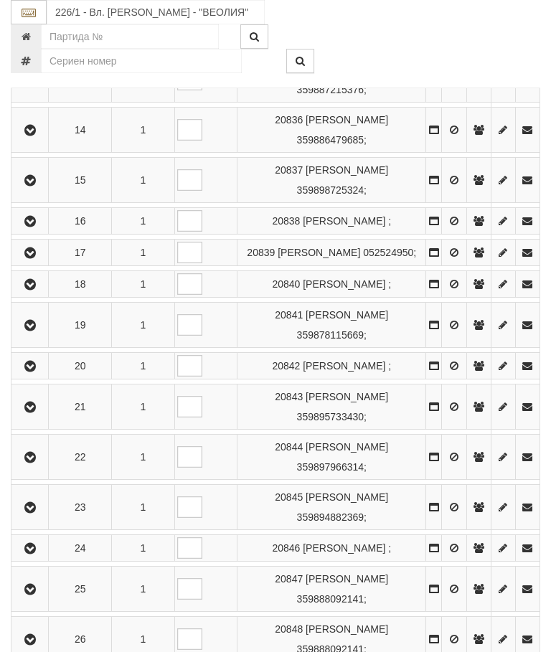
scroll to position [914, 0]
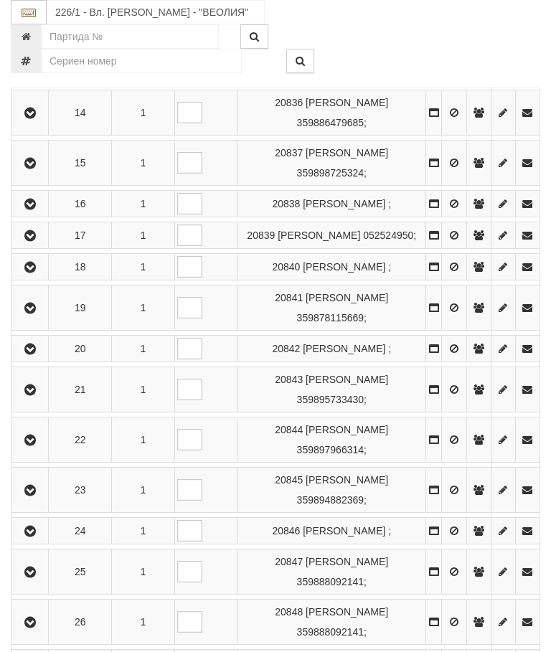
click at [39, 168] on icon "button" at bounding box center [30, 163] width 17 height 10
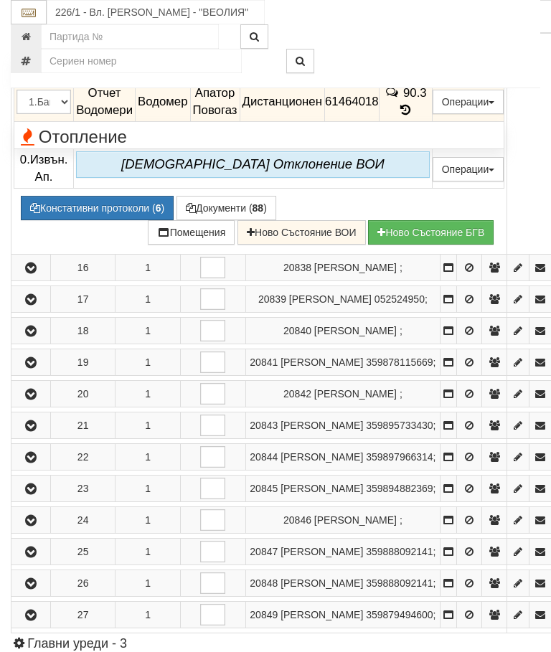
click at [413, 116] on icon at bounding box center [405, 110] width 16 height 12
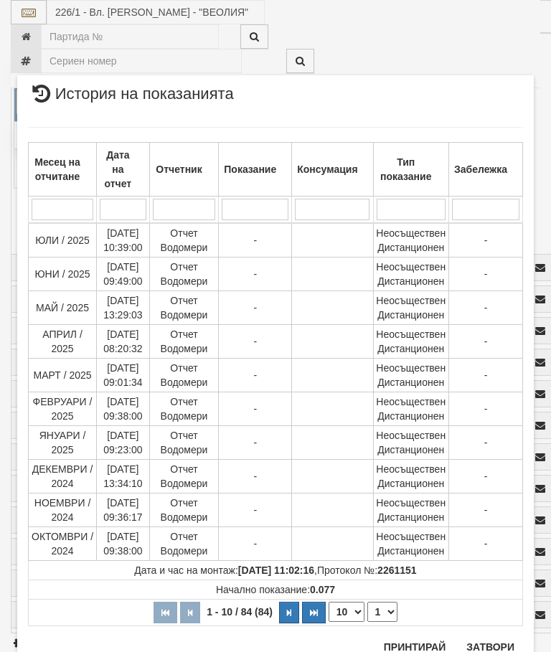
scroll to position [1391, 0]
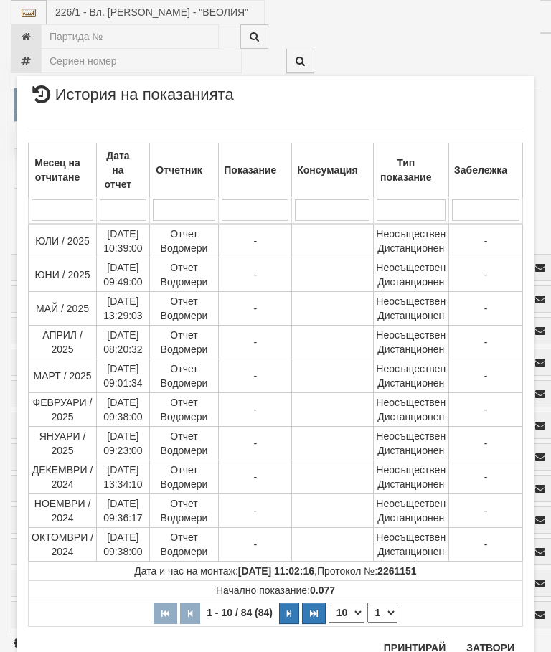
click at [387, 615] on select "1 2 3 4 5 6 7 8 9" at bounding box center [382, 612] width 30 height 20
select select "2"
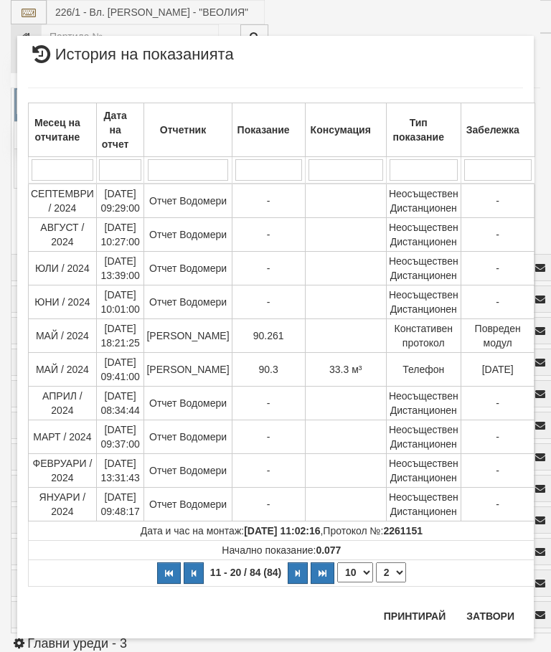
scroll to position [0, 0]
click at [490, 608] on button "Затвори" at bounding box center [489, 615] width 65 height 23
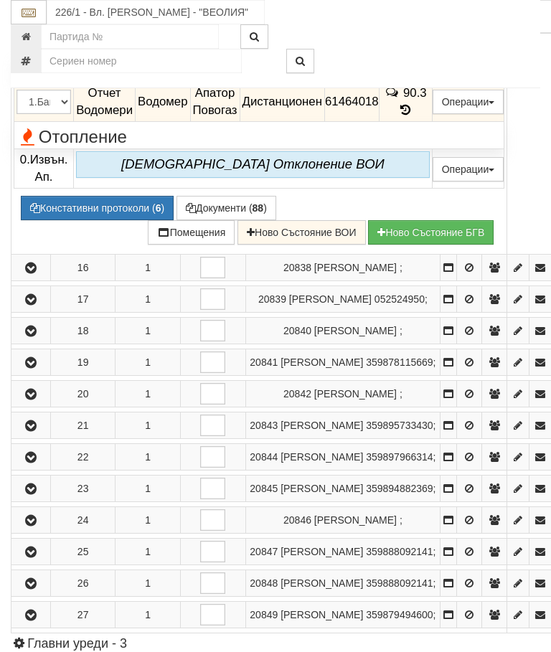
click at [33, 15] on button "button" at bounding box center [31, 5] width 34 height 22
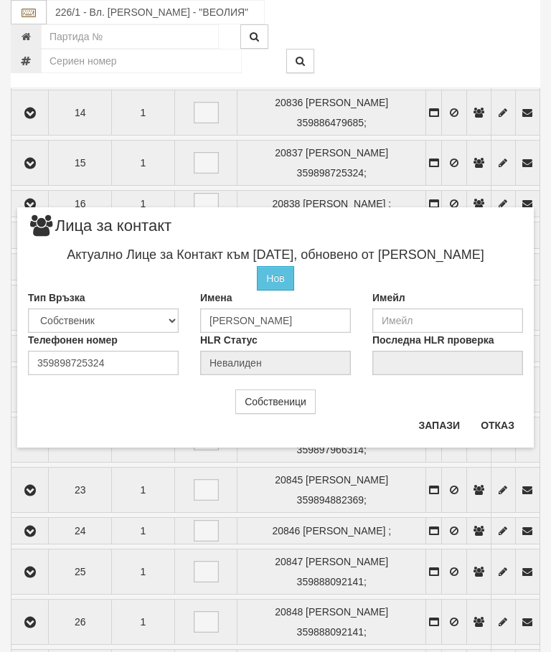
click at [494, 422] on button "Отказ" at bounding box center [497, 425] width 51 height 23
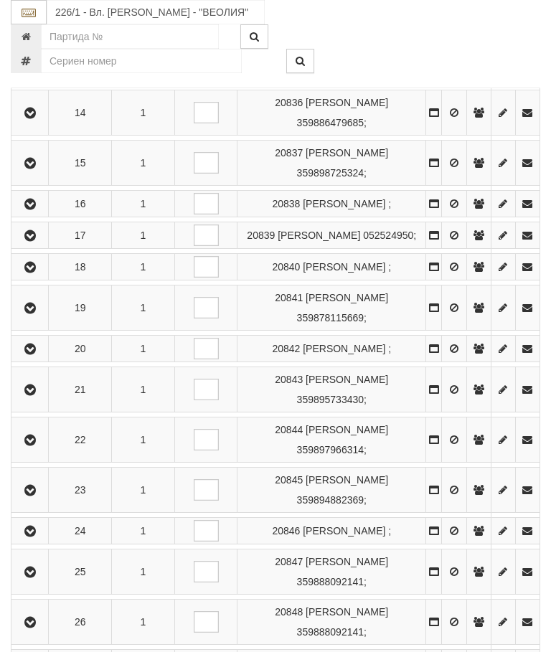
click at [39, 168] on icon "button" at bounding box center [30, 163] width 17 height 10
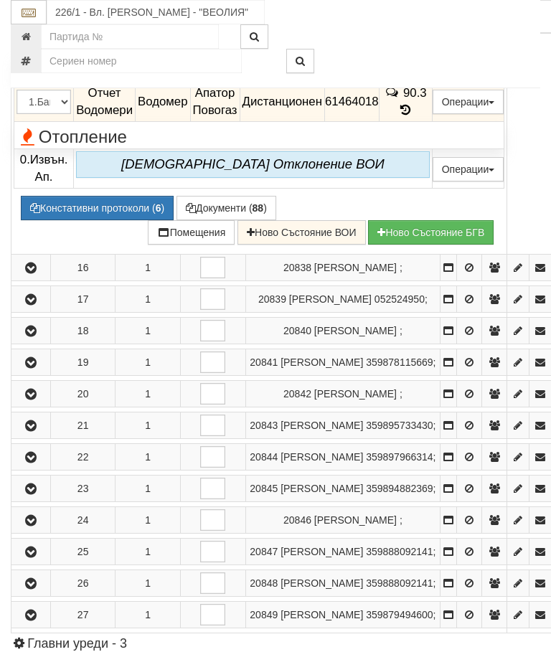
click at [22, 15] on button "button" at bounding box center [31, 5] width 34 height 22
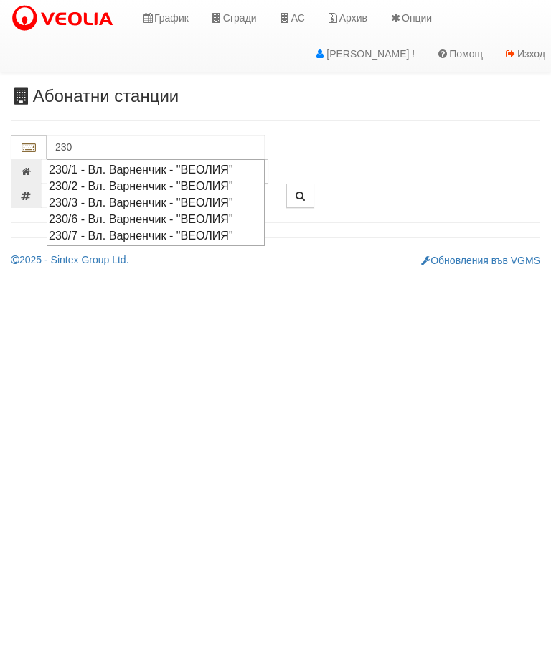
click at [158, 198] on div "230/3 - Вл. Варненчик - "ВЕОЛИЯ"" at bounding box center [156, 202] width 214 height 16
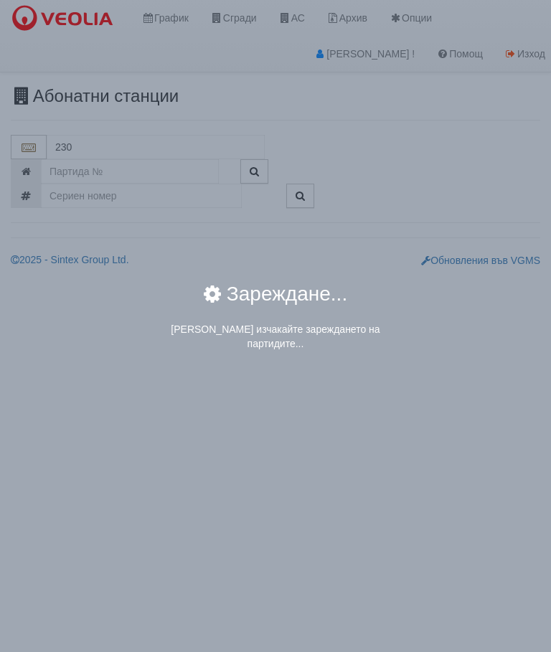
type input "230/3 - Вл. Варненчик - "ВЕОЛИЯ""
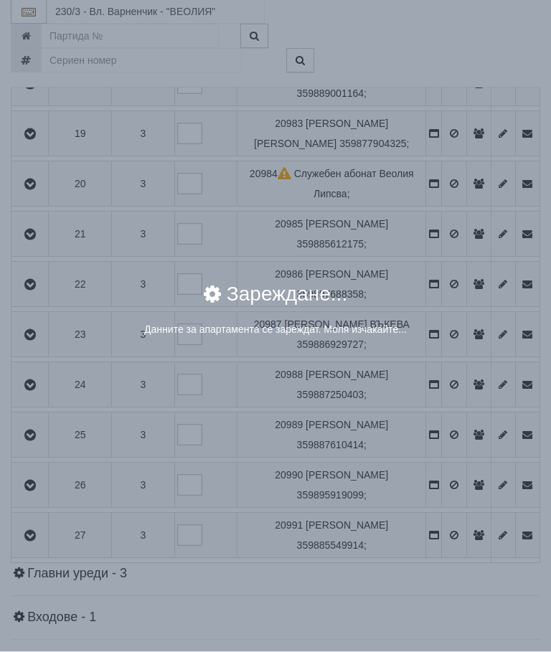
scroll to position [1163, 0]
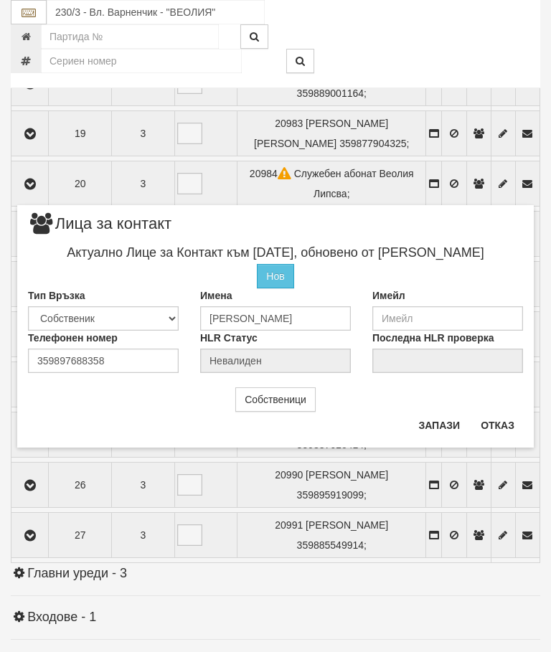
click at [506, 420] on button "Отказ" at bounding box center [497, 425] width 51 height 23
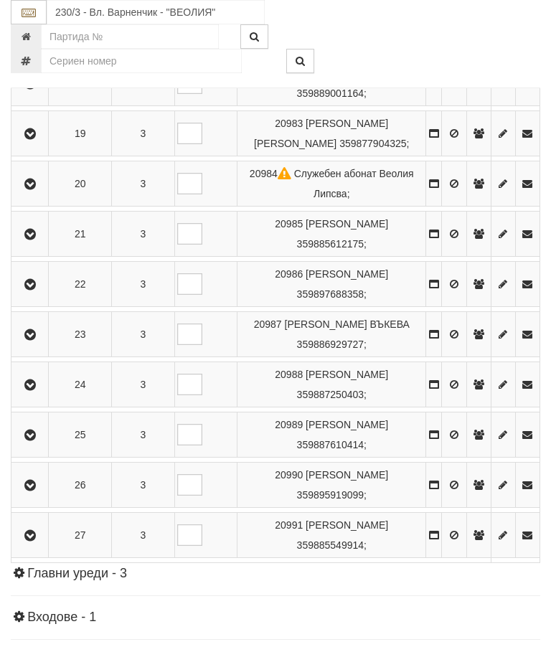
click at [33, 295] on button "button" at bounding box center [30, 284] width 32 height 22
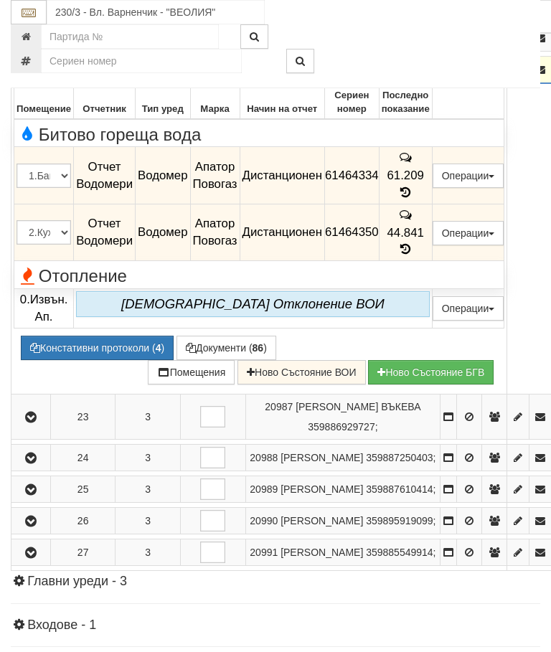
click at [27, 75] on icon "button" at bounding box center [30, 70] width 17 height 10
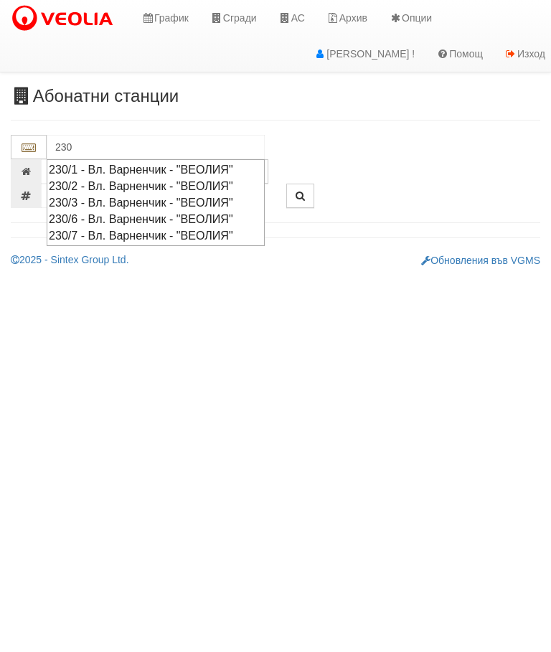
click at [162, 199] on div "230/3 - Вл. Варненчик - "ВЕОЛИЯ"" at bounding box center [156, 202] width 214 height 16
type input "230/3 - Вл. Варненчик - "ВЕОЛИЯ""
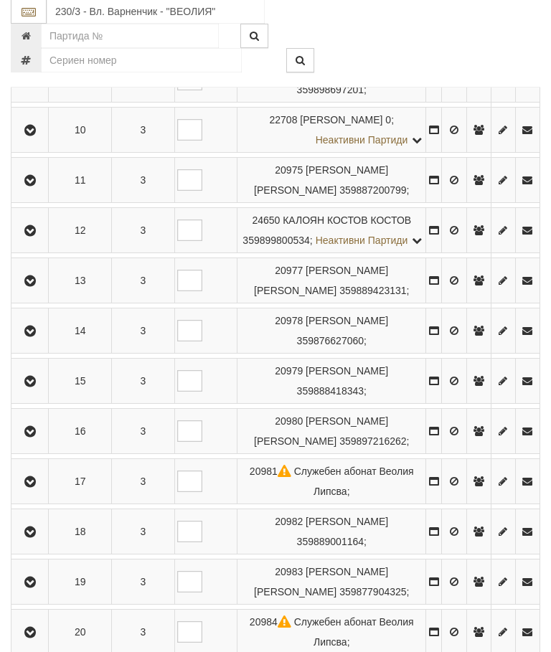
click at [37, 337] on icon "button" at bounding box center [30, 332] width 17 height 10
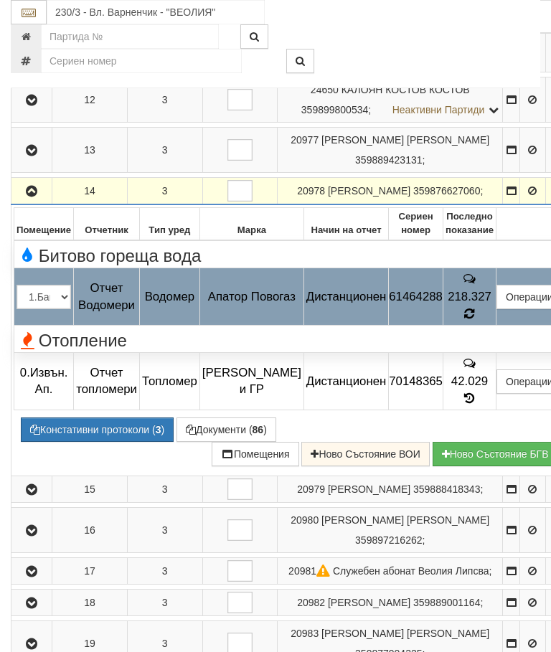
click at [488, 328] on div at bounding box center [433, 328] width 285 height 1
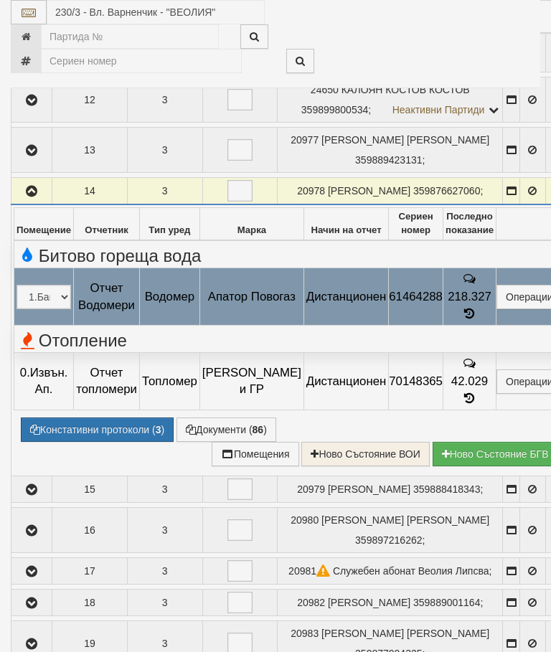
select select "10"
select select "1"
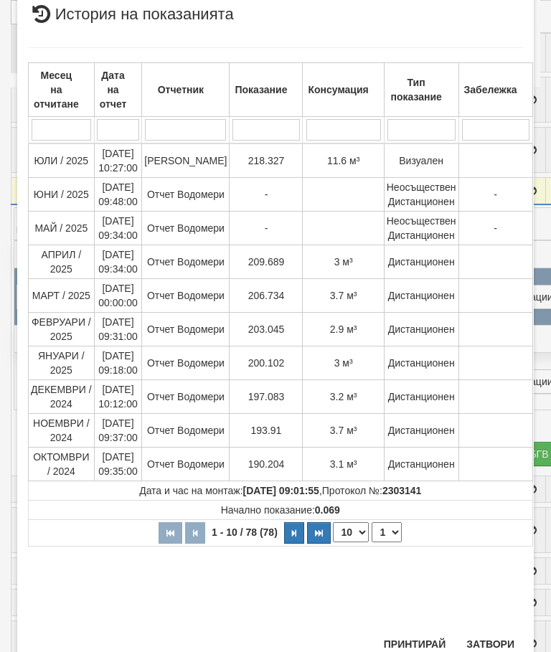
scroll to position [514, 0]
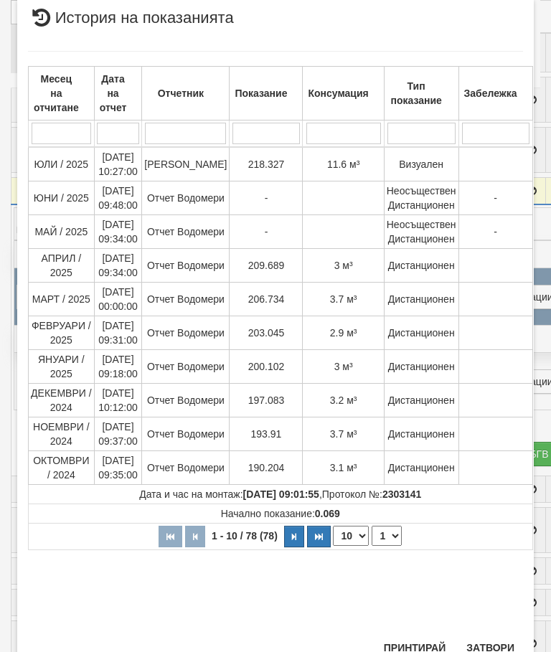
click at [495, 639] on button "Затвори" at bounding box center [489, 647] width 65 height 23
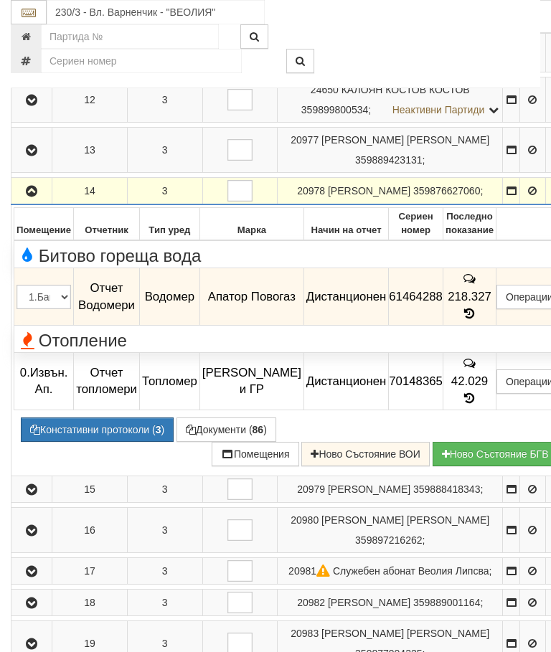
click at [29, 196] on icon "button" at bounding box center [31, 191] width 17 height 10
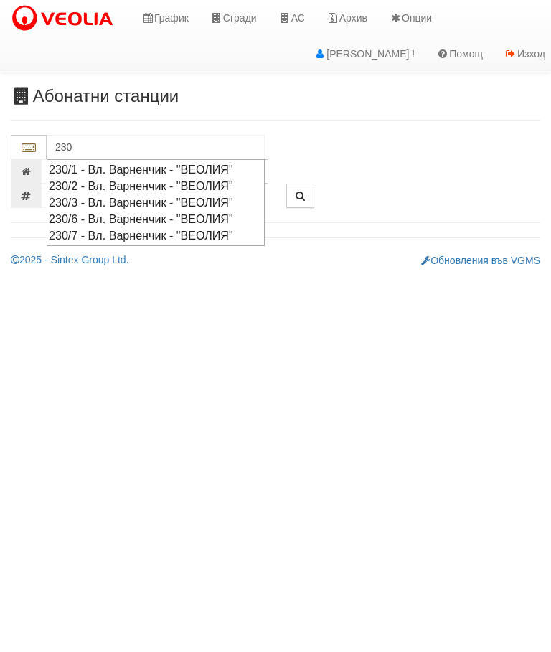
click at [179, 232] on div "230/7 - Вл. Варненчик - "ВЕОЛИЯ"" at bounding box center [156, 235] width 214 height 16
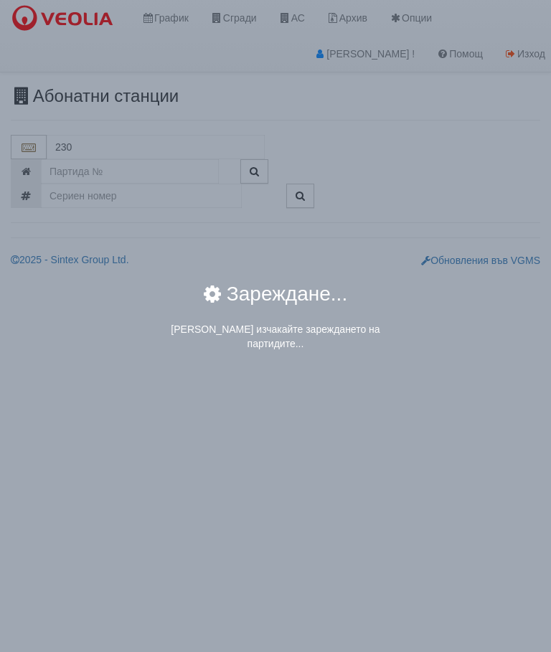
type input "230/7 - Вл. Варненчик - "ВЕОЛИЯ""
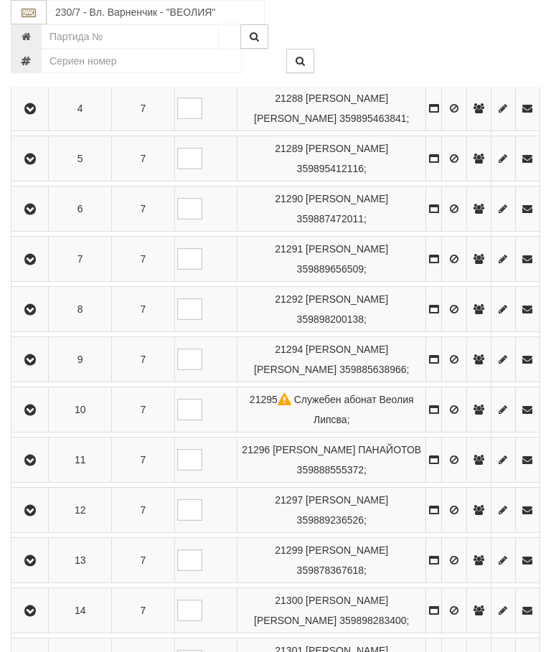
scroll to position [508, 0]
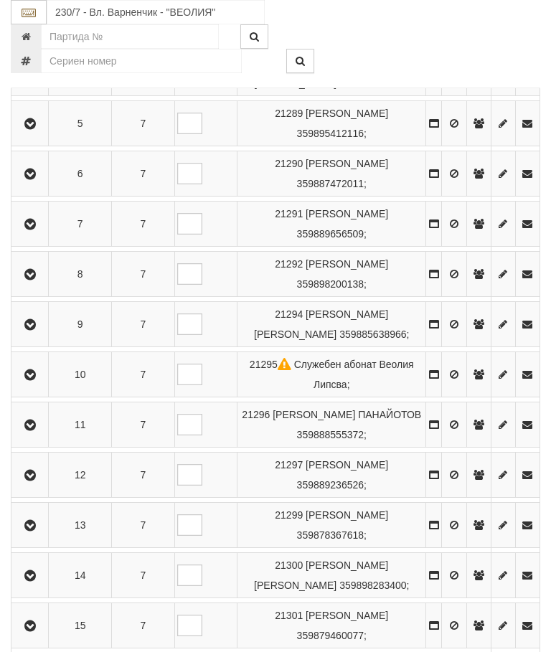
click at [25, 234] on button "button" at bounding box center [30, 224] width 32 height 22
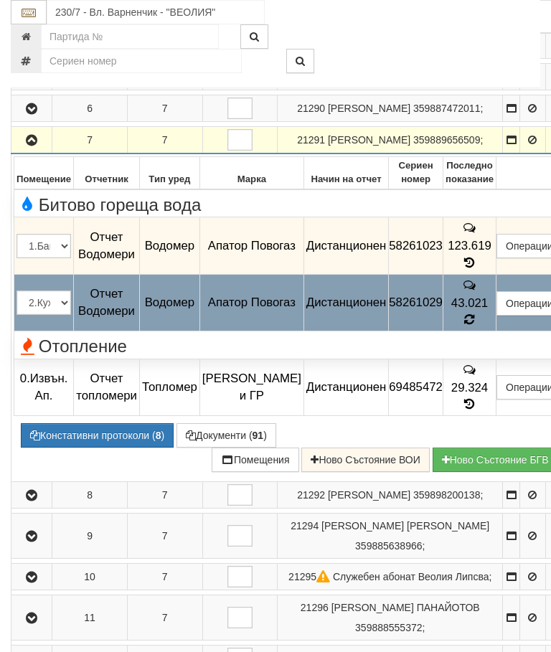
click at [475, 326] on icon at bounding box center [469, 319] width 11 height 13
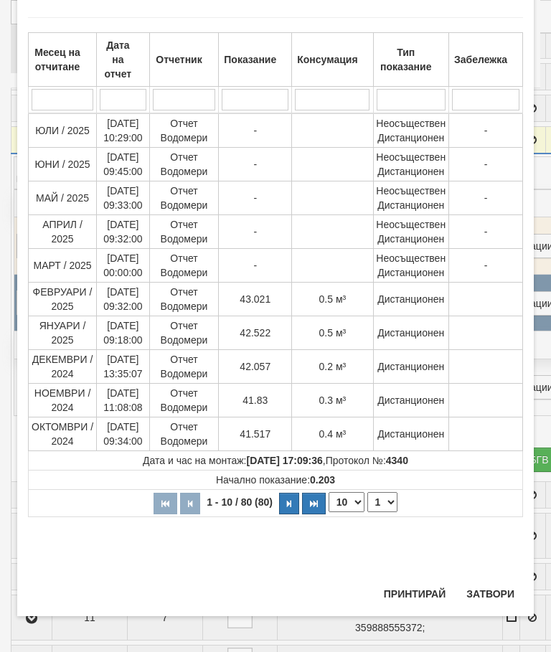
scroll to position [827, 0]
click at [493, 587] on button "Затвори" at bounding box center [489, 593] width 65 height 23
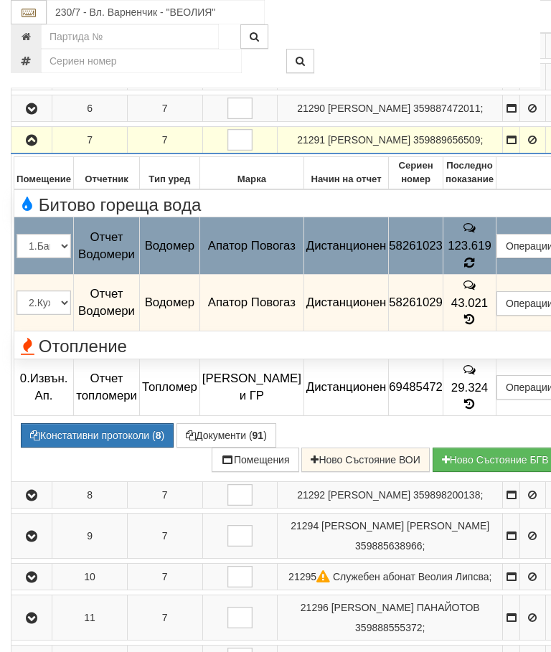
click at [488, 309] on span "43.021" at bounding box center [469, 302] width 37 height 14
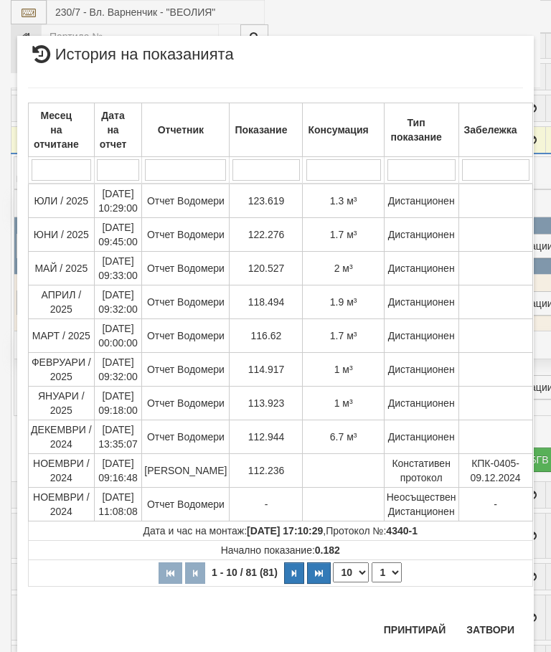
click at [492, 624] on button "Затвори" at bounding box center [489, 629] width 65 height 23
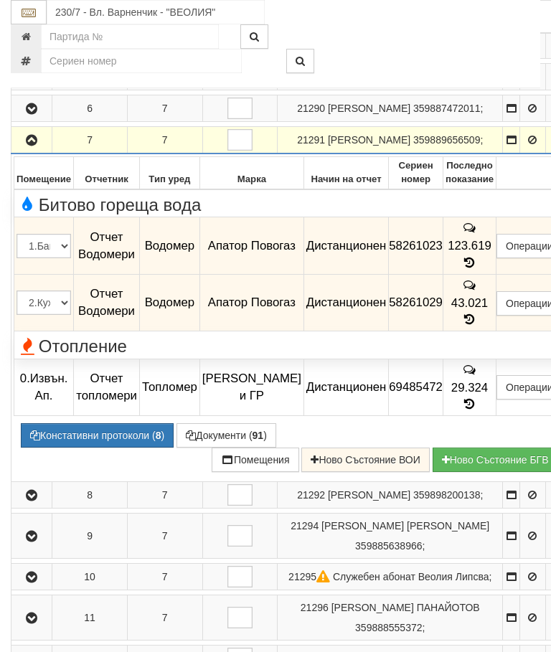
click at [43, 151] on button "button" at bounding box center [32, 140] width 36 height 22
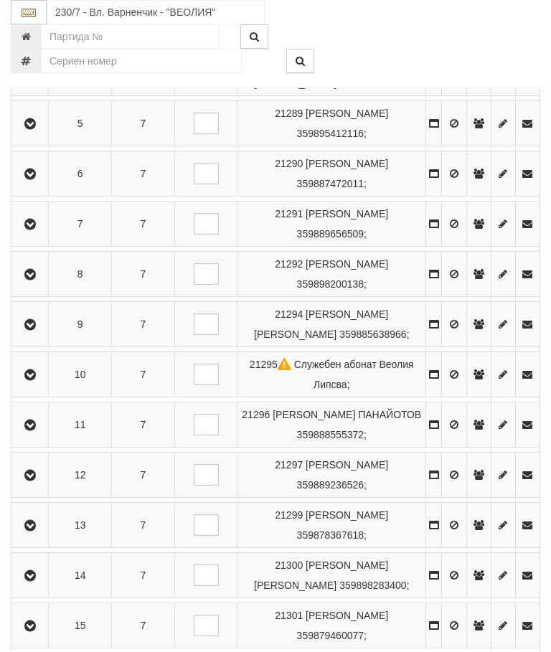
click at [32, 280] on icon "button" at bounding box center [30, 275] width 17 height 10
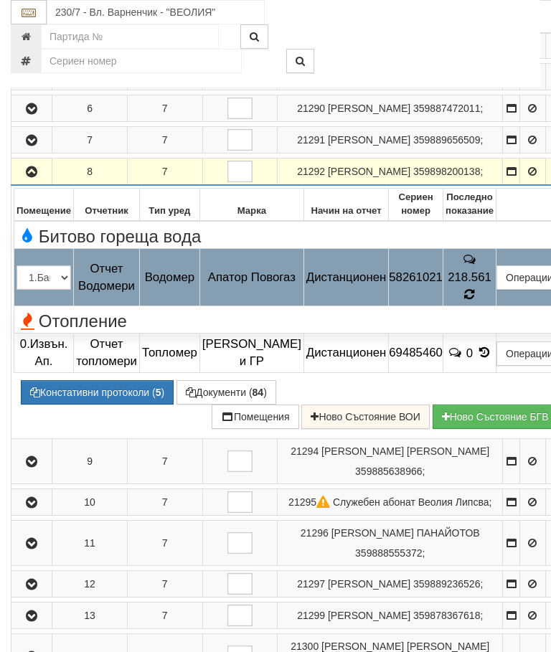
click at [486, 330] on div "Отопление" at bounding box center [291, 319] width 571 height 22
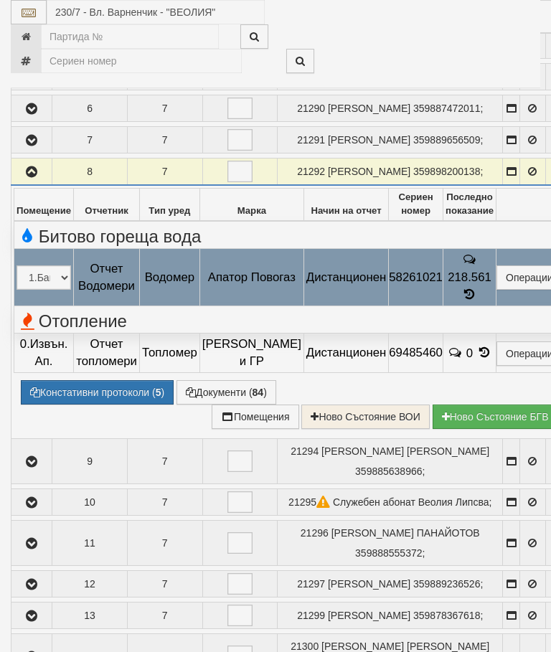
select select "10"
select select "1"
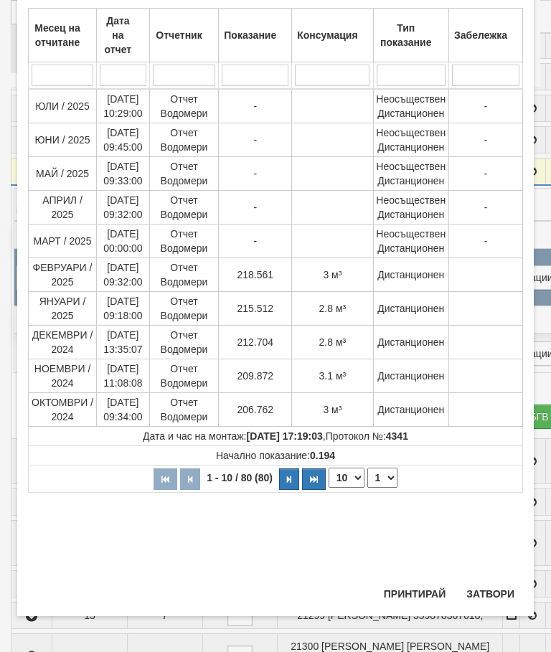
scroll to position [528, 0]
click at [490, 592] on button "Затвори" at bounding box center [489, 593] width 65 height 23
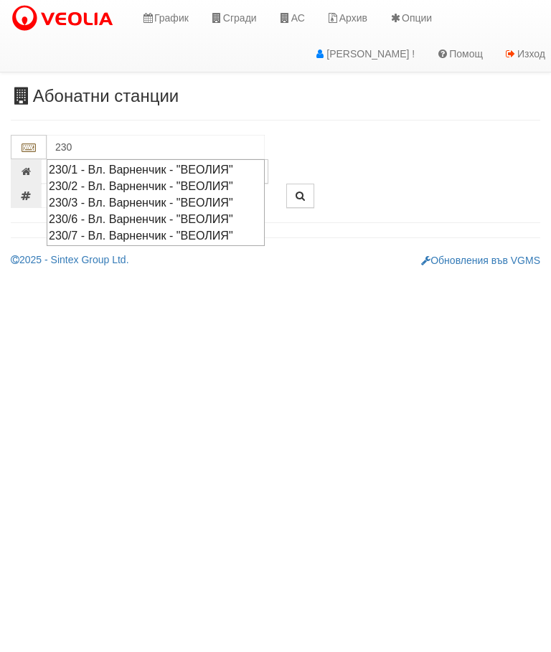
click at [187, 182] on div "230/2 - Вл. Варненчик - "ВЕОЛИЯ"" at bounding box center [156, 186] width 214 height 16
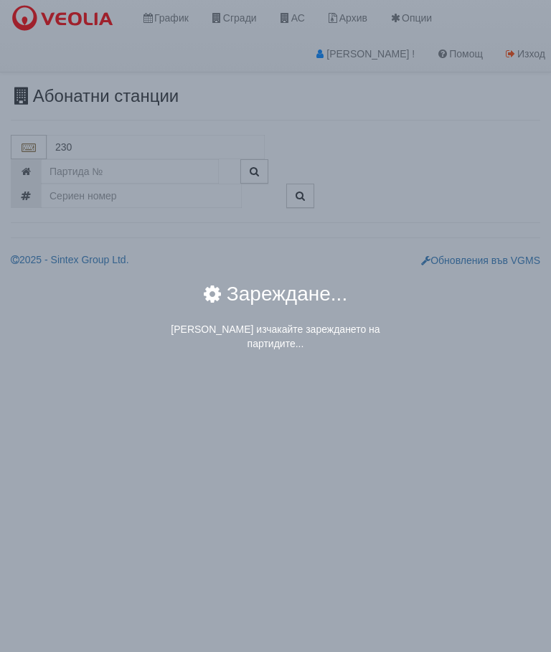
type input "230/2 - Вл. Варненчик - "ВЕОЛИЯ""
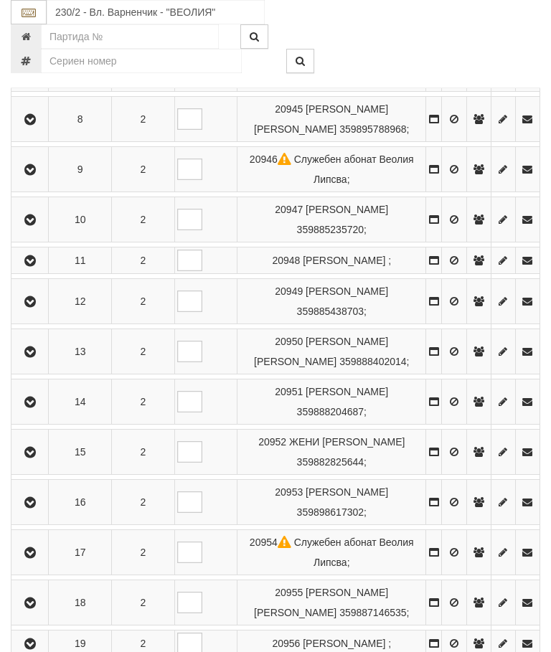
scroll to position [743, 0]
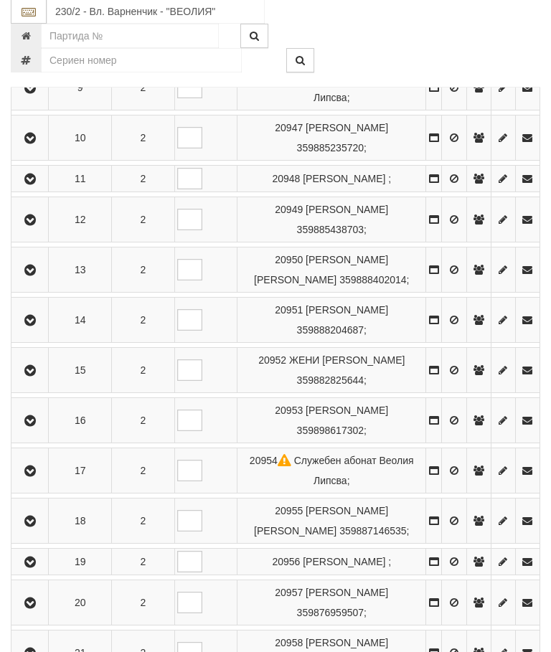
click at [33, 379] on button "button" at bounding box center [30, 371] width 32 height 22
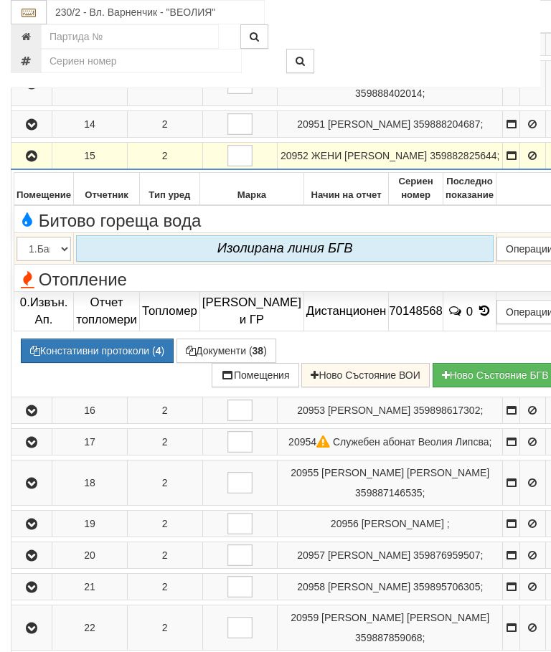
click at [111, 363] on button "Констативни протоколи ( 4 )" at bounding box center [97, 350] width 153 height 24
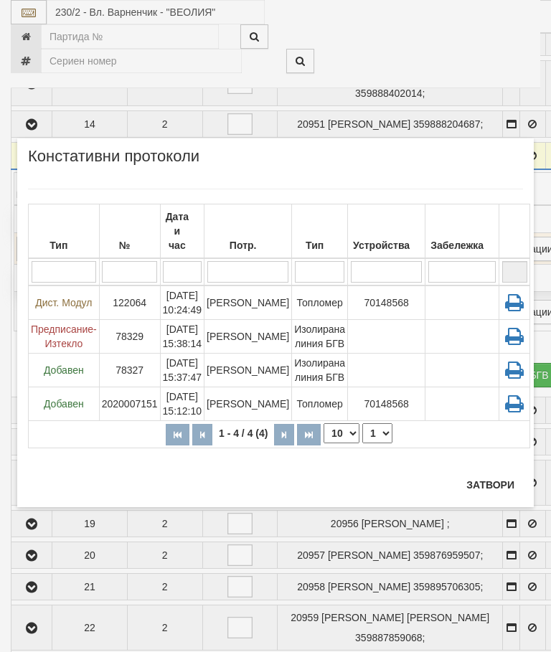
click at [495, 477] on button "Затвори" at bounding box center [489, 484] width 65 height 23
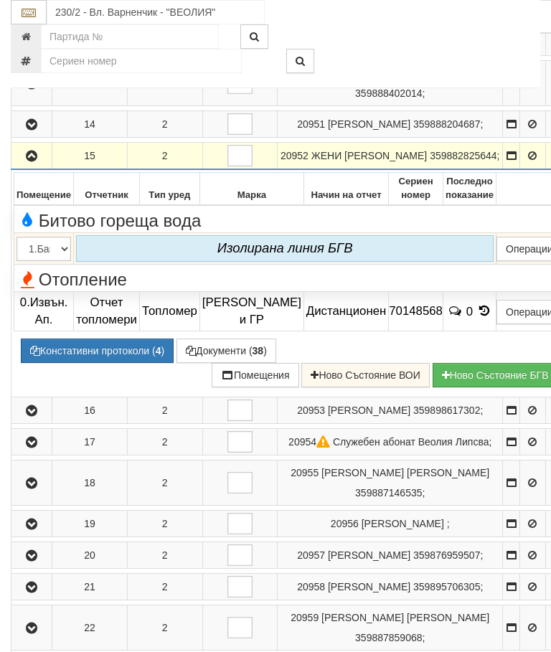
click at [27, 161] on icon "button" at bounding box center [31, 156] width 17 height 10
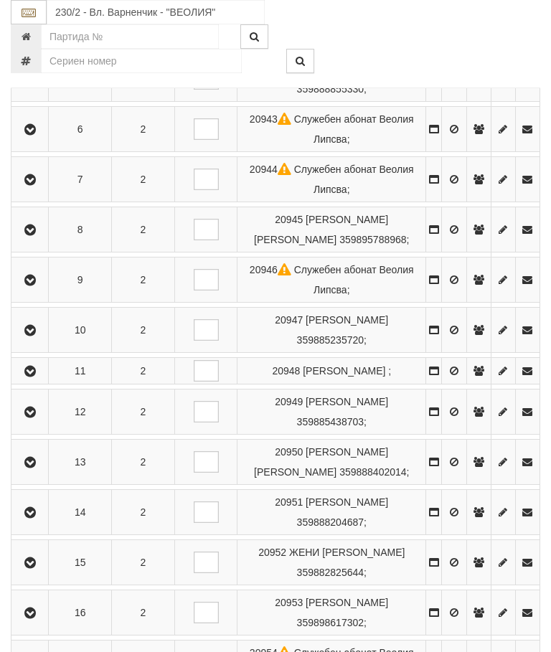
scroll to position [554, 0]
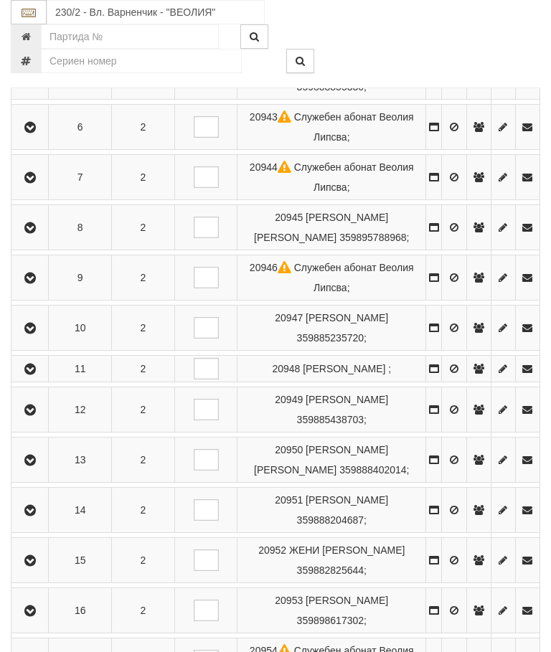
click at [27, 233] on button "button" at bounding box center [30, 228] width 32 height 22
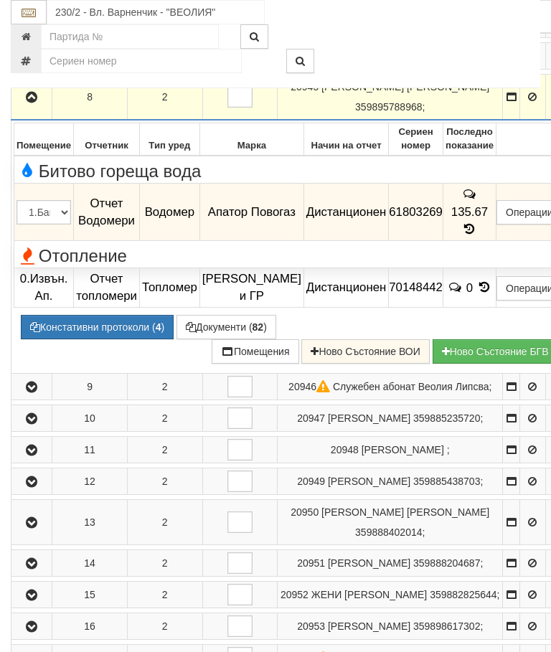
click at [477, 235] on icon at bounding box center [470, 229] width 16 height 12
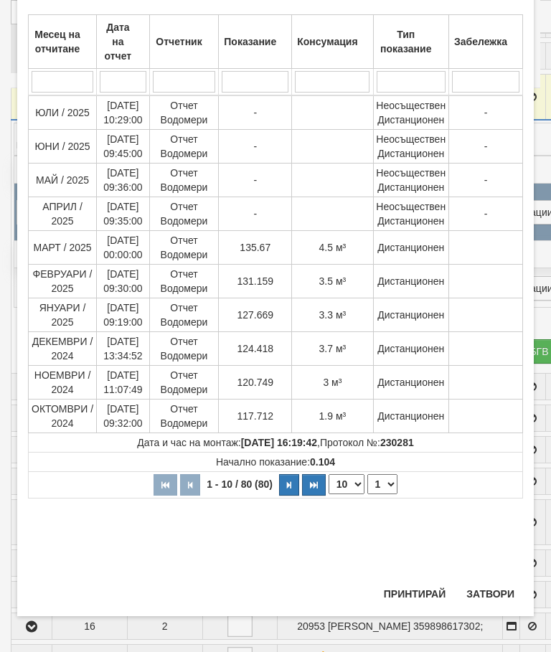
scroll to position [611, 0]
click at [481, 586] on button "Затвори" at bounding box center [489, 593] width 65 height 23
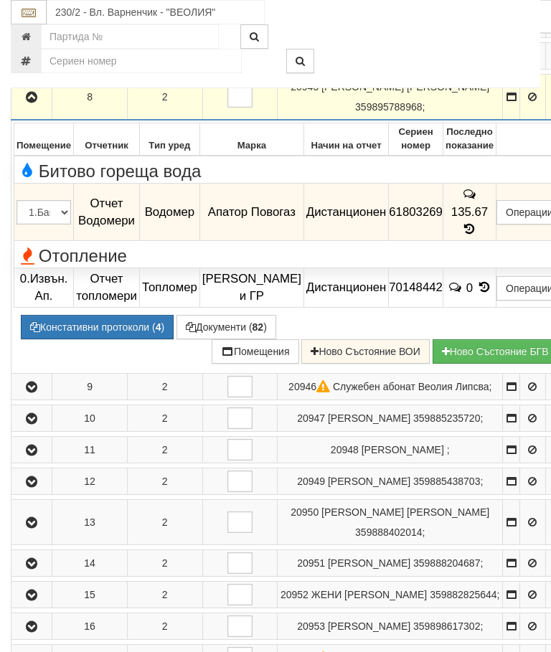
click at [26, 103] on icon "button" at bounding box center [31, 97] width 17 height 10
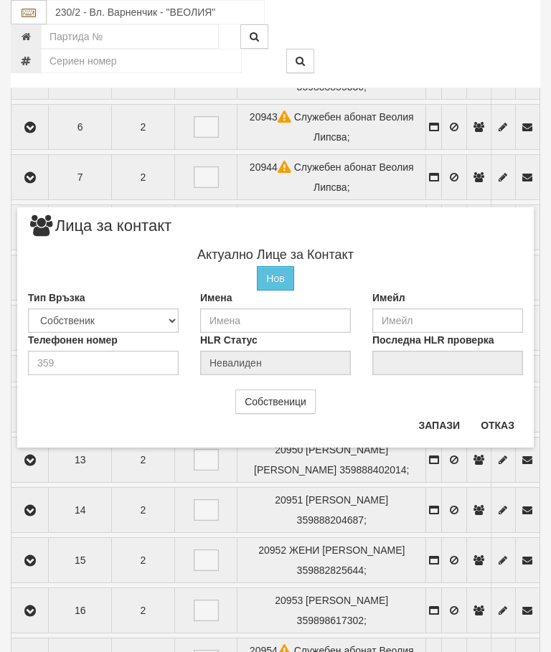
click at [494, 427] on button "Отказ" at bounding box center [497, 425] width 51 height 23
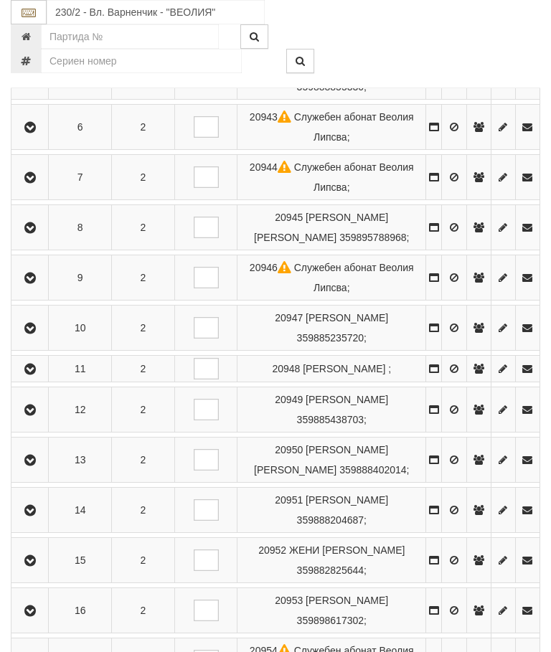
click at [29, 224] on icon "button" at bounding box center [30, 228] width 17 height 10
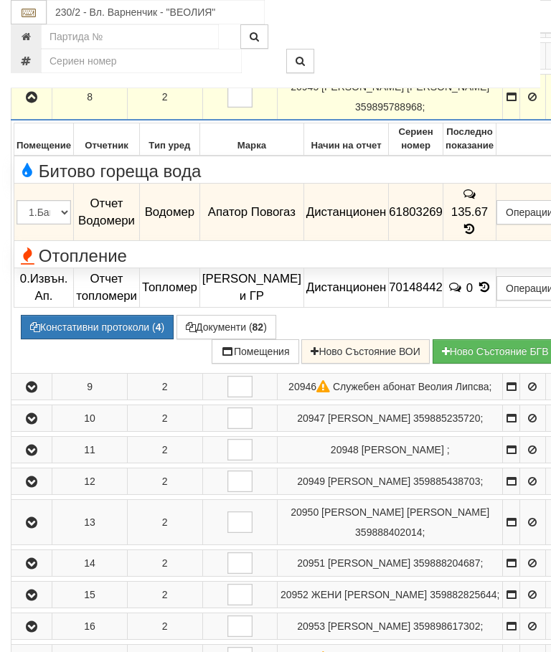
click at [24, 103] on icon "button" at bounding box center [31, 97] width 17 height 10
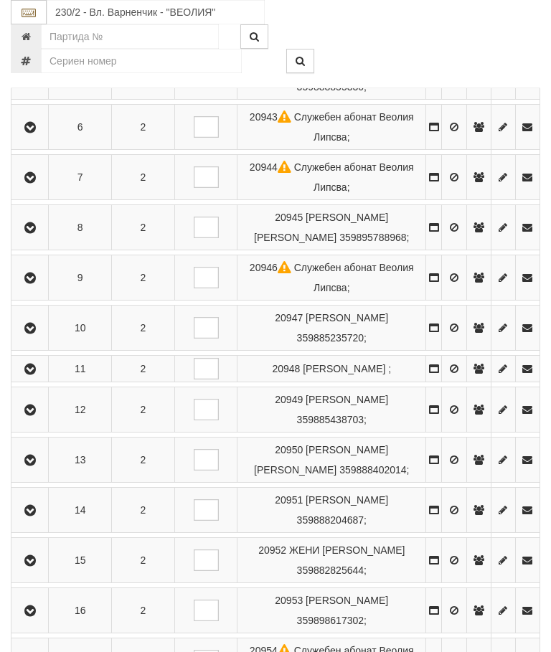
click at [29, 415] on icon "button" at bounding box center [30, 410] width 17 height 10
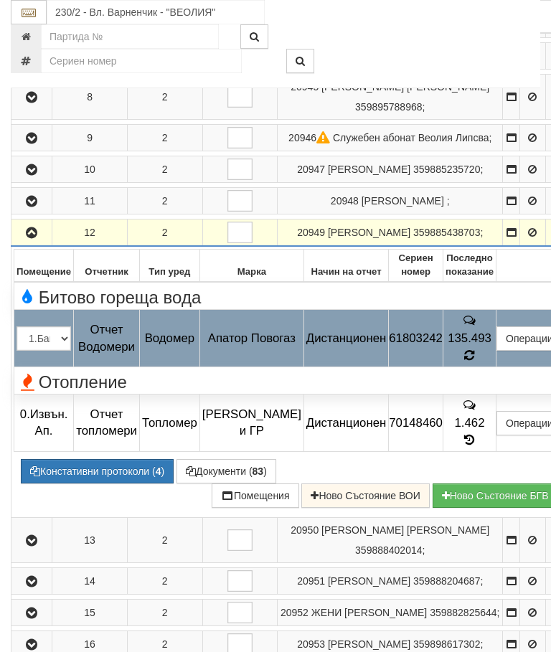
click at [488, 391] on div "Отопление" at bounding box center [291, 380] width 571 height 22
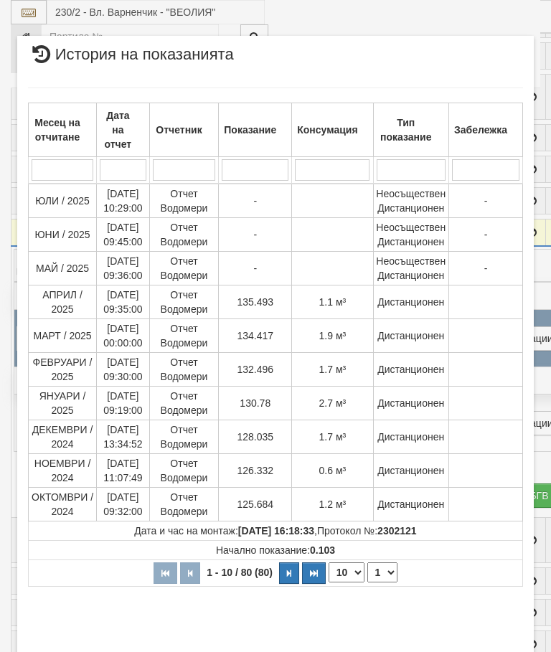
select select "10"
select select "1"
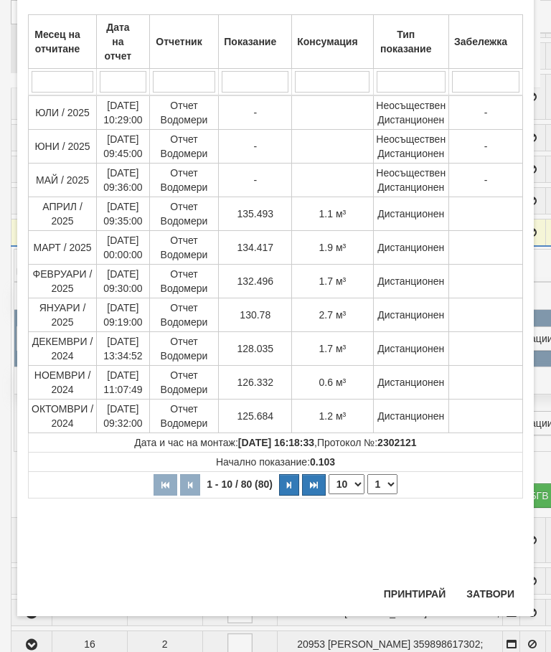
click at [489, 586] on button "Затвори" at bounding box center [489, 593] width 65 height 23
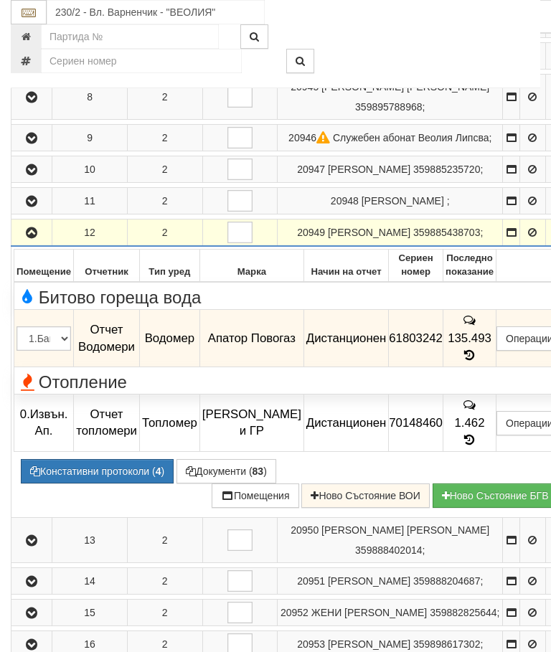
click at [30, 238] on icon "button" at bounding box center [31, 233] width 17 height 10
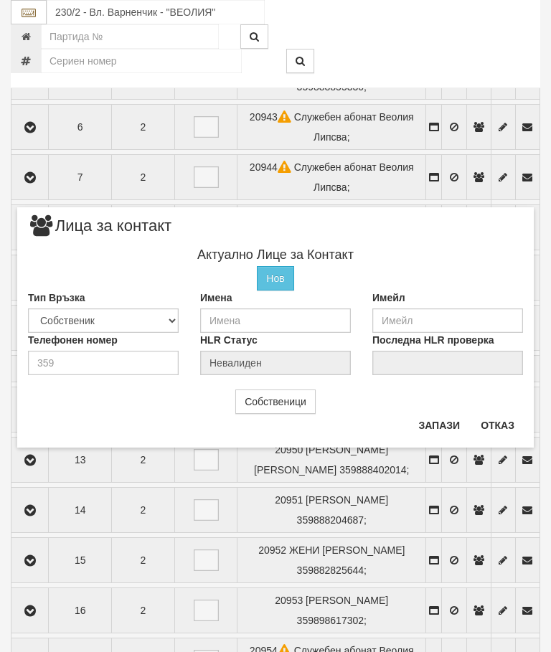
click at [505, 428] on button "Отказ" at bounding box center [497, 425] width 51 height 23
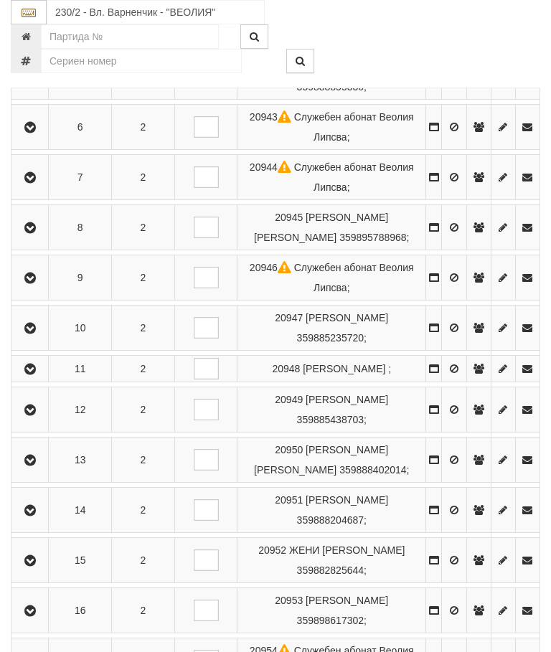
click at [35, 415] on icon "button" at bounding box center [30, 410] width 17 height 10
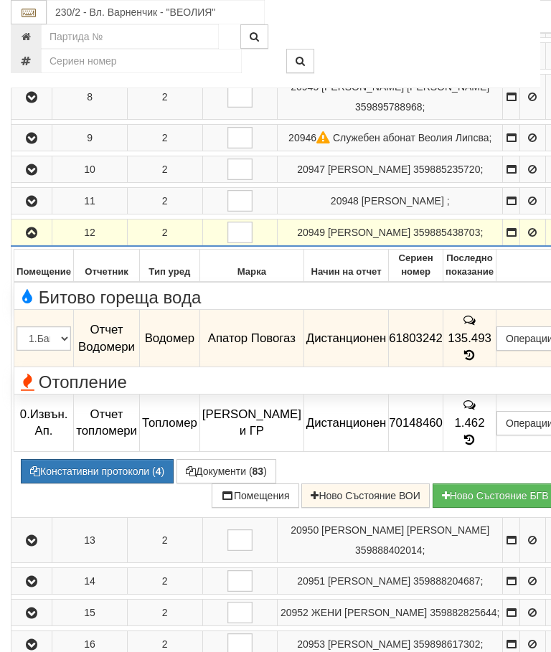
click at [39, 238] on icon "button" at bounding box center [31, 233] width 17 height 10
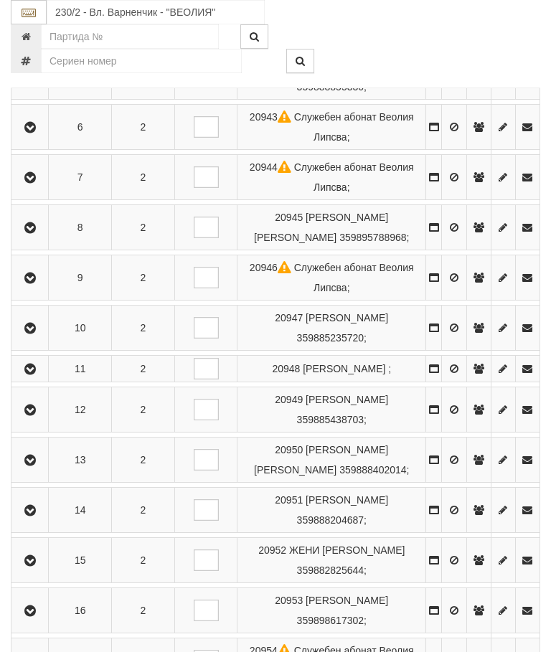
click at [22, 420] on button "button" at bounding box center [30, 410] width 32 height 22
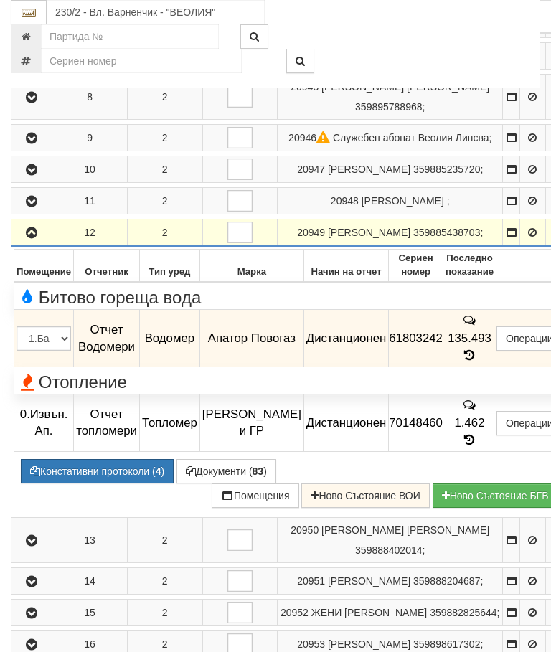
click at [34, 238] on icon "button" at bounding box center [31, 233] width 17 height 10
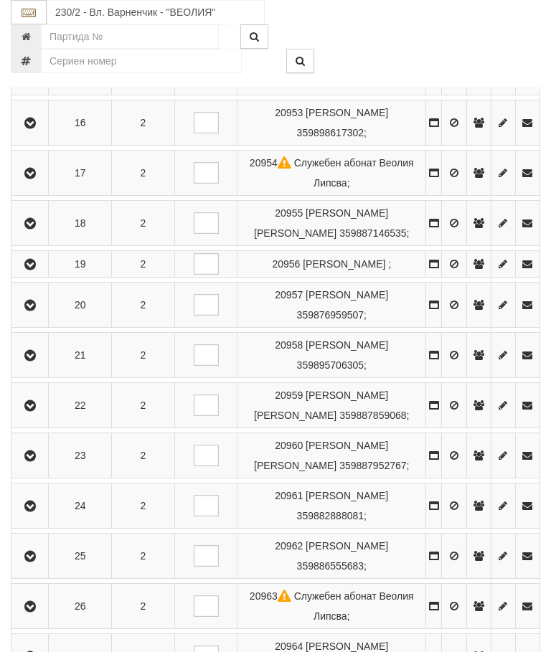
scroll to position [1051, 0]
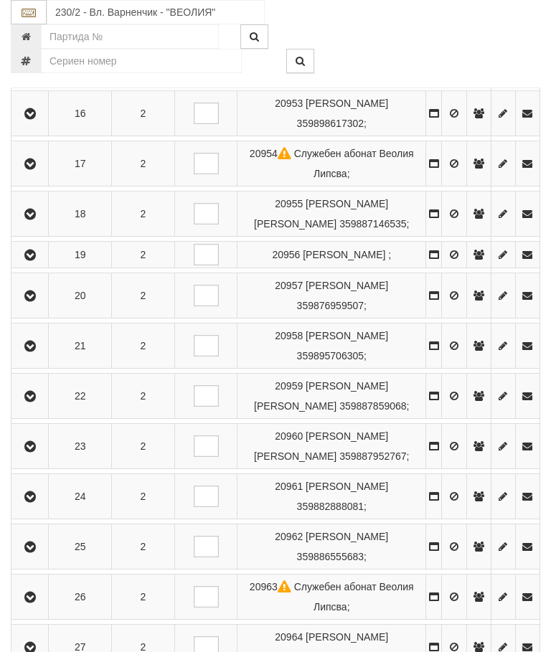
click at [43, 124] on button "button" at bounding box center [30, 114] width 32 height 22
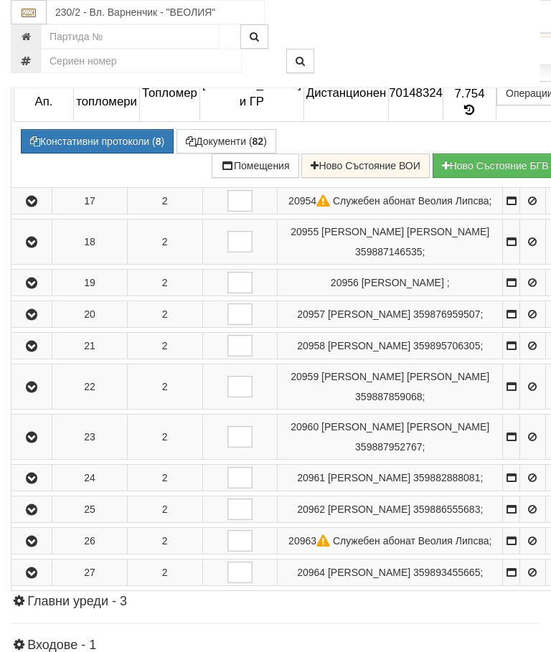
click at [485, 37] on td "61.1" at bounding box center [468, 17] width 53 height 40
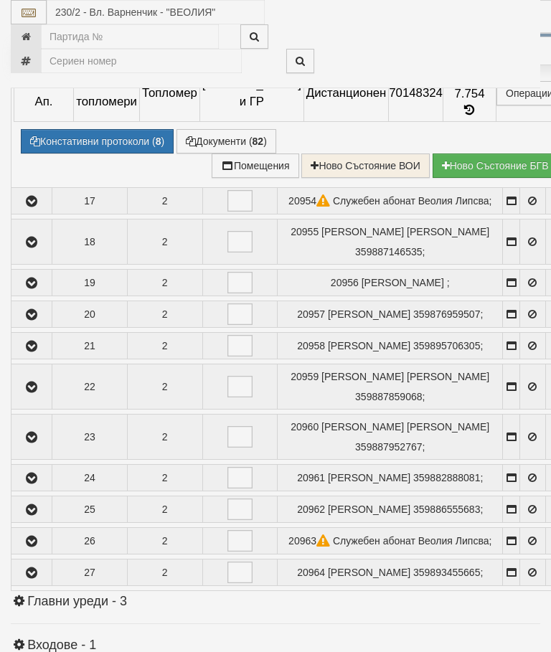
select select "10"
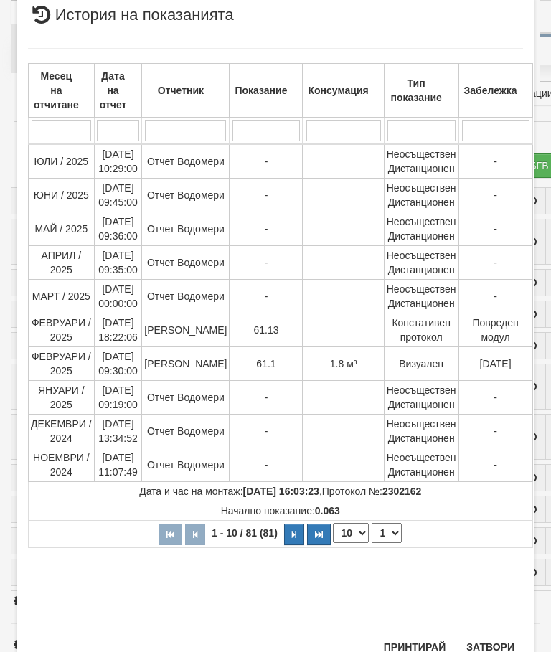
scroll to position [510, 0]
click at [390, 531] on select "1 2 3 4 5 6 7 8 9" at bounding box center [386, 533] width 30 height 20
select select "2"
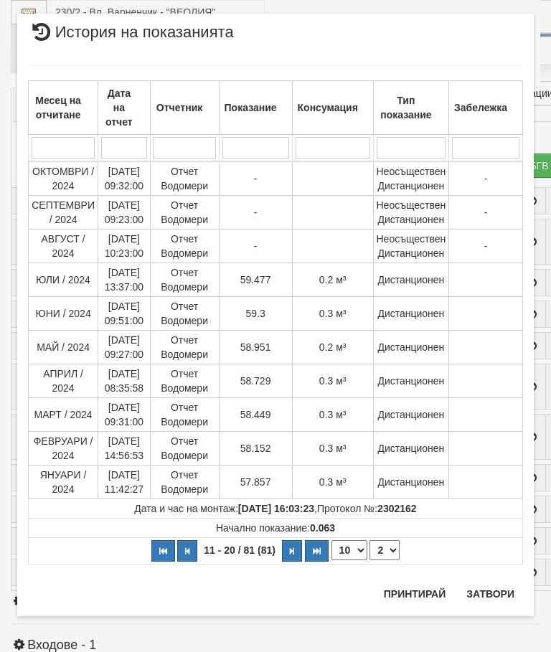
scroll to position [0, 0]
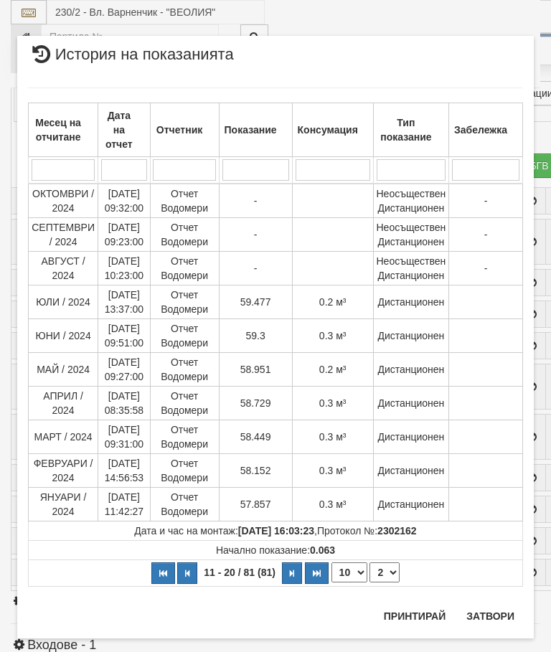
click at [489, 604] on button "Затвори" at bounding box center [489, 615] width 65 height 23
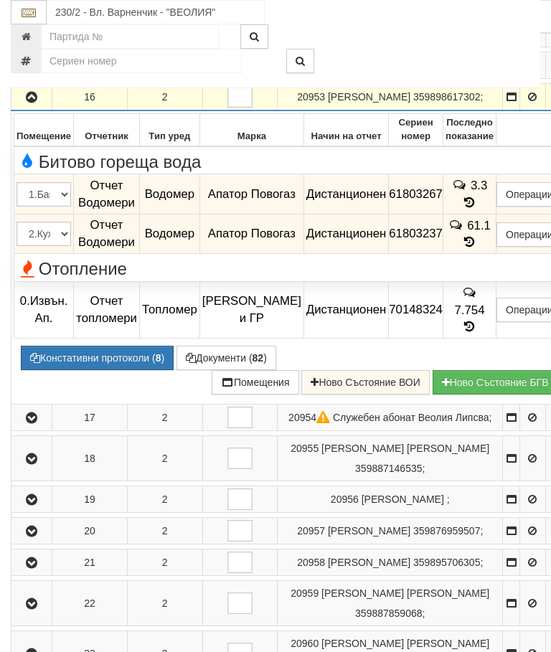
scroll to position [809, 0]
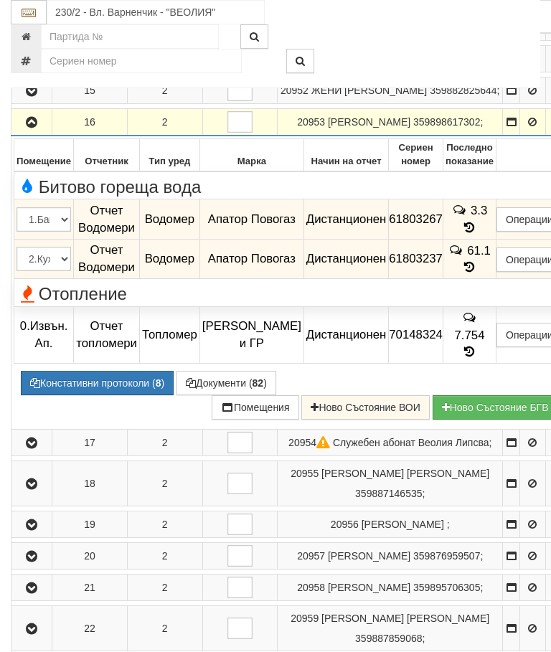
click at [32, 128] on icon "button" at bounding box center [31, 123] width 17 height 10
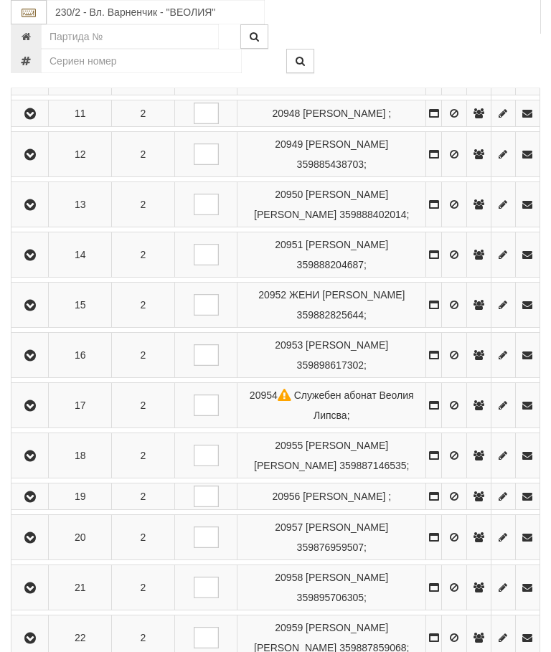
scroll to position [1064, 0]
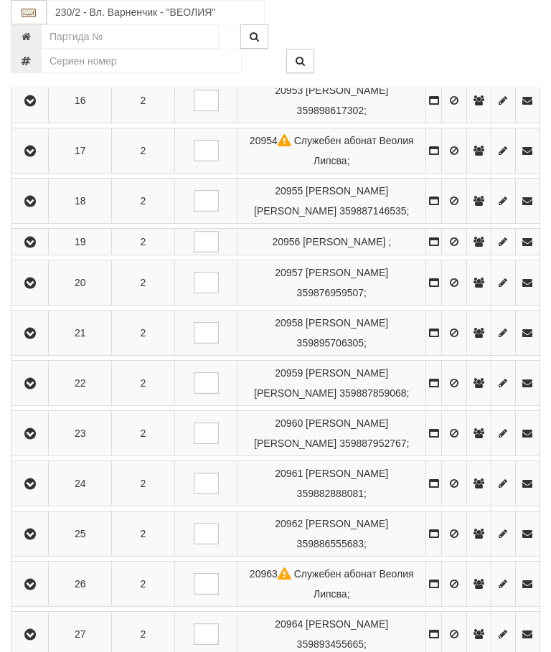
click at [36, 288] on icon "button" at bounding box center [30, 283] width 17 height 10
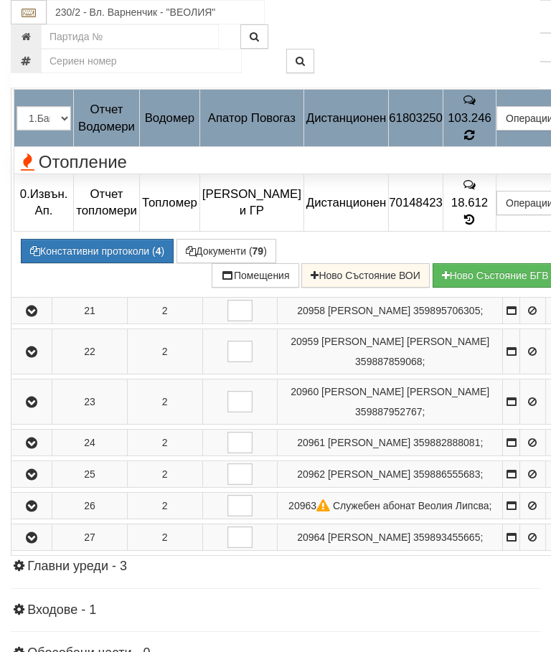
click at [485, 150] on div at bounding box center [433, 149] width 285 height 1
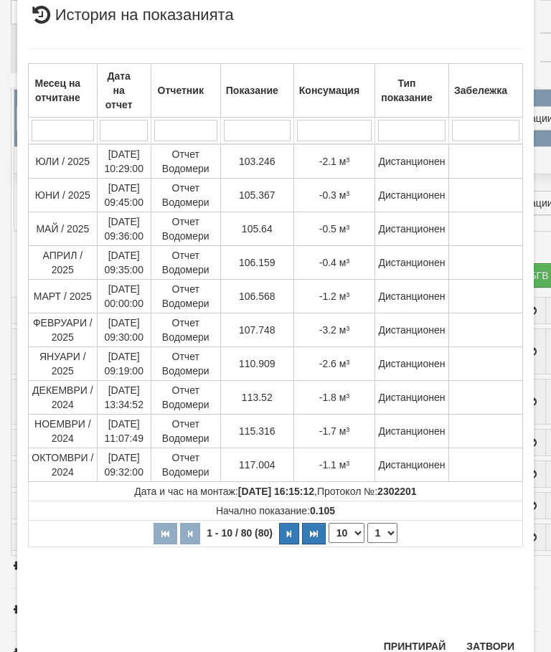
scroll to position [512, 0]
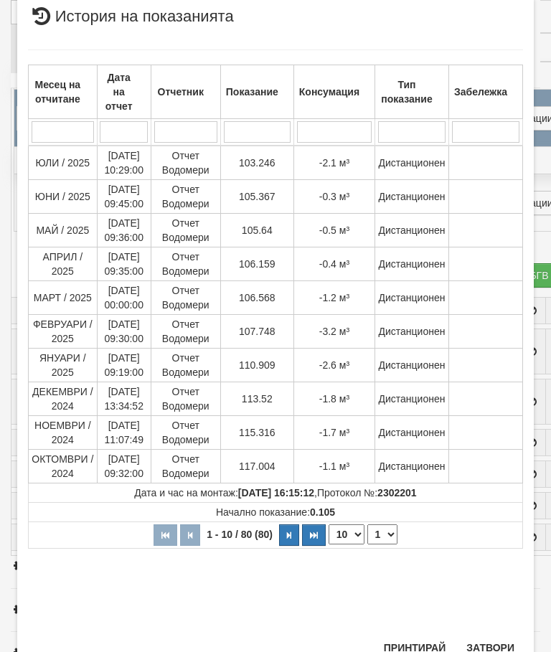
click at [488, 641] on button "Затвори" at bounding box center [489, 647] width 65 height 23
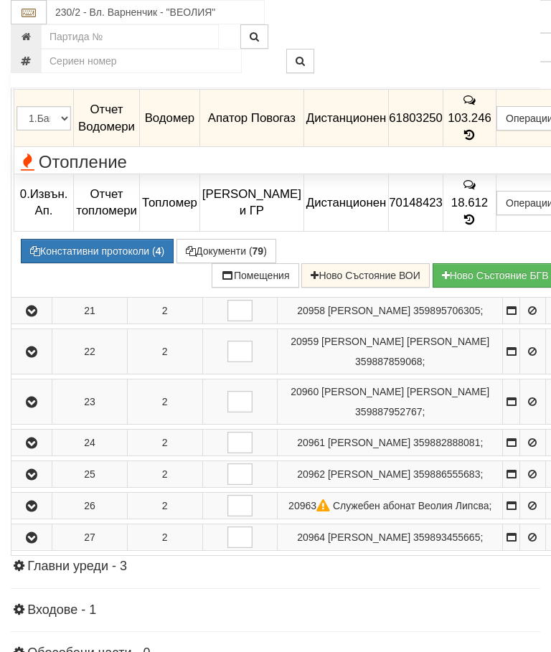
click at [31, 18] on icon "button" at bounding box center [31, 13] width 17 height 10
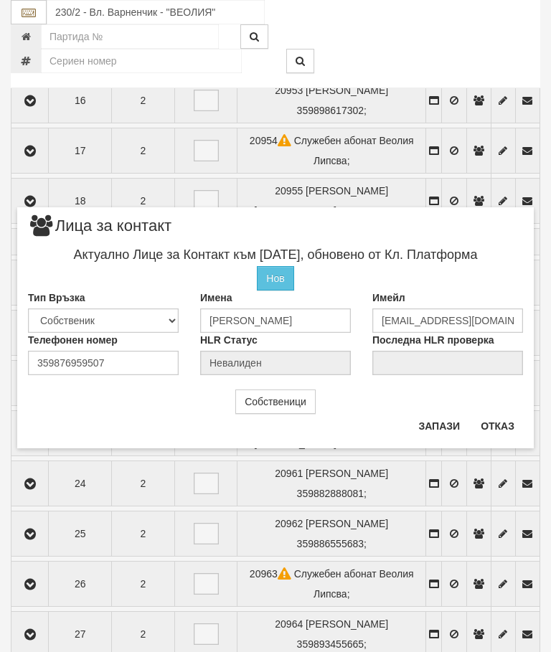
click at [490, 424] on button "Отказ" at bounding box center [497, 425] width 51 height 23
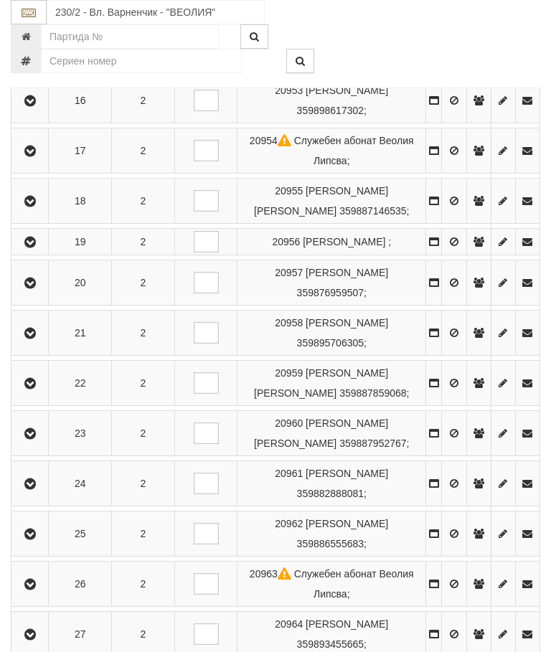
click at [25, 293] on button "button" at bounding box center [30, 283] width 32 height 22
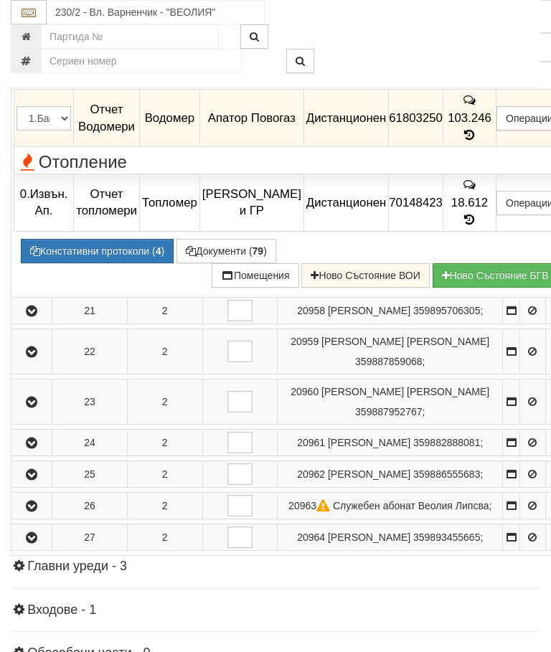
click at [29, 18] on icon "button" at bounding box center [31, 13] width 17 height 10
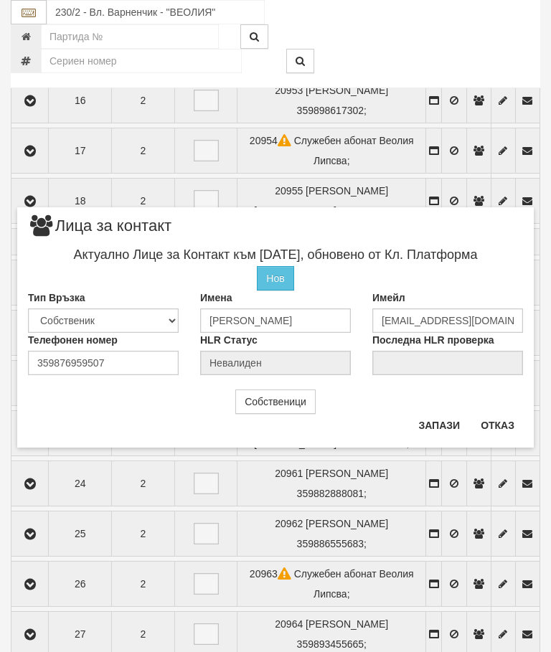
click at [499, 428] on button "Отказ" at bounding box center [497, 425] width 51 height 23
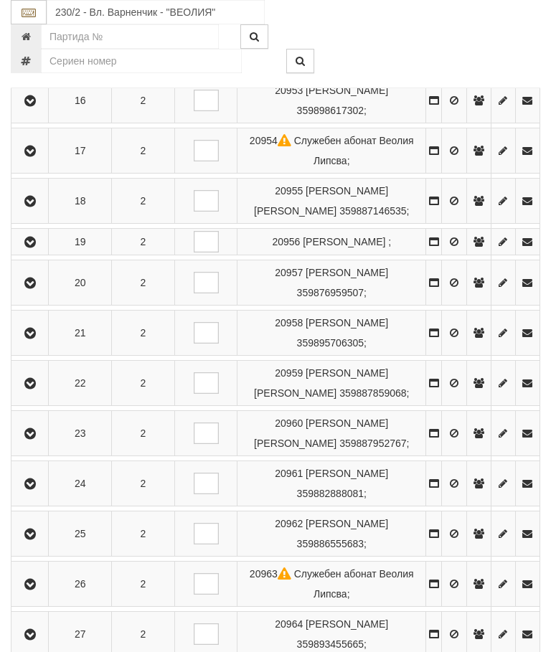
click at [28, 288] on icon "button" at bounding box center [30, 283] width 17 height 10
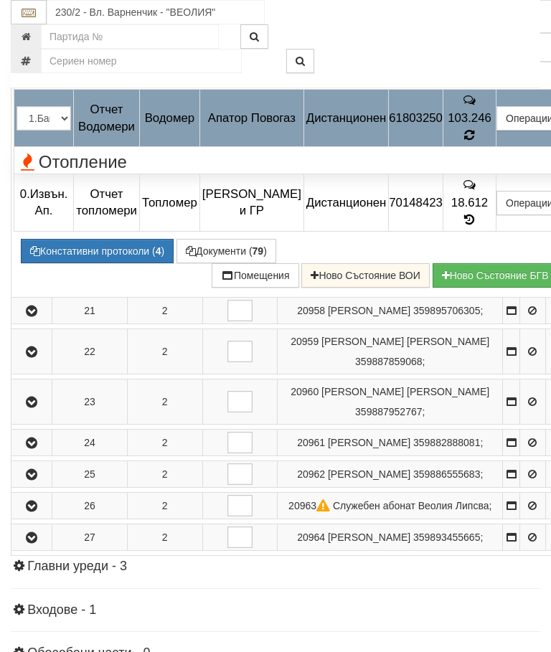
click at [480, 171] on div "Отопление" at bounding box center [291, 160] width 571 height 22
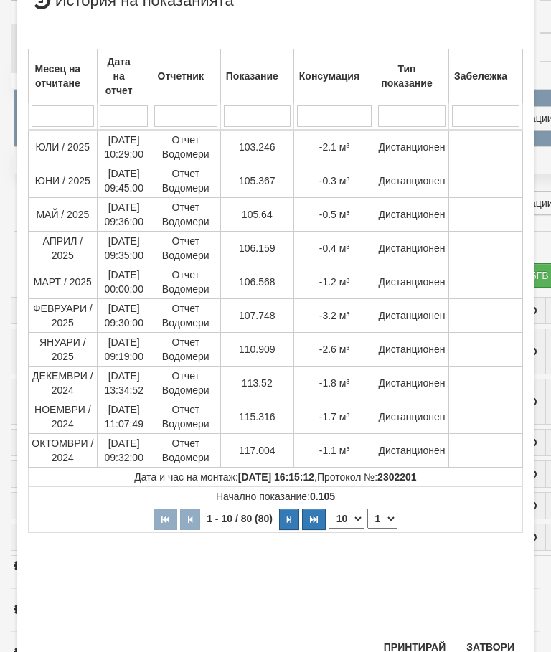
scroll to position [310, 0]
click at [384, 520] on select "1 2 3 4 5 6 7 8" at bounding box center [382, 519] width 30 height 20
select select "2"
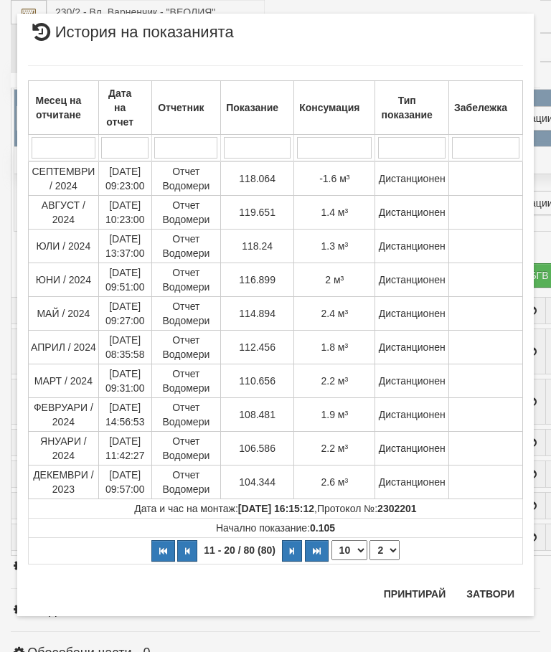
scroll to position [0, 0]
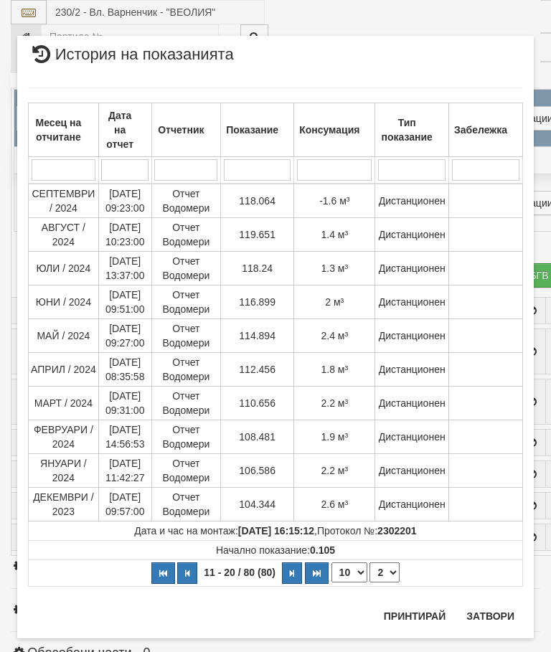
click at [497, 611] on button "Затвори" at bounding box center [489, 615] width 65 height 23
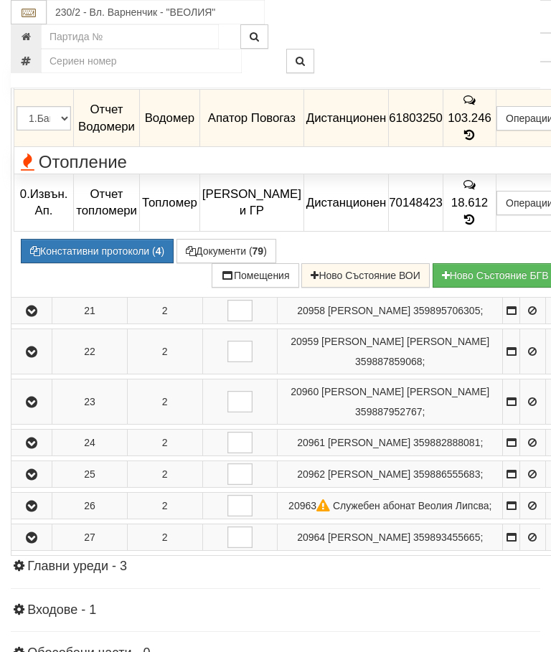
click at [26, 18] on icon "button" at bounding box center [31, 13] width 17 height 10
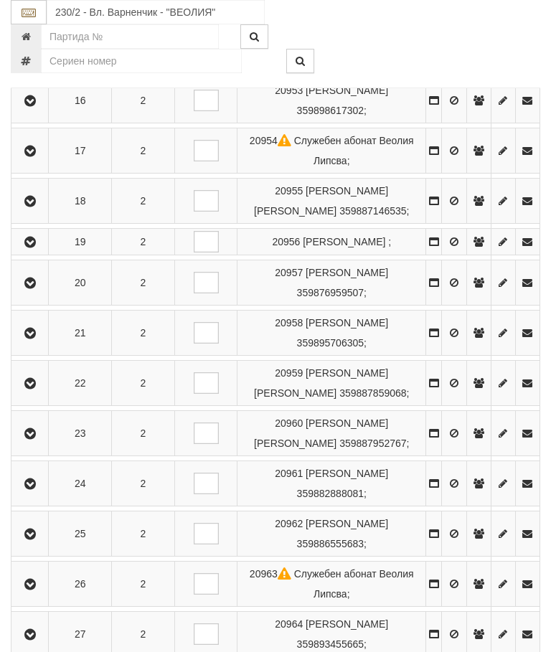
click at [37, 293] on button "button" at bounding box center [30, 283] width 32 height 22
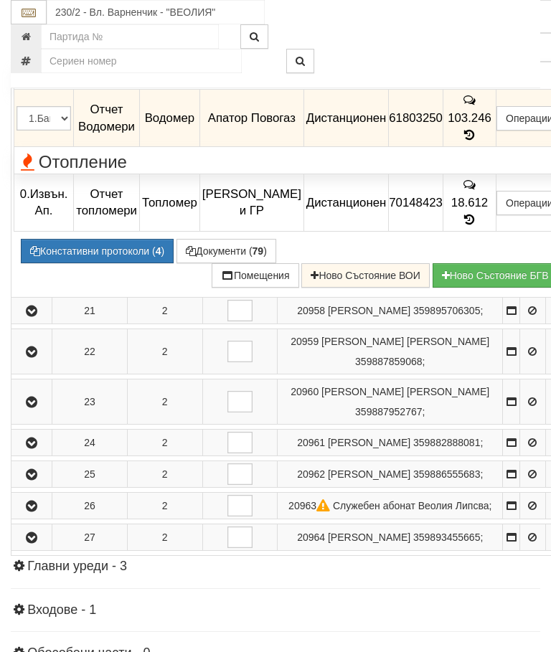
click at [485, 147] on td "103.246" at bounding box center [468, 118] width 53 height 57
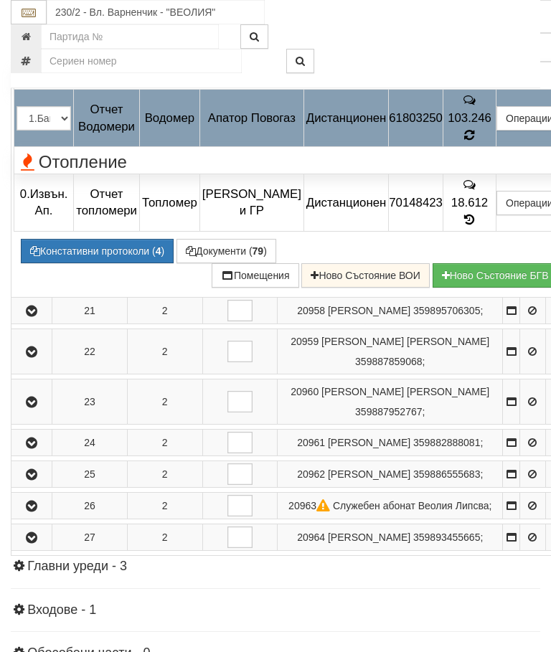
click at [488, 171] on div "Отопление" at bounding box center [291, 160] width 571 height 22
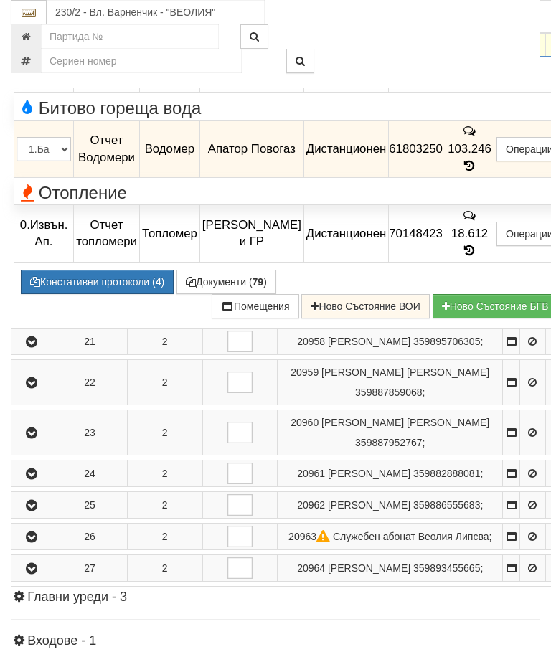
scroll to position [1031, 0]
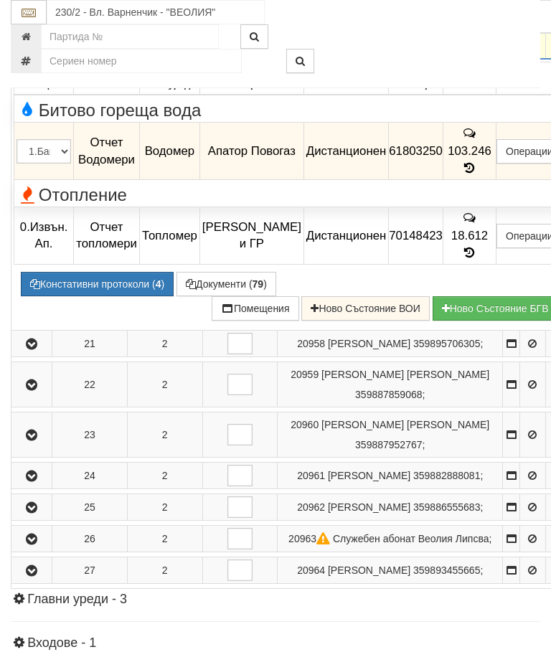
click at [37, 51] on icon "button" at bounding box center [31, 46] width 17 height 10
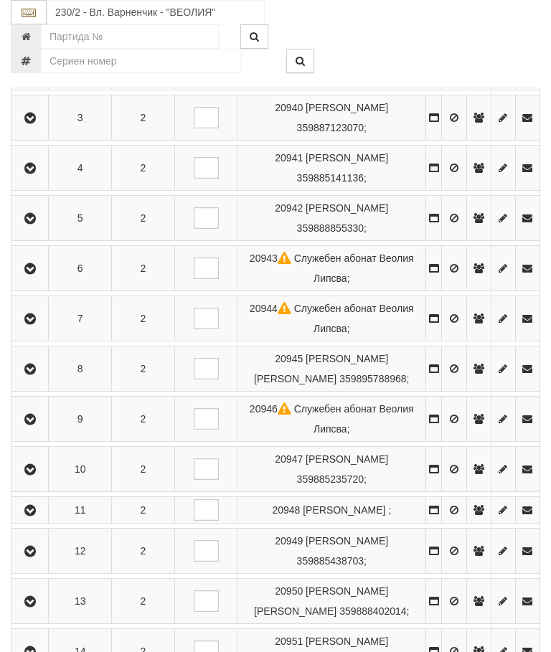
scroll to position [414, 0]
click at [36, 216] on icon "button" at bounding box center [30, 218] width 17 height 10
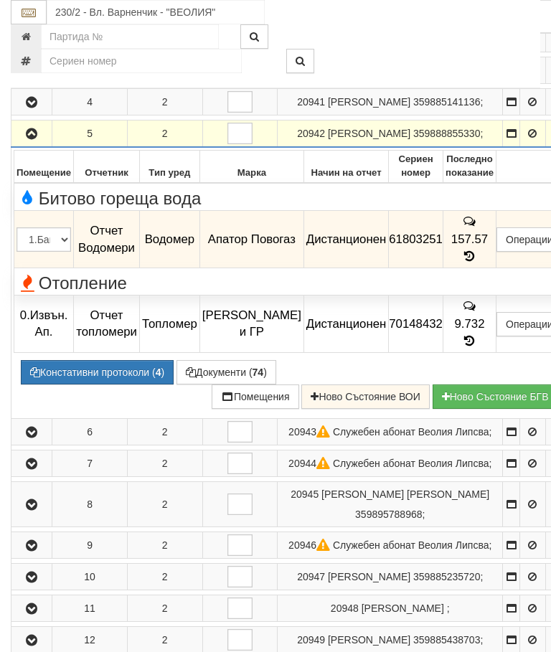
click at [477, 262] on icon at bounding box center [470, 256] width 16 height 12
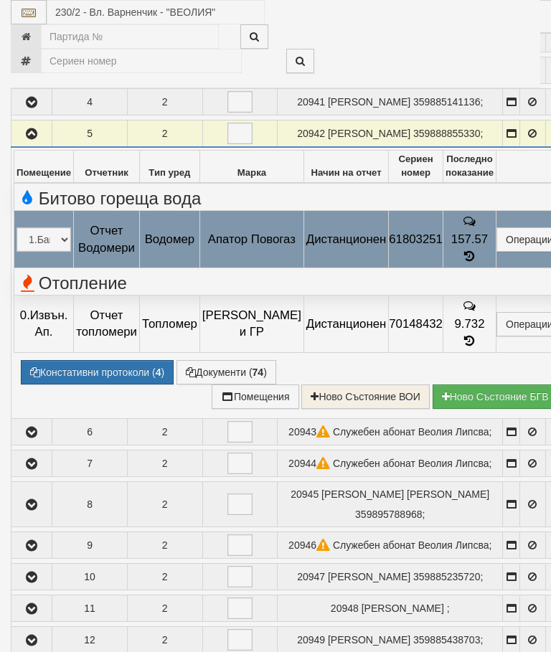
select select "10"
select select "1"
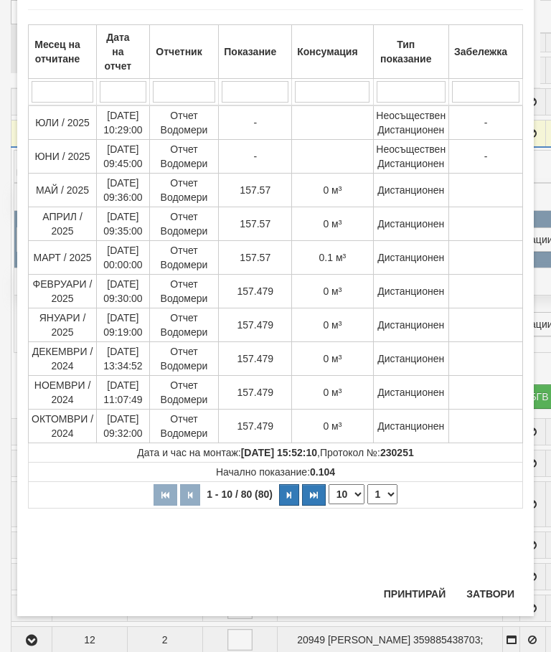
scroll to position [735, 0]
click at [494, 584] on button "Затвори" at bounding box center [489, 593] width 65 height 23
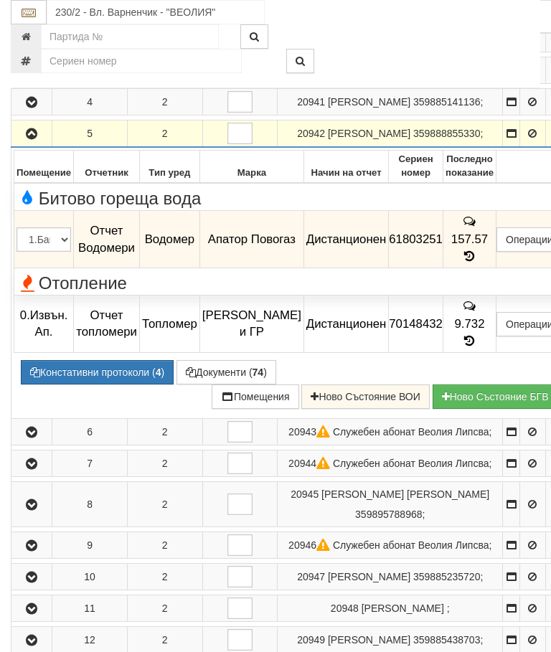
click at [44, 144] on button "button" at bounding box center [32, 134] width 36 height 22
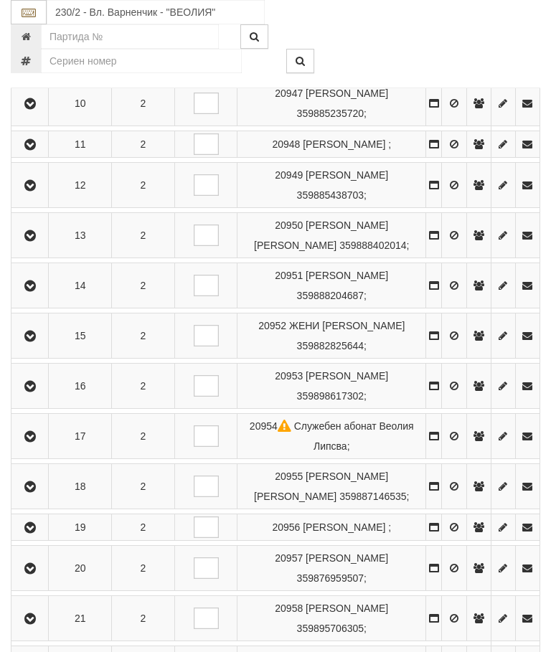
scroll to position [788, 0]
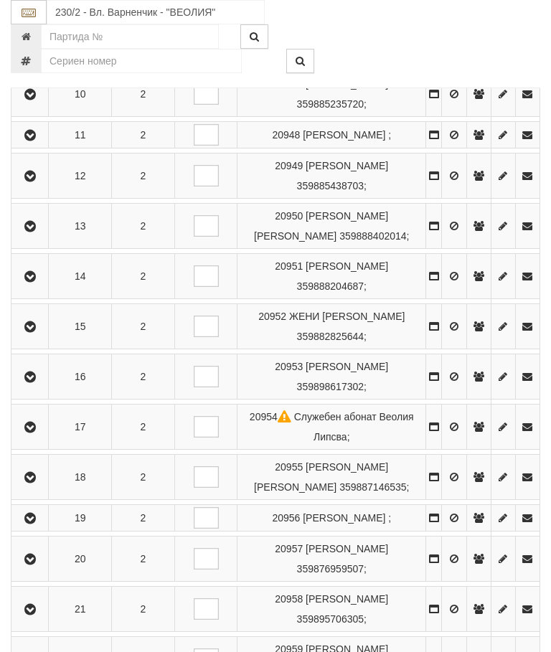
click at [32, 181] on icon "button" at bounding box center [30, 176] width 17 height 10
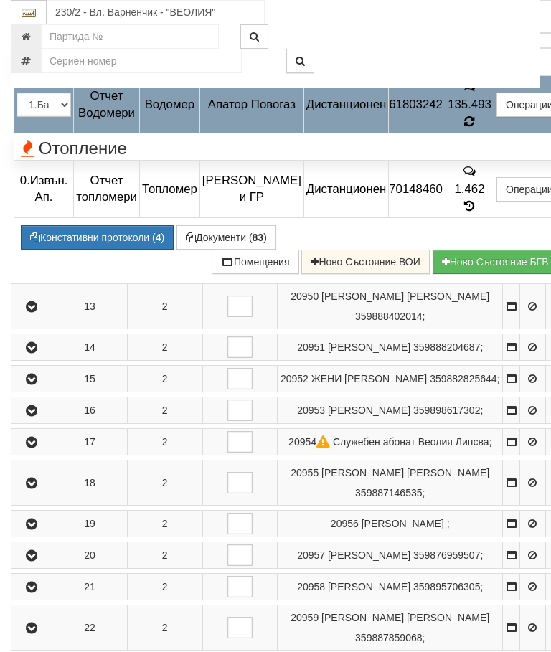
click at [481, 158] on div "Отопление" at bounding box center [291, 146] width 571 height 22
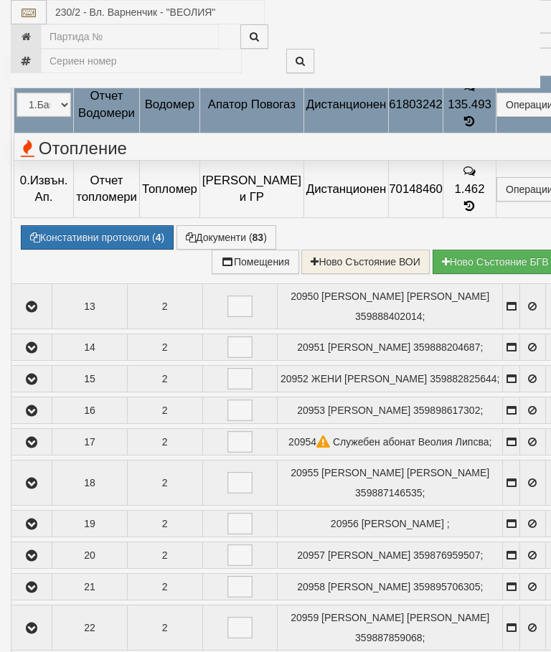
select select "10"
select select "1"
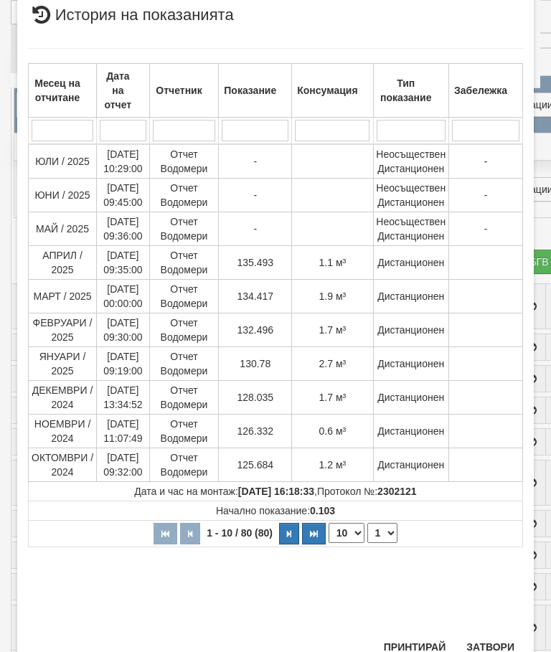
scroll to position [503, 0]
click at [483, 629] on div "Месец на отчитане Дата на отчет Отчетник Показание Консумация Тип показание Заб…" at bounding box center [275, 333] width 495 height 598
click at [485, 642] on button "Затвори" at bounding box center [489, 647] width 65 height 23
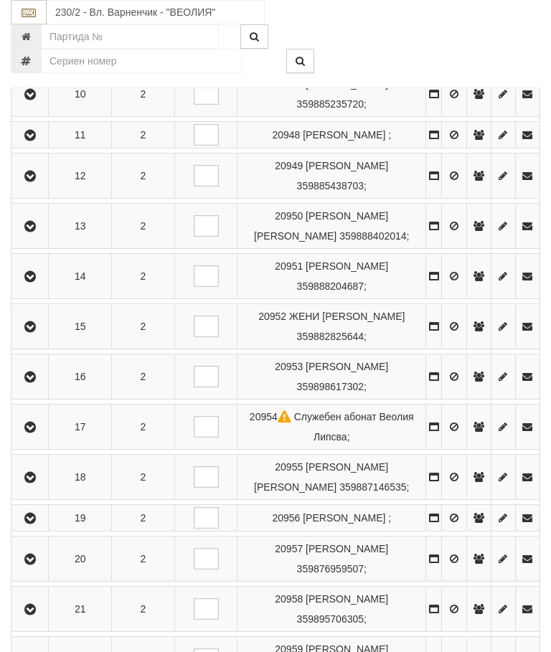
click at [36, 181] on icon "button" at bounding box center [30, 176] width 17 height 10
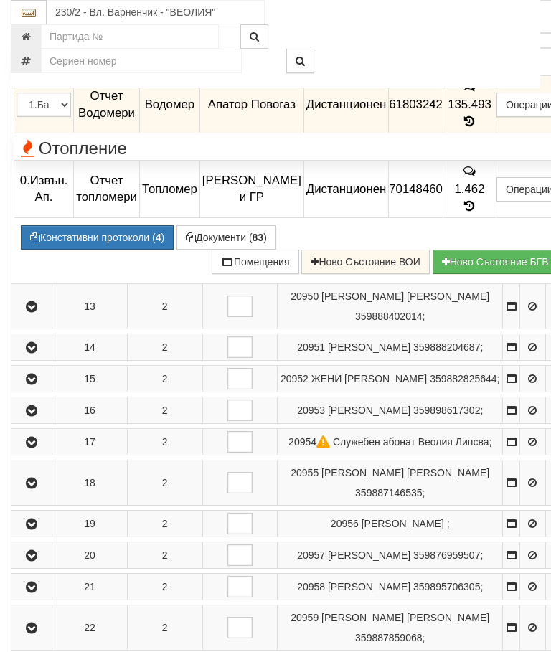
click at [0, 0] on button "Дистанционен модул" at bounding box center [0, 0] width 0 height 0
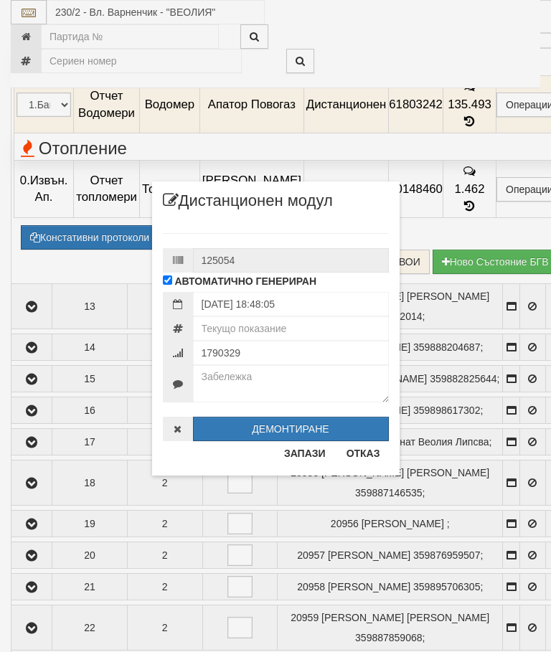
click at [371, 446] on button "Отказ" at bounding box center [363, 453] width 51 height 23
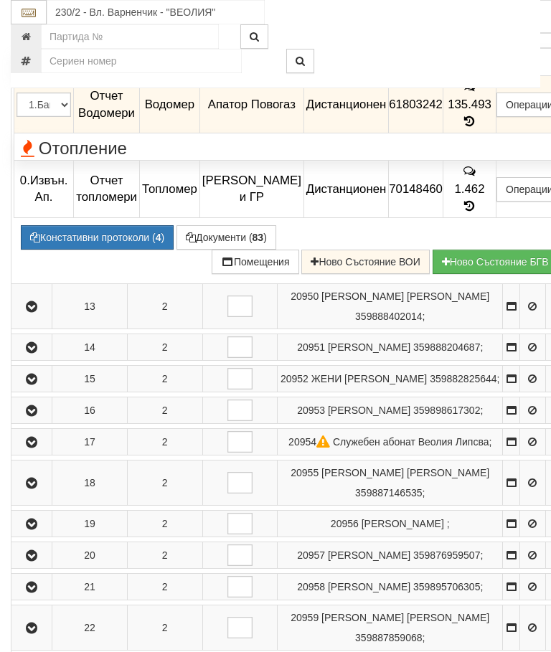
click at [0, 0] on button "Редакция / Протокол" at bounding box center [0, 0] width 0 height 0
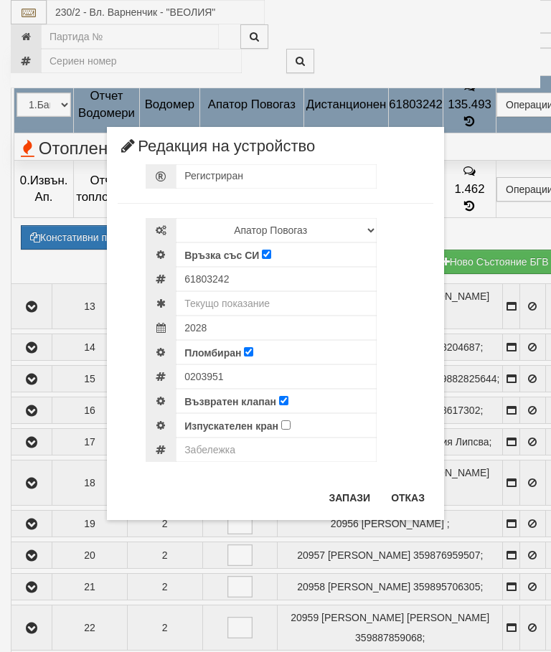
click at [412, 494] on button "Отказ" at bounding box center [407, 497] width 51 height 23
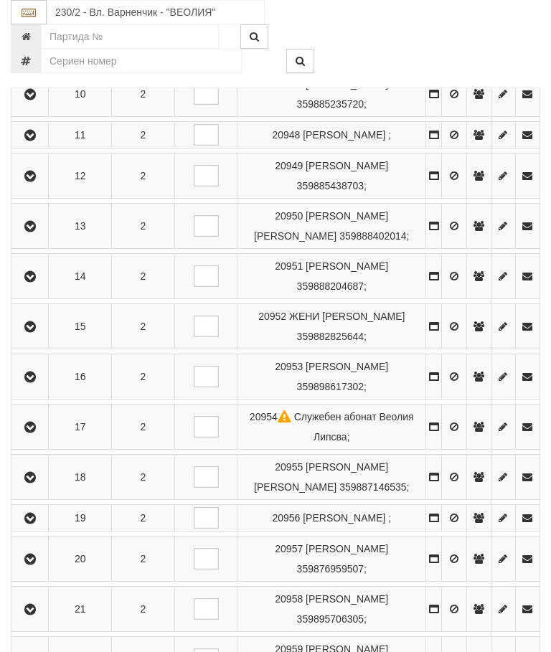
click at [36, 379] on td at bounding box center [29, 376] width 37 height 45
click at [38, 386] on button "button" at bounding box center [30, 377] width 32 height 22
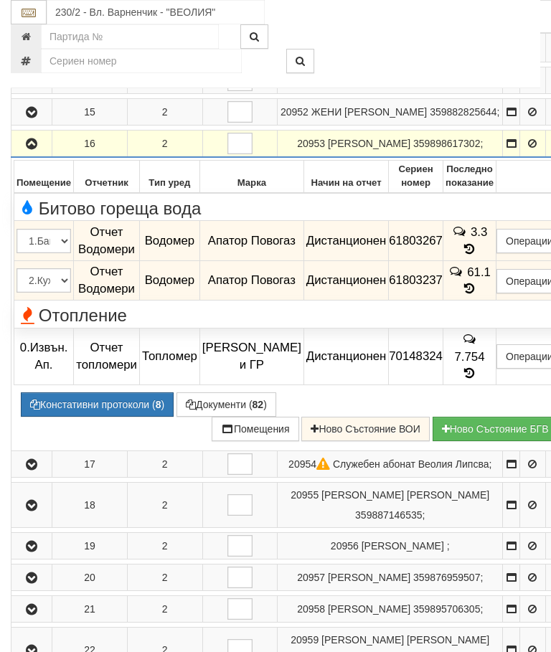
click at [34, 149] on icon "button" at bounding box center [31, 144] width 17 height 10
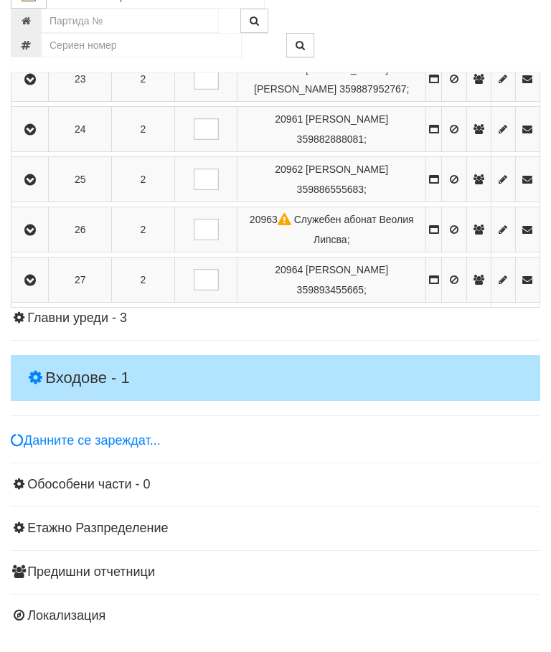
scroll to position [1456, 0]
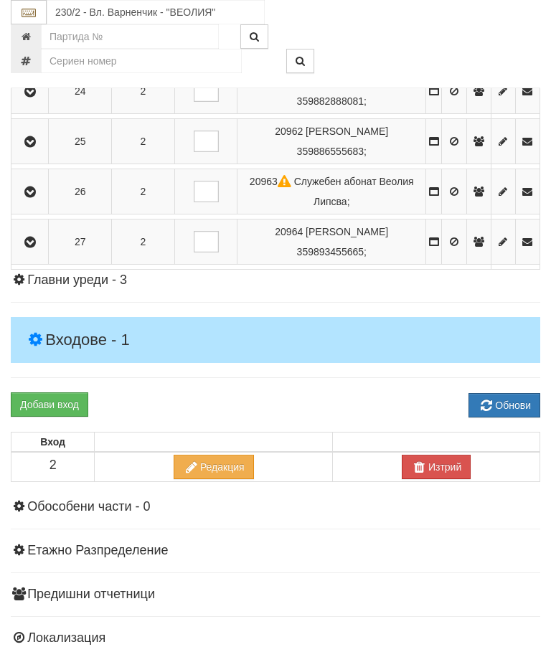
click at [34, 247] on icon "button" at bounding box center [30, 242] width 17 height 10
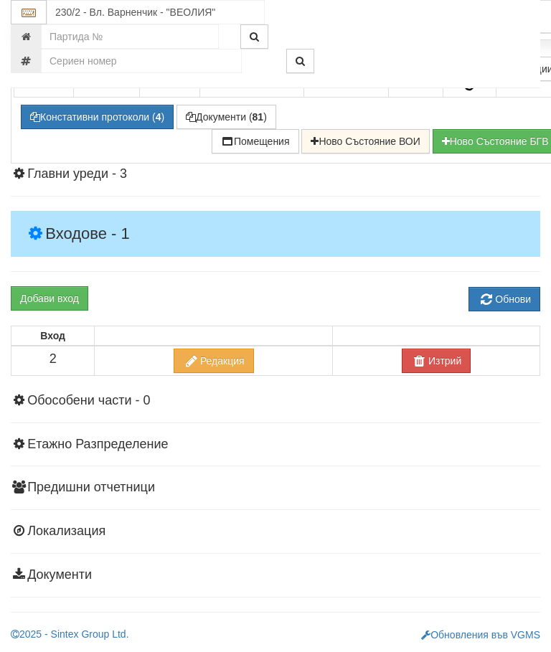
click at [484, 37] on div "Отопление" at bounding box center [291, 26] width 571 height 22
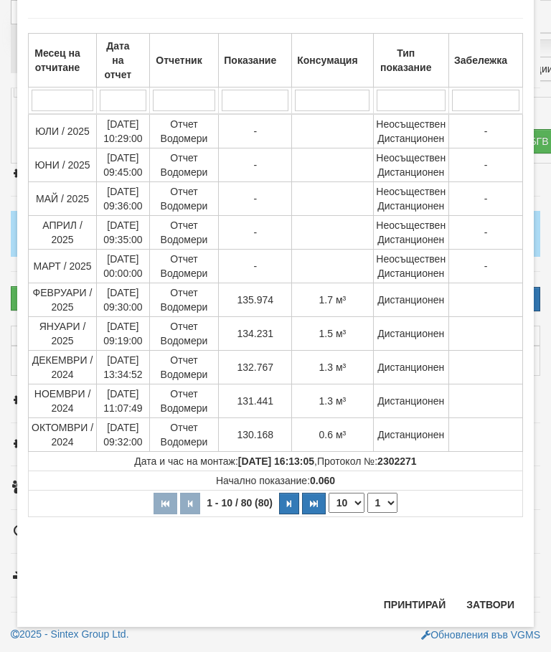
scroll to position [702, 0]
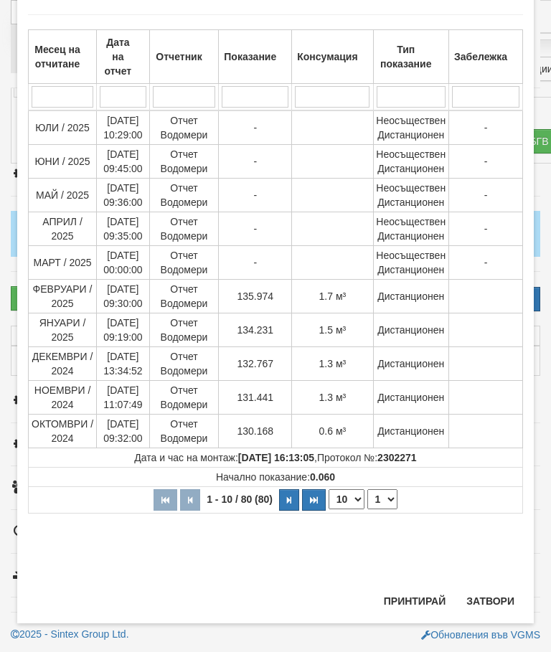
click at [495, 596] on button "Затвори" at bounding box center [489, 600] width 65 height 23
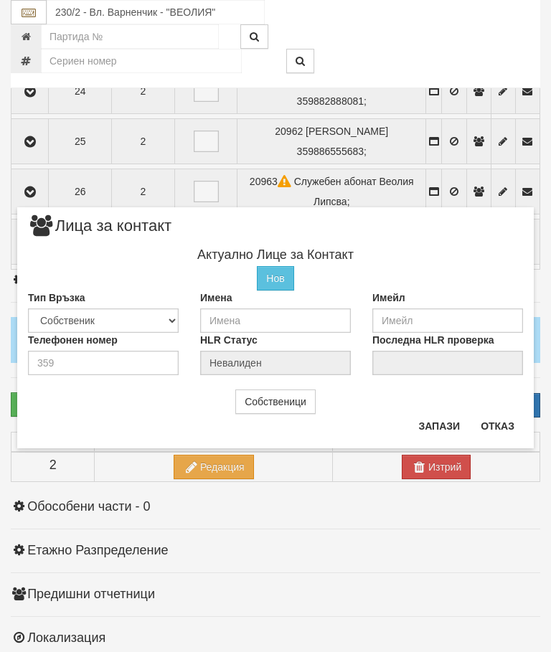
click at [501, 424] on button "Отказ" at bounding box center [497, 425] width 51 height 23
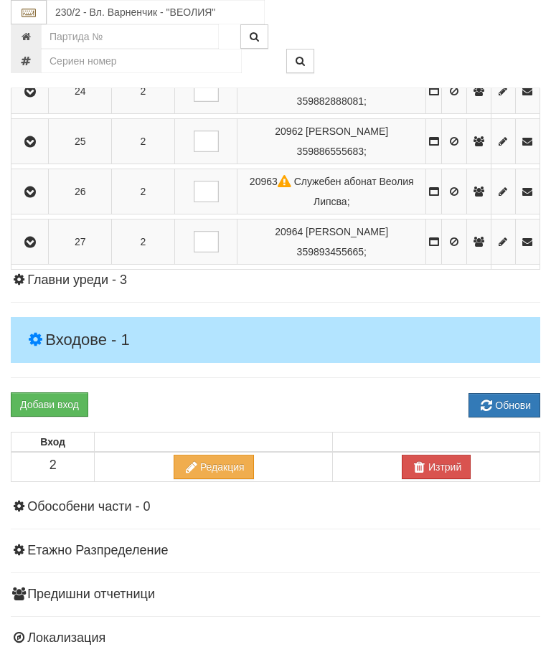
click at [31, 247] on icon "button" at bounding box center [30, 242] width 17 height 10
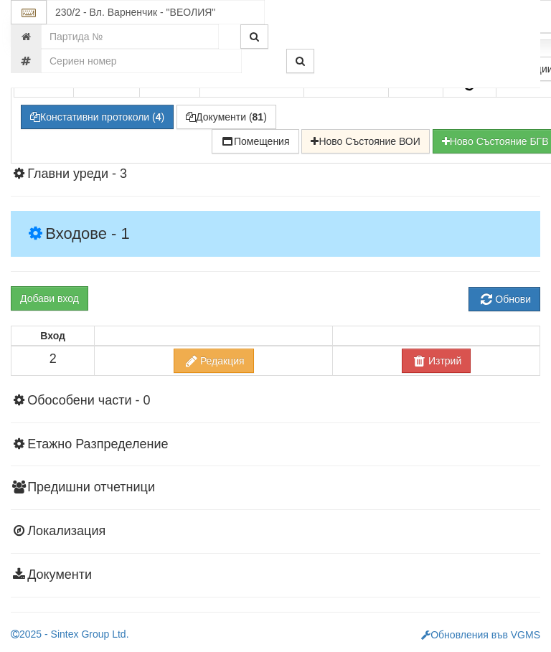
click at [487, 37] on div "Отопление" at bounding box center [291, 26] width 571 height 22
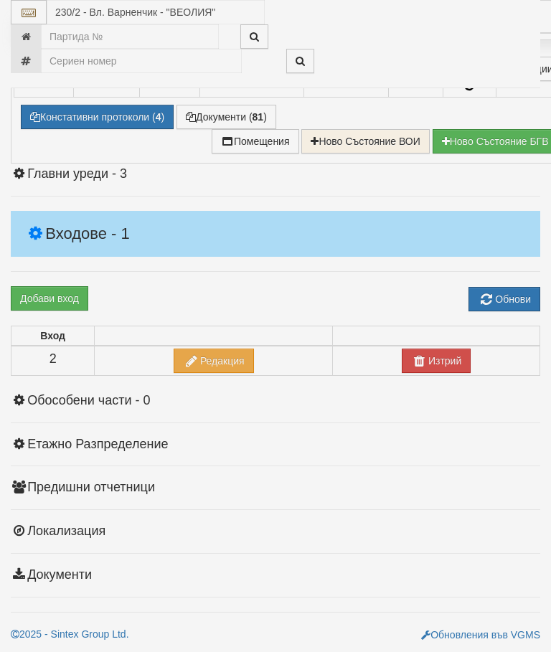
select select "10"
select select "1"
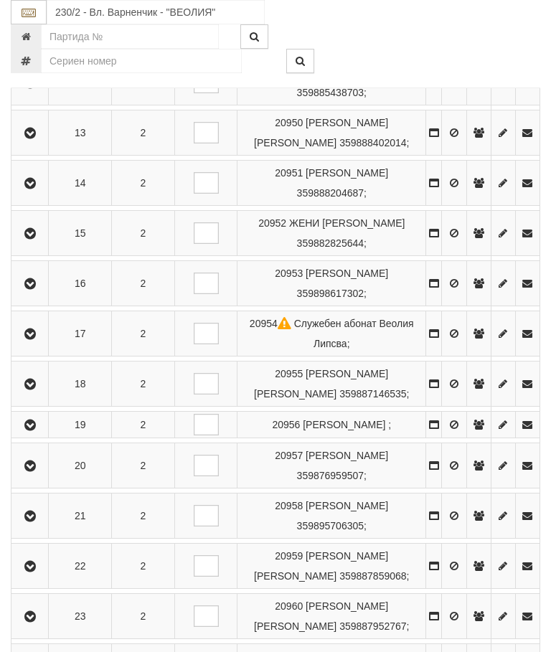
scroll to position [873, 0]
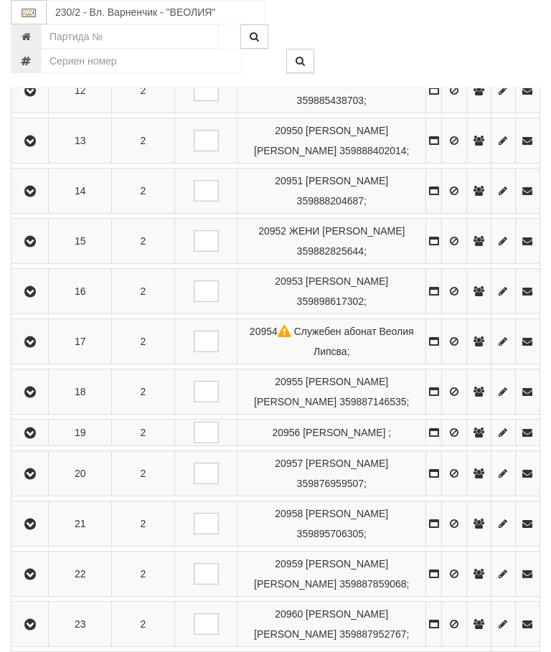
click at [37, 146] on icon "button" at bounding box center [30, 141] width 17 height 10
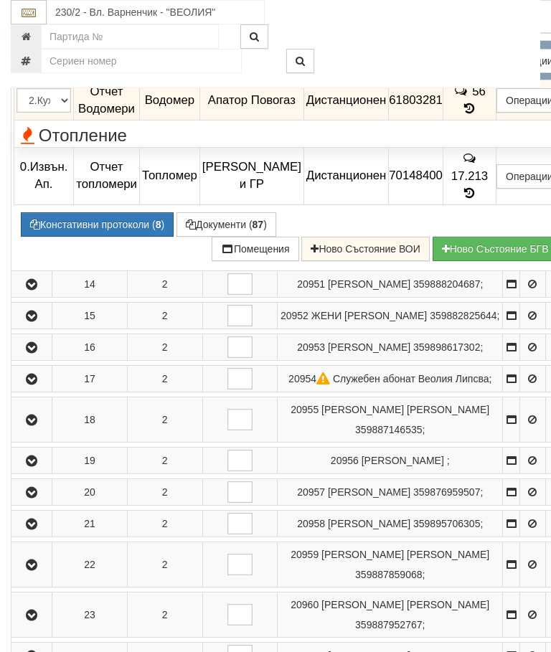
click at [492, 67] on span at bounding box center [487, 60] width 10 height 14
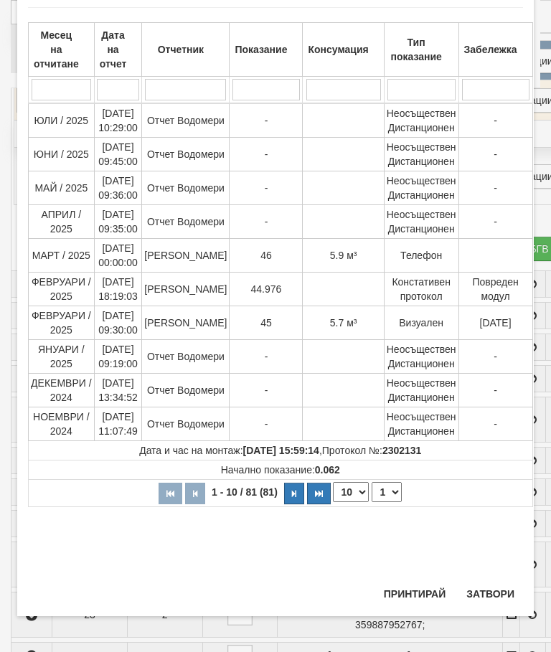
scroll to position [718, 0]
click at [498, 571] on div "Месец на отчитане Дата на отчет Отчетник Показание Консумация Тип показание Заб…" at bounding box center [275, 286] width 495 height 586
click at [490, 571] on div "Месец на отчитане Дата на отчет Отчетник Показание Консумация Тип показание Заб…" at bounding box center [275, 286] width 495 height 586
click at [476, 582] on button "Затвори" at bounding box center [489, 593] width 65 height 23
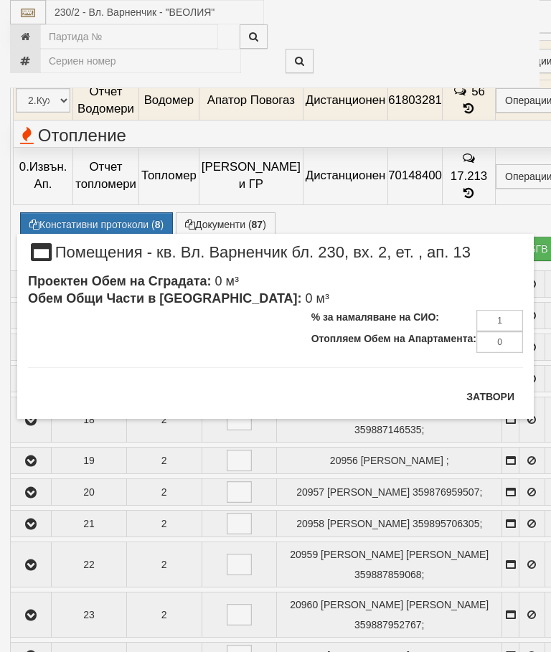
scroll to position [869, 1]
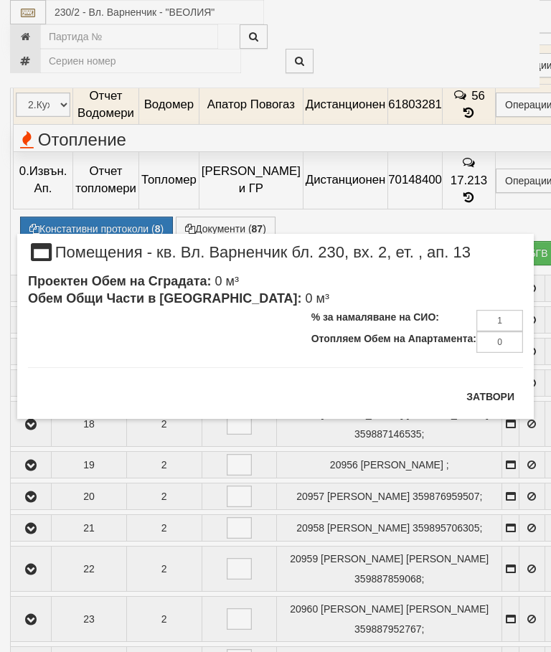
click at [497, 386] on button "Затвори" at bounding box center [489, 396] width 65 height 23
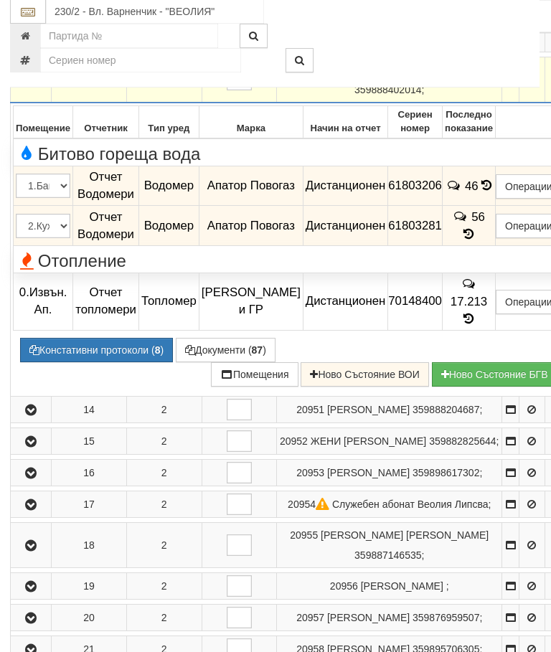
scroll to position [720, 0]
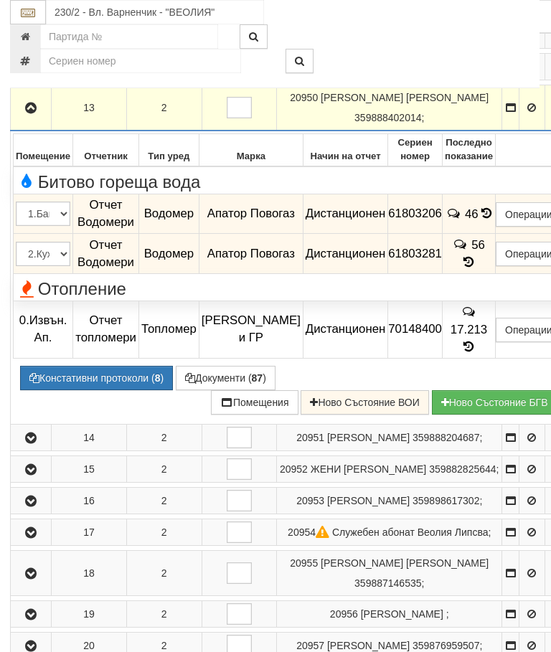
click at [32, 118] on button "button" at bounding box center [32, 108] width 36 height 22
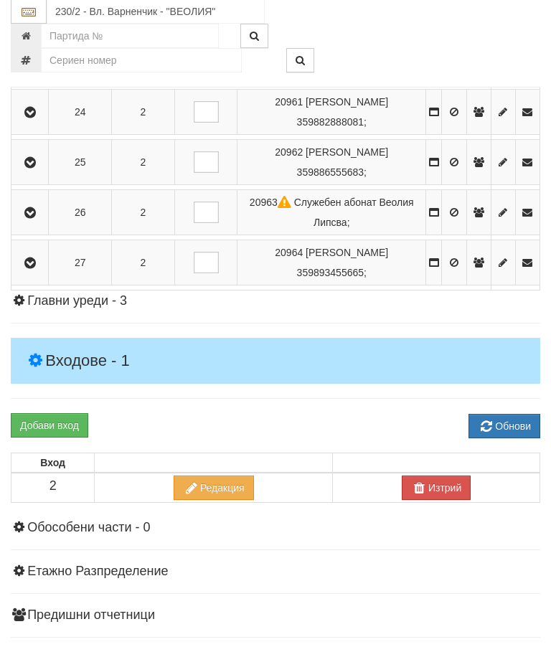
click at [36, 168] on icon "button" at bounding box center [30, 163] width 17 height 10
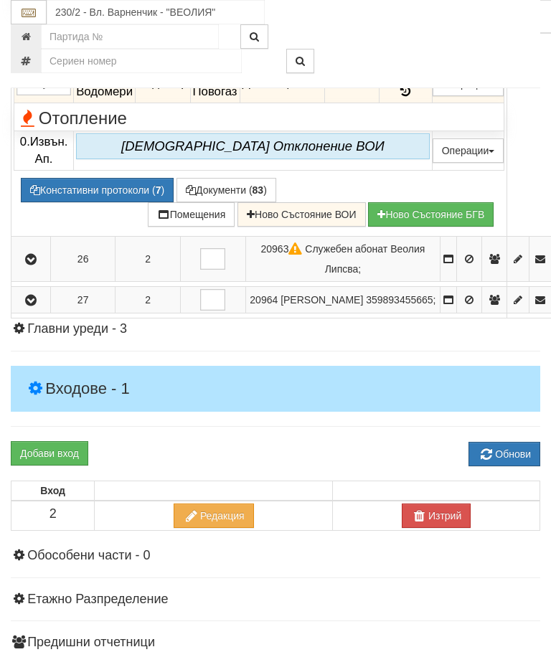
click at [413, 59] on span at bounding box center [405, 52] width 16 height 14
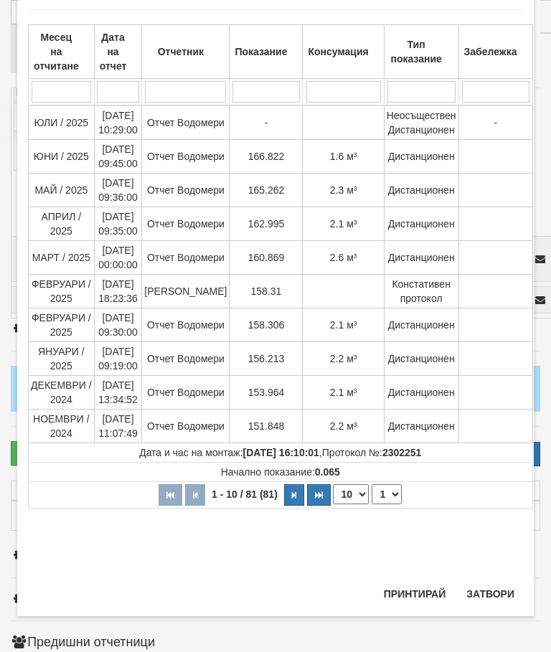
scroll to position [745, 0]
click at [497, 571] on div "Месец на отчитане Дата на отчет Отчетник Показание Консумация Тип показание Заб…" at bounding box center [275, 287] width 495 height 584
click at [493, 586] on button "Затвори" at bounding box center [489, 593] width 65 height 23
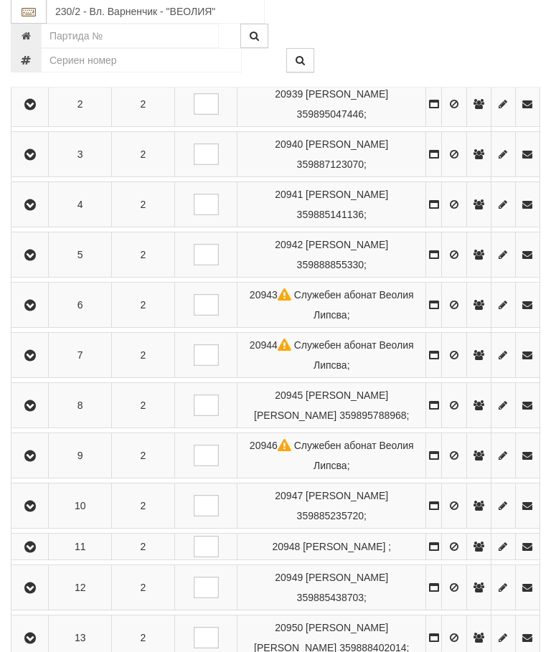
click at [30, 257] on icon "button" at bounding box center [30, 256] width 17 height 10
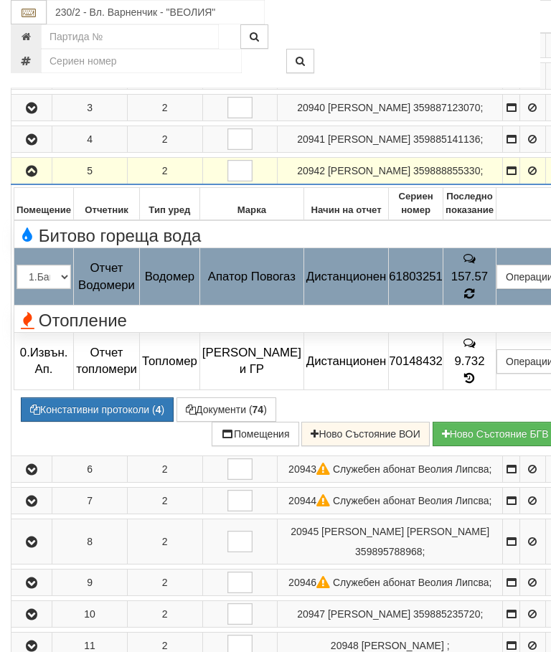
click at [475, 300] on icon at bounding box center [468, 293] width 13 height 14
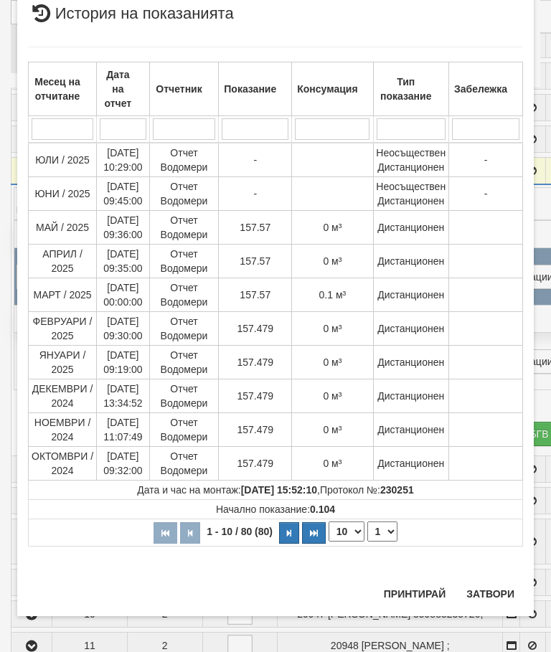
scroll to position [1135, 0]
click at [493, 586] on button "Затвори" at bounding box center [489, 594] width 65 height 23
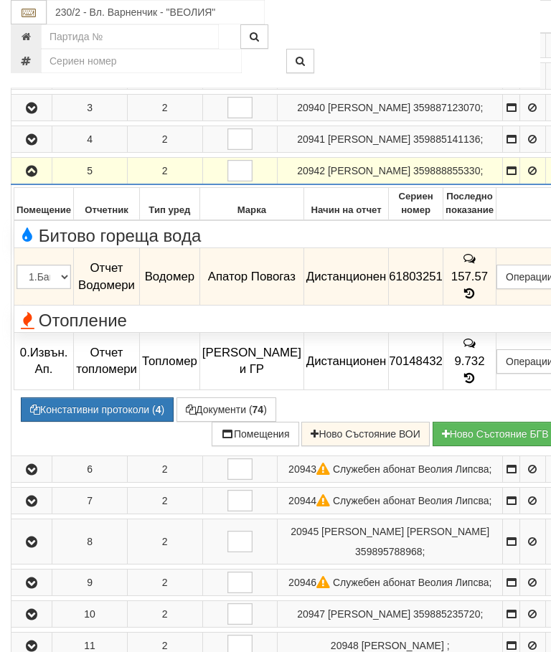
click at [43, 181] on button "button" at bounding box center [32, 171] width 36 height 22
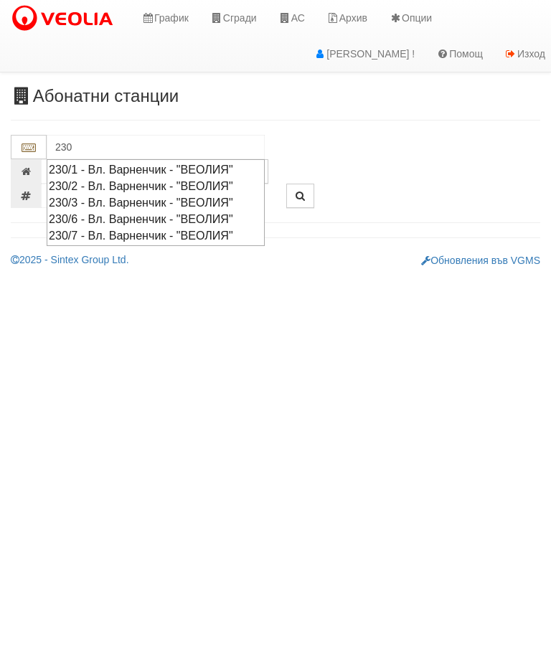
click at [186, 167] on div "230/1 - Вл. Варненчик - "ВЕОЛИЯ"" at bounding box center [156, 169] width 214 height 16
type input "230/1 - Вл. Варненчик - "ВЕОЛИЯ""
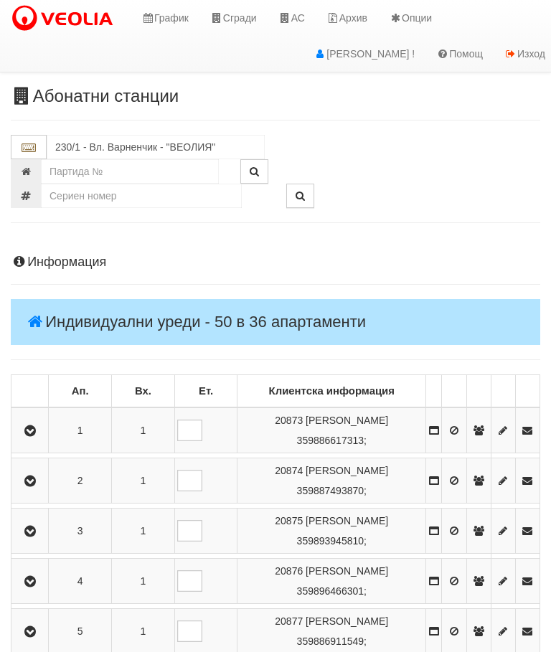
click at [35, 486] on icon "button" at bounding box center [30, 481] width 17 height 10
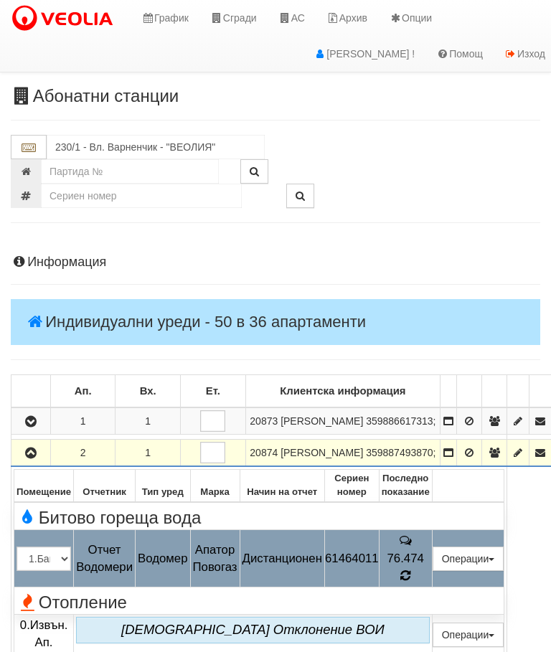
click at [411, 582] on icon at bounding box center [405, 575] width 11 height 13
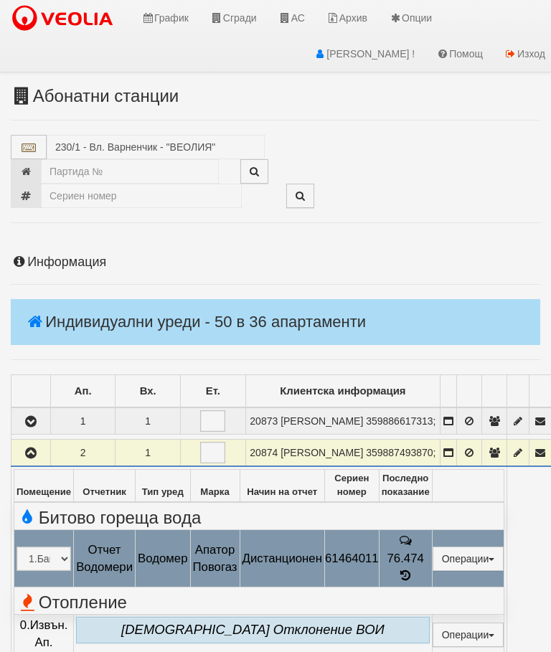
select select "10"
select select "1"
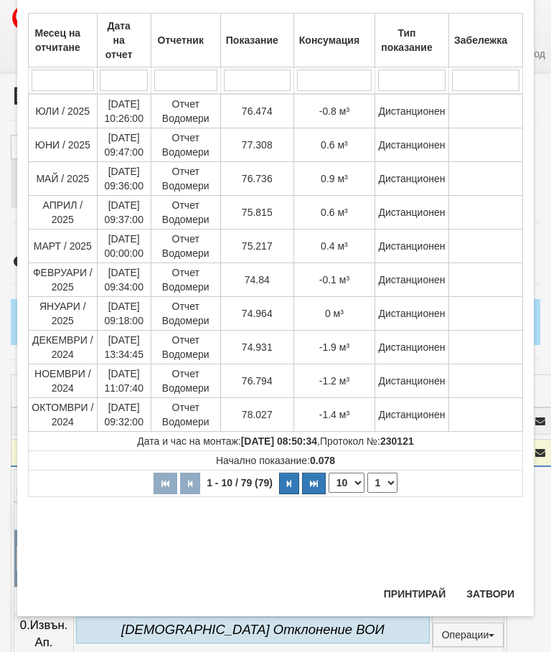
scroll to position [585, 0]
click at [485, 582] on button "Затвори" at bounding box center [489, 593] width 65 height 23
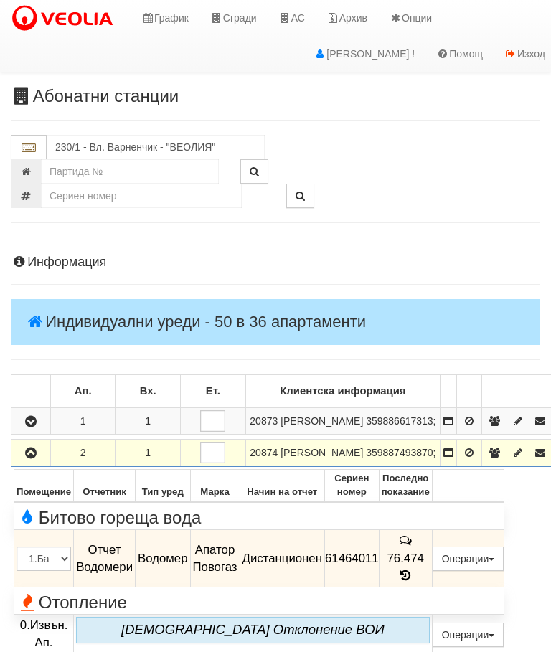
click at [27, 463] on button "button" at bounding box center [31, 453] width 34 height 22
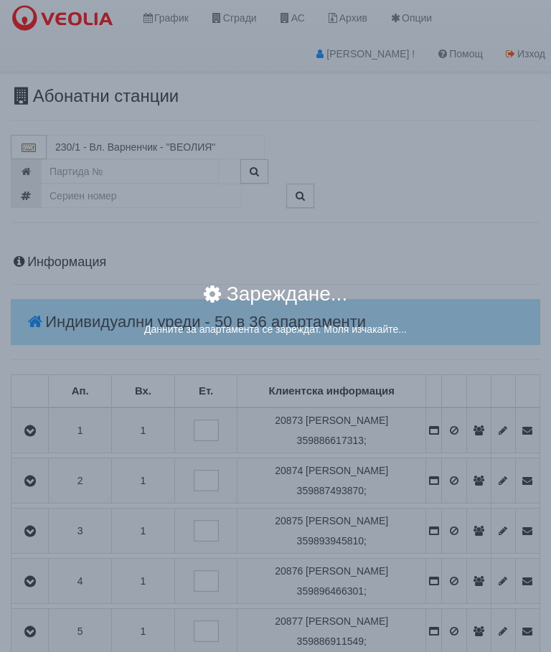
click at [450, 484] on div "× Зареждане... Данните за апартамента се зареждат. Моля изчакайте..." at bounding box center [275, 326] width 551 height 652
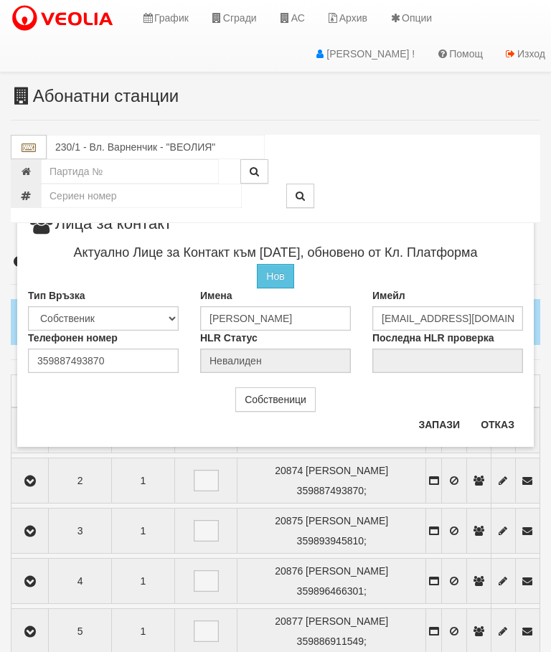
click at [494, 424] on button "Отказ" at bounding box center [497, 424] width 51 height 23
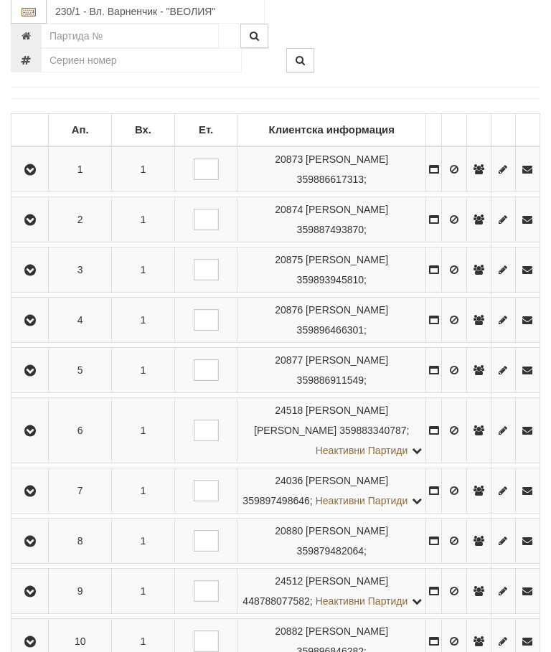
scroll to position [267, 0]
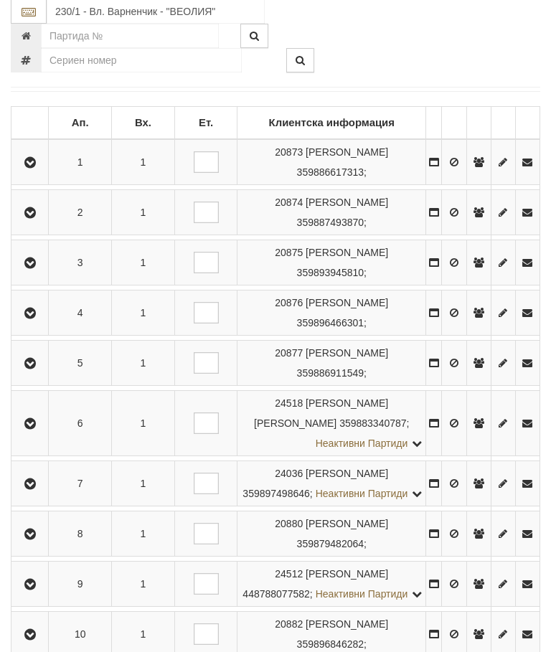
click at [32, 490] on icon "button" at bounding box center [30, 485] width 17 height 10
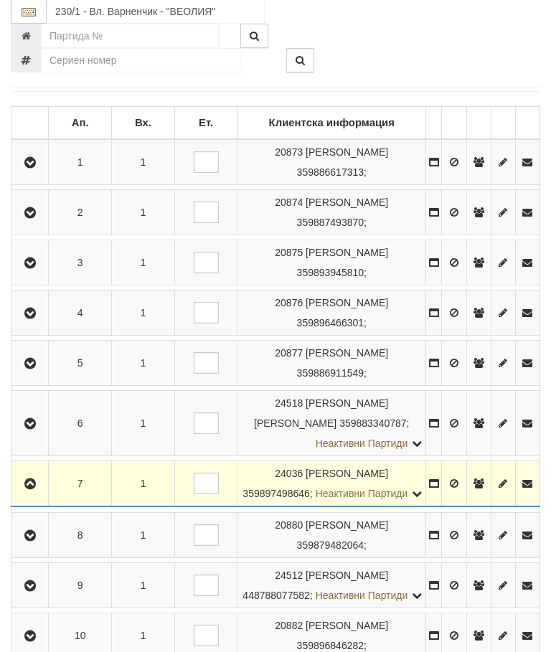
scroll to position [268, 0]
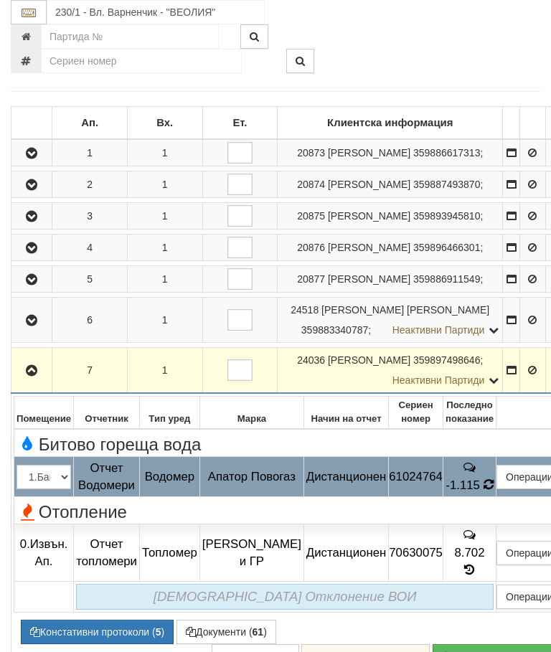
click at [488, 490] on icon at bounding box center [488, 484] width 10 height 12
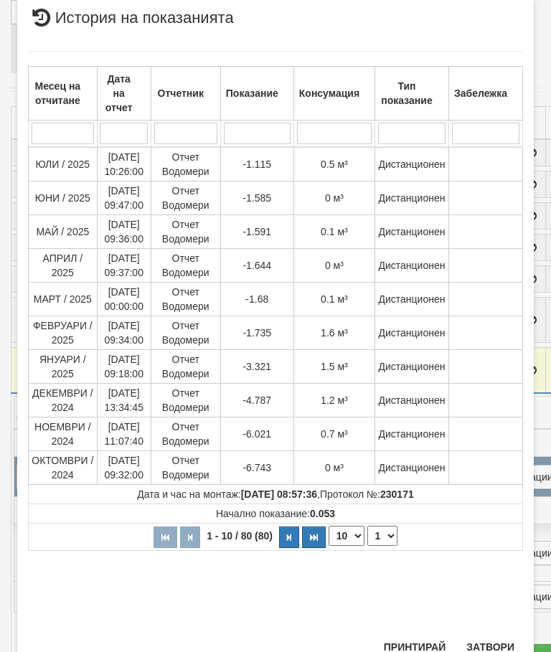
scroll to position [539, 0]
click at [383, 539] on select "1 2 3 4 5 6 7 8" at bounding box center [382, 536] width 30 height 20
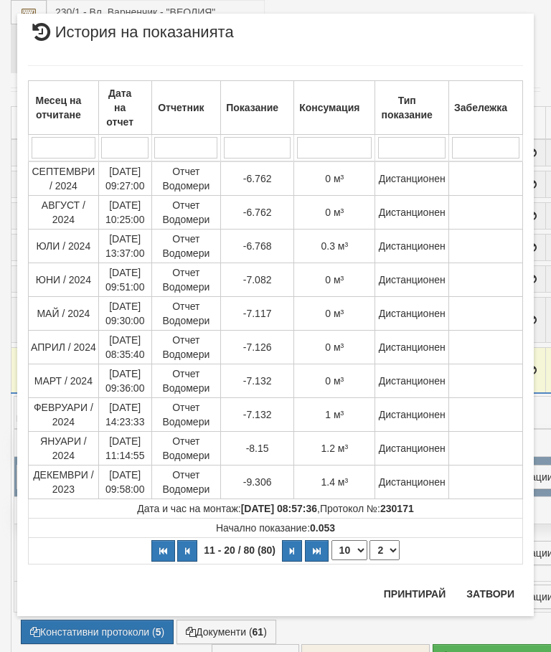
select select "2"
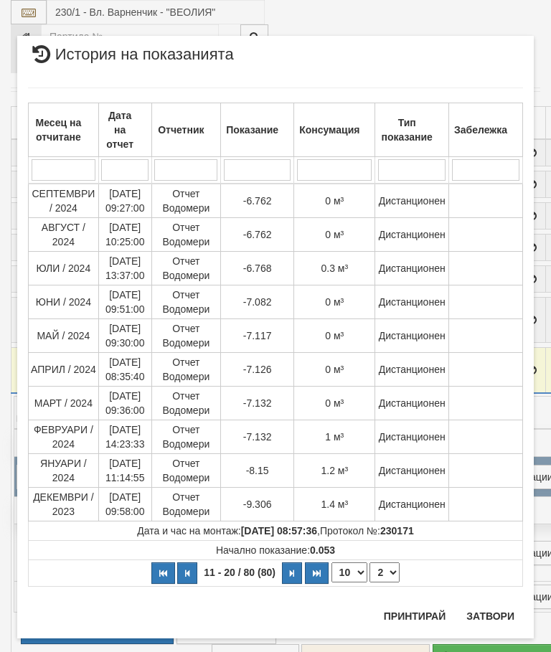
click at [487, 606] on button "Затвори" at bounding box center [489, 615] width 65 height 23
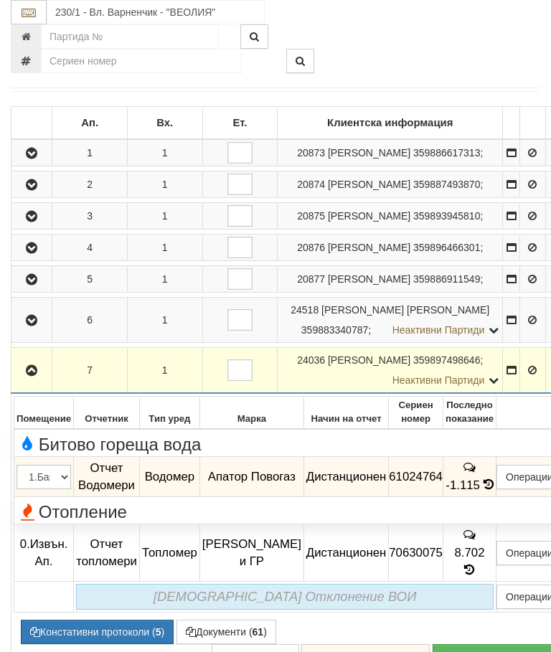
click at [34, 376] on icon "button" at bounding box center [31, 371] width 17 height 10
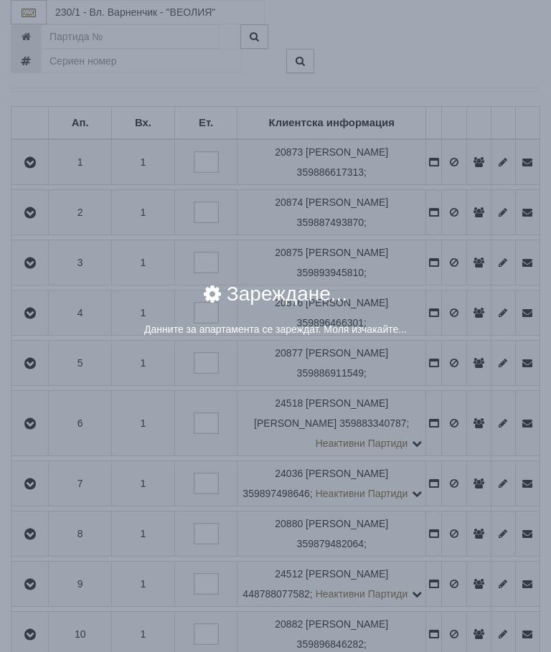
click at [455, 513] on div "× Зареждане... Данните за апартамента се зареждат. Моля изчакайте..." at bounding box center [275, 326] width 551 height 652
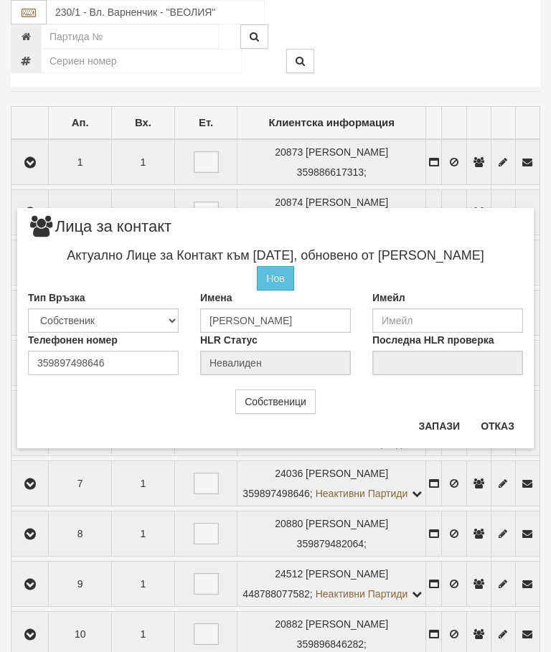
click at [505, 420] on button "Отказ" at bounding box center [497, 425] width 51 height 23
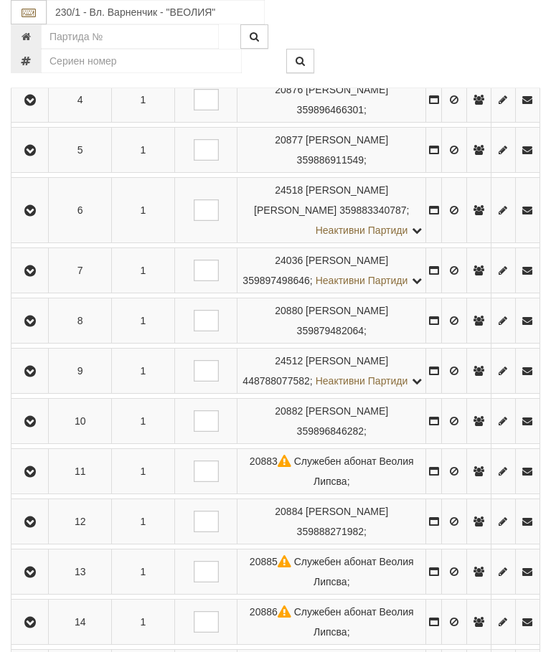
scroll to position [507, 0]
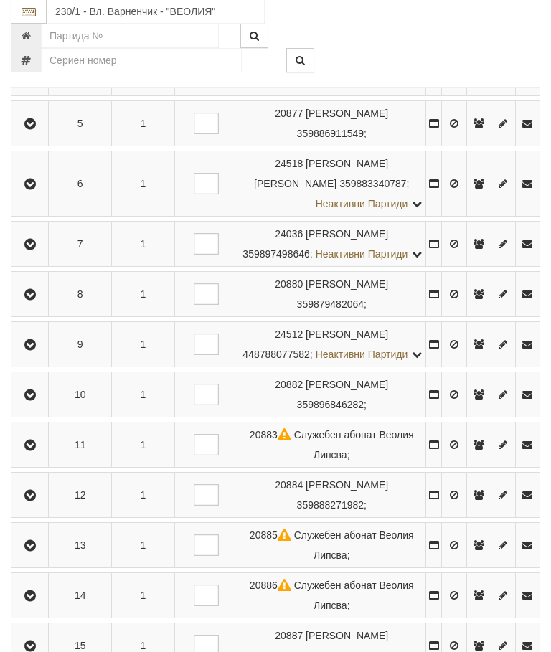
click at [29, 250] on icon "button" at bounding box center [30, 245] width 17 height 10
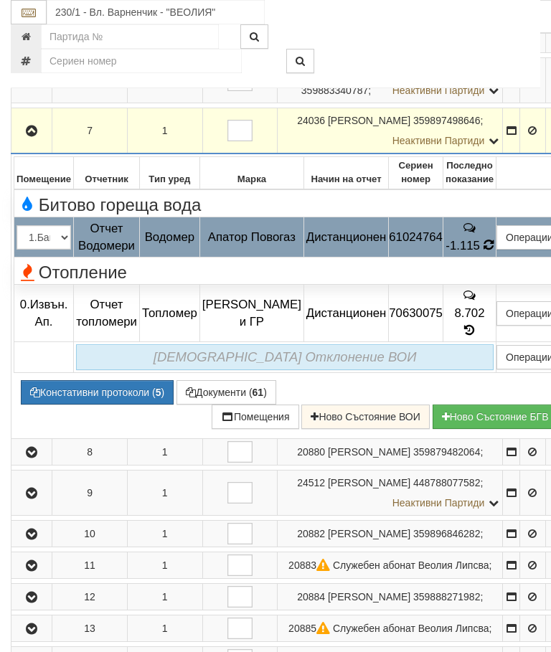
click at [485, 251] on icon at bounding box center [488, 245] width 10 height 12
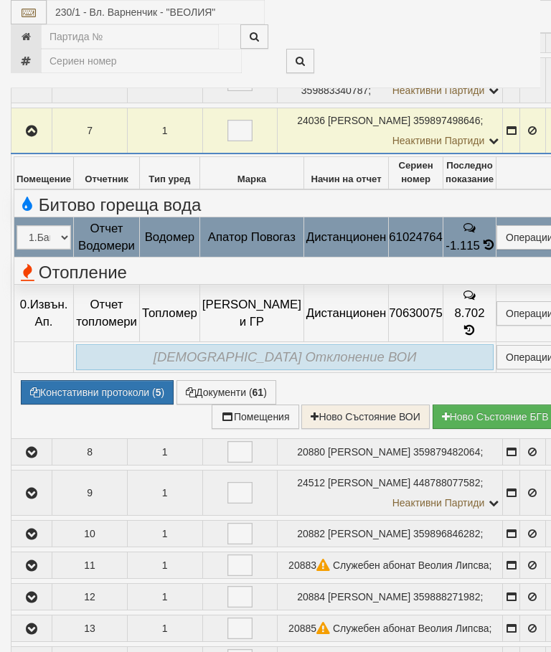
select select "10"
select select "1"
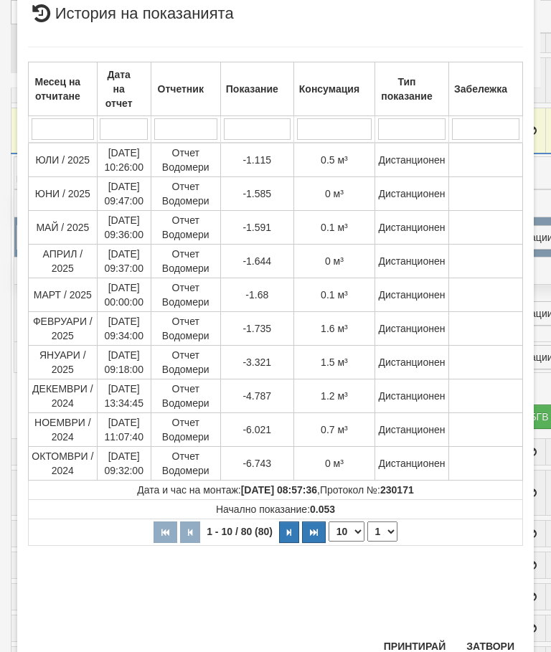
scroll to position [493, 0]
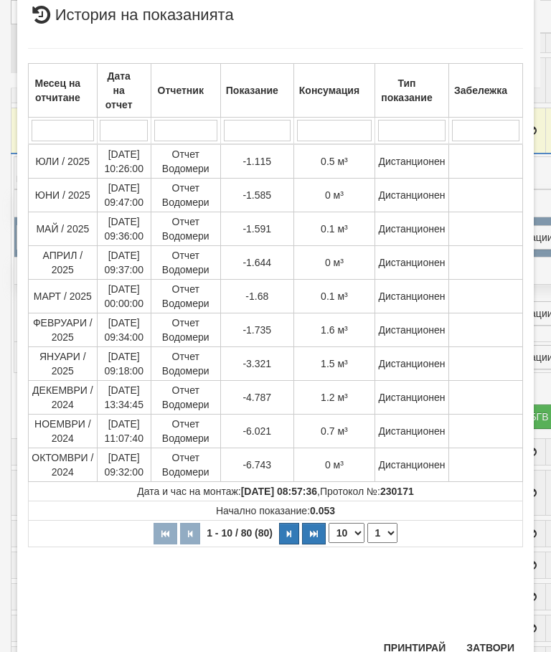
click at [493, 647] on button "Затвори" at bounding box center [489, 647] width 65 height 23
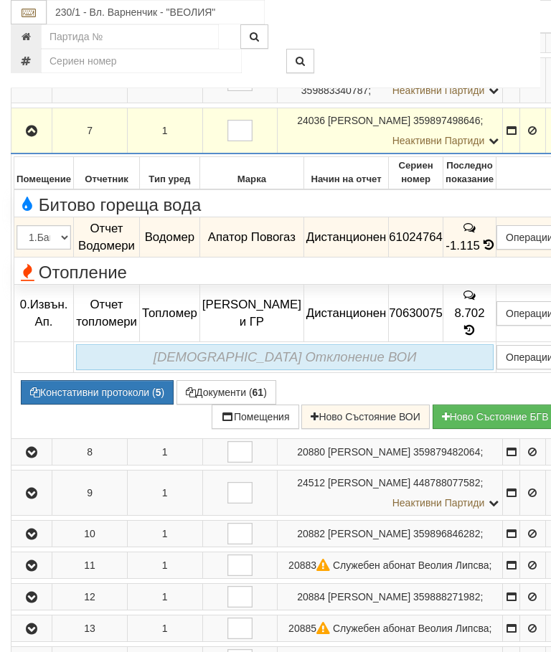
click at [228, 404] on button "Документи ( 61 )" at bounding box center [226, 392] width 100 height 24
click at [227, 404] on button "Зареждане" at bounding box center [216, 392] width 80 height 24
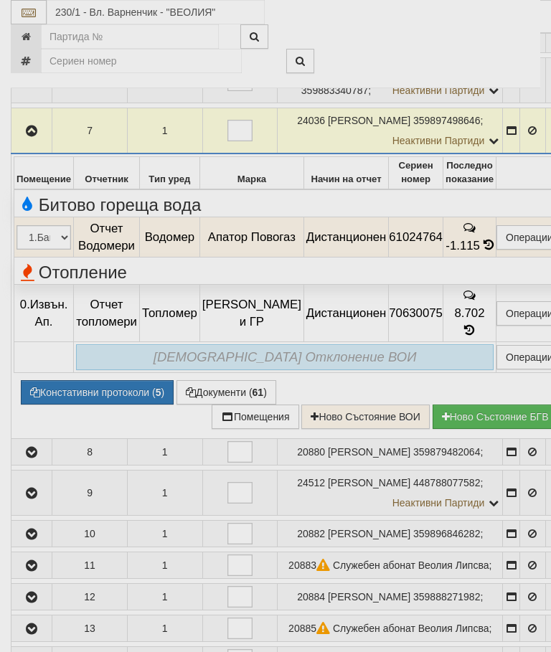
select select "10"
select select "1"
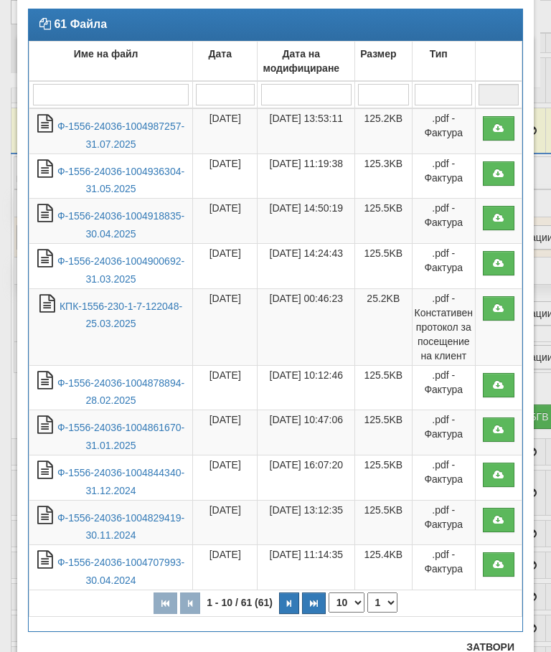
scroll to position [62, 0]
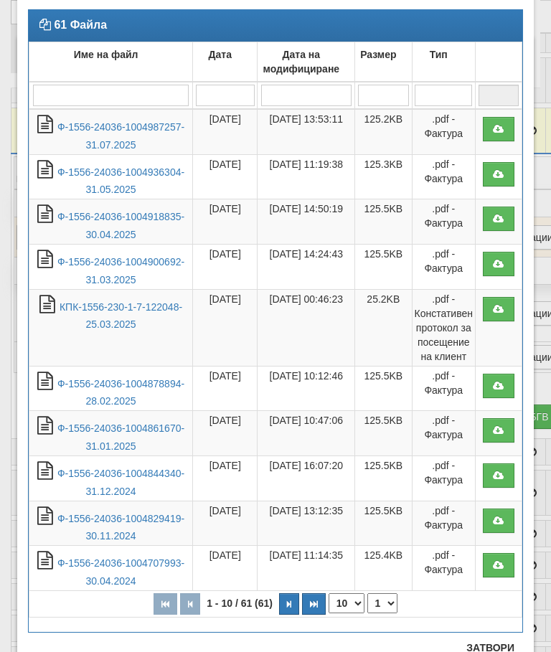
click at [488, 639] on button "Затвори" at bounding box center [489, 647] width 65 height 23
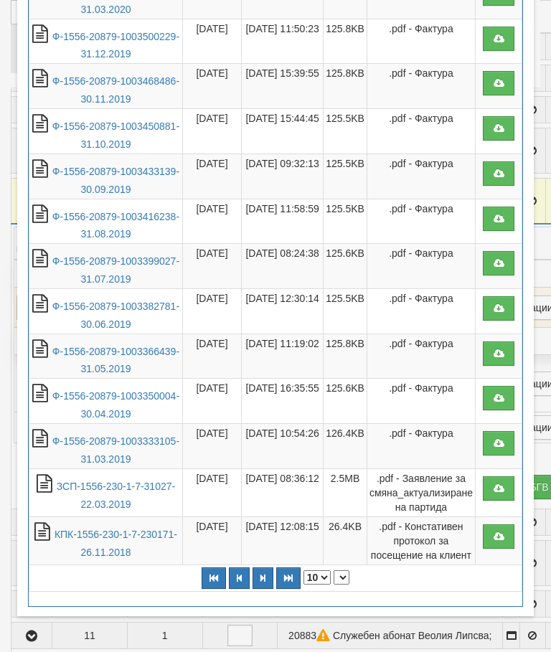
scroll to position [2338, 0]
click at [492, 592] on button "Затвори" at bounding box center [489, 593] width 65 height 23
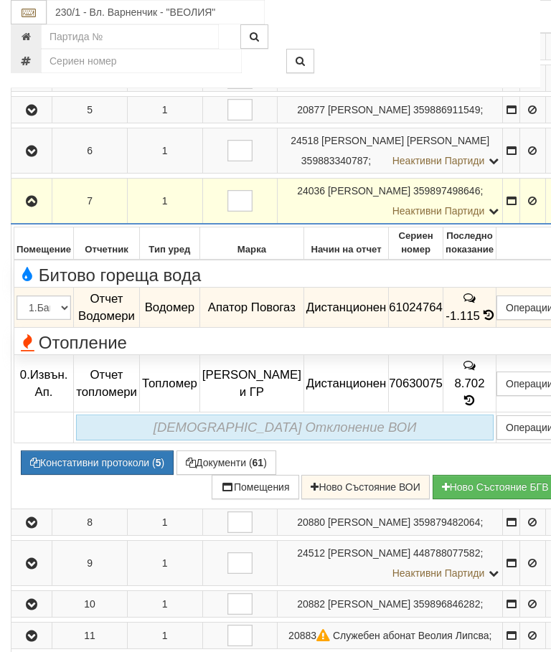
click at [27, 206] on icon "button" at bounding box center [31, 201] width 17 height 10
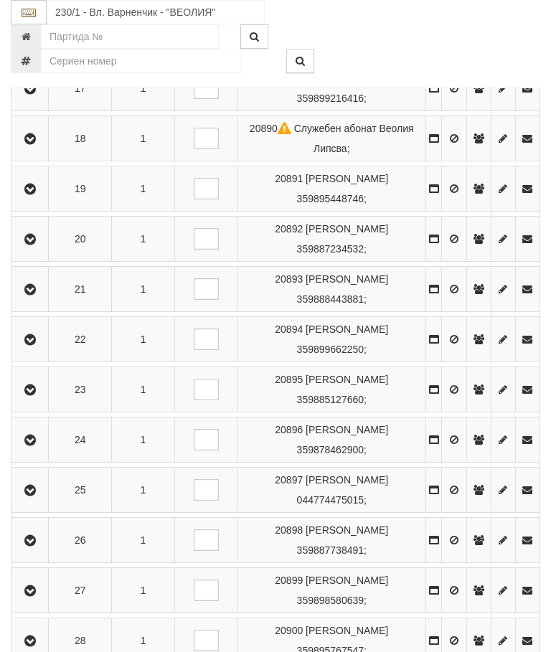
scroll to position [995, 0]
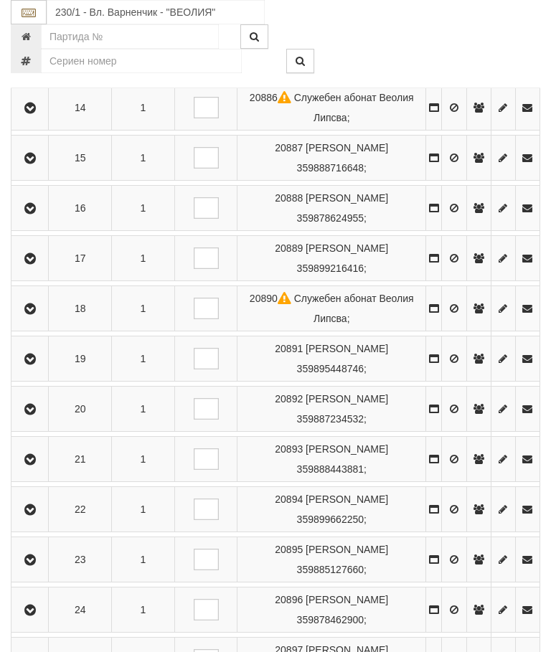
click at [34, 163] on icon "button" at bounding box center [30, 158] width 17 height 10
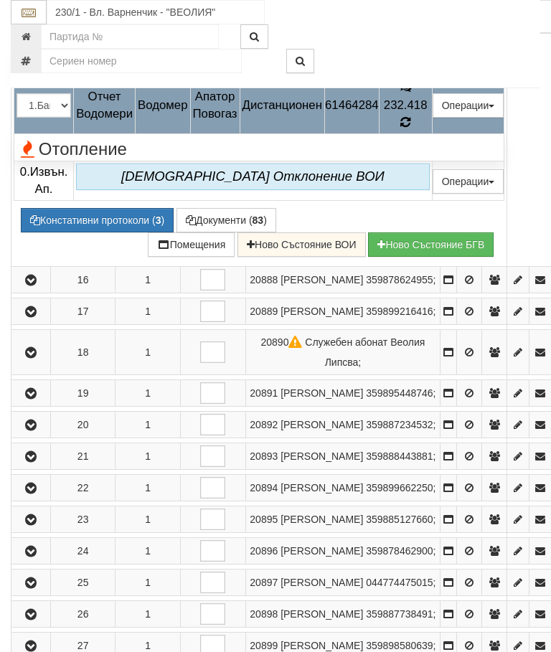
click at [411, 129] on icon at bounding box center [405, 122] width 11 height 13
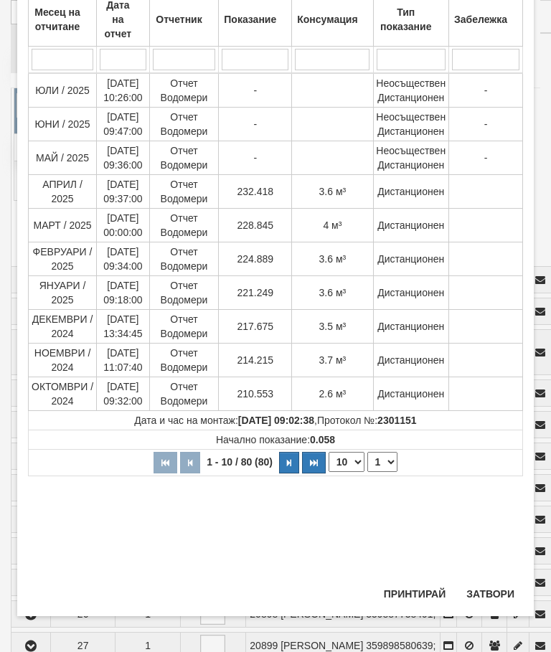
scroll to position [311, 0]
click at [495, 583] on button "Затвори" at bounding box center [489, 593] width 65 height 23
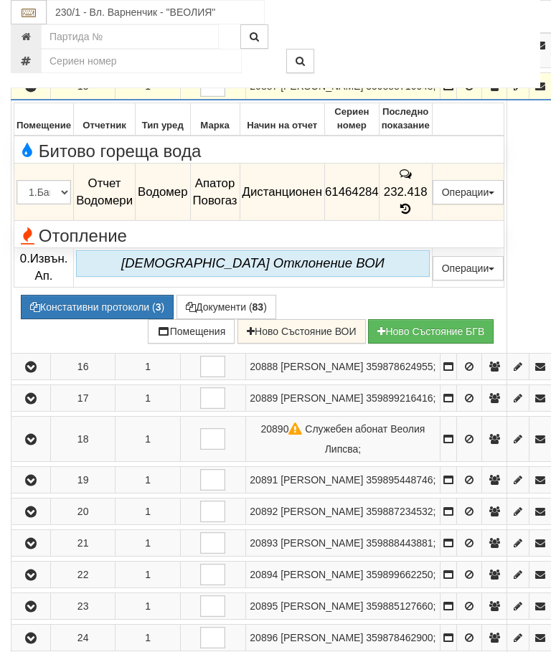
scroll to position [911, 0]
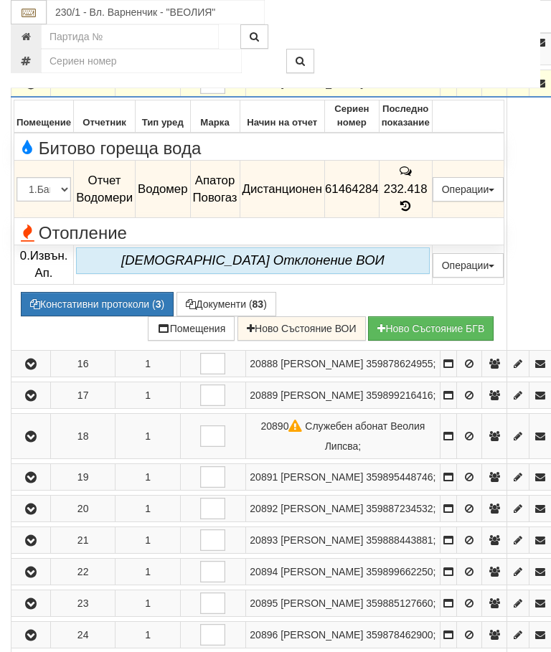
click at [34, 89] on icon "button" at bounding box center [30, 84] width 17 height 10
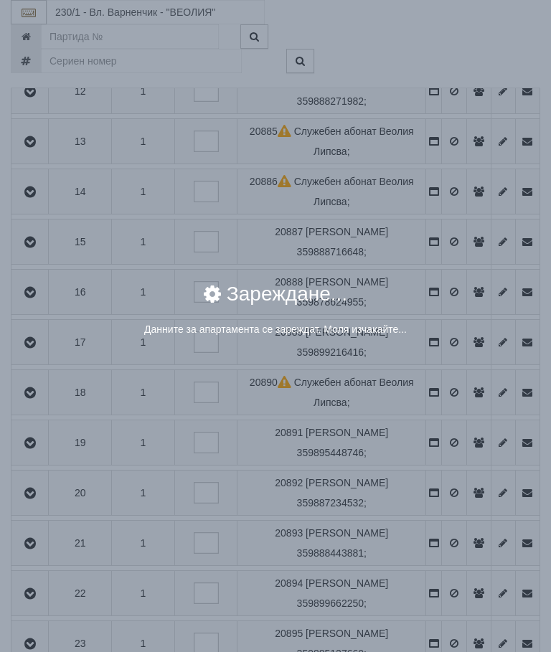
click at [457, 320] on div "Зареждане..." at bounding box center [275, 303] width 495 height 38
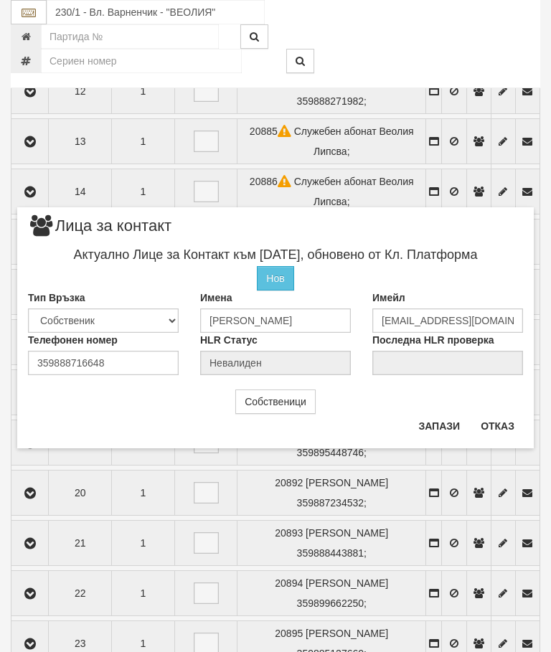
click at [494, 424] on button "Отказ" at bounding box center [497, 425] width 51 height 23
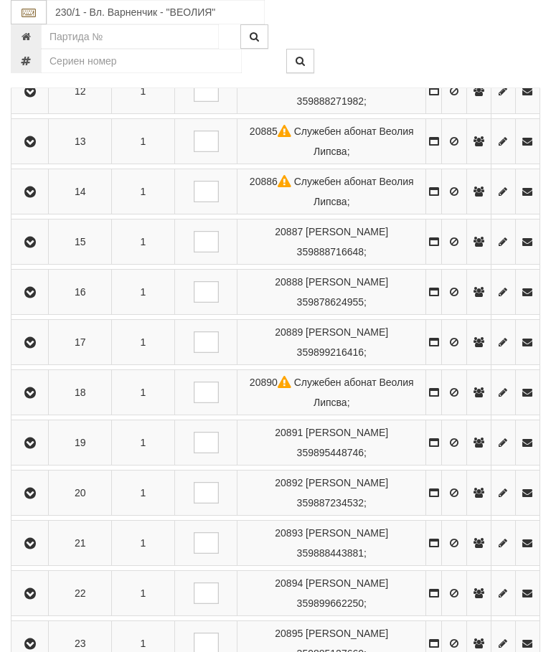
click at [33, 247] on icon "button" at bounding box center [30, 242] width 17 height 10
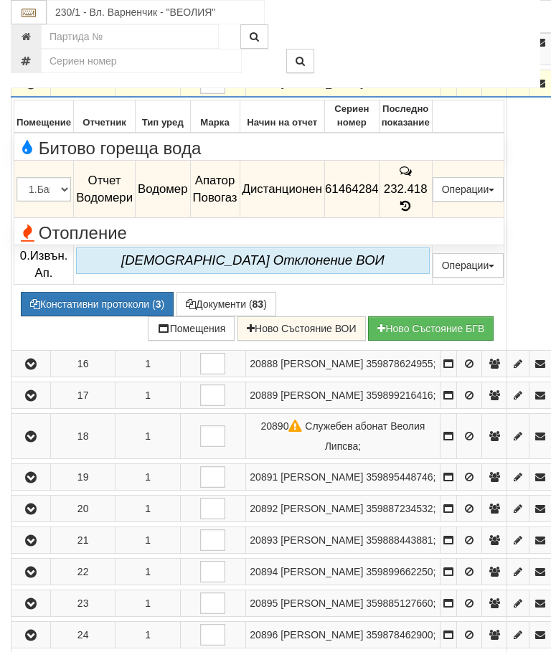
click at [27, 89] on icon "button" at bounding box center [30, 84] width 17 height 10
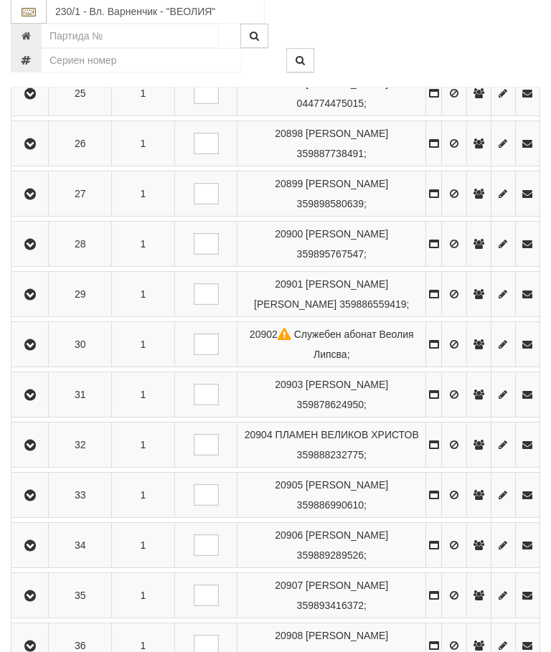
scroll to position [1570, 0]
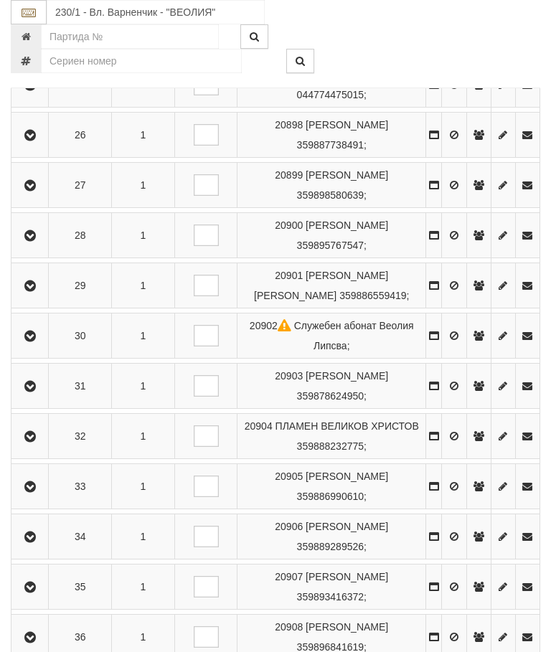
click at [36, 40] on icon "button" at bounding box center [30, 35] width 17 height 10
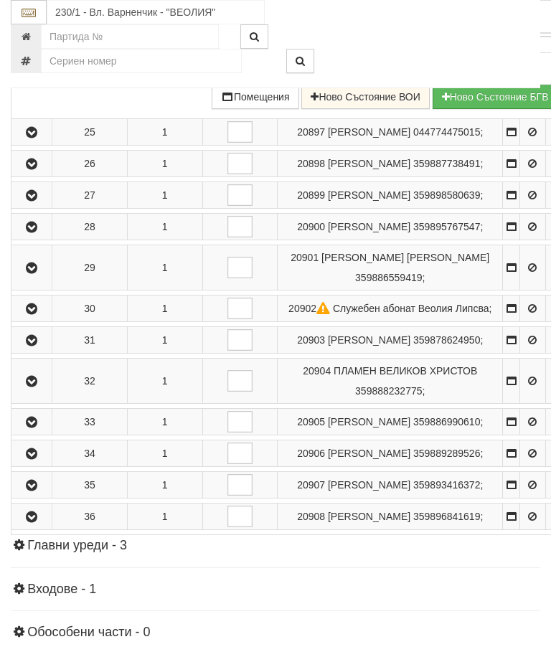
scroll to position [1356, 0]
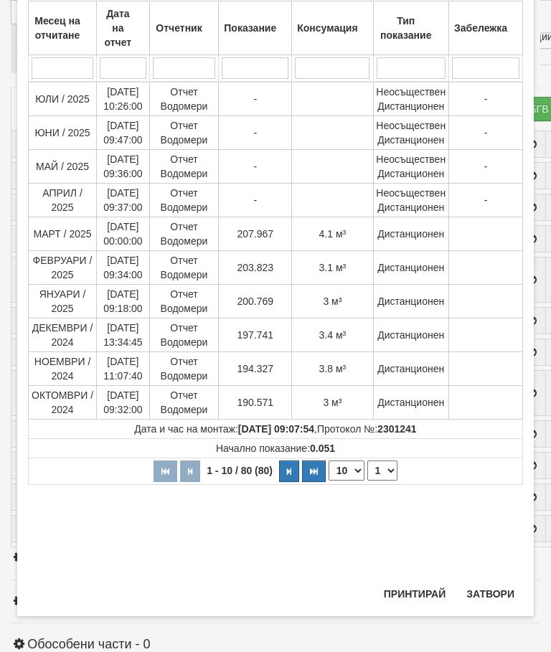
scroll to position [426, 0]
click at [487, 582] on button "Затвори" at bounding box center [489, 593] width 65 height 23
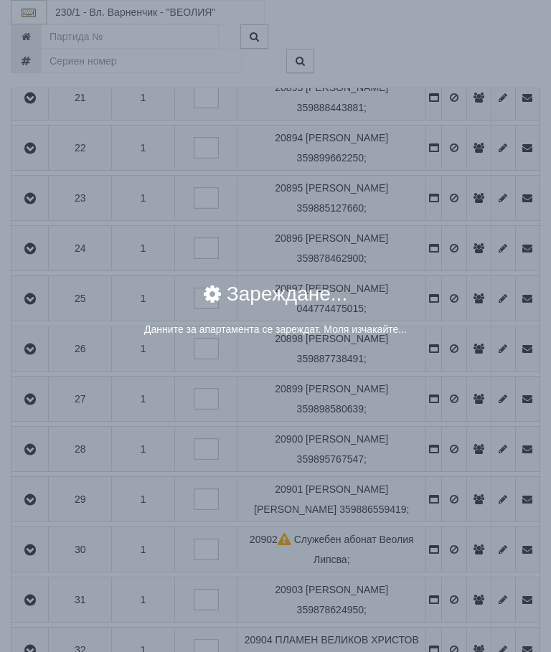
click at [455, 347] on div "× Зареждане... Данните за апартамента се зареждат. Моля изчакайте..." at bounding box center [275, 316] width 516 height 87
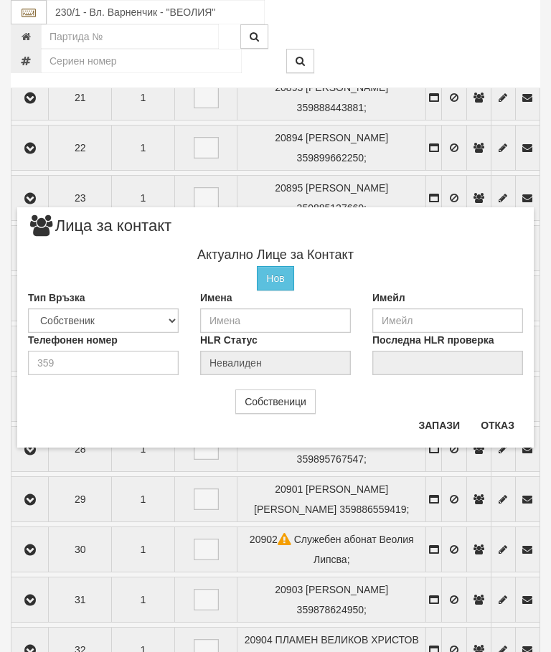
click at [499, 428] on button "Отказ" at bounding box center [497, 425] width 51 height 23
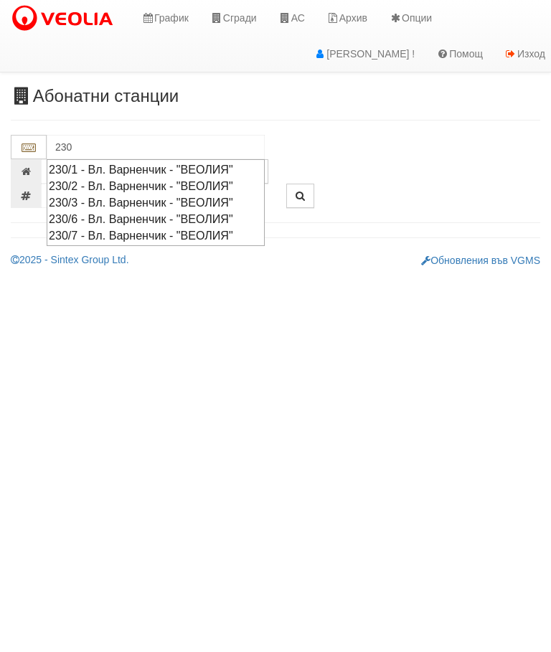
click at [172, 181] on div "230/2 - Вл. Варненчик - "ВЕОЛИЯ"" at bounding box center [156, 186] width 214 height 16
type input "230/2 - Вл. Варненчик - "ВЕОЛИЯ""
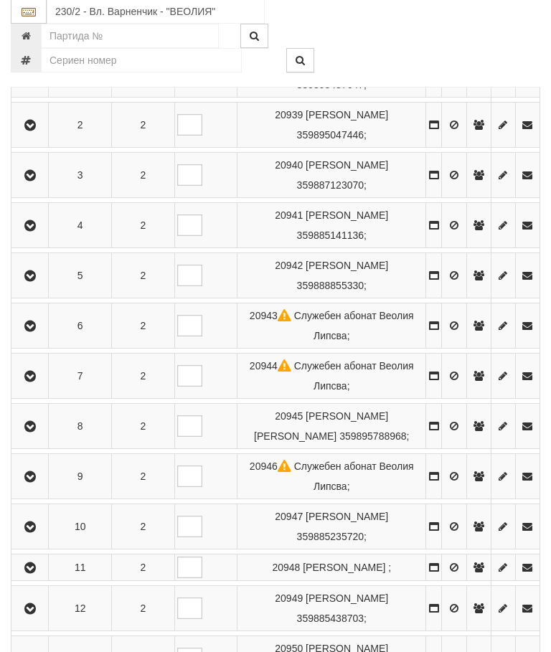
scroll to position [385, 0]
